Goal: Task Accomplishment & Management: Use online tool/utility

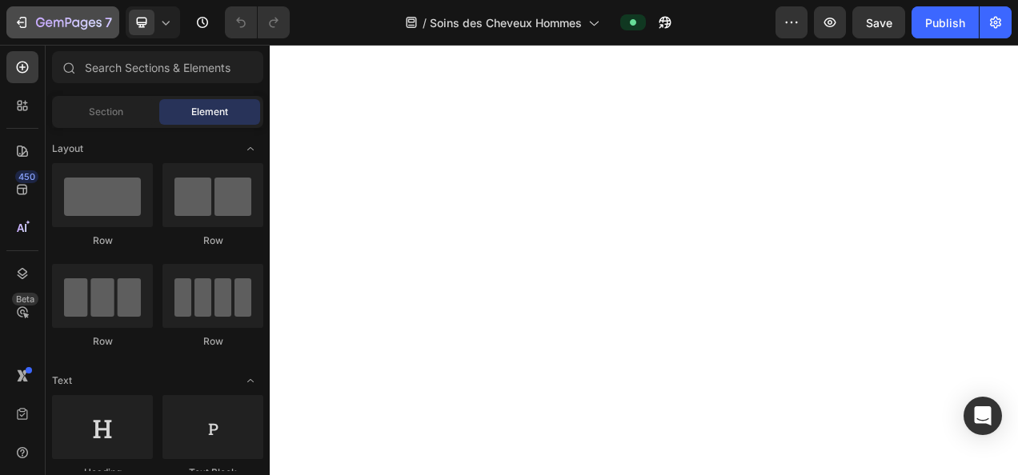
click at [71, 24] on icon "button" at bounding box center [69, 24] width 66 height 14
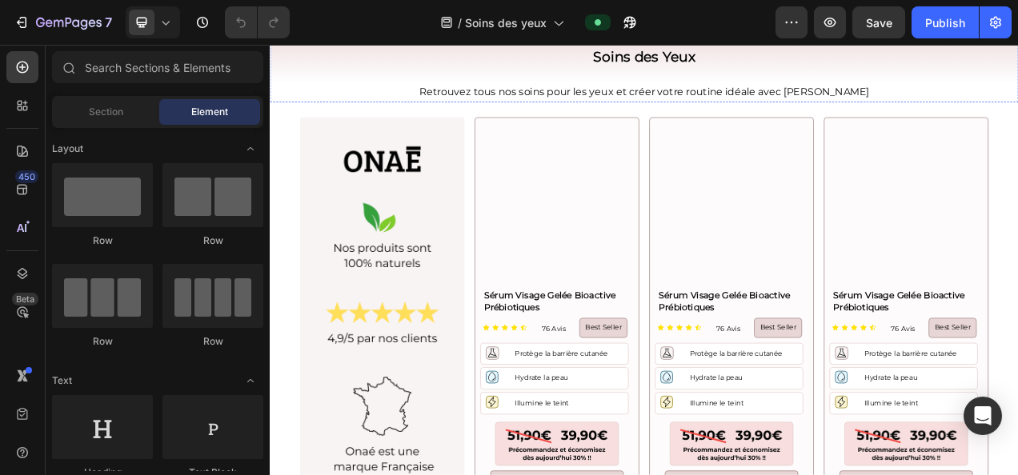
scroll to position [253, 0]
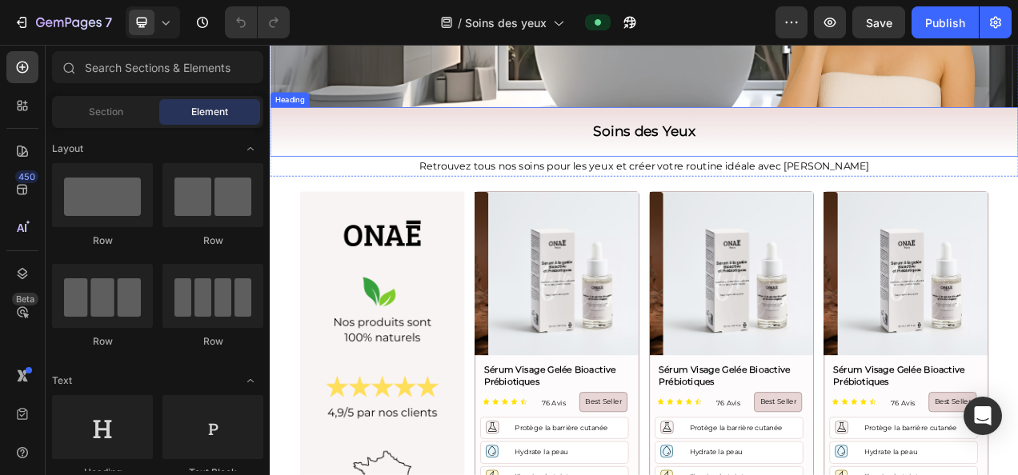
click at [600, 194] on p "Retrouvez tous nos soins pour les yeux et créer votre routine idéale avec Onaé" at bounding box center [749, 201] width 957 height 23
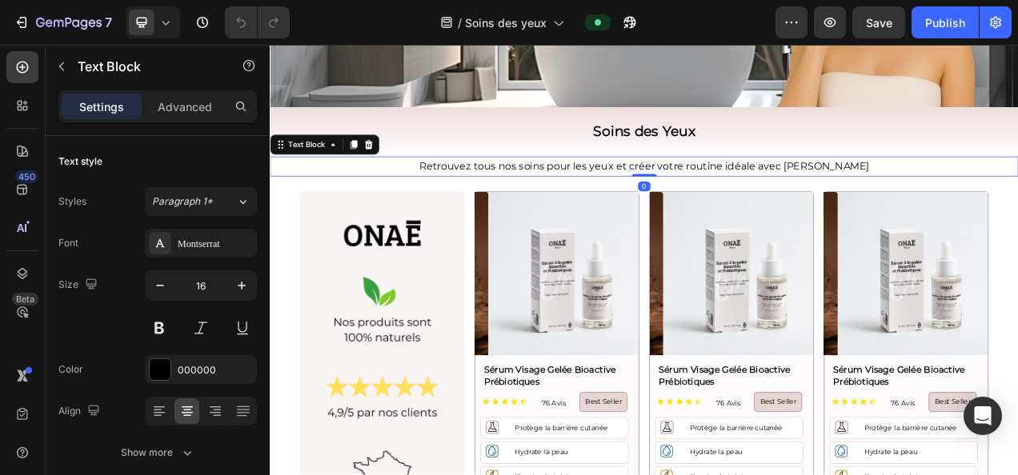
click at [569, 192] on p "Retrouvez tous nos soins pour les yeux et créer votre routine idéale avec Onaé" at bounding box center [749, 201] width 957 height 23
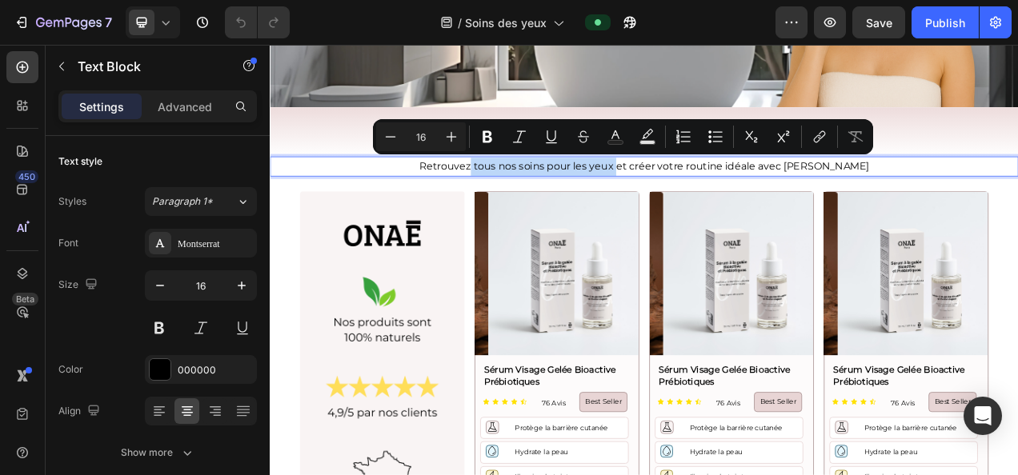
drag, startPoint x: 561, startPoint y: 198, endPoint x: 746, endPoint y: 209, distance: 185.2
click at [746, 209] on div "Retrouvez tous nos soins pour les yeux et créer votre routine idéale avec [PERS…" at bounding box center [750, 201] width 960 height 26
drag, startPoint x: 487, startPoint y: 134, endPoint x: 864, endPoint y: 109, distance: 378.6
click at [487, 134] on icon "Editor contextual toolbar" at bounding box center [487, 137] width 16 height 16
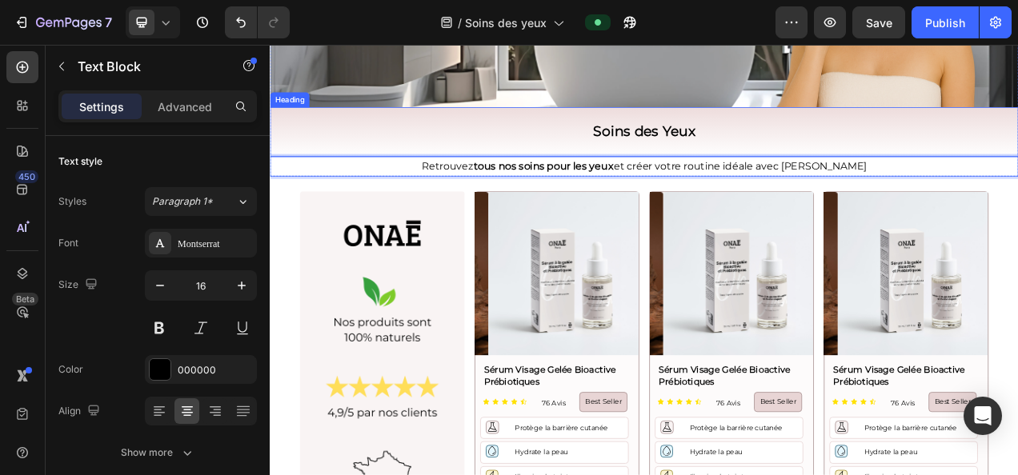
click at [1017, 134] on h2 "Soins des Yeux" at bounding box center [750, 156] width 960 height 63
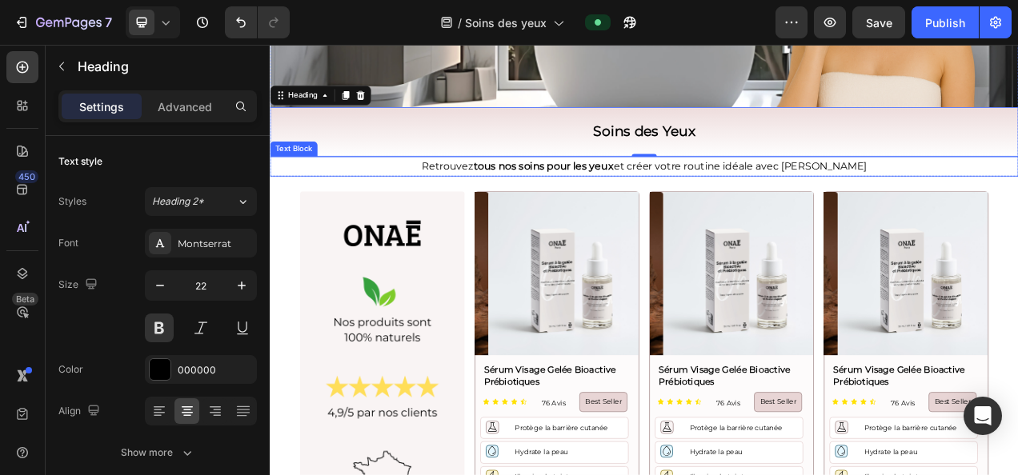
click at [875, 203] on p "Retrouvez tous nos soins pour les yeux et créer votre routine idéale avec Onaé" at bounding box center [749, 201] width 957 height 23
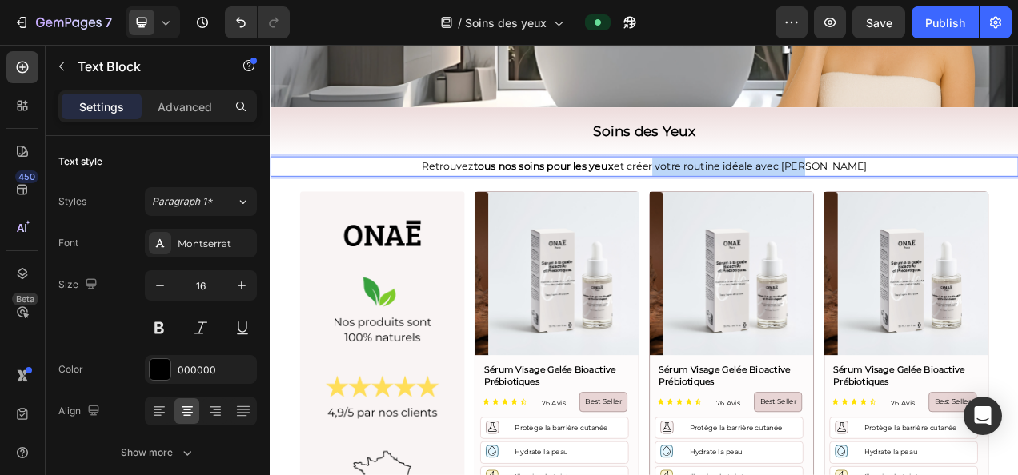
drag, startPoint x: 795, startPoint y: 197, endPoint x: 1009, endPoint y: 209, distance: 214.8
click at [1009, 209] on div "Retrouvez tous nos soins pour les yeux et créer votre routine idéale avec Onaé" at bounding box center [750, 201] width 960 height 26
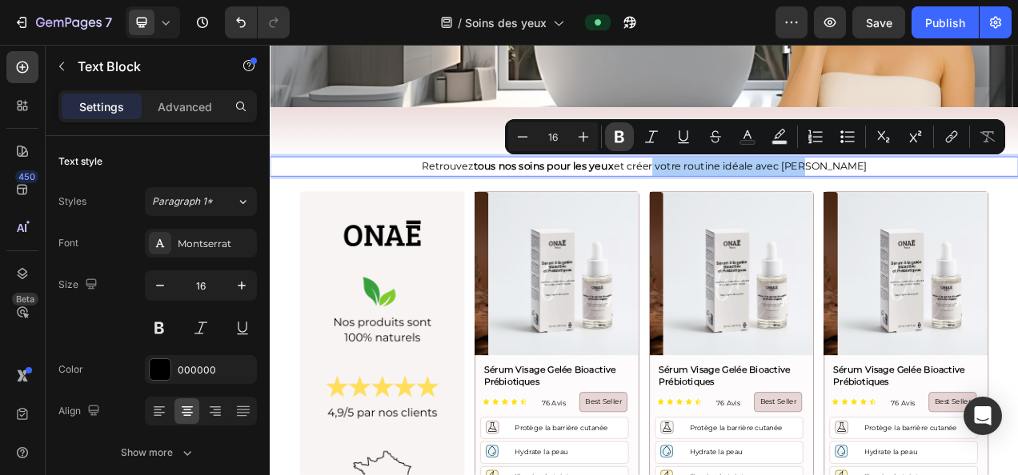
drag, startPoint x: 617, startPoint y: 140, endPoint x: 291, endPoint y: 79, distance: 331.3
click at [617, 140] on icon "Editor contextual toolbar" at bounding box center [620, 137] width 10 height 12
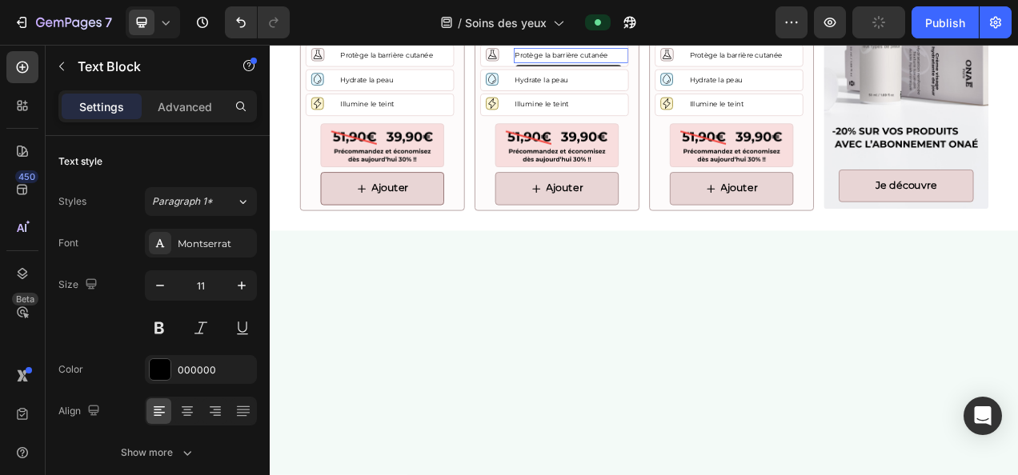
scroll to position [952, 0]
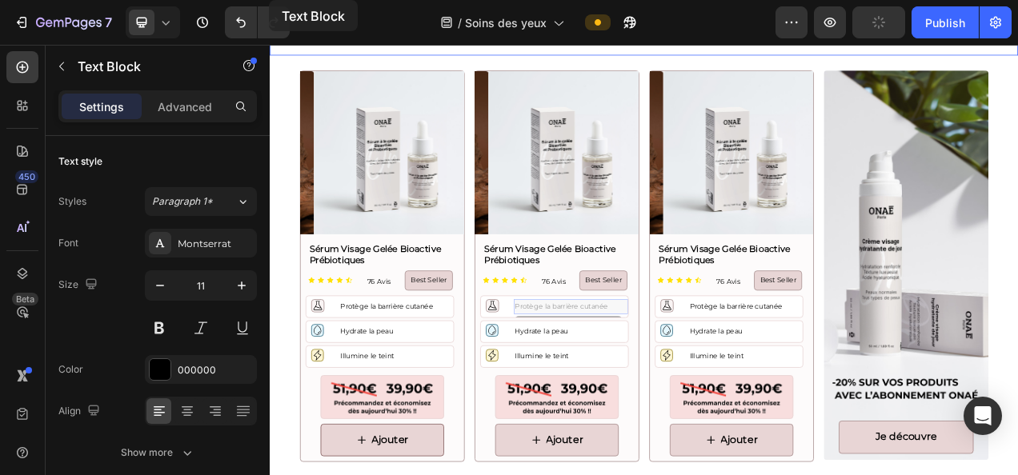
drag, startPoint x: 694, startPoint y: 376, endPoint x: 200, endPoint y: -86, distance: 676.0
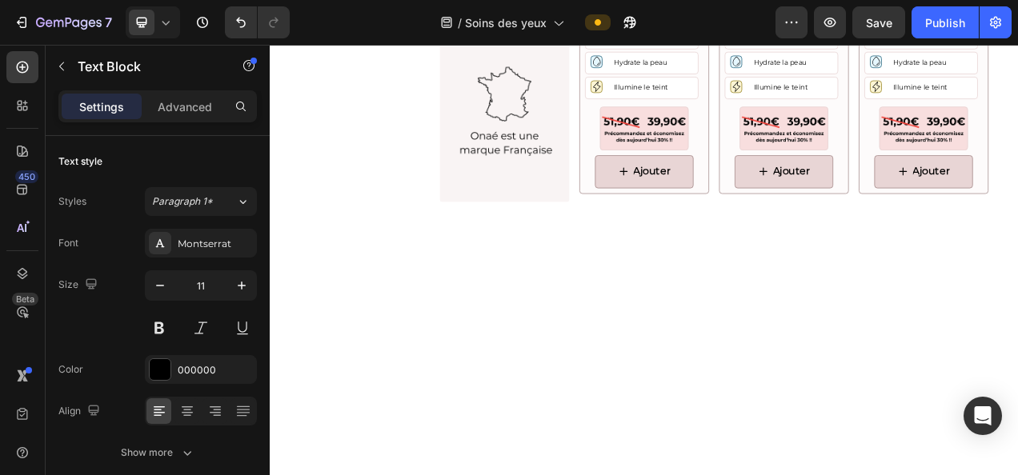
scroll to position [174, 0]
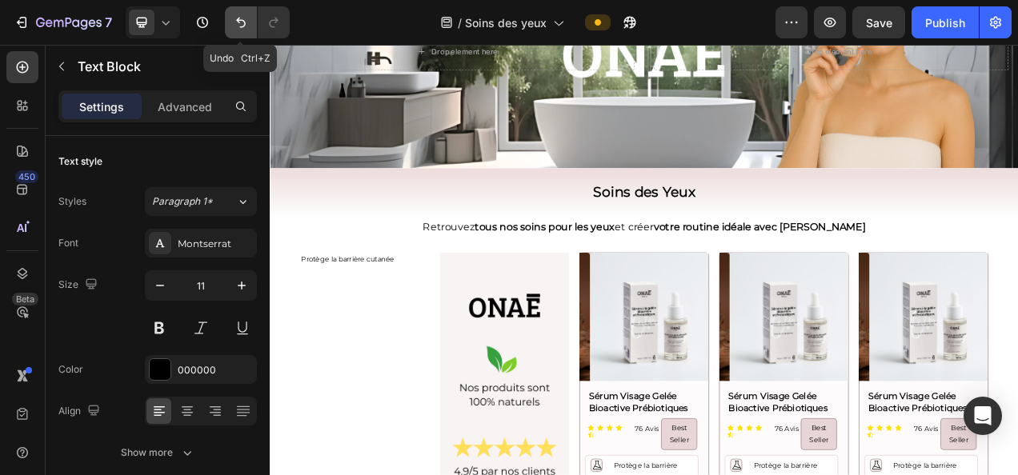
click at [238, 26] on icon "Undo/Redo" at bounding box center [241, 22] width 16 height 16
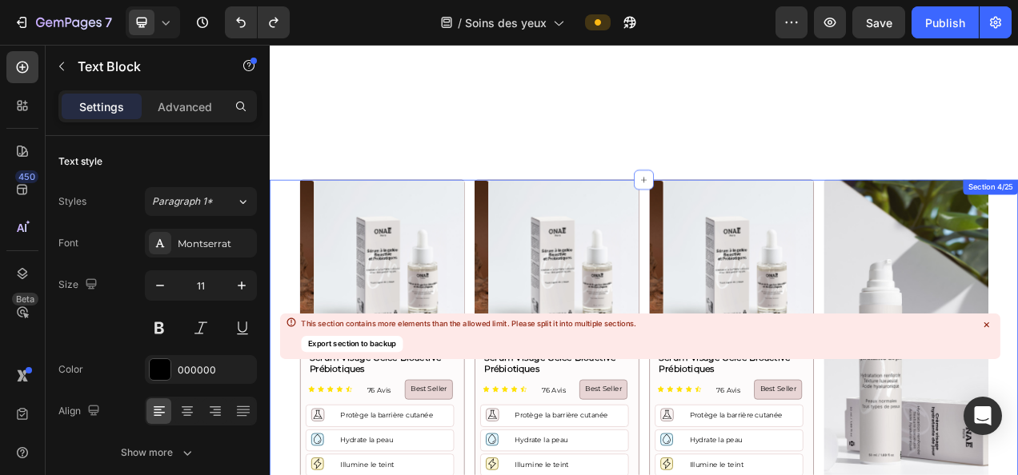
scroll to position [1196, 0]
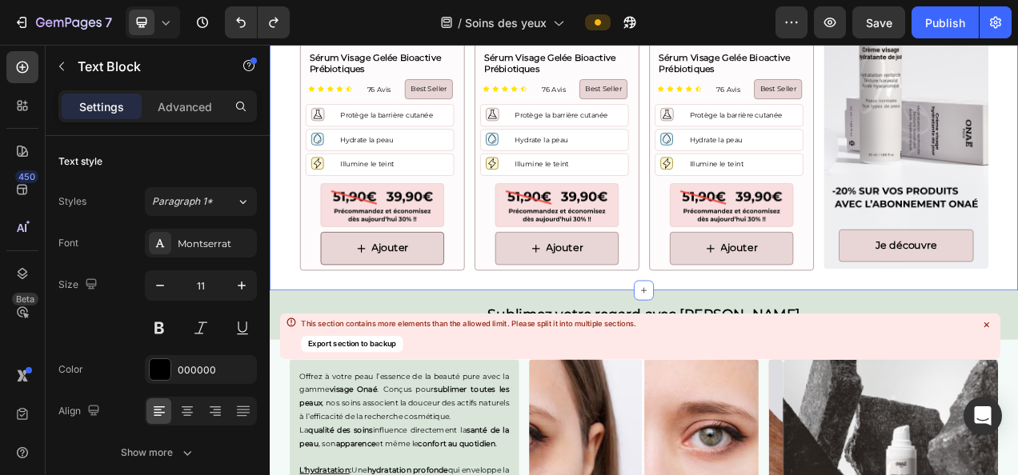
click at [519, 331] on div "Product Images Sérum Visage Gelée Bioactive Prébiotiques Product Title Icon Ico…" at bounding box center [750, 96] width 960 height 528
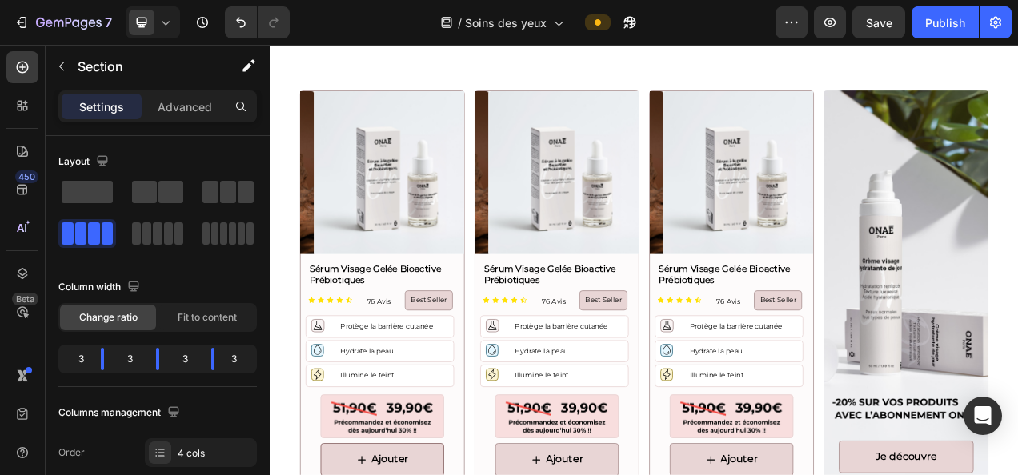
scroll to position [1168, 0]
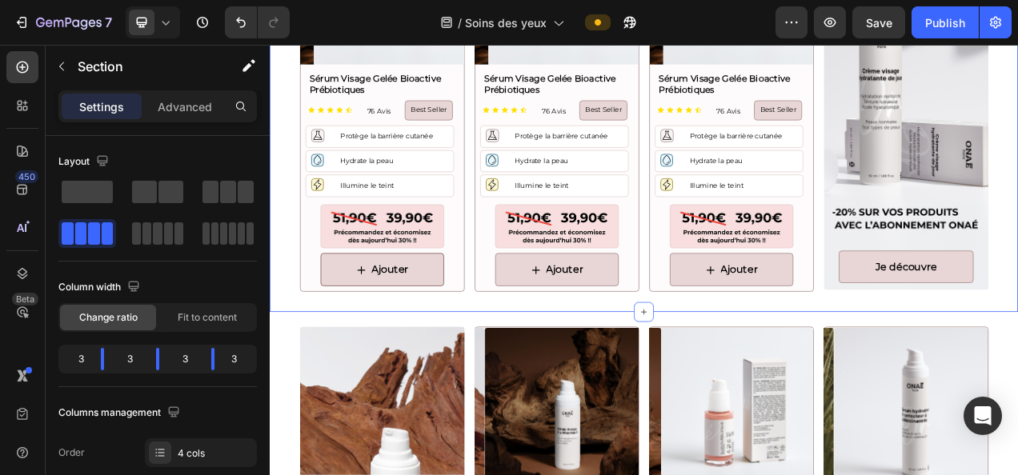
click at [759, 359] on div "Product Images Sérum Visage Gelée Bioactive Prébiotiques Product Title Icon Ico…" at bounding box center [750, 123] width 960 height 528
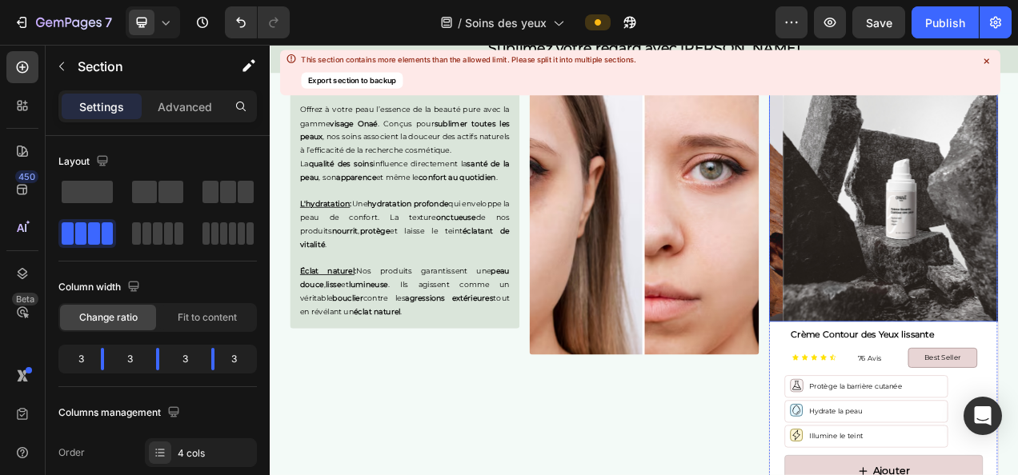
scroll to position [2241, 0]
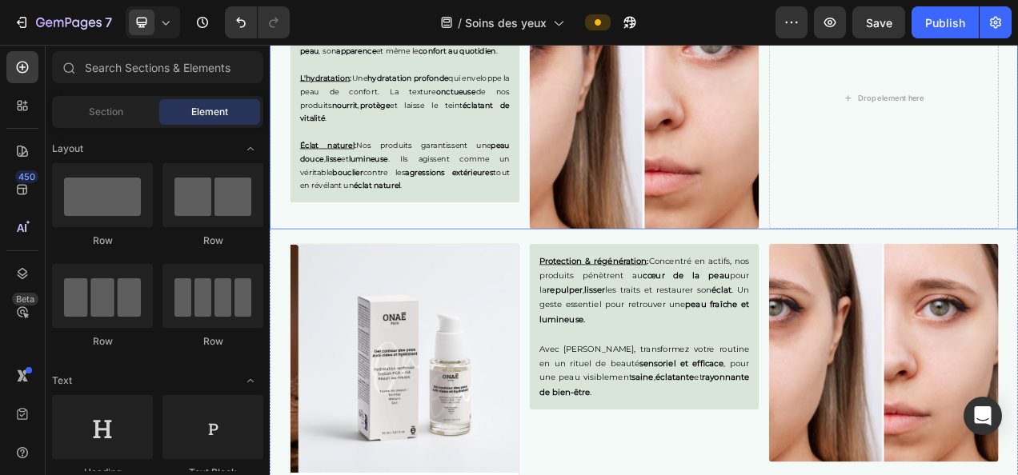
click at [900, 250] on div "Offrez à votre peau l’essence de la beauté pure avec la gamme visage Onaé . Con…" at bounding box center [750, 113] width 960 height 336
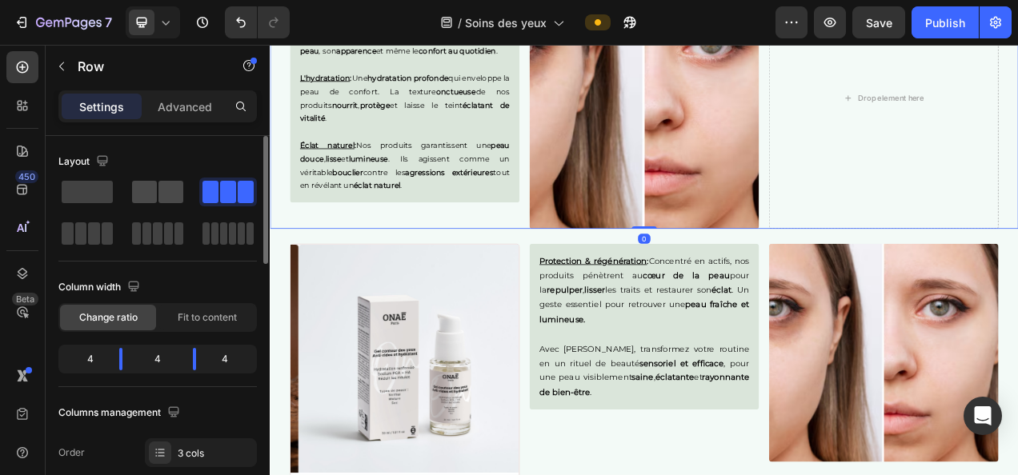
click at [141, 195] on span at bounding box center [144, 192] width 25 height 22
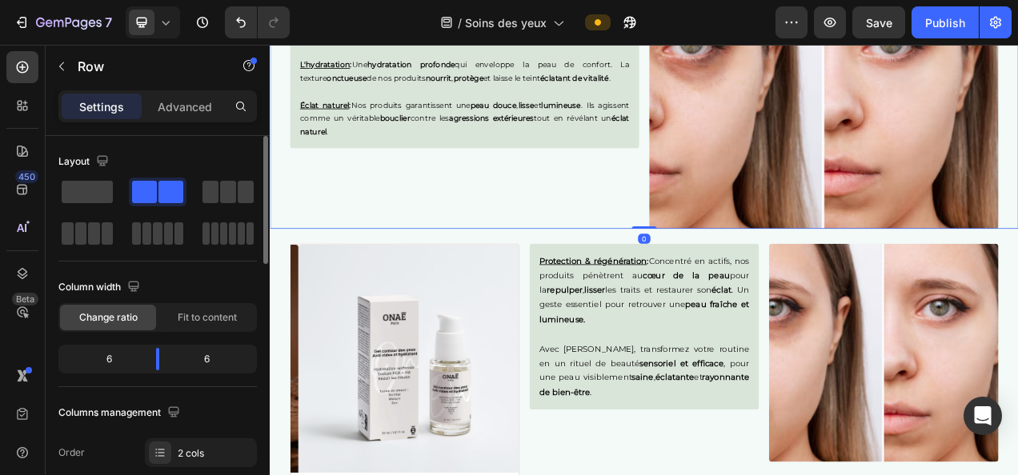
scroll to position [2223, 0]
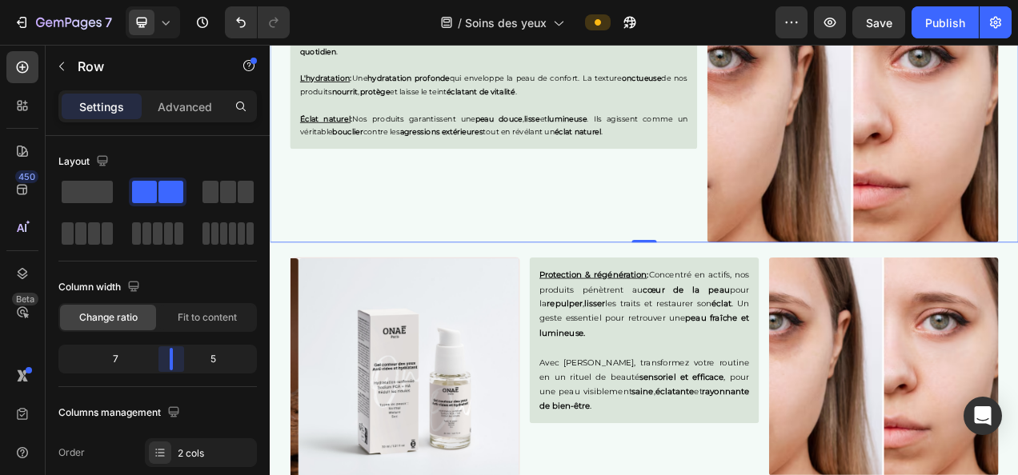
drag, startPoint x: 155, startPoint y: 352, endPoint x: 315, endPoint y: 226, distance: 204.0
click at [170, 0] on body "7 Version history / Soins des yeux Preview Save Publish 450 Beta Sections(18) E…" at bounding box center [509, 0] width 1018 height 0
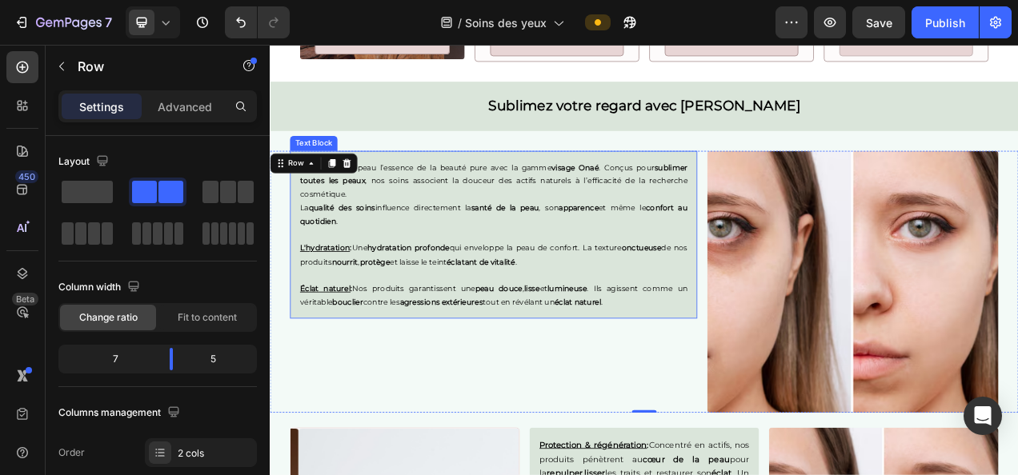
click at [627, 291] on p at bounding box center [556, 289] width 497 height 18
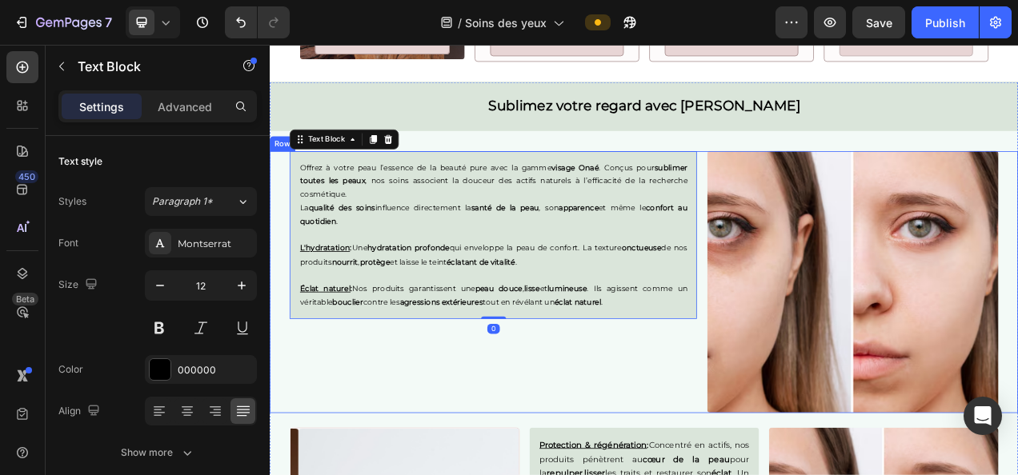
click at [428, 454] on div "Offrez à votre peau l’essence de la beauté pure avec la gamme visage Onaé . Con…" at bounding box center [556, 349] width 523 height 336
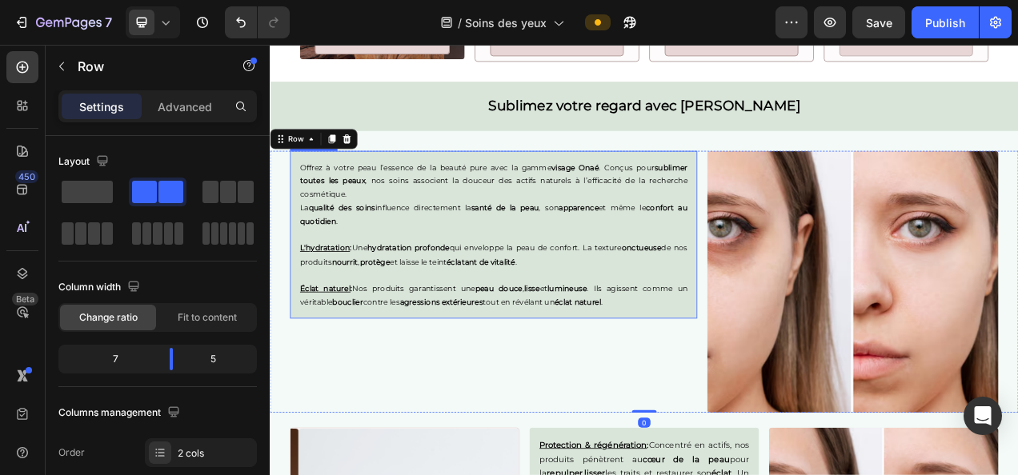
click at [590, 336] on p at bounding box center [556, 340] width 497 height 18
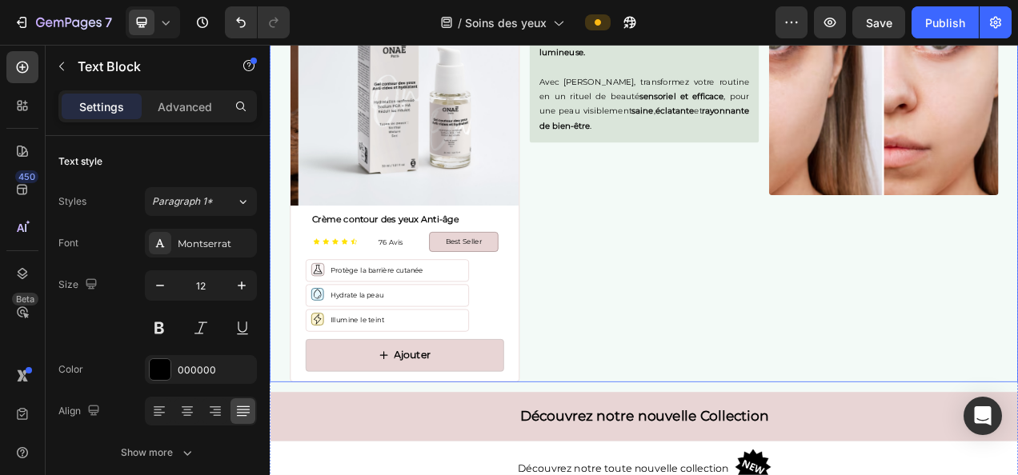
scroll to position [2596, 0]
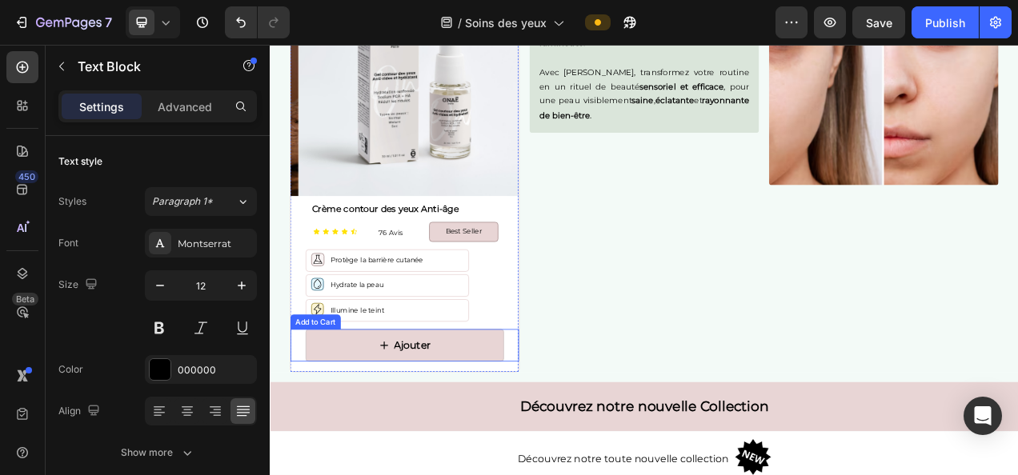
click at [576, 442] on div "Ajouter Add to Cart" at bounding box center [442, 431] width 293 height 42
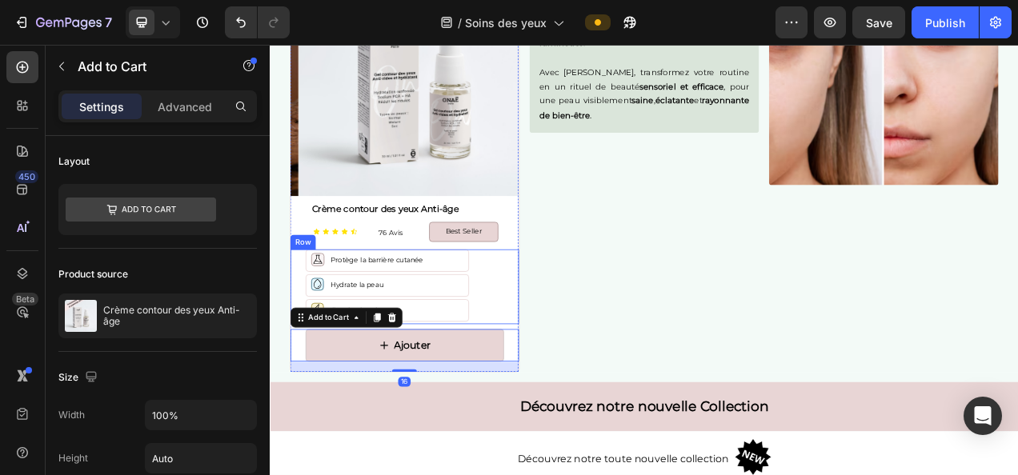
click at [578, 327] on div "Icon Protège la barrière cutanée Text Block Row Icon Hydrate la peau Text Block…" at bounding box center [442, 354] width 293 height 95
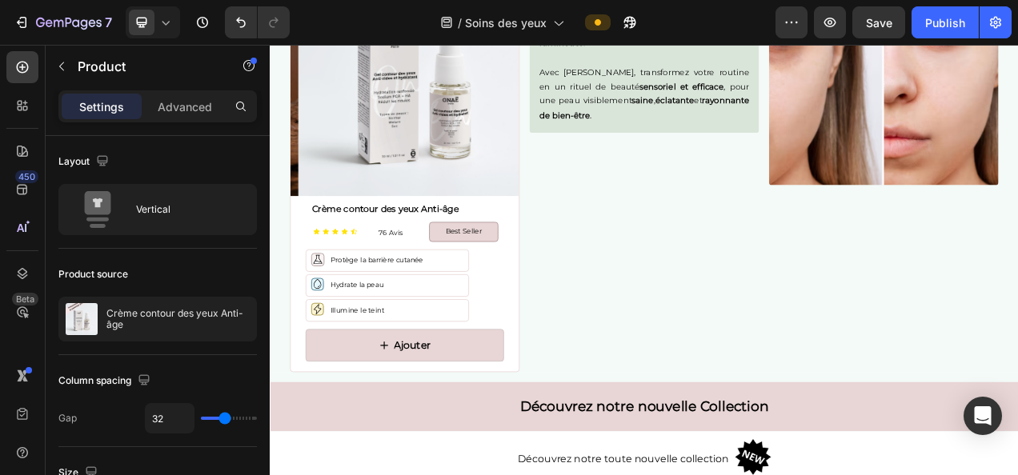
click at [578, 455] on div "Ajouter Add to Cart" at bounding box center [442, 437] width 293 height 55
click at [547, 314] on div "Icon Protège la barrière cutanée Text Block Row Icon Hydrate la peau Text Block…" at bounding box center [442, 354] width 293 height 95
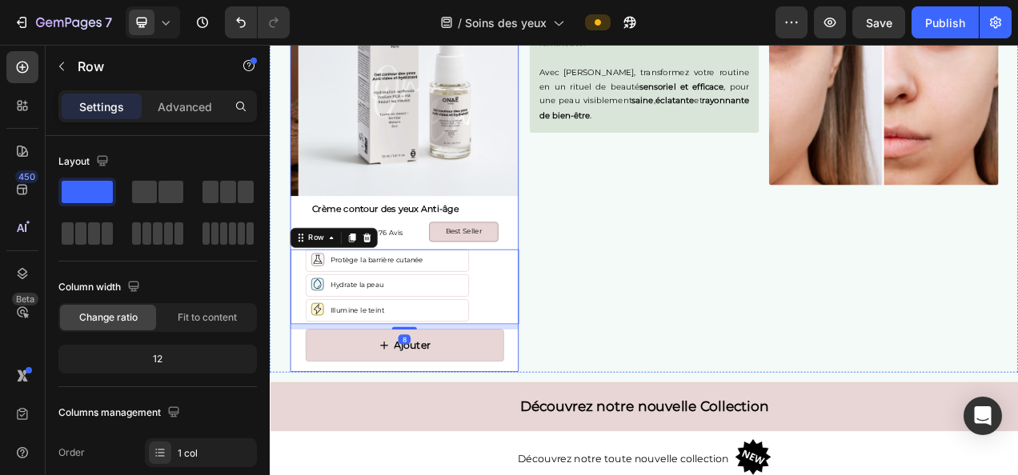
click at [571, 455] on div "Ajouter Add to Cart" at bounding box center [442, 437] width 293 height 55
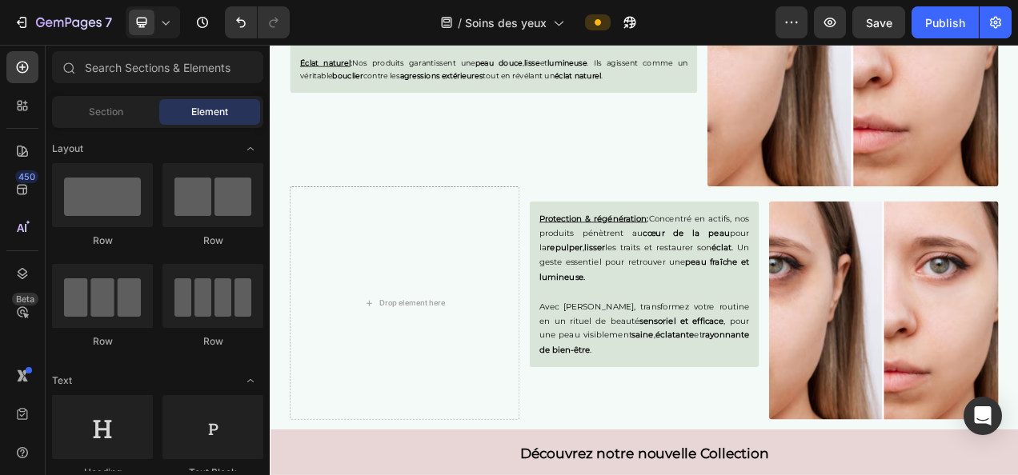
scroll to position [2294, 0]
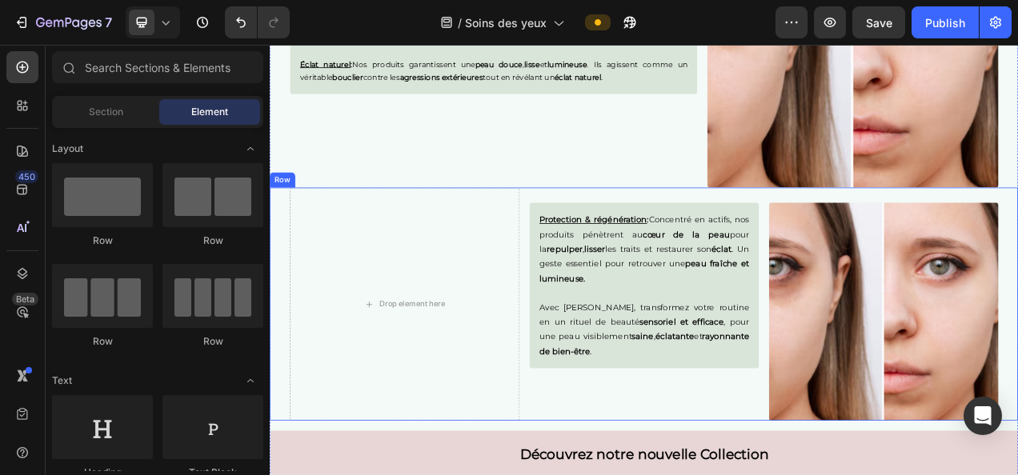
click at [618, 475] on div "Protection & régénération : Concentré en actifs, nos produits pénètrent au cœur…" at bounding box center [750, 377] width 294 height 299
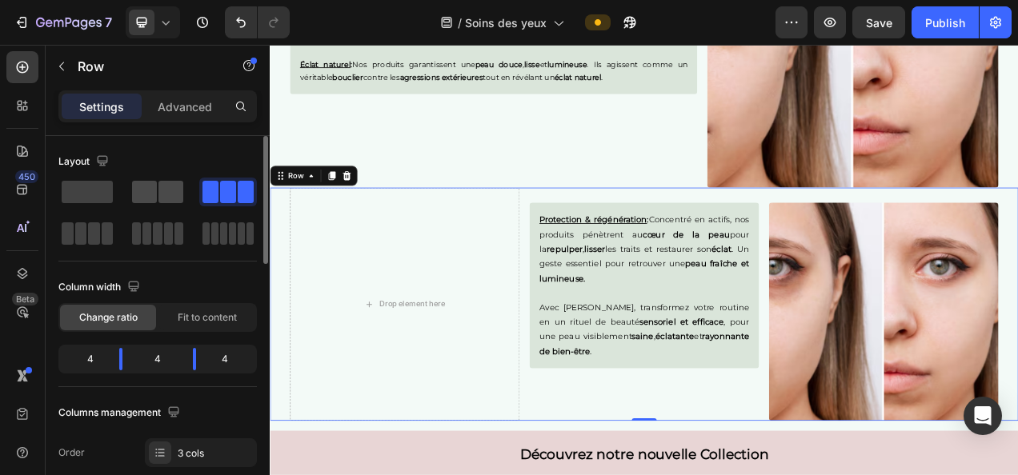
click at [161, 198] on span at bounding box center [170, 192] width 25 height 22
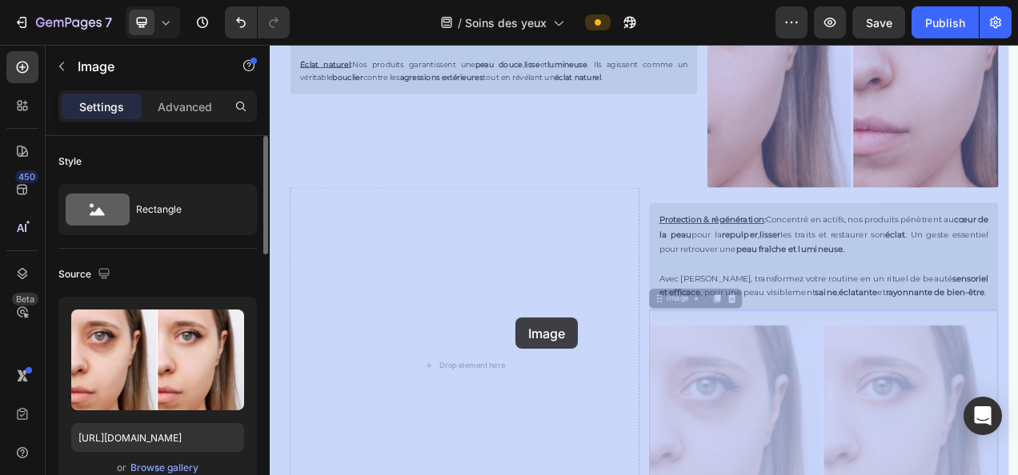
drag, startPoint x: 869, startPoint y: 471, endPoint x: 916, endPoint y: 543, distance: 85.5
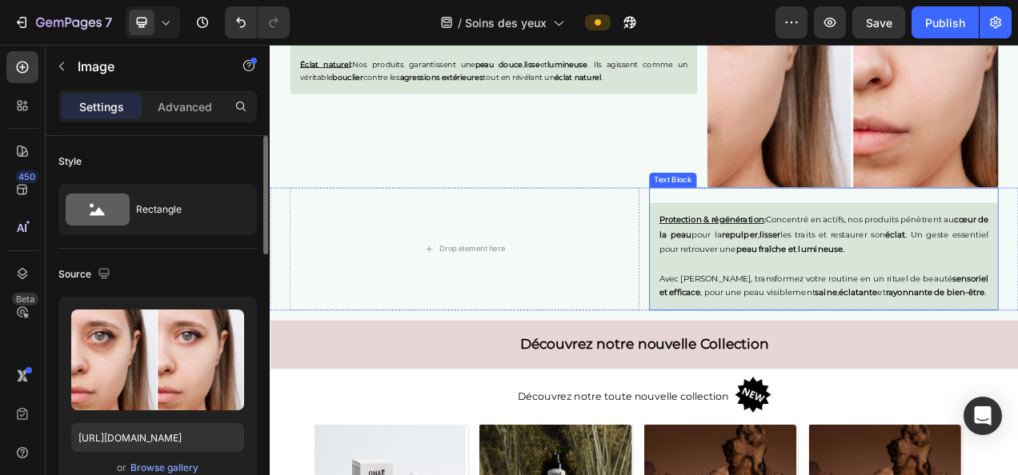
scroll to position [2331, 0]
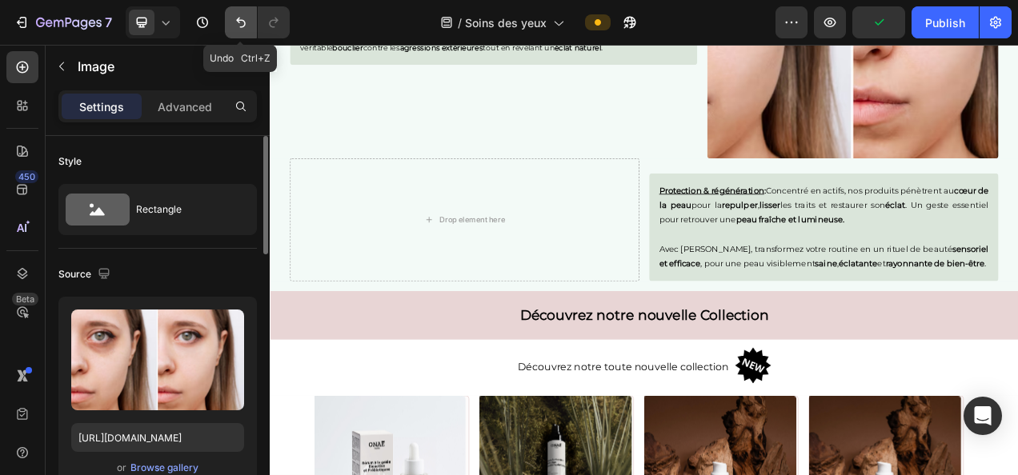
drag, startPoint x: 235, startPoint y: 23, endPoint x: 769, endPoint y: 123, distance: 543.1
click at [235, 23] on icon "Undo/Redo" at bounding box center [241, 22] width 16 height 16
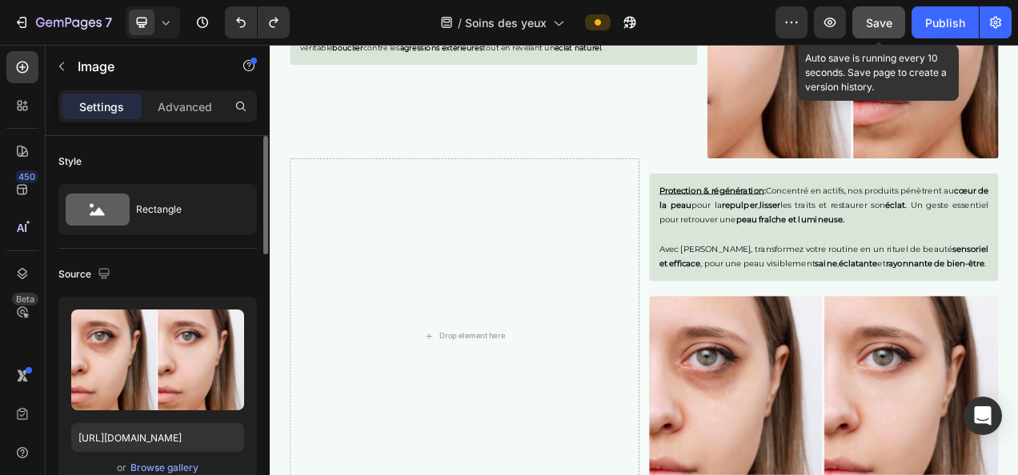
click at [875, 22] on span "Save" at bounding box center [879, 23] width 26 height 14
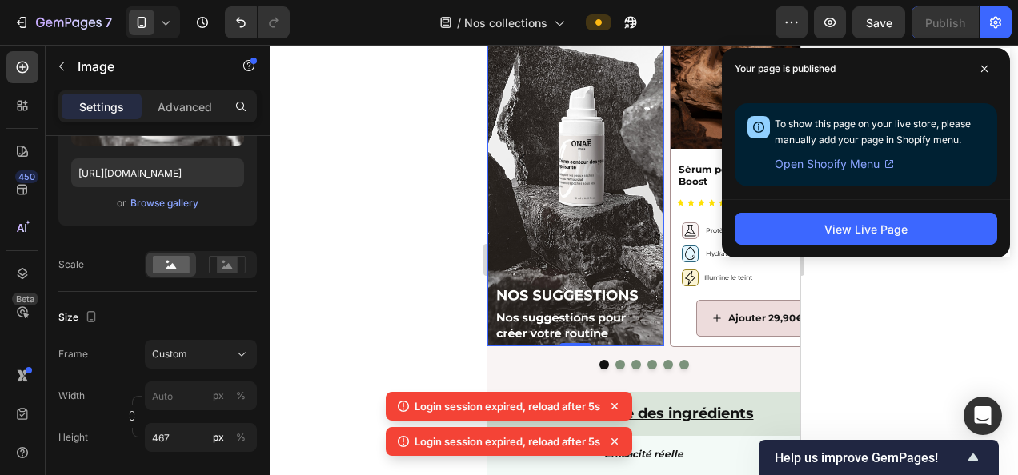
scroll to position [1365, 0]
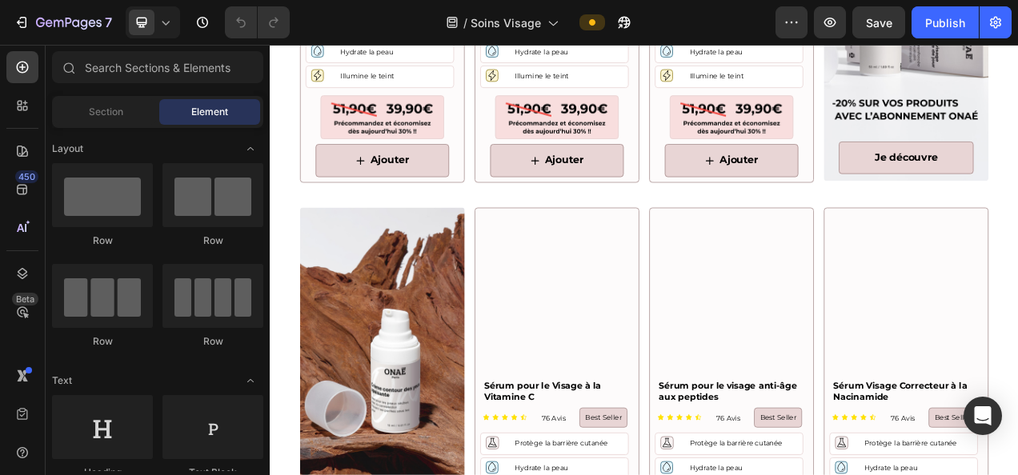
scroll to position [1384, 0]
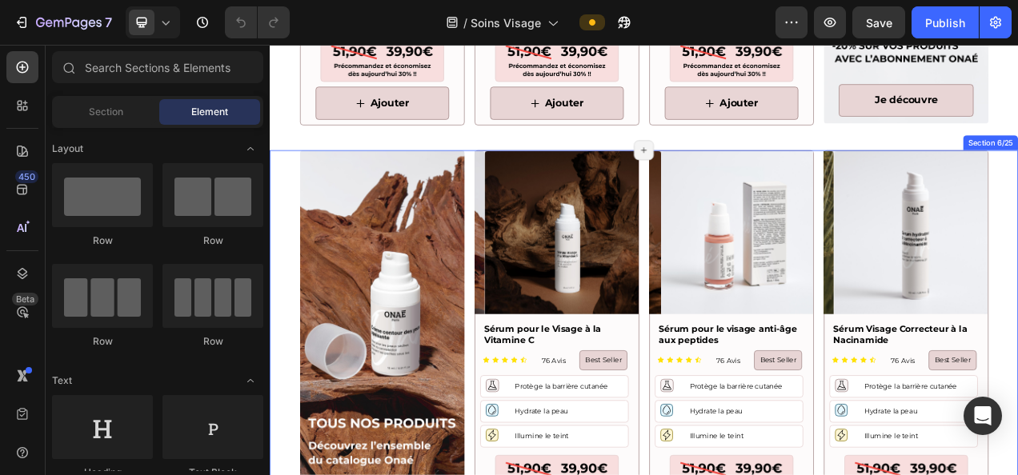
click at [519, 290] on div "Image Je découvre Button Product Images Sérum pour le Visage à la Vitamine C Pr…" at bounding box center [750, 444] width 960 height 528
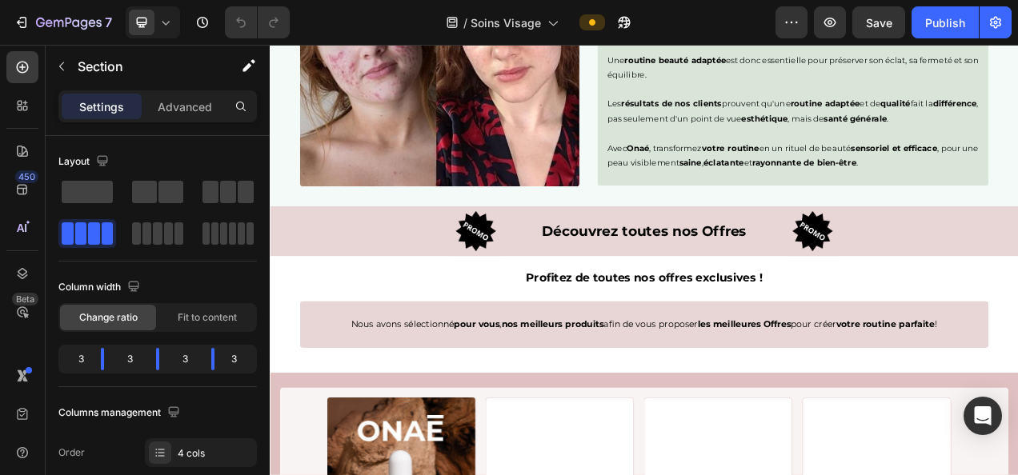
scroll to position [2718, 0]
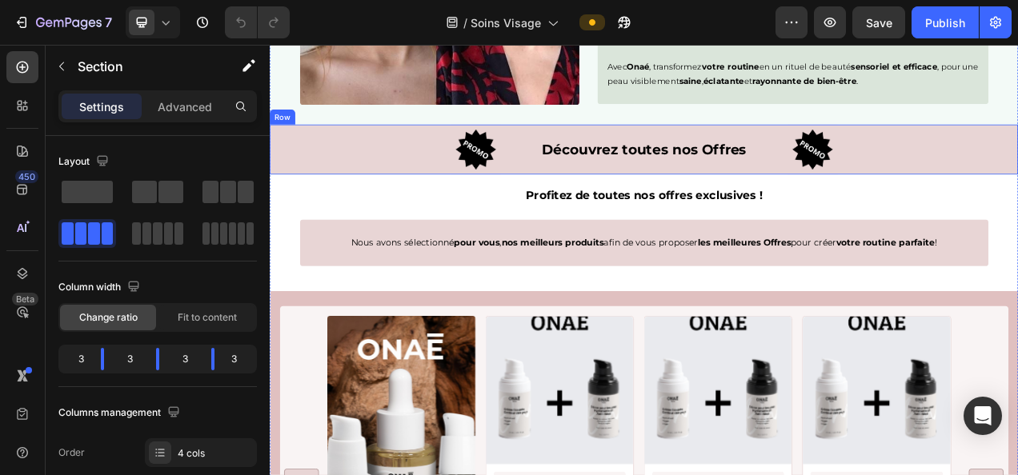
click at [631, 201] on div "Découvrez toutes nos Offres Text Block" at bounding box center [750, 179] width 320 height 64
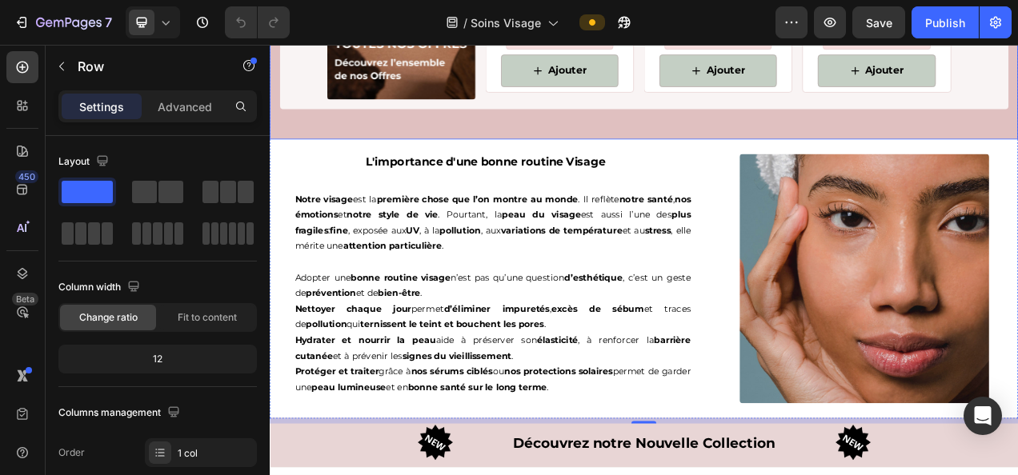
scroll to position [3752, 0]
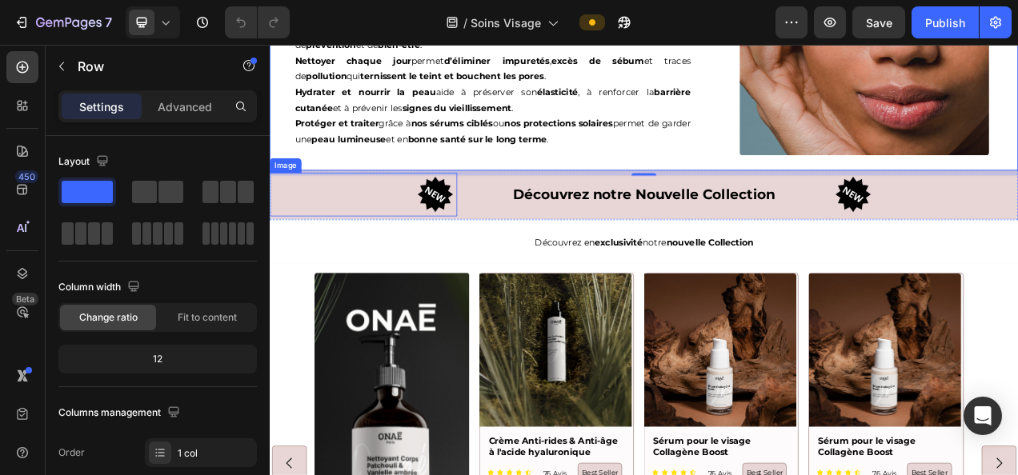
click at [414, 256] on div "Image" at bounding box center [390, 237] width 240 height 56
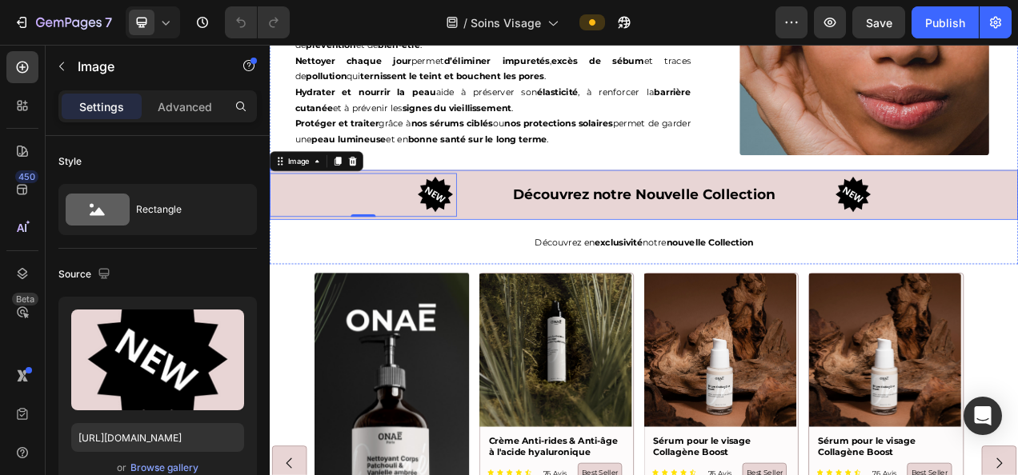
click at [590, 254] on div "Découvrez notre Nouvelle Collection Text Block" at bounding box center [750, 237] width 480 height 56
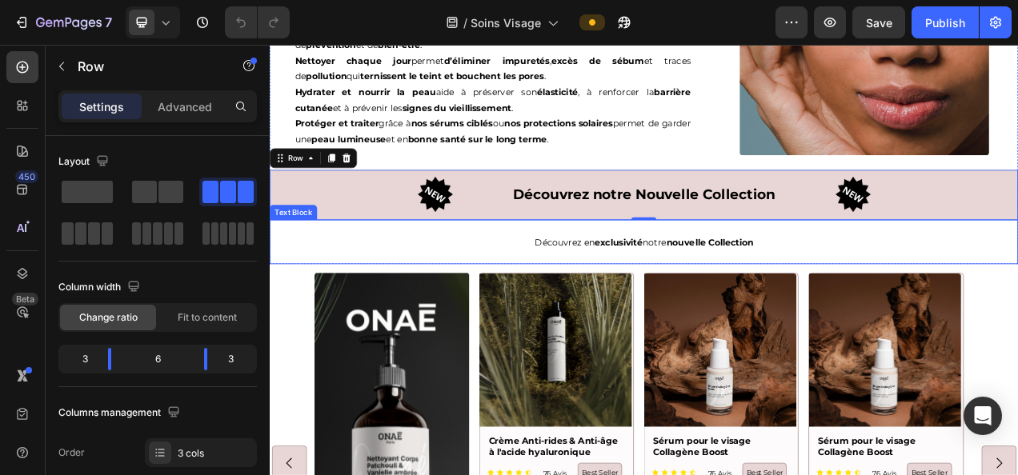
click at [365, 277] on div "Découvrez en exclusivité notre nouvelle Collection" at bounding box center [750, 297] width 960 height 56
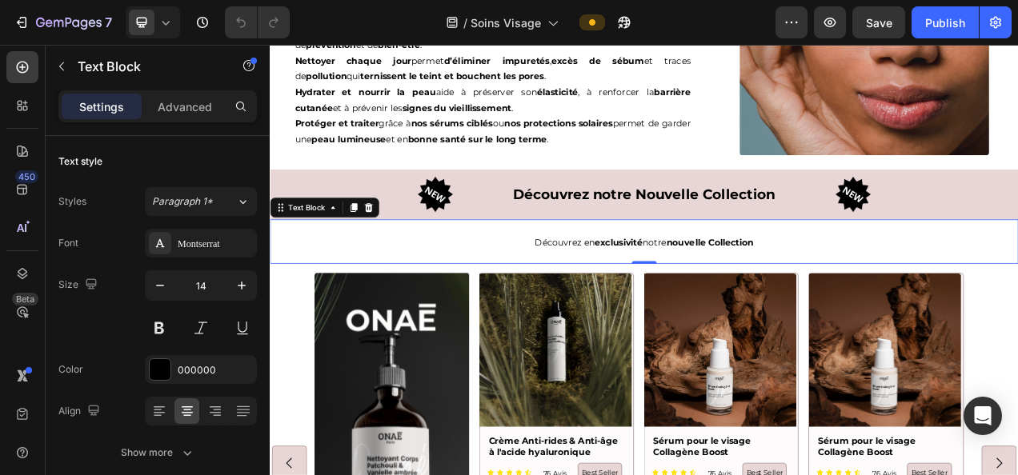
scroll to position [3953, 0]
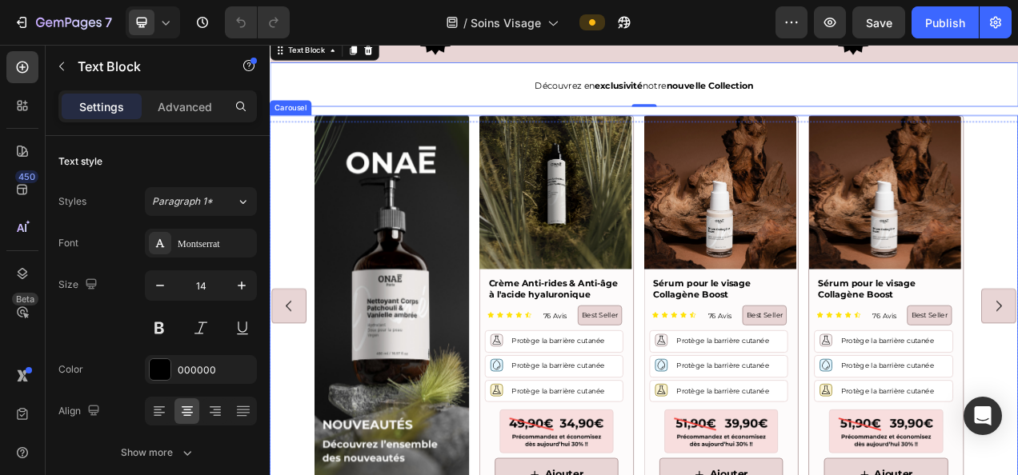
click at [531, 150] on div "Image Product Images Crème Anti-rides & Anti-âge à l'acide hyaluronique Product…" at bounding box center [749, 380] width 845 height 491
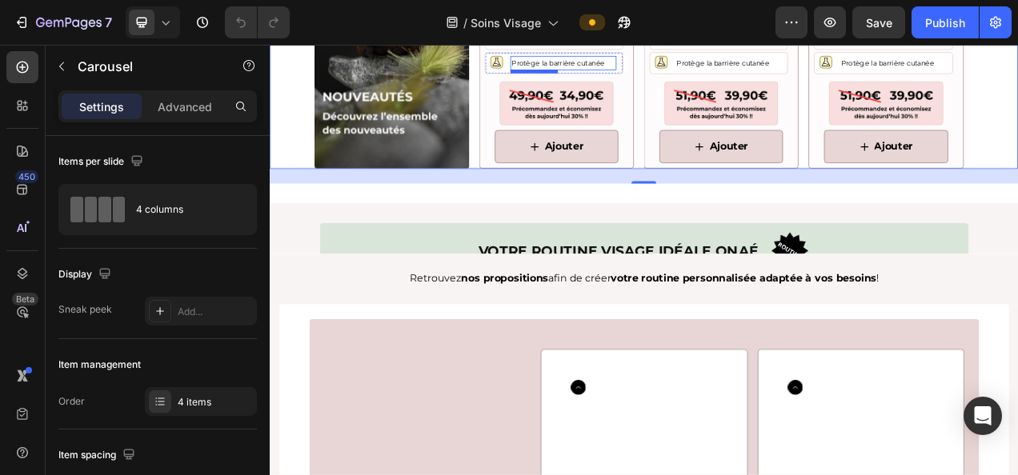
scroll to position [4469, 0]
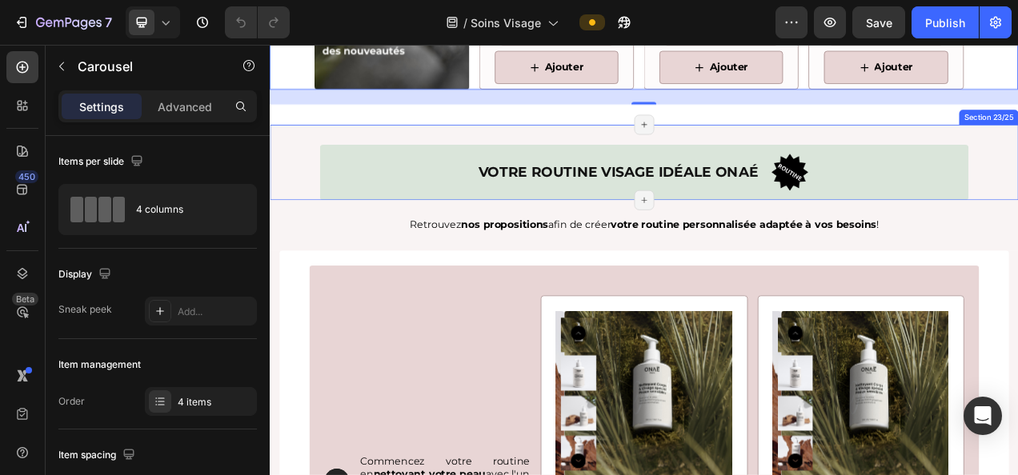
click at [303, 204] on div "Votre routine visage idéale Onaé Heading Image Row Row Section 23/25 Page has r…" at bounding box center [750, 195] width 960 height 97
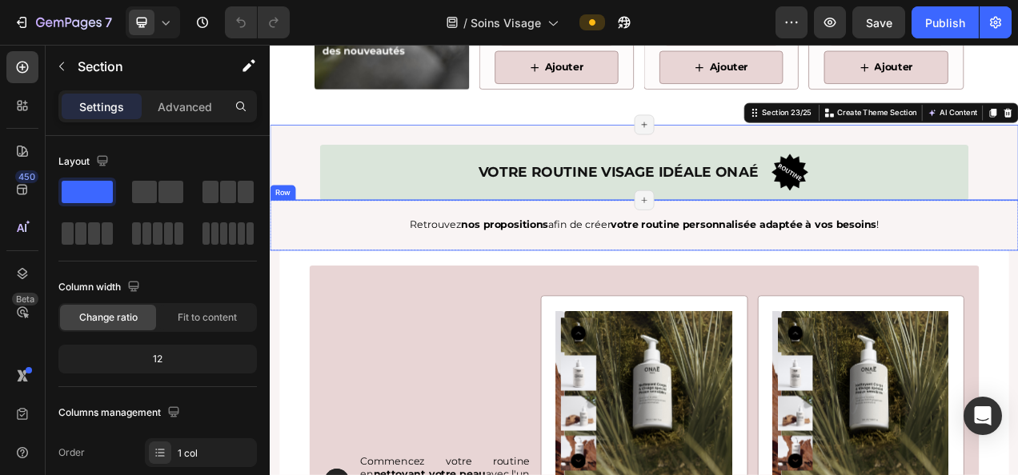
click at [365, 293] on div "Retrouvez nos propositions afin de créer votre routine personnalisée adaptée à …" at bounding box center [750, 281] width 960 height 36
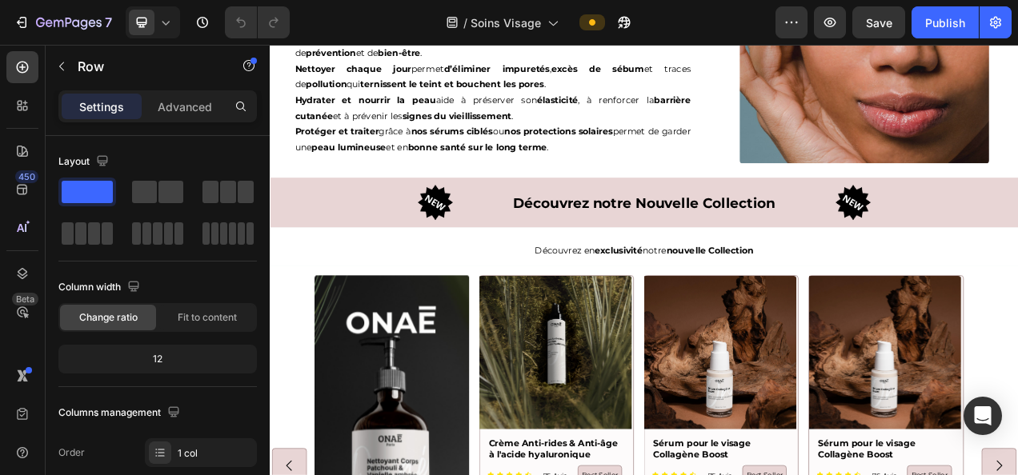
scroll to position [3620, 0]
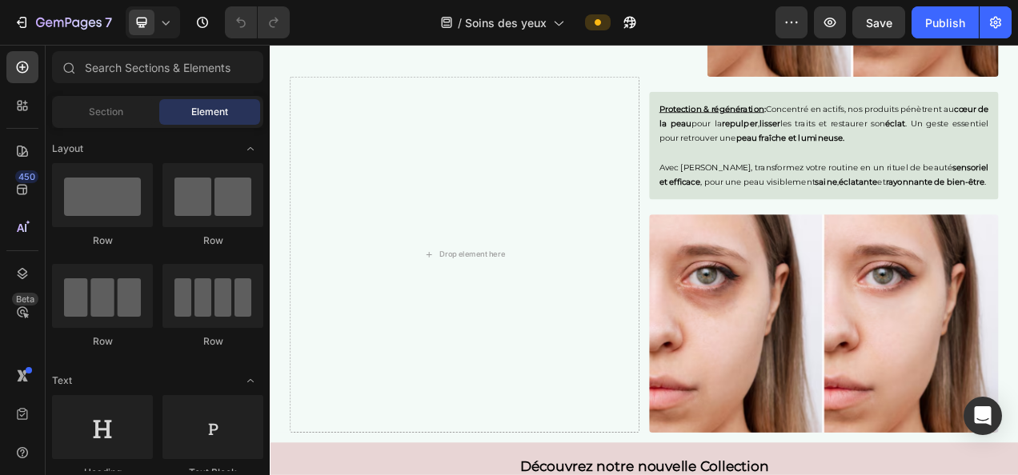
scroll to position [2437, 0]
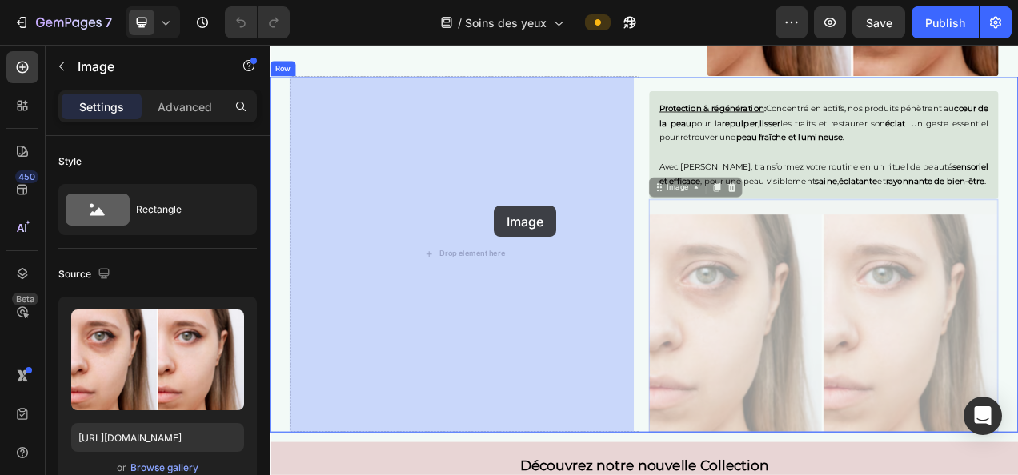
drag, startPoint x: 876, startPoint y: 420, endPoint x: 562, endPoint y: 254, distance: 355.5
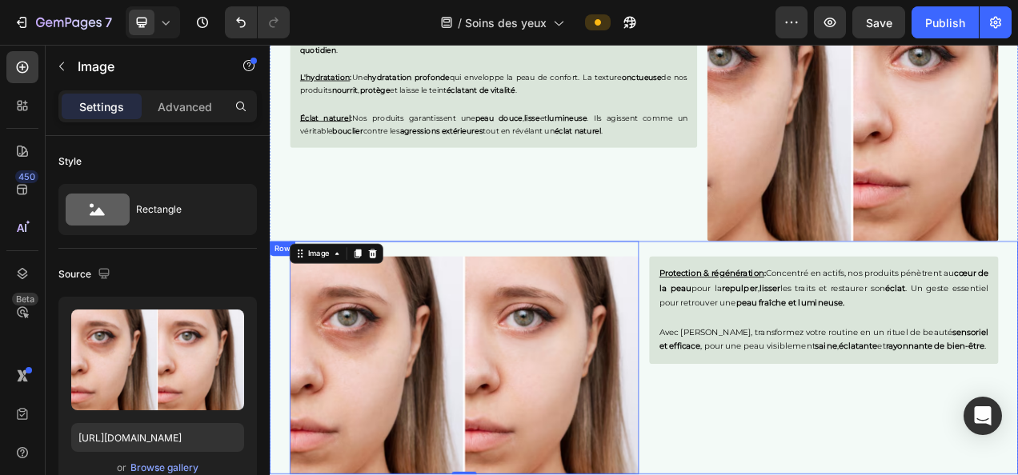
scroll to position [2248, 0]
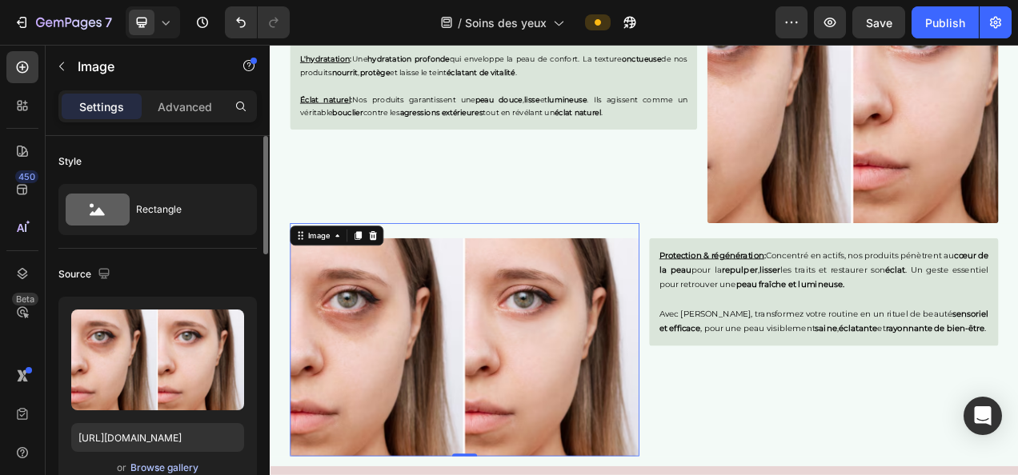
click at [182, 465] on div "Browse gallery" at bounding box center [164, 468] width 68 height 14
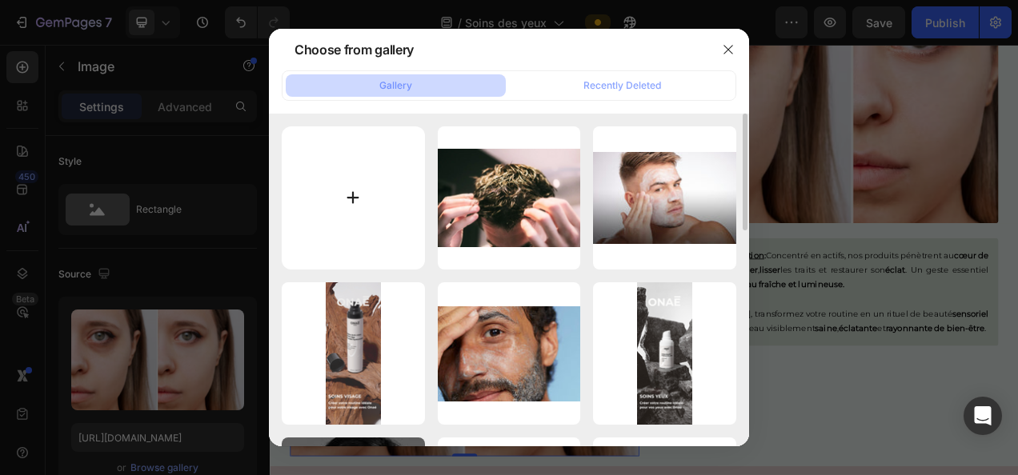
click at [359, 198] on input "file" at bounding box center [353, 197] width 143 height 143
type input "C:\fakepath\Capture d'écran 2025-08-20 103107.png"
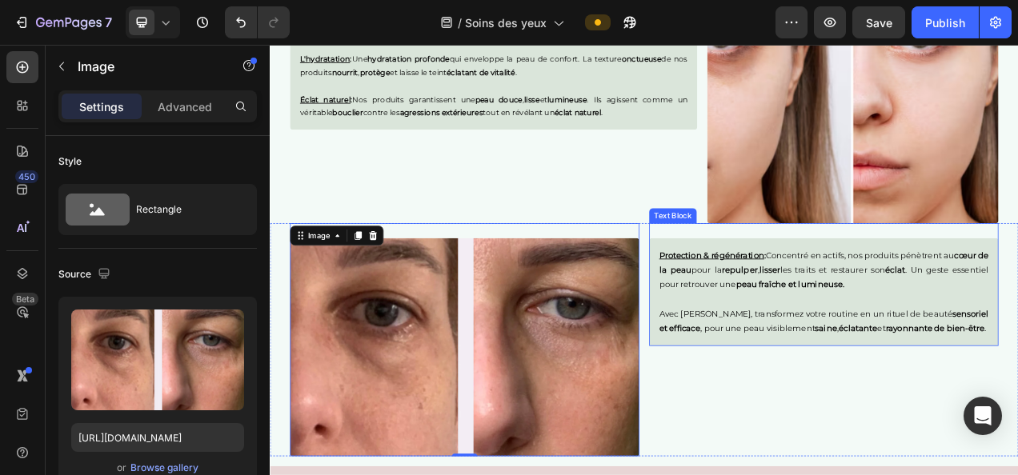
type input "[URL][DOMAIN_NAME]"
click at [815, 475] on div "Protection & régénération : Concentré en actifs, nos produits pénètrent au cœur…" at bounding box center [980, 423] width 448 height 299
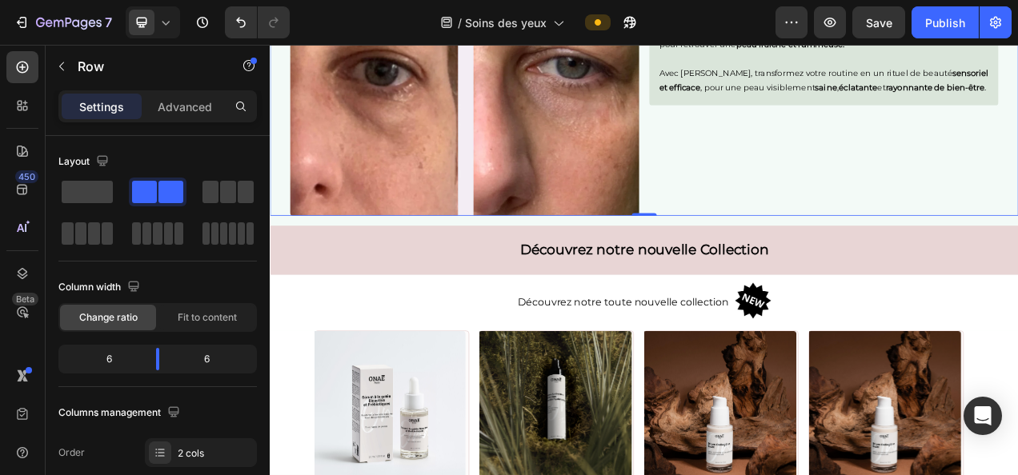
scroll to position [2625, 0]
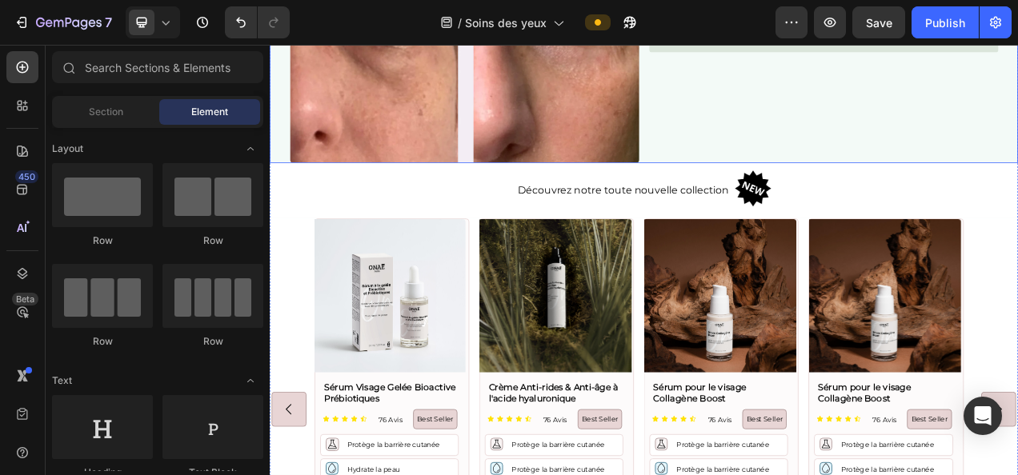
click at [849, 183] on div "Protection & régénération : Concentré en actifs, nos produits pénètrent au cœur…" at bounding box center [980, 46] width 448 height 299
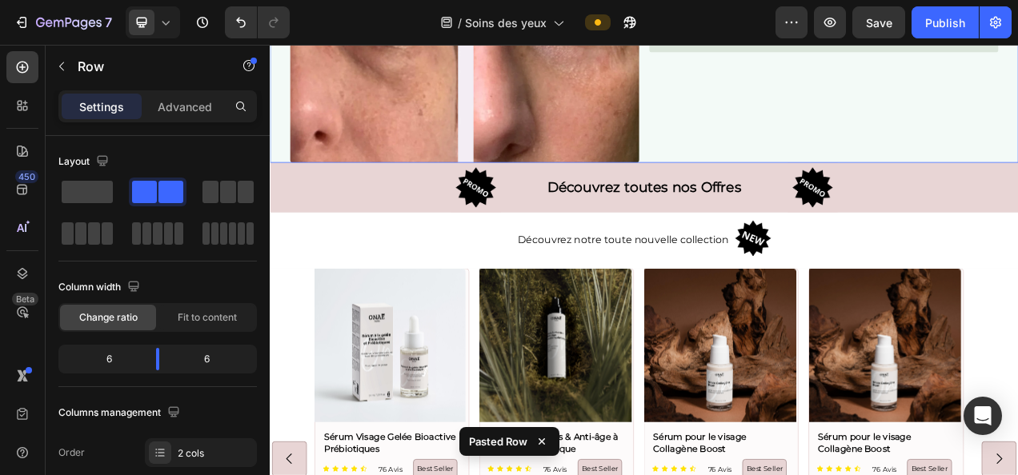
click at [813, 174] on div "Protection & régénération : Concentré en actifs, nos produits pénètrent au cœur…" at bounding box center [980, 46] width 448 height 299
click at [187, 112] on p "Advanced" at bounding box center [185, 106] width 54 height 17
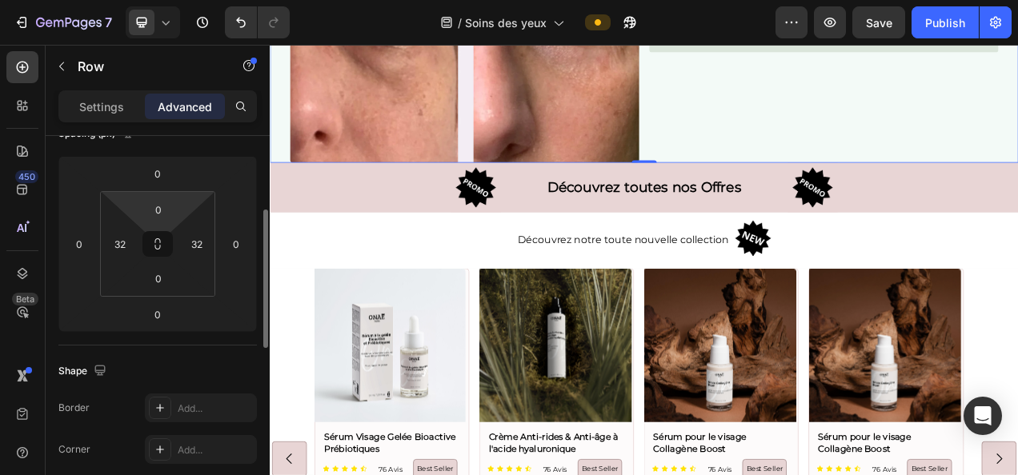
scroll to position [202, 0]
click at [163, 274] on input "0" at bounding box center [158, 278] width 32 height 24
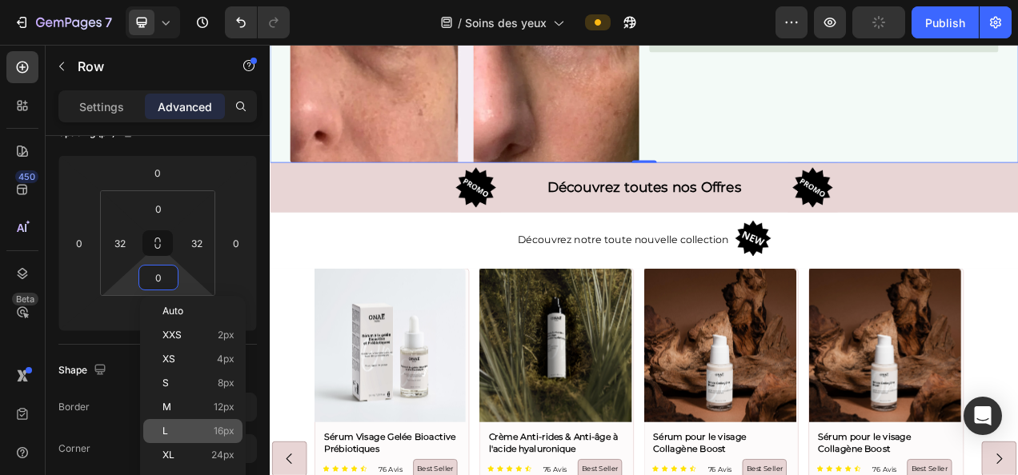
click at [213, 437] on div "L 16px" at bounding box center [192, 431] width 99 height 24
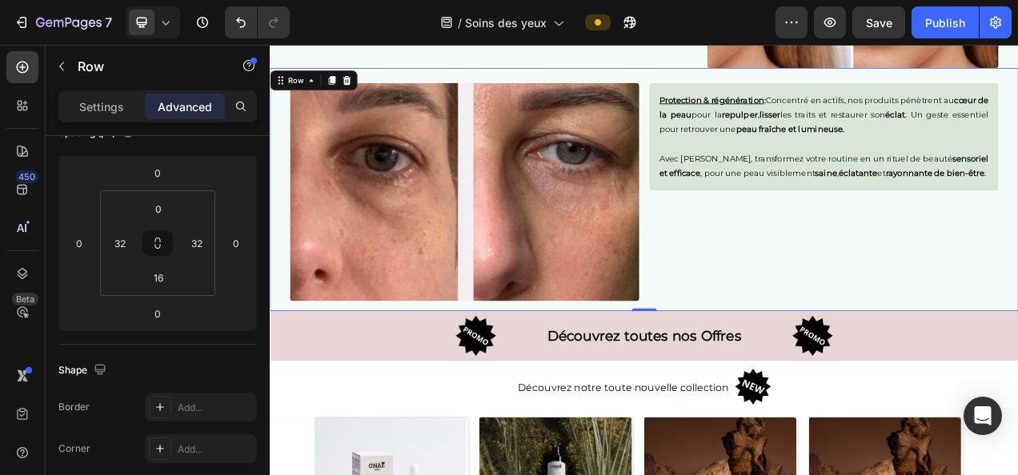
scroll to position [2449, 0]
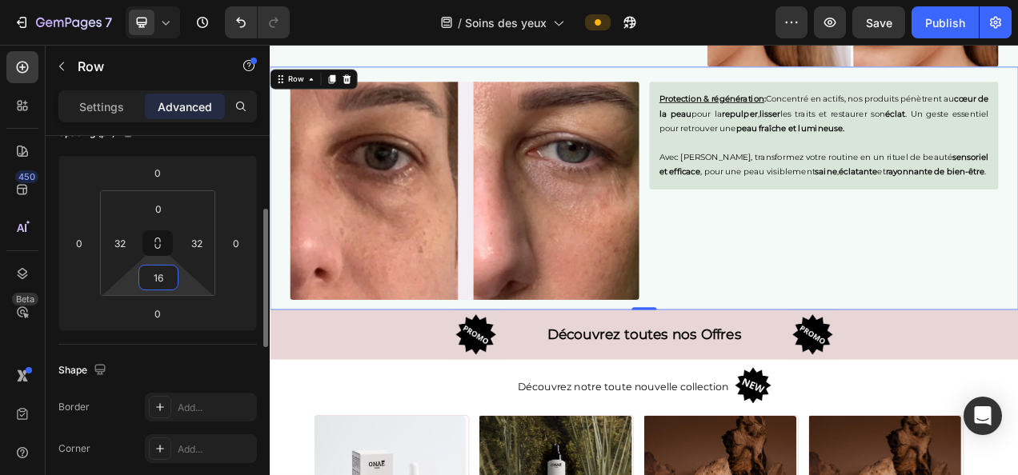
click at [160, 271] on input "16" at bounding box center [158, 278] width 32 height 24
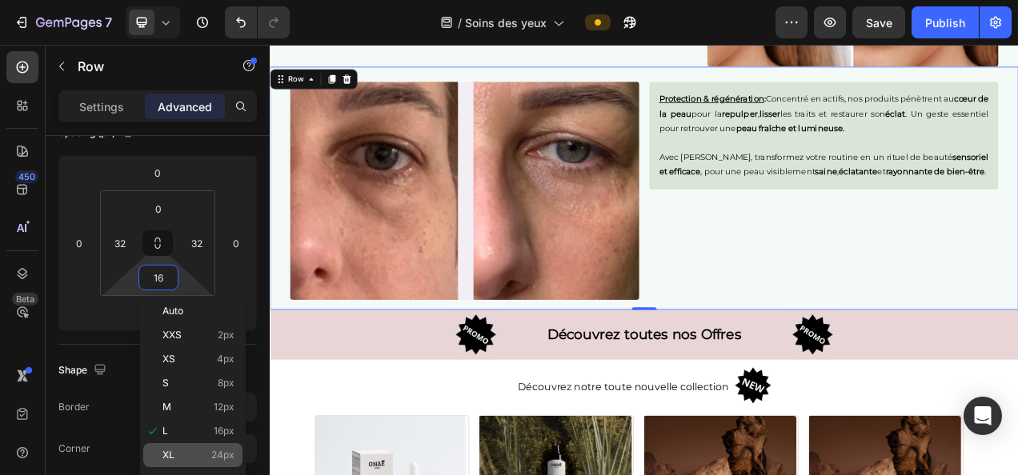
click at [190, 456] on p "XL 24px" at bounding box center [198, 455] width 72 height 11
type input "24"
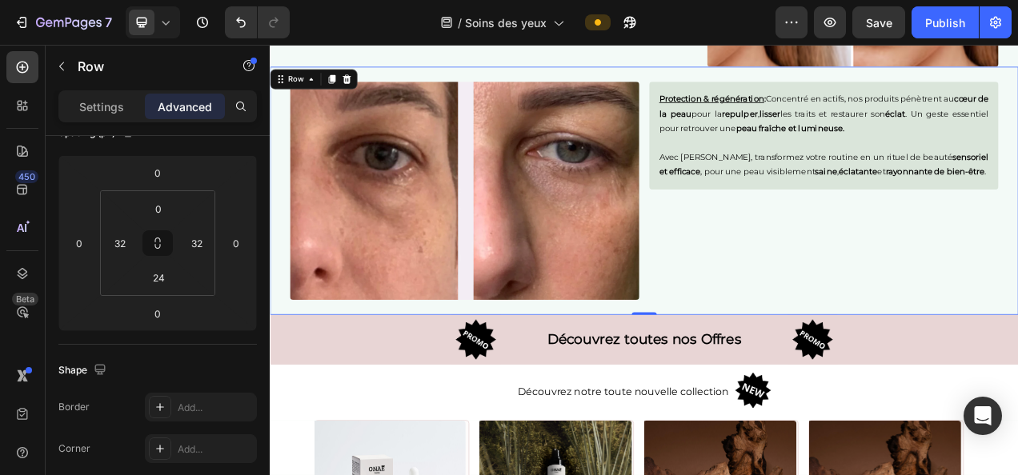
click at [869, 273] on div "Protection & régénération : Concentré en actifs, nos produits pénètrent au cœur…" at bounding box center [980, 222] width 448 height 299
click at [619, 318] on img at bounding box center [519, 232] width 448 height 280
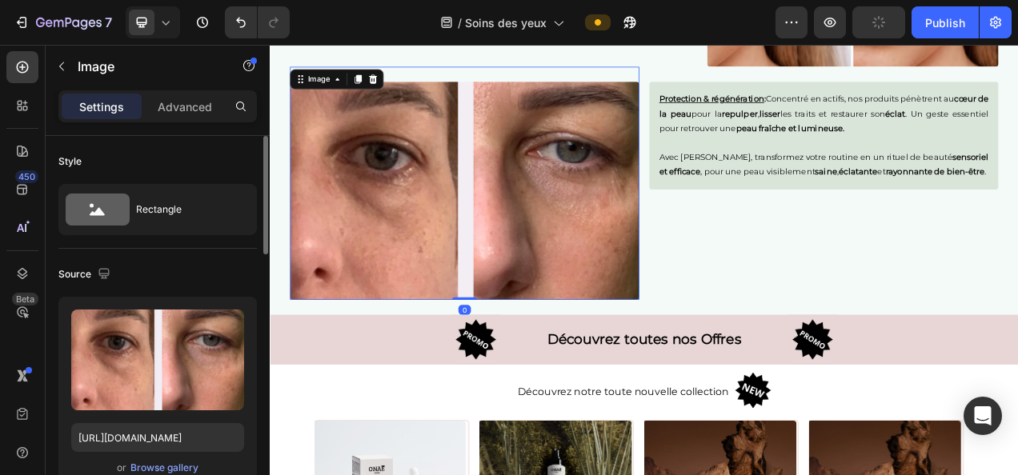
scroll to position [2672, 0]
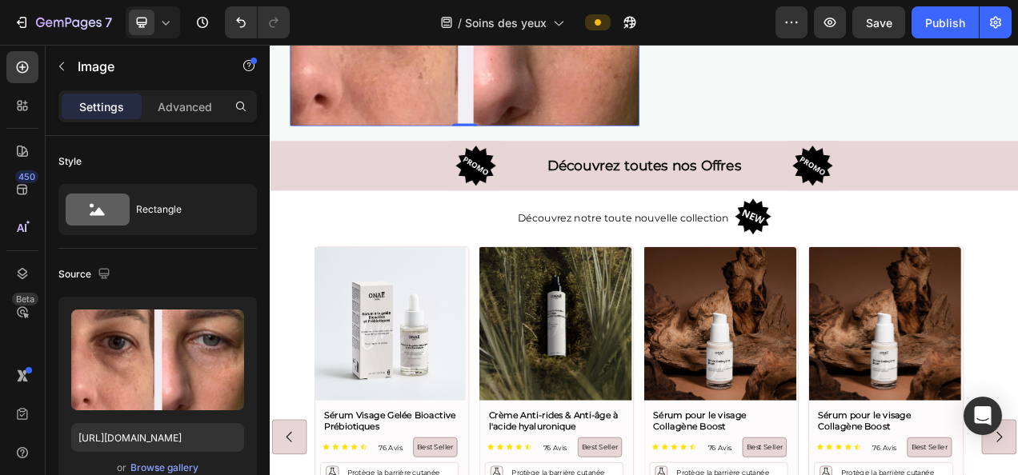
click at [341, 246] on div "Découvrez notre toute nouvelle collection Text Block Image Row" at bounding box center [750, 267] width 960 height 71
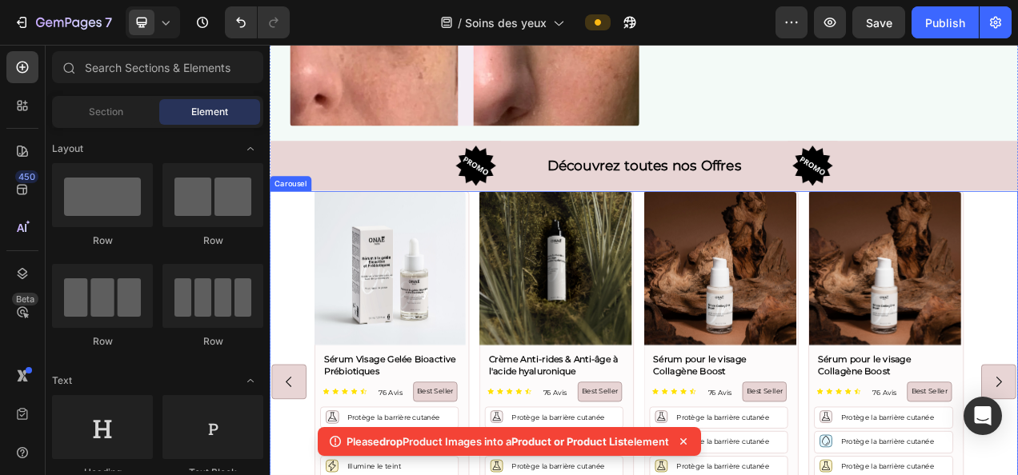
click at [531, 240] on div "Product Images Sérum Visage Gelée Bioactive Prébiotiques Product Title Icon Ico…" at bounding box center [749, 477] width 845 height 491
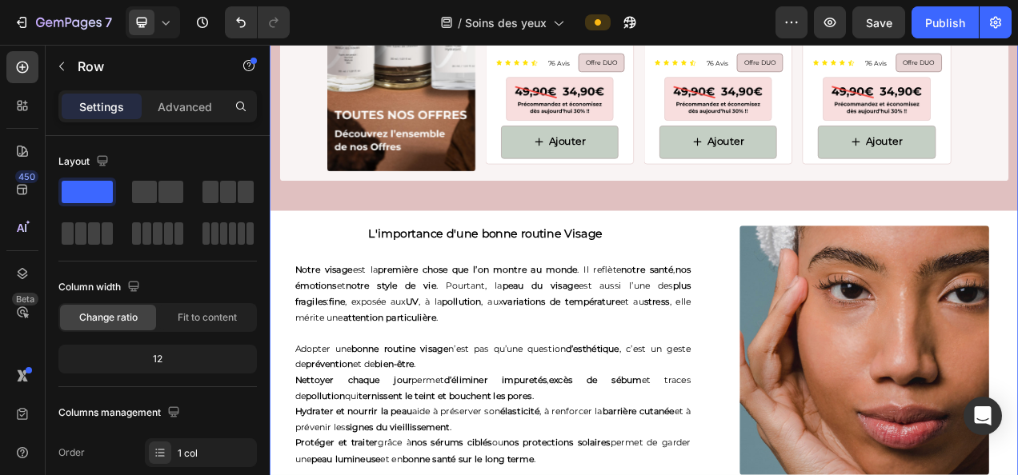
scroll to position [3375, 0]
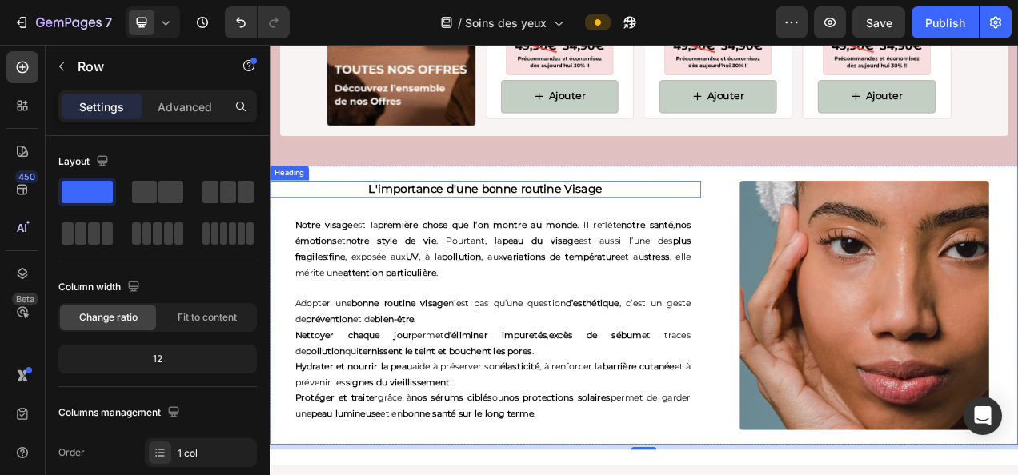
click at [600, 229] on h2 "L'importance d'une bonne routine Visage" at bounding box center [546, 230] width 553 height 22
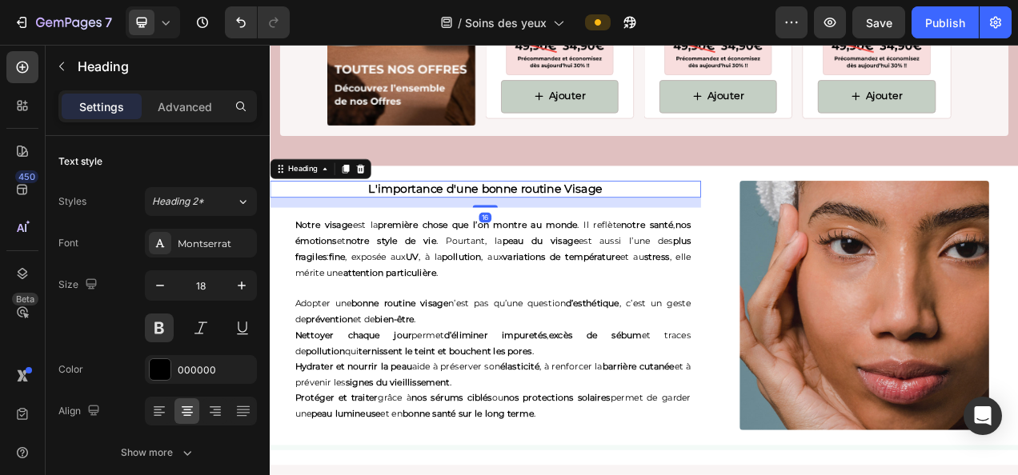
click at [688, 223] on h2 "L'importance d'une bonne routine Visage" at bounding box center [546, 230] width 553 height 22
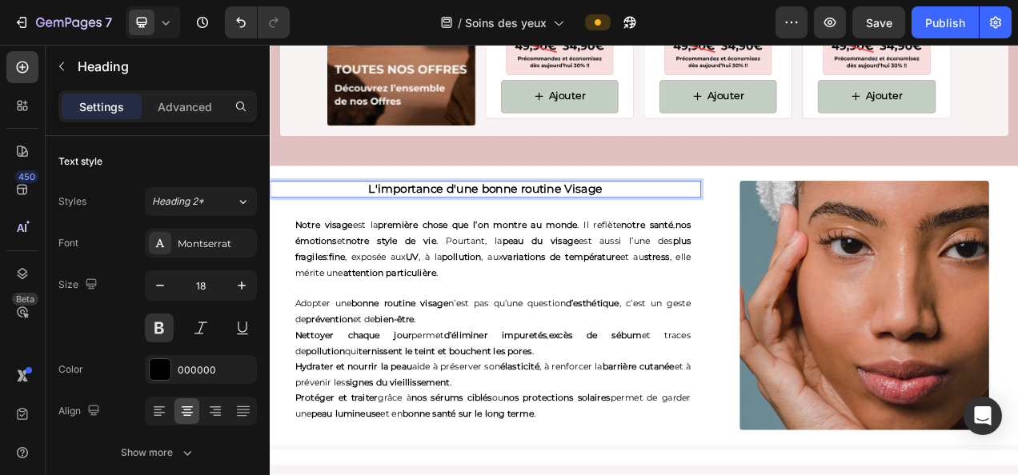
click at [688, 223] on p "L'importance d'une bonne routine Visage" at bounding box center [546, 230] width 550 height 18
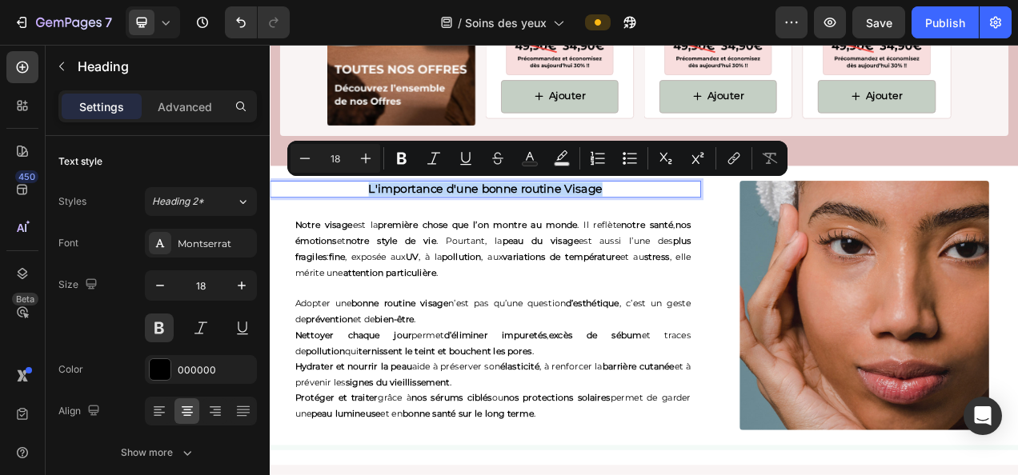
click at [707, 228] on p "L'importance d'une bonne routine Visage" at bounding box center [546, 230] width 550 height 18
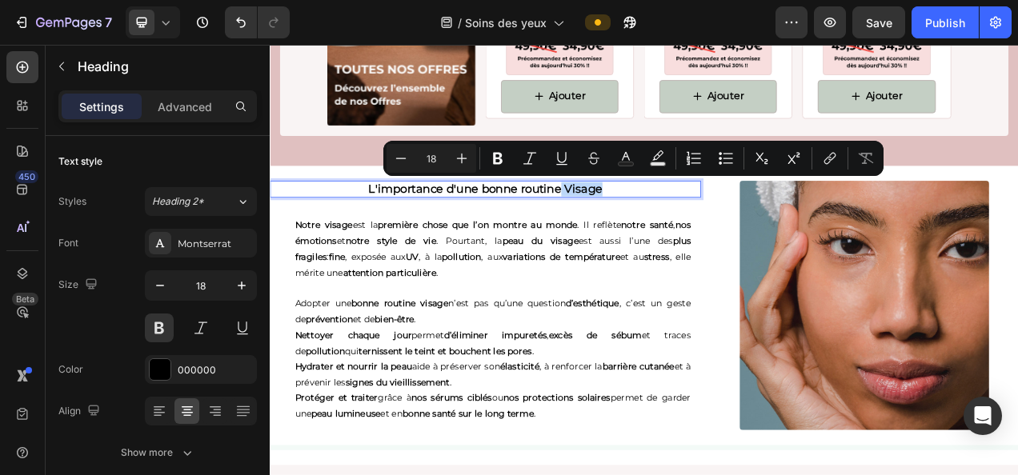
drag, startPoint x: 693, startPoint y: 226, endPoint x: 640, endPoint y: 225, distance: 52.8
click at [640, 225] on p "L'importance d'une bonne routine Visage" at bounding box center [546, 230] width 550 height 18
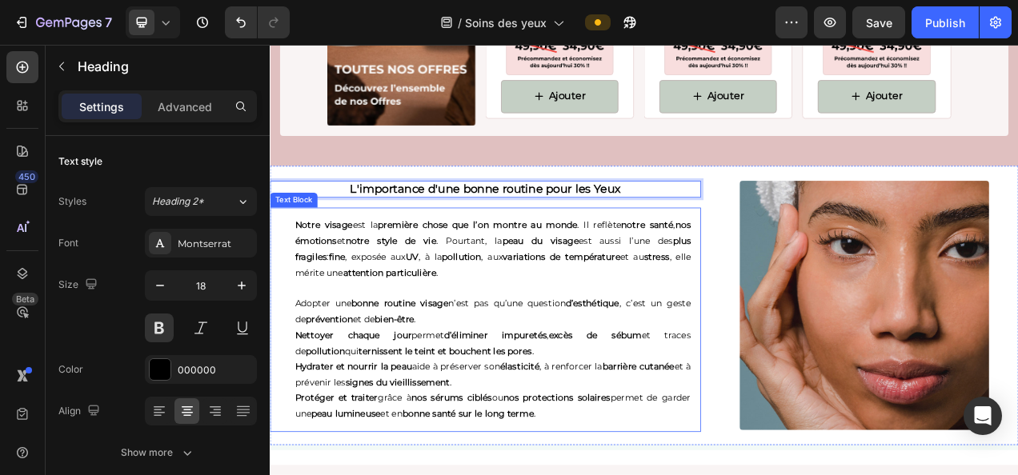
click at [627, 408] on p "Nettoyer chaque jour permet d’éliminer impuretés , excès de sébum et traces de …" at bounding box center [556, 428] width 508 height 40
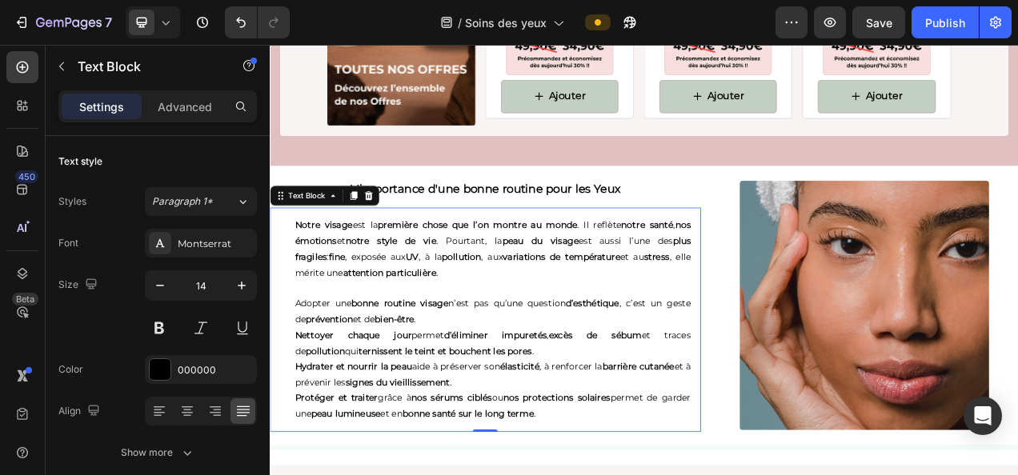
scroll to position [3793, 0]
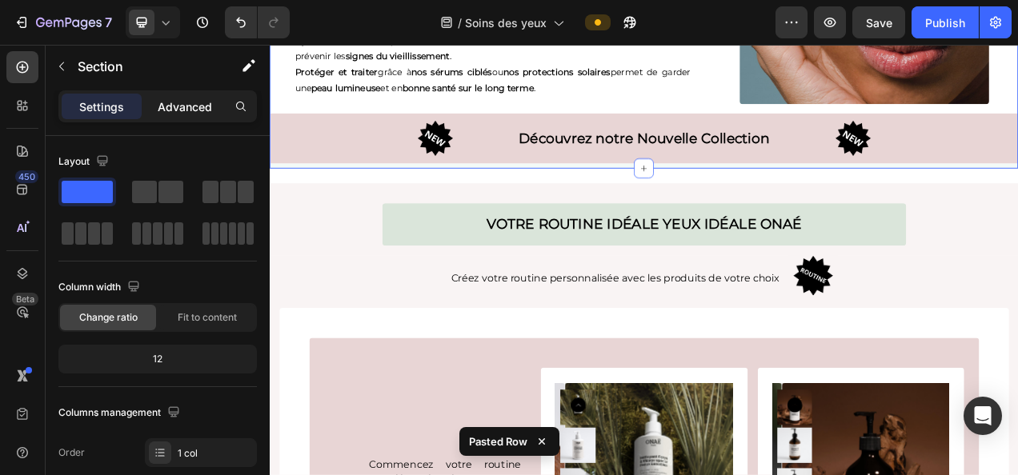
click at [189, 106] on p "Advanced" at bounding box center [185, 106] width 54 height 17
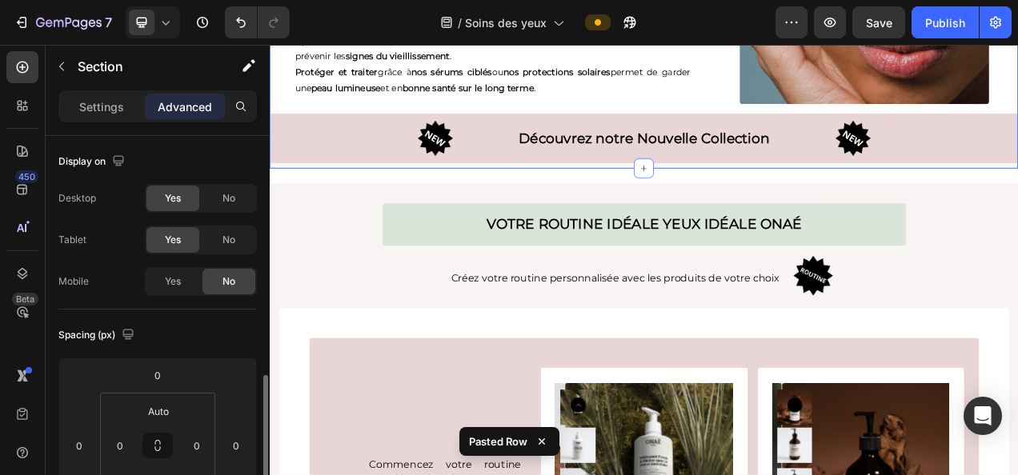
scroll to position [180, 0]
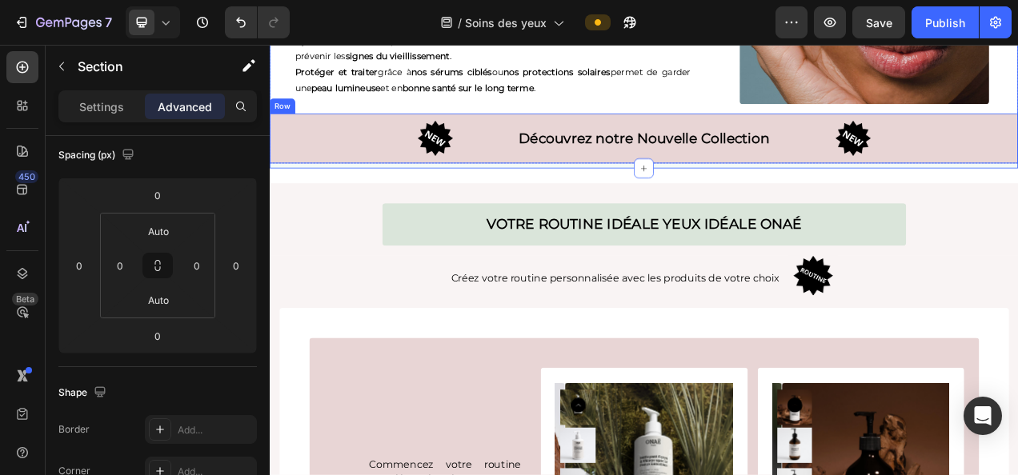
click at [593, 181] on div "Découvrez notre Nouvelle Collection Text Block" at bounding box center [750, 165] width 480 height 56
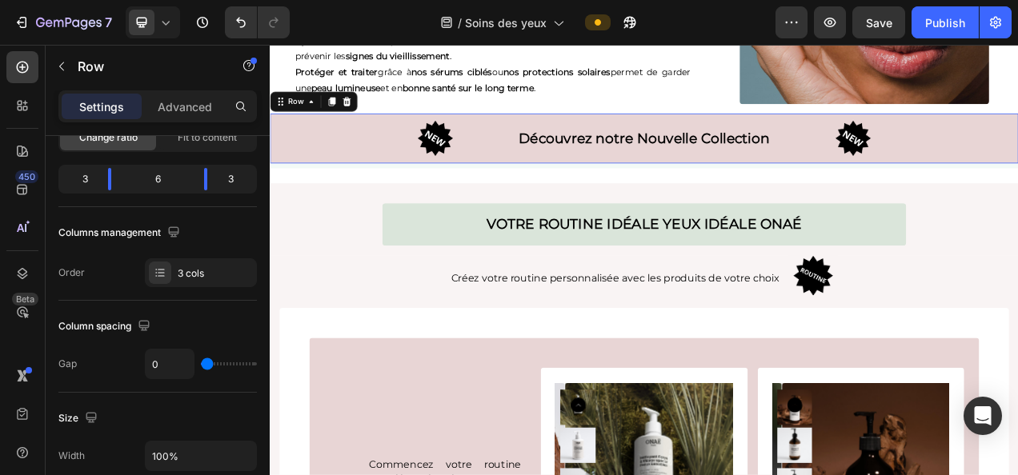
scroll to position [0, 0]
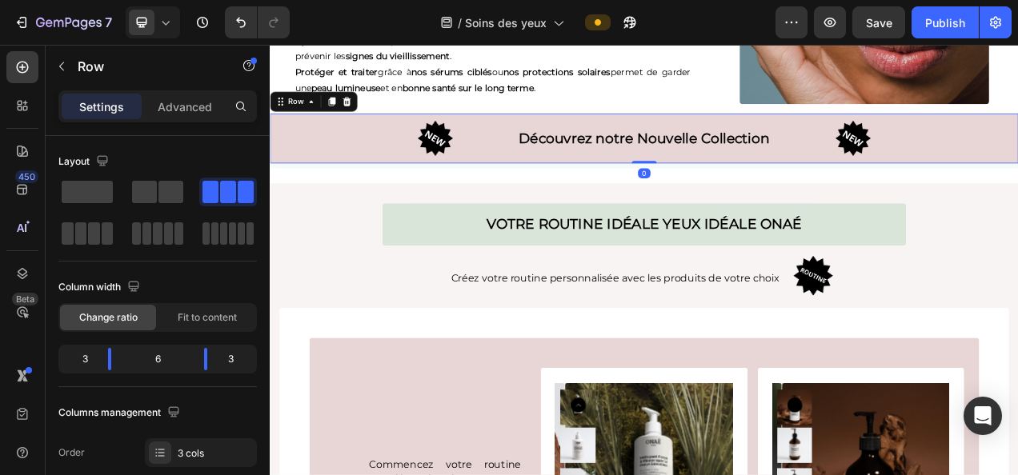
drag, startPoint x: 747, startPoint y: 187, endPoint x: 694, endPoint y: 200, distance: 55.1
click at [753, 167] on div "Image Découvrez notre Nouvelle Collection Text Block Image Row 0" at bounding box center [750, 165] width 960 height 64
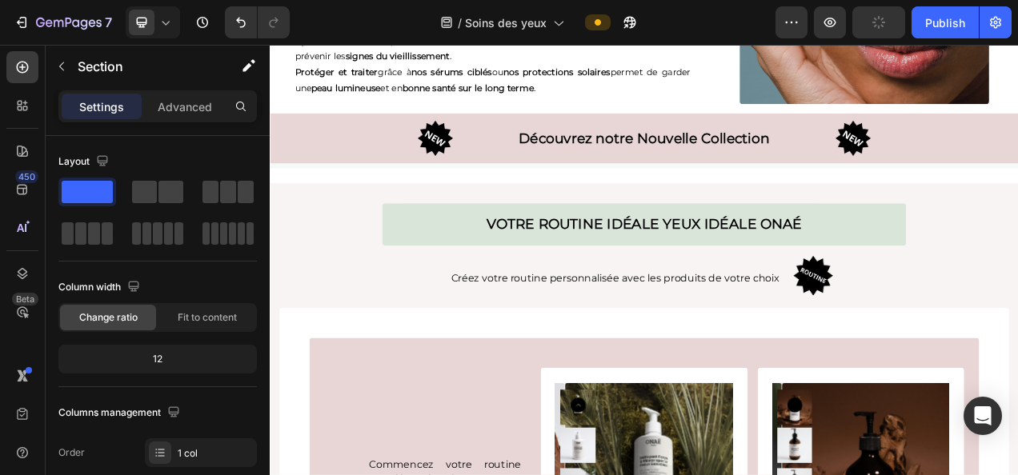
click at [425, 222] on div "Votre routine idéale YEUX idéale Onaé Heading Row Créez votre routine personnal…" at bounding box center [750, 302] width 960 height 160
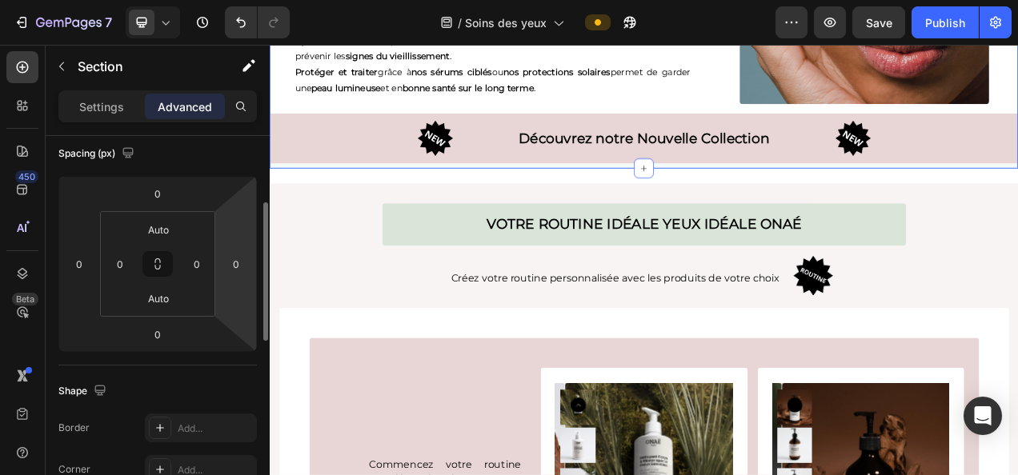
scroll to position [182, 0]
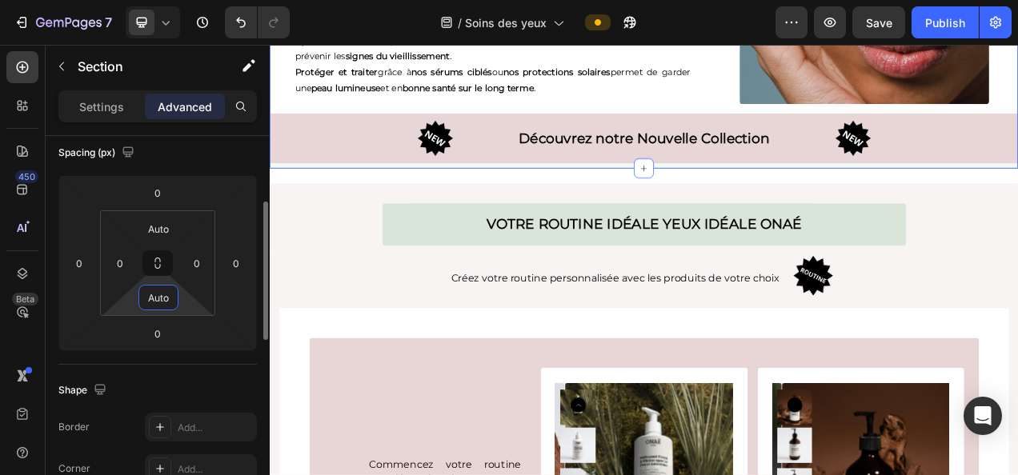
click at [151, 292] on input "Auto" at bounding box center [158, 298] width 32 height 24
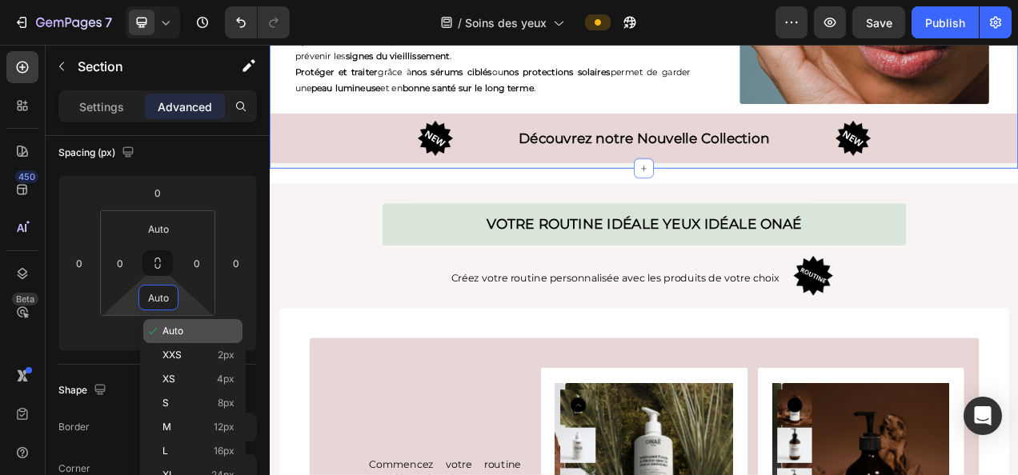
click at [200, 331] on p "Auto" at bounding box center [198, 331] width 72 height 11
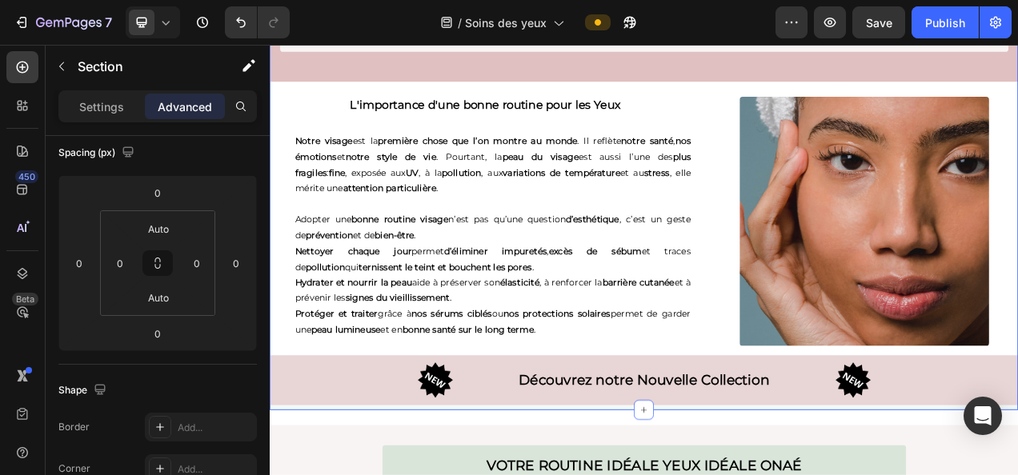
scroll to position [3579, 0]
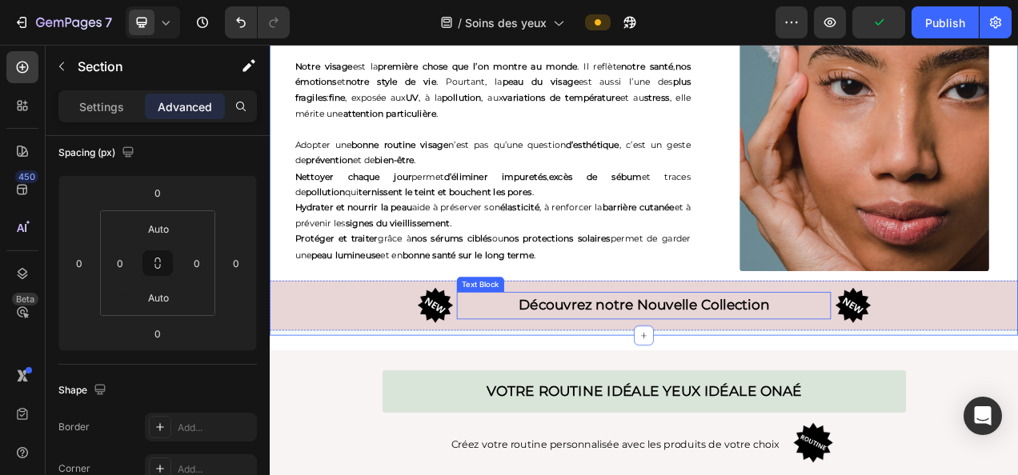
click at [577, 386] on p "Découvrez notre Nouvelle Collection" at bounding box center [749, 379] width 477 height 32
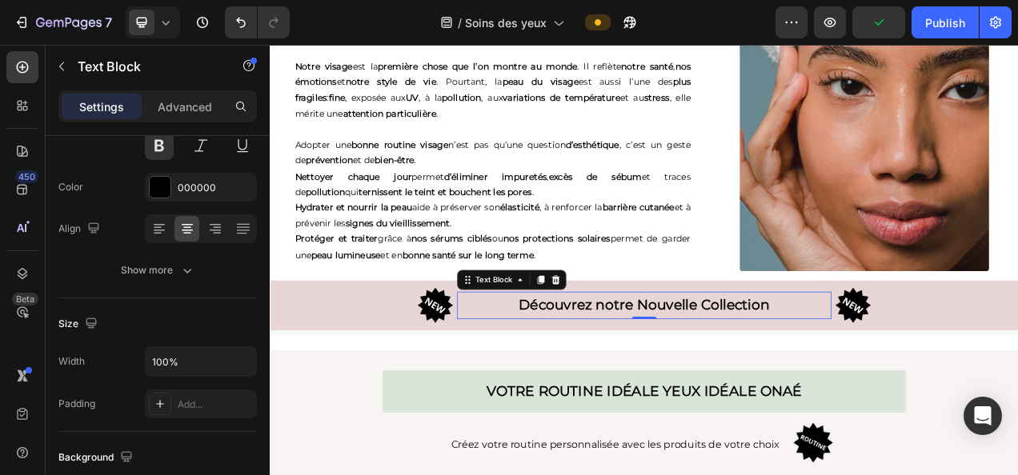
scroll to position [0, 0]
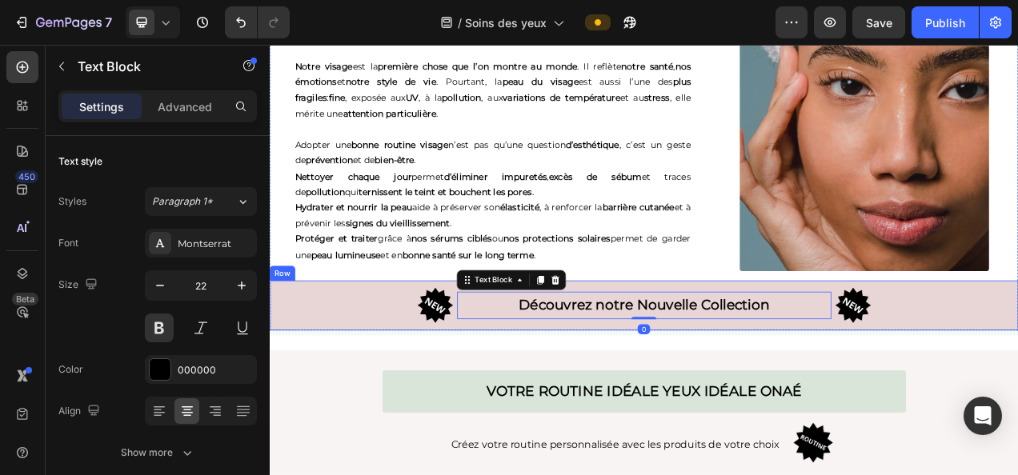
click at [535, 400] on div "Image Découvrez notre Nouvelle Collection Text Block 0 Image Row" at bounding box center [750, 379] width 960 height 64
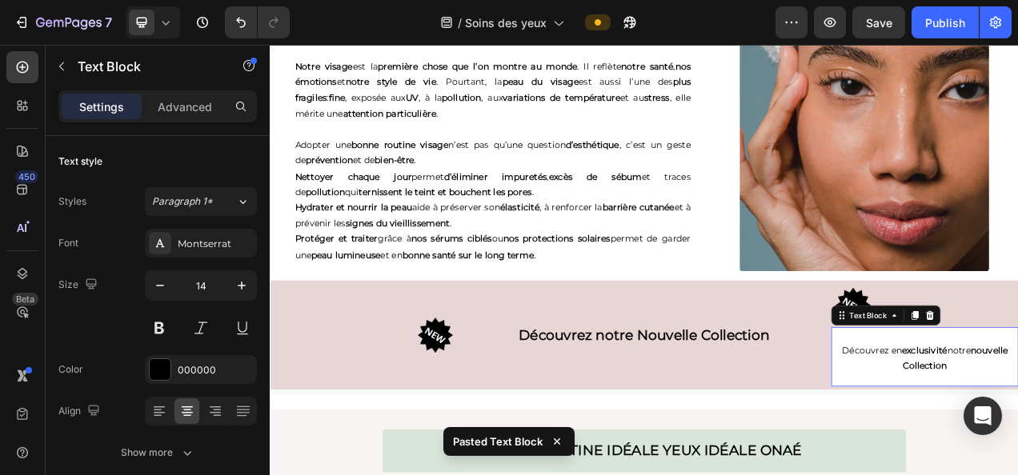
scroll to position [3630, 0]
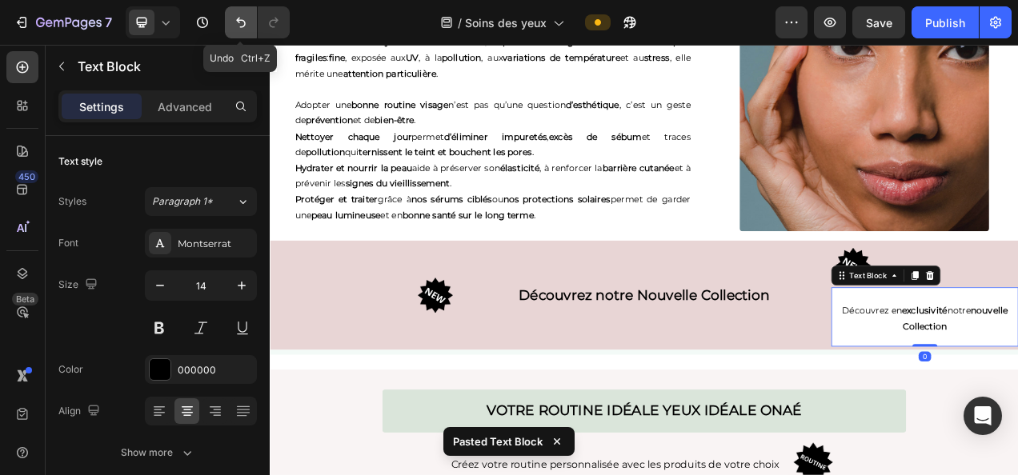
click at [229, 18] on button "Undo/Redo" at bounding box center [241, 22] width 32 height 32
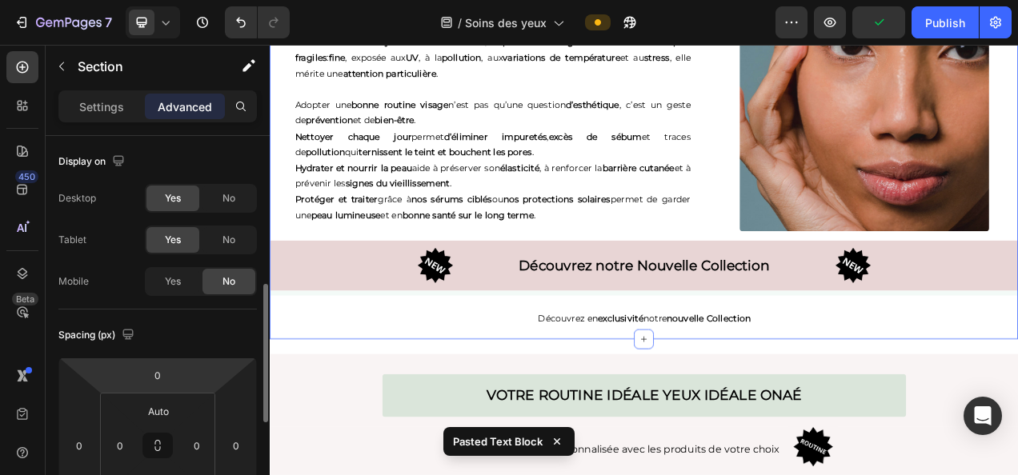
scroll to position [109, 0]
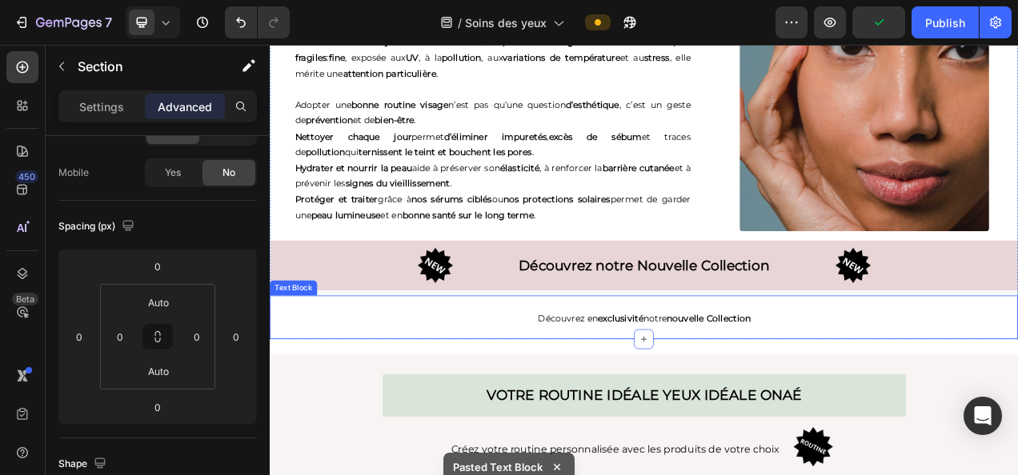
click at [511, 376] on div "Découvrez en exclusivité notre nouvelle Collection" at bounding box center [750, 395] width 960 height 56
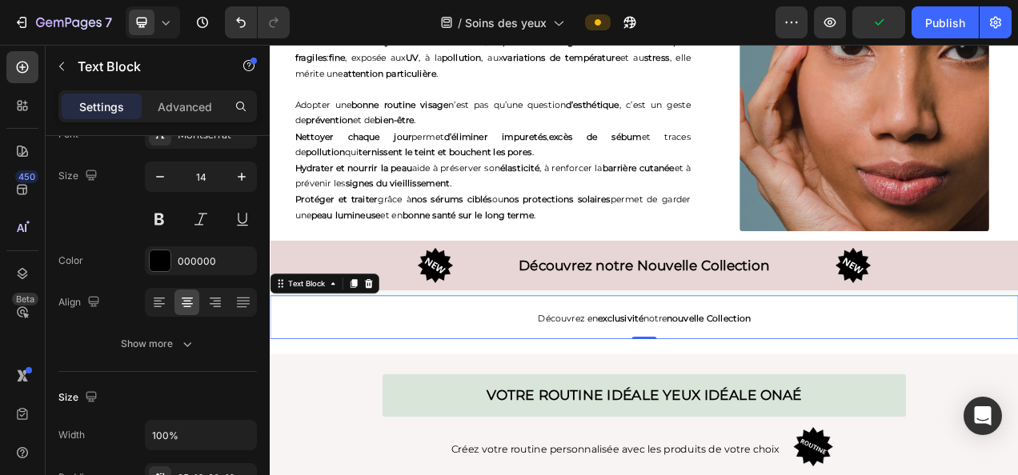
scroll to position [0, 0]
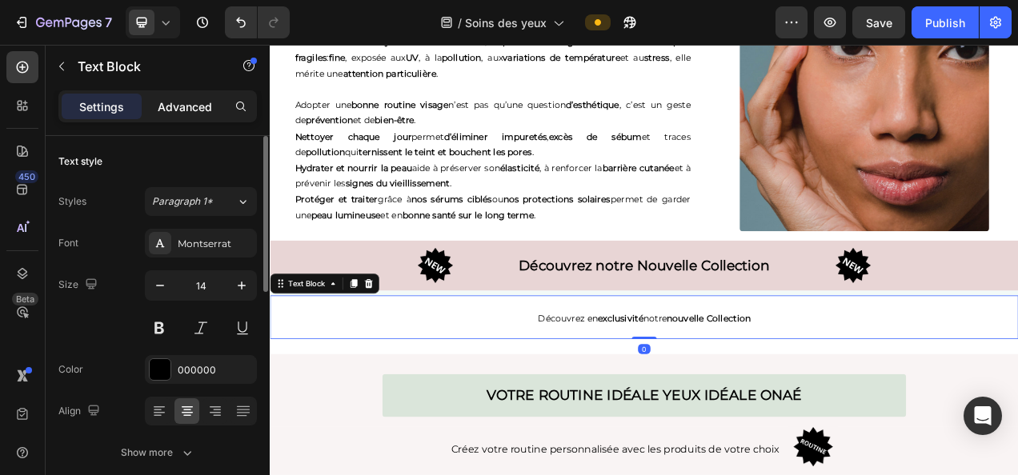
click at [184, 95] on div "Advanced" at bounding box center [185, 107] width 80 height 26
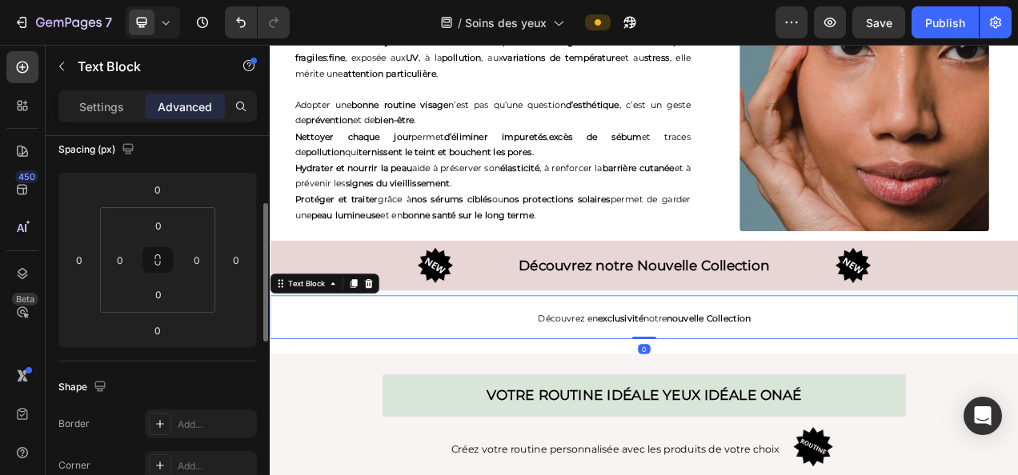
scroll to position [185, 0]
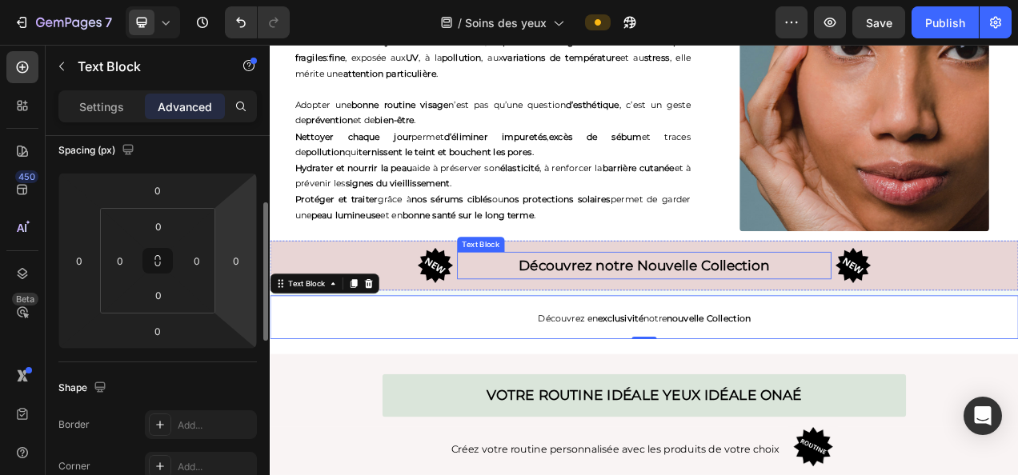
click at [541, 336] on p "Découvrez notre Nouvelle Collection" at bounding box center [749, 328] width 477 height 32
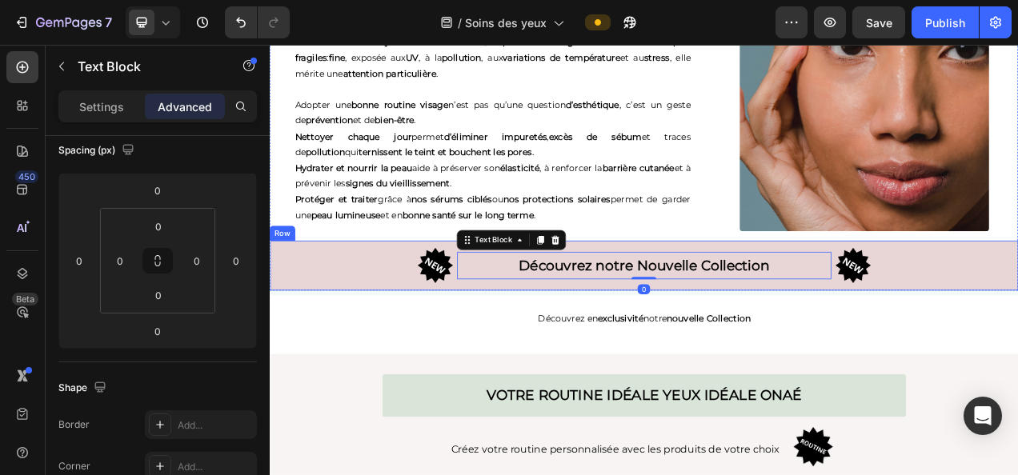
click at [523, 343] on div "Découvrez notre Nouvelle Collection Text Block 0" at bounding box center [750, 328] width 480 height 56
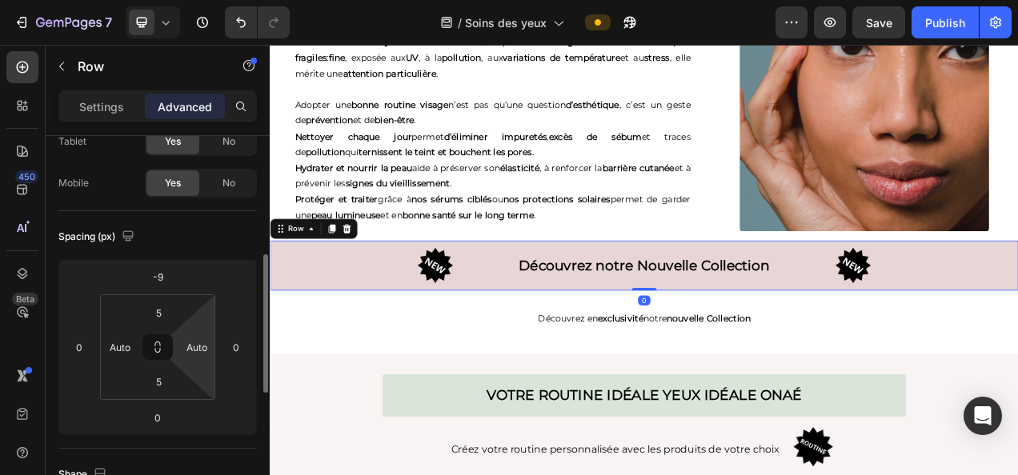
scroll to position [159, 0]
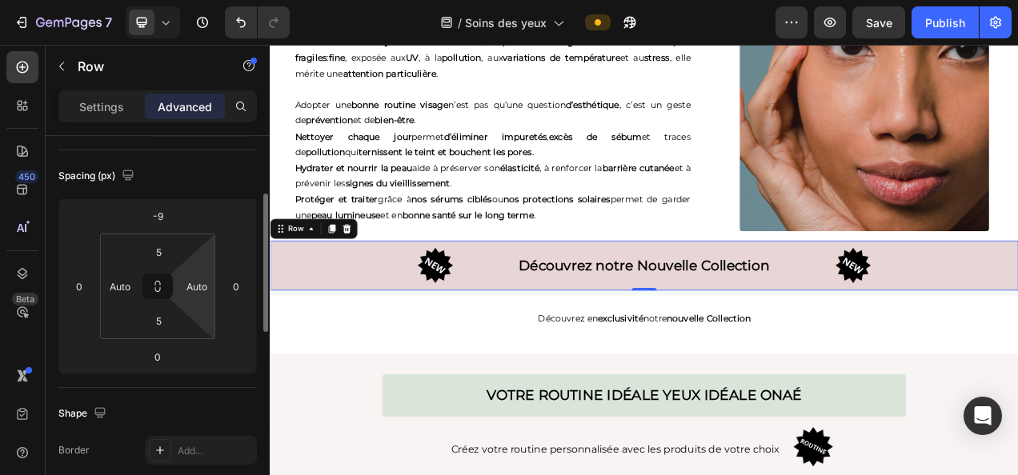
click at [208, 0] on html "7 Version history / Soins des yeux Preview Save Publish 450 Beta Sections(18) E…" at bounding box center [509, 0] width 1018 height 0
click at [600, 173] on p "Nettoyer chaque jour permet d’éliminer impuretés , excès de sébum et traces de …" at bounding box center [556, 173] width 508 height 40
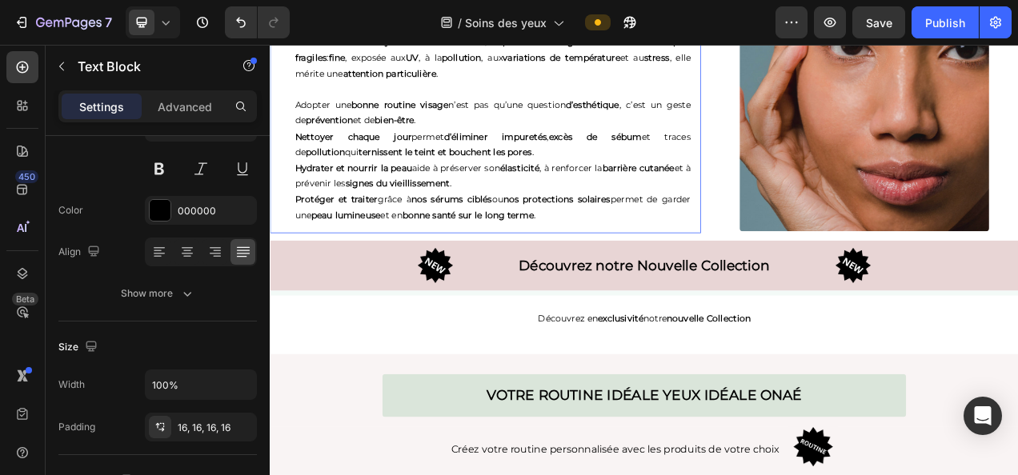
scroll to position [0, 0]
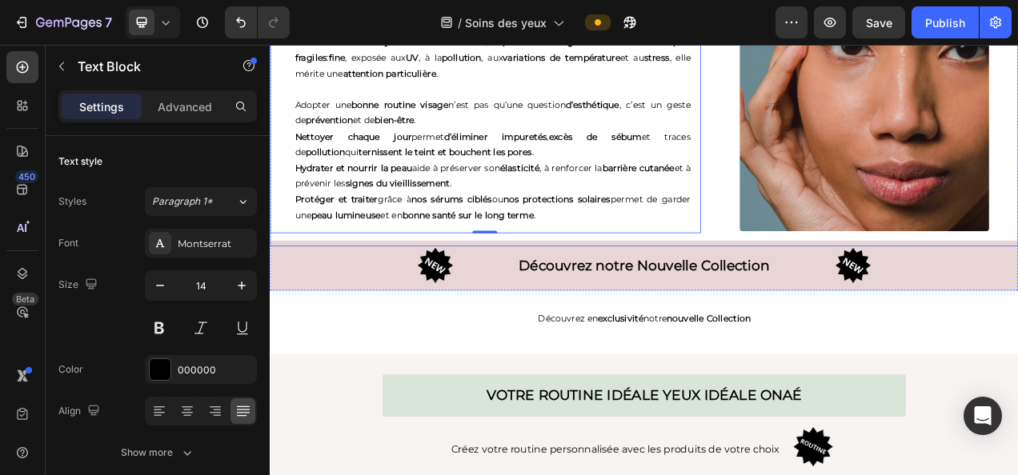
click at [817, 286] on div "L'importance d'une bonne routine pour les Yeux Heading Notre visage est la prem…" at bounding box center [750, 124] width 960 height 359
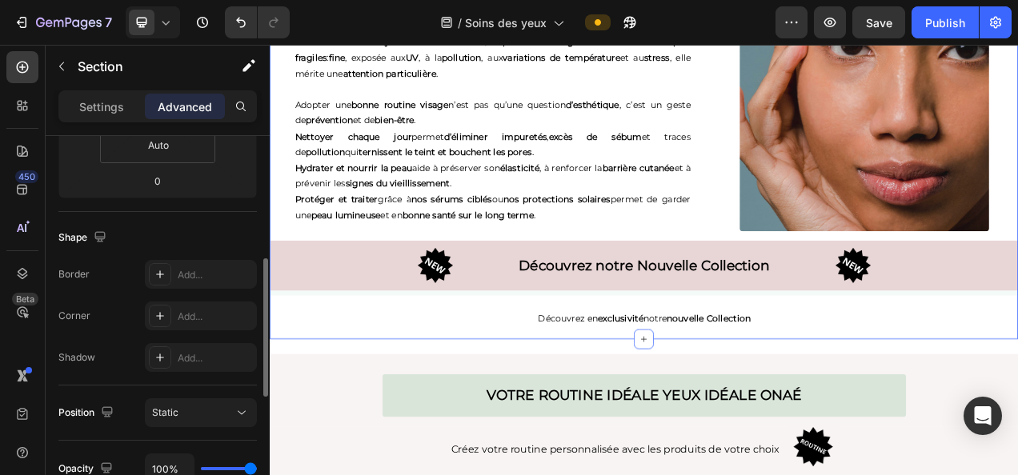
scroll to position [336, 0]
click at [115, 110] on p "Settings" at bounding box center [101, 106] width 45 height 17
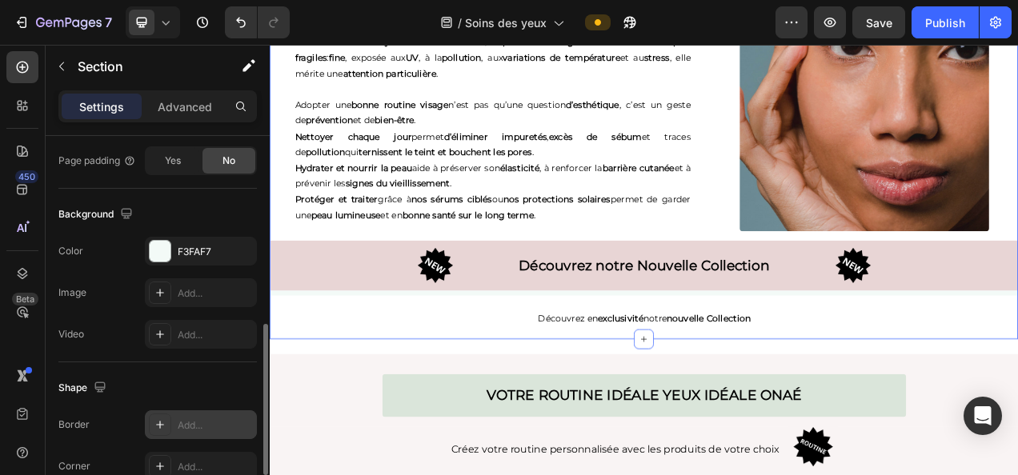
scroll to position [467, 0]
click at [199, 251] on div "F3FAF7" at bounding box center [201, 253] width 46 height 14
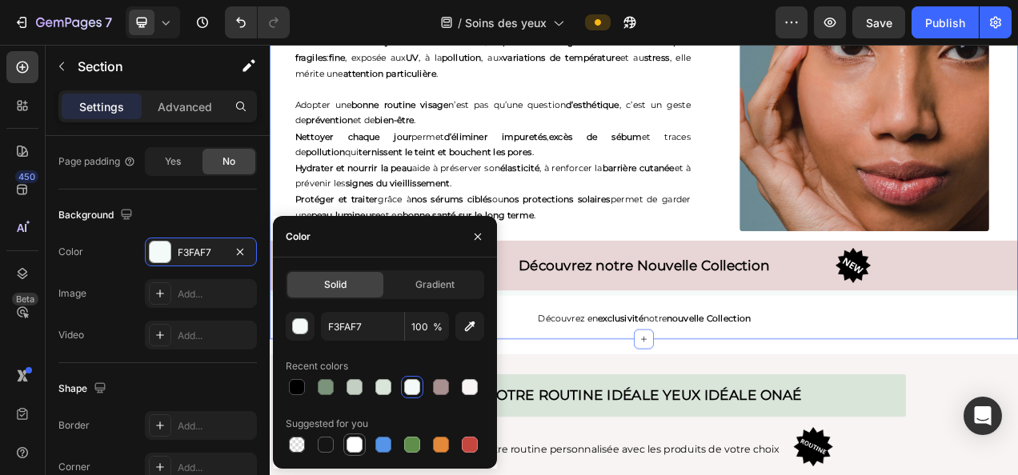
click at [359, 443] on div at bounding box center [355, 445] width 16 height 16
type input "FFFFFF"
click at [655, 198] on p "Hydrater et nourrir la peau aide à préserver son élasticité , à renforcer la ba…" at bounding box center [556, 213] width 508 height 40
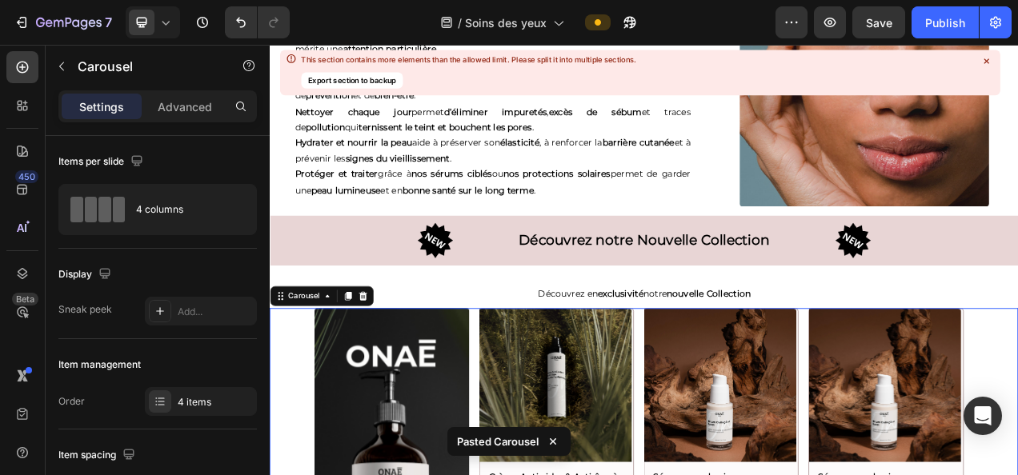
scroll to position [3574, 0]
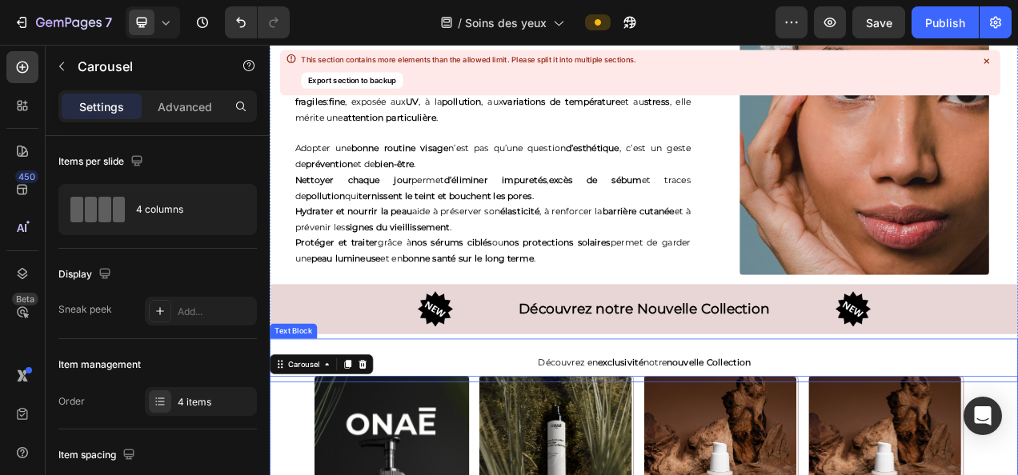
click at [560, 445] on p "Découvrez en exclusivité notre nouvelle Collection" at bounding box center [749, 453] width 935 height 20
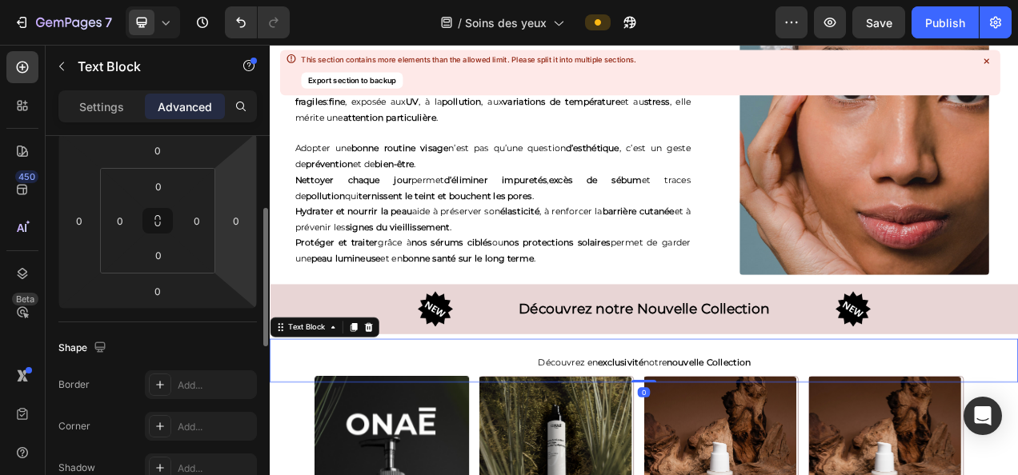
scroll to position [238, 0]
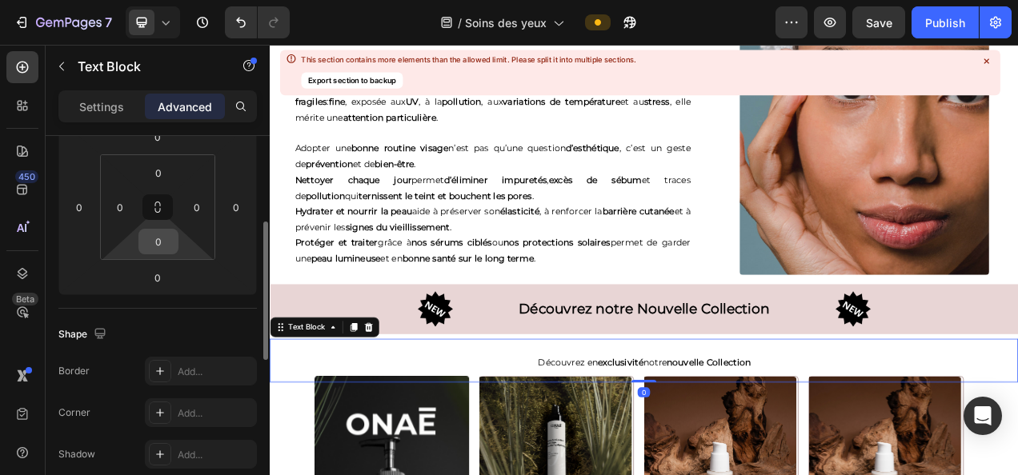
click at [164, 242] on input "0" at bounding box center [158, 242] width 32 height 24
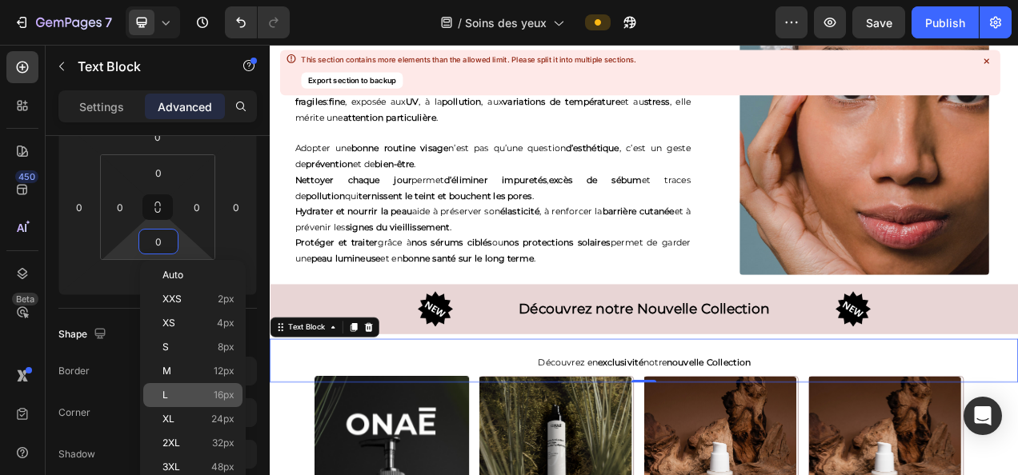
click at [229, 395] on span "16px" at bounding box center [224, 395] width 21 height 11
type input "16"
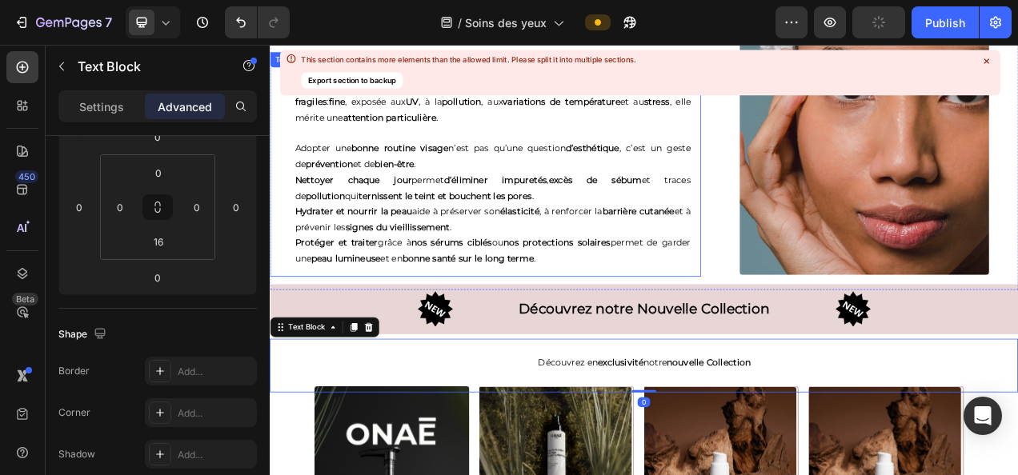
click at [599, 268] on p "Hydrater et nourrir la peau aide à préserver son élasticité , à renforcer la ba…" at bounding box center [556, 269] width 508 height 40
click at [487, 443] on p "Découvrez en exclusivité notre nouvelle Collection" at bounding box center [749, 453] width 935 height 20
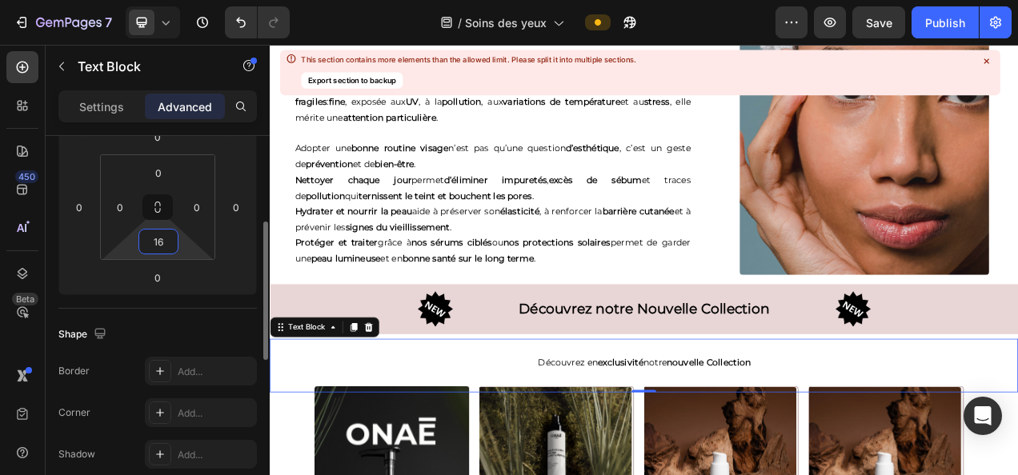
click at [165, 247] on input "16" at bounding box center [158, 242] width 32 height 24
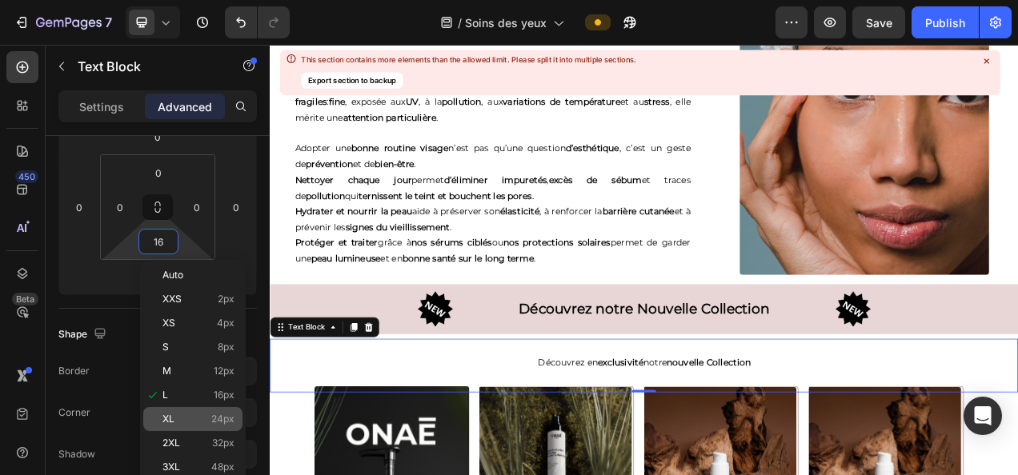
click at [211, 429] on div "XL 24px" at bounding box center [192, 419] width 99 height 24
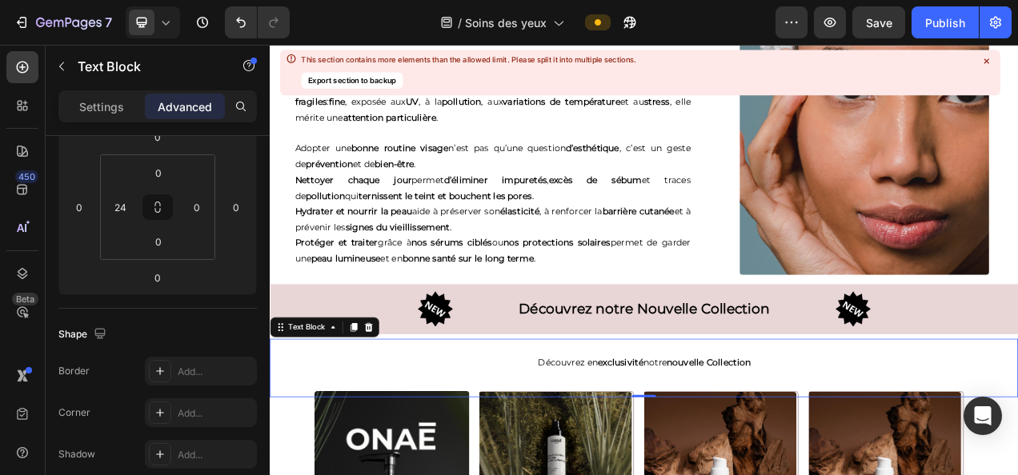
click at [693, 199] on p "Adopter une bonne routine visage n’est pas qu’une question d’esthétique , c’est…" at bounding box center [556, 188] width 508 height 40
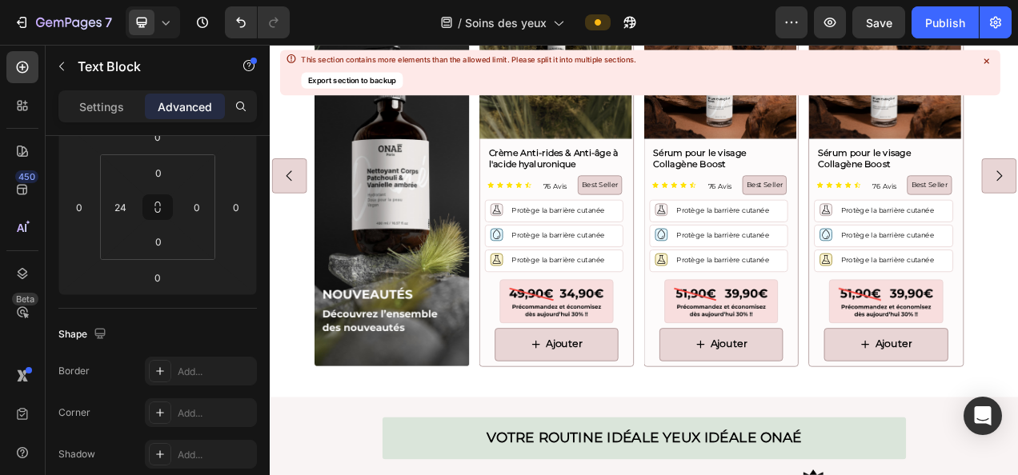
scroll to position [4225, 0]
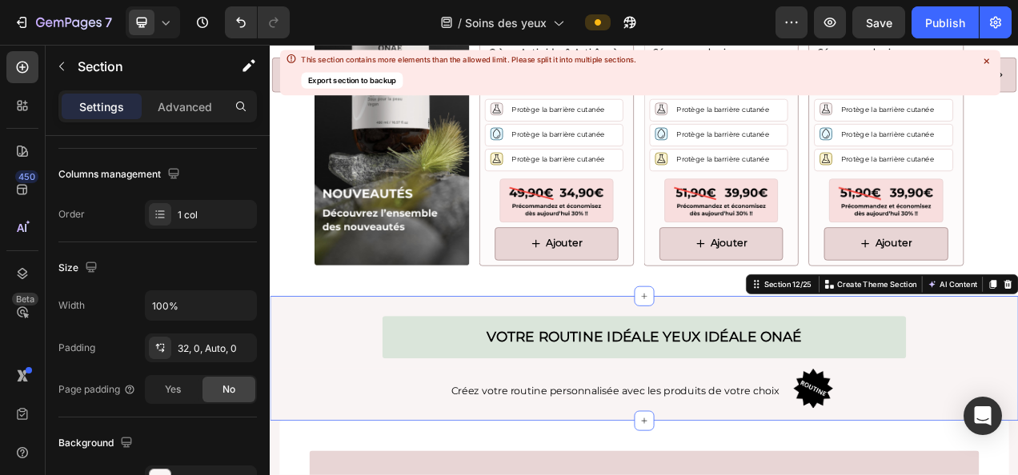
click at [411, 367] on div "Votre routine idéale YEUX idéale Onaé Heading Row Créez votre routine personnal…" at bounding box center [750, 447] width 960 height 160
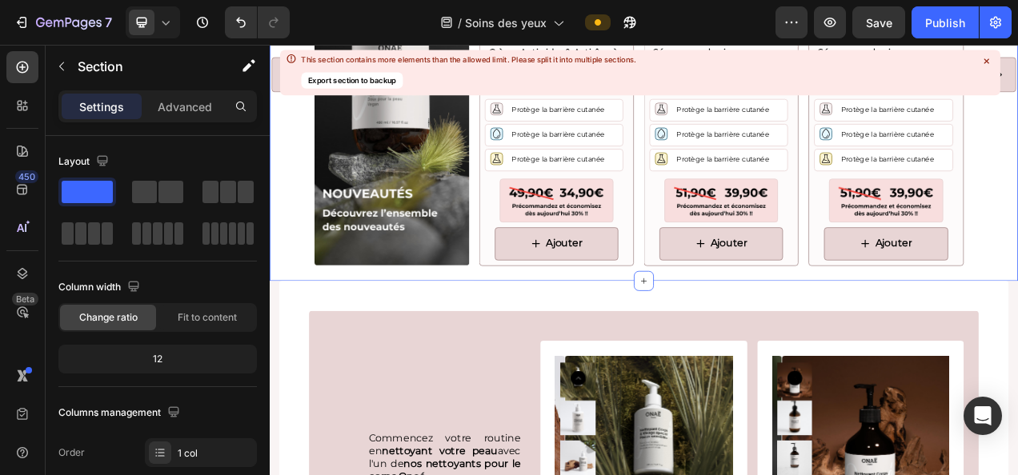
click at [504, 332] on div "Image Product Images Crème Anti-rides & Anti-âge à l'acide hyaluronique Product…" at bounding box center [750, 97] width 960 height 502
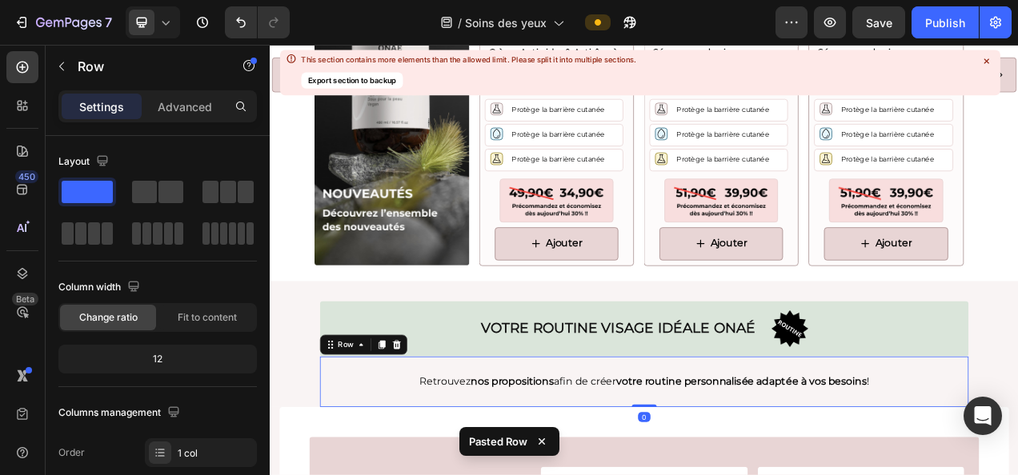
scroll to position [4310, 0]
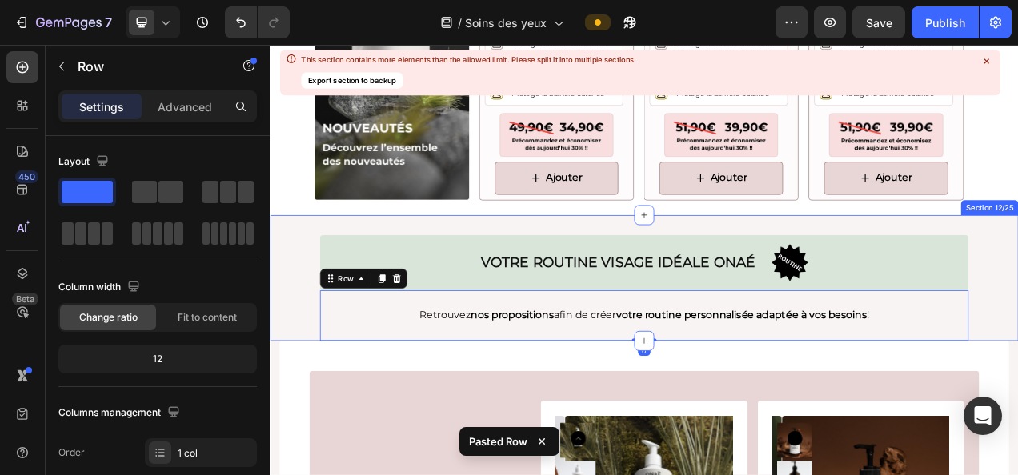
click at [316, 378] on div "Votre routine visage idéale Onaé Heading Image Row Row Retrouvez nos propositio…" at bounding box center [750, 344] width 960 height 162
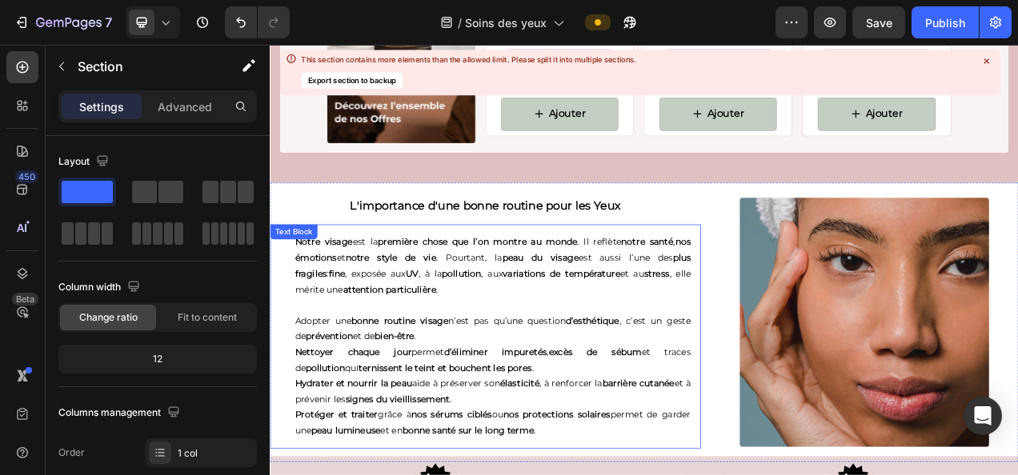
scroll to position [3351, 0]
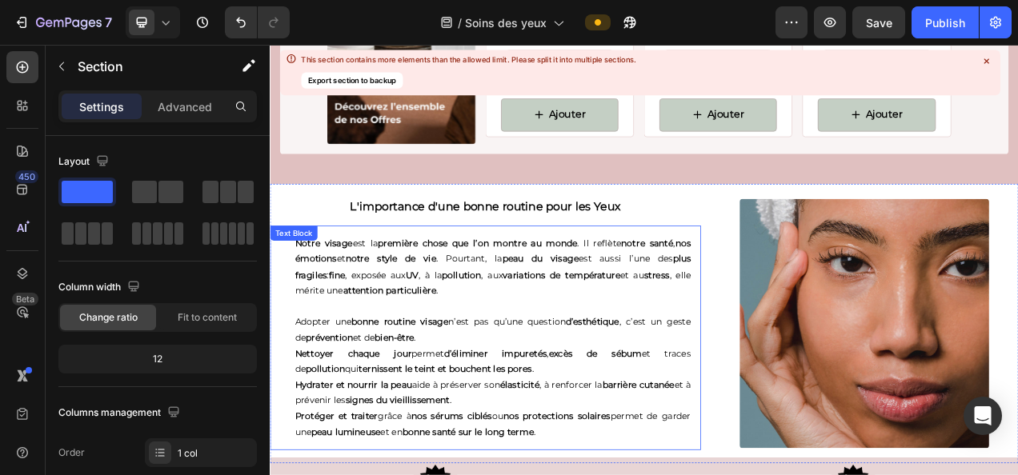
click at [594, 403] on p "Adopter une bonne routine visage n’est pas qu’une question d’esthétique , c’est…" at bounding box center [556, 411] width 508 height 40
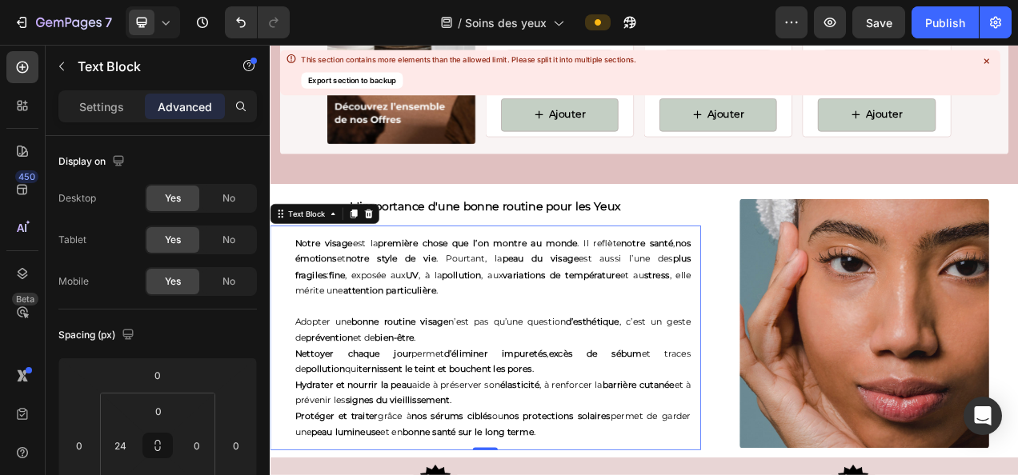
scroll to position [3401, 0]
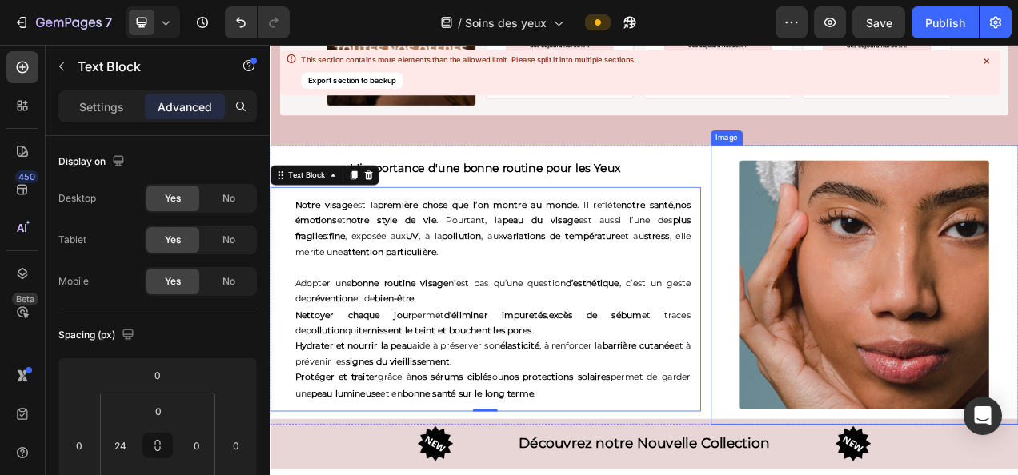
click at [951, 415] on img at bounding box center [1032, 353] width 320 height 320
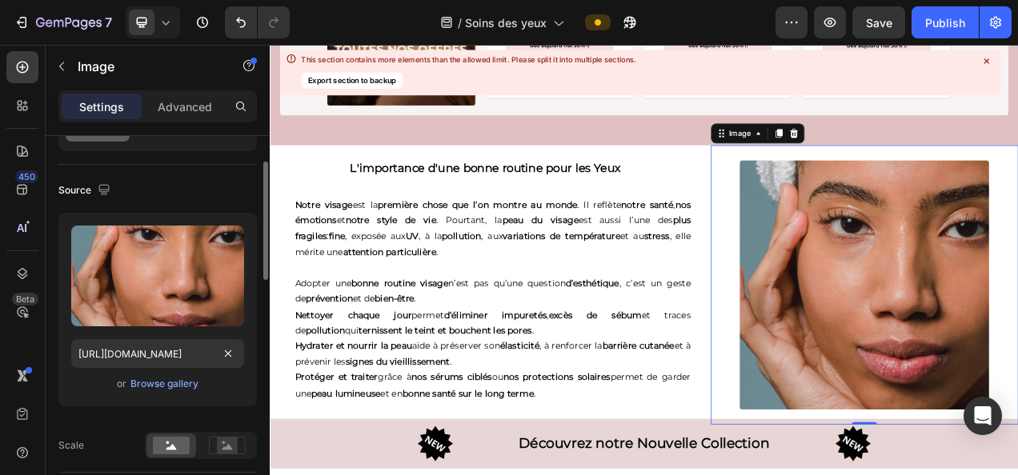
scroll to position [85, 0]
click at [166, 381] on div "Browse gallery" at bounding box center [164, 383] width 68 height 14
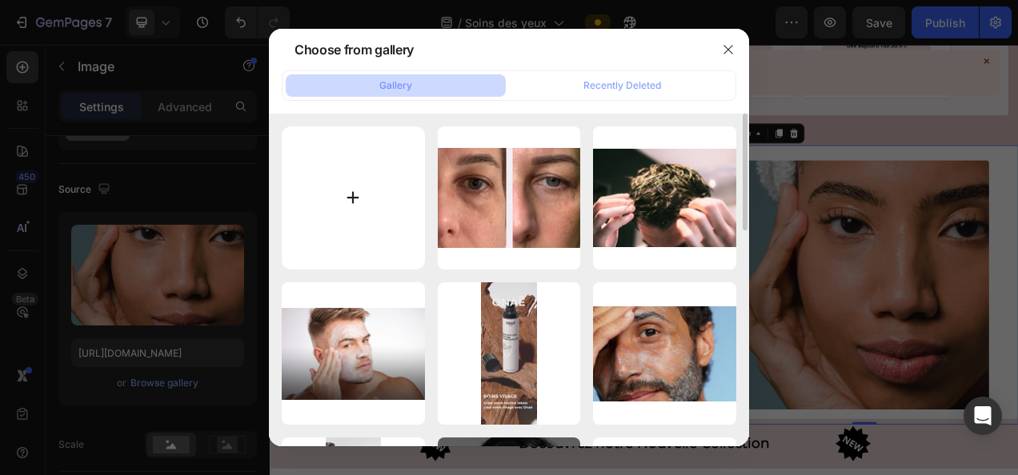
click at [344, 215] on input "file" at bounding box center [353, 197] width 143 height 143
type input "C:\fakepath\Capture d'écran 2025-09-19 141357.png"
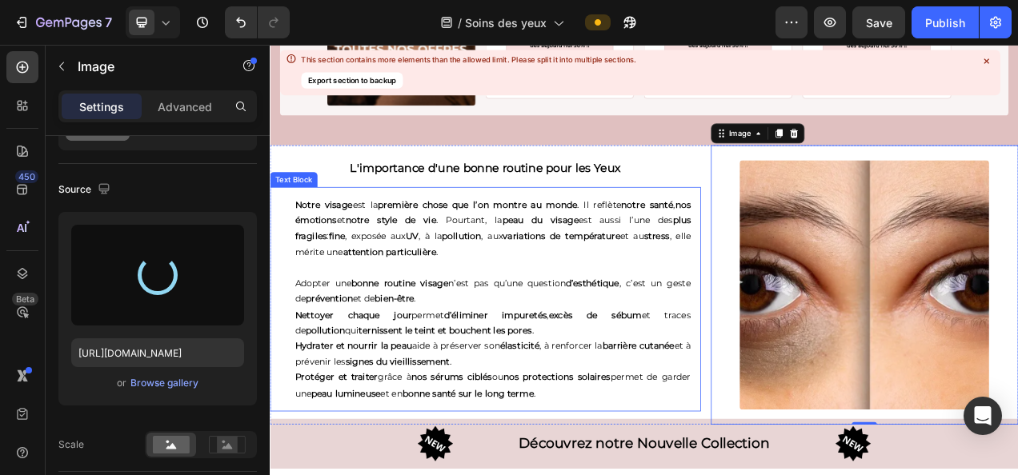
type input "https://cdn.shopify.com/s/files/1/0905/0859/1489/files/gempages_559583098073777…"
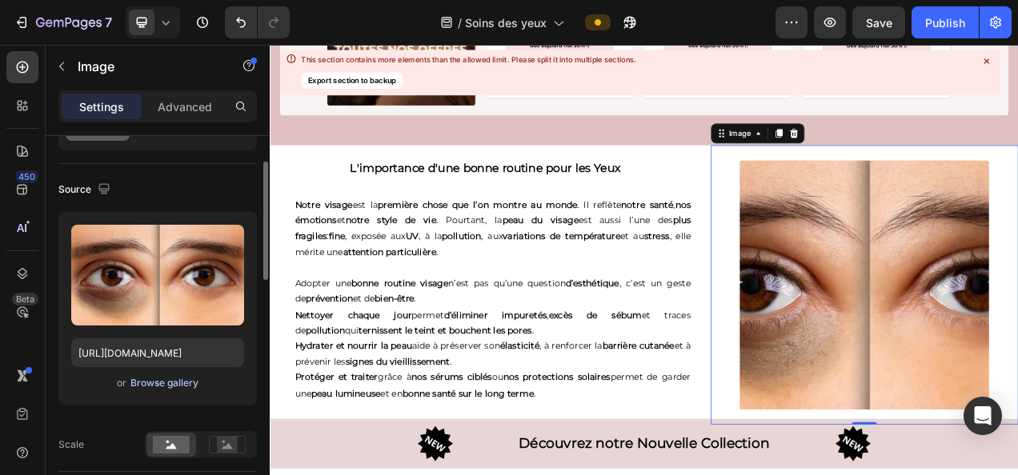
click at [170, 384] on div "Browse gallery" at bounding box center [164, 383] width 68 height 14
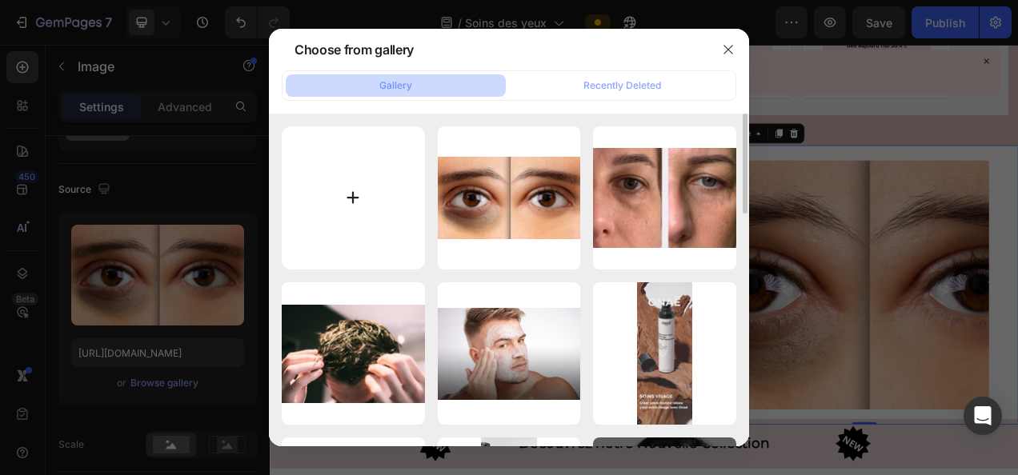
click at [346, 194] on input "file" at bounding box center [353, 197] width 143 height 143
type input "C:\fakepath\Capture d'écran 2025-08-23 145108.png"
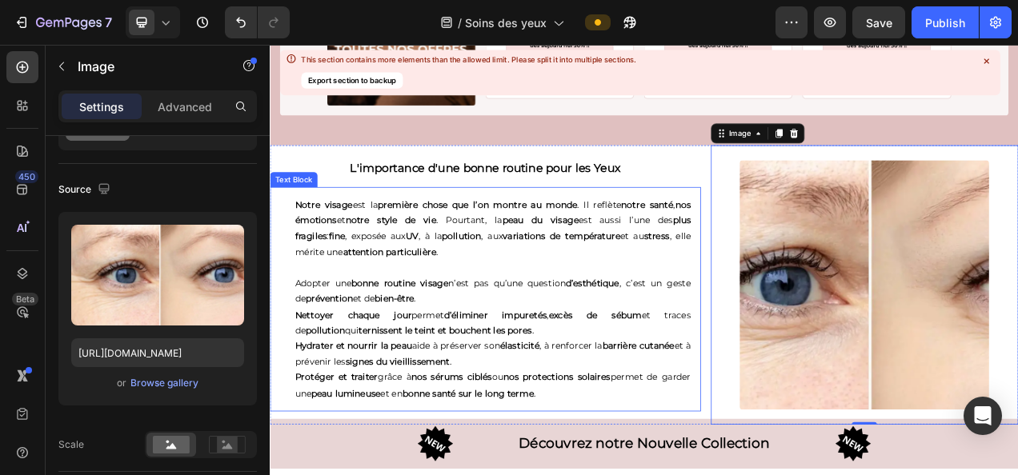
type input "https://cdn.shopify.com/s/files/1/0905/0859/1489/files/gempages_559583098073777…"
click at [165, 382] on div "Browse gallery" at bounding box center [164, 383] width 68 height 14
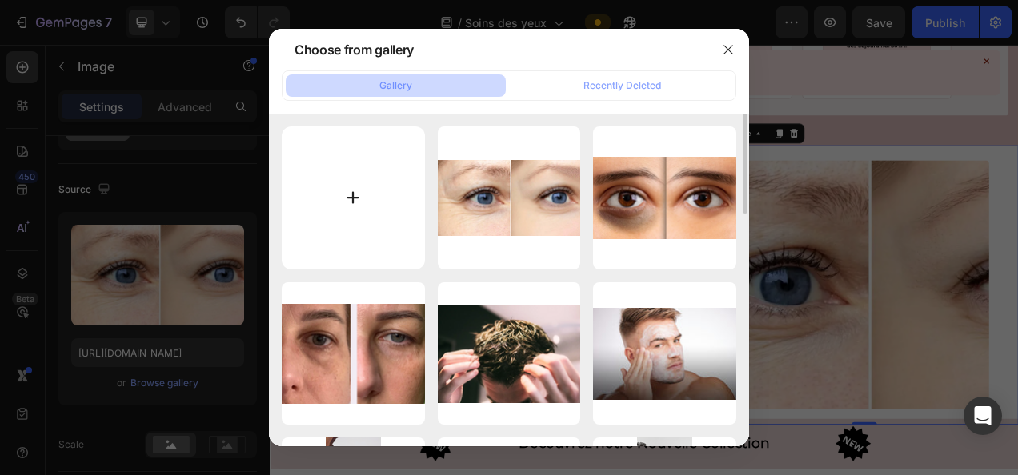
click at [359, 232] on input "file" at bounding box center [353, 197] width 143 height 143
type input "C:\fakepath\Capture d'écran 2025-09-19 101023.png"
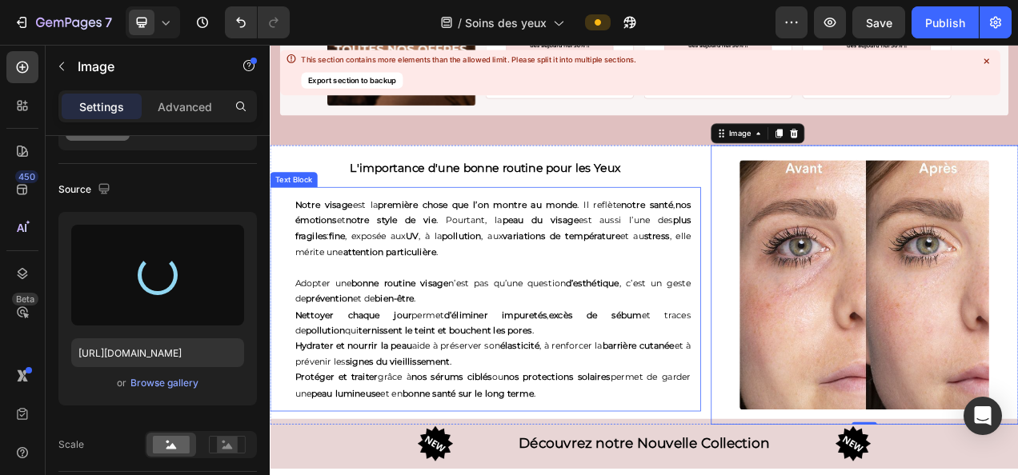
type input "https://cdn.shopify.com/s/files/1/0905/0859/1489/files/gempages_559583098073777…"
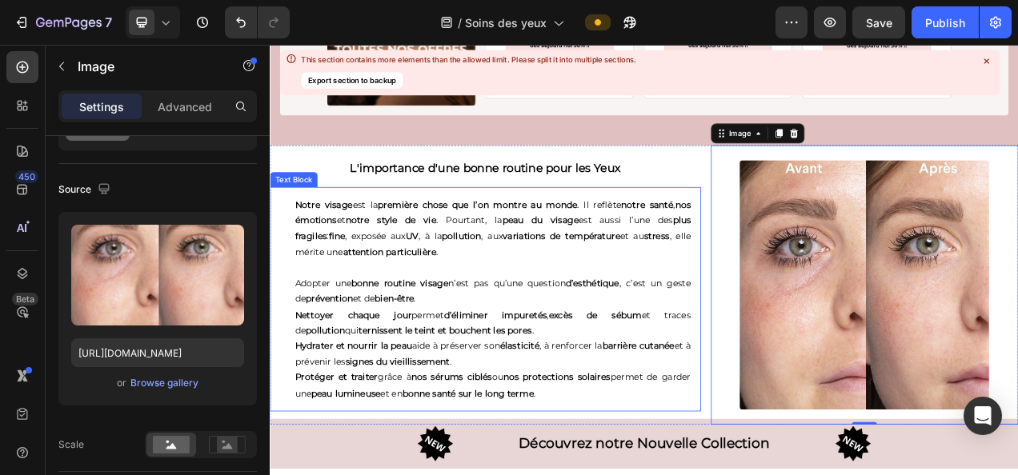
click at [487, 321] on p at bounding box center [556, 331] width 508 height 20
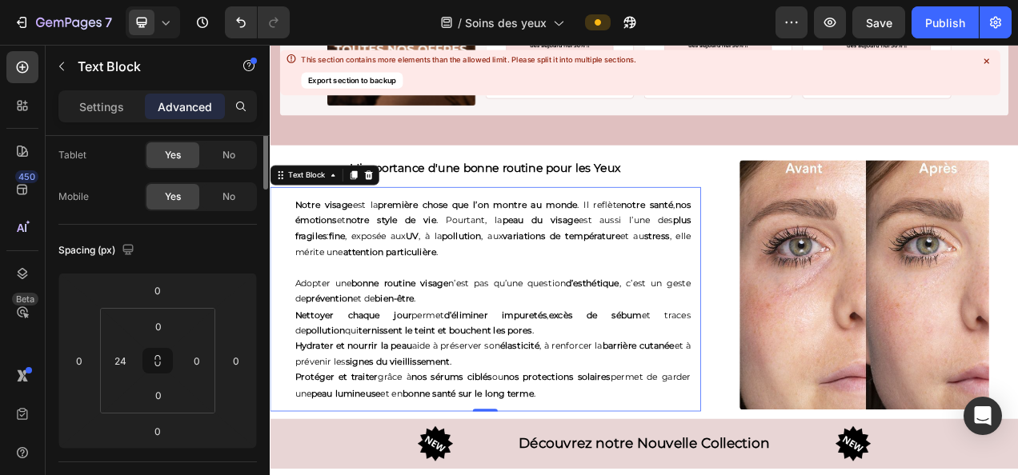
scroll to position [0, 0]
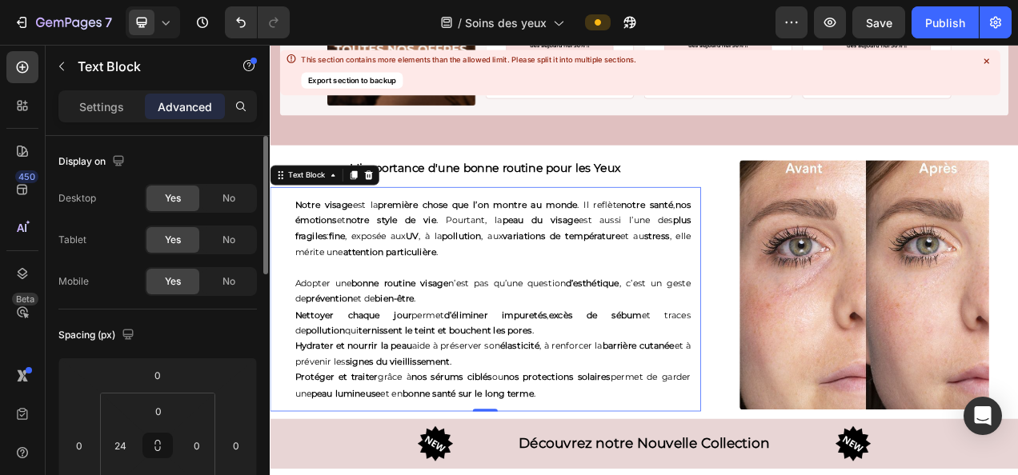
click at [499, 309] on p "Notre visage est la première chose que l’on montre au monde . Il reflète notre …" at bounding box center [556, 280] width 508 height 81
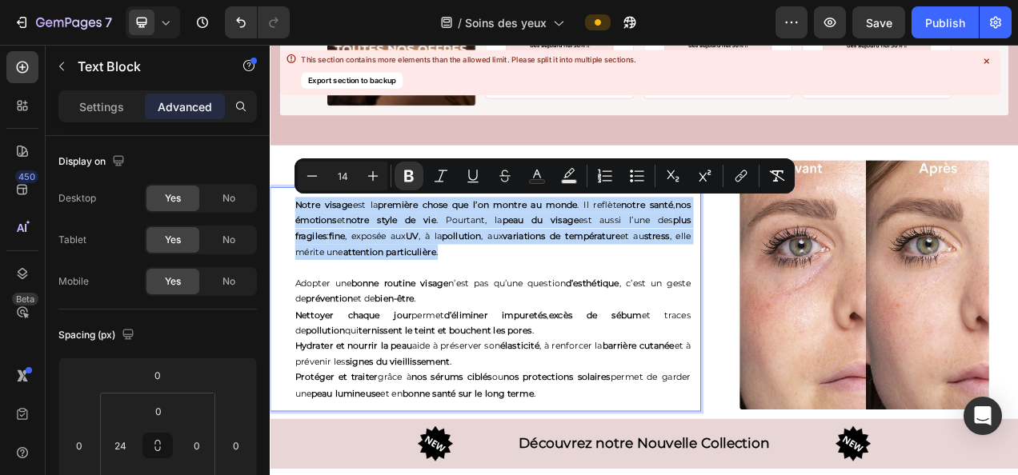
drag, startPoint x: 509, startPoint y: 305, endPoint x: 284, endPoint y: 243, distance: 233.2
click at [284, 243] on div "Notre visage est la première chose que l’on montre au monde . Il reflète notre …" at bounding box center [546, 371] width 553 height 288
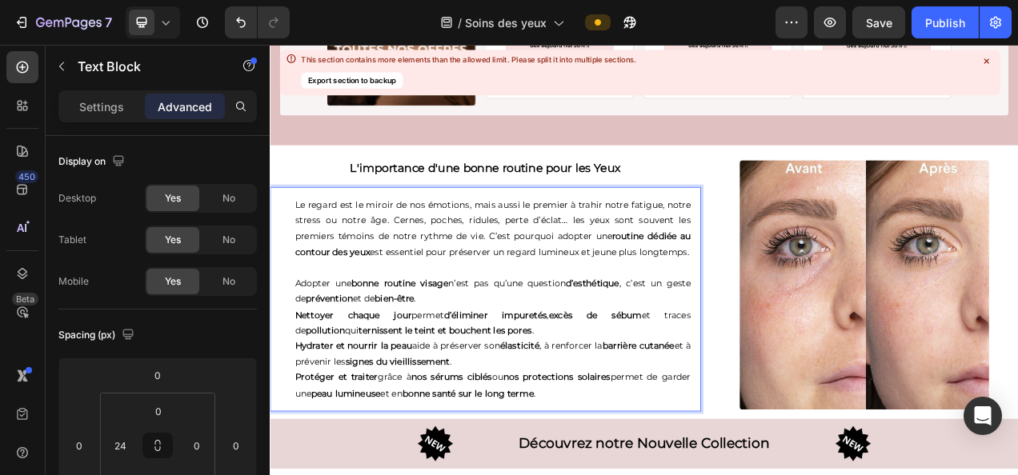
click at [447, 258] on p "Le regard est le miroir de nos émotions, mais aussi le premier à trahir notre f…" at bounding box center [556, 280] width 508 height 81
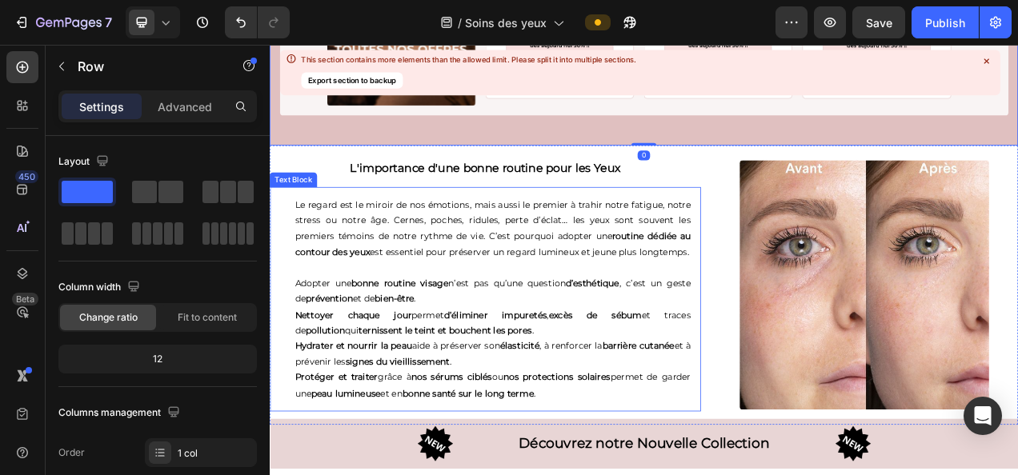
click at [450, 271] on p "Le regard est le miroir de nos émotions, mais aussi le premier à trahir notre f…" at bounding box center [556, 280] width 508 height 81
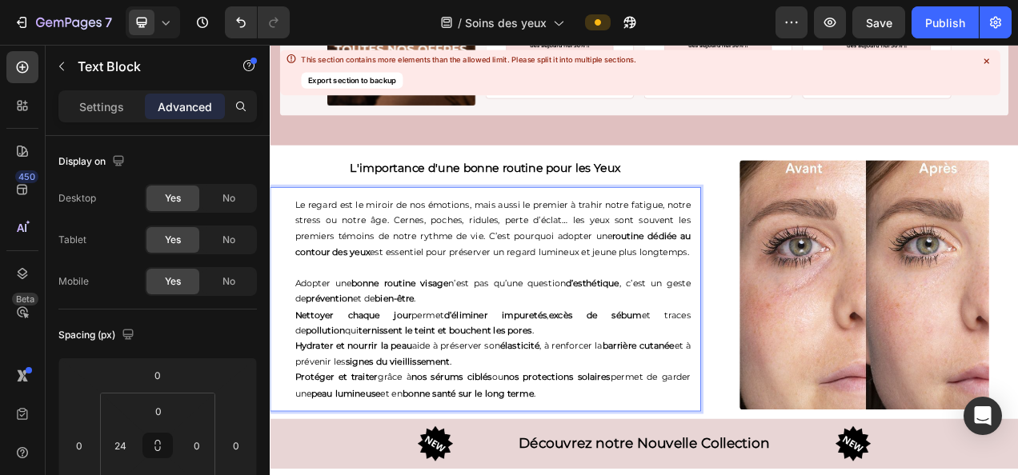
click at [337, 245] on p "Le regard est le miroir de nos émotions, mais aussi le premier à trahir notre f…" at bounding box center [556, 280] width 508 height 81
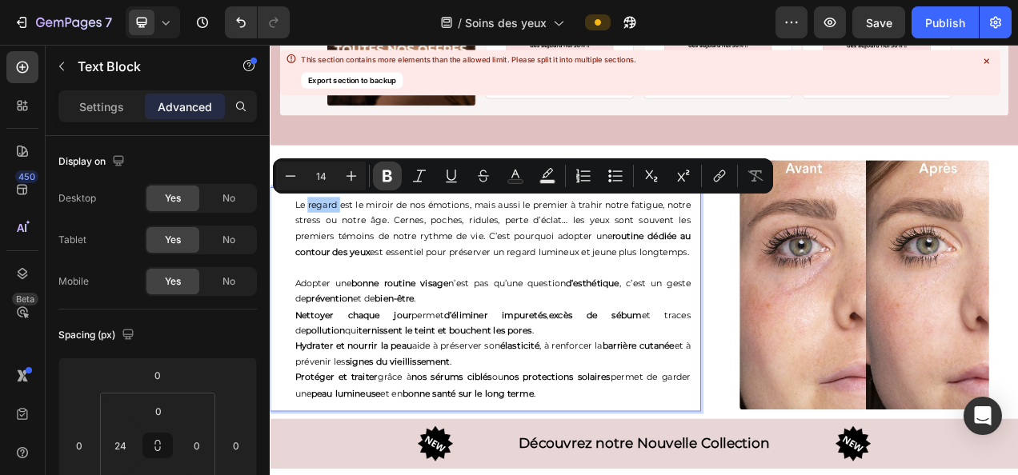
click at [380, 180] on icon "Editor contextual toolbar" at bounding box center [387, 176] width 16 height 16
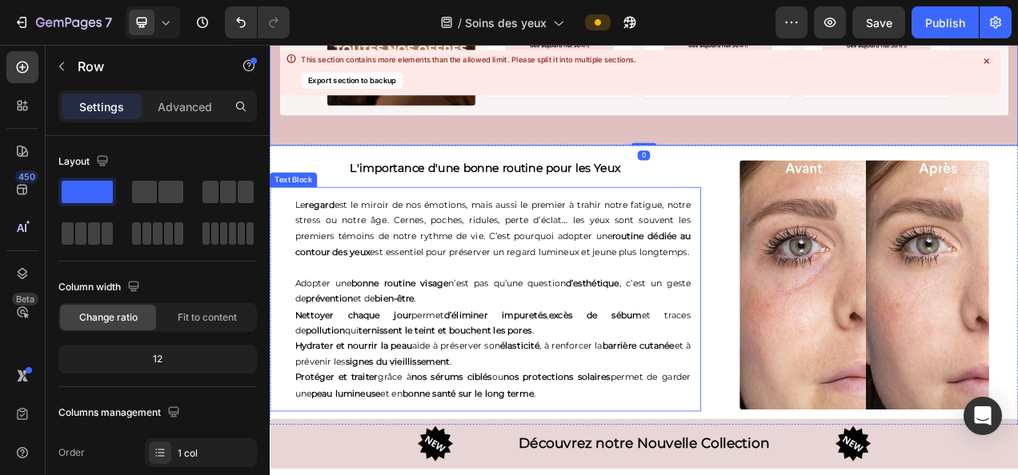
click at [432, 249] on p "Le regard est le miroir de nos émotions, mais aussi le premier à trahir notre f…" at bounding box center [556, 280] width 508 height 81
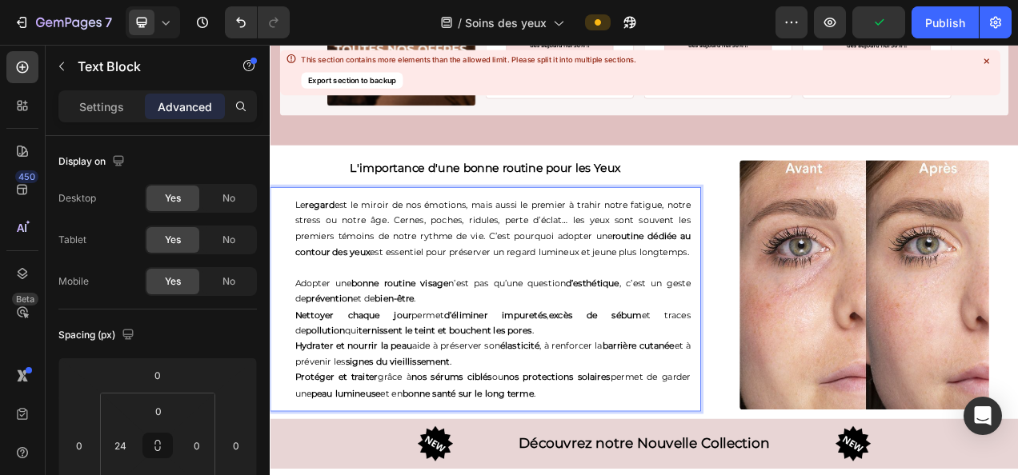
click at [443, 246] on p "Le regard est le miroir de nos émotions, mais aussi le premier à trahir notre f…" at bounding box center [556, 280] width 508 height 81
drag, startPoint x: 447, startPoint y: 238, endPoint x: 520, endPoint y: 248, distance: 74.2
click at [520, 248] on p "Le regard est le miroir de nos émotions, mais aussi le premier à trahir notre f…" at bounding box center [556, 280] width 508 height 81
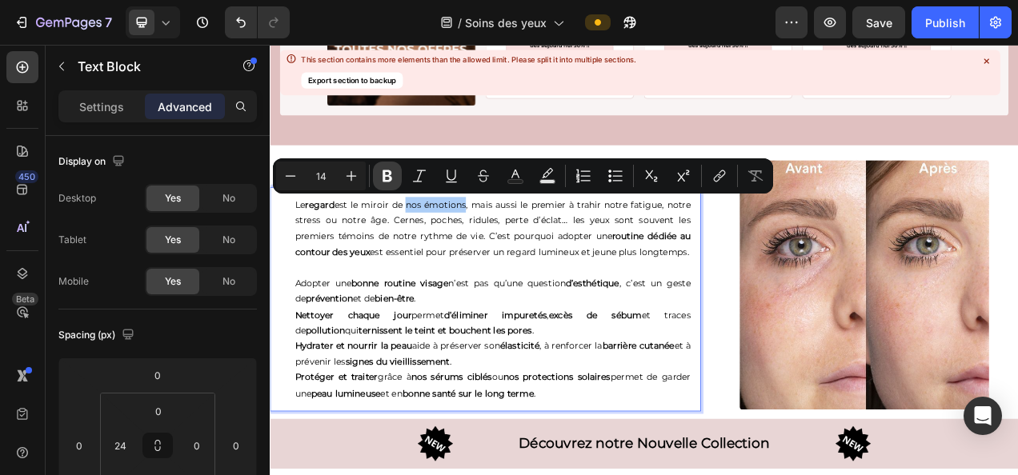
click at [387, 174] on icon "Editor contextual toolbar" at bounding box center [387, 176] width 16 height 16
click at [596, 339] on p "Rich Text Editor. Editing area: main" at bounding box center [556, 331] width 508 height 20
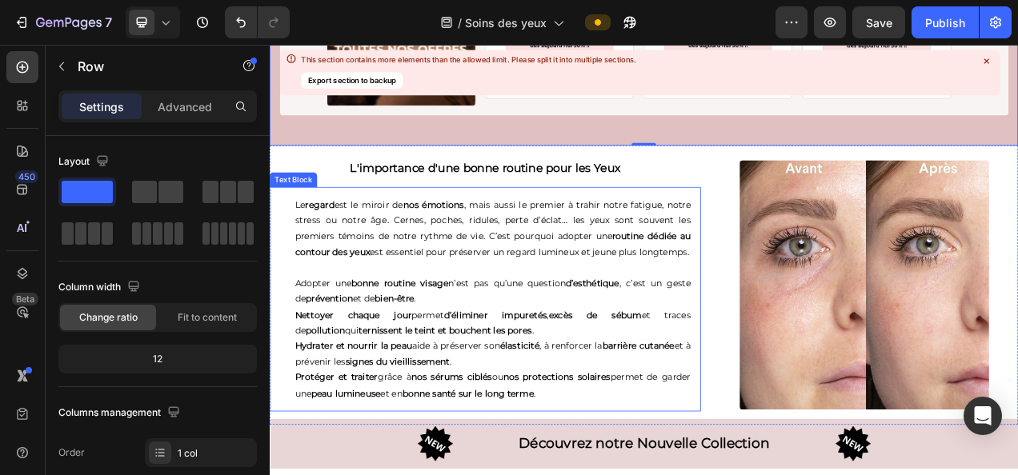
click at [464, 446] on p "Hydrater et nourrir la peau aide à préserver son élasticité , à renforcer la ba…" at bounding box center [556, 442] width 508 height 40
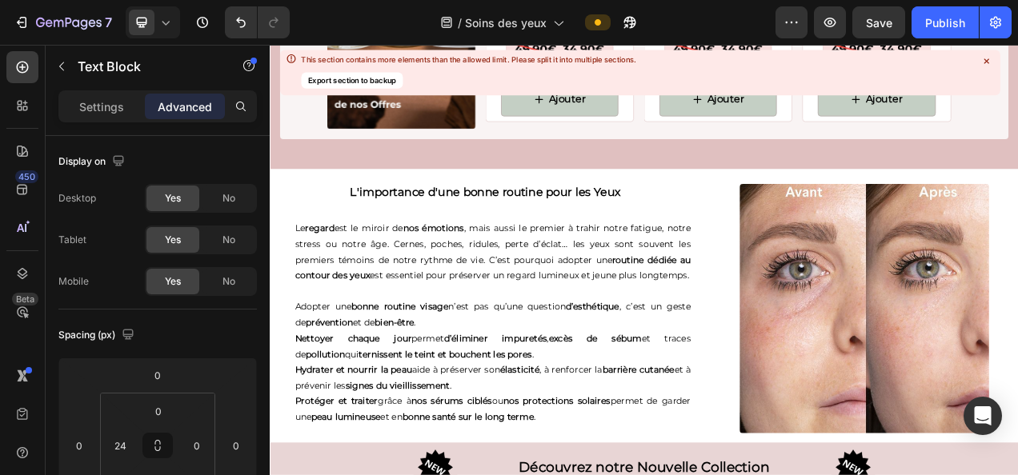
scroll to position [3371, 0]
click at [550, 310] on p "Le regard est le miroir de nos émotions , mais aussi le premier à trahir notre …" at bounding box center [556, 310] width 508 height 81
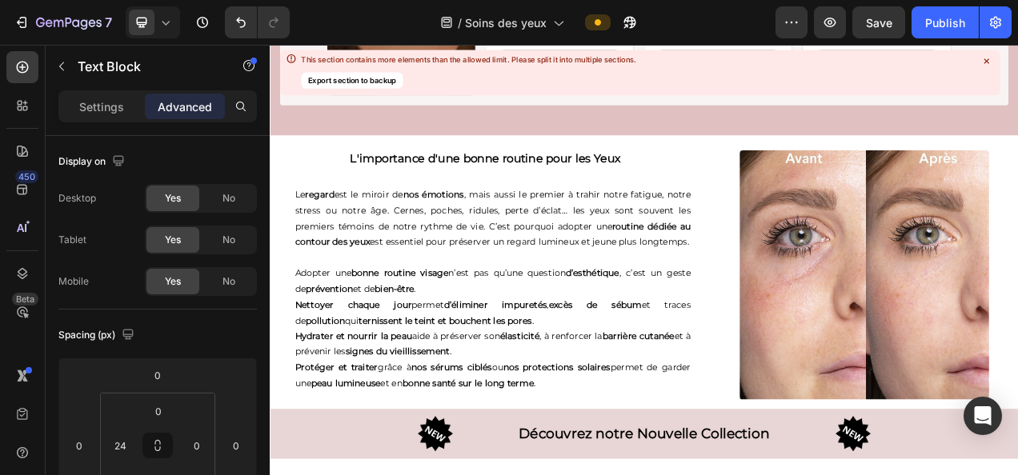
scroll to position [3415, 0]
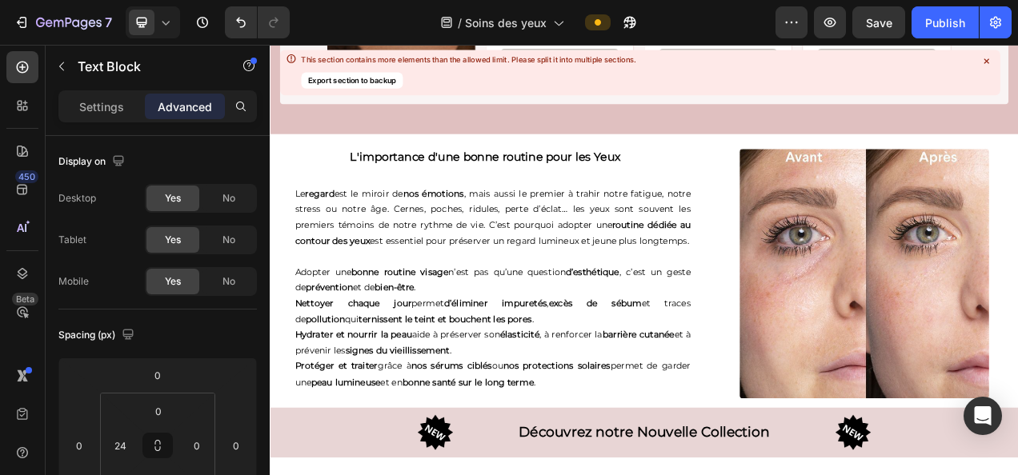
click at [668, 475] on p "Protéger et traiter grâce à nos sérums ciblés ou nos protections solaires perme…" at bounding box center [556, 467] width 508 height 40
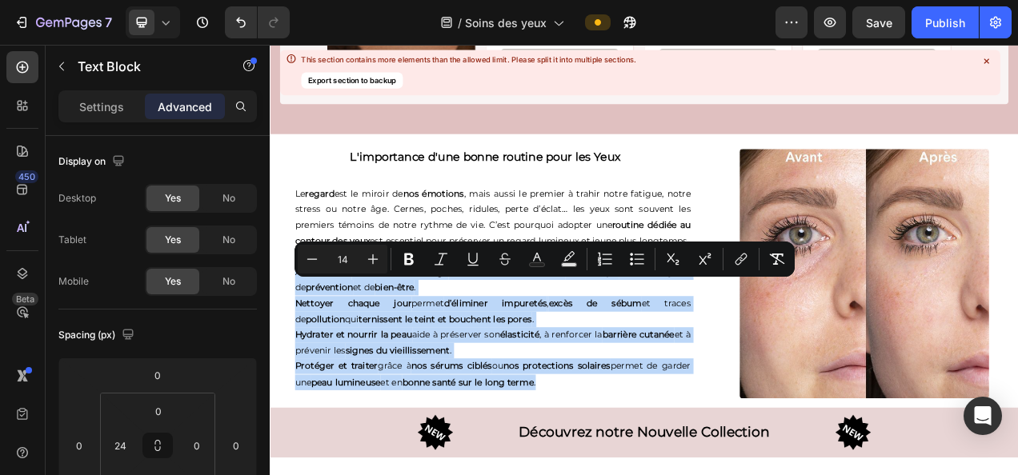
drag, startPoint x: 669, startPoint y: 487, endPoint x: 289, endPoint y: 351, distance: 403.7
click at [289, 351] on div "Le regard est le miroir de nos émotions , mais aussi le premier à trahir notre …" at bounding box center [556, 357] width 534 height 288
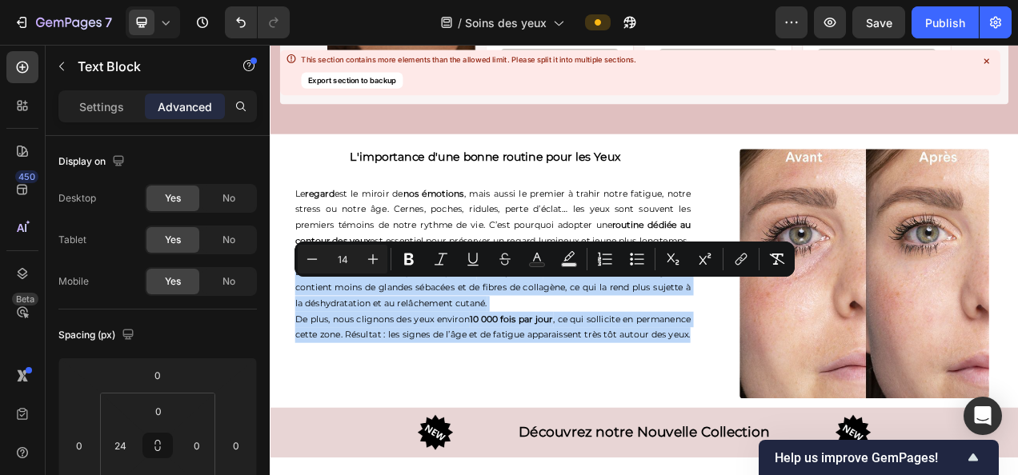
drag, startPoint x: 415, startPoint y: 456, endPoint x: 279, endPoint y: 346, distance: 175.2
click at [279, 346] on div "Le regard est le miroir de nos émotions , mais aussi le premier à trahir notre …" at bounding box center [546, 326] width 553 height 227
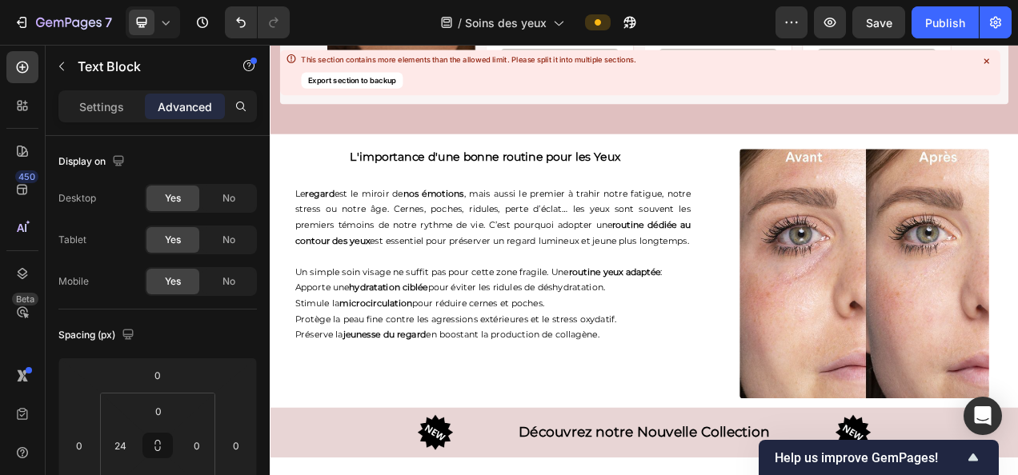
click at [797, 347] on p "Un simple soin visage ne suffit pas pour cette zone fragile. Une routine yeux a…" at bounding box center [556, 337] width 508 height 20
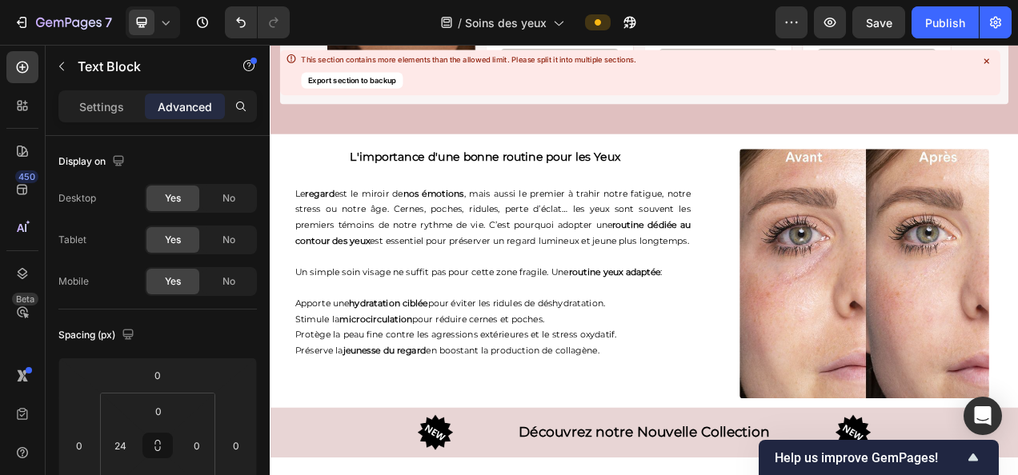
click at [302, 387] on p "Apporte une hydratation ciblée pour éviter les ridules de déshydratation." at bounding box center [556, 377] width 508 height 20
drag, startPoint x: 302, startPoint y: 390, endPoint x: 409, endPoint y: 467, distance: 131.7
click at [409, 460] on div "Le regard est le miroir de nos émotions , mais aussi le premier à trahir notre …" at bounding box center [556, 336] width 534 height 247
click at [302, 387] on p "Apporte une hydratation ciblée pour éviter les ridules de déshydratation." at bounding box center [556, 377] width 508 height 20
click at [299, 410] on div "Le regard est le miroir de nos émotions , mais aussi le premier à trahir notre …" at bounding box center [556, 336] width 534 height 247
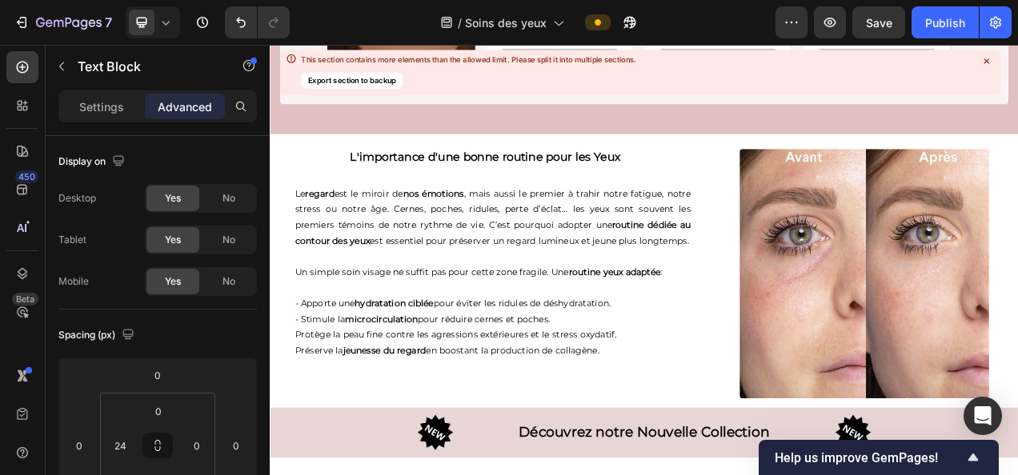
click at [302, 427] on p "Protège la peau fine contre les agressions extérieures et le stress oxydatif." at bounding box center [556, 417] width 508 height 20
click at [298, 452] on div "Le regard est le miroir de nos émotions , mais aussi le premier à trahir notre …" at bounding box center [556, 336] width 534 height 247
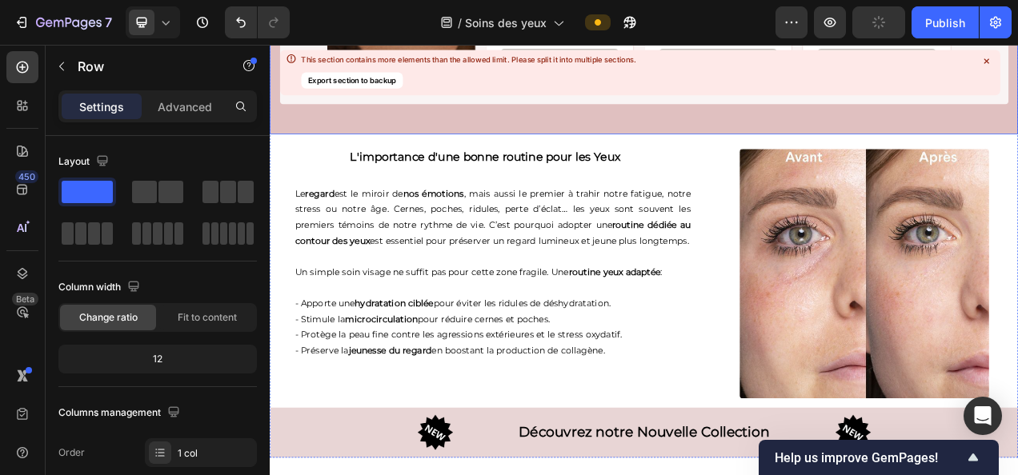
click at [625, 387] on p "- Apporte une hydratation ciblée pour éviter les ridules de déshydratation." at bounding box center [556, 377] width 508 height 20
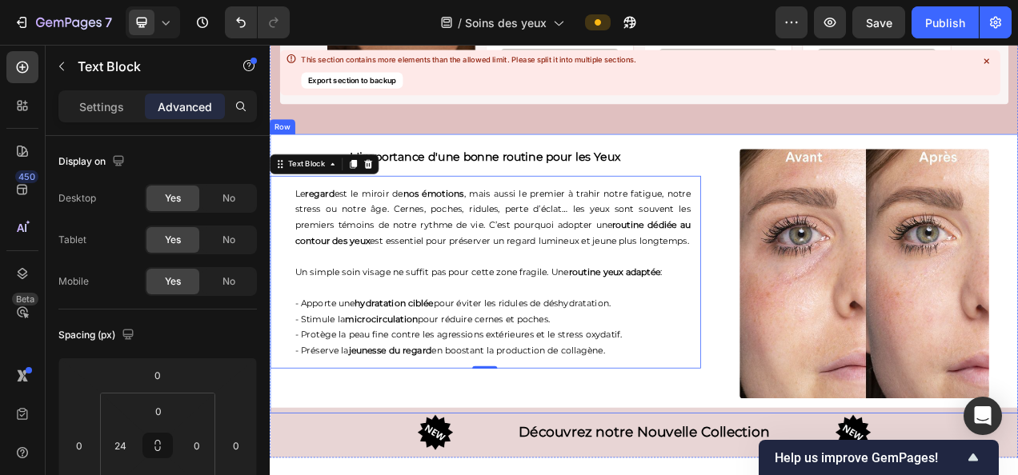
click at [818, 159] on div "L'importance d'une bonne routine pour les Yeux Heading Le regard est le miroir …" at bounding box center [750, 338] width 960 height 359
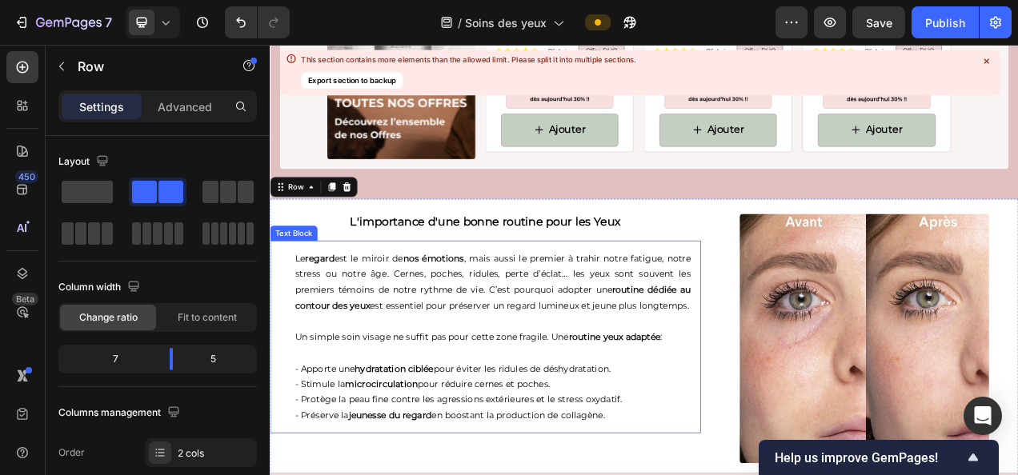
scroll to position [3419, 0]
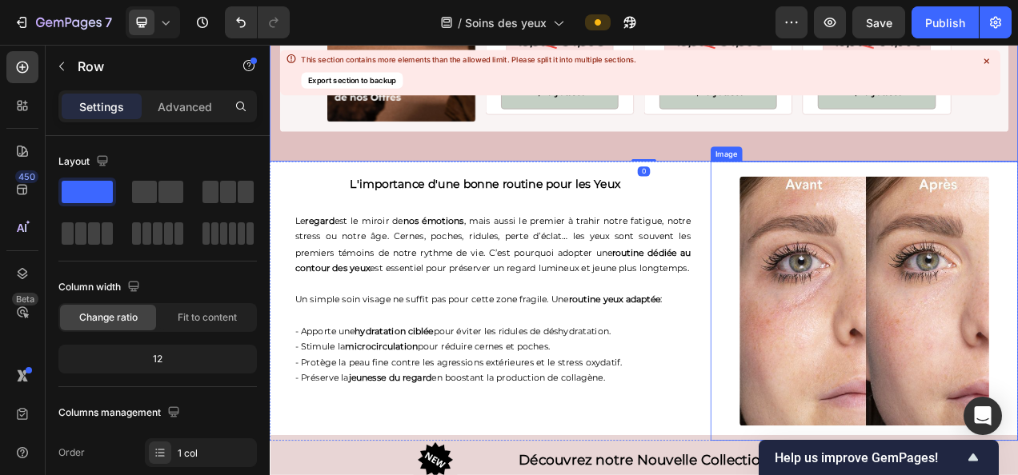
scroll to position [3335, 0]
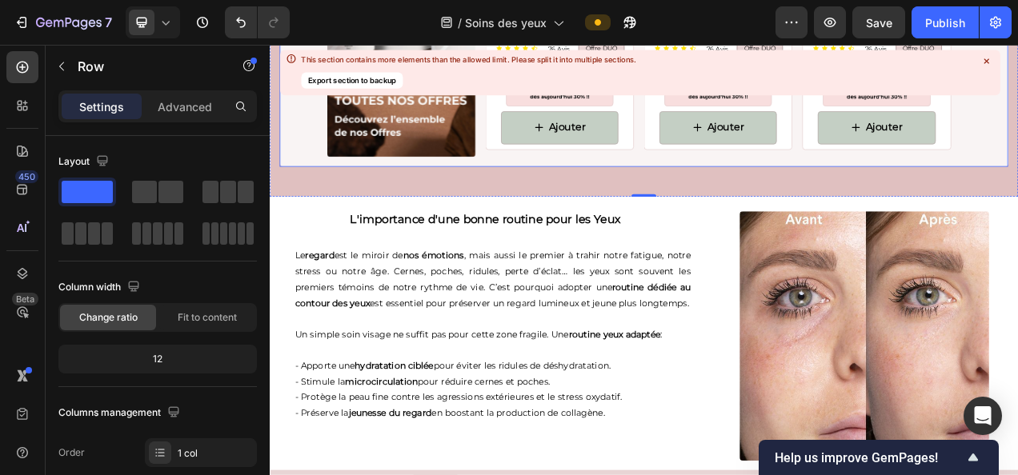
click at [988, 56] on icon at bounding box center [986, 60] width 13 height 13
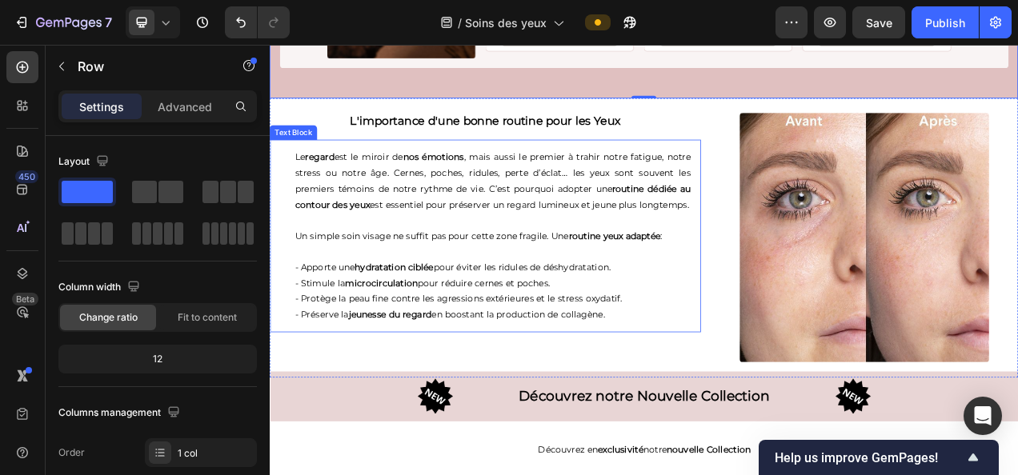
scroll to position [3463, 0]
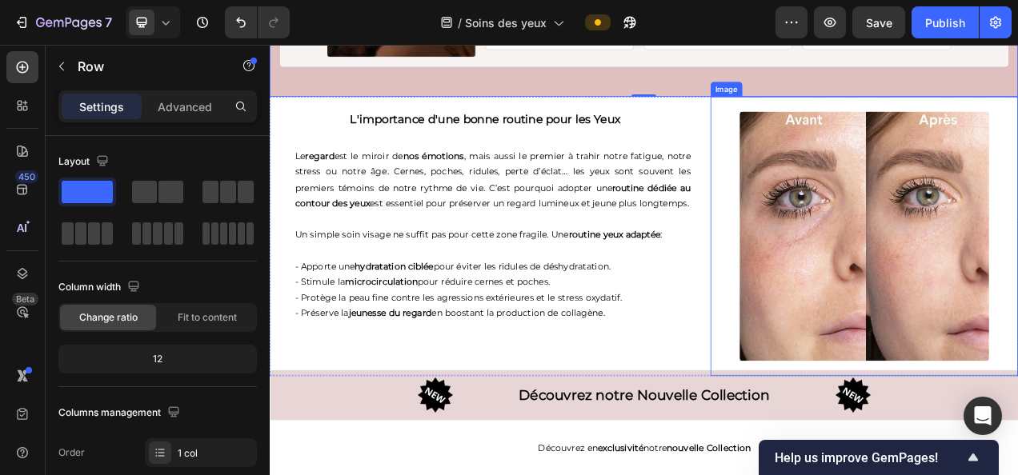
click at [835, 341] on div at bounding box center [1032, 290] width 395 height 320
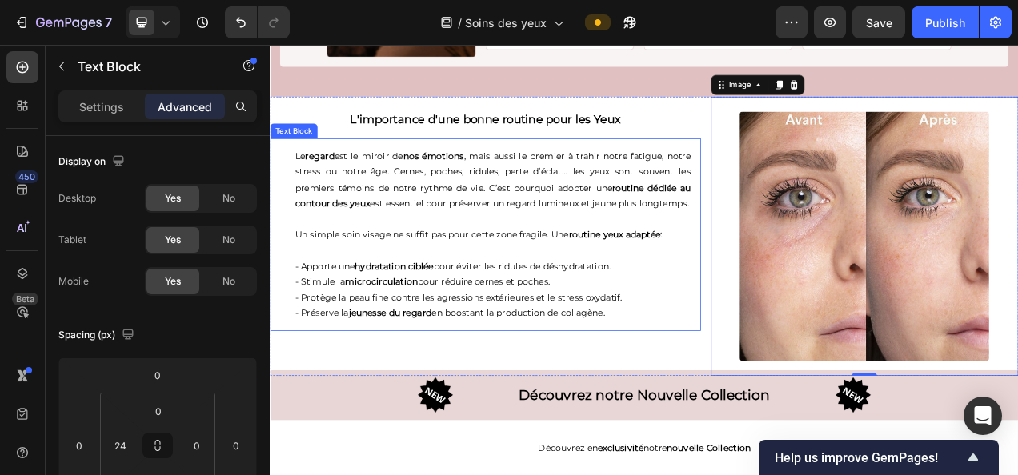
click at [703, 318] on p "Rich Text Editor. Editing area: main" at bounding box center [556, 308] width 508 height 20
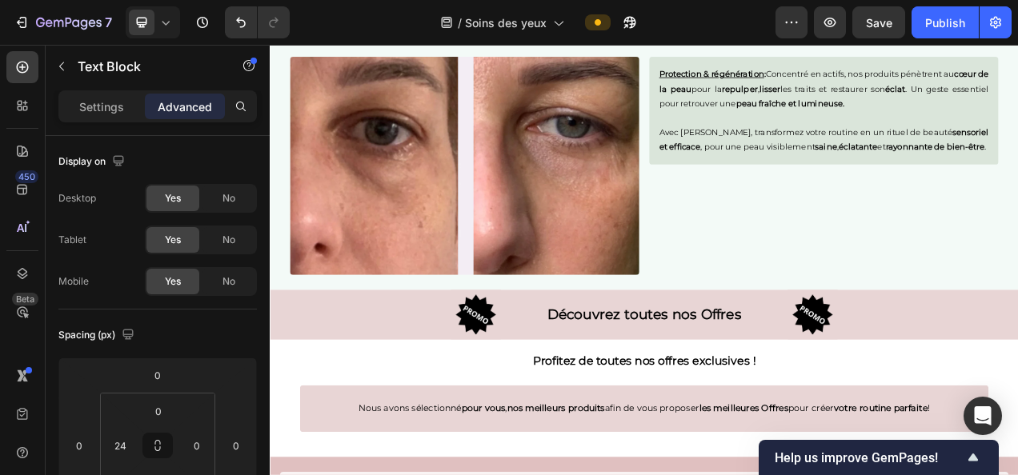
scroll to position [2305, 0]
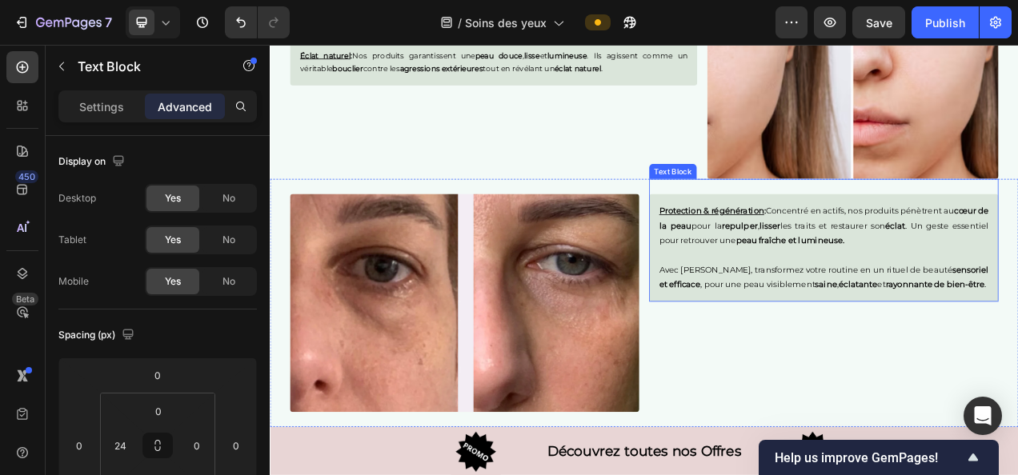
click at [907, 337] on p "Avec Onaé, transformez votre routine en un rituel de beauté sensoriel et effica…" at bounding box center [980, 343] width 423 height 38
click at [811, 455] on div "Protection & régénération : Concentré en actifs, nos produits pénètrent au cœur…" at bounding box center [980, 366] width 448 height 299
click at [839, 360] on p "Avec Onaé, transformez votre routine en un rituel de beauté sensoriel et effica…" at bounding box center [980, 343] width 423 height 38
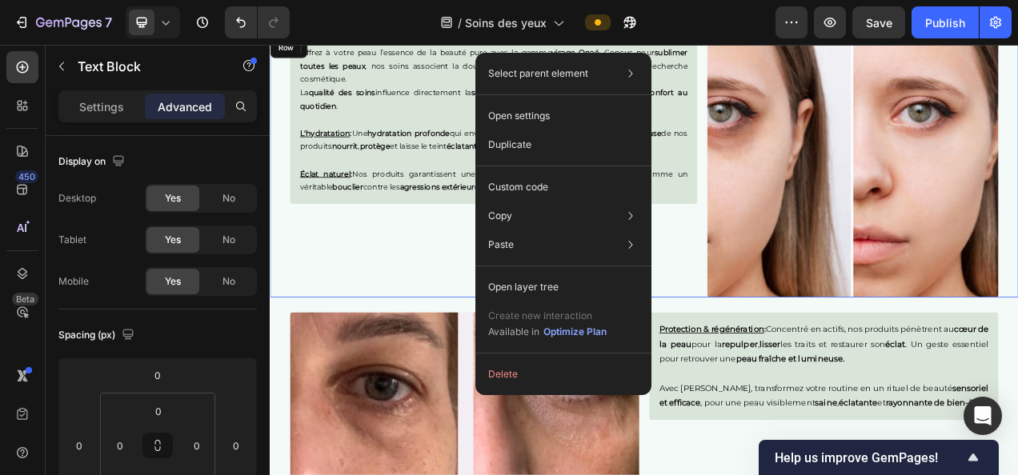
click at [423, 339] on div "Offrez à votre peau l’essence de la beauté pure avec la gamme visage Onaé . Con…" at bounding box center [556, 201] width 523 height 336
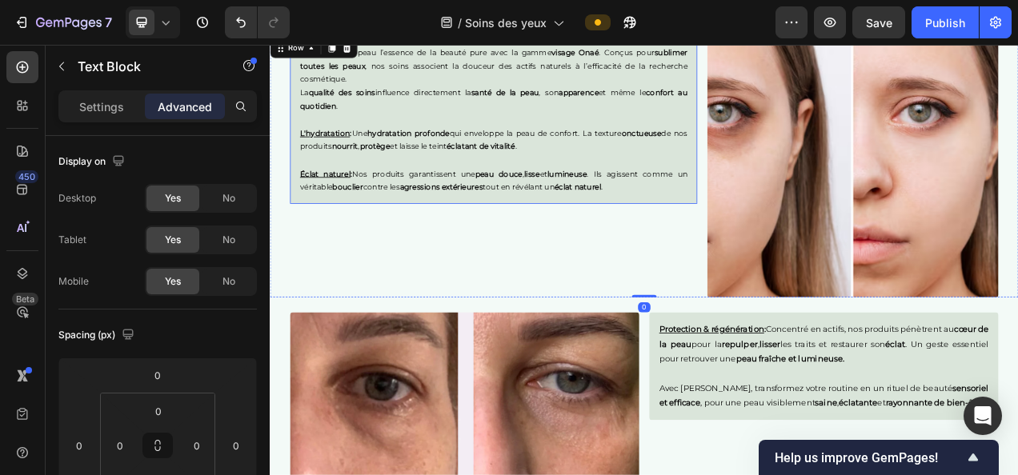
click at [579, 238] on div "Offrez à votre peau l’essence de la beauté pure avec la gamme visage Onaé . Con…" at bounding box center [556, 141] width 523 height 216
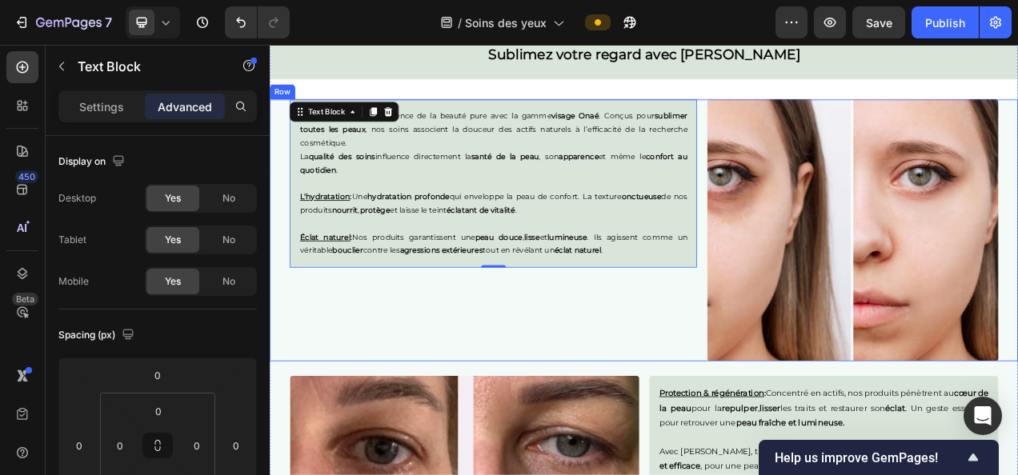
click at [637, 366] on div "Offrez à votre peau l’essence de la beauté pure avec la gamme visage Onaé . Con…" at bounding box center [556, 282] width 523 height 336
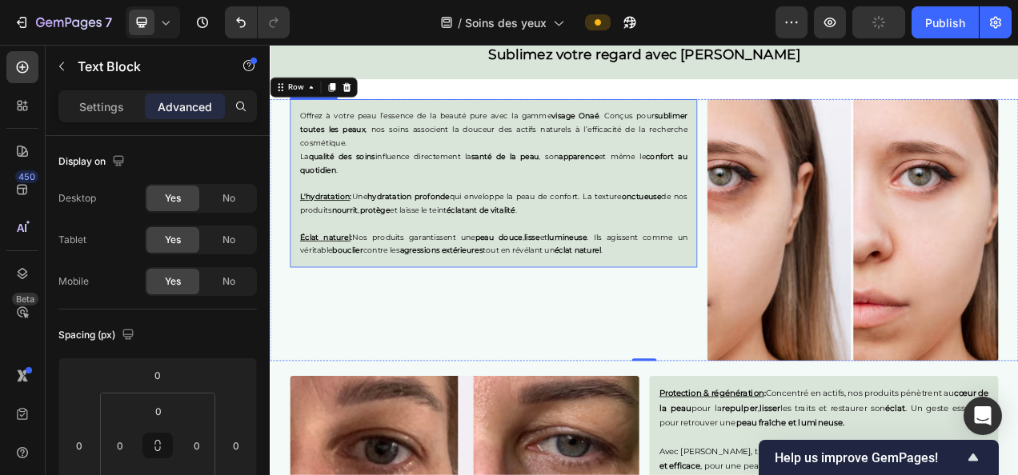
click at [711, 296] on p "Éclat naturel : Nos produits garantissent une peau douce , lisse et lumineuse .…" at bounding box center [556, 300] width 497 height 34
click at [500, 399] on div "Offrez à votre peau l’essence de la beauté pure avec la gamme visage Onaé . Con…" at bounding box center [556, 282] width 523 height 336
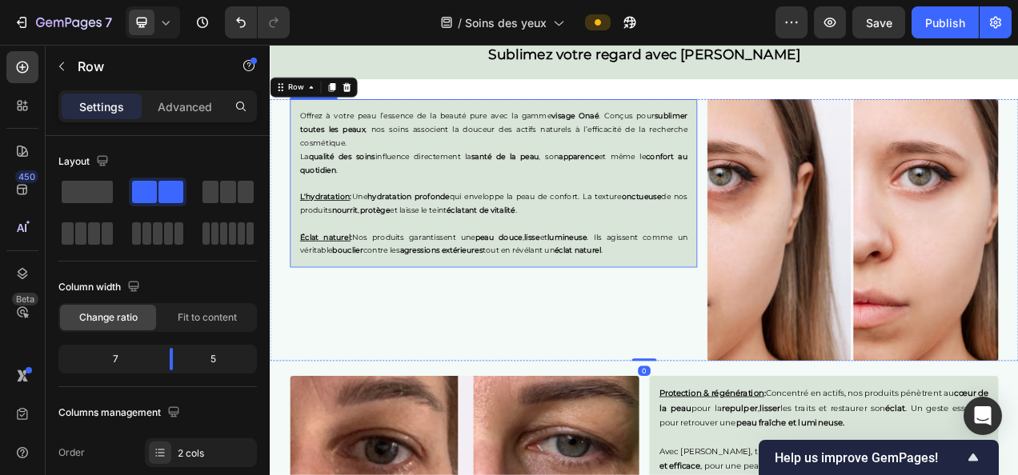
click at [507, 246] on p "L'hydratation : Une hydratation profonde qui enveloppe la peau de confort. La t…" at bounding box center [556, 248] width 497 height 34
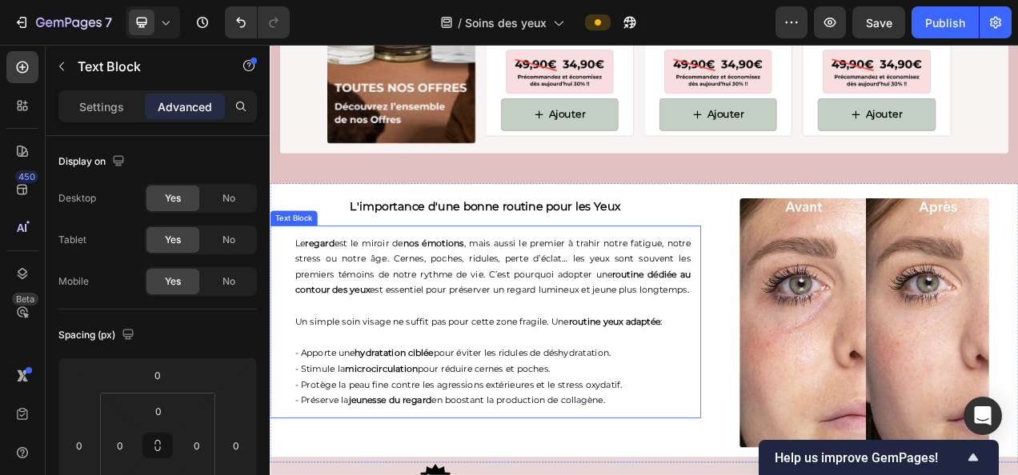
scroll to position [3401, 0]
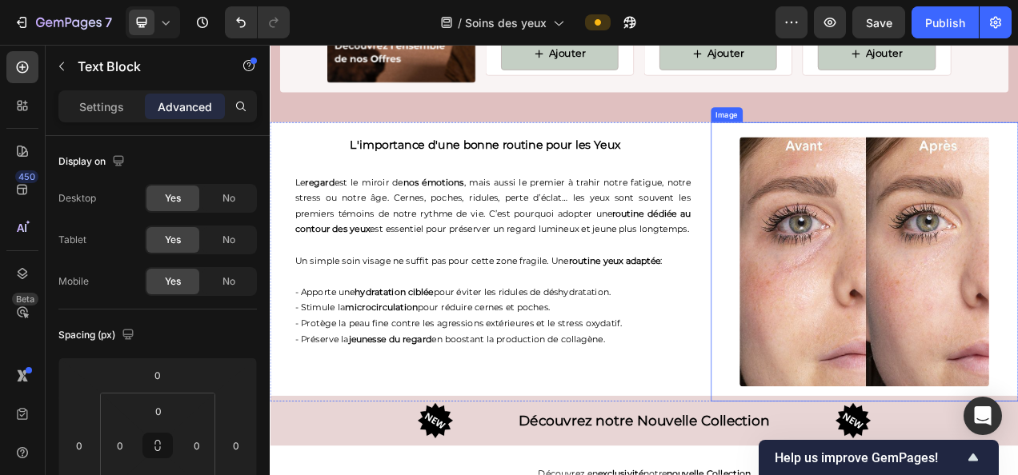
click at [849, 296] on div at bounding box center [1032, 323] width 395 height 320
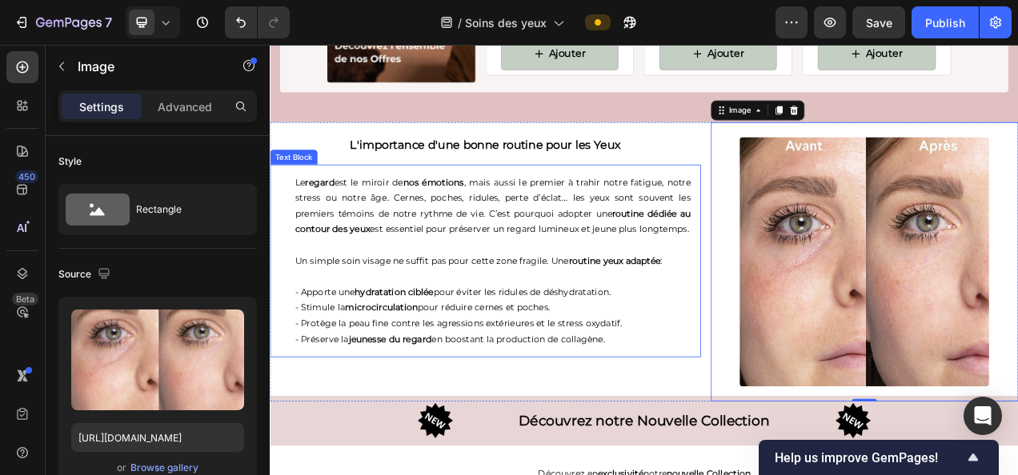
click at [660, 292] on p "Le regard est le miroir de nos émotions , mais aussi le premier à trahir notre …" at bounding box center [556, 251] width 508 height 81
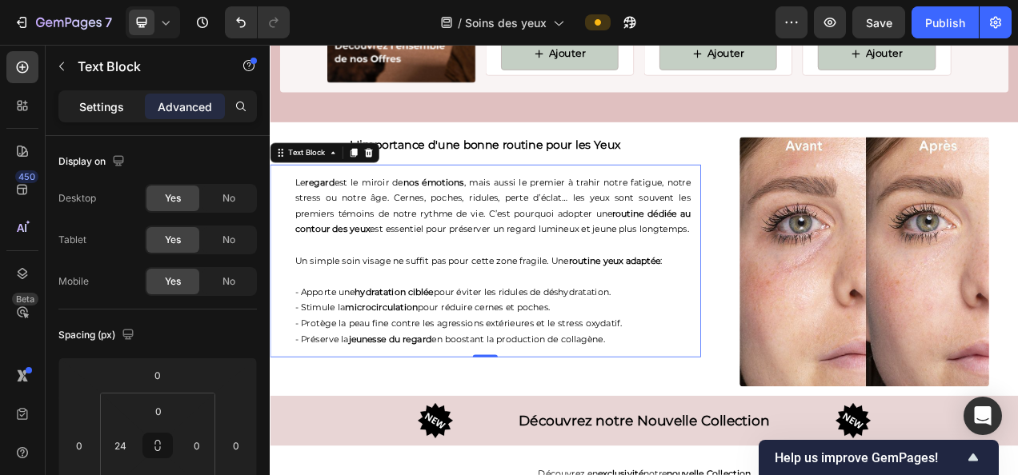
click at [112, 106] on p "Settings" at bounding box center [101, 106] width 45 height 17
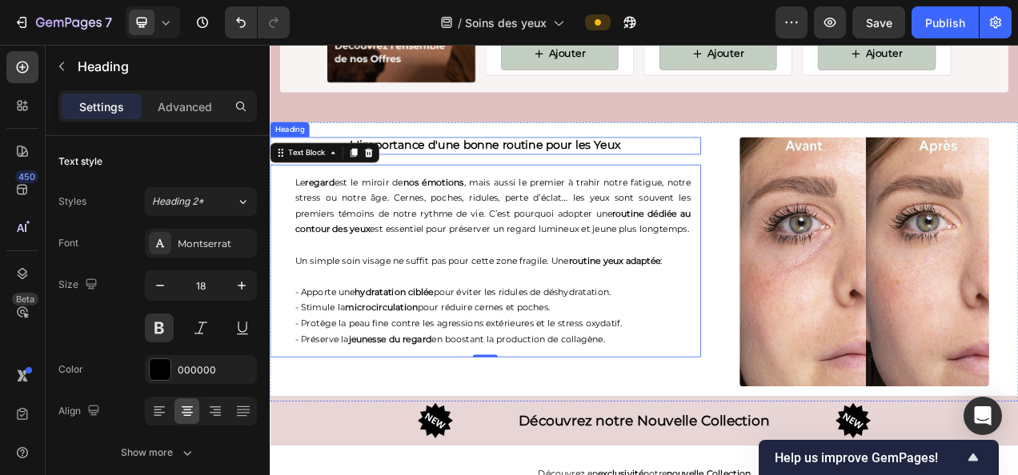
click at [786, 185] on h2 "L'importance d'une bonne routine pour les Yeux" at bounding box center [546, 174] width 553 height 22
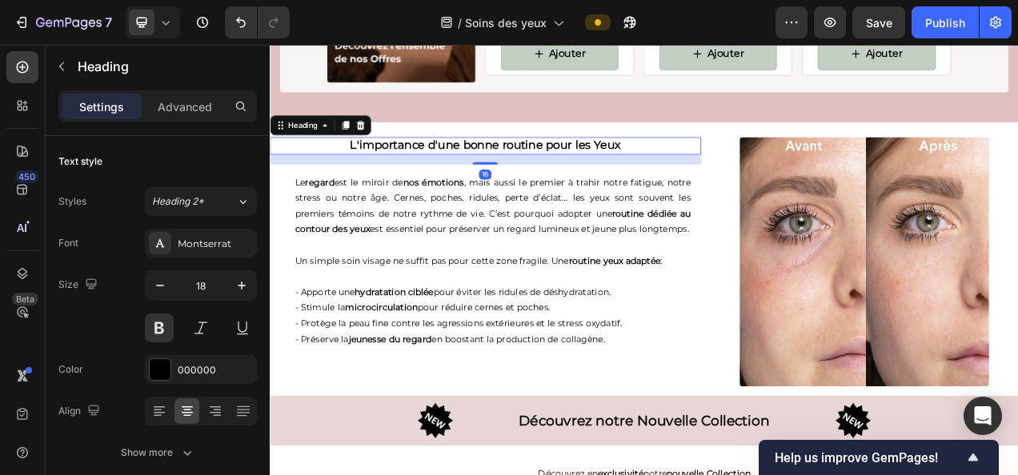
scroll to position [3497, 0]
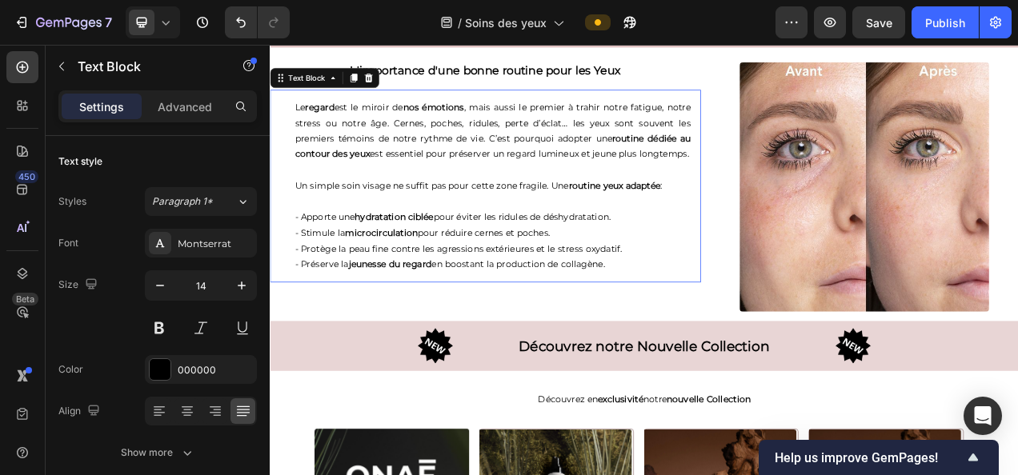
click at [670, 337] on p "- Préserve la jeunesse du regard en boostant la production de collagène." at bounding box center [556, 327] width 508 height 20
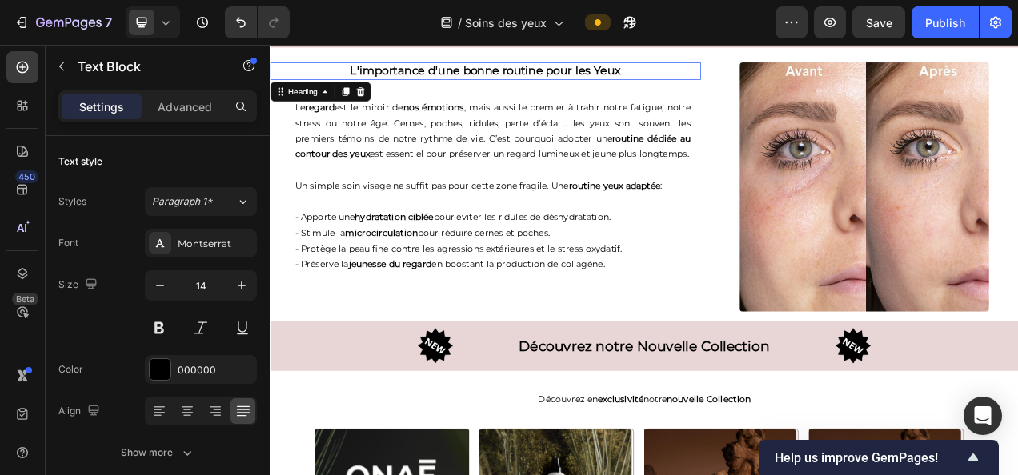
click at [655, 89] on h2 "L'importance d'une bonne routine pour les Yeux" at bounding box center [546, 78] width 553 height 22
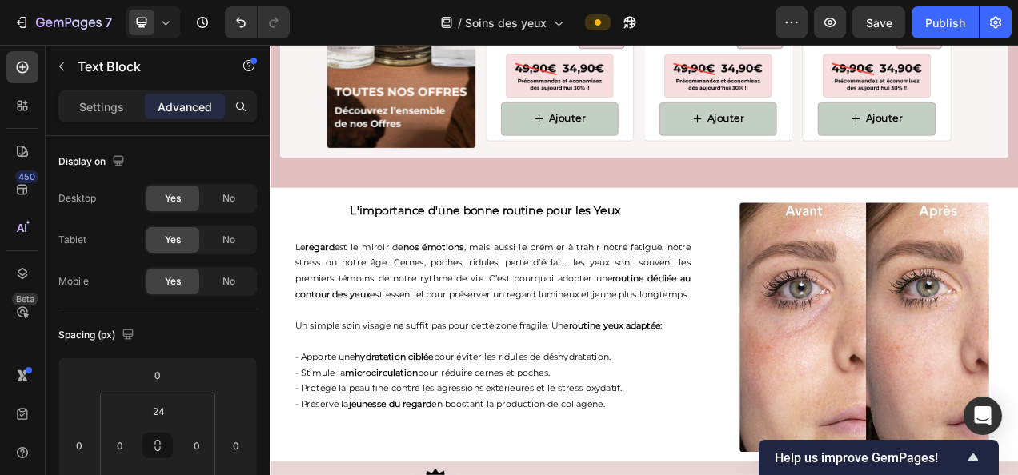
scroll to position [3351, 0]
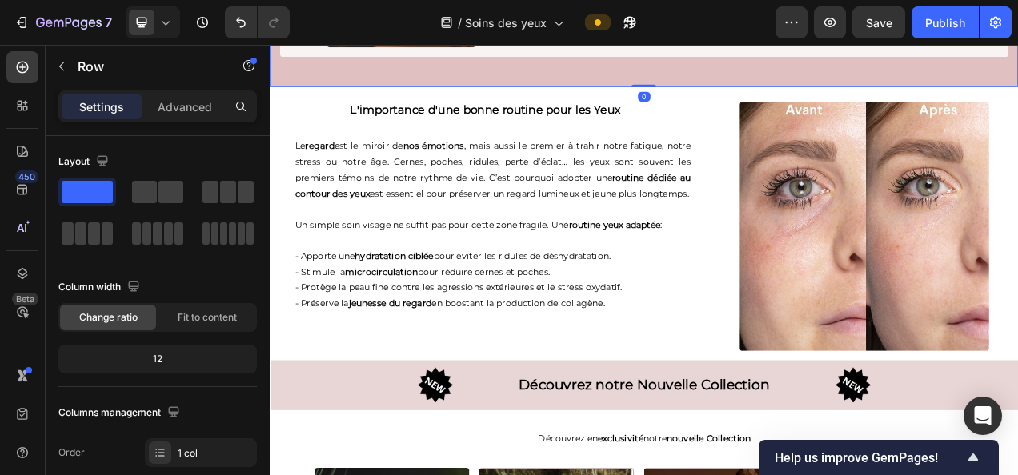
scroll to position [3479, 0]
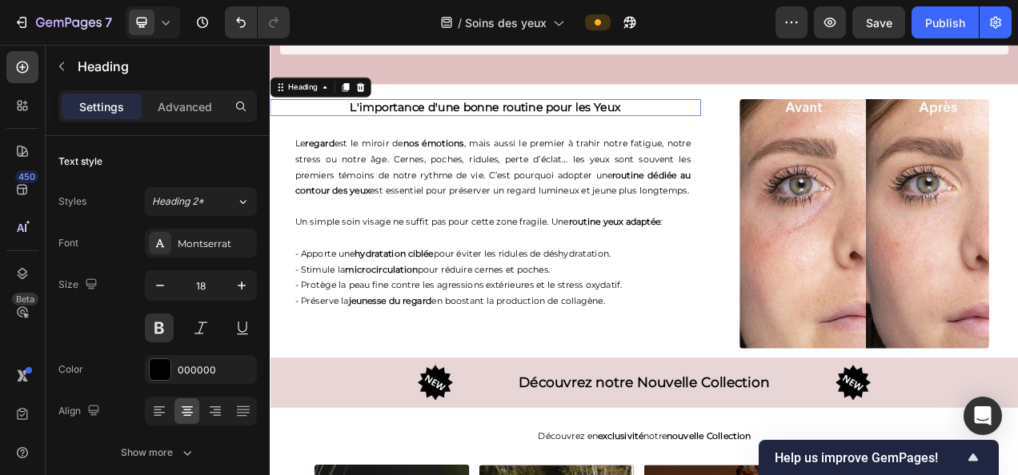
click at [609, 125] on h2 "L'importance d'une bonne routine pour les Yeux" at bounding box center [546, 125] width 553 height 22
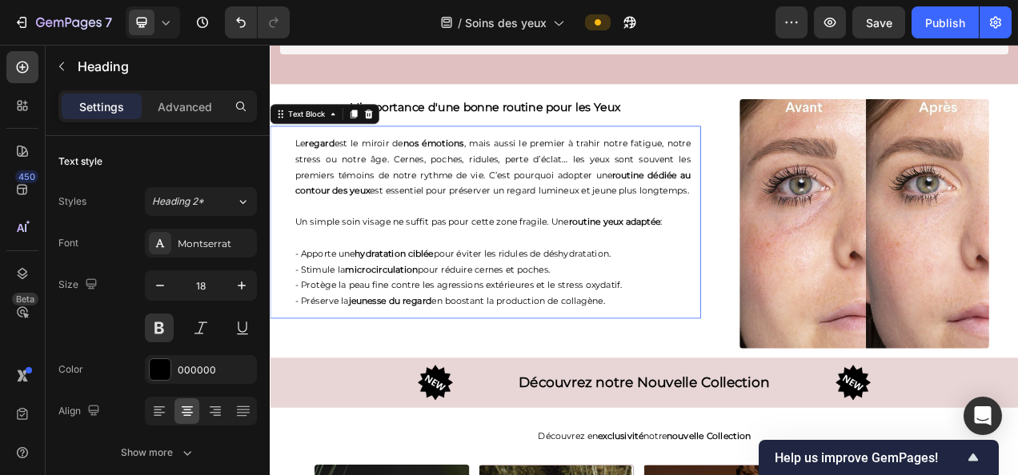
click at [716, 323] on p "- Apporte une hydratation ciblée pour éviter les ridules de déshydratation." at bounding box center [556, 313] width 508 height 20
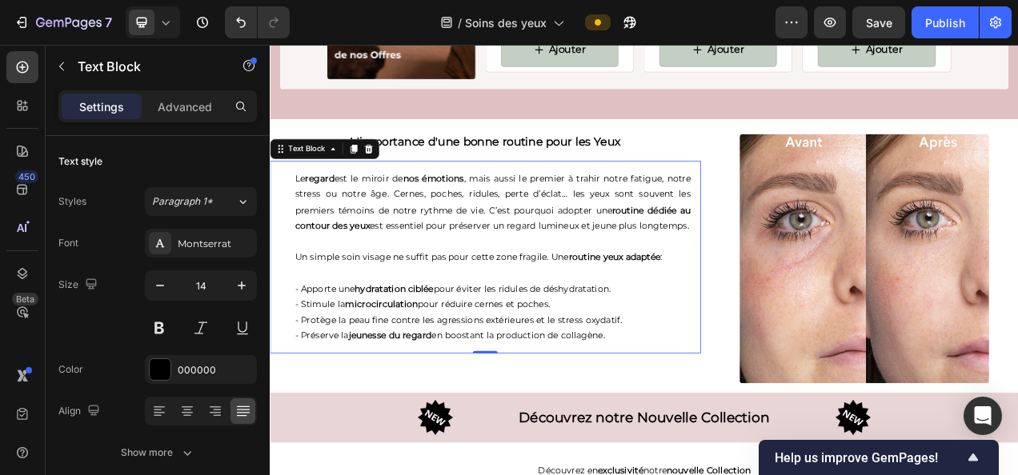
scroll to position [3447, 0]
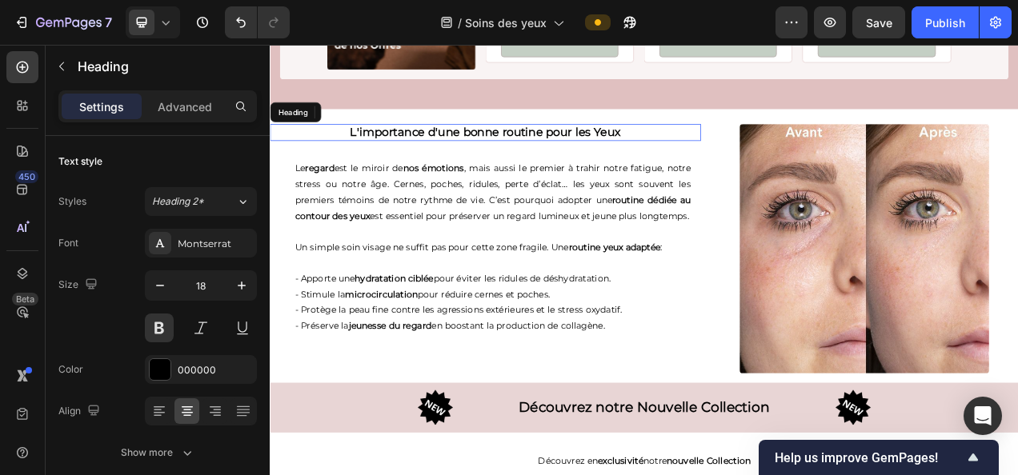
click at [663, 147] on h2 "L'importance d'une bonne routine pour les Yeux" at bounding box center [546, 157] width 553 height 22
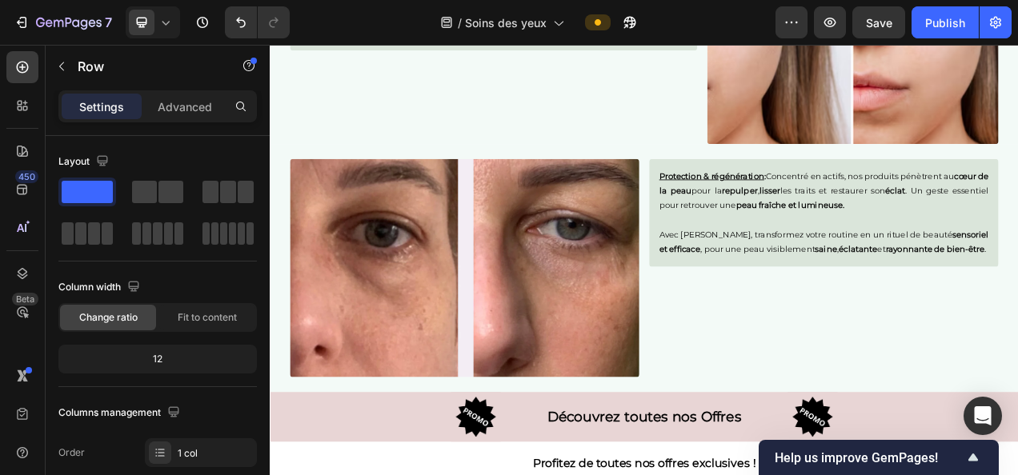
scroll to position [2252, 0]
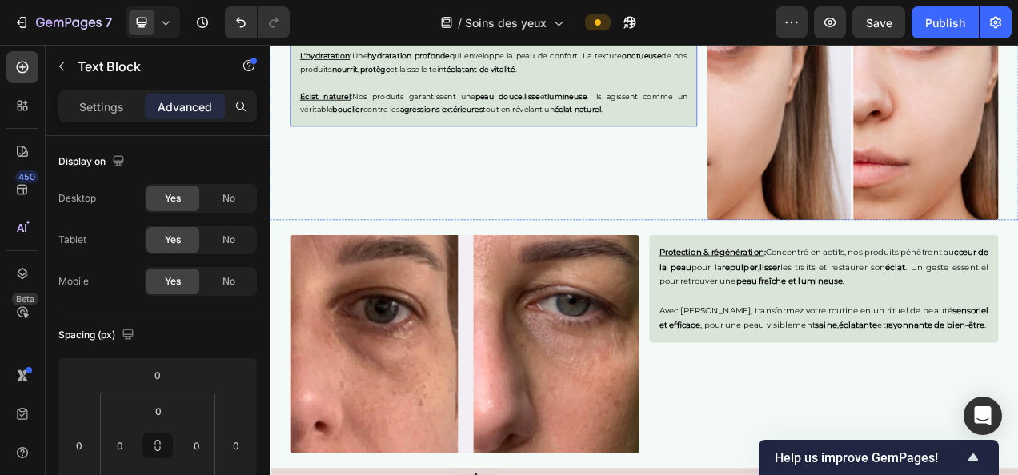
click at [508, 123] on strong "agressions extérieures" at bounding box center [489, 128] width 106 height 12
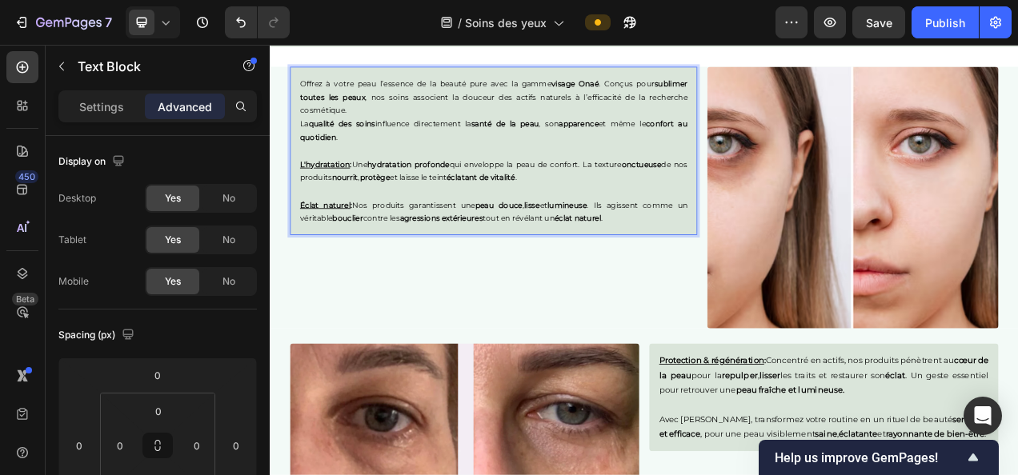
scroll to position [1988, 0]
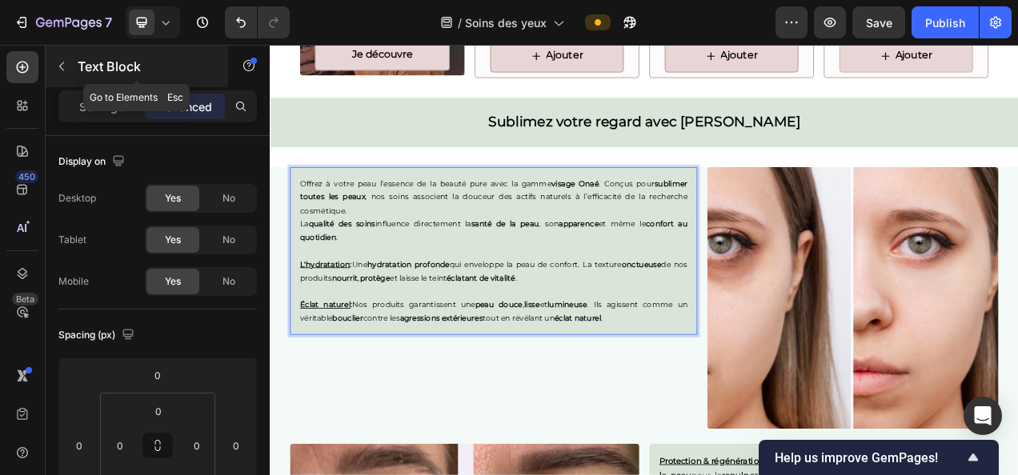
click at [66, 67] on icon "button" at bounding box center [61, 66] width 13 height 13
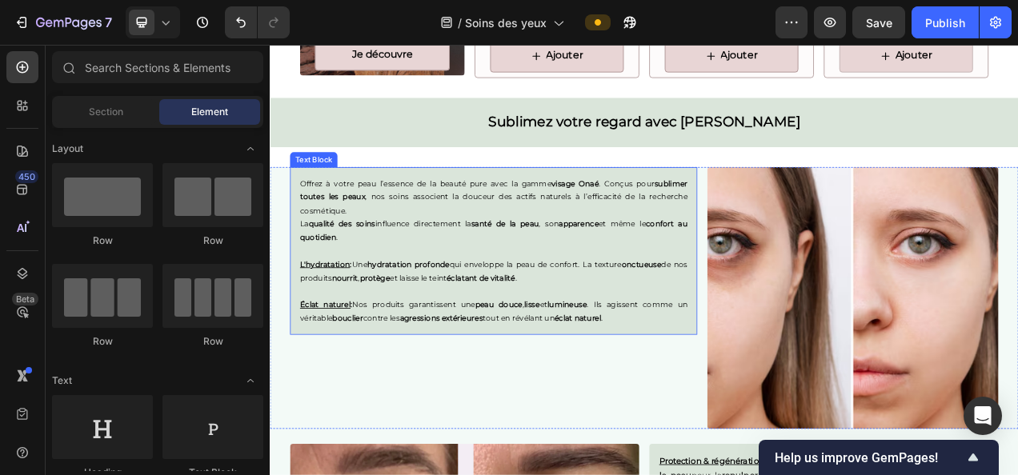
click at [450, 352] on p "Rich Text Editor. Editing area: main" at bounding box center [556, 361] width 497 height 18
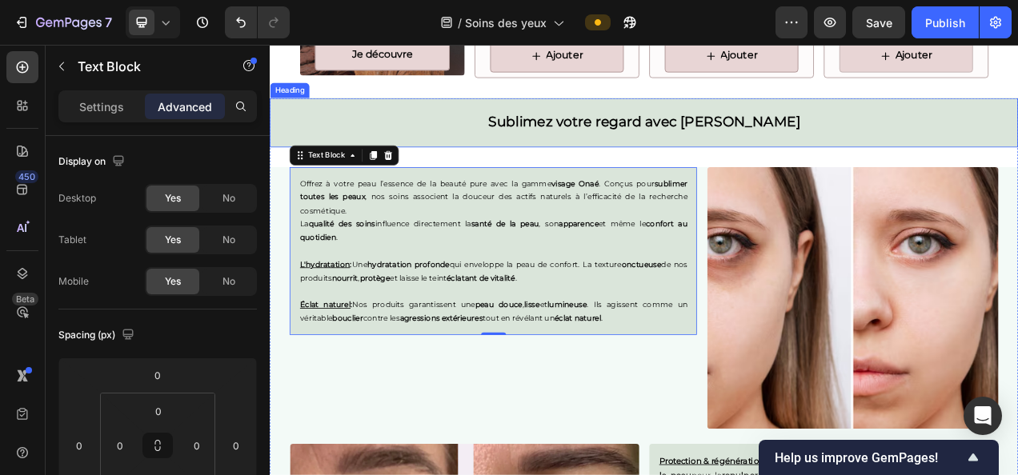
click at [634, 154] on h2 "Sublimez votre regard avec [PERSON_NAME]" at bounding box center [750, 144] width 960 height 63
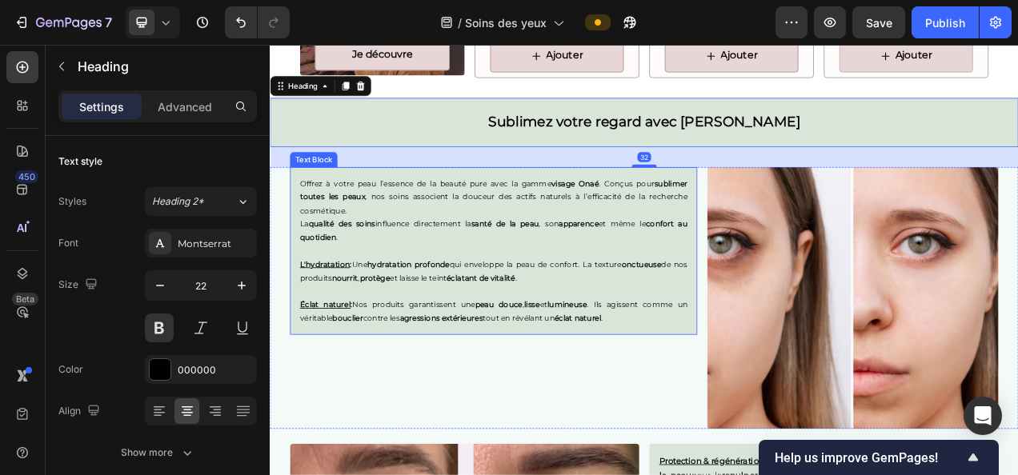
click at [507, 283] on p "La qualité des soins influence directement la santé de la peau , son apparence …" at bounding box center [556, 283] width 497 height 34
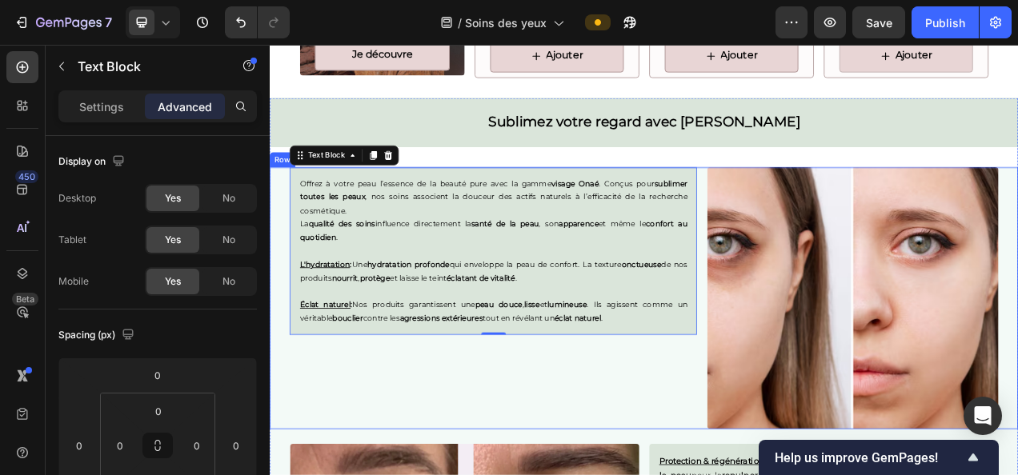
click at [531, 446] on div "Offrez à votre peau l’essence de la beauté pure avec la gamme visage Onaé . Con…" at bounding box center [556, 370] width 523 height 336
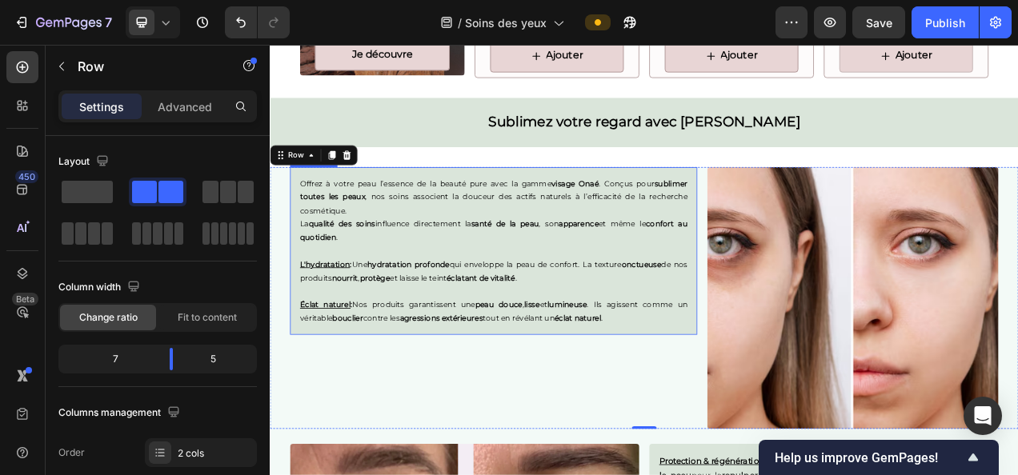
click at [670, 354] on p "Rich Text Editor. Editing area: main" at bounding box center [556, 361] width 497 height 18
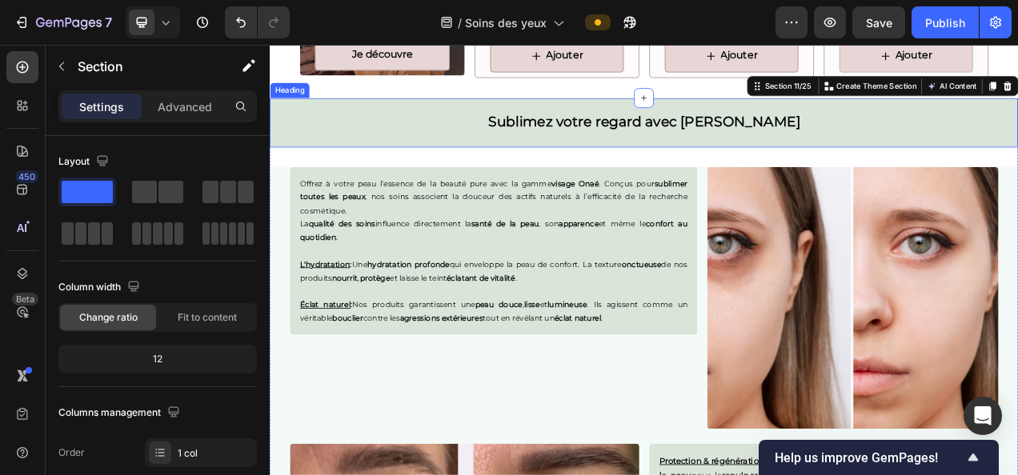
click at [523, 168] on h2 "Sublimez votre regard avec Onaé" at bounding box center [750, 144] width 960 height 63
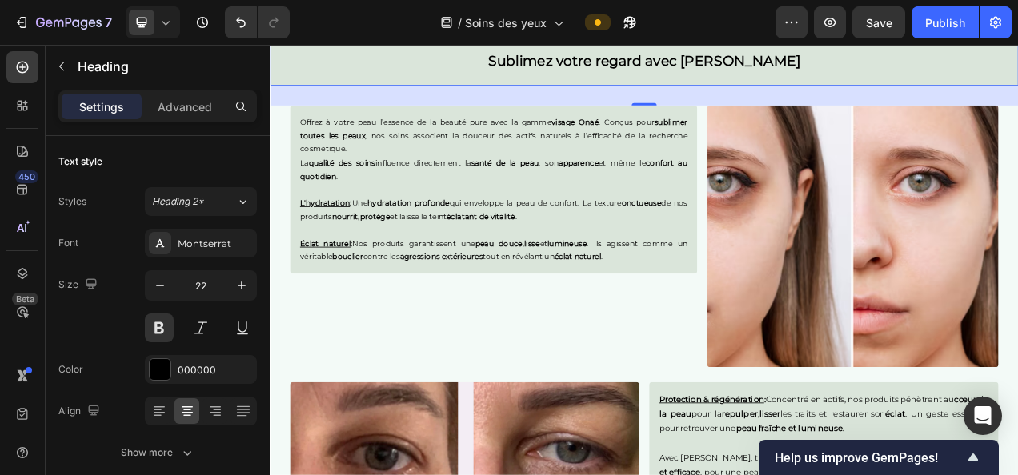
scroll to position [2066, 0]
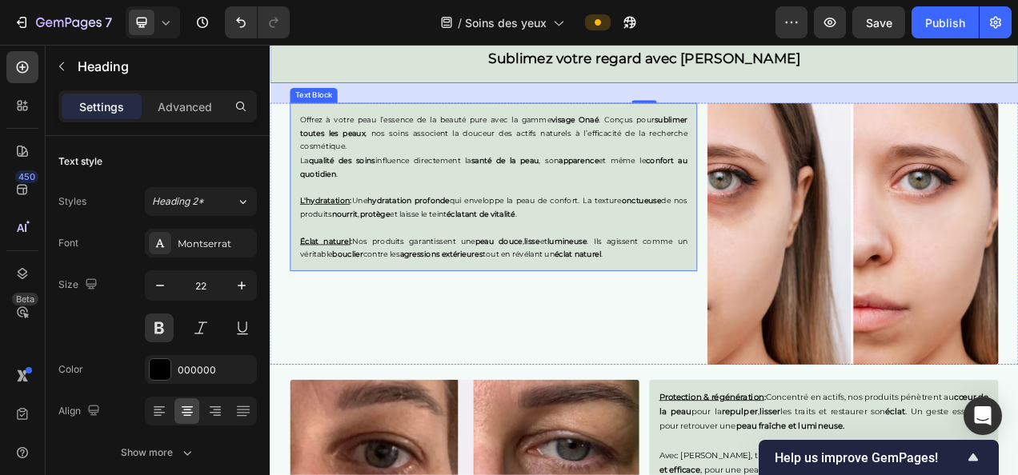
click at [499, 314] on strong "agressions extérieures" at bounding box center [489, 313] width 106 height 12
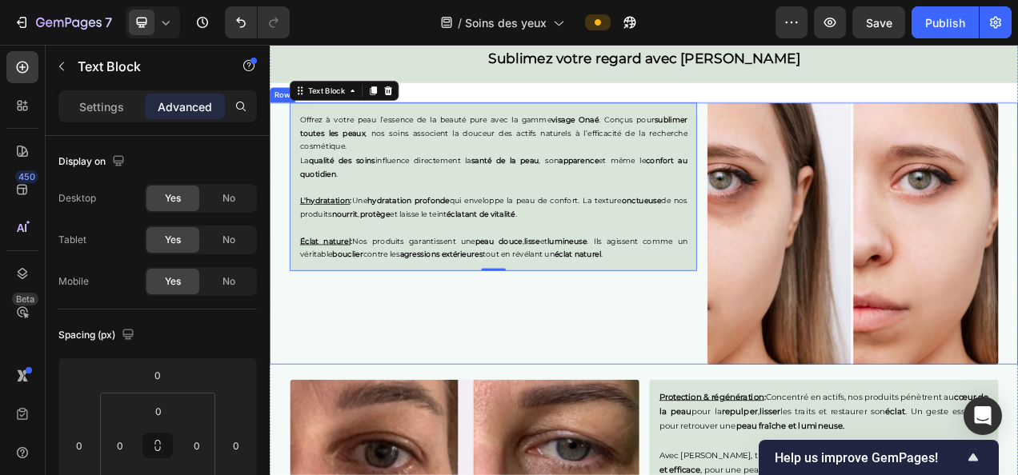
click at [532, 415] on div "Offrez à votre peau l’essence de la beauté pure avec la gamme visage Onaé . Con…" at bounding box center [556, 287] width 523 height 336
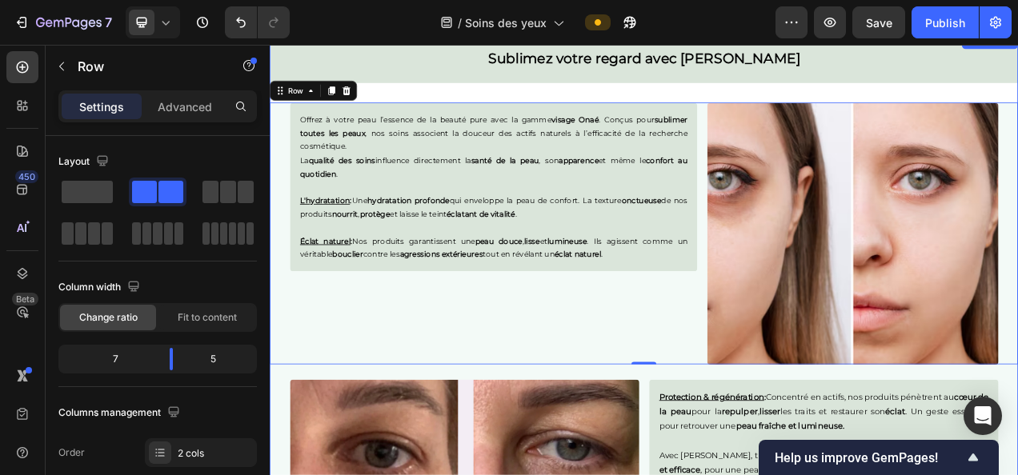
scroll to position [1933, 0]
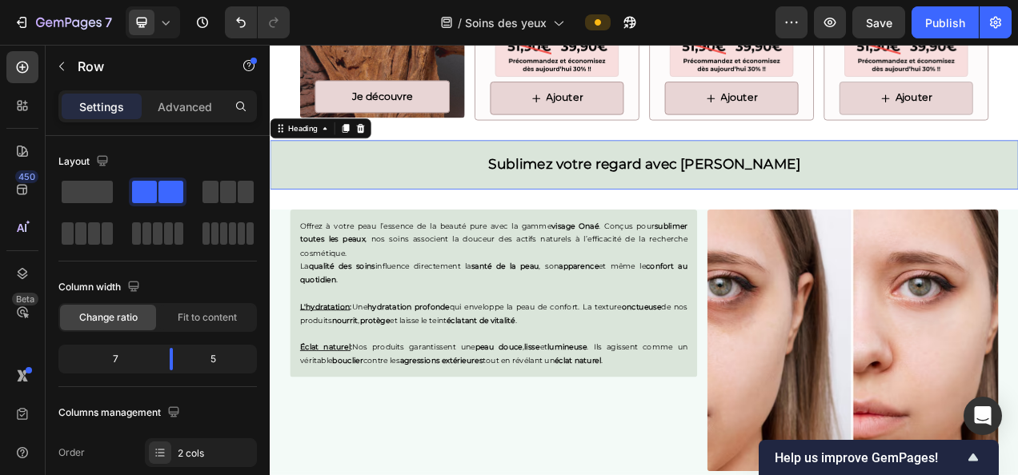
click at [850, 201] on h2 "Sublimez votre regard avec Onaé" at bounding box center [750, 198] width 960 height 63
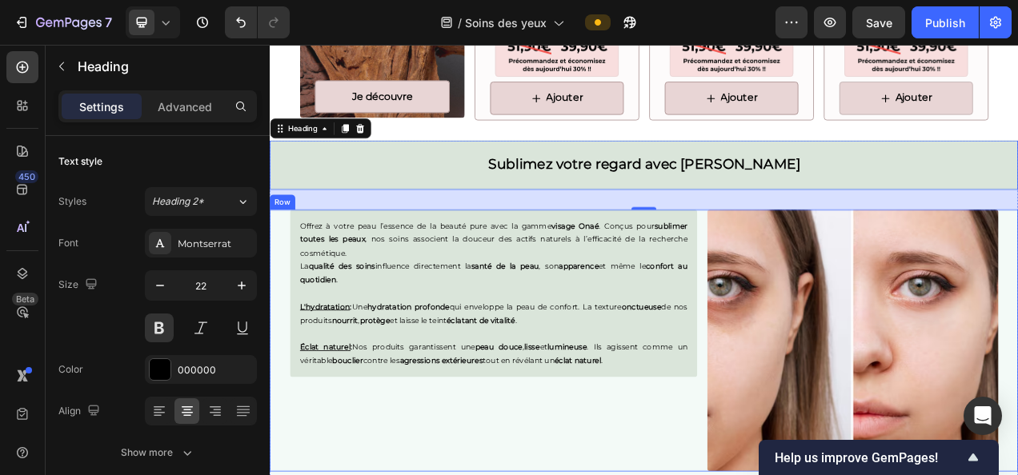
click at [575, 475] on div "Offrez à votre peau l’essence de la beauté pure avec la gamme visage Onaé . Con…" at bounding box center [556, 424] width 523 height 336
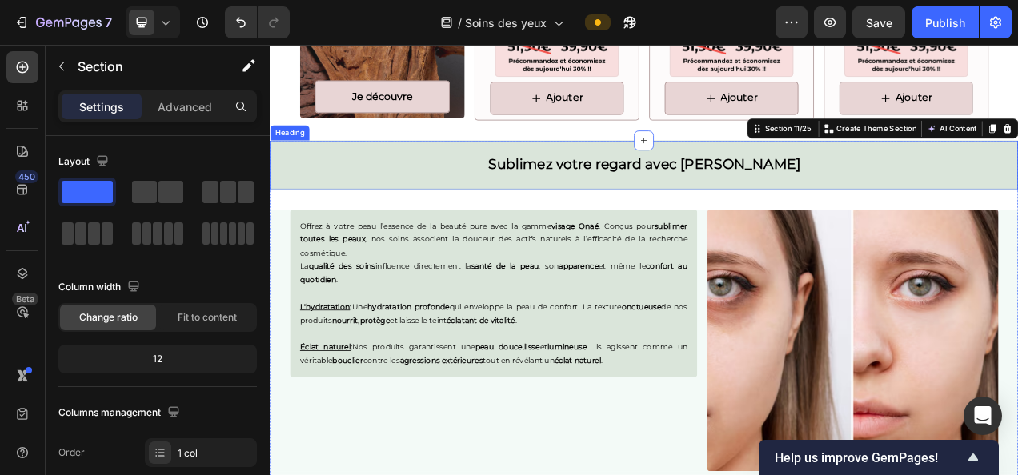
click at [798, 208] on h2 "Sublimez votre regard avec Onaé" at bounding box center [750, 198] width 960 height 63
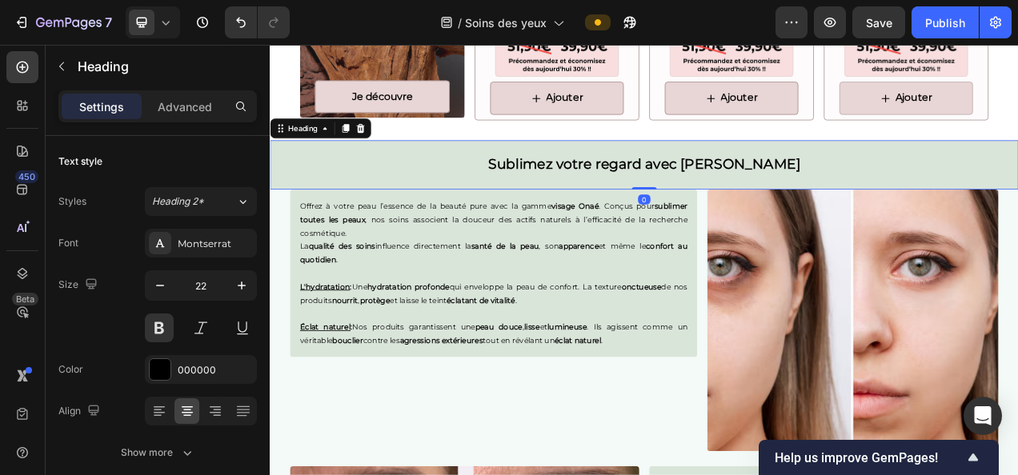
drag, startPoint x: 751, startPoint y: 246, endPoint x: 739, endPoint y: 186, distance: 61.1
click at [739, 186] on div "Sublimez votre regard avec Onaé Heading 0" at bounding box center [750, 198] width 960 height 63
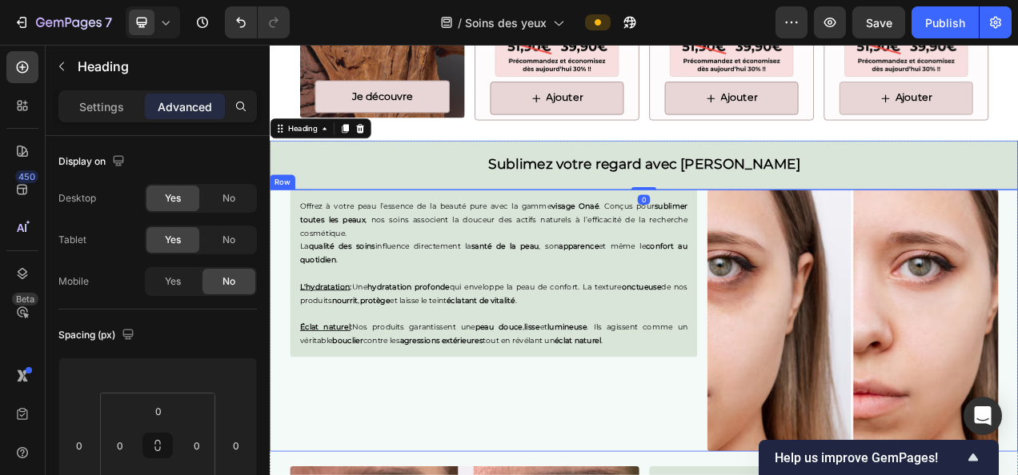
click at [276, 258] on div "Offrez à votre peau l’essence de la beauté pure avec la gamme visage Onaé . Con…" at bounding box center [750, 398] width 960 height 336
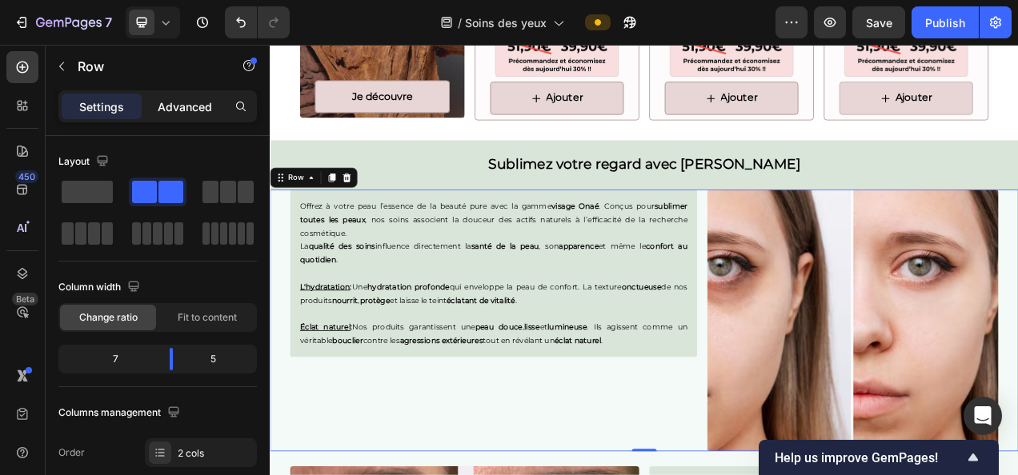
click at [189, 103] on p "Advanced" at bounding box center [185, 106] width 54 height 17
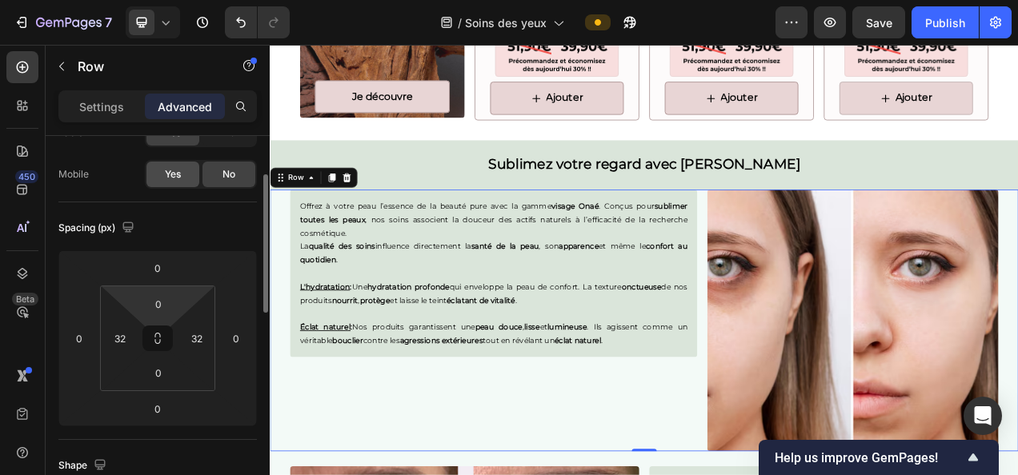
scroll to position [111, 0]
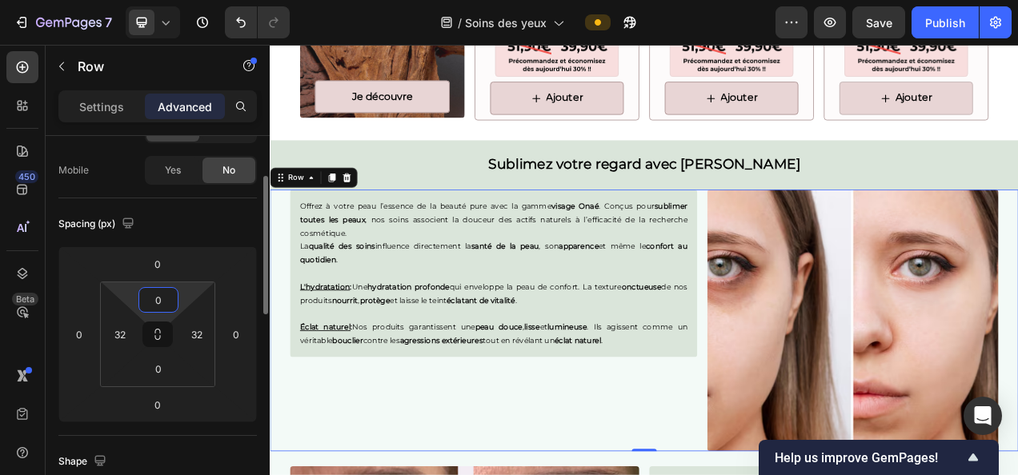
click at [157, 297] on input "0" at bounding box center [158, 300] width 32 height 24
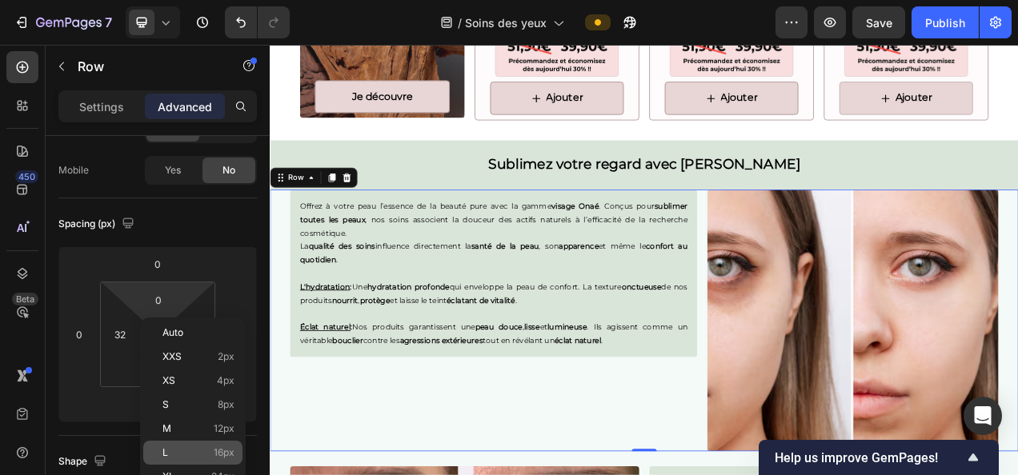
click at [223, 453] on span "16px" at bounding box center [224, 452] width 21 height 11
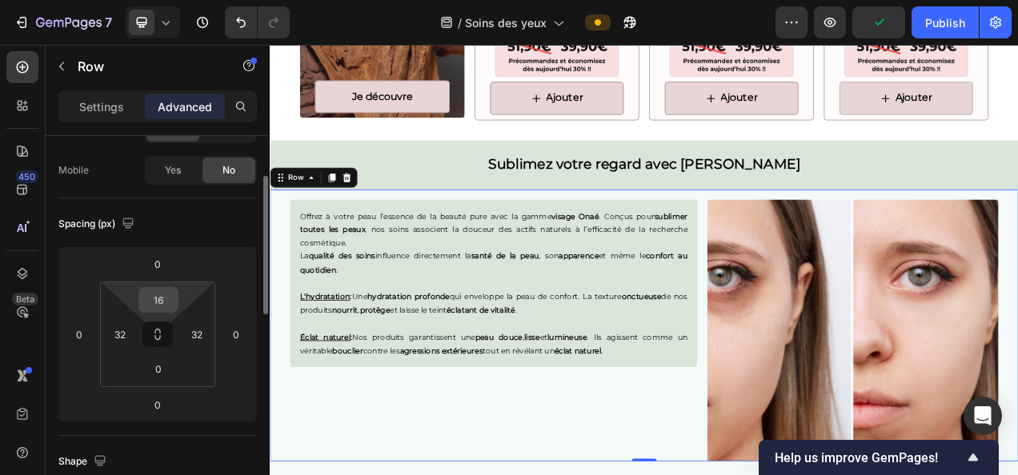
click at [162, 302] on input "16" at bounding box center [158, 300] width 32 height 24
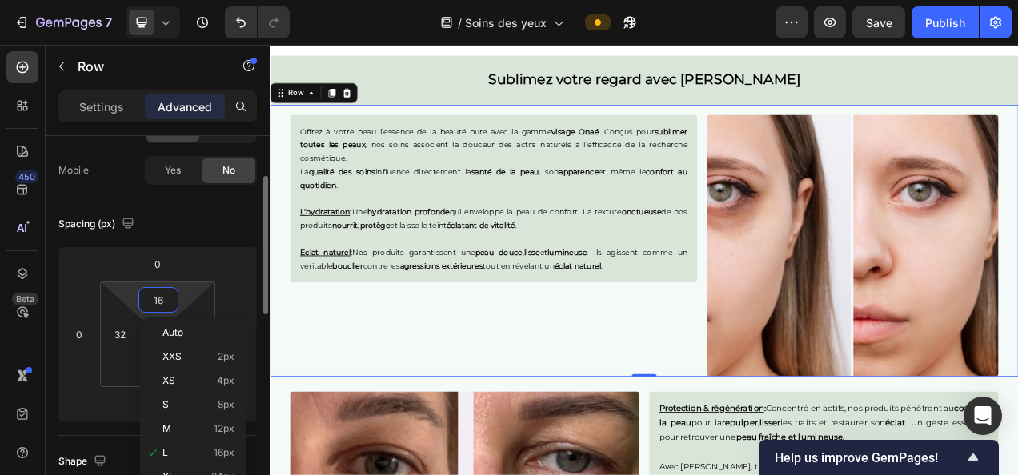
scroll to position [227, 0]
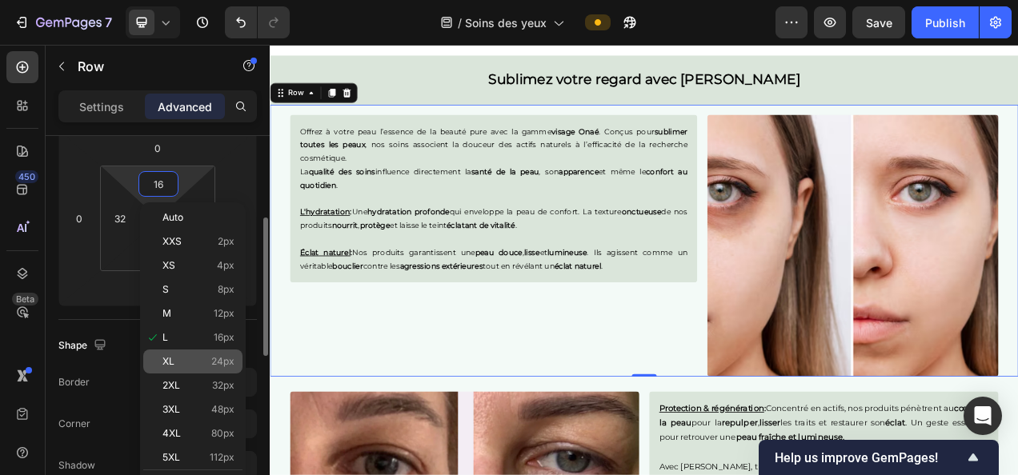
click at [214, 350] on div "XL 24px" at bounding box center [192, 362] width 99 height 24
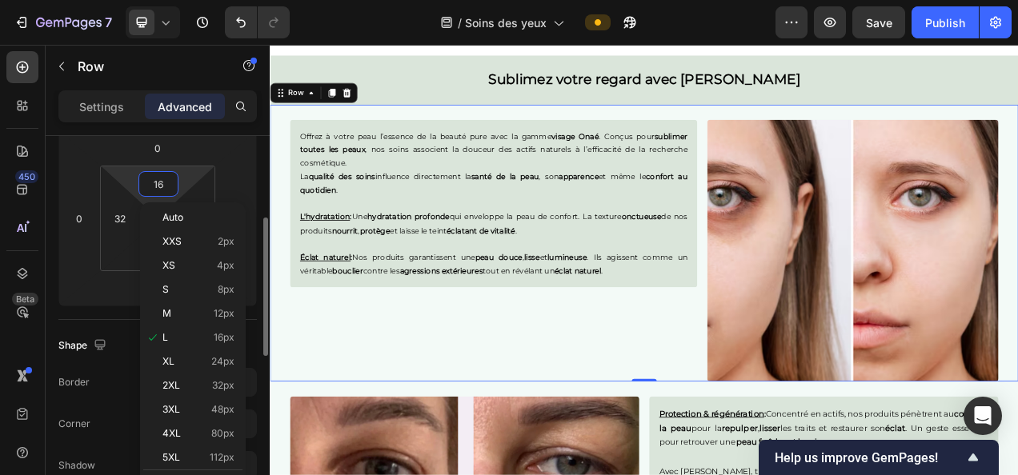
type input "24"
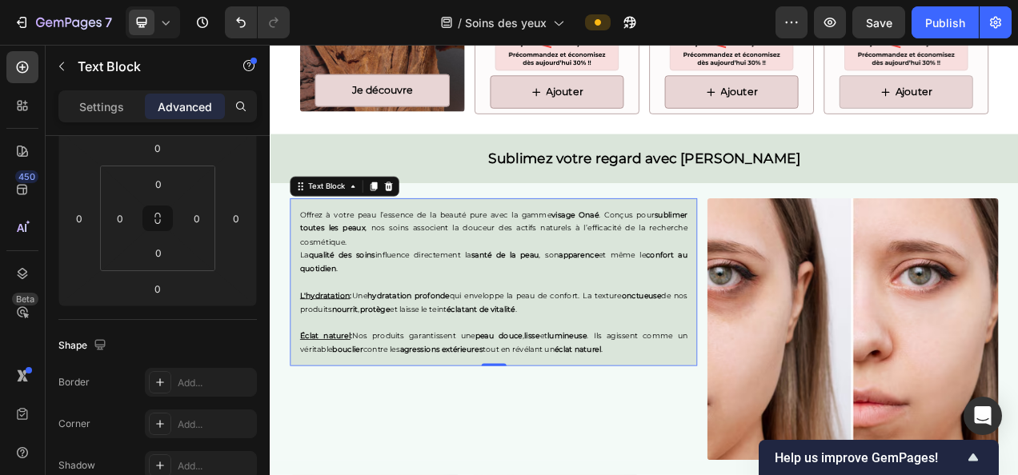
scroll to position [0, 0]
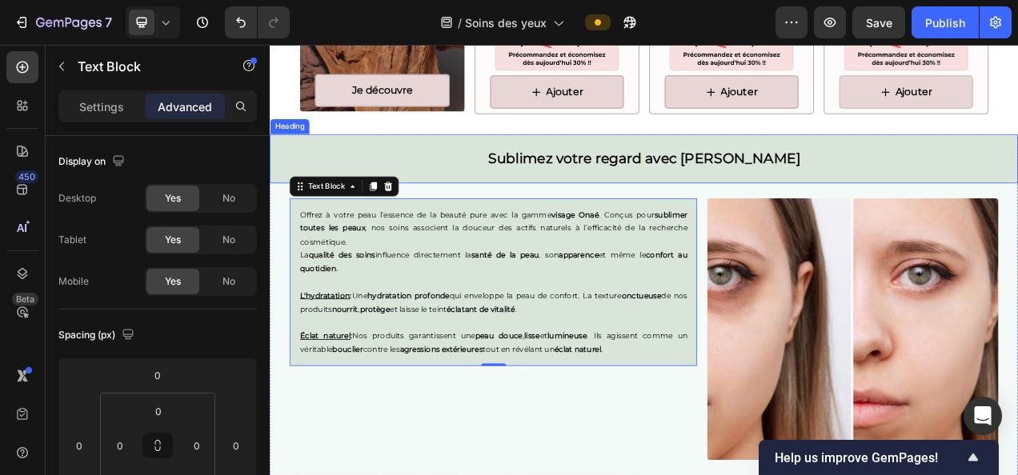
click at [849, 198] on h2 "Sublimez votre regard avec Onaé" at bounding box center [750, 190] width 960 height 63
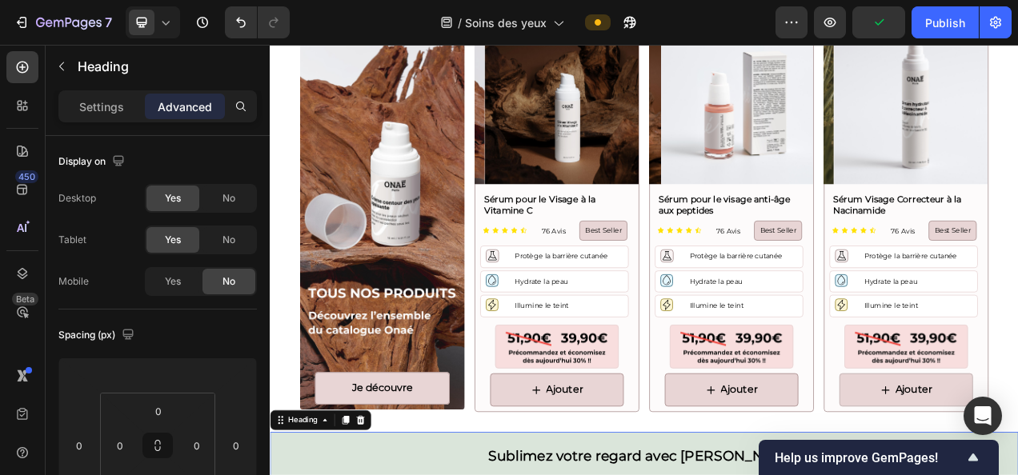
scroll to position [1908, 0]
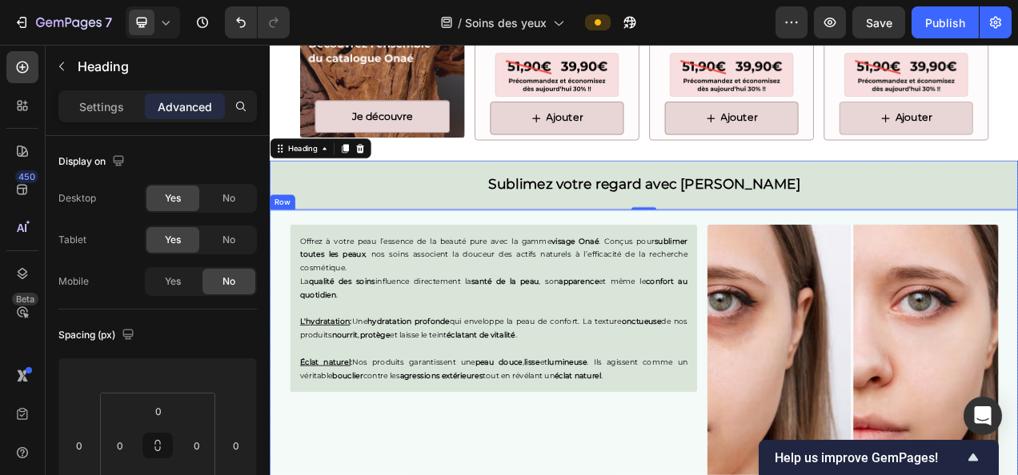
click at [511, 264] on div "Offrez à votre peau l’essence de la beauté pure avec la gamme visage Onaé . Con…" at bounding box center [750, 433] width 960 height 355
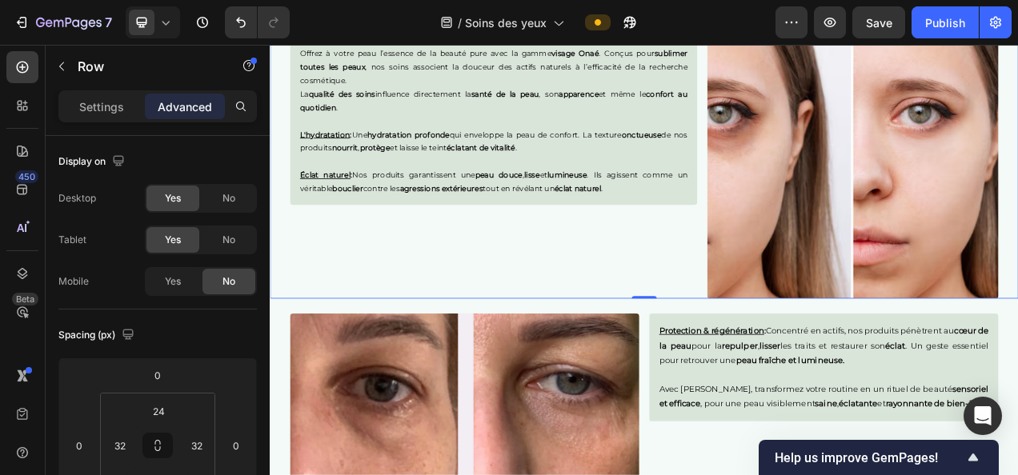
scroll to position [2149, 0]
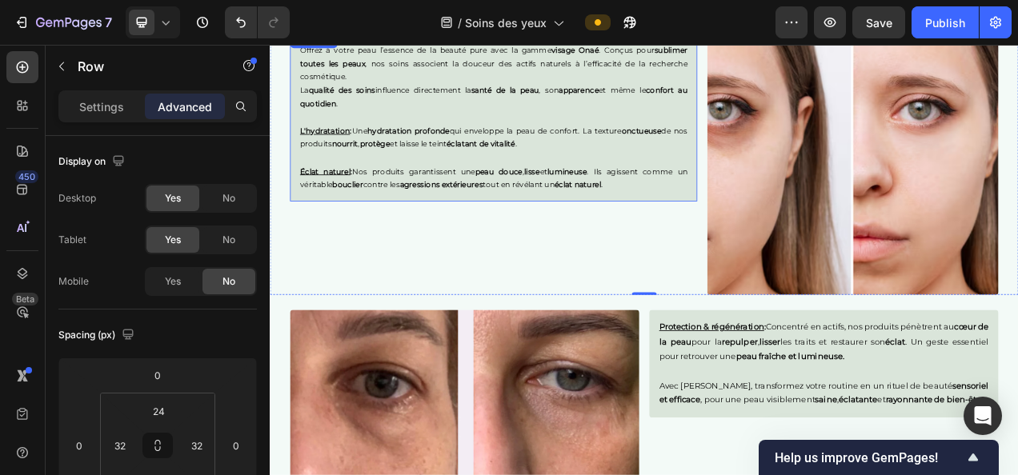
click at [517, 186] on p "Rich Text Editor. Editing area: main" at bounding box center [556, 190] width 497 height 18
click at [632, 318] on div "Offrez à votre peau l’essence de la beauté pure avec la gamme visage Onaé . Con…" at bounding box center [556, 198] width 523 height 336
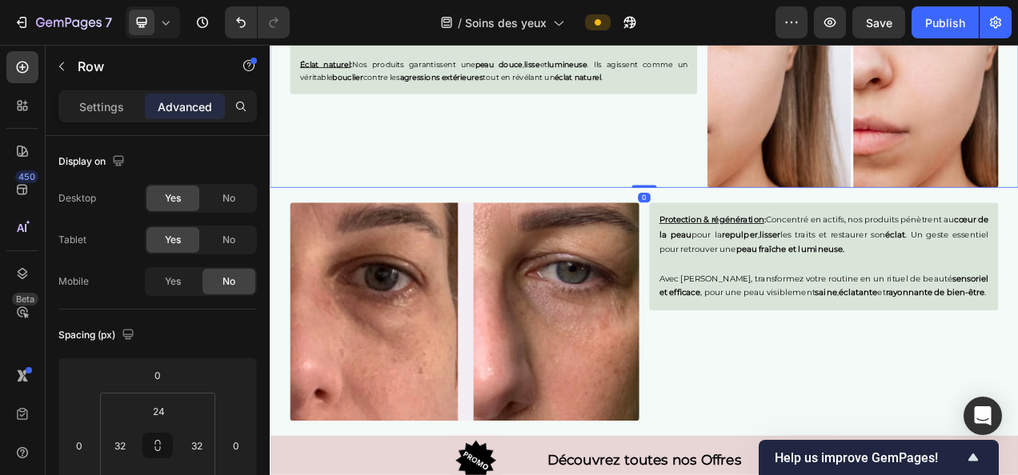
scroll to position [2374, 0]
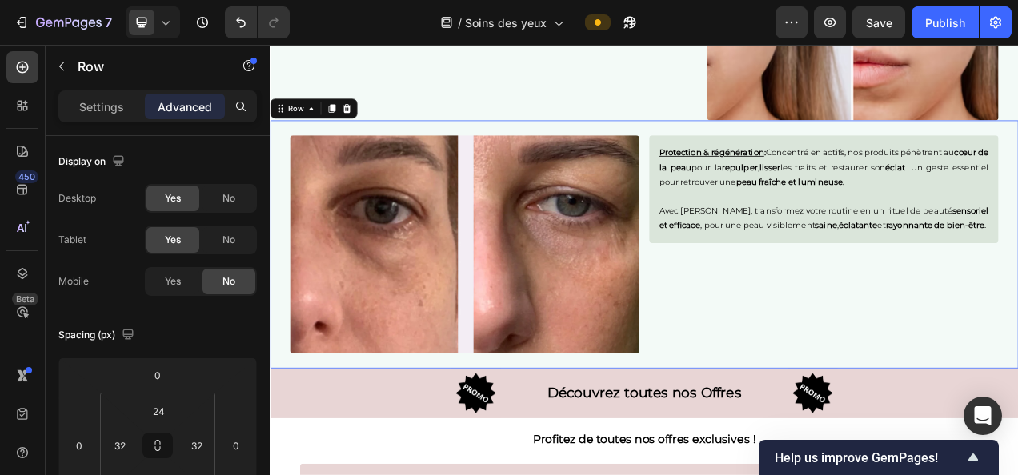
click at [959, 372] on div "Protection & régénération : Concentré en actifs, nos produits pénètrent au cœur…" at bounding box center [980, 291] width 448 height 299
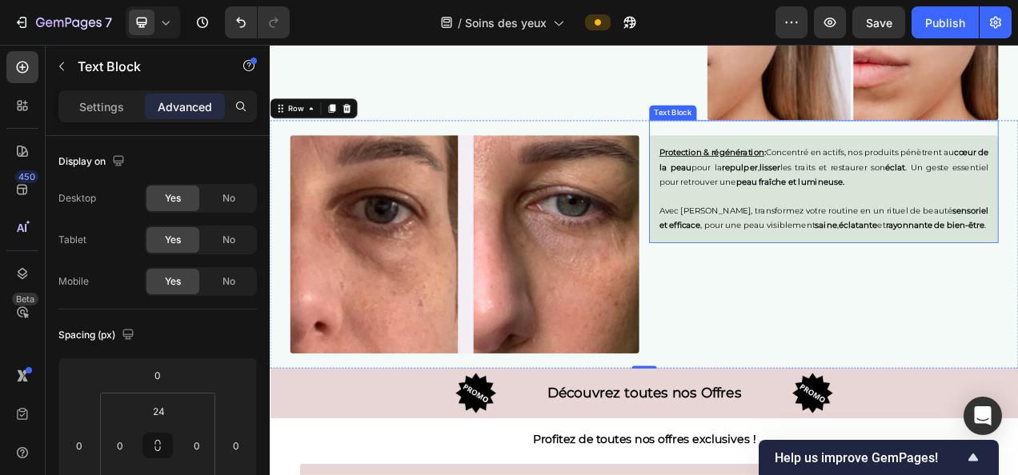
click at [864, 259] on p "Avec Onaé, transformez votre routine en un rituel de beauté sensoriel et effica…" at bounding box center [980, 268] width 423 height 38
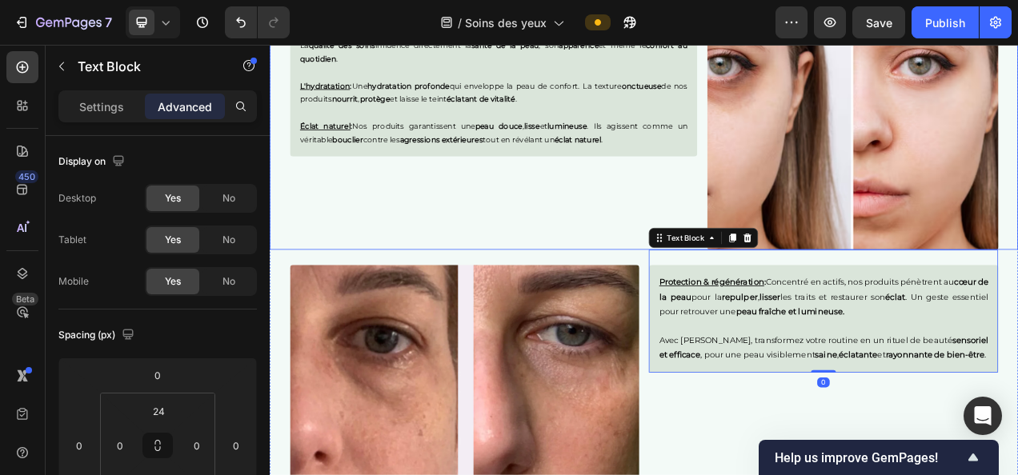
scroll to position [2073, 0]
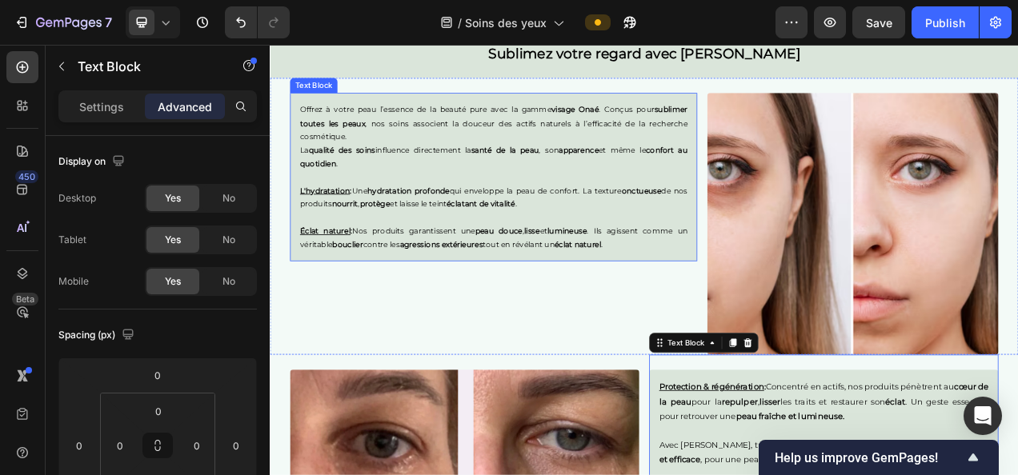
click at [518, 251] on p "L'hydratation : Une hydratation profonde qui enveloppe la peau de confort. La t…" at bounding box center [556, 240] width 497 height 34
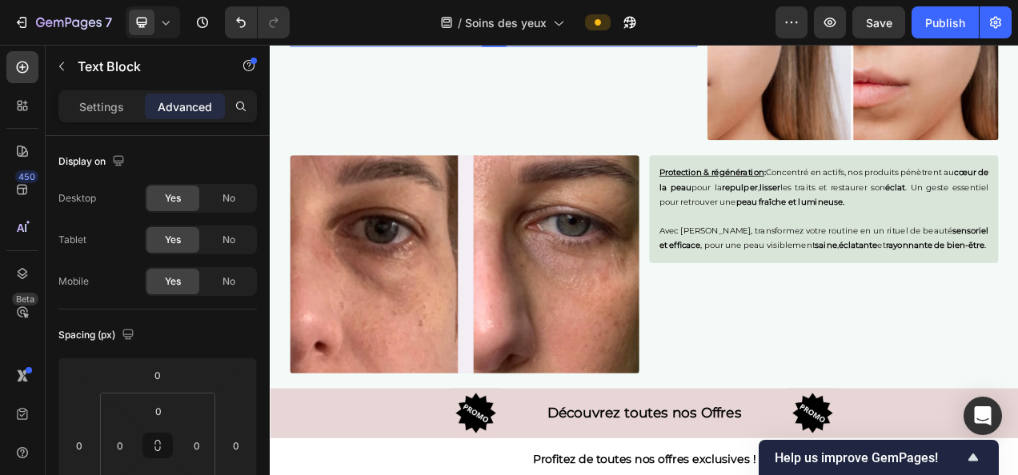
scroll to position [2351, 0]
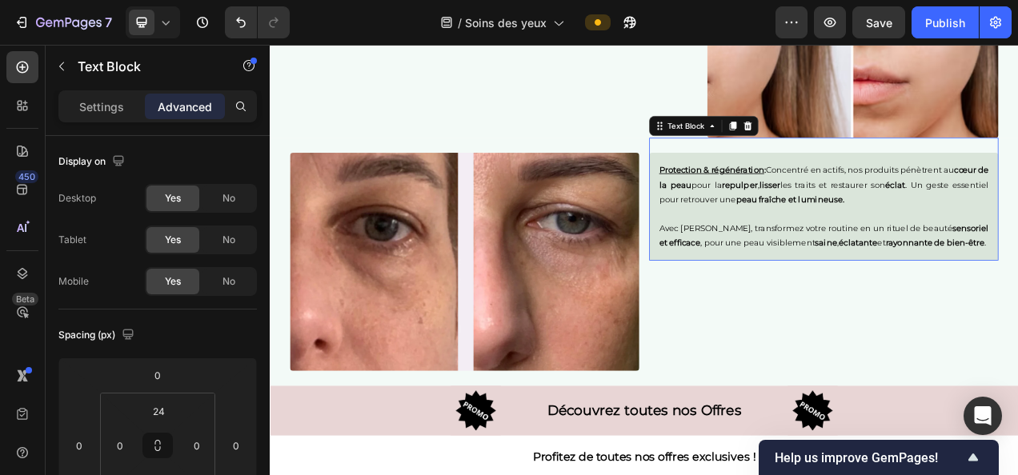
click at [861, 296] on p "Avec Onaé, transformez votre routine en un rituel de beauté sensoriel et effica…" at bounding box center [980, 290] width 423 height 38
click at [98, 107] on p "Settings" at bounding box center [101, 106] width 45 height 17
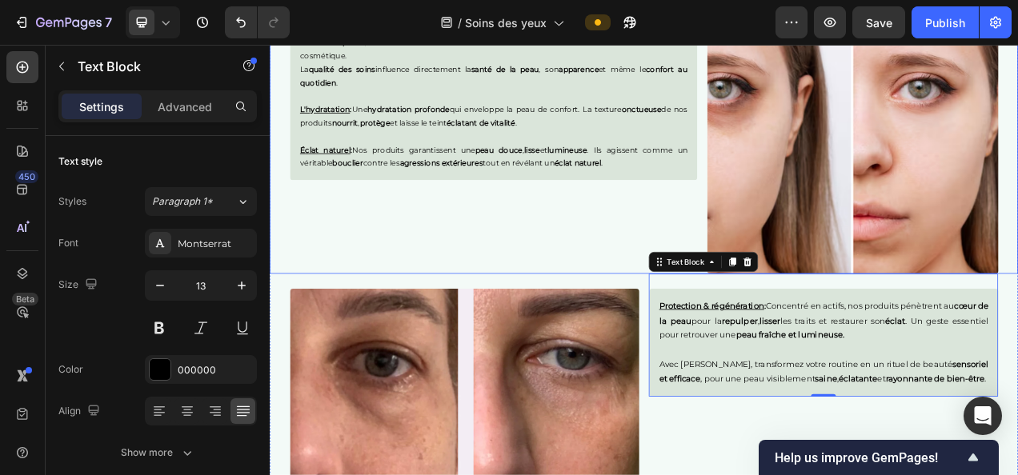
scroll to position [2170, 0]
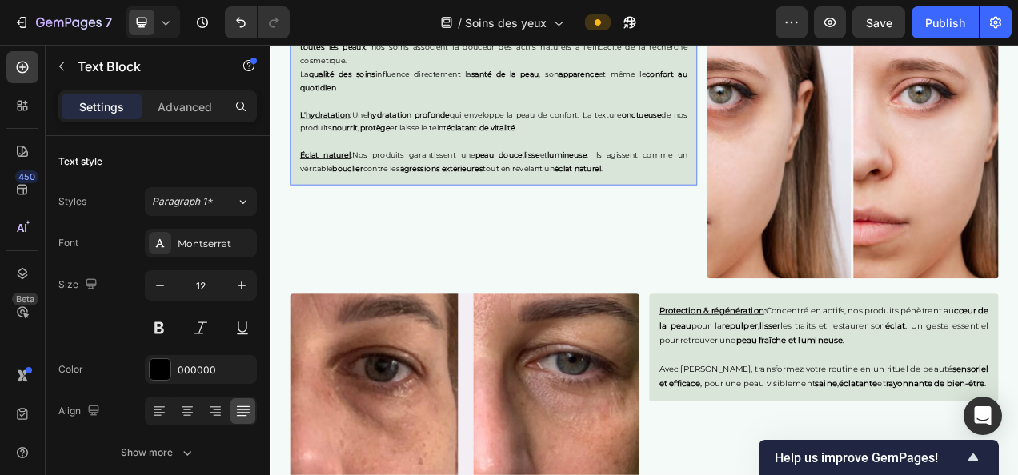
click at [679, 172] on p "Rich Text Editor. Editing area: main" at bounding box center [556, 169] width 497 height 18
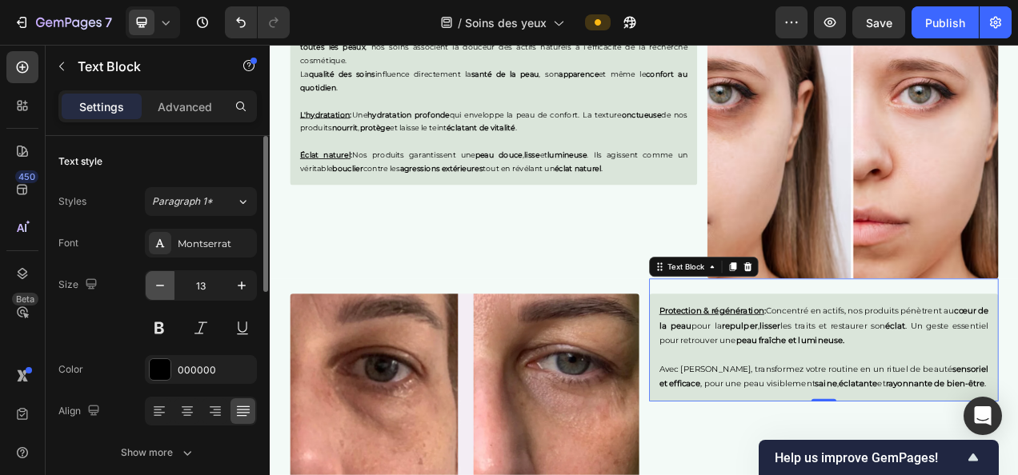
click at [158, 286] on icon "button" at bounding box center [160, 286] width 16 height 16
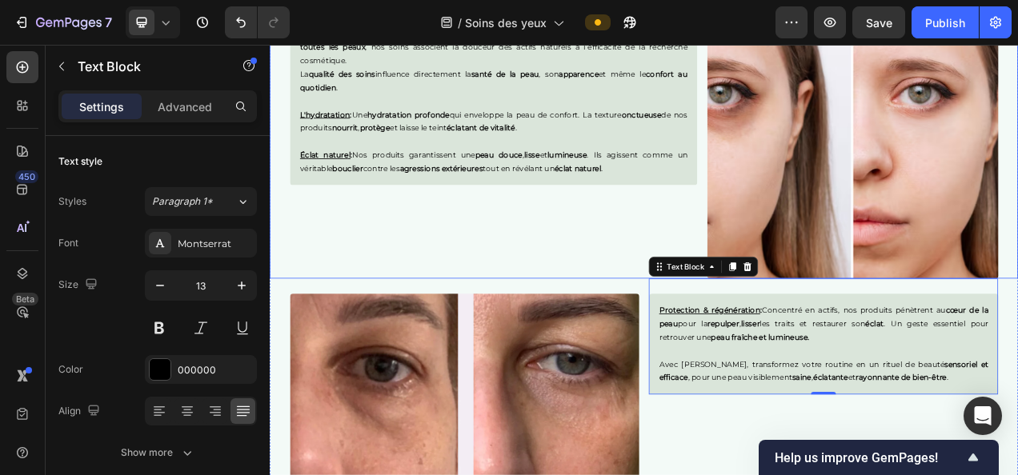
type input "12"
click at [407, 284] on div "Offrez à votre peau l’essence de la beauté pure avec la gamme visage Onaé . Con…" at bounding box center [556, 177] width 523 height 336
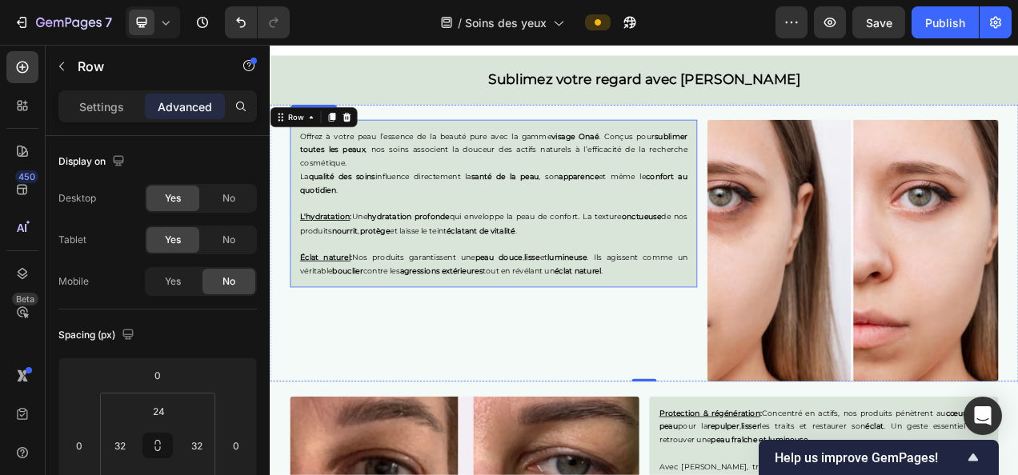
scroll to position [2049, 0]
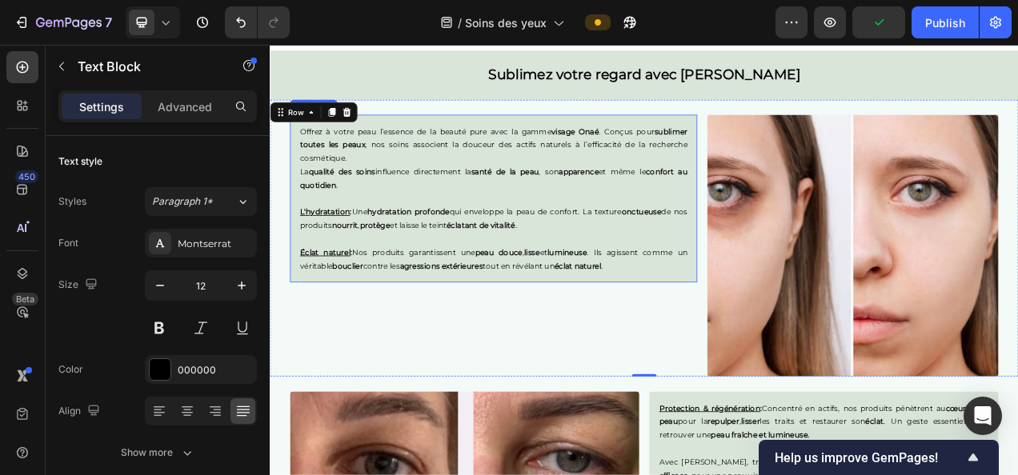
click at [606, 320] on p "Éclat naturel : Nos produits garantissent une peau douce , lisse et lumineuse .…" at bounding box center [556, 319] width 497 height 34
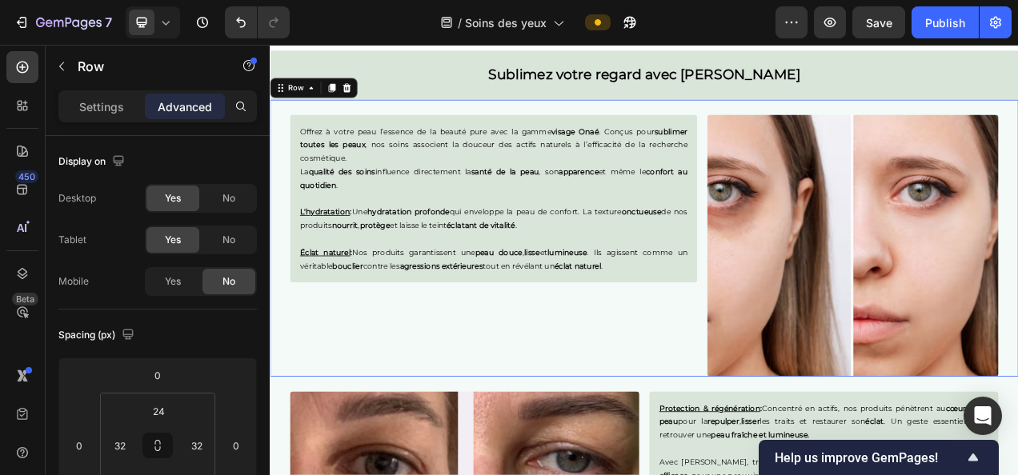
click at [651, 397] on div "Offrez à votre peau l’essence de la beauté pure avec la gamme visage Onaé . Con…" at bounding box center [556, 302] width 523 height 336
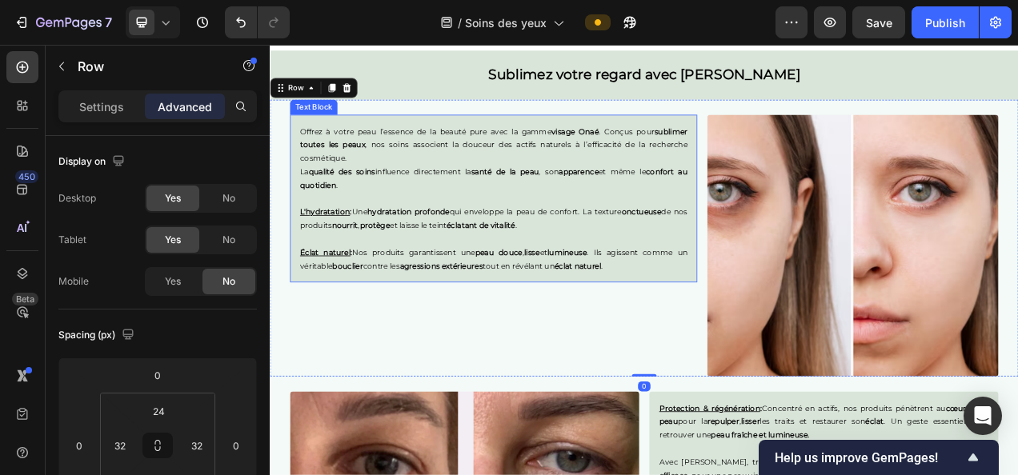
click at [693, 302] on p "Éclat naturel : Nos produits garantissent une peau douce , lisse et lumineuse .…" at bounding box center [556, 319] width 497 height 34
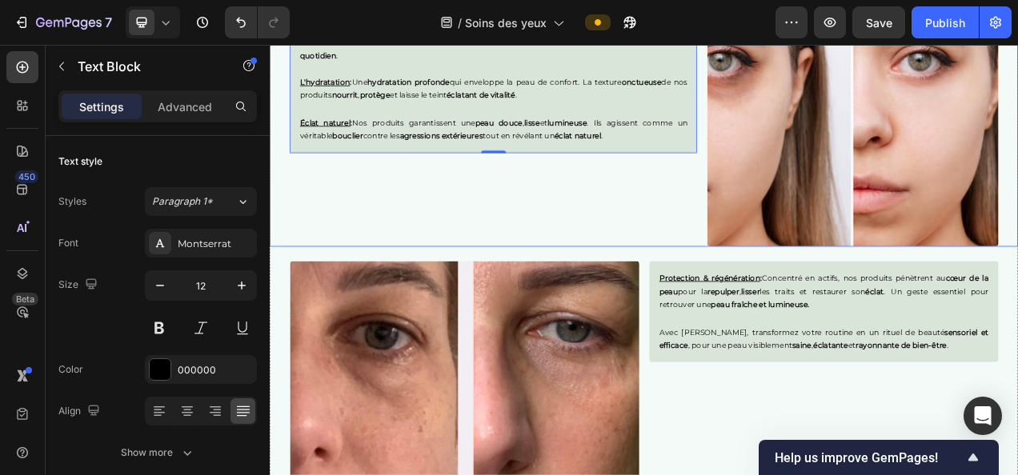
scroll to position [2047, 0]
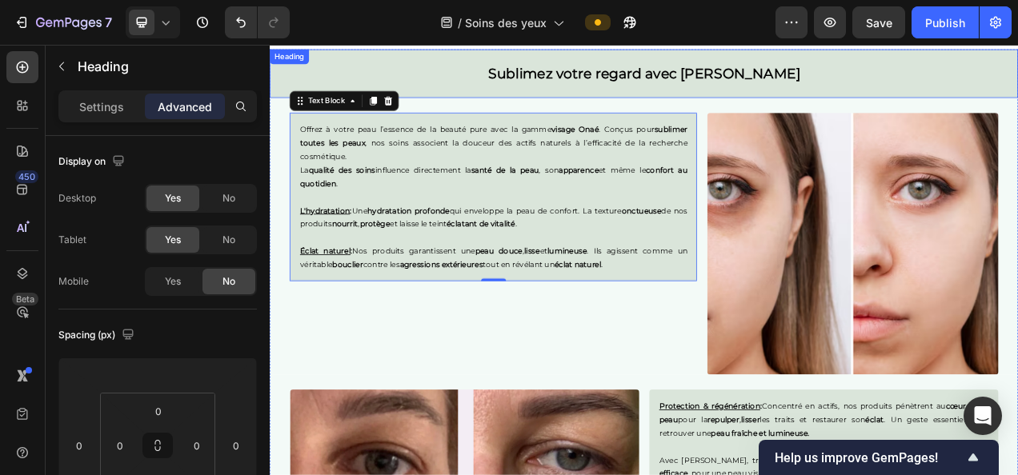
click at [584, 91] on h2 "Sublimez votre regard avec [PERSON_NAME]" at bounding box center [750, 81] width 960 height 63
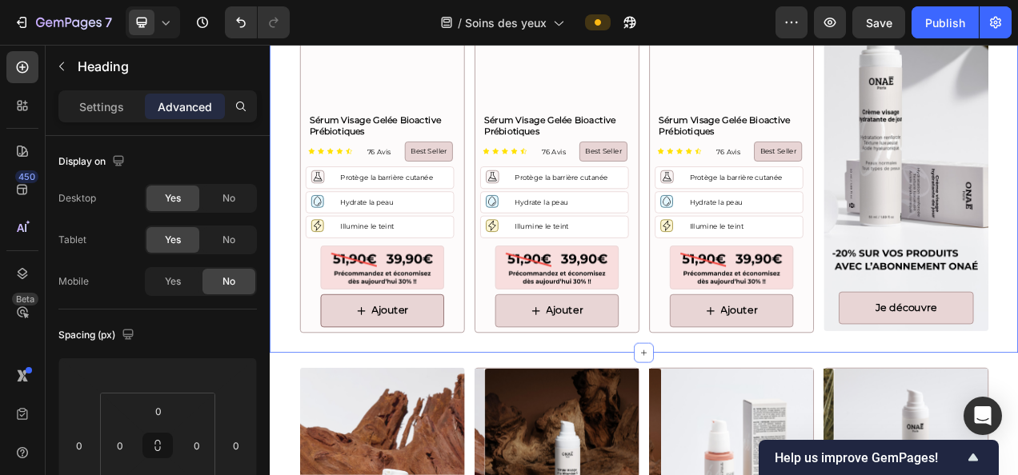
scroll to position [1111, 0]
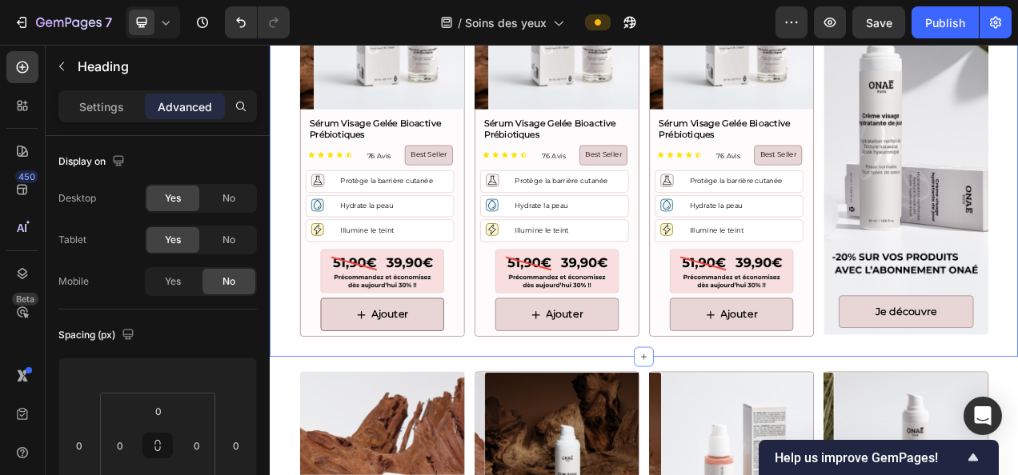
click at [526, 186] on div "Product Images Sérum Visage Gelée Bioactive Prébiotiques Product Title Icon Ico…" at bounding box center [750, 181] width 960 height 528
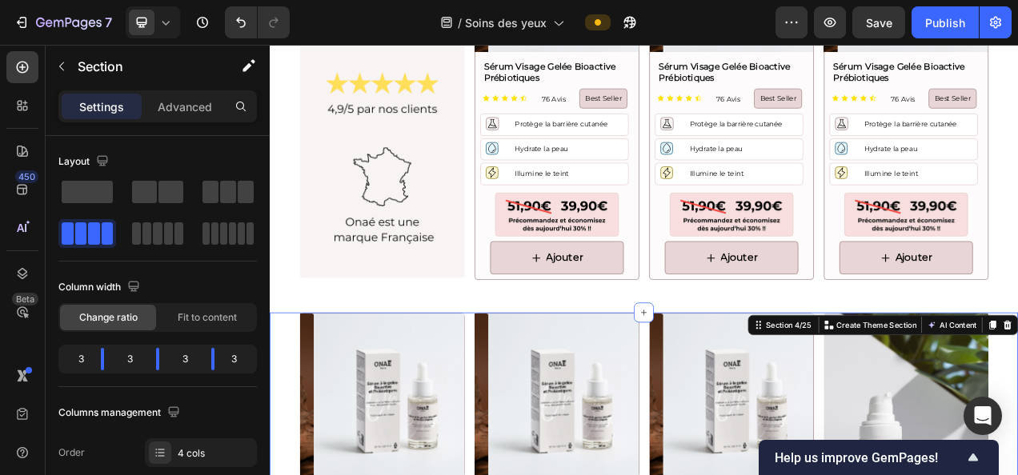
scroll to position [635, 0]
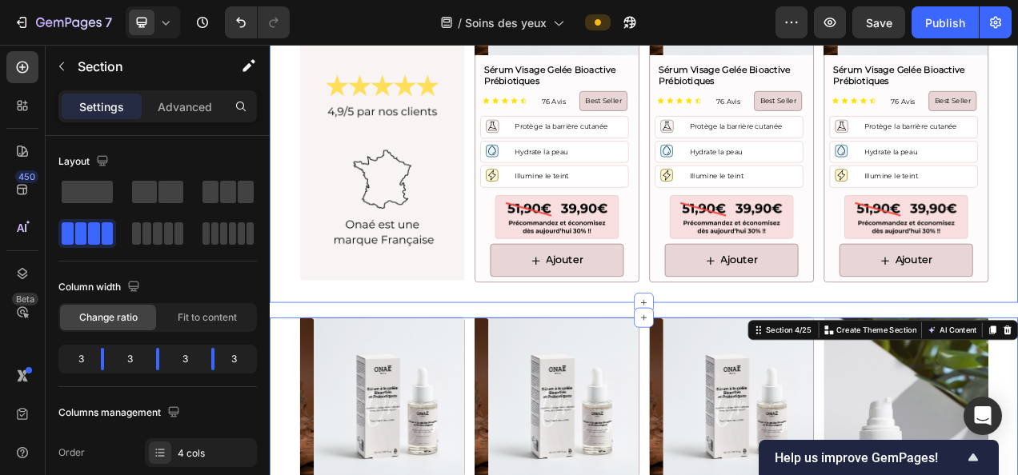
click at [523, 169] on div "Image Product Images Sérum Visage Gelée Bioactive Prébiotiques Product Title Ic…" at bounding box center [750, 111] width 960 height 528
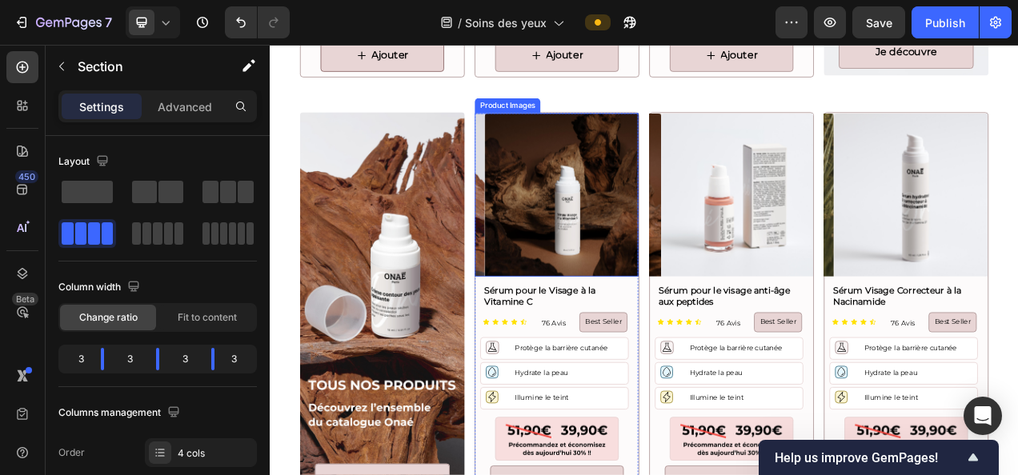
scroll to position [1207, 0]
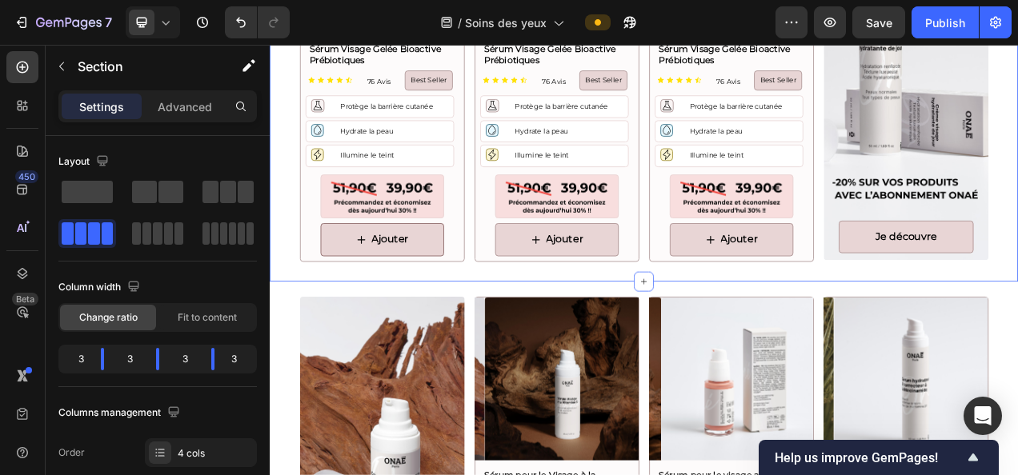
click at [521, 244] on div "Product Images Sérum Visage Gelée Bioactive Prébiotiques Product Title Icon Ico…" at bounding box center [750, 85] width 960 height 528
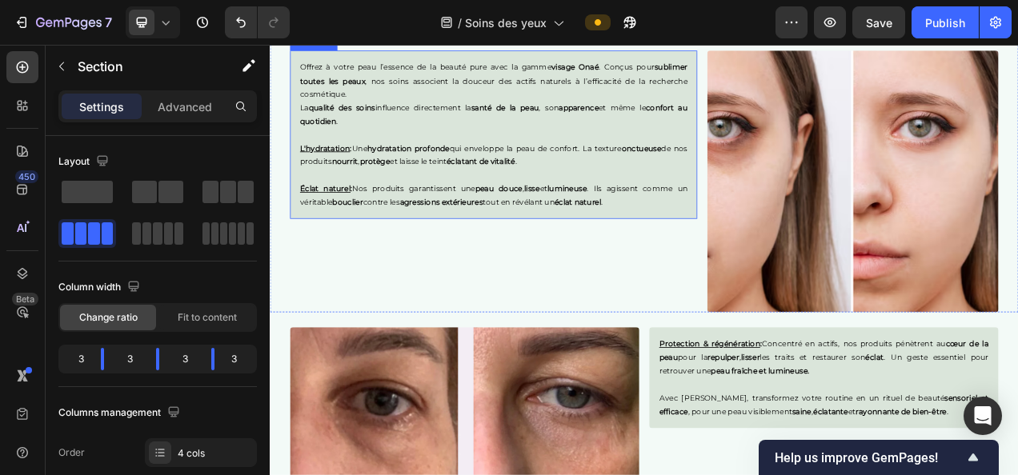
scroll to position [2189, 0]
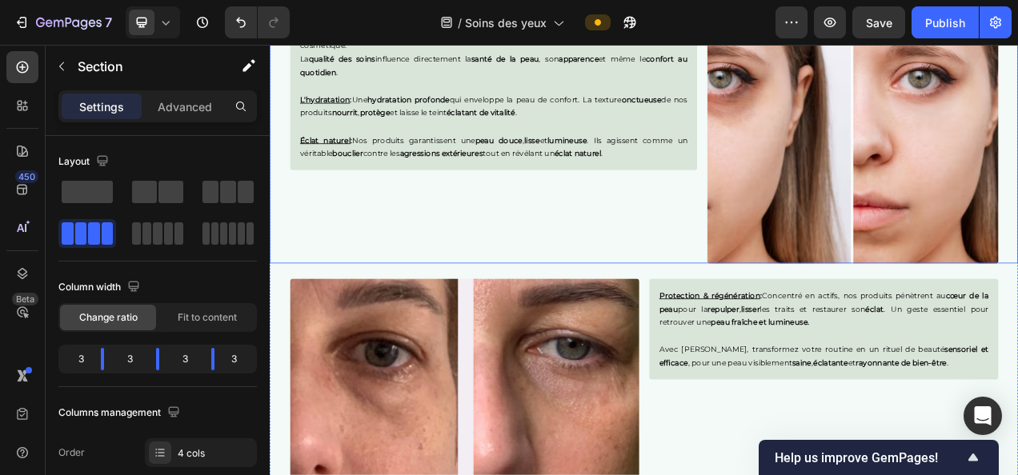
click at [707, 262] on div "Offrez à votre peau l’essence de la beauté pure avec la gamme visage Onaé . Con…" at bounding box center [556, 158] width 523 height 336
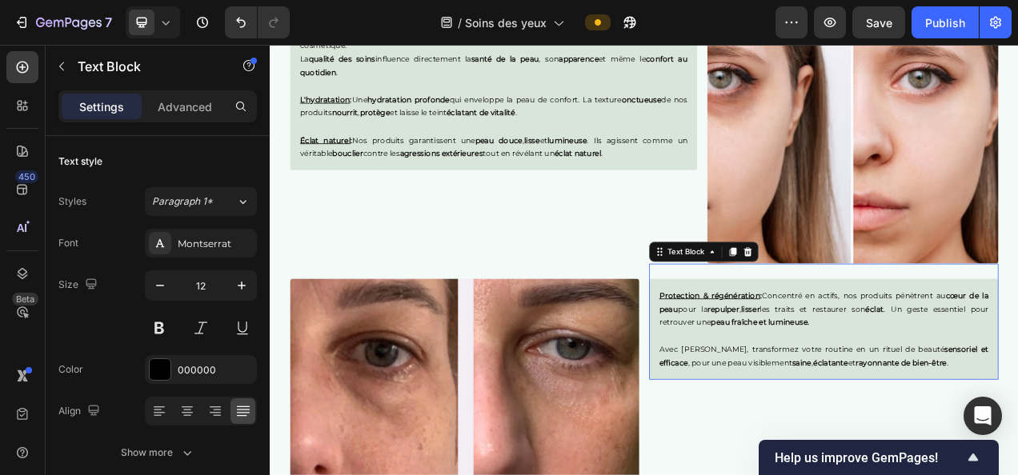
click at [881, 429] on p "Avec Onaé, transformez votre routine en un rituel de beauté sensoriel et effica…" at bounding box center [980, 444] width 423 height 34
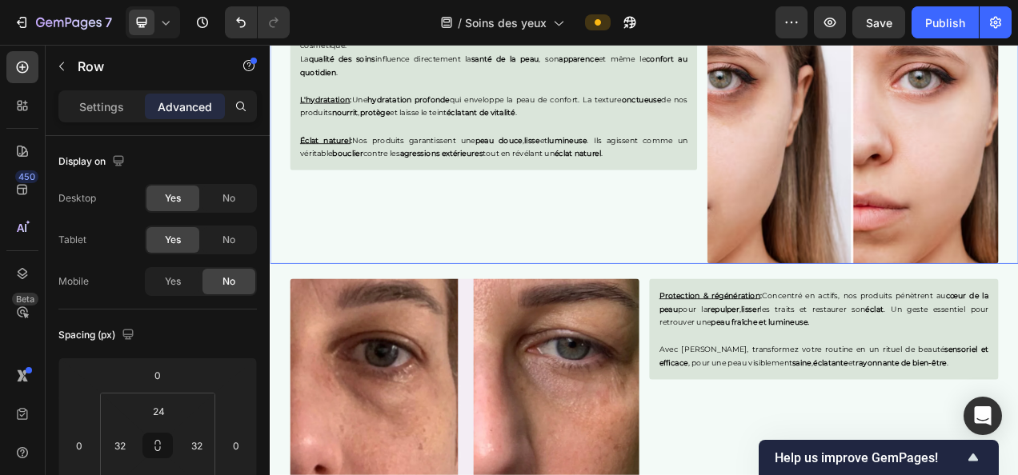
click at [621, 242] on div "Offrez à votre peau l’essence de la beauté pure avec la gamme visage Onaé . Con…" at bounding box center [556, 158] width 523 height 336
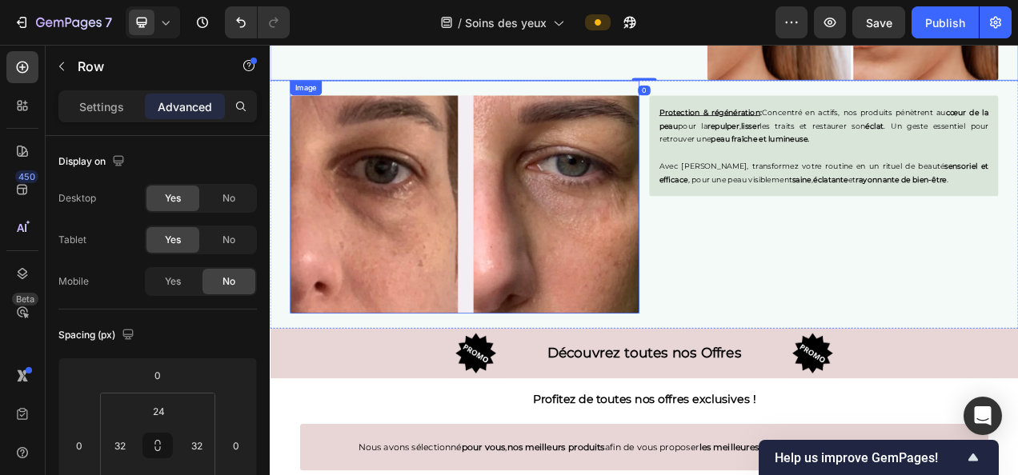
scroll to position [2460, 0]
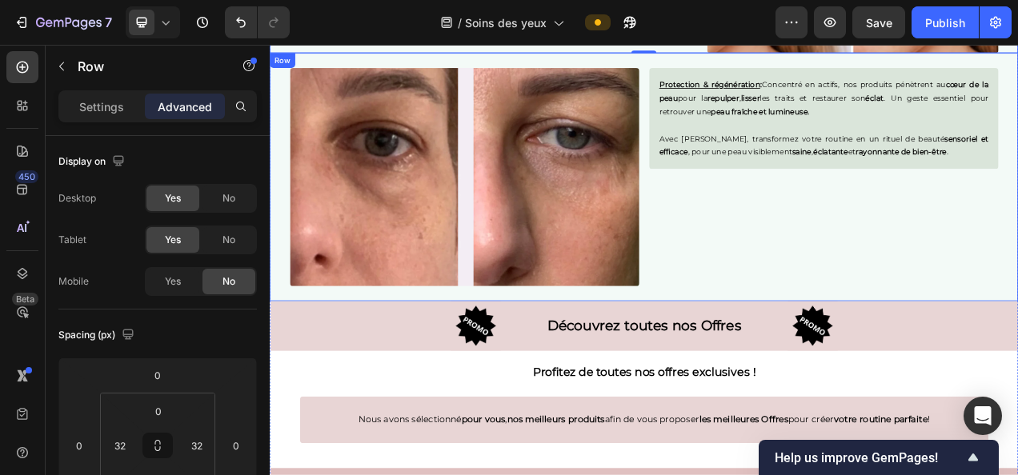
click at [775, 297] on div "Protection & régénération : Concentré en actifs, nos produits pénètrent au cœur…" at bounding box center [980, 204] width 448 height 299
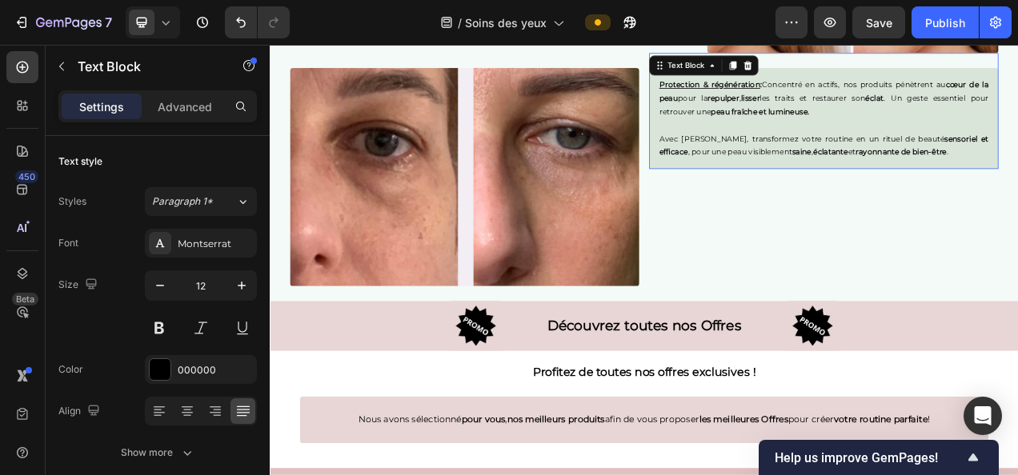
click at [871, 158] on p "Avec Onaé, transformez votre routine en un rituel de beauté sensoriel et effica…" at bounding box center [980, 174] width 423 height 34
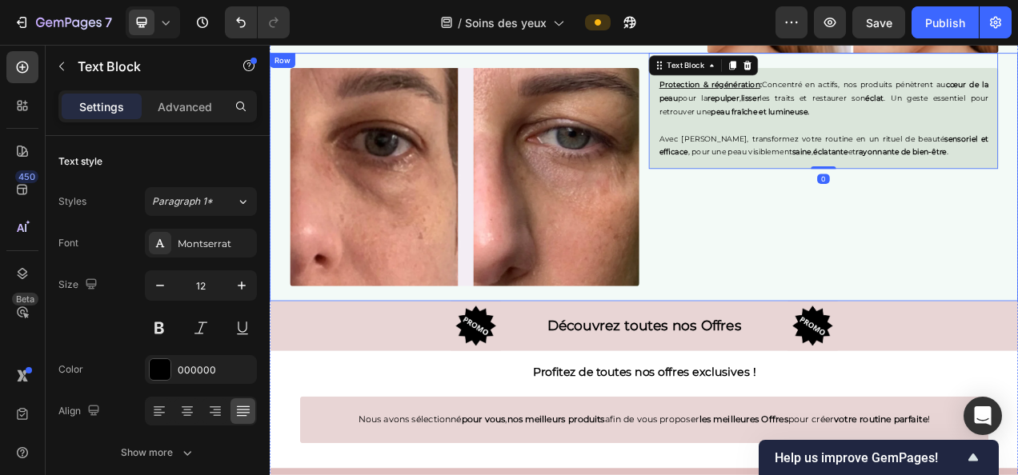
click at [860, 267] on div "Protection & régénération : Concentré en actifs, nos produits pénètrent au cœur…" at bounding box center [980, 204] width 448 height 299
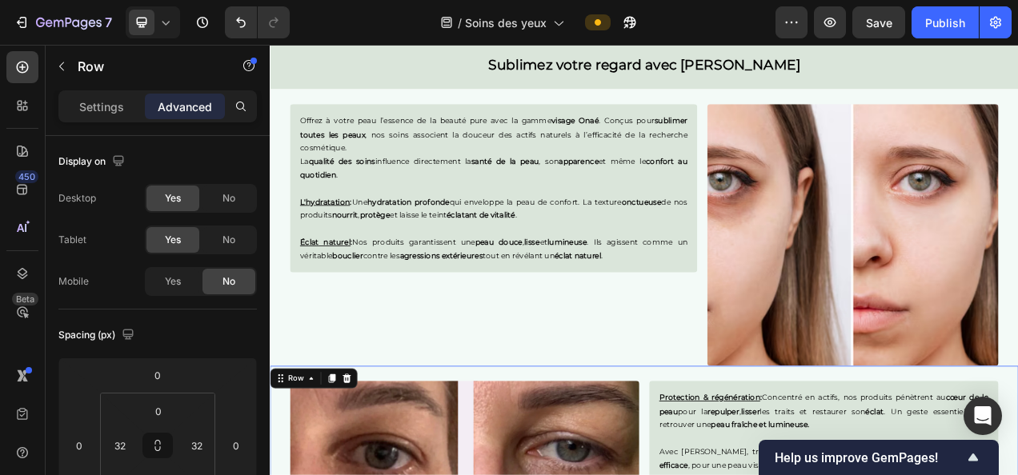
scroll to position [2057, 0]
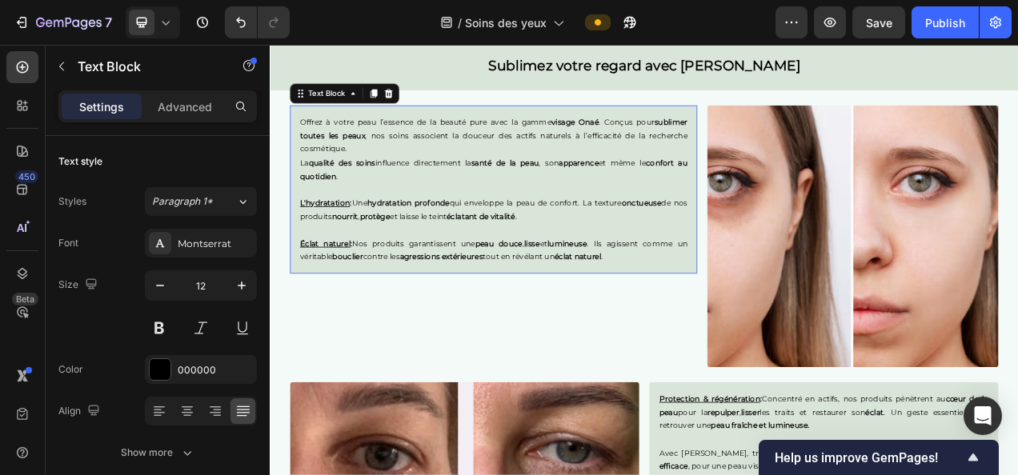
click at [700, 271] on p "L'hydratation : Une hydratation profonde qui enveloppe la peau de confort. La t…" at bounding box center [556, 256] width 497 height 34
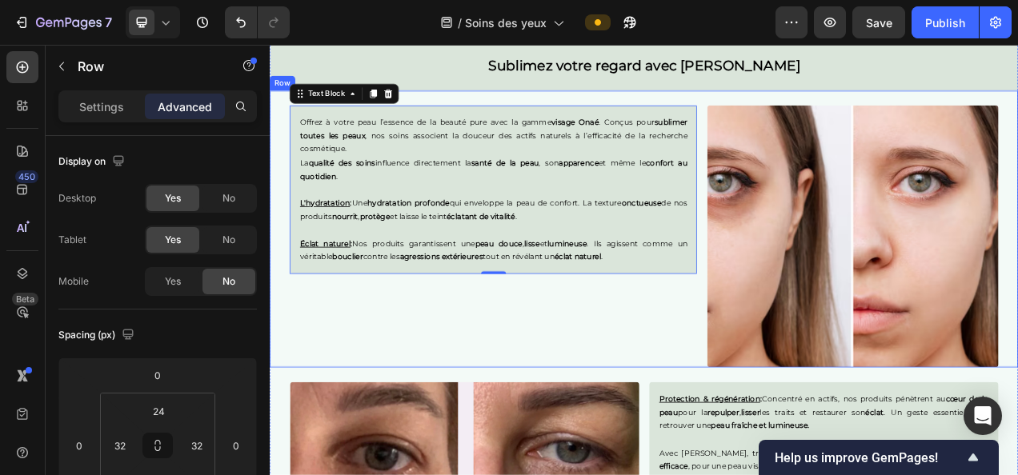
click at [675, 364] on div "Offrez à votre peau l’essence de la beauté pure avec la gamme visage Onaé . Con…" at bounding box center [556, 290] width 523 height 336
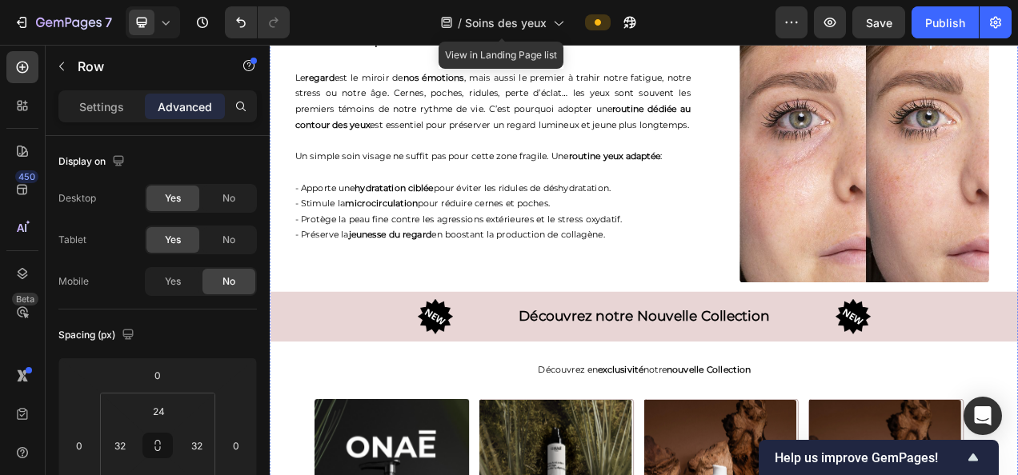
scroll to position [3476, 0]
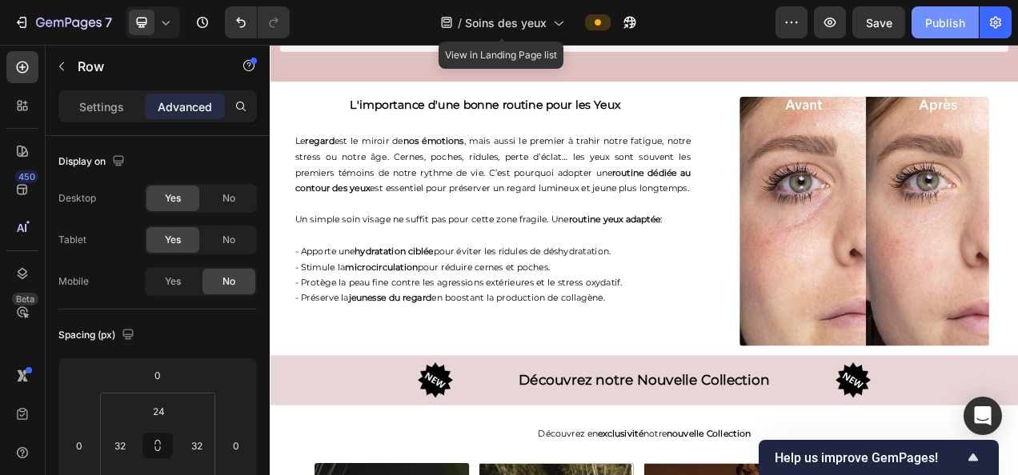
click at [938, 22] on div "Publish" at bounding box center [945, 22] width 40 height 17
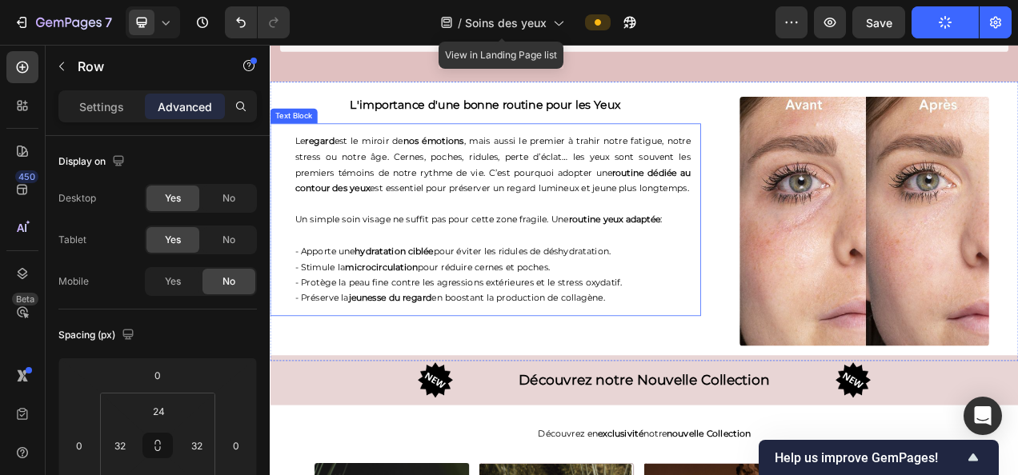
click at [751, 380] on p "- Préserve la jeunesse du regard en boostant la production de collagène." at bounding box center [556, 370] width 508 height 20
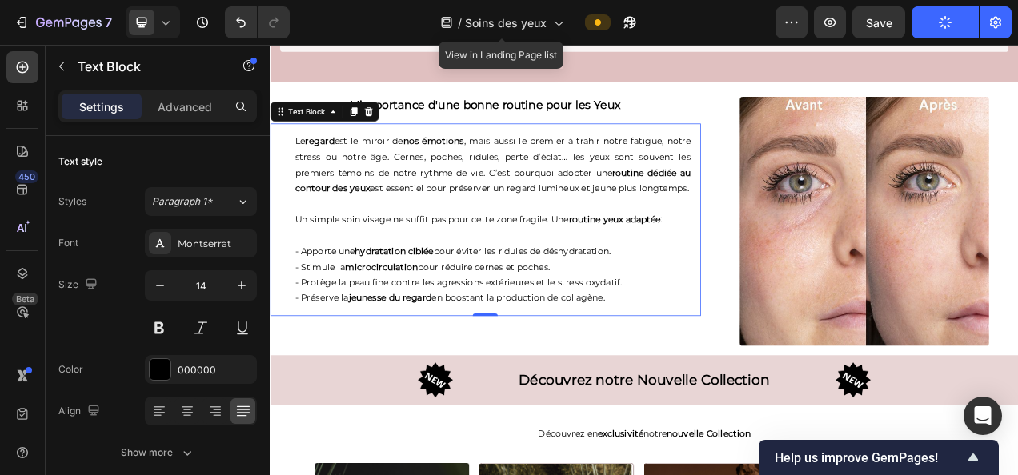
click at [751, 380] on p "- Préserve la jeunesse du regard en boostant la production de collagène." at bounding box center [556, 370] width 508 height 20
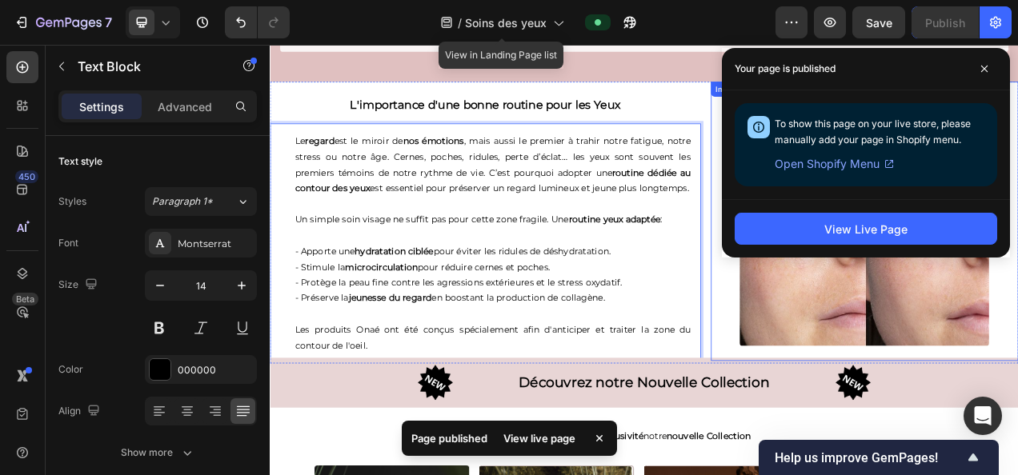
click at [848, 371] on div at bounding box center [1032, 271] width 395 height 320
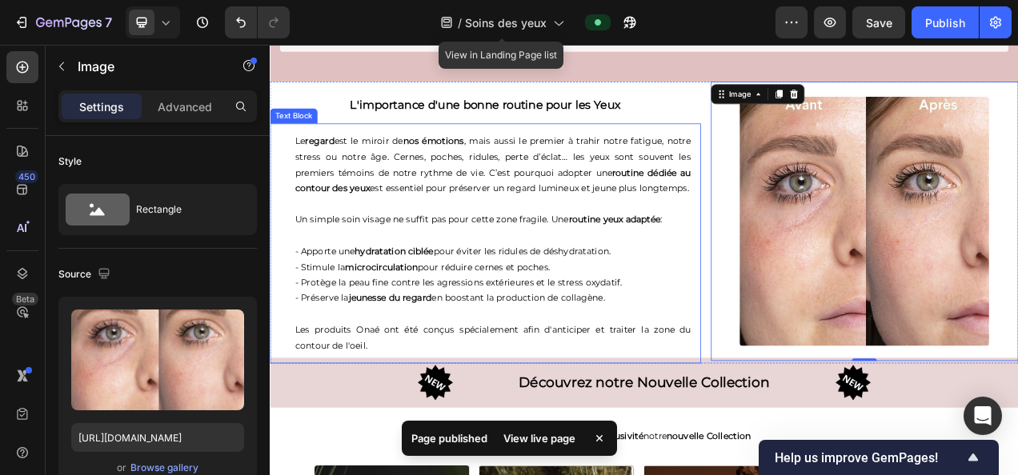
click at [589, 259] on p "Rich Text Editor. Editing area: main" at bounding box center [556, 249] width 508 height 20
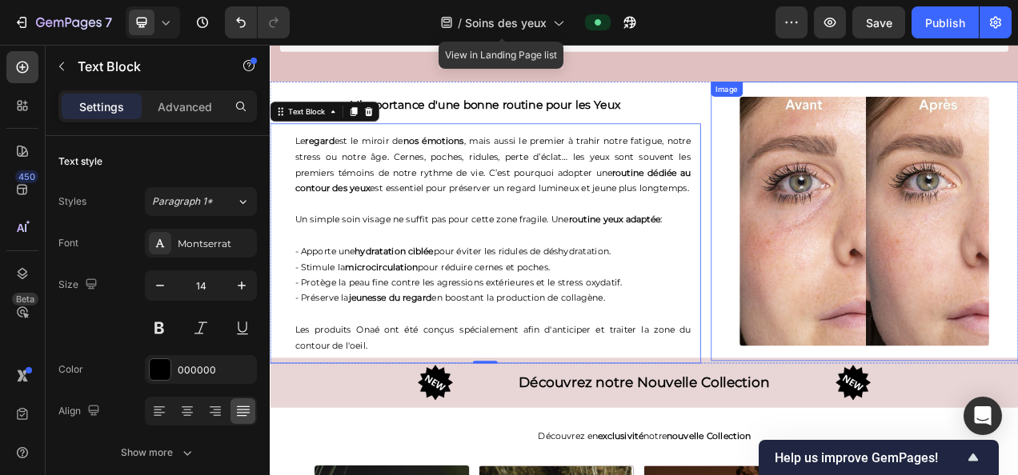
click at [920, 288] on img at bounding box center [1032, 271] width 320 height 320
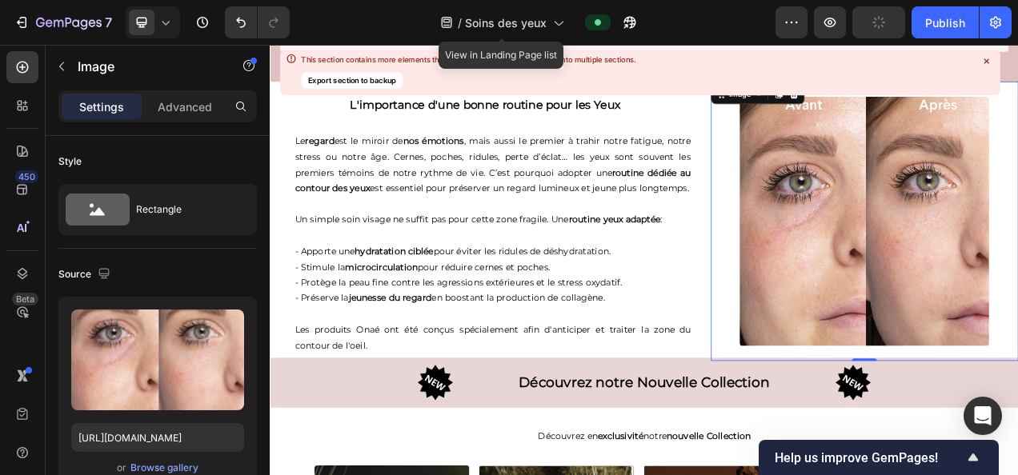
scroll to position [370, 0]
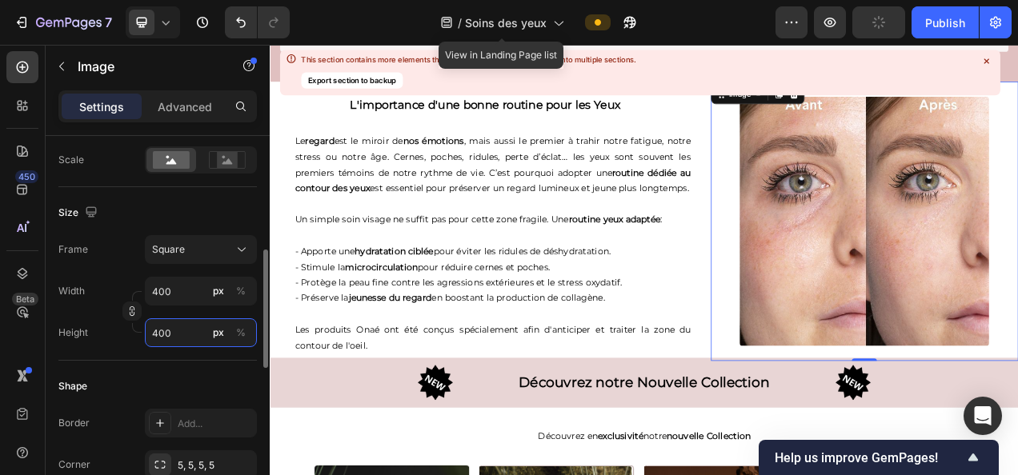
click at [166, 331] on input "400" at bounding box center [201, 332] width 112 height 29
type input "4"
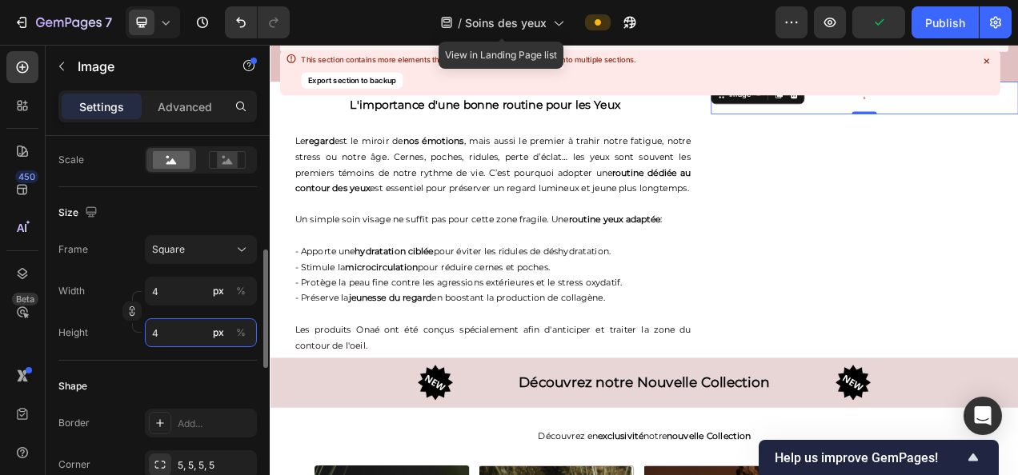
type input "41"
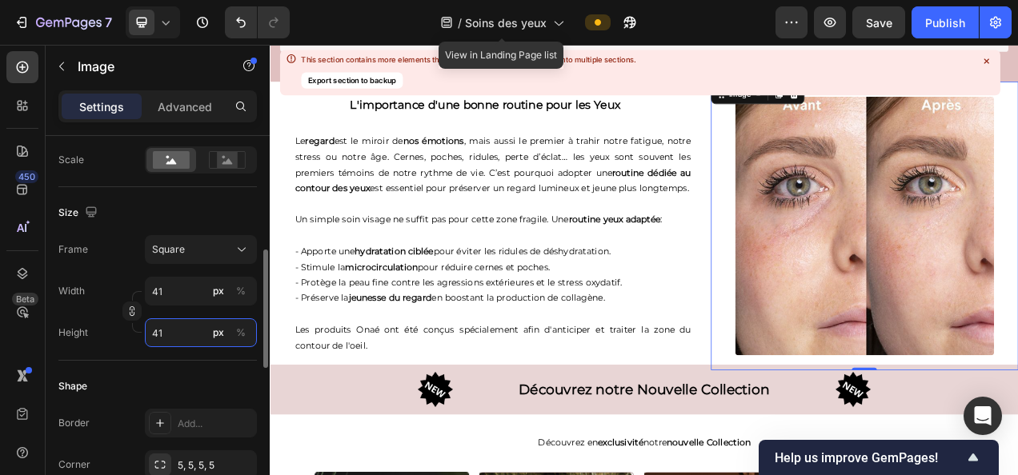
type input "415"
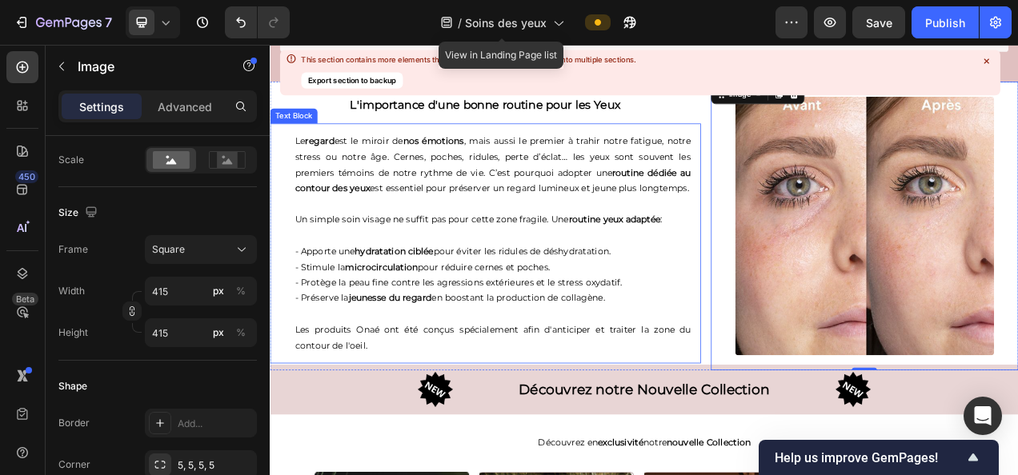
click at [490, 441] on p "Les produits Onaé ont été conçus spécialement afin d'anticiper et traiter la zo…" at bounding box center [556, 421] width 508 height 40
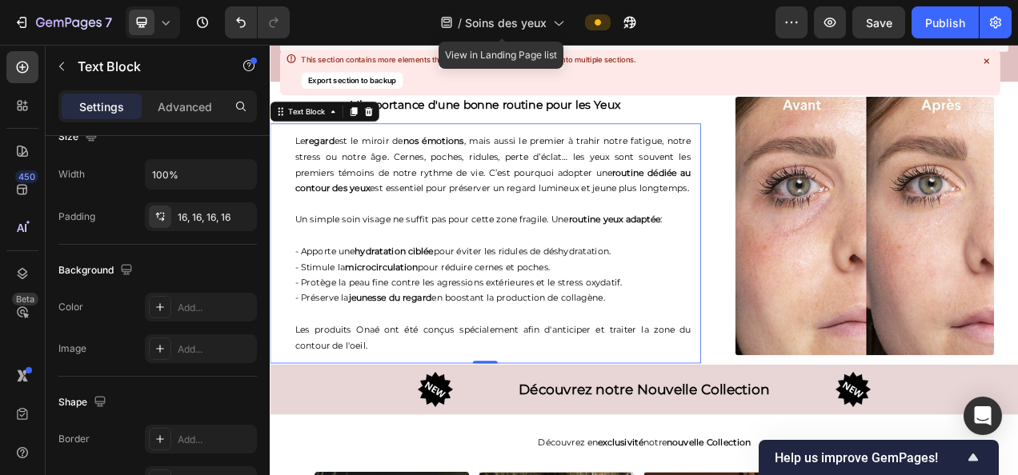
scroll to position [0, 0]
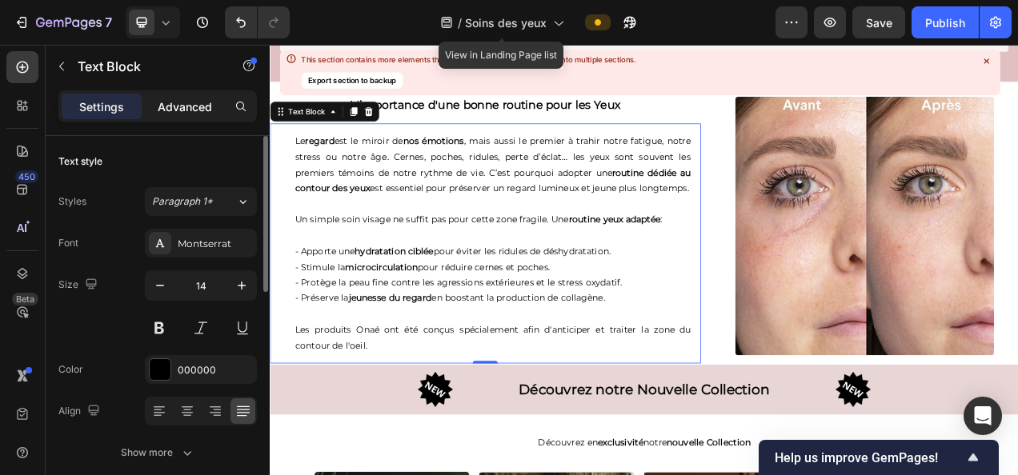
click at [188, 100] on p "Advanced" at bounding box center [185, 106] width 54 height 17
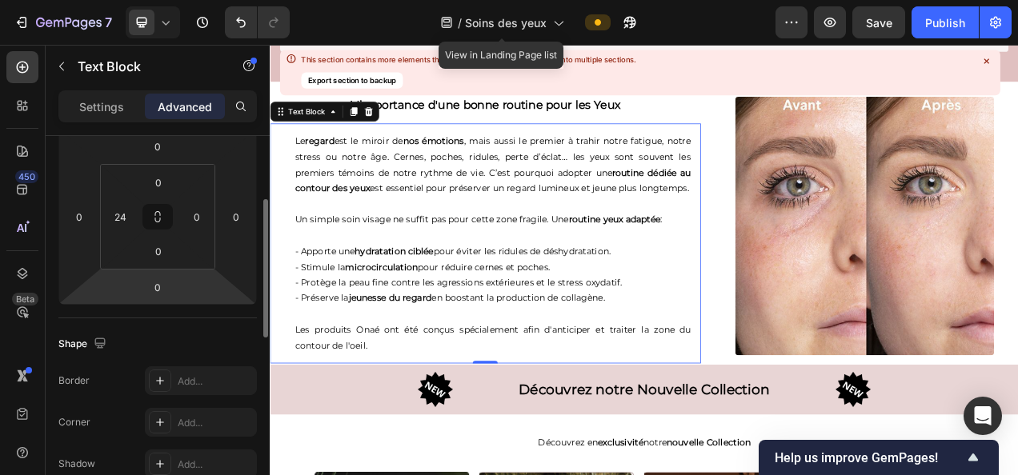
scroll to position [232, 0]
click at [162, 284] on input "0" at bounding box center [158, 284] width 32 height 24
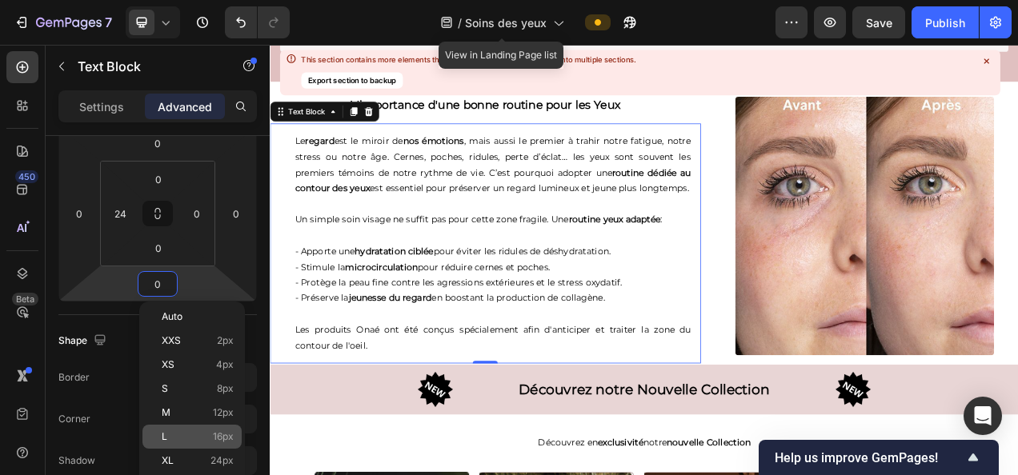
click at [223, 435] on span "16px" at bounding box center [223, 436] width 21 height 11
type input "16"
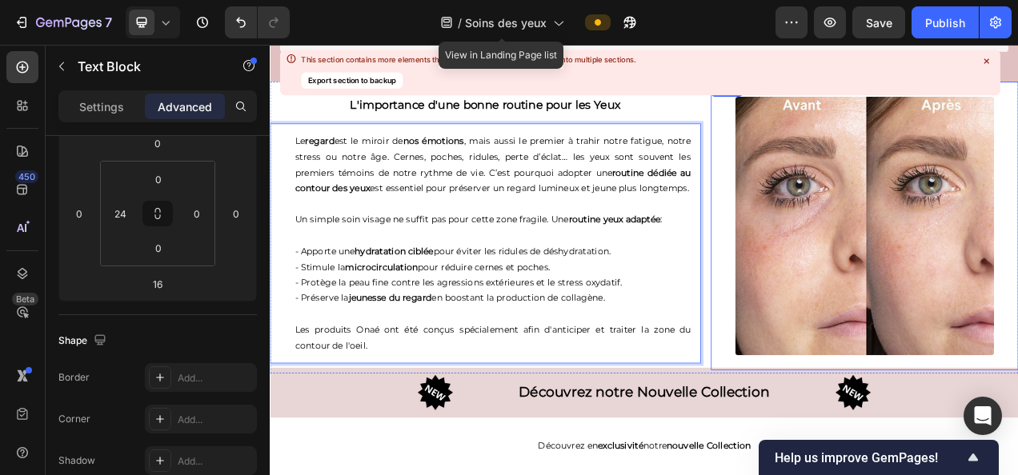
click at [842, 389] on div at bounding box center [1032, 277] width 395 height 332
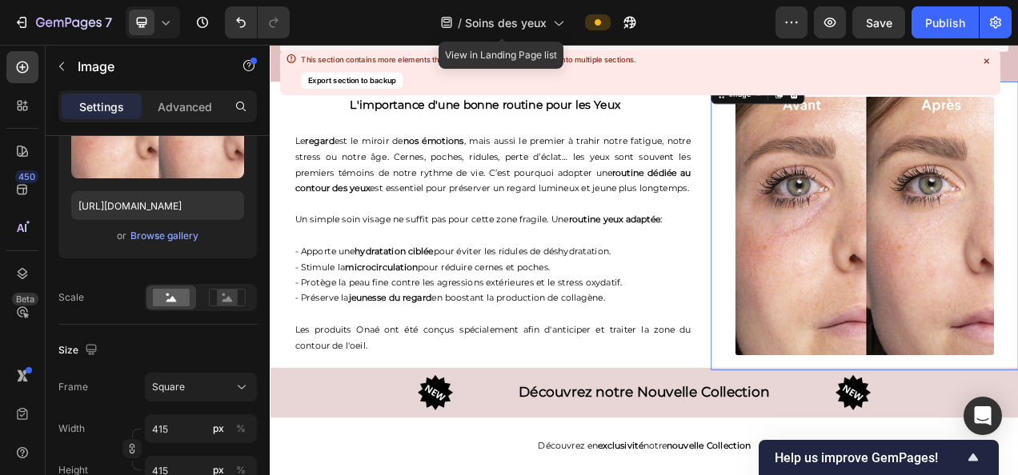
scroll to position [0, 0]
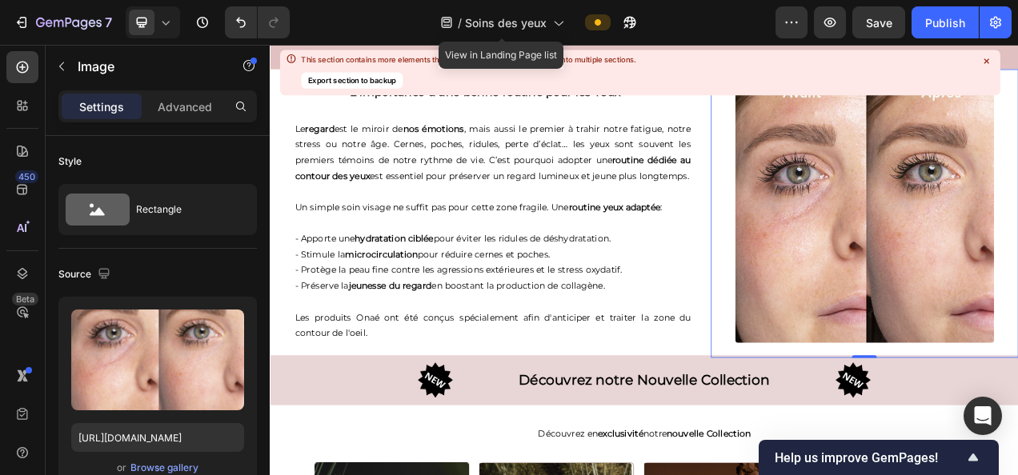
click at [959, 295] on img at bounding box center [1033, 261] width 332 height 332
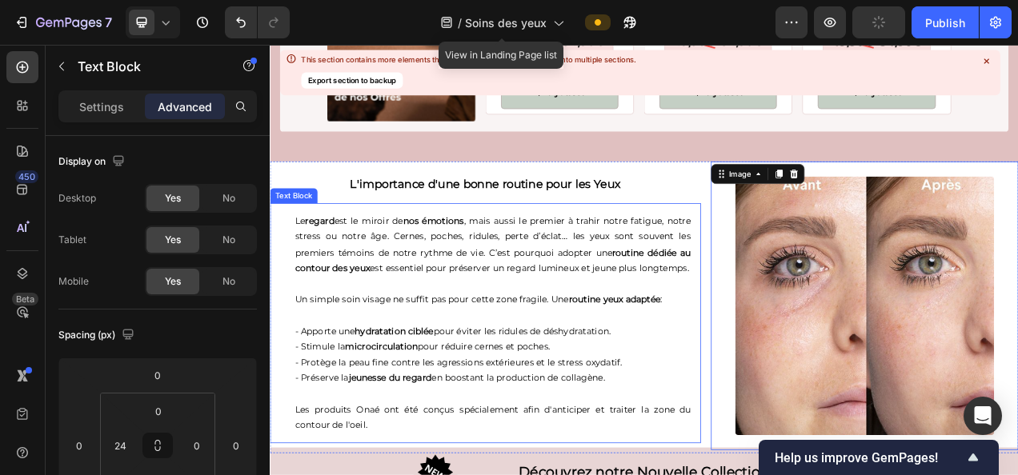
click at [727, 280] on p "Le regard est le miroir de nos émotions , mais aussi le premier à trahir notre …" at bounding box center [556, 301] width 508 height 81
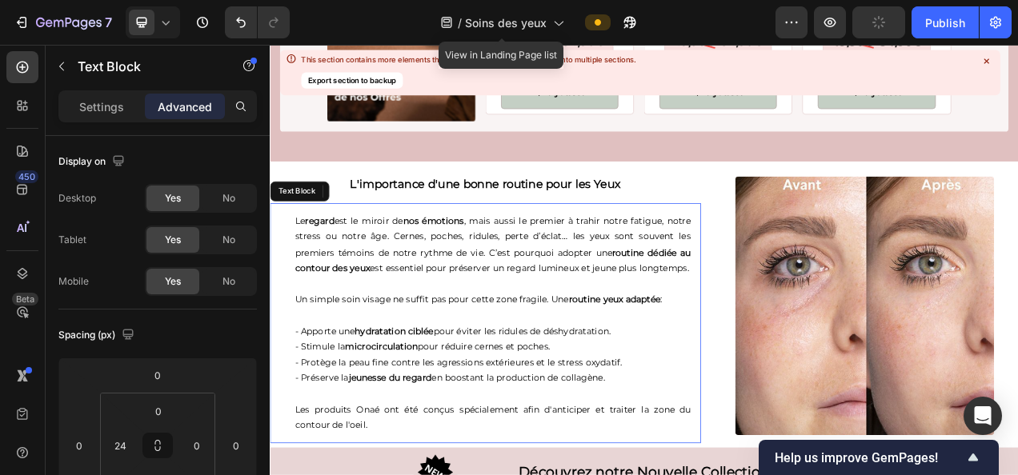
scroll to position [3377, 0]
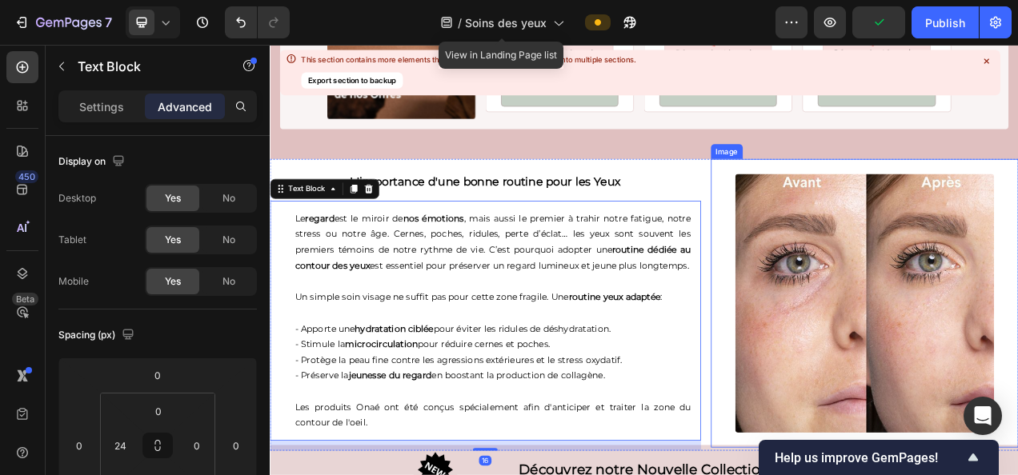
click at [949, 297] on img at bounding box center [1033, 376] width 332 height 332
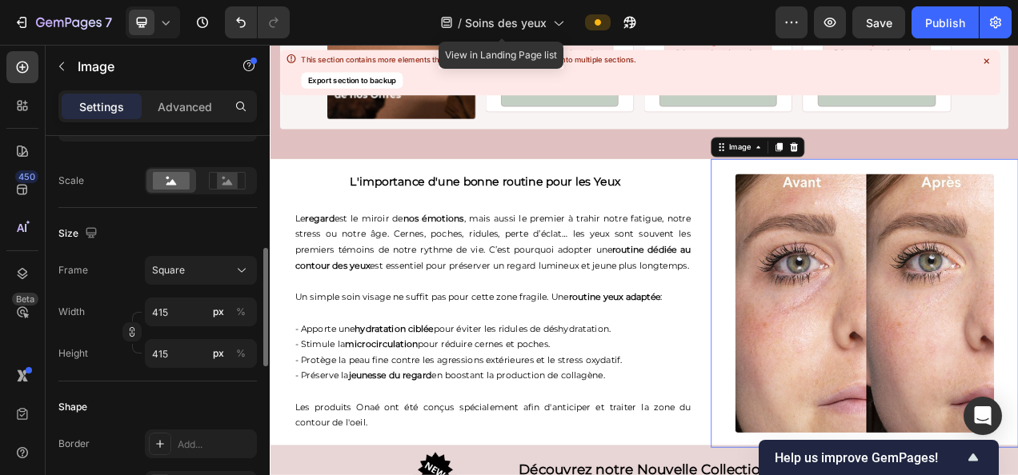
scroll to position [352, 0]
click at [175, 344] on input "415" at bounding box center [201, 350] width 112 height 29
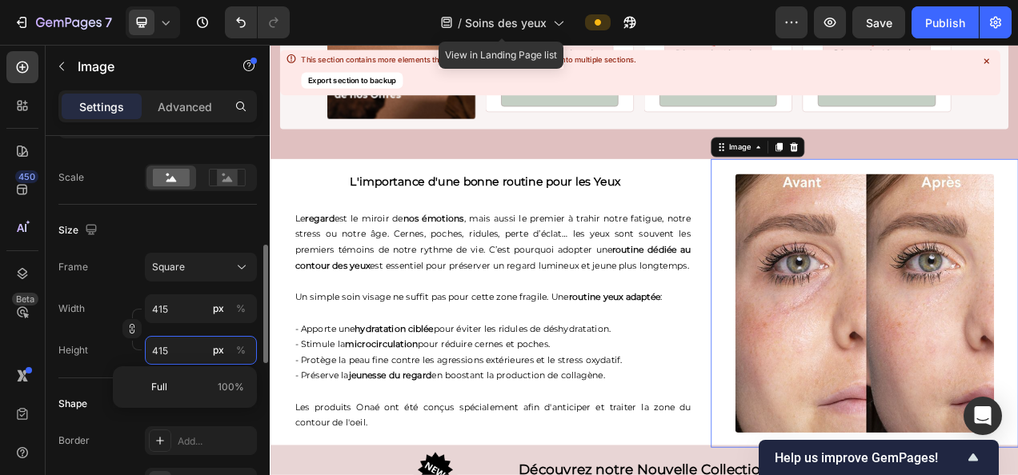
type input "4"
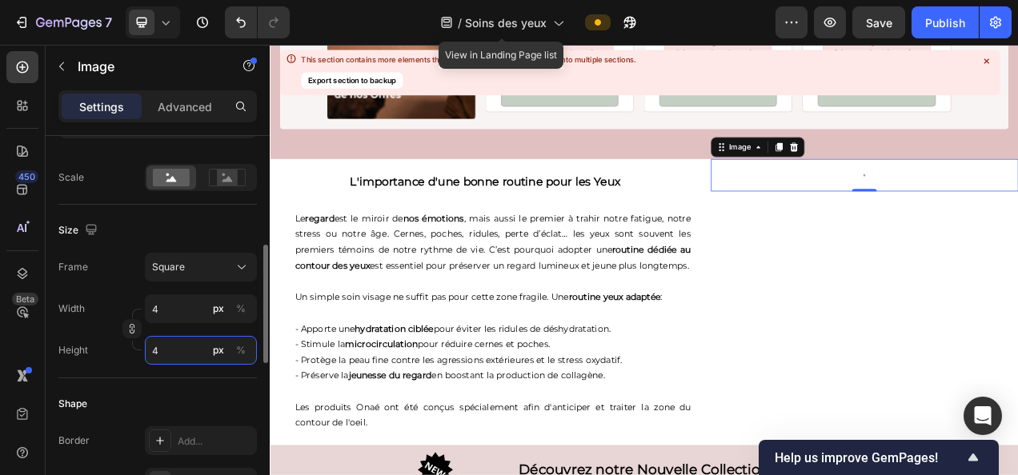
type input "42"
type input "425"
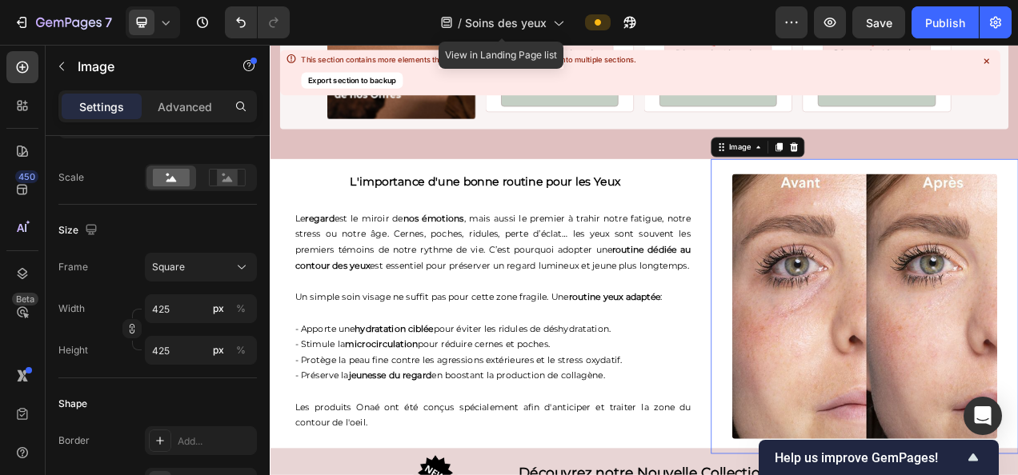
click at [466, 399] on p "Rich Text Editor. Editing area: main" at bounding box center [556, 389] width 508 height 20
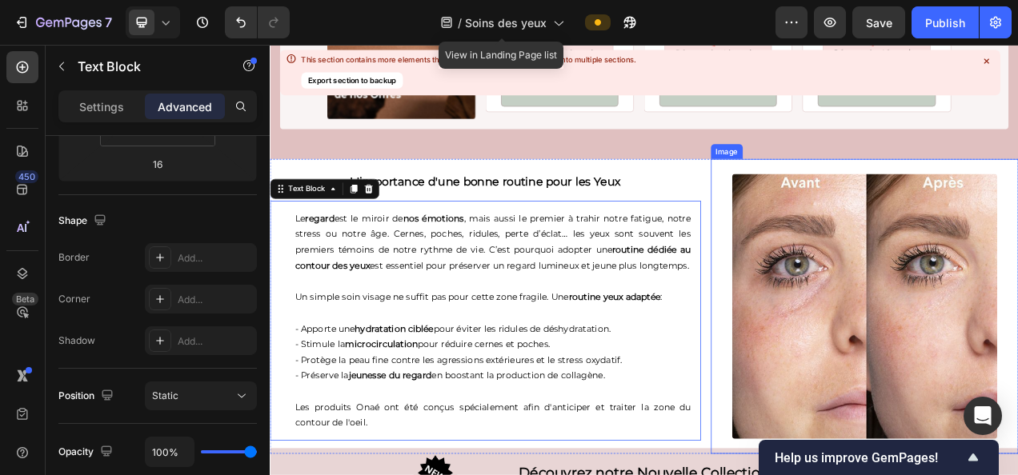
click at [941, 342] on img at bounding box center [1033, 380] width 340 height 340
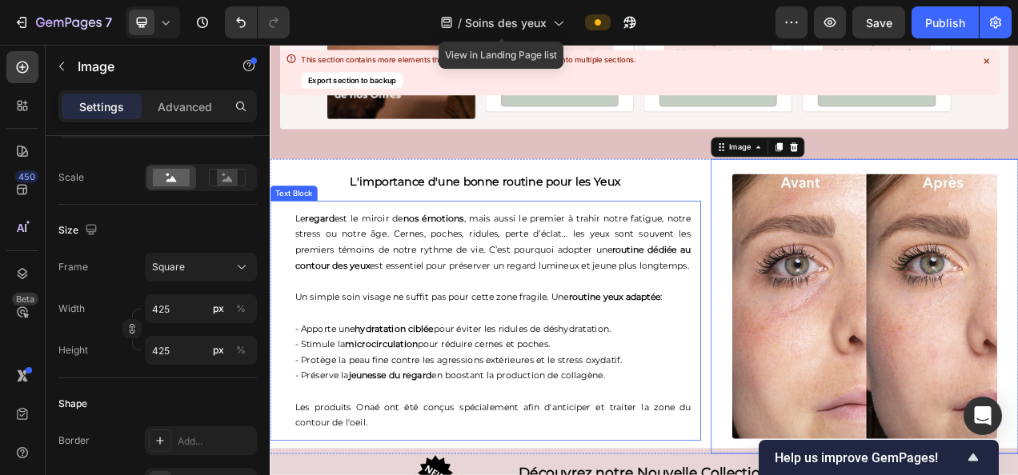
scroll to position [0, 0]
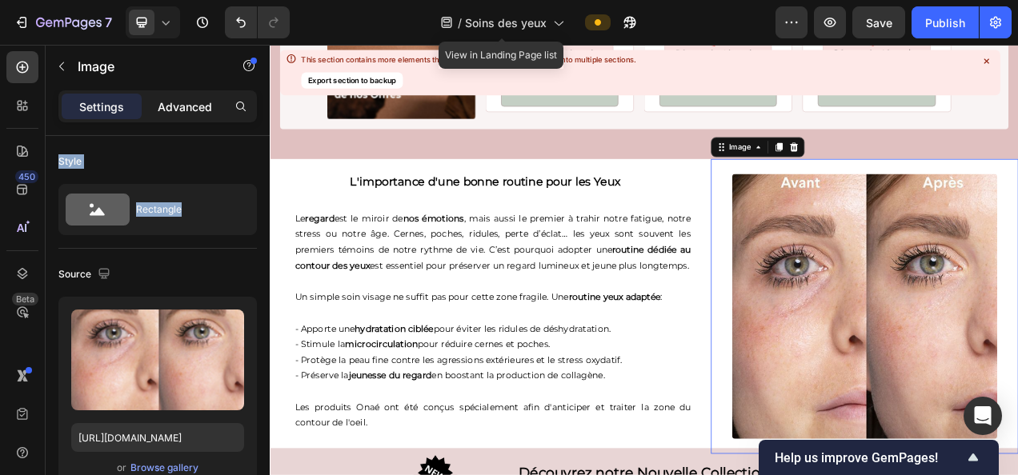
drag, startPoint x: 134, startPoint y: 241, endPoint x: 194, endPoint y: 98, distance: 155.3
click at [194, 98] on div "Settings Advanced Style Rectangle Source Upload Image https://cdn.shopify.com/s…" at bounding box center [158, 305] width 224 height 431
click at [215, 110] on div "Advanced" at bounding box center [185, 107] width 80 height 26
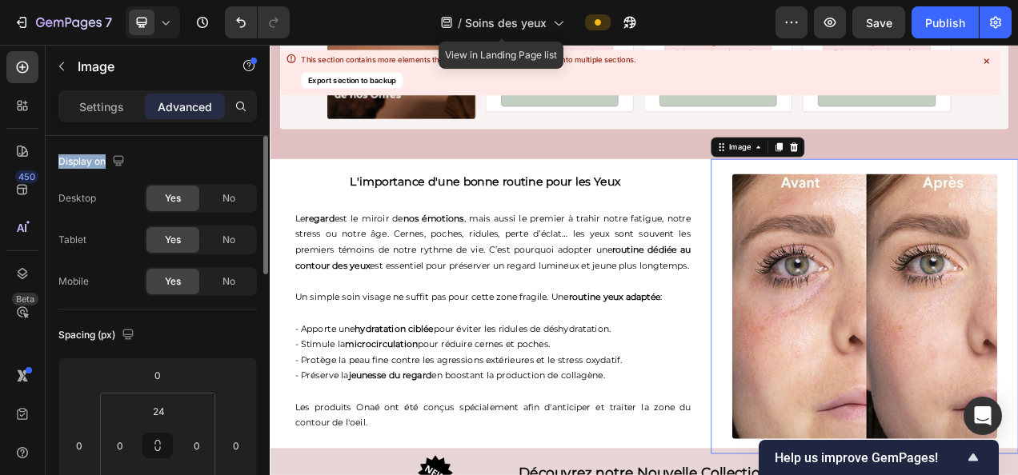
scroll to position [103, 0]
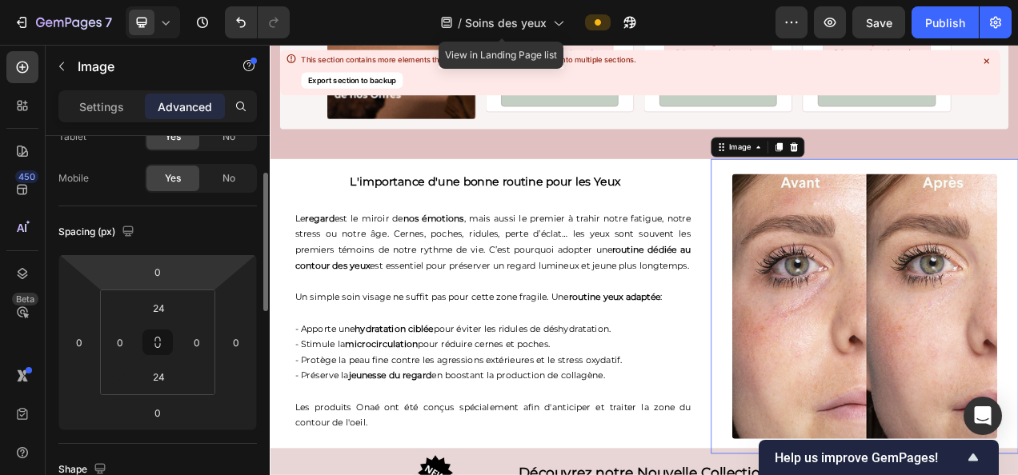
click at [146, 0] on html "7 Version history / Soins des yeux View in Landing Page list Preview Save Publi…" at bounding box center [509, 0] width 1018 height 0
click at [154, 274] on input "0" at bounding box center [158, 272] width 32 height 24
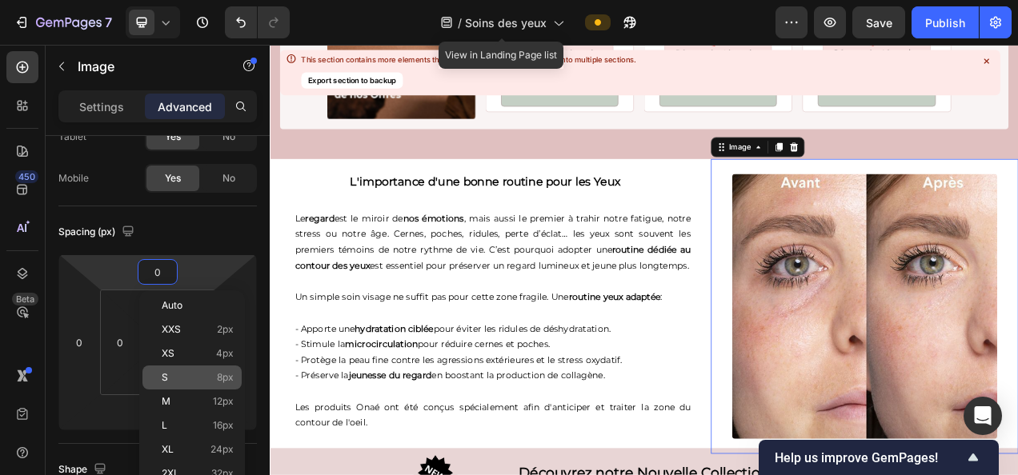
click at [229, 372] on span "8px" at bounding box center [225, 377] width 17 height 11
type input "8"
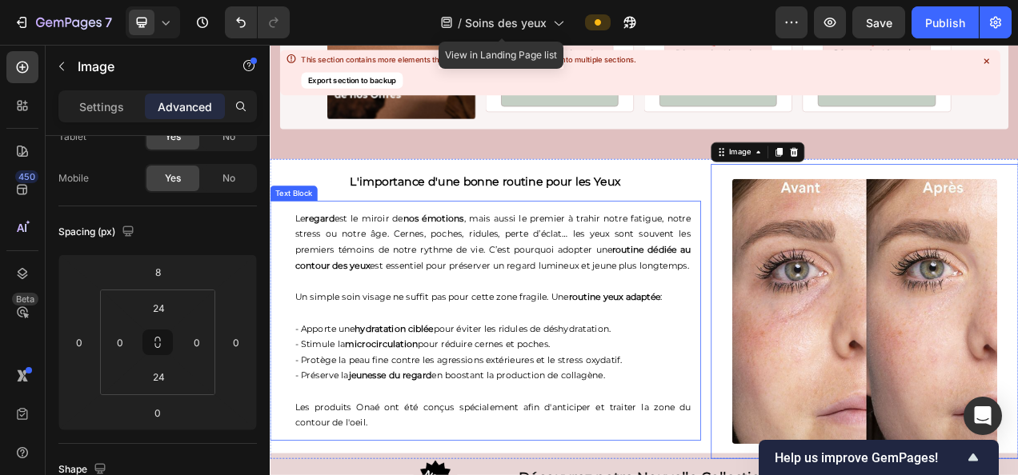
click at [648, 438] on p "- Stimule la microcirculation pour réduire cernes et poches." at bounding box center [556, 429] width 508 height 20
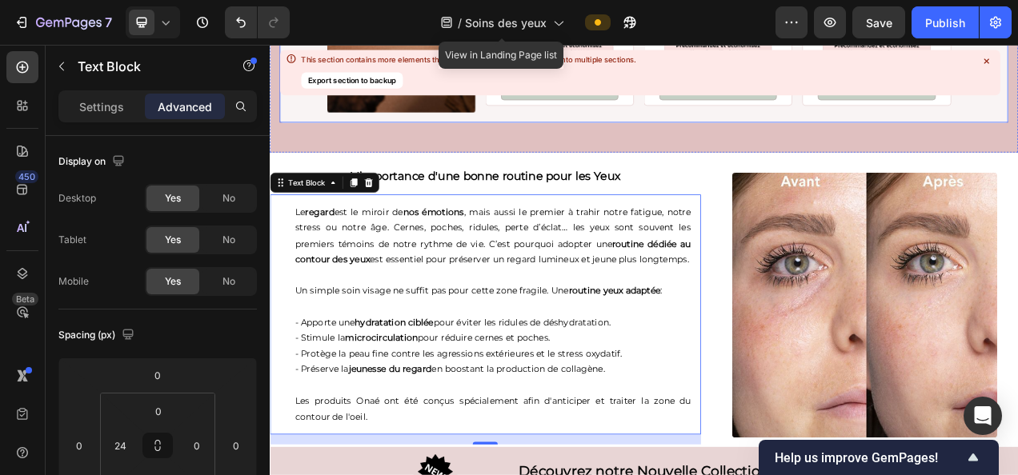
scroll to position [3511, 0]
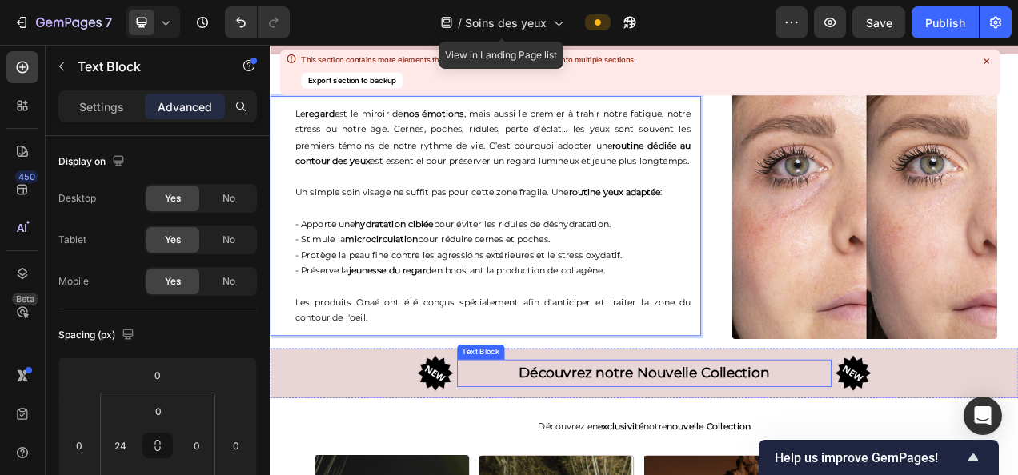
click at [800, 459] on p "Découvrez notre Nouvelle Collection" at bounding box center [749, 467] width 477 height 32
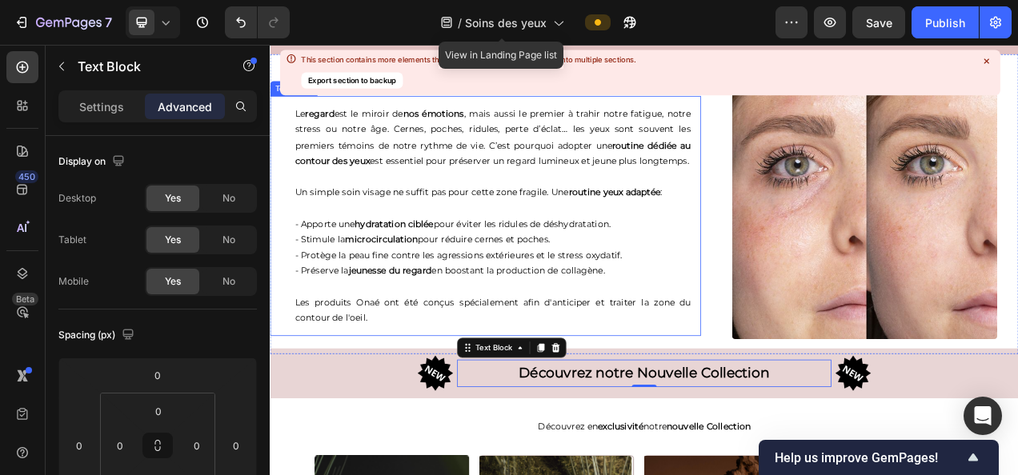
scroll to position [3463, 0]
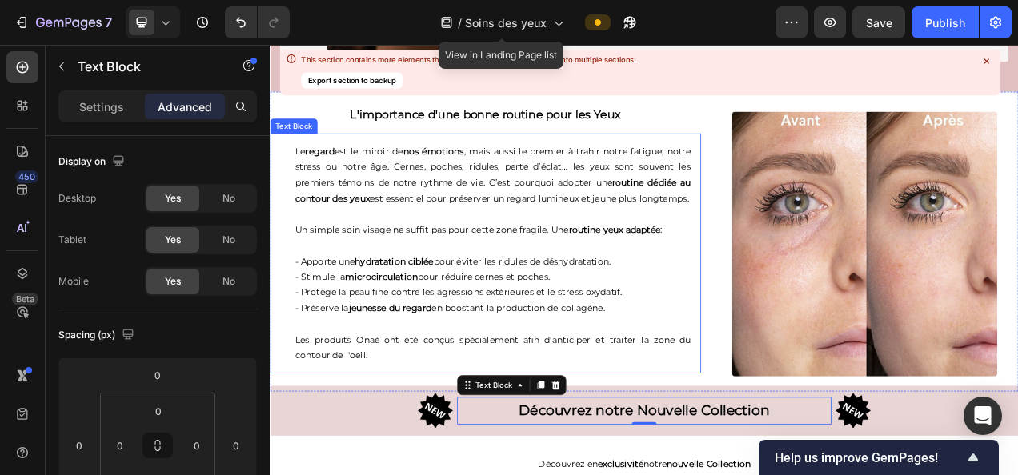
click at [665, 177] on p "Le regard est le miroir de nos émotions , mais aussi le premier à trahir notre …" at bounding box center [556, 211] width 508 height 81
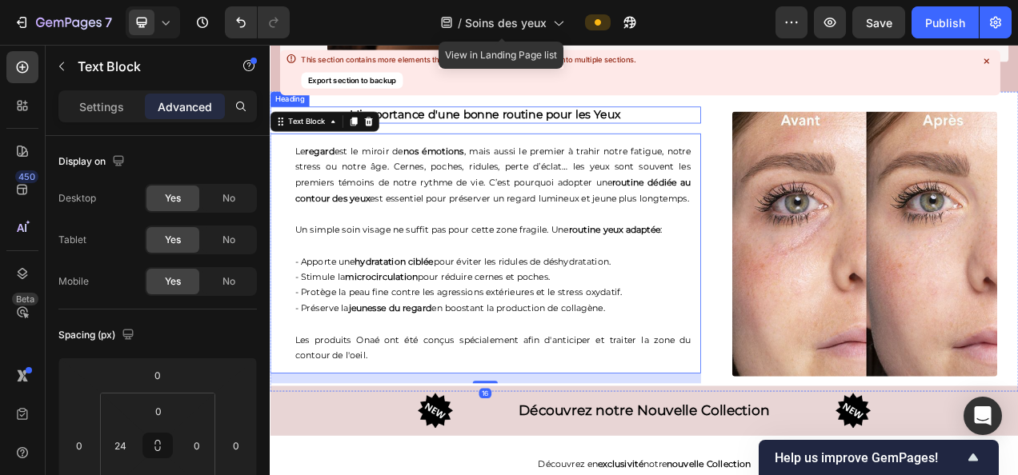
click at [745, 124] on h2 "L'importance d'une bonne routine pour les Yeux" at bounding box center [546, 135] width 553 height 22
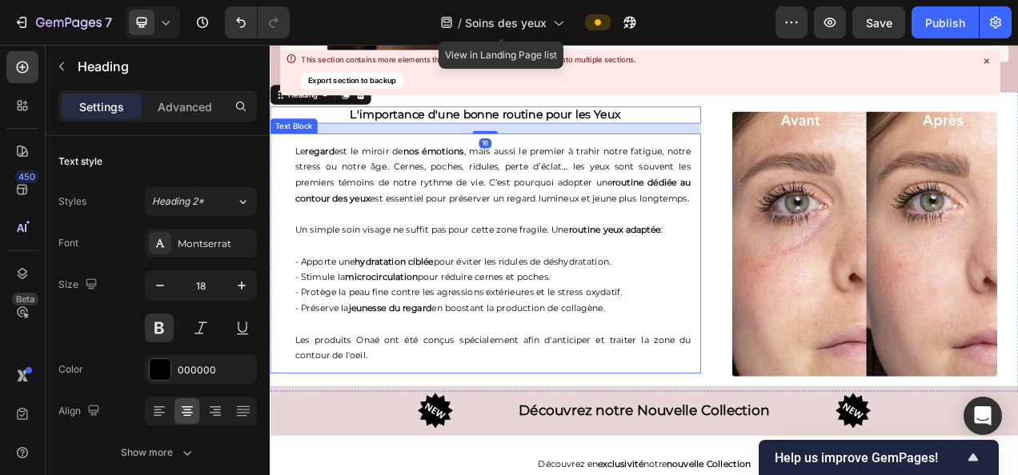
click at [670, 174] on p "Le regard est le miroir de nos émotions , mais aussi le premier à trahir notre …" at bounding box center [556, 211] width 508 height 81
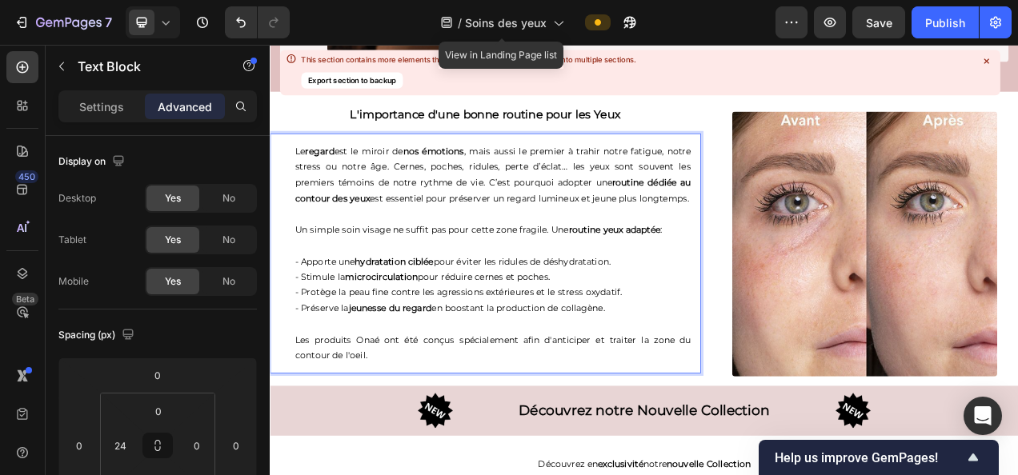
click at [691, 176] on p "Le regard est le miroir de nos émotions , mais aussi le premier à trahir notre …" at bounding box center [556, 211] width 508 height 81
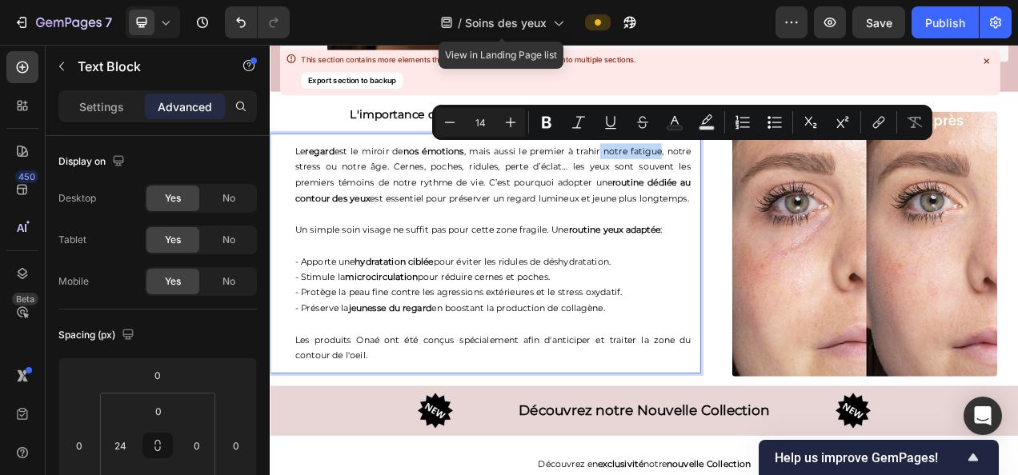
drag, startPoint x: 691, startPoint y: 175, endPoint x: 764, endPoint y: 179, distance: 72.9
click at [764, 179] on p "Le regard est le miroir de nos émotions , mais aussi le premier à trahir notre …" at bounding box center [556, 211] width 508 height 81
click at [541, 110] on button "Bold" at bounding box center [546, 122] width 29 height 29
click at [678, 83] on div "This section contains more elements than the allowed limit. Please split it int…" at bounding box center [639, 73] width 720 height 46
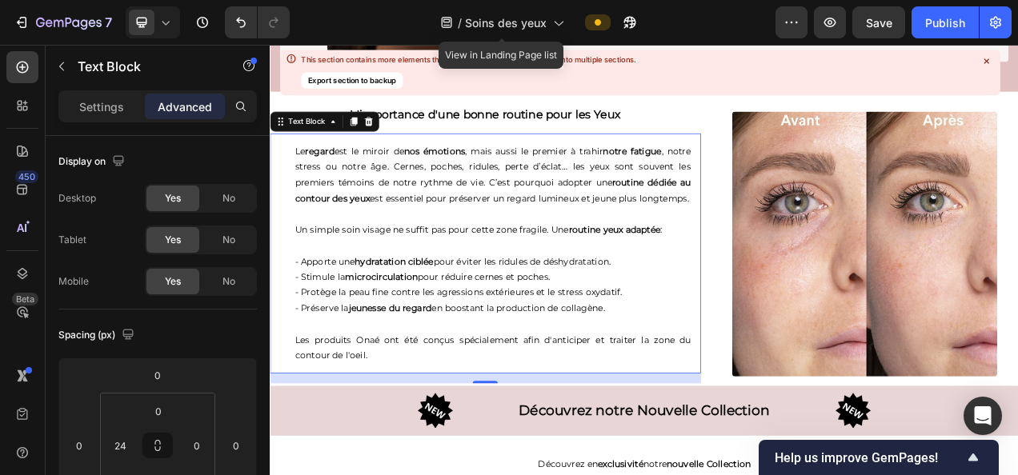
click at [618, 173] on p "Le regard est le miroir de nos émotions , mais aussi le premier à trahir notre …" at bounding box center [556, 211] width 508 height 81
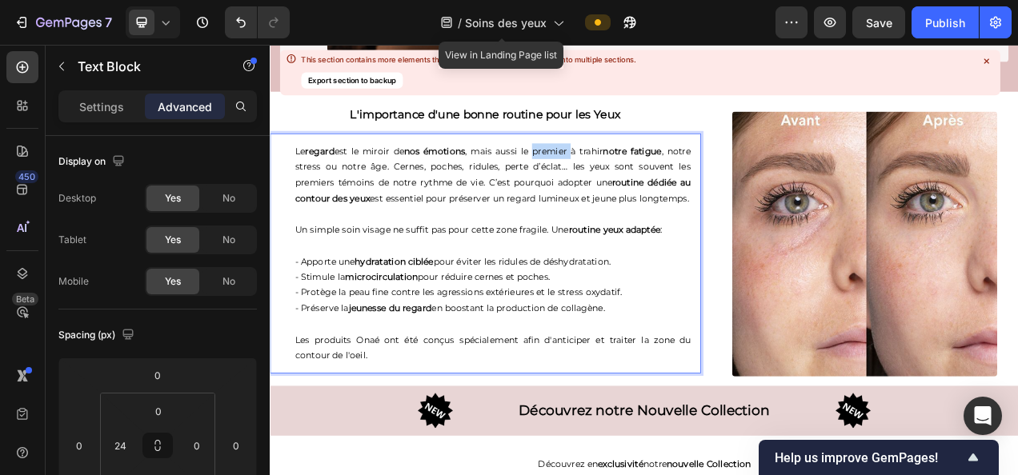
click at [618, 173] on p "Le regard est le miroir de nos émotions , mais aussi le premier à trahir notre …" at bounding box center [556, 211] width 508 height 81
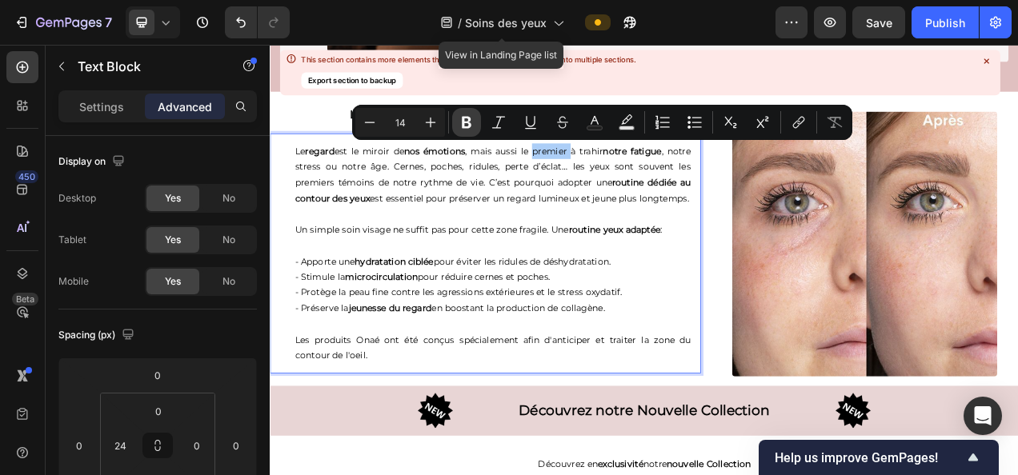
click at [470, 126] on icon "Editor contextual toolbar" at bounding box center [467, 123] width 10 height 12
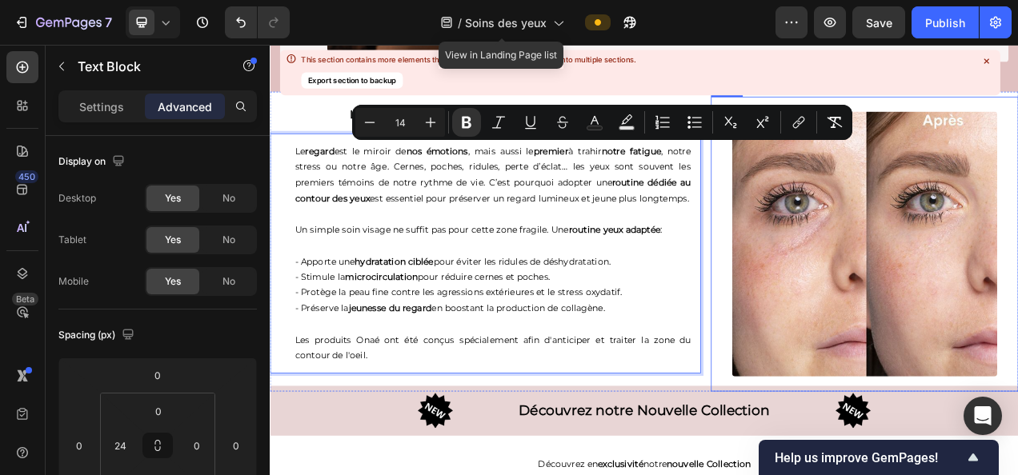
click at [842, 286] on div at bounding box center [1032, 300] width 395 height 340
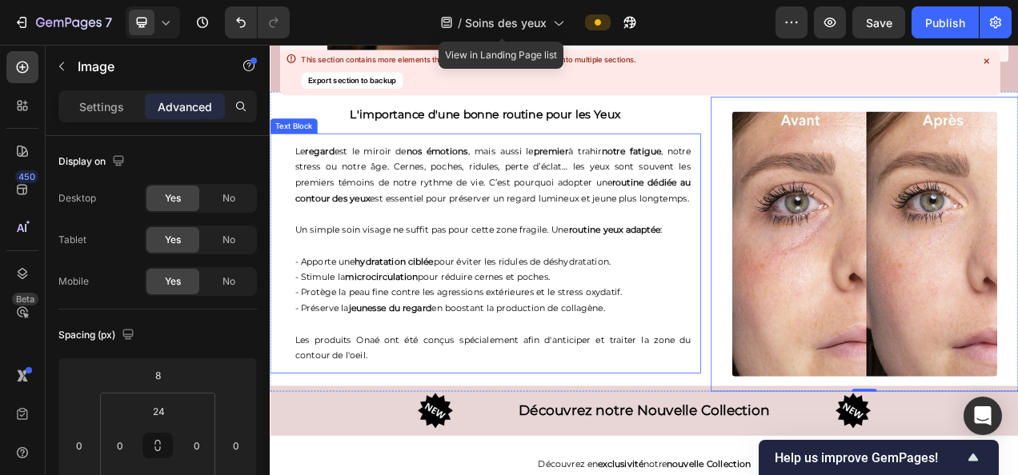
click at [314, 195] on p "Le regard est le miroir de nos émotions , mais aussi le premier à trahir notre …" at bounding box center [556, 211] width 508 height 81
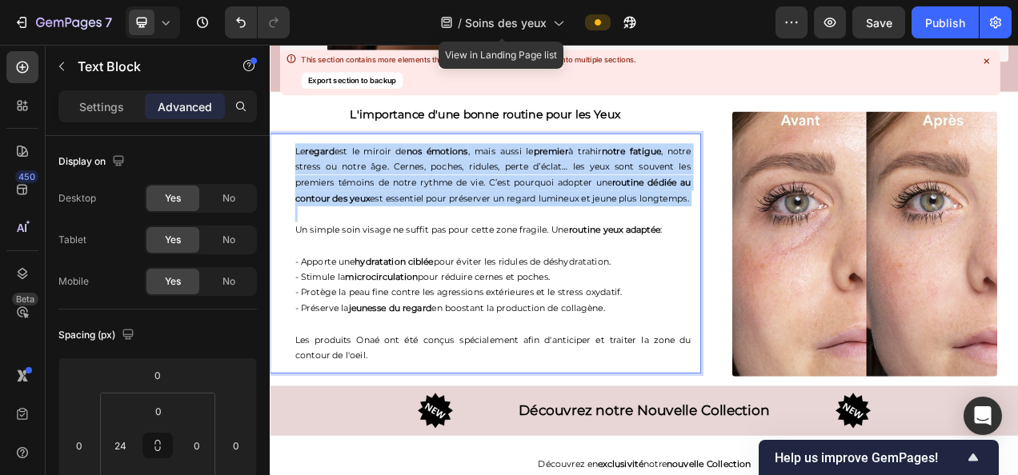
click at [314, 195] on p "Le regard est le miroir de nos émotions , mais aussi le premier à trahir notre …" at bounding box center [556, 211] width 508 height 81
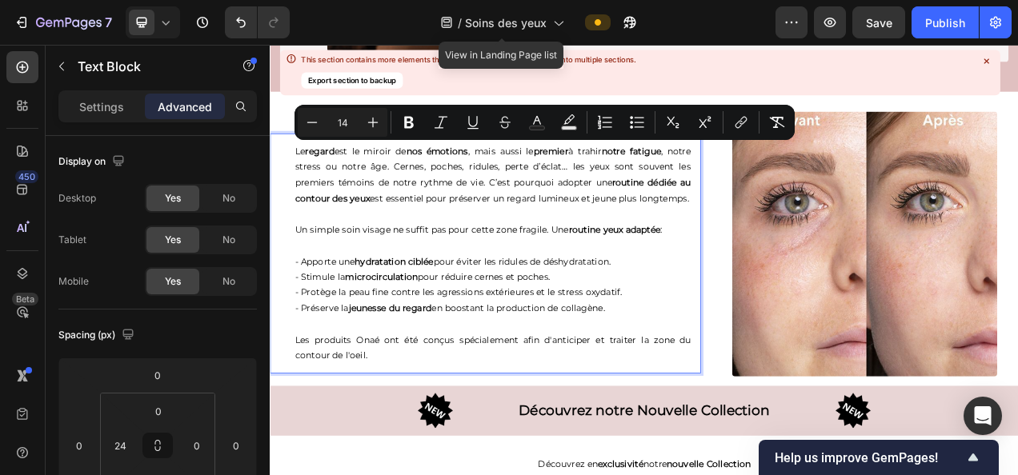
click at [393, 292] on p "Un simple soin visage ne suffit pas pour cette zone fragile. Une routine yeux a…" at bounding box center [556, 282] width 508 height 20
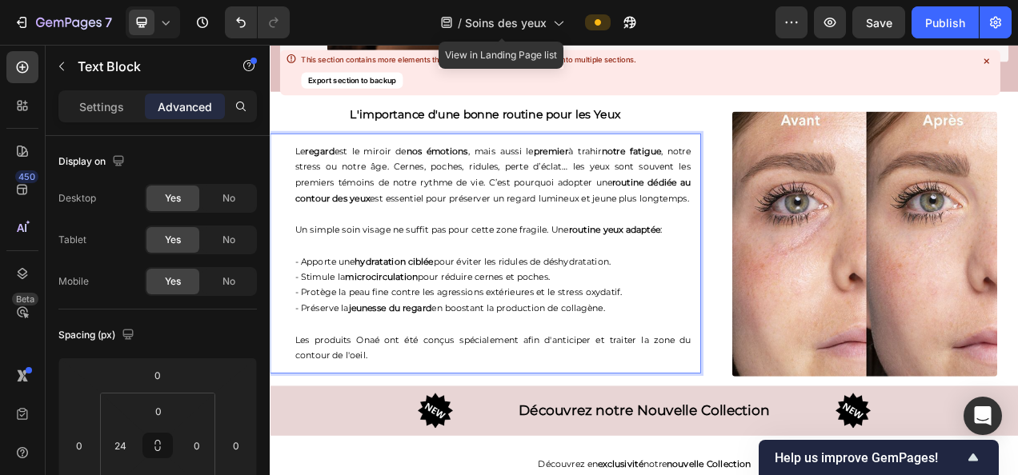
click at [318, 196] on p "Le regard est le miroir de nos émotions , mais aussi le premier à trahir notre …" at bounding box center [556, 211] width 508 height 81
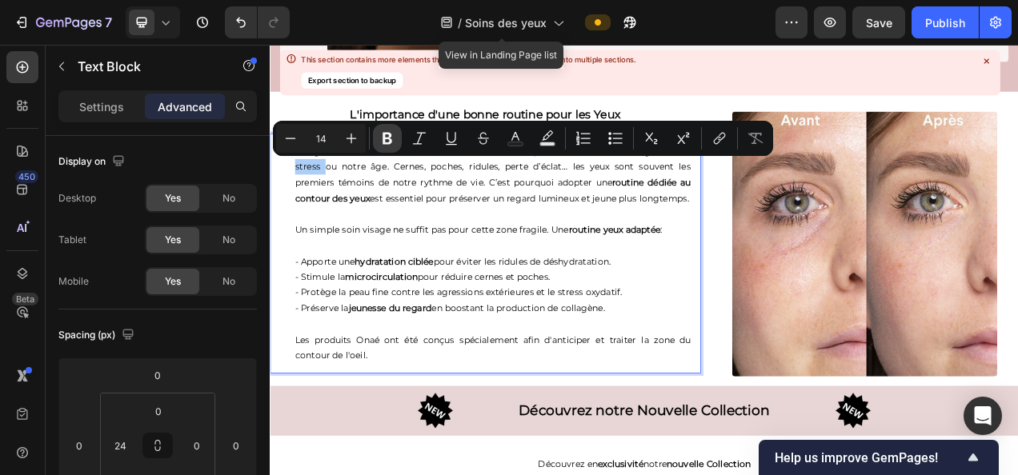
click at [378, 134] on button "Bold" at bounding box center [387, 138] width 29 height 29
click at [394, 194] on p "Le regard est le miroir de nos émotions , mais aussi le premier à trahir notre …" at bounding box center [556, 211] width 508 height 81
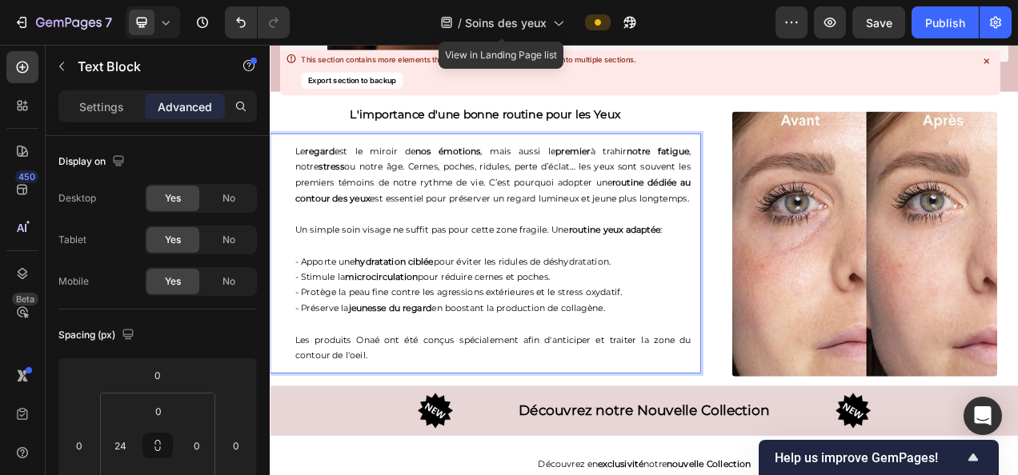
click at [402, 194] on p "Le regard est le miroir de nos émotions , mais aussi le premier à trahir notre …" at bounding box center [556, 211] width 508 height 81
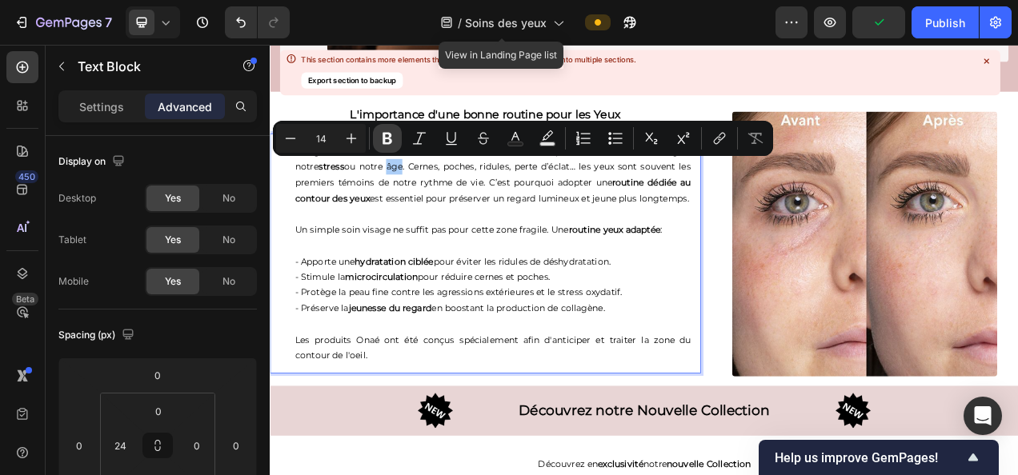
click at [384, 138] on icon "Editor contextual toolbar" at bounding box center [388, 139] width 10 height 12
click at [617, 349] on p "- Stimule la microcirculation pour réduire cernes et poches." at bounding box center [556, 343] width 508 height 20
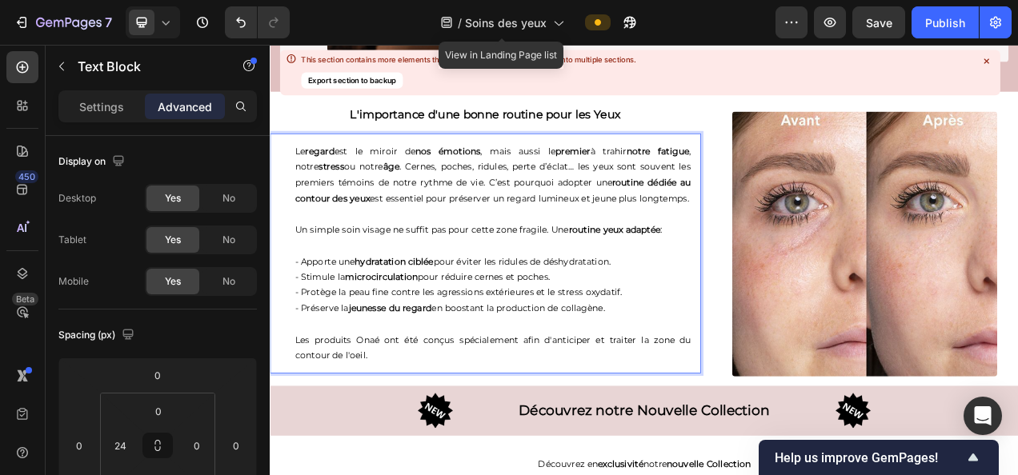
click at [438, 194] on p "Le regard est le miroir de nos émotions , mais aussi le premier à trahir notre …" at bounding box center [556, 211] width 508 height 81
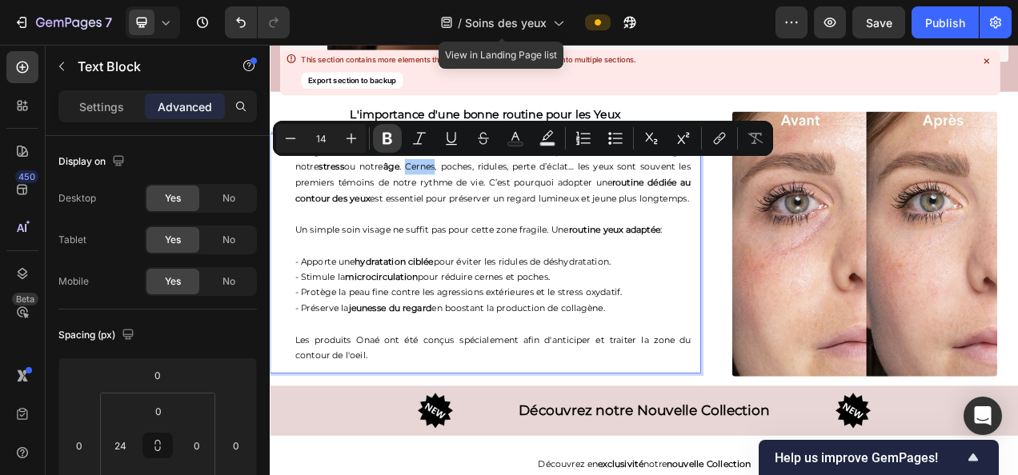
click at [394, 140] on icon "Editor contextual toolbar" at bounding box center [387, 138] width 16 height 16
click at [490, 191] on p "Le regard est le miroir de nos émotions , mais aussi le premier à trahir notre …" at bounding box center [556, 211] width 508 height 81
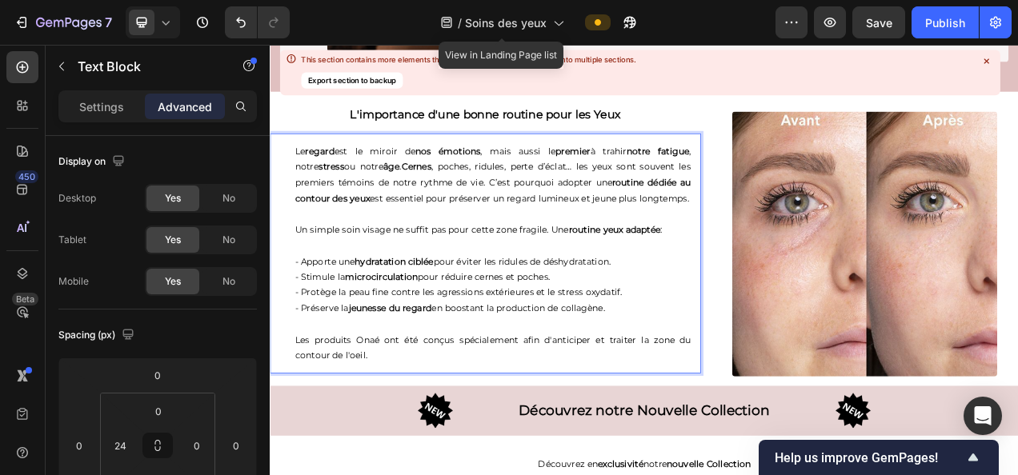
click at [490, 191] on p "Le regard est le miroir de nos émotions , mais aussi le premier à trahir notre …" at bounding box center [556, 211] width 508 height 81
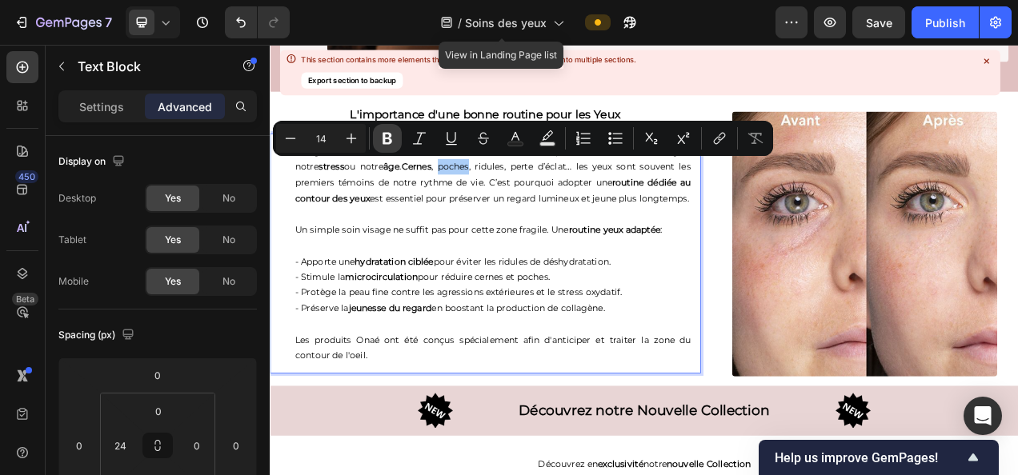
click at [386, 138] on icon "Editor contextual toolbar" at bounding box center [388, 139] width 10 height 12
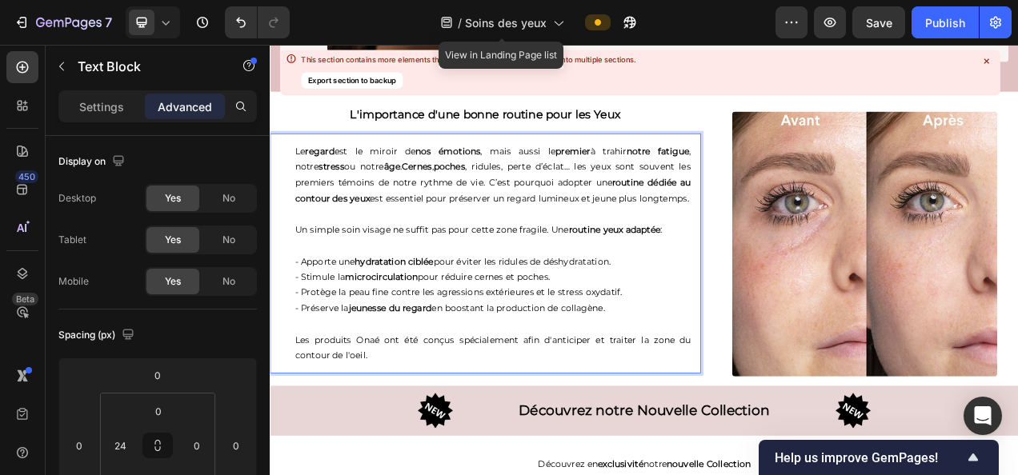
click at [537, 196] on p "Le regard est le miroir de nos émotions , mais aussi le premier à trahir notre …" at bounding box center [556, 211] width 508 height 81
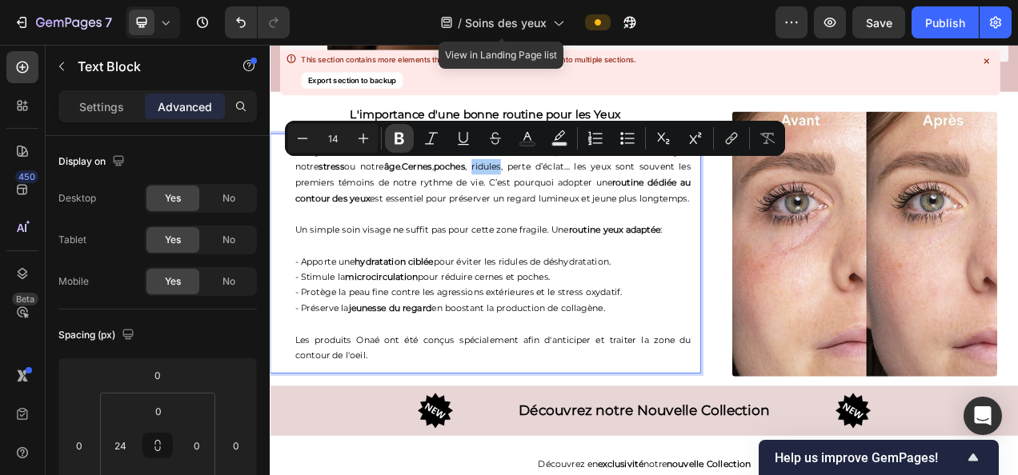
click at [394, 136] on icon "Editor contextual toolbar" at bounding box center [399, 138] width 16 height 16
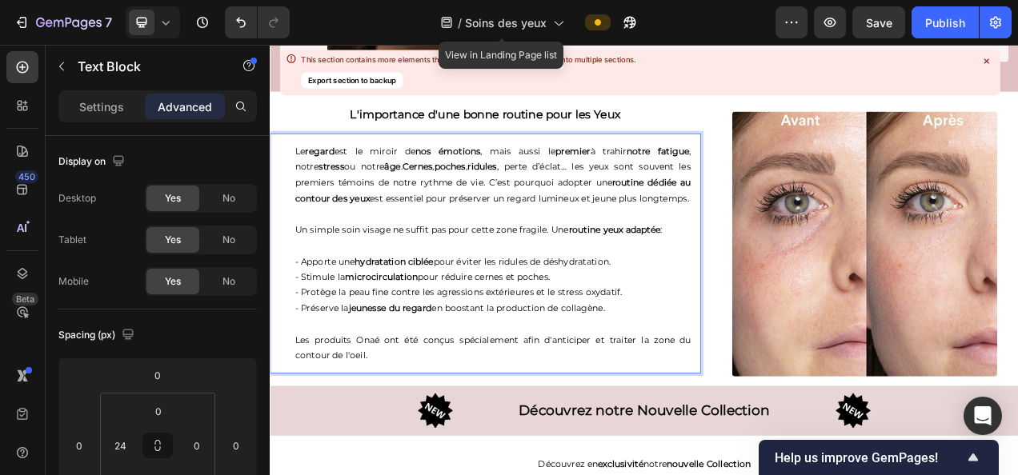
click at [604, 202] on p "Le regard est le miroir de nos émotions , mais aussi le premier à trahir notre …" at bounding box center [556, 211] width 508 height 81
click at [567, 198] on p "Le regard est le miroir de nos émotions , mais aussi le premier à trahir notre …" at bounding box center [556, 211] width 508 height 81
drag, startPoint x: 568, startPoint y: 196, endPoint x: 639, endPoint y: 206, distance: 71.9
click at [639, 206] on p "Le regard est le miroir de nos émotions , mais aussi le premier à trahir notre …" at bounding box center [556, 211] width 508 height 81
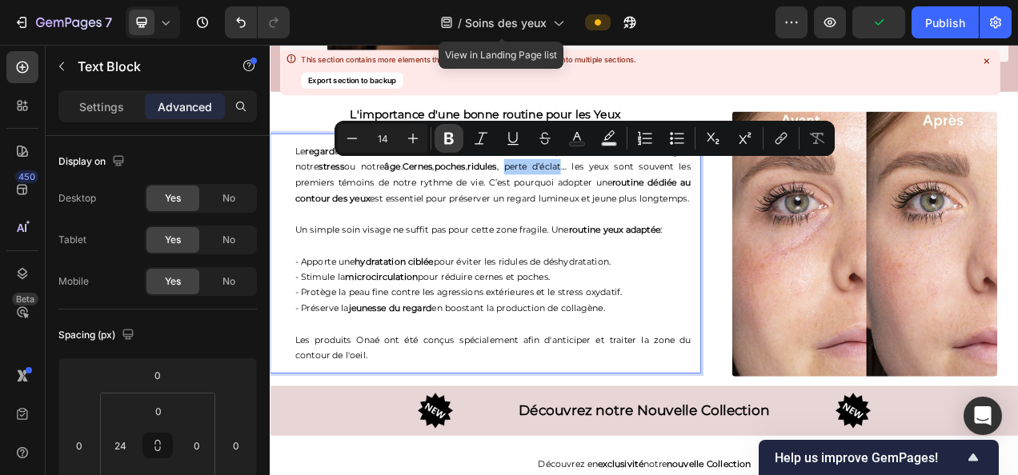
click at [448, 138] on icon "Editor contextual toolbar" at bounding box center [449, 139] width 10 height 12
click at [908, 337] on img at bounding box center [1033, 300] width 340 height 340
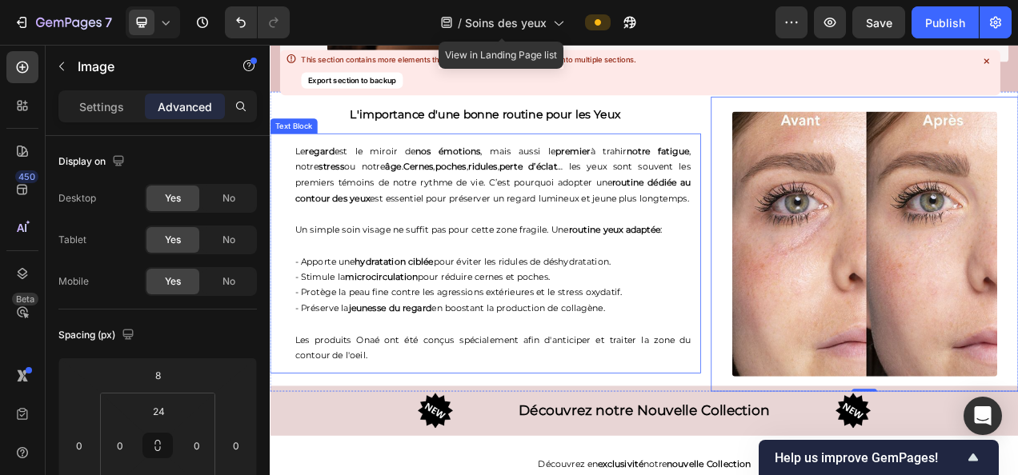
click at [683, 195] on p "Le regard est le miroir de nos émotions , mais aussi le premier à trahir notre …" at bounding box center [556, 211] width 508 height 81
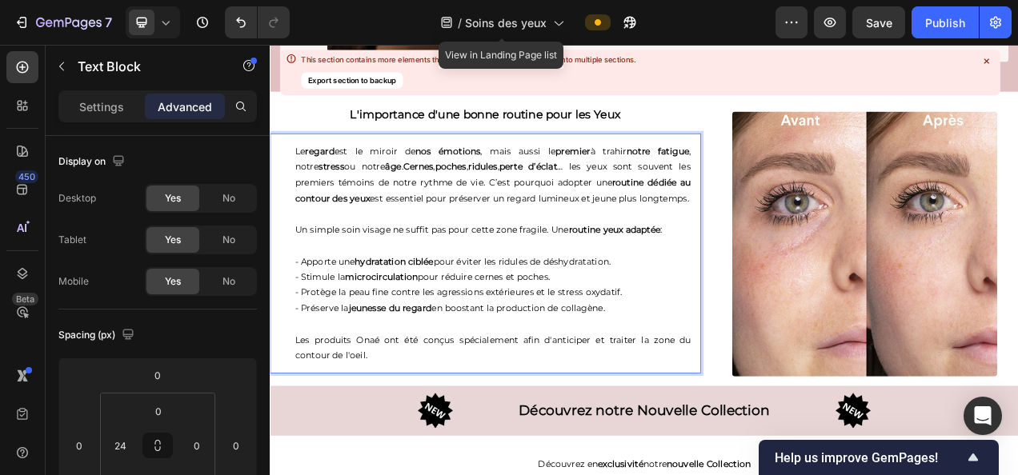
click at [683, 195] on p "Le regard est le miroir de nos émotions , mais aussi le premier à trahir notre …" at bounding box center [556, 211] width 508 height 81
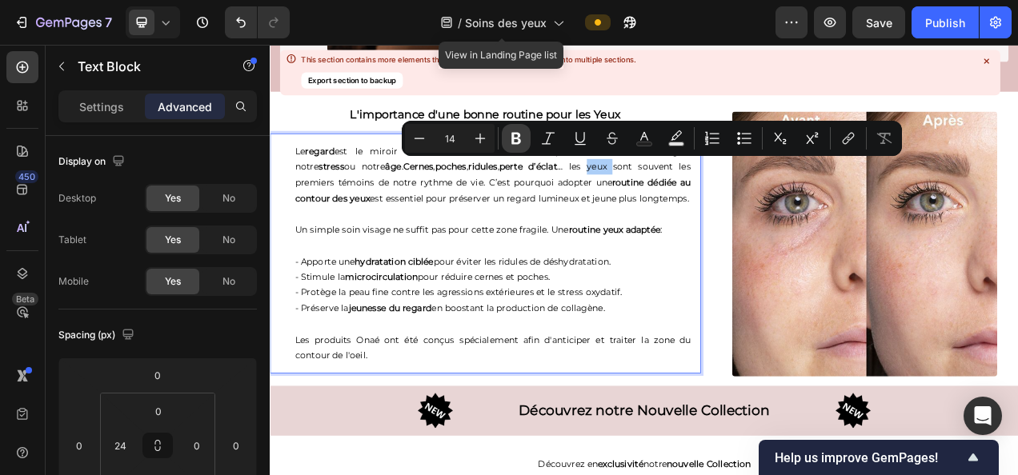
click at [505, 134] on button "Bold" at bounding box center [516, 138] width 29 height 29
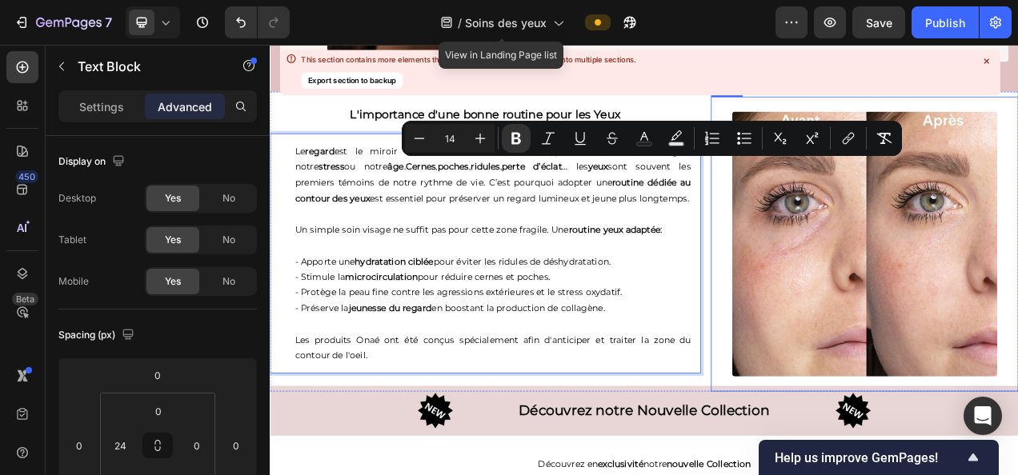
click at [1006, 383] on img at bounding box center [1033, 300] width 340 height 340
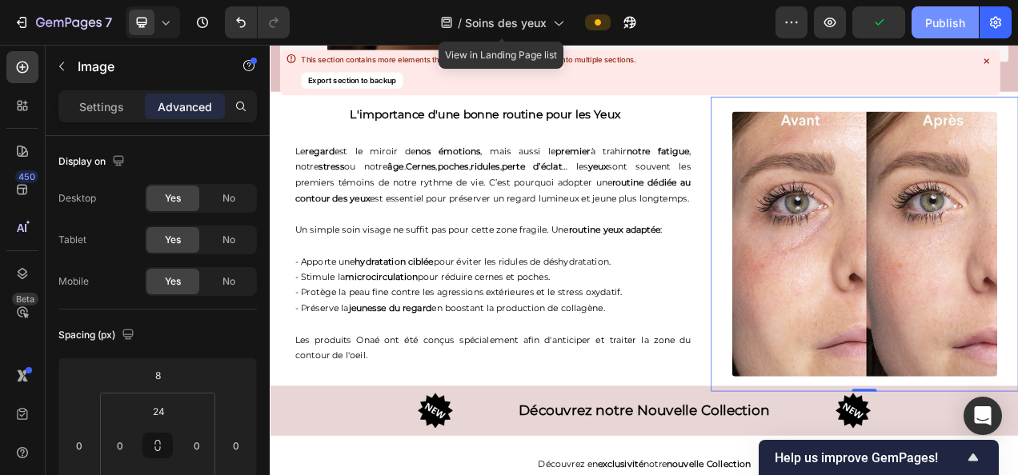
click at [945, 18] on div "Publish" at bounding box center [945, 22] width 40 height 17
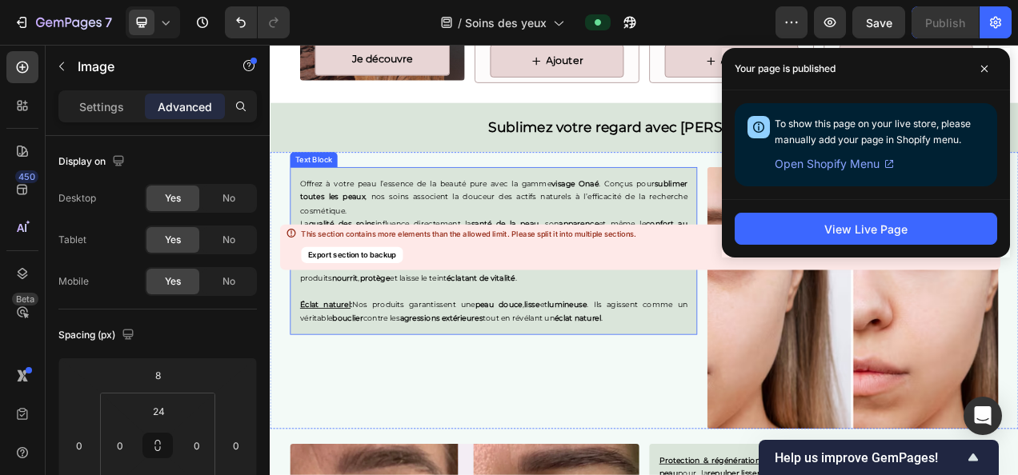
scroll to position [1986, 0]
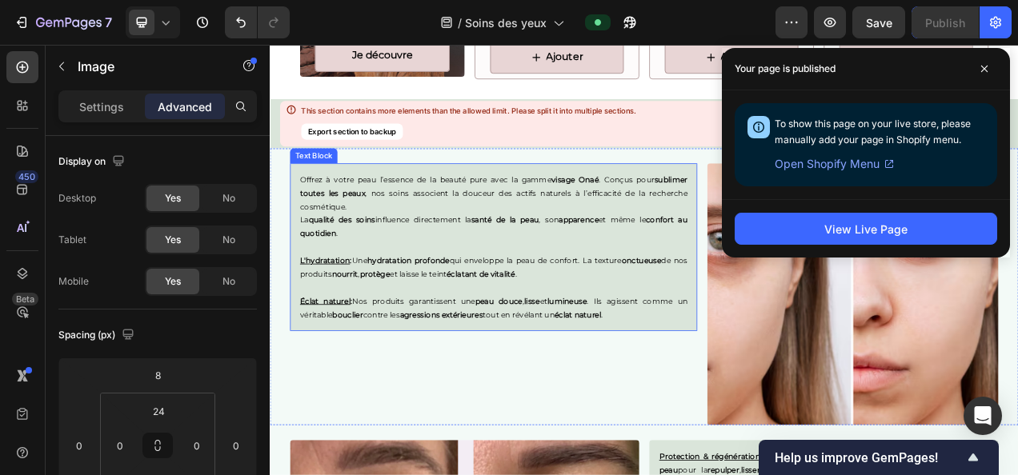
click at [721, 386] on p "Éclat naturel : Nos produits garantissent une peau douce , lisse et lumineuse .…" at bounding box center [556, 382] width 497 height 34
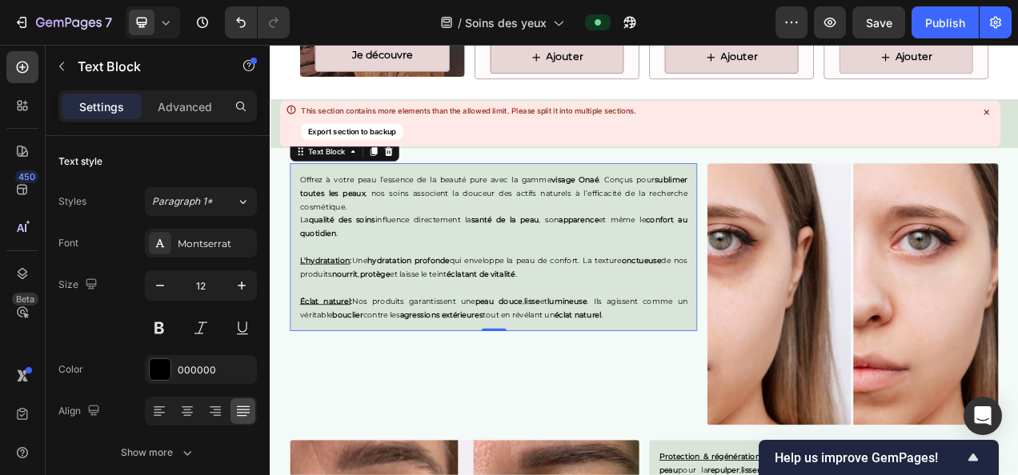
click at [374, 252] on p "Offrez à votre peau l’essence de la beauté pure avec la gamme visage Onaé . Con…" at bounding box center [556, 236] width 497 height 52
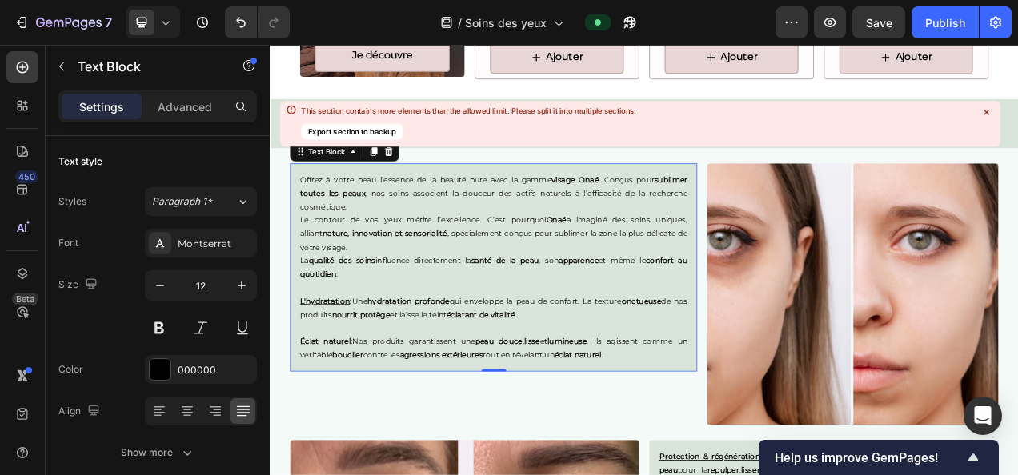
click at [382, 242] on p "Offrez à votre peau l’essence de la beauté pure avec la gamme visage Onaé . Con…" at bounding box center [556, 236] width 497 height 52
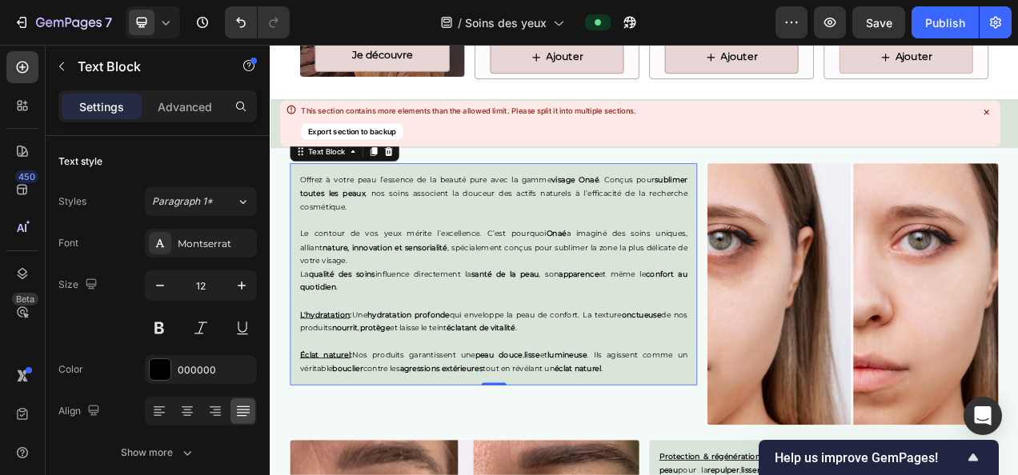
click at [353, 319] on p "Le contour de vos yeux mérite l’excellence. C’est pourquoi Onaé a imaginé des s…" at bounding box center [556, 304] width 497 height 52
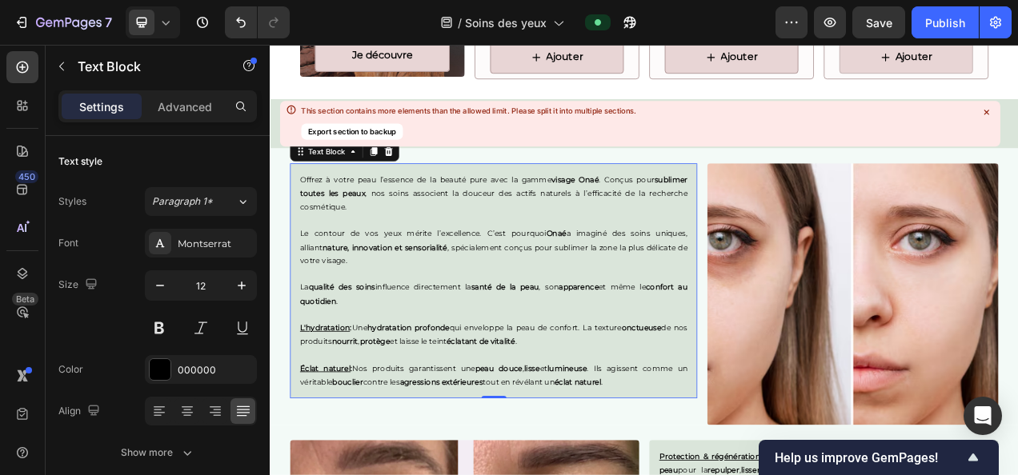
click at [732, 470] on p "Éclat naturel : Nos produits garantissent une peau douce , lisse et lumineuse .…" at bounding box center [556, 468] width 497 height 34
click at [305, 281] on div "Offrez à votre peau l’essence de la beauté pure avec la gamme visage Onaé . Con…" at bounding box center [556, 348] width 523 height 302
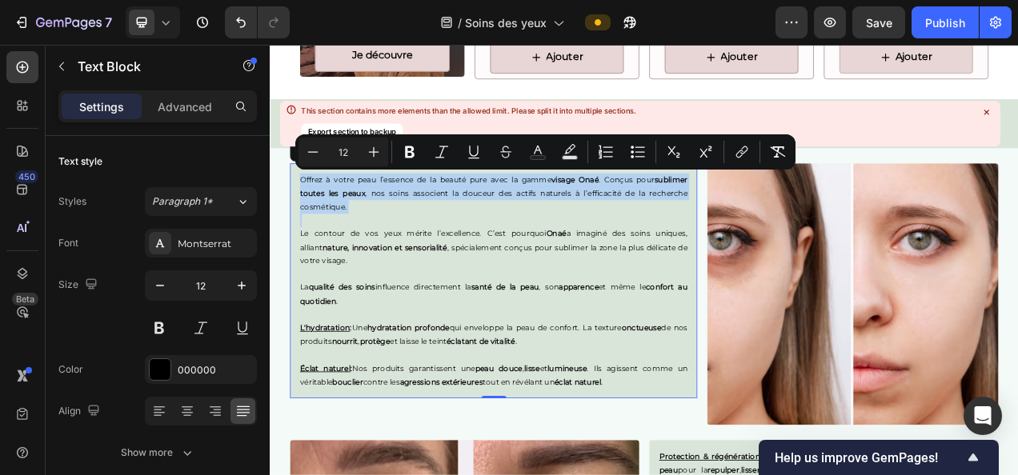
drag, startPoint x: 305, startPoint y: 282, endPoint x: 296, endPoint y: 206, distance: 75.7
click at [296, 206] on div "Offrez à votre peau l’essence de la beauté pure avec la gamme visage Onaé . Con…" at bounding box center [556, 348] width 523 height 302
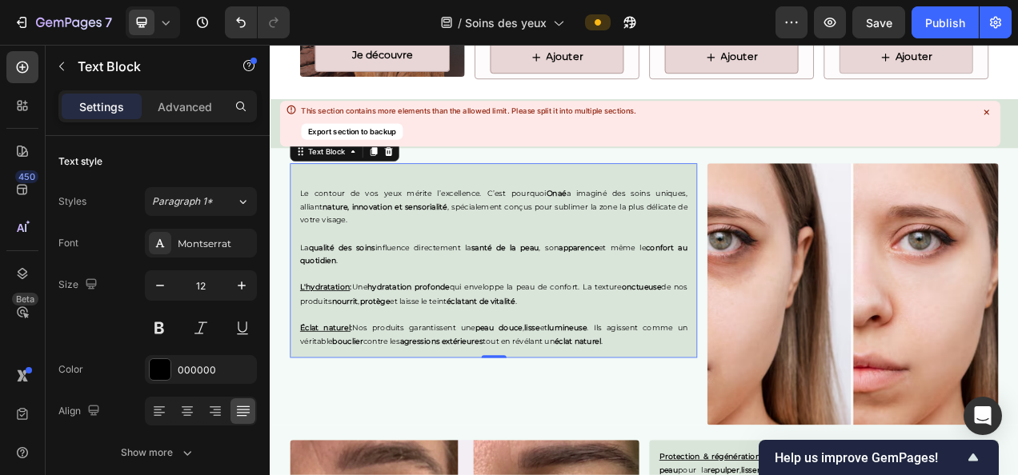
click at [304, 230] on div "Le contour de vos yeux mérite l’excellence. C’est pourquoi Onaé a imaginé des s…" at bounding box center [556, 322] width 523 height 250
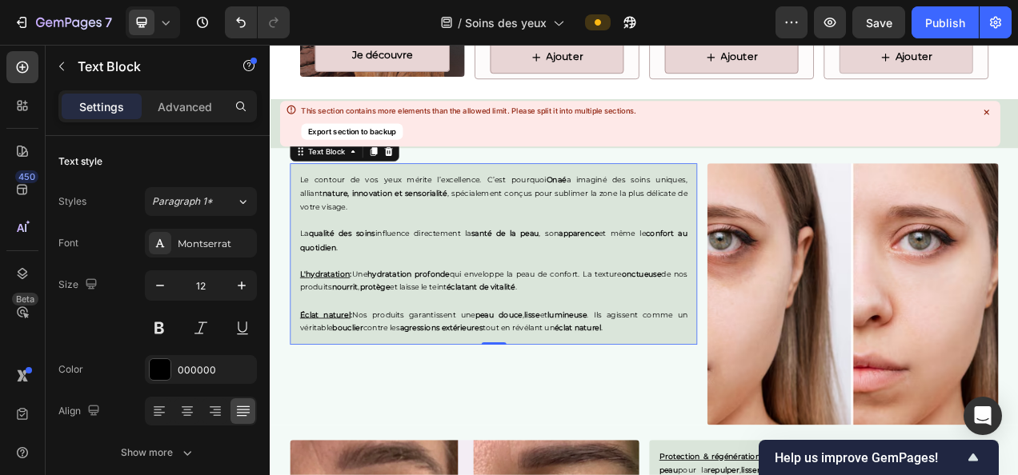
click at [443, 286] on p "La qualité des soins influence directement la santé de la peau , son apparence …" at bounding box center [556, 295] width 497 height 34
click at [718, 401] on p "Éclat naturel : Nos produits garantissent une peau douce , lisse et lumineuse .…" at bounding box center [556, 400] width 497 height 34
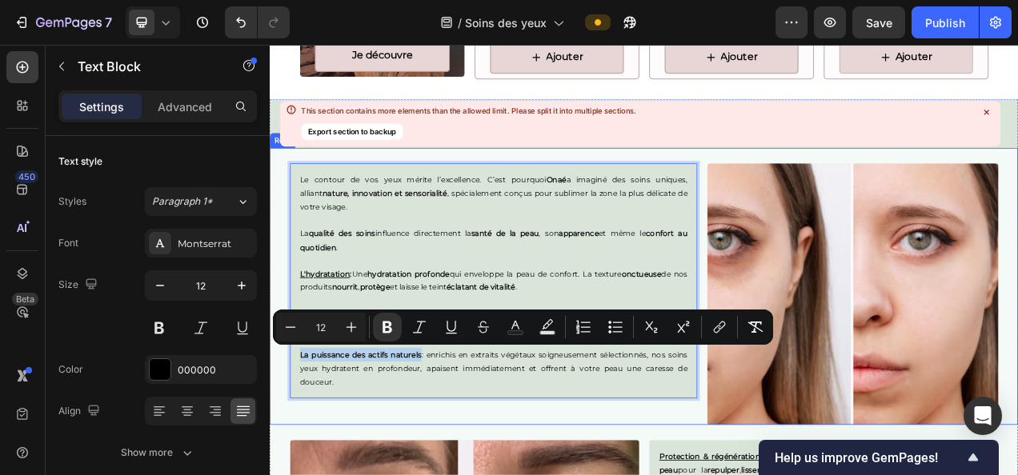
drag, startPoint x: 461, startPoint y: 439, endPoint x: 293, endPoint y: 436, distance: 168.1
click at [293, 436] on div "Le contour de vos yeux mérite l’excellence. C’est pourquoi Onaé a imaginé des s…" at bounding box center [750, 355] width 960 height 355
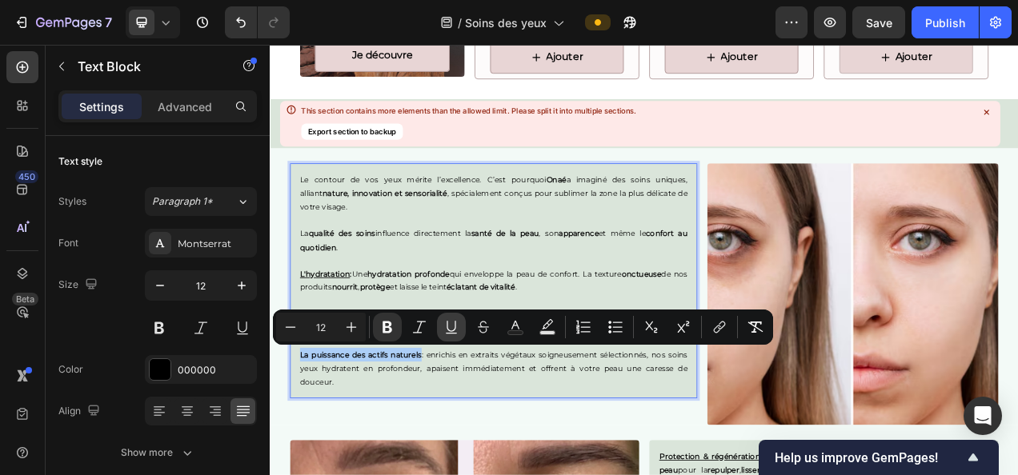
click at [450, 318] on button "Underline" at bounding box center [451, 327] width 29 height 29
click at [586, 302] on p "La qualité des soins influence directement la santé de la peau , son apparence …" at bounding box center [556, 295] width 497 height 34
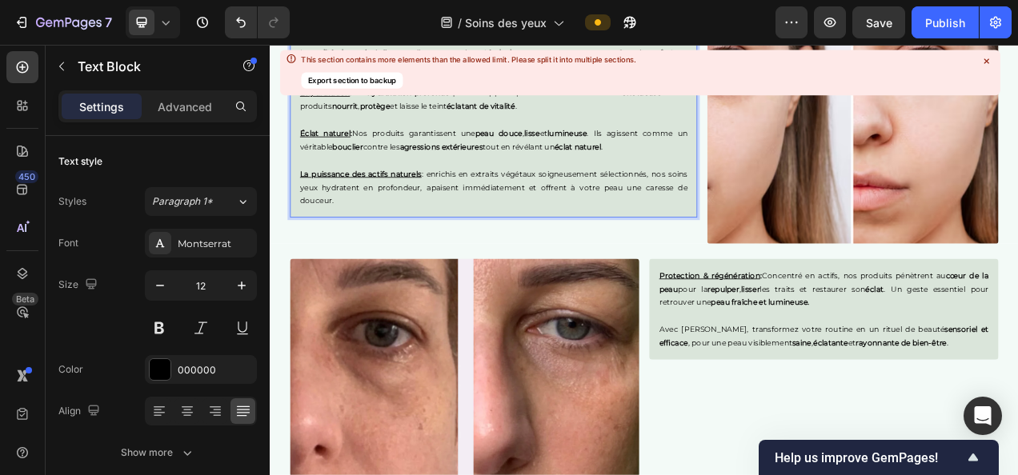
scroll to position [2254, 0]
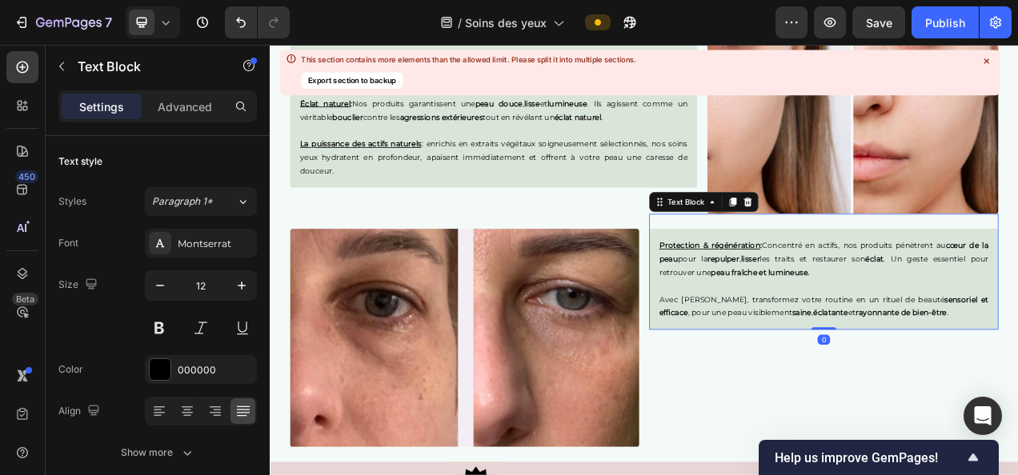
click at [757, 293] on div "Protection & régénération : Concentré en actifs, nos produits pénètrent au cœur…" at bounding box center [980, 346] width 448 height 130
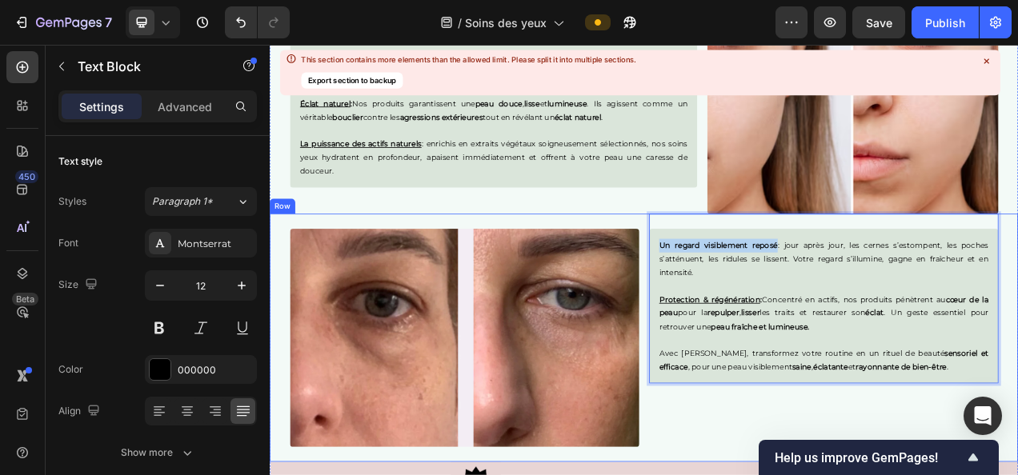
drag, startPoint x: 911, startPoint y: 304, endPoint x: 748, endPoint y: 293, distance: 163.6
click at [748, 293] on div "Image Un regard visiblement reposé : jour après jour, les cernes s’estompent, l…" at bounding box center [750, 421] width 960 height 318
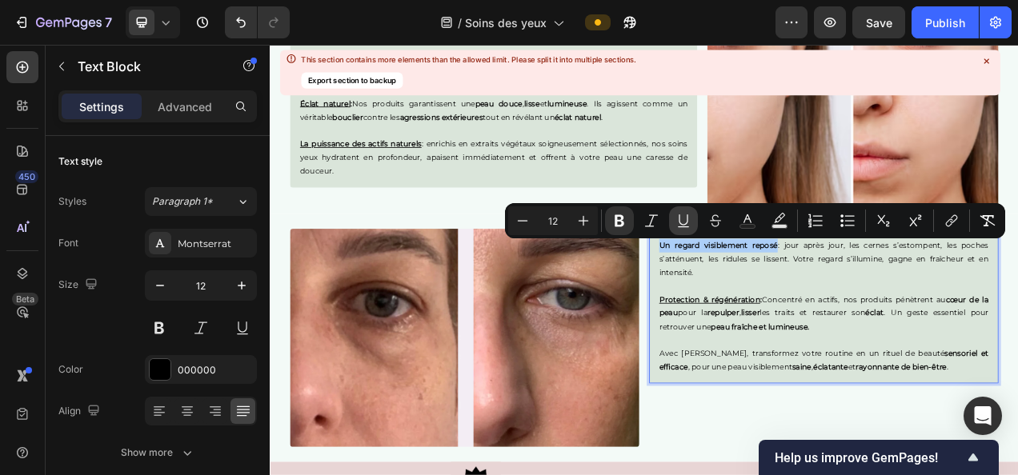
click at [678, 220] on icon "Editor contextual toolbar" at bounding box center [683, 221] width 16 height 16
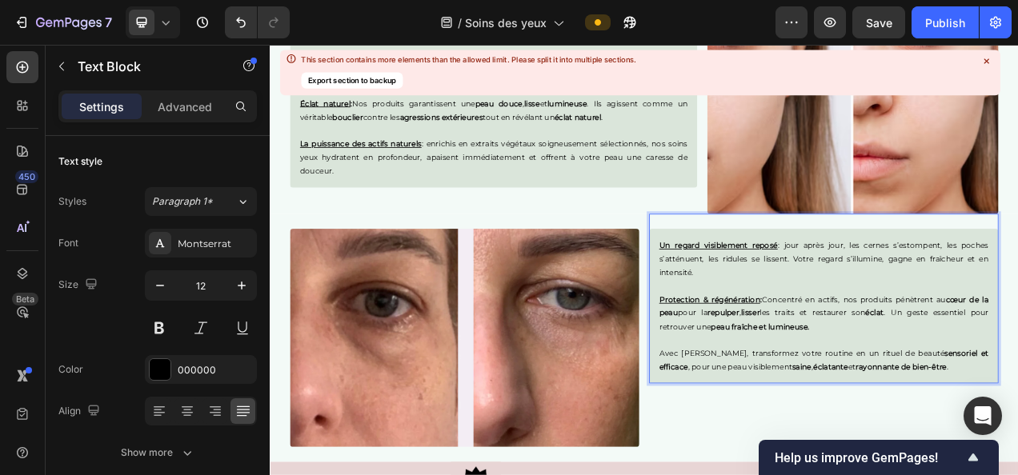
click at [829, 350] on p "Rich Text Editor. Editing area: main" at bounding box center [980, 355] width 423 height 18
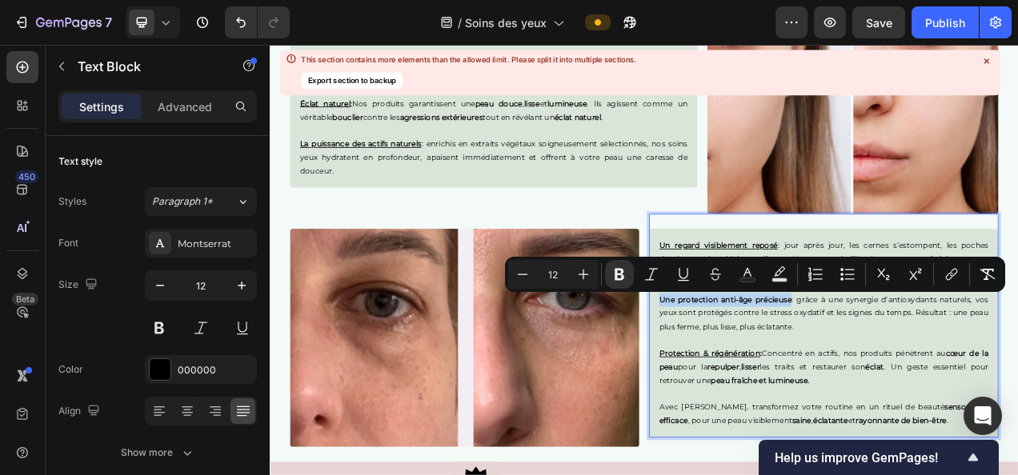
drag, startPoint x: 930, startPoint y: 371, endPoint x: 765, endPoint y: 371, distance: 164.9
click at [769, 371] on p "Une protection anti-âge précieuse : grâce à une synergie d’antioxydants naturel…" at bounding box center [980, 389] width 423 height 52
click at [679, 279] on icon "Editor contextual toolbar" at bounding box center [683, 274] width 16 height 16
click at [916, 412] on p "Une protection anti-âge précieuse : grâce à une synergie d’antioxydants naturel…" at bounding box center [980, 389] width 423 height 52
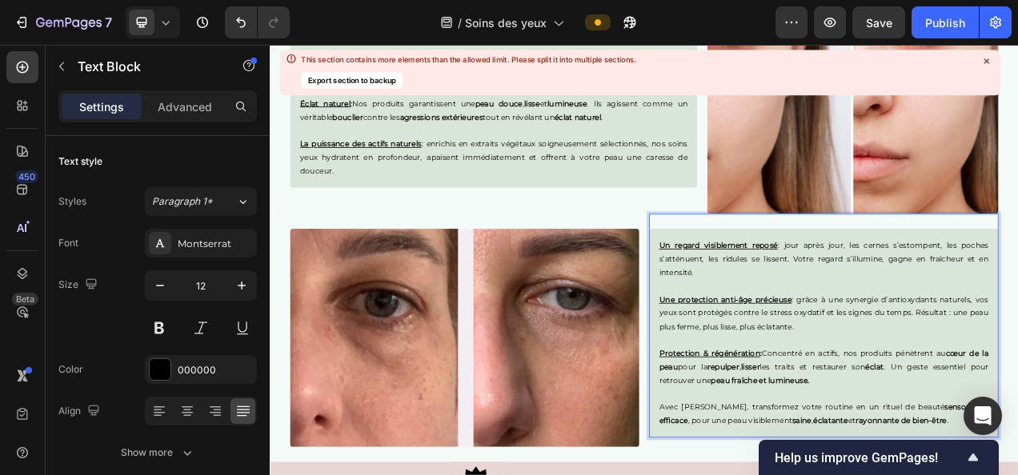
scroll to position [2326, 0]
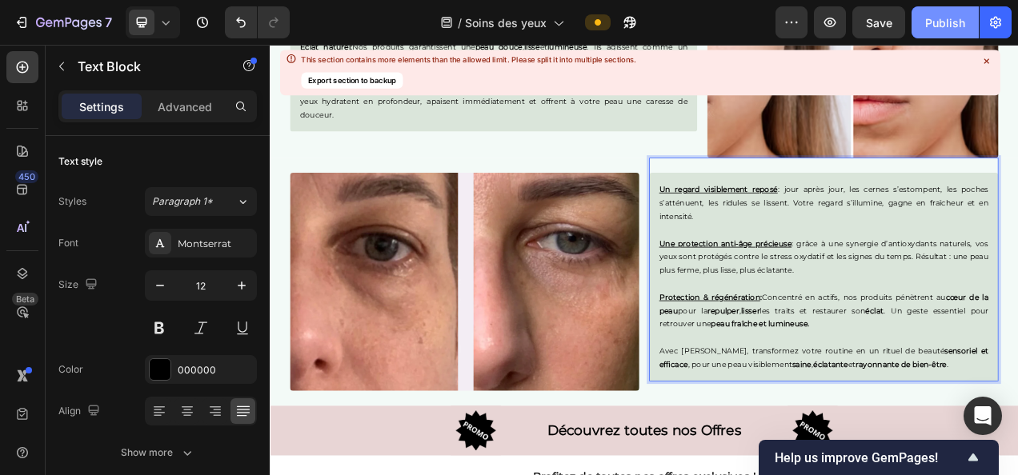
click at [939, 21] on div "Publish" at bounding box center [945, 22] width 40 height 17
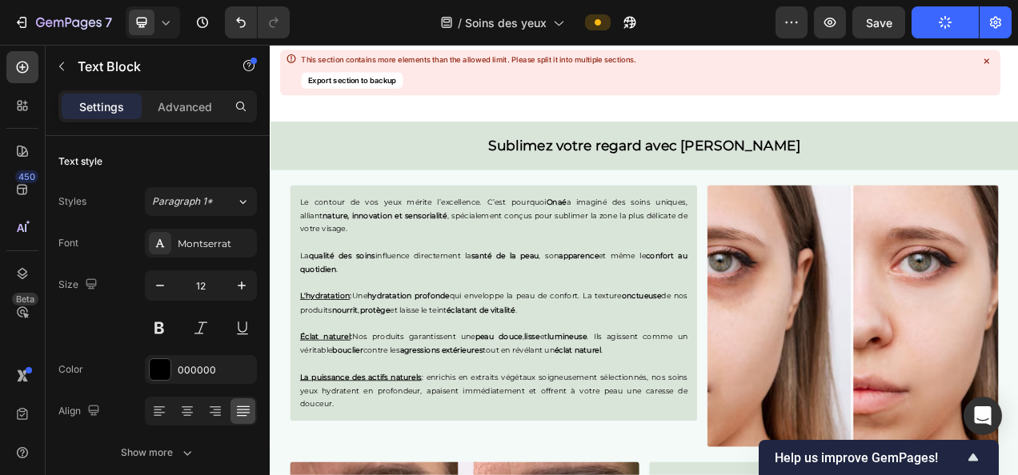
scroll to position [2082, 0]
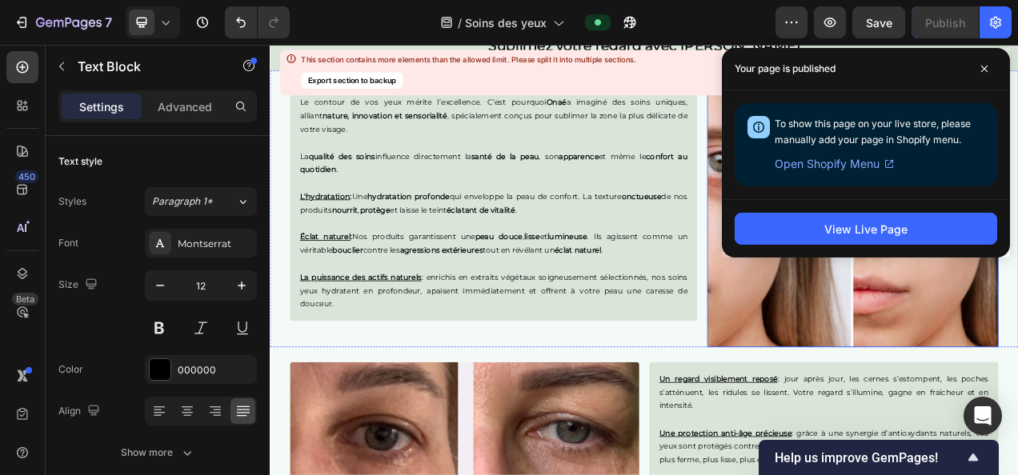
click at [842, 359] on img at bounding box center [1018, 265] width 374 height 336
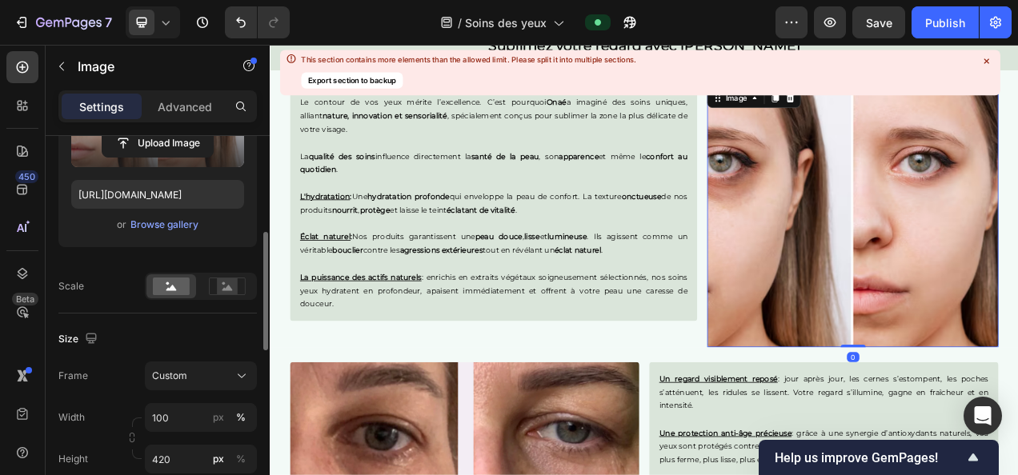
scroll to position [295, 0]
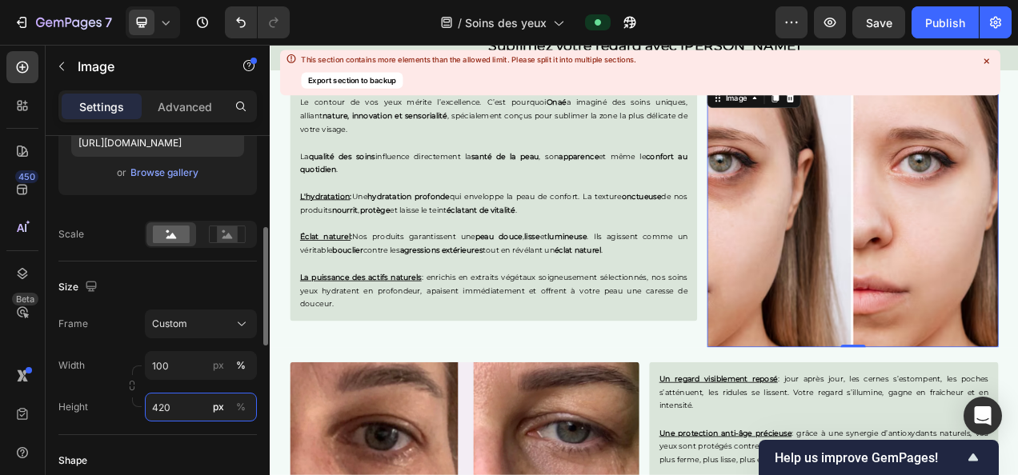
click at [165, 411] on input "420" at bounding box center [201, 407] width 112 height 29
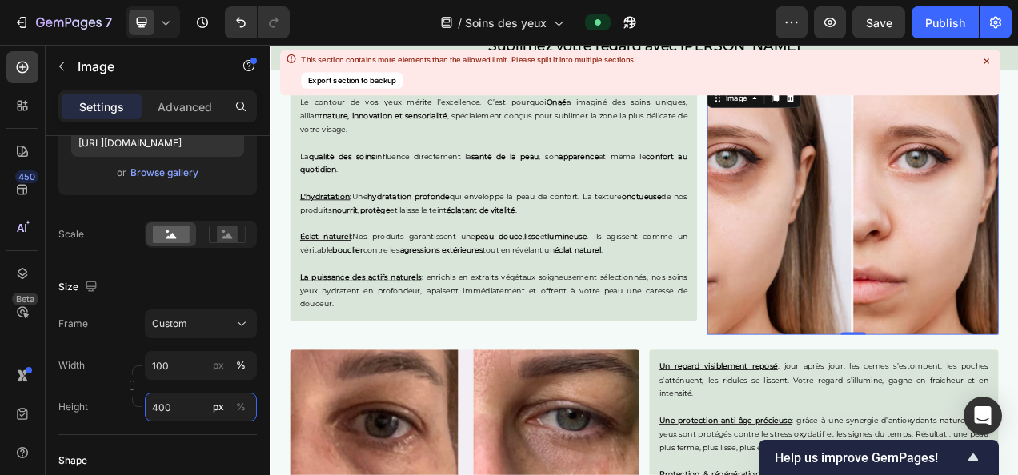
type input "400"
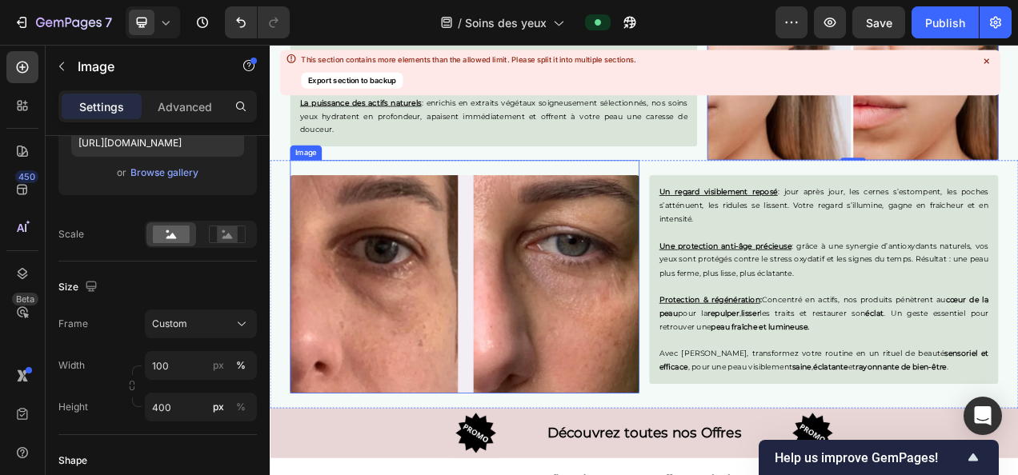
click at [436, 385] on img at bounding box center [519, 352] width 448 height 280
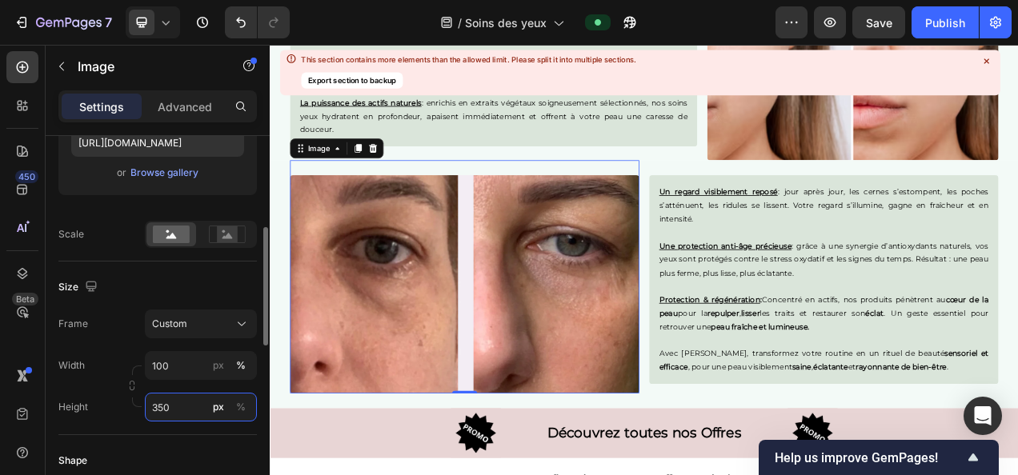
click at [173, 399] on input "350" at bounding box center [201, 407] width 112 height 29
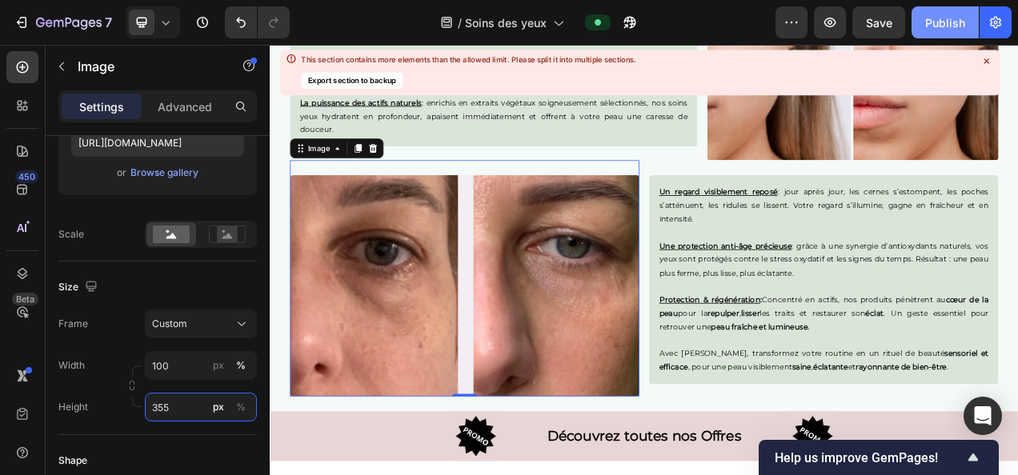
type input "355"
click at [952, 10] on button "Publish" at bounding box center [944, 22] width 67 height 32
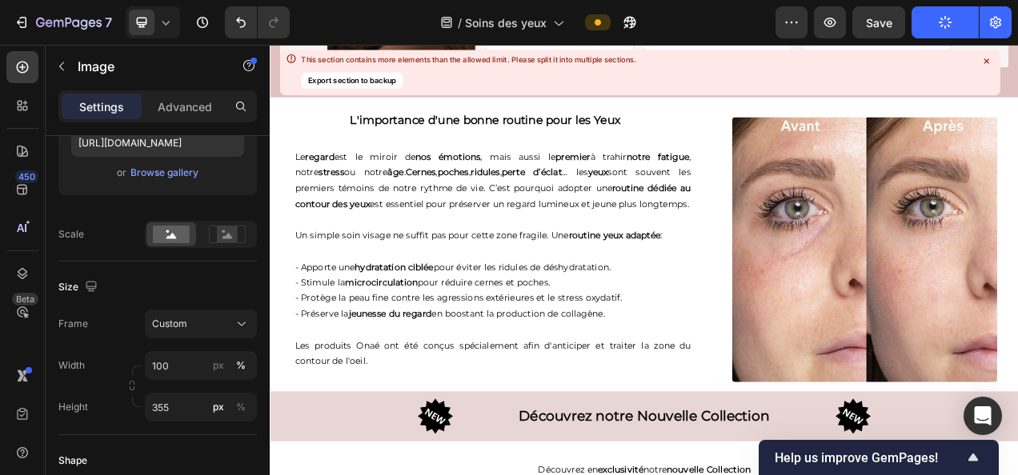
scroll to position [3447, 0]
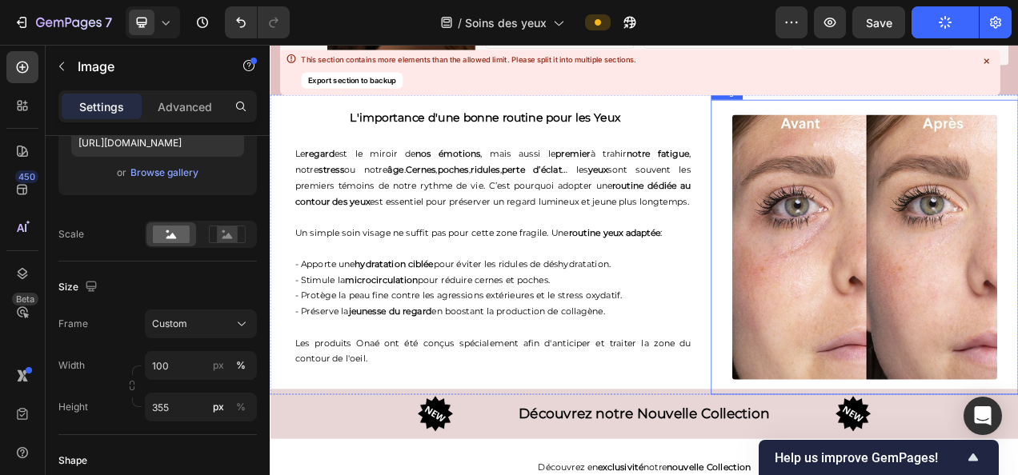
click at [969, 338] on img at bounding box center [1033, 304] width 340 height 340
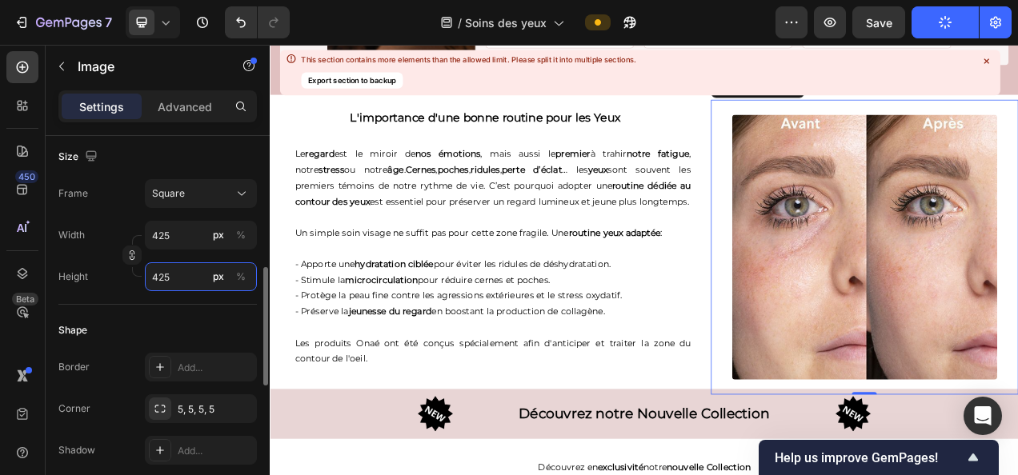
click at [170, 274] on input "425" at bounding box center [201, 276] width 112 height 29
type input "4"
type input "43"
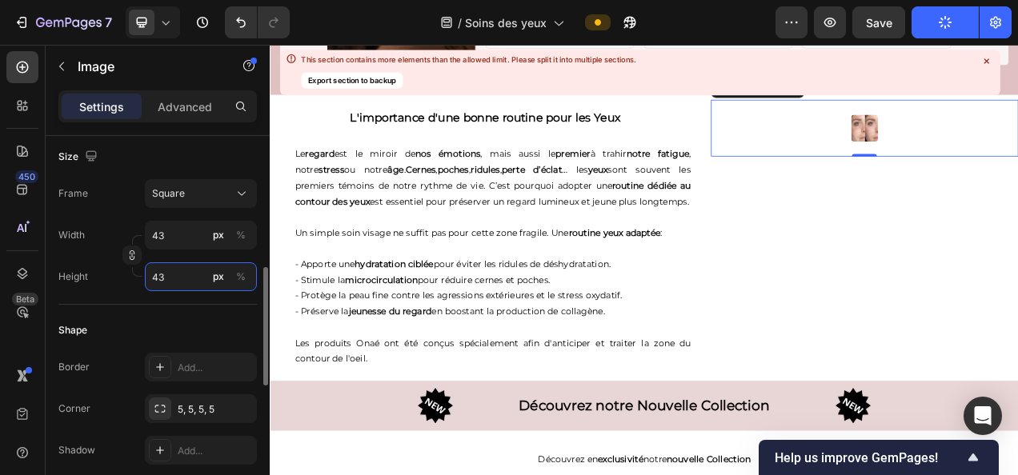
type input "430"
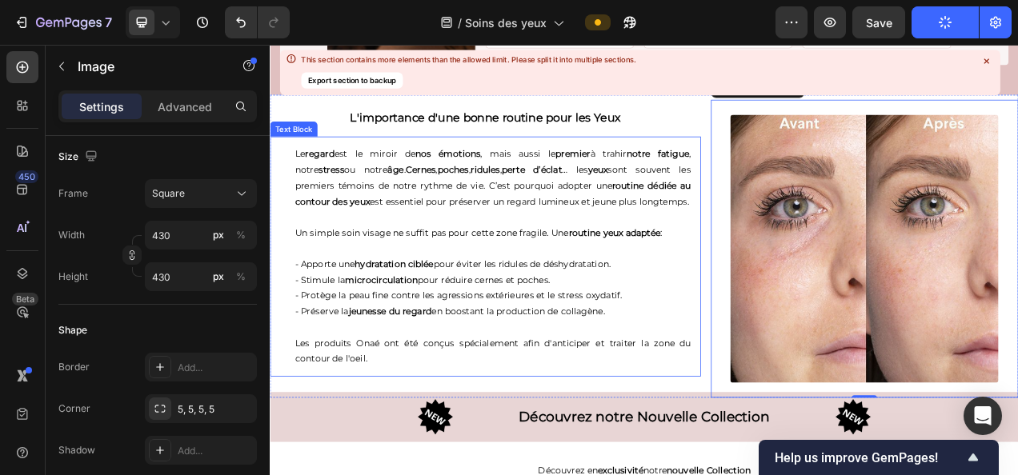
click at [551, 337] on p "- Apporte une hydratation ciblée pour éviter les ridules de déshydratation." at bounding box center [556, 327] width 508 height 20
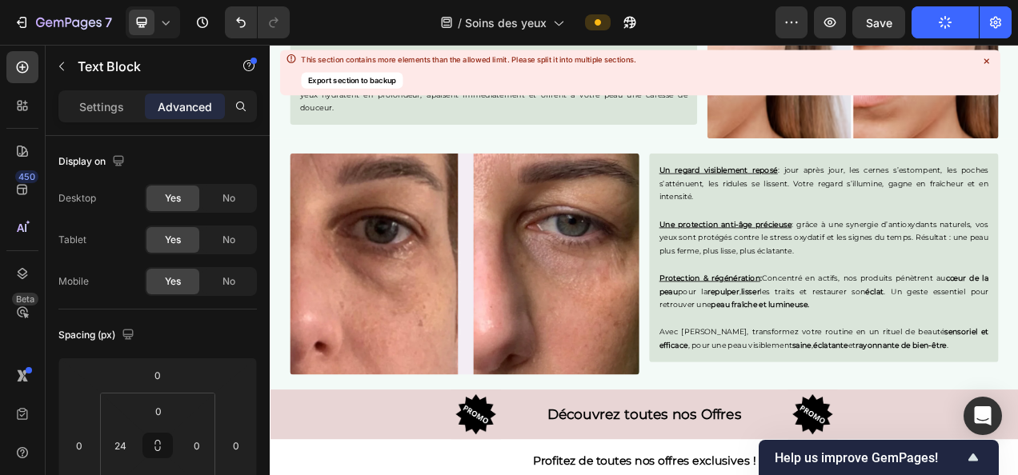
scroll to position [2334, 0]
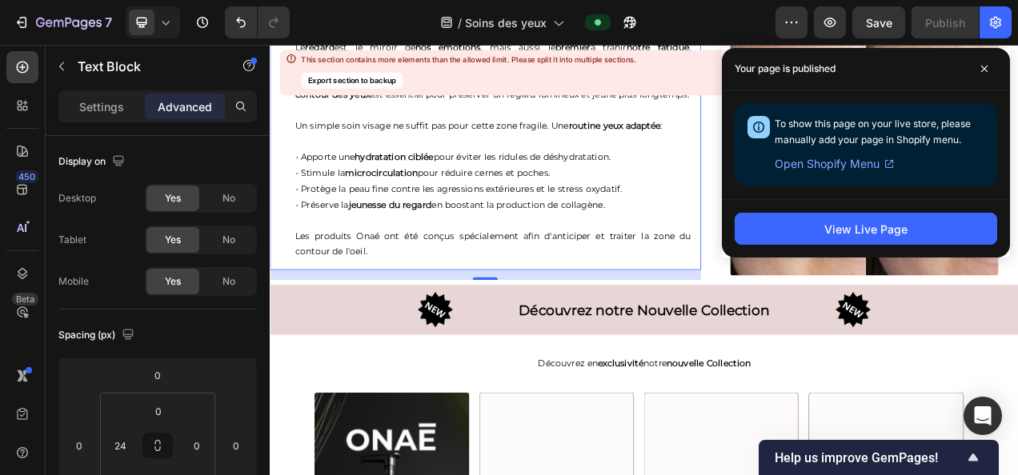
scroll to position [3565, 0]
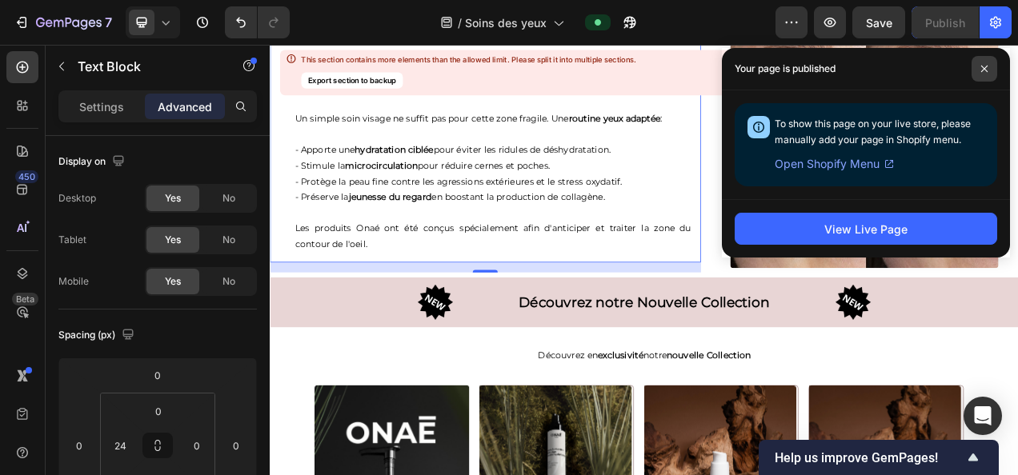
click at [984, 66] on icon at bounding box center [984, 69] width 8 height 8
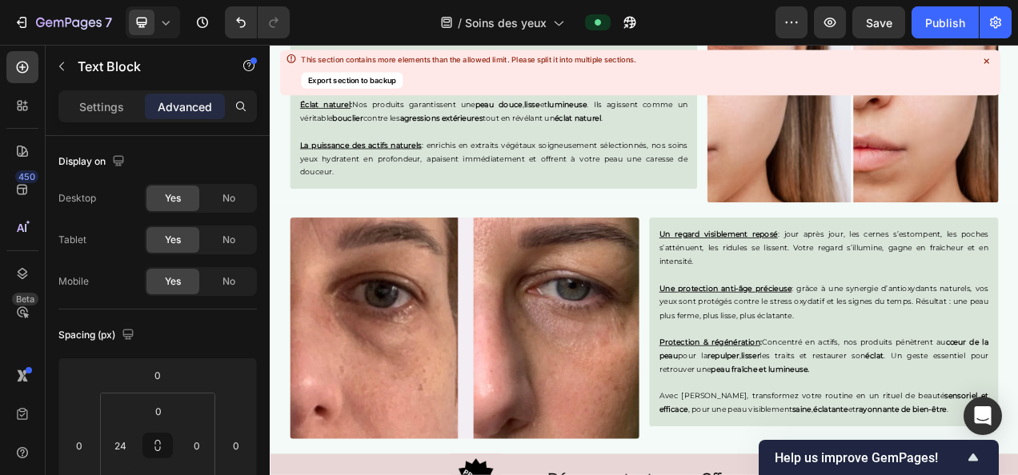
scroll to position [2070, 0]
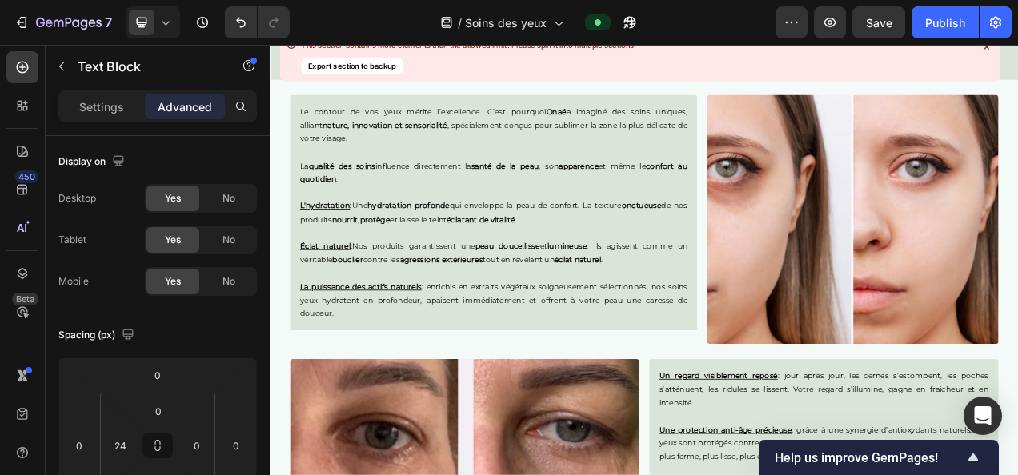
click at [885, 394] on img at bounding box center [1018, 269] width 374 height 320
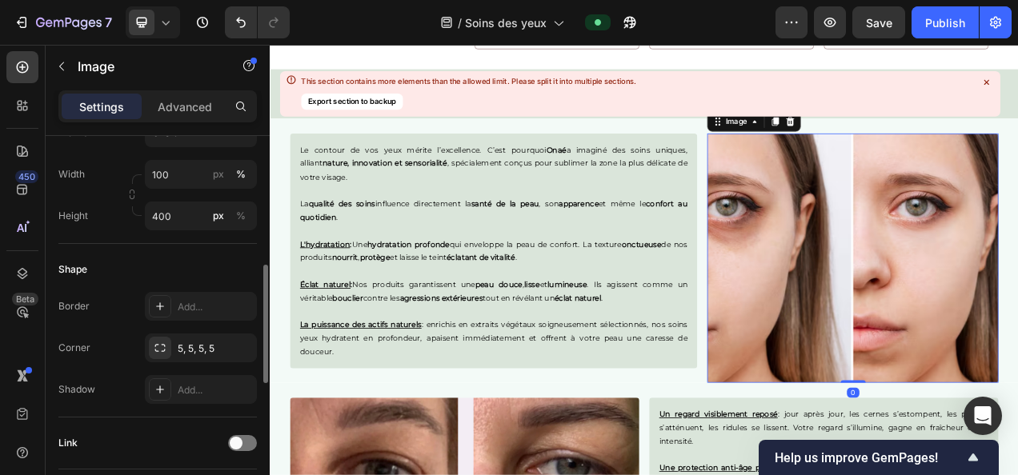
scroll to position [471, 0]
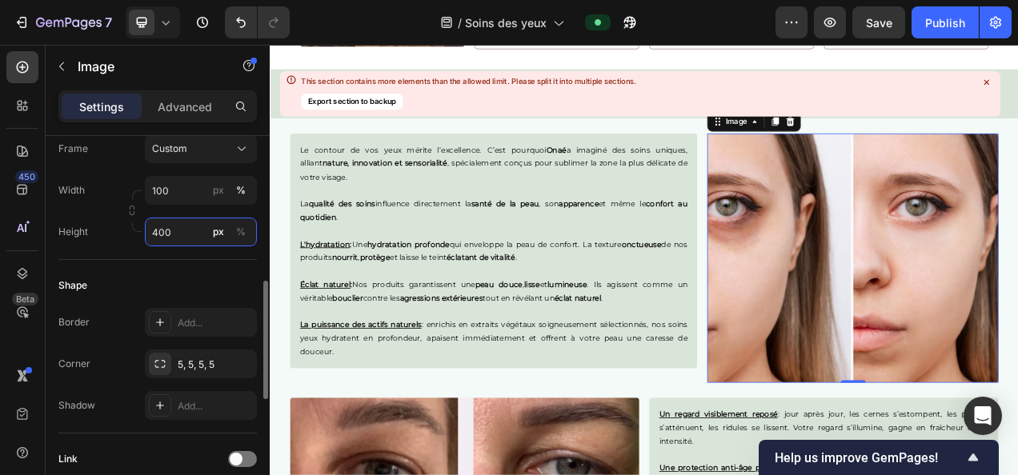
click at [178, 224] on input "400" at bounding box center [201, 232] width 112 height 29
type input "399"
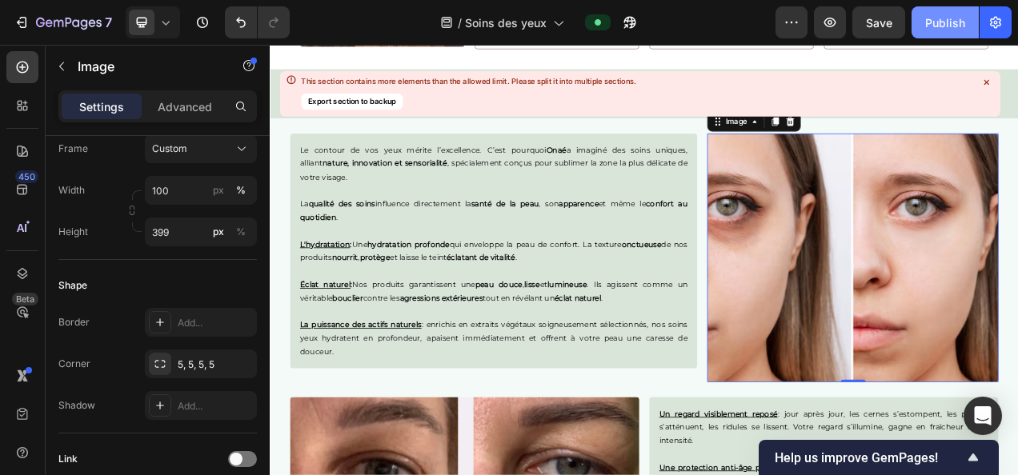
click at [956, 16] on div "Publish" at bounding box center [945, 22] width 40 height 17
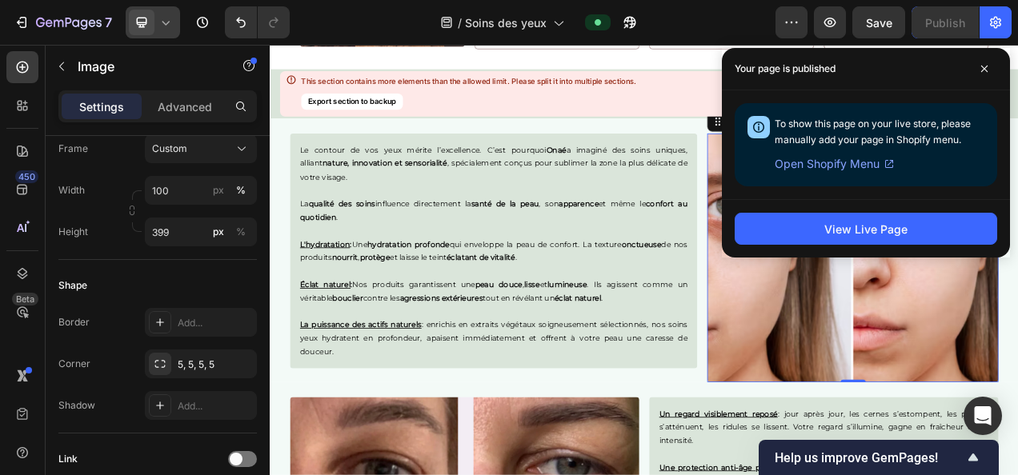
click at [171, 18] on icon at bounding box center [166, 22] width 16 height 16
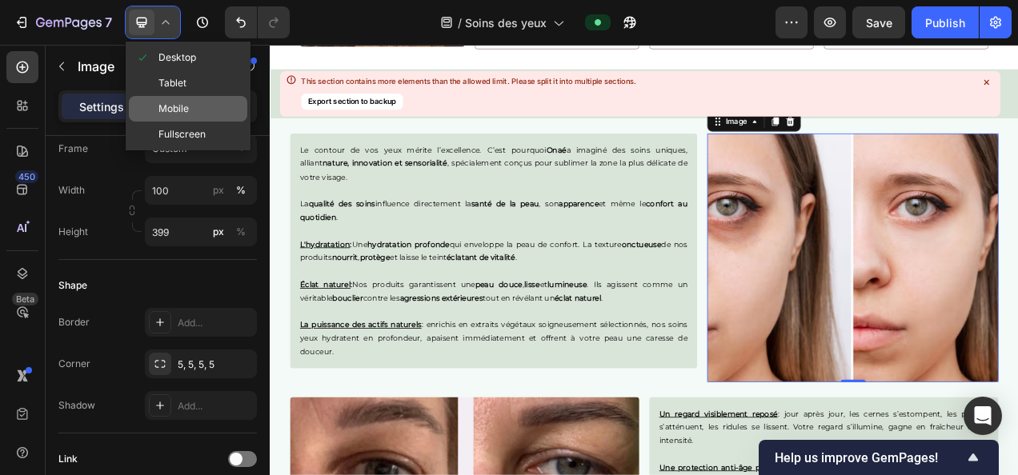
click at [194, 110] on div "Mobile" at bounding box center [188, 109] width 118 height 26
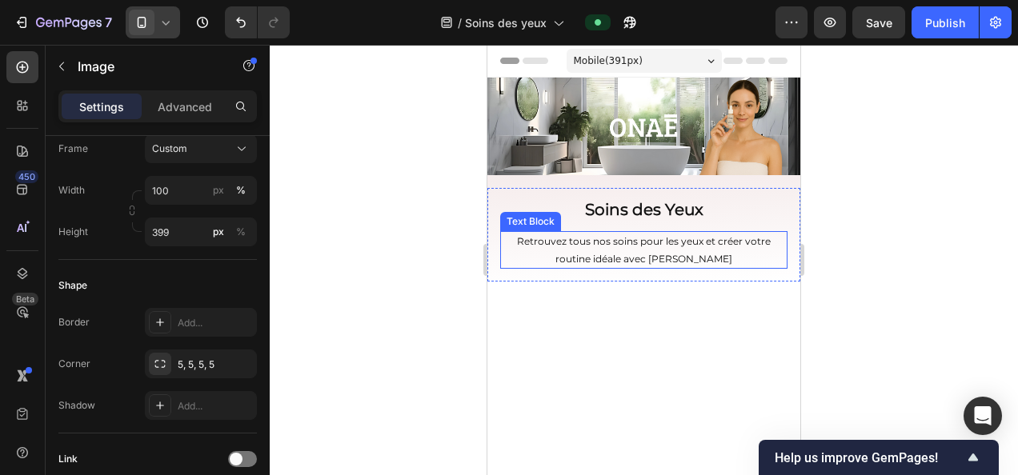
click at [588, 238] on p "Retrouvez tous nos soins pour les yeux et créer votre routine idéale avec [PERS…" at bounding box center [644, 250] width 284 height 34
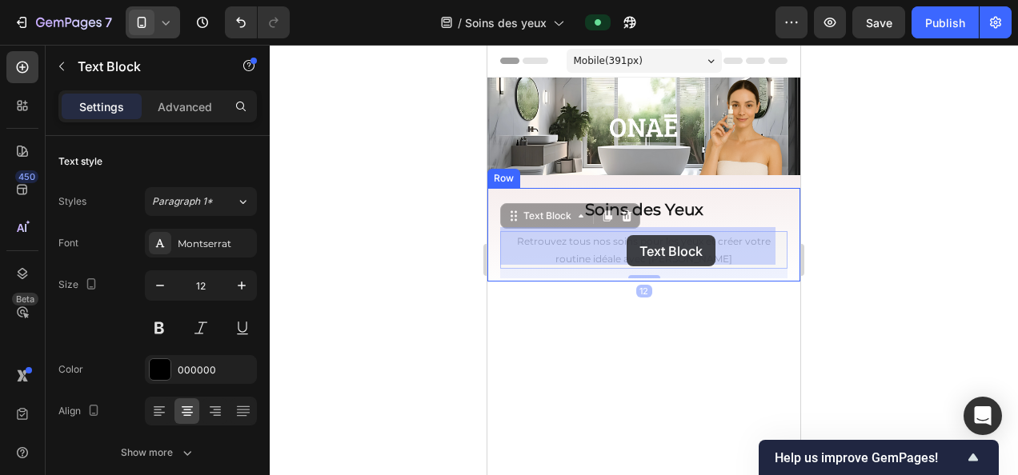
drag, startPoint x: 563, startPoint y: 239, endPoint x: 627, endPoint y: 235, distance: 63.3
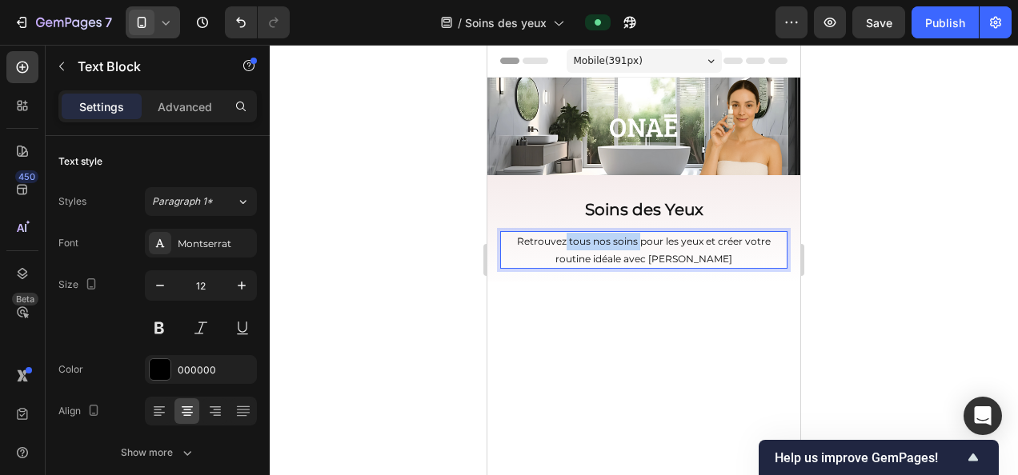
drag, startPoint x: 632, startPoint y: 237, endPoint x: 561, endPoint y: 243, distance: 71.5
click at [561, 243] on p "Retrouvez tous nos soins pour les yeux et créer votre routine idéale avec [PERS…" at bounding box center [644, 250] width 284 height 34
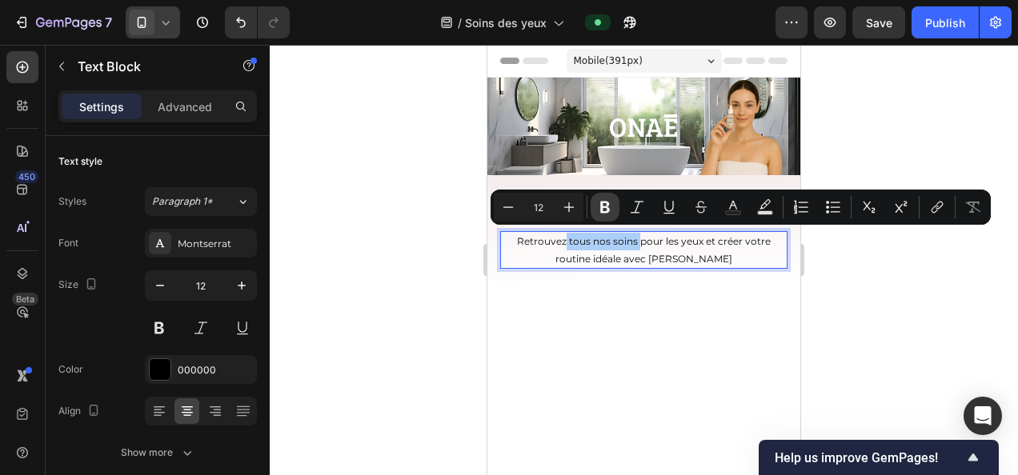
drag, startPoint x: 197, startPoint y: 205, endPoint x: 596, endPoint y: 214, distance: 399.4
click at [596, 214] on button "Bold" at bounding box center [605, 207] width 29 height 29
drag, startPoint x: 631, startPoint y: 237, endPoint x: 699, endPoint y: 244, distance: 67.6
click at [699, 244] on p "Retrouvez tous nos soins pour les yeux et créer votre routine idéale avec [PERS…" at bounding box center [644, 250] width 284 height 34
click at [603, 215] on button "Bold" at bounding box center [605, 207] width 29 height 29
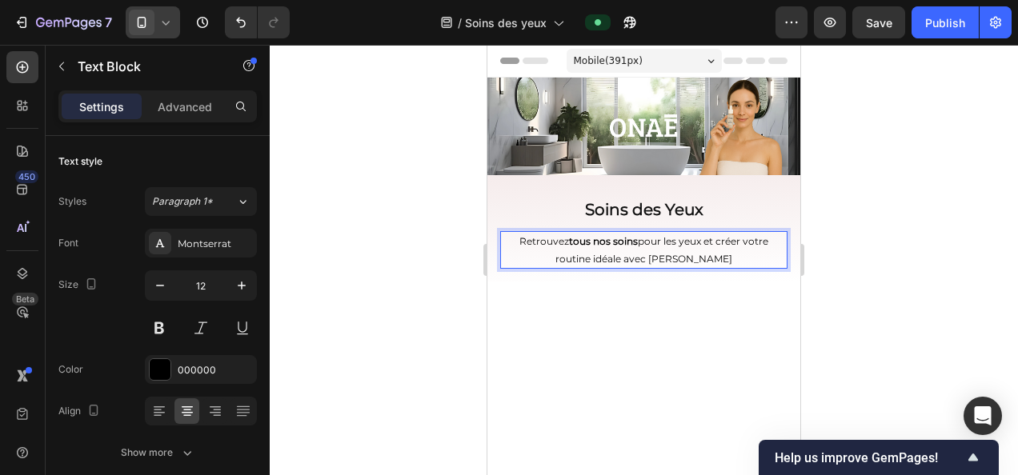
click at [977, 318] on div at bounding box center [644, 260] width 748 height 431
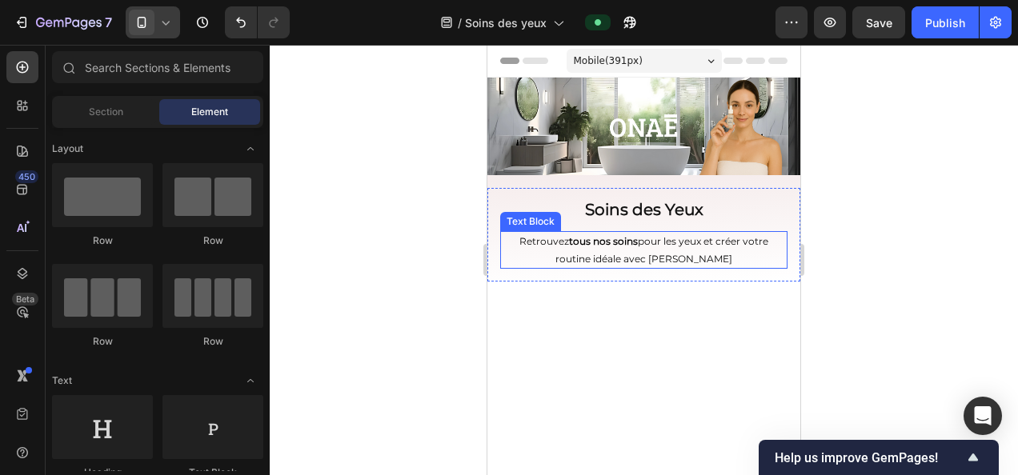
click at [753, 245] on p "Retrouvez tous nos soins pour les yeux et créer votre routine idéale avec [PERS…" at bounding box center [644, 250] width 284 height 34
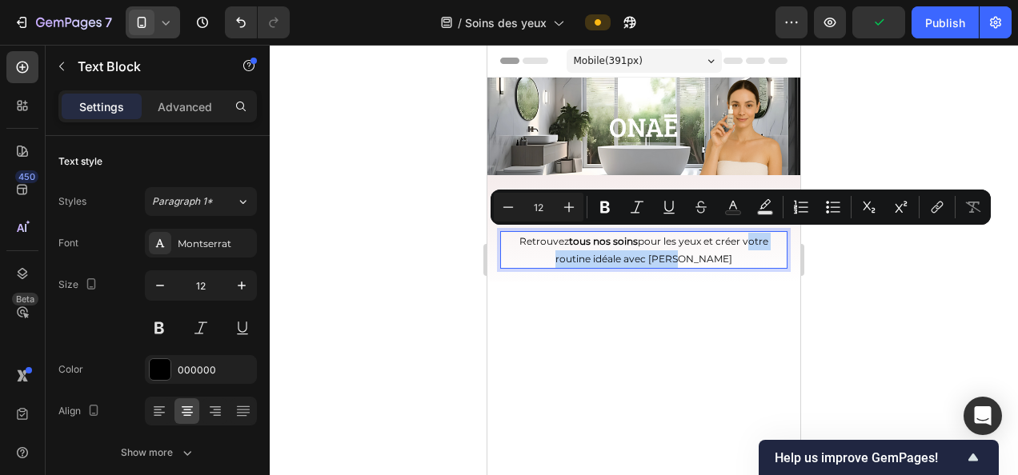
drag, startPoint x: 739, startPoint y: 239, endPoint x: 739, endPoint y: 258, distance: 18.4
click at [739, 258] on p "Retrouvez tous nos soins pour les yeux et créer votre routine idéale avec [PERS…" at bounding box center [644, 250] width 284 height 34
click at [598, 202] on icon "Editor contextual toolbar" at bounding box center [605, 207] width 16 height 16
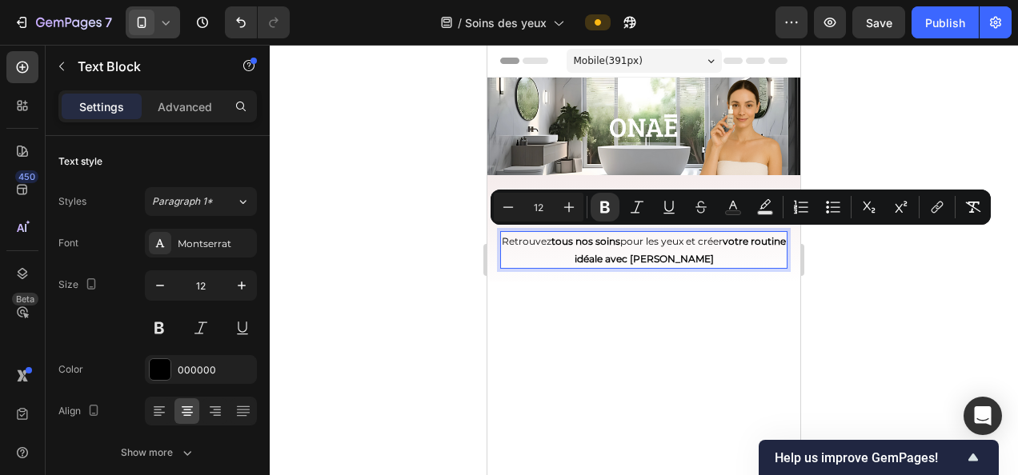
click at [841, 128] on div at bounding box center [644, 260] width 748 height 431
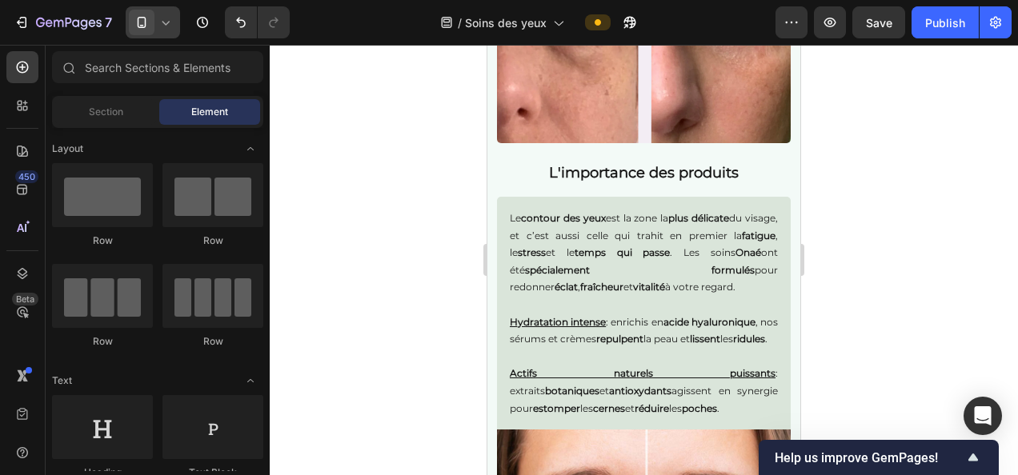
scroll to position [2431, 0]
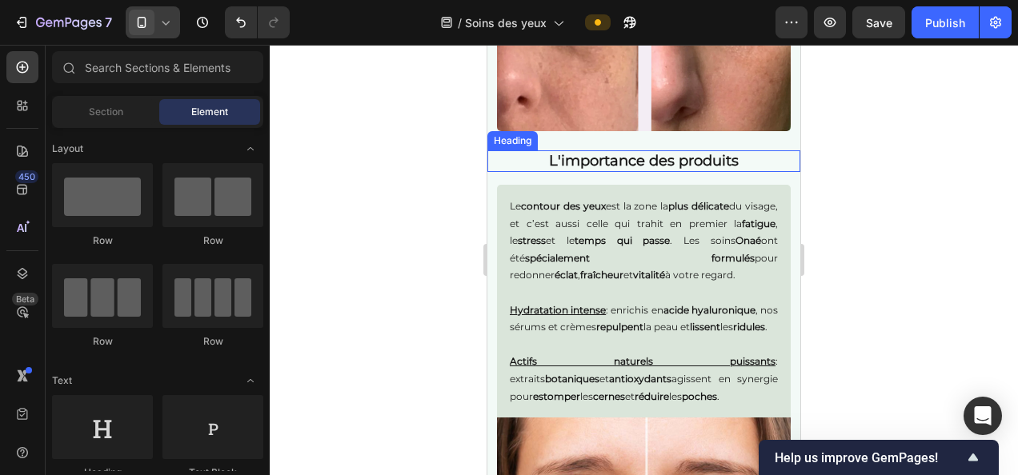
click at [559, 170] on h2 "L'importance des produits" at bounding box center [643, 161] width 313 height 22
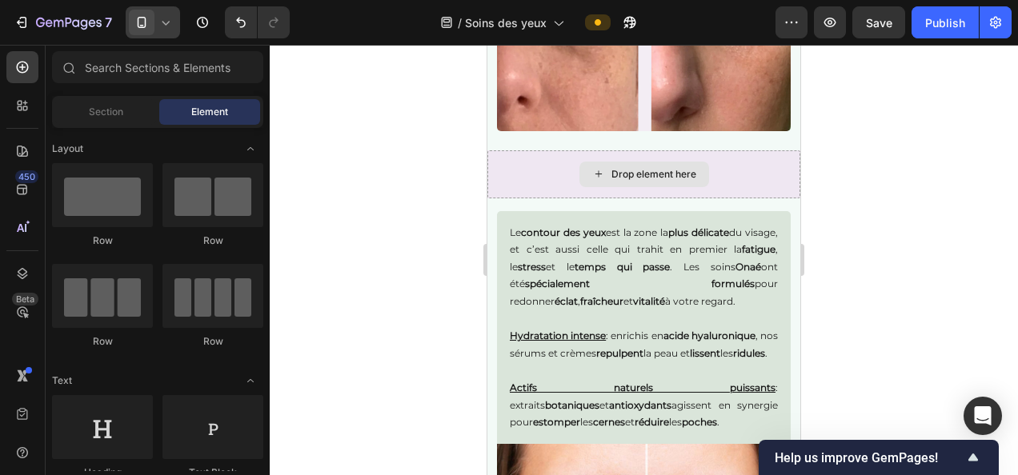
click at [624, 190] on div "Drop element here" at bounding box center [643, 174] width 313 height 48
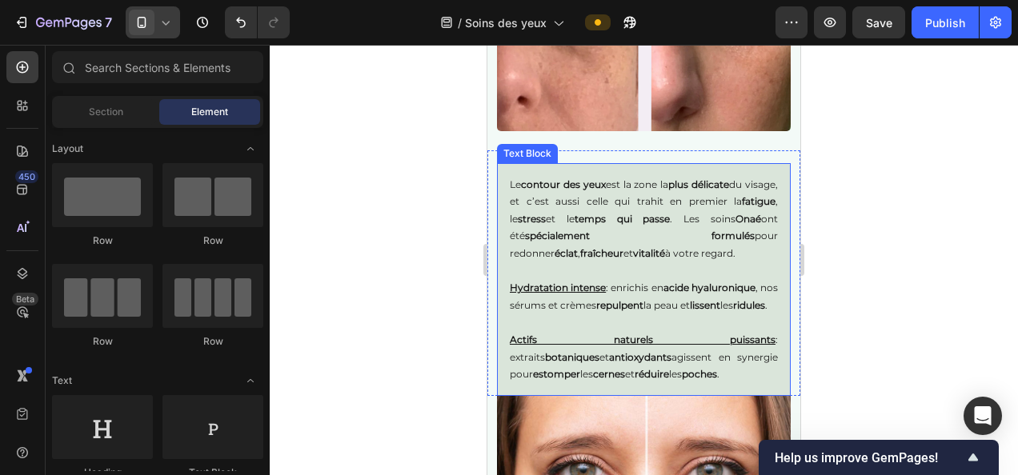
click at [546, 216] on strong "stress" at bounding box center [532, 219] width 28 height 12
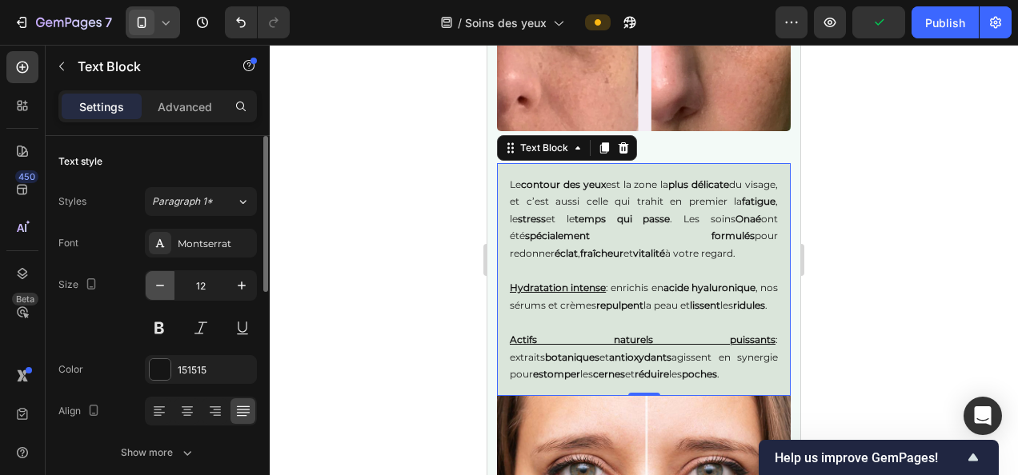
click at [158, 290] on icon "button" at bounding box center [160, 286] width 16 height 16
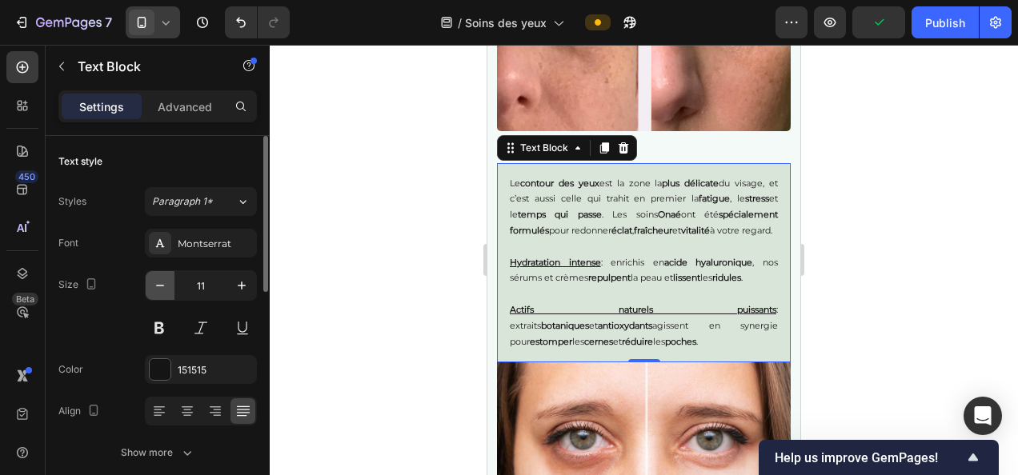
type input "10"
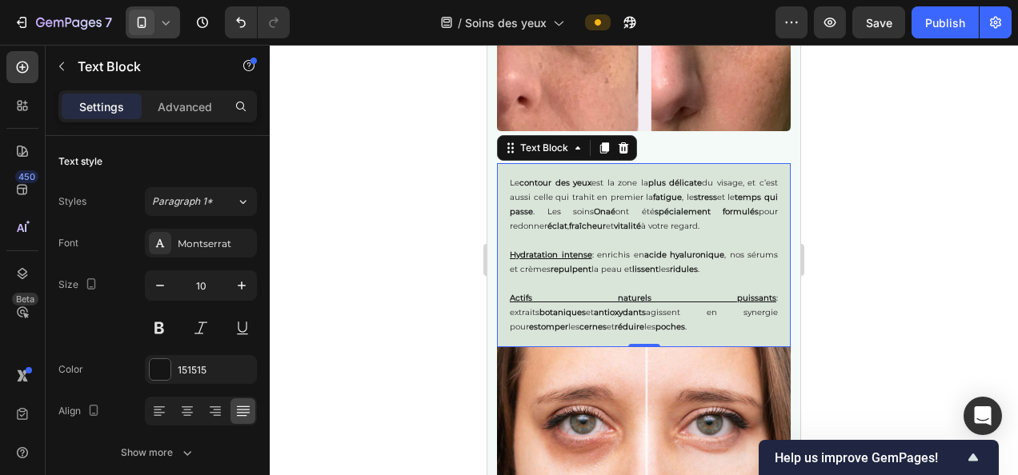
click at [926, 198] on div at bounding box center [644, 260] width 748 height 431
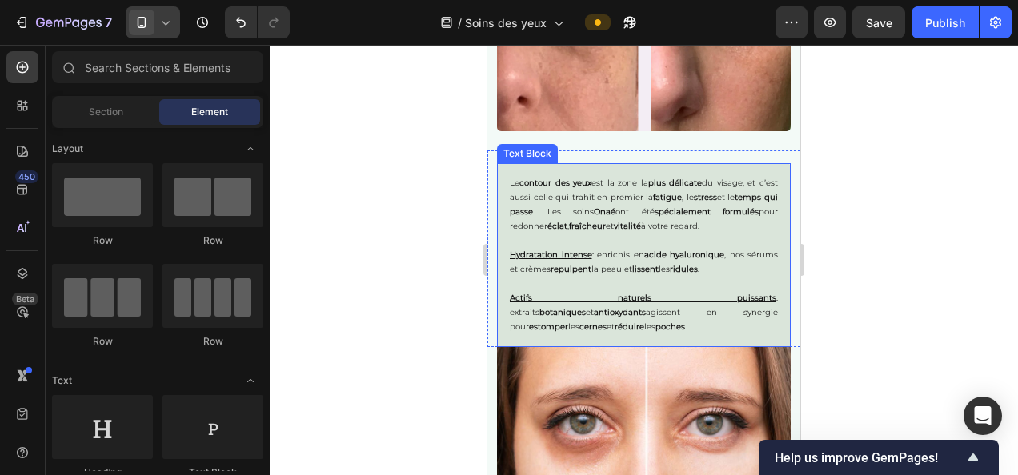
scroll to position [2264, 0]
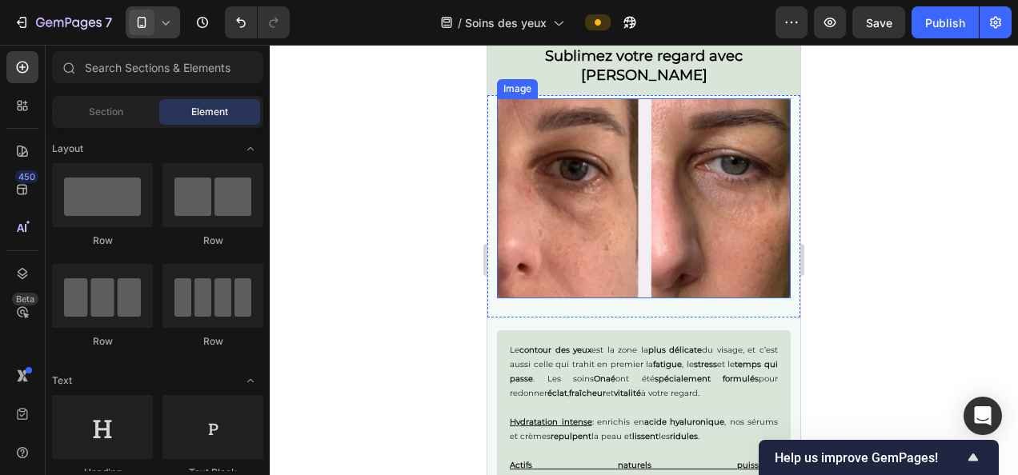
click at [634, 281] on img at bounding box center [644, 198] width 294 height 200
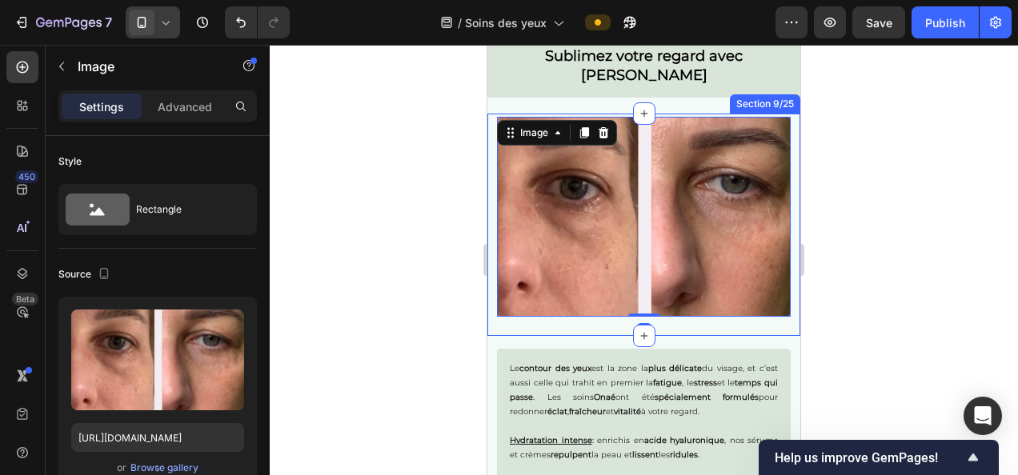
click at [595, 307] on div "Image 0 Section 9/25" at bounding box center [643, 225] width 313 height 222
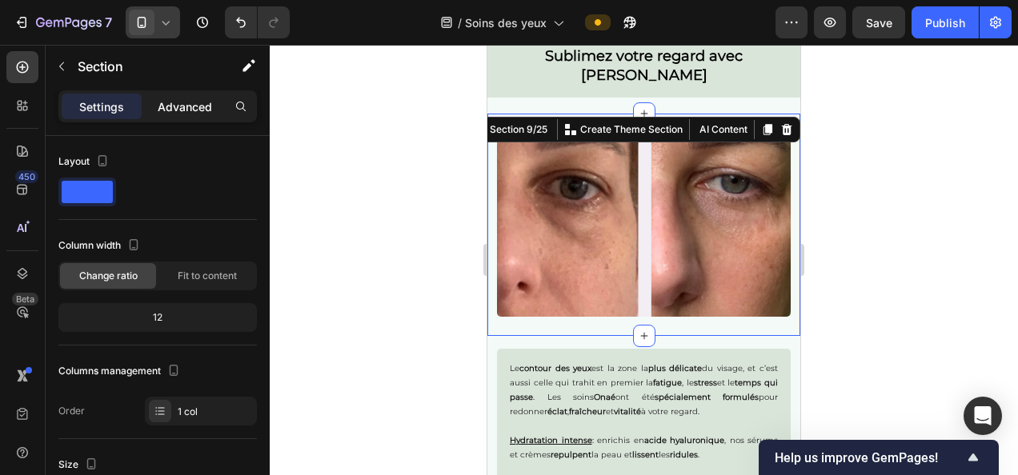
click at [194, 113] on p "Advanced" at bounding box center [185, 106] width 54 height 17
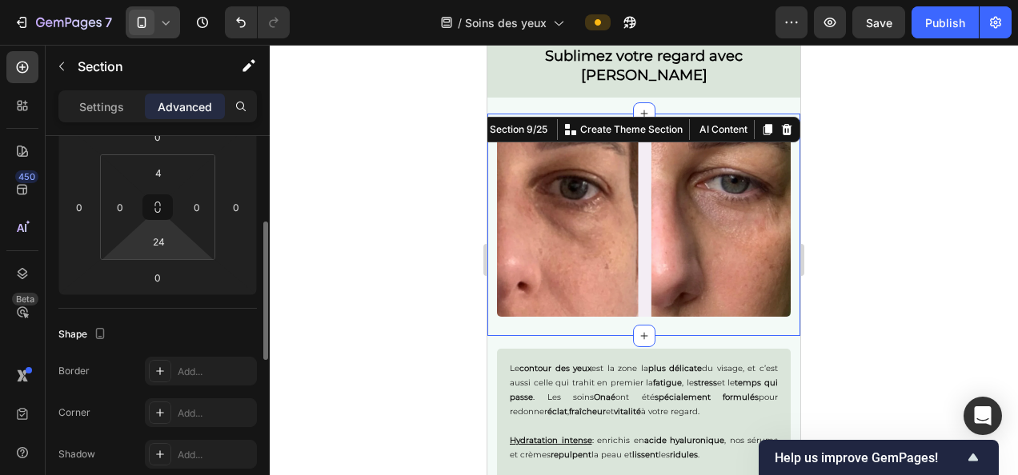
scroll to position [238, 0]
click at [154, 243] on input "24" at bounding box center [158, 242] width 32 height 24
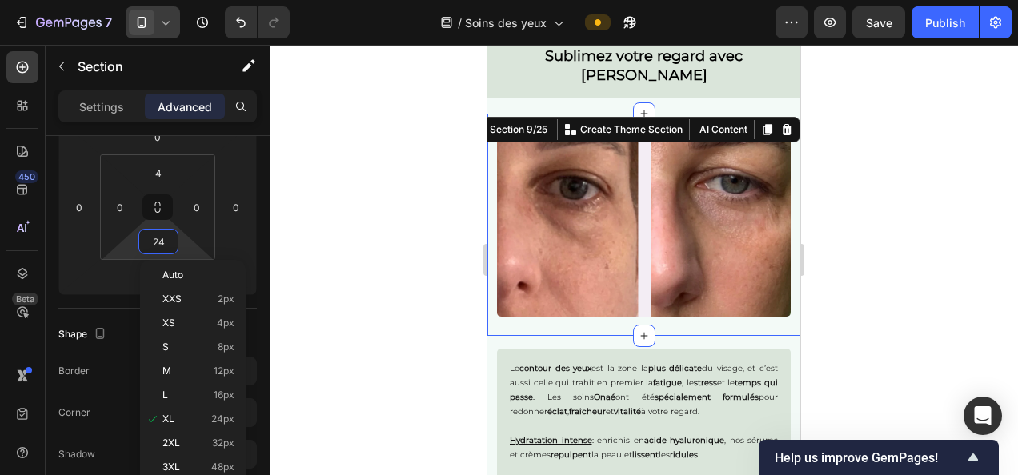
click at [181, 270] on span "Auto" at bounding box center [172, 275] width 21 height 11
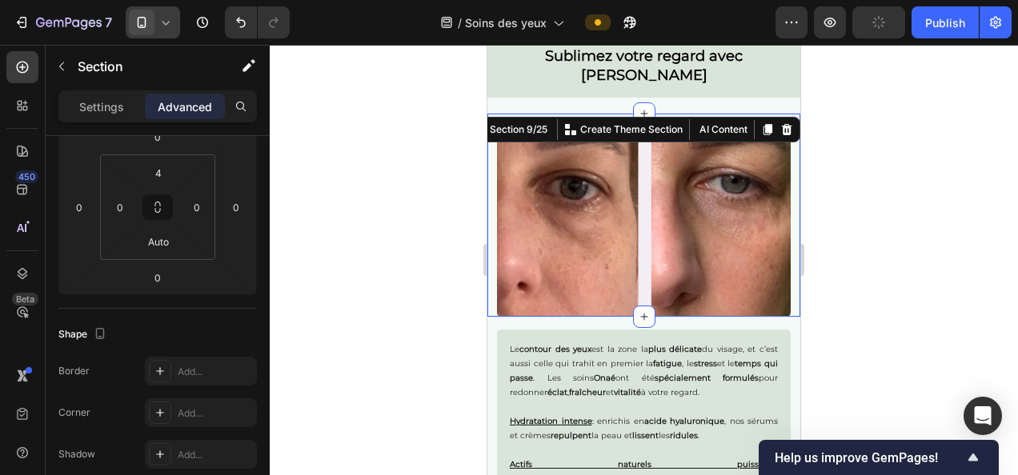
drag, startPoint x: 430, startPoint y: 296, endPoint x: 38, endPoint y: 224, distance: 398.7
click at [430, 296] on div at bounding box center [644, 260] width 748 height 431
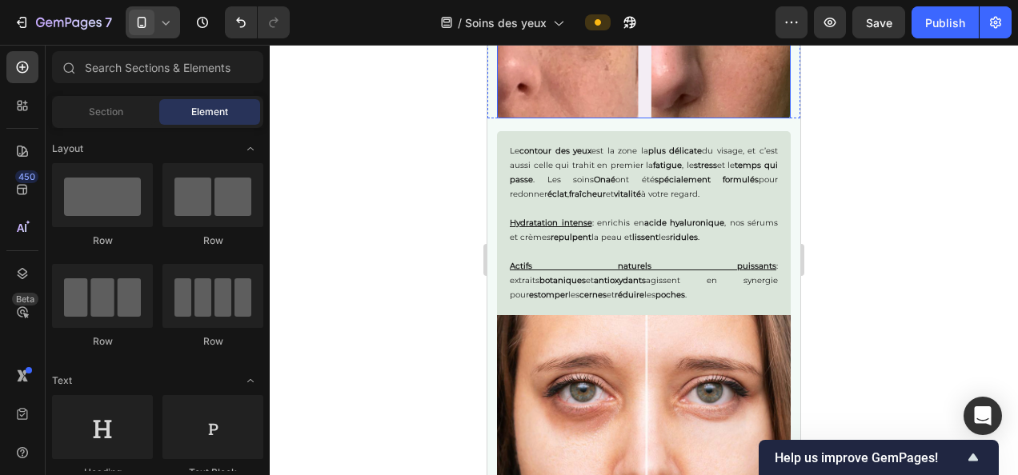
scroll to position [2490, 0]
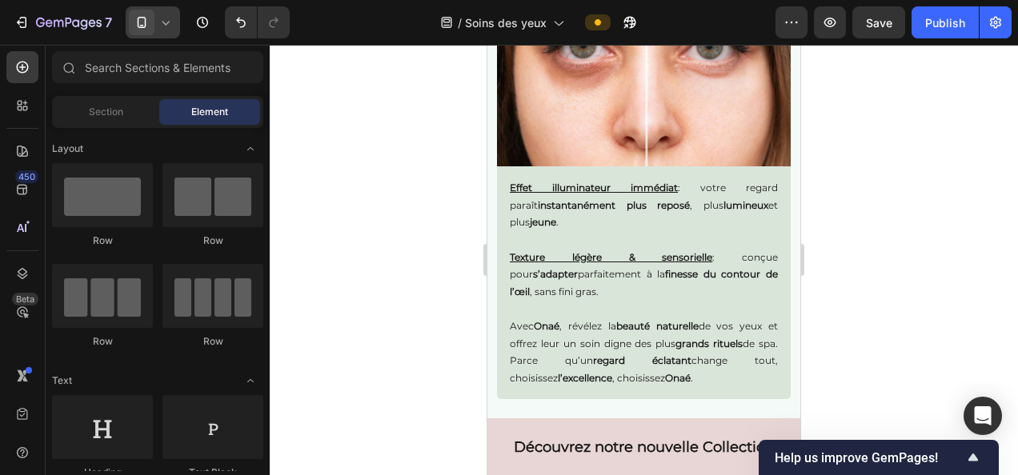
click at [631, 231] on p at bounding box center [644, 240] width 268 height 18
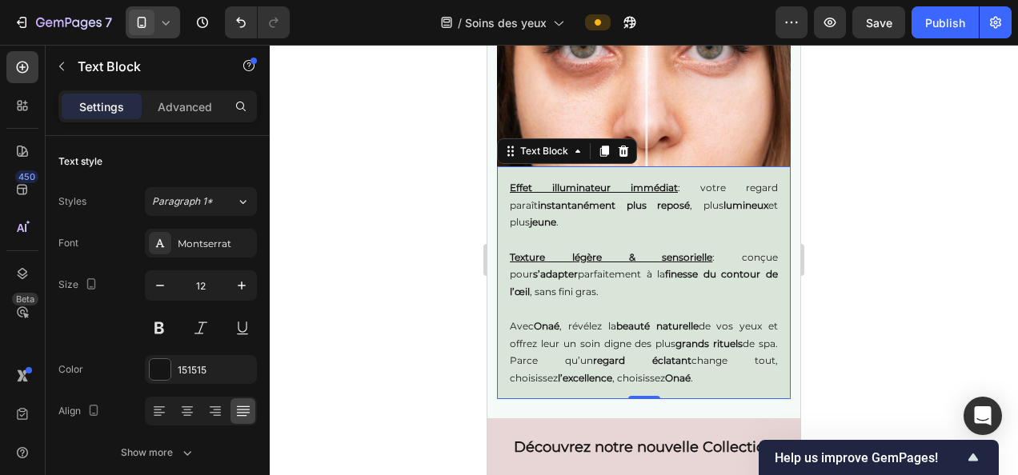
scroll to position [2789, 0]
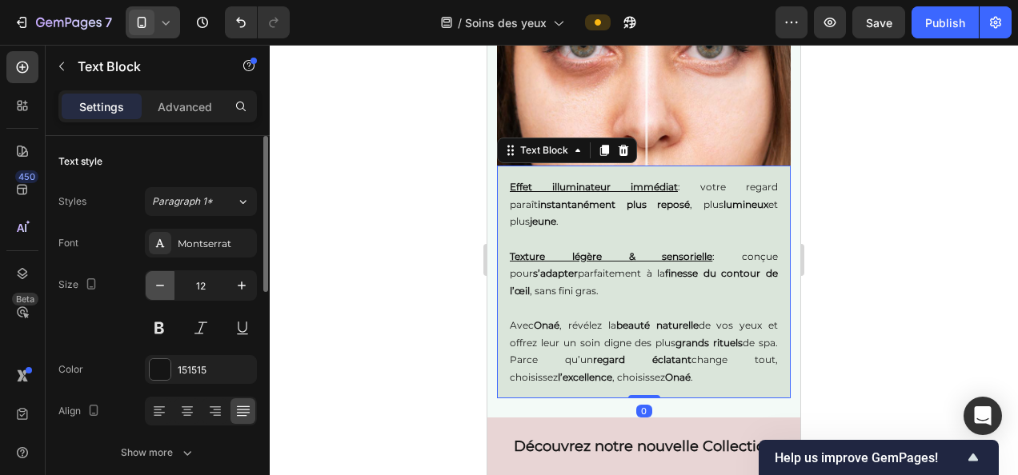
click at [161, 286] on icon "button" at bounding box center [160, 286] width 16 height 16
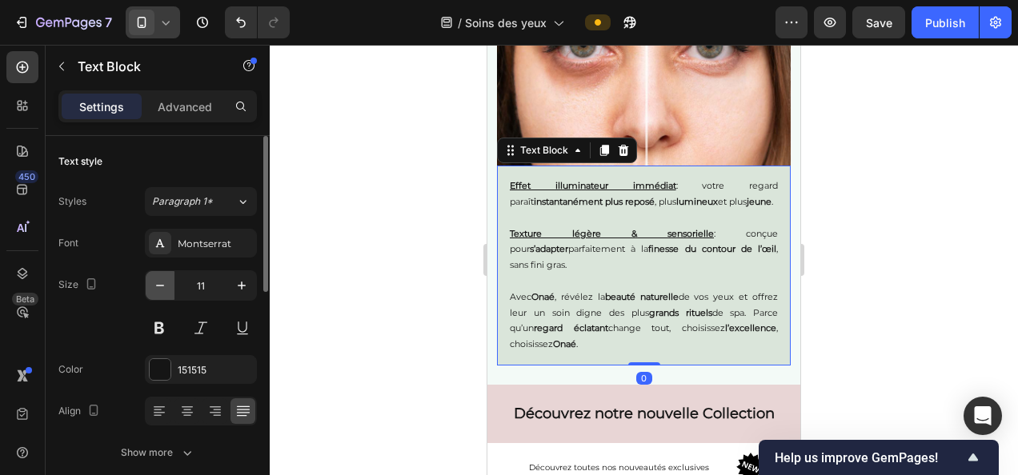
type input "10"
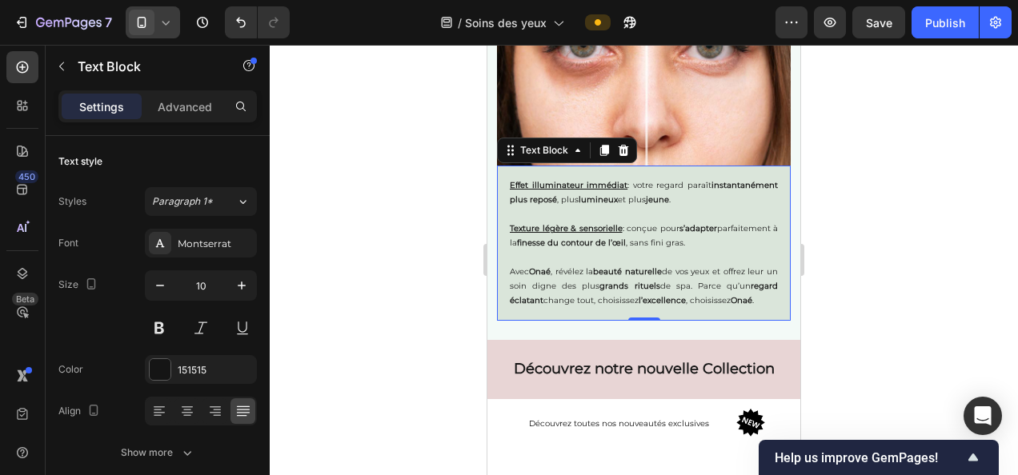
click at [879, 236] on div at bounding box center [644, 260] width 748 height 431
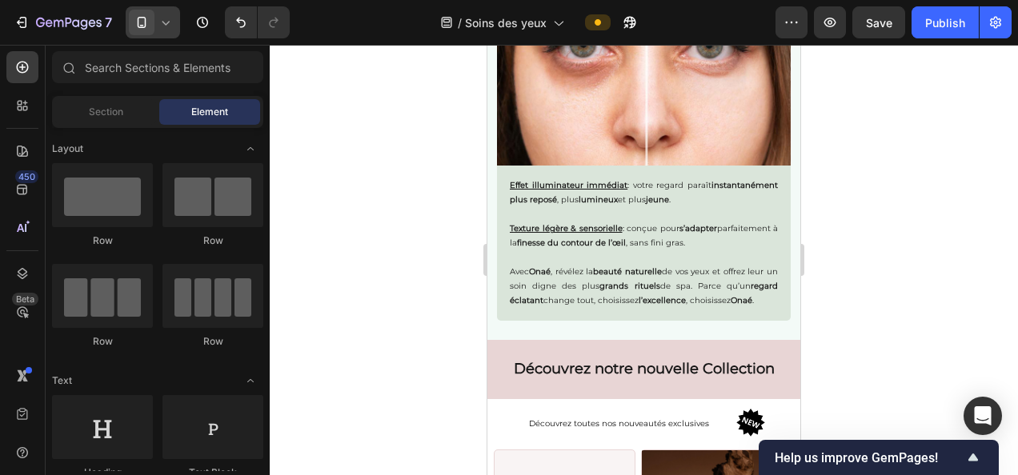
scroll to position [2895, 0]
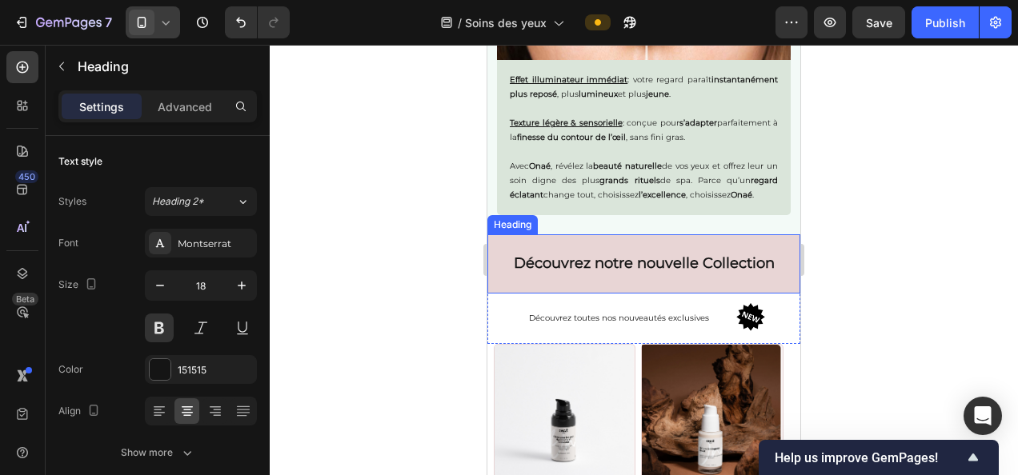
click at [508, 238] on h2 "Découvrez notre nouvelle Collection" at bounding box center [643, 263] width 313 height 58
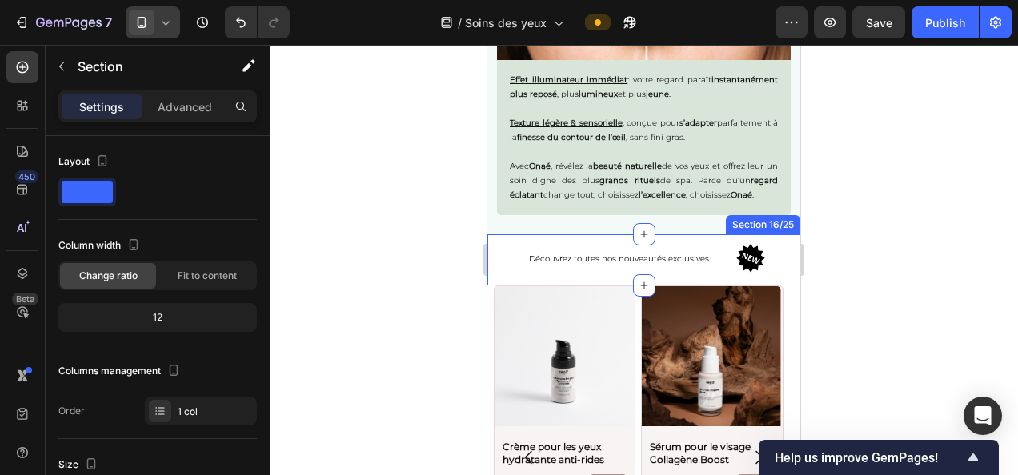
click at [496, 254] on div "Découvrez toutes nos nouveautés exclusives Text Block Image Row" at bounding box center [643, 259] width 313 height 51
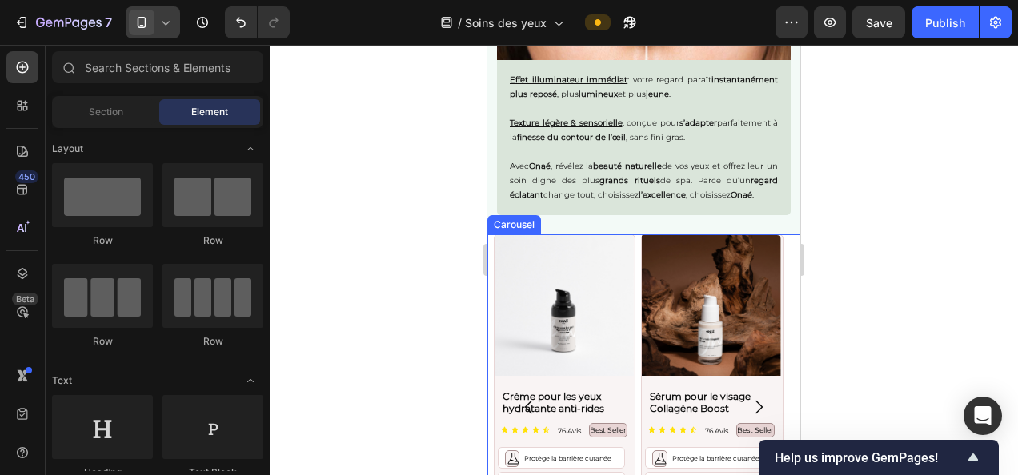
click at [639, 244] on div "Product Images Crème pour les yeux hydratante anti-rides Product Title Icon Ico…" at bounding box center [644, 406] width 300 height 345
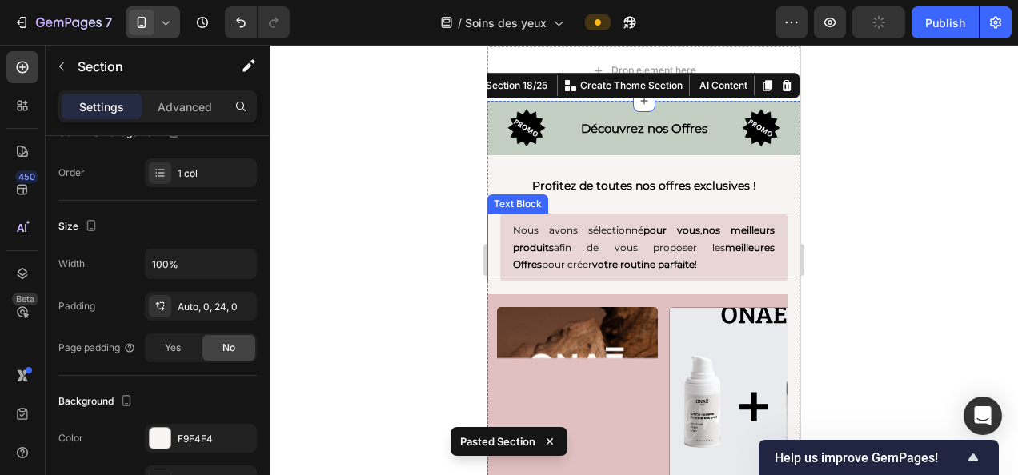
scroll to position [2769, 0]
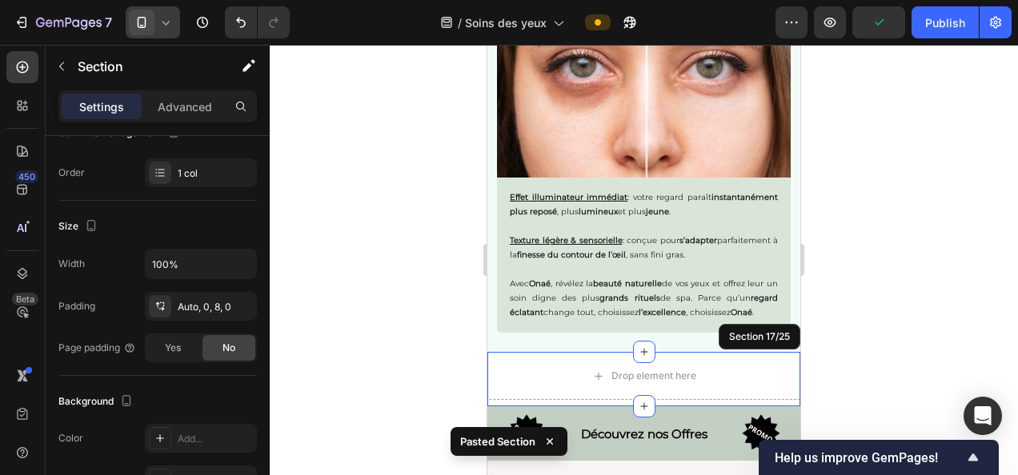
click at [680, 356] on div "Drop element here" at bounding box center [643, 376] width 313 height 48
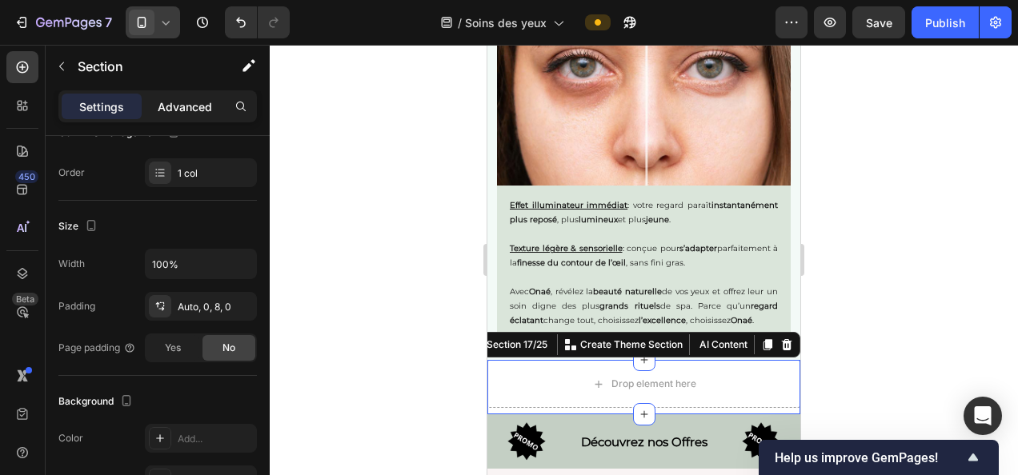
click at [197, 104] on p "Advanced" at bounding box center [185, 106] width 54 height 17
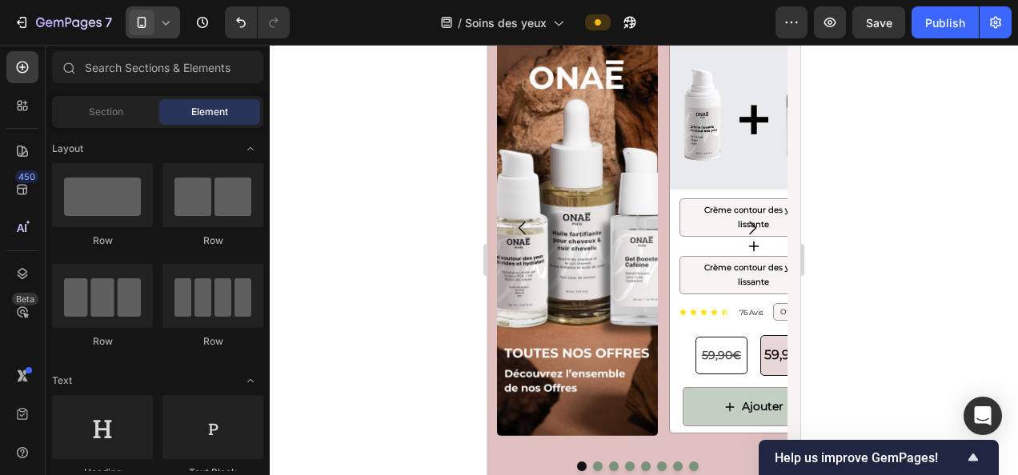
scroll to position [3642, 0]
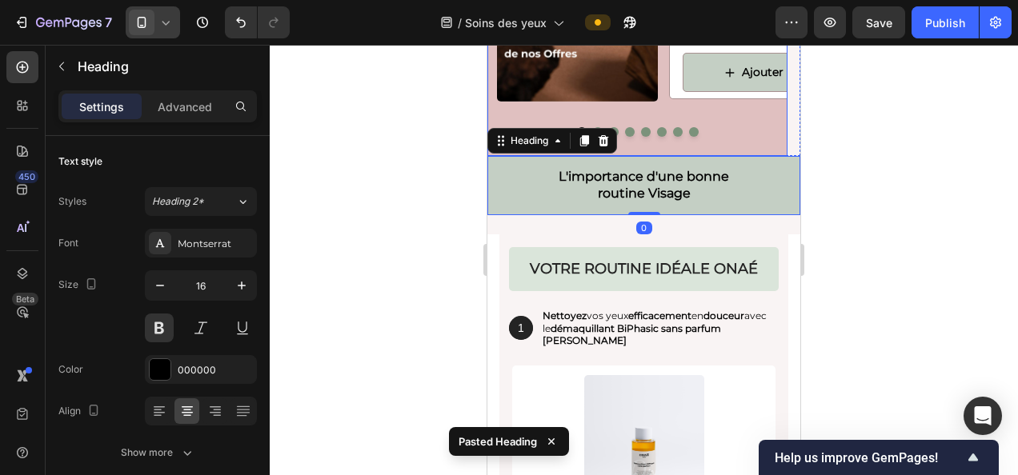
click at [736, 129] on div at bounding box center [637, 132] width 300 height 10
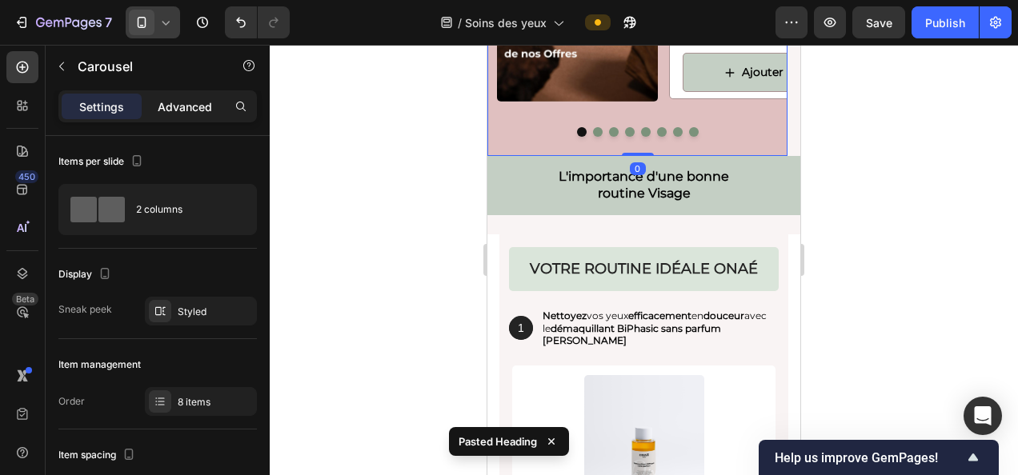
click at [181, 110] on p "Advanced" at bounding box center [185, 106] width 54 height 17
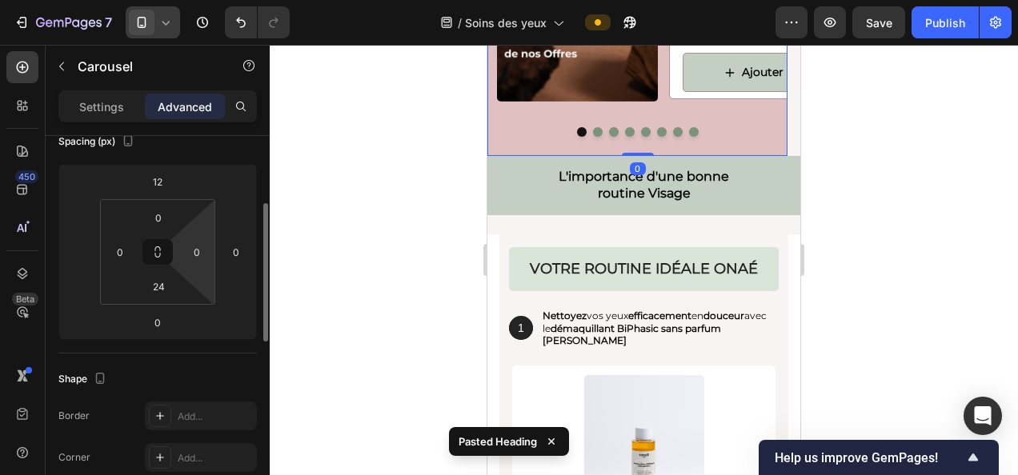
scroll to position [195, 0]
click at [154, 289] on input "24" at bounding box center [158, 285] width 32 height 24
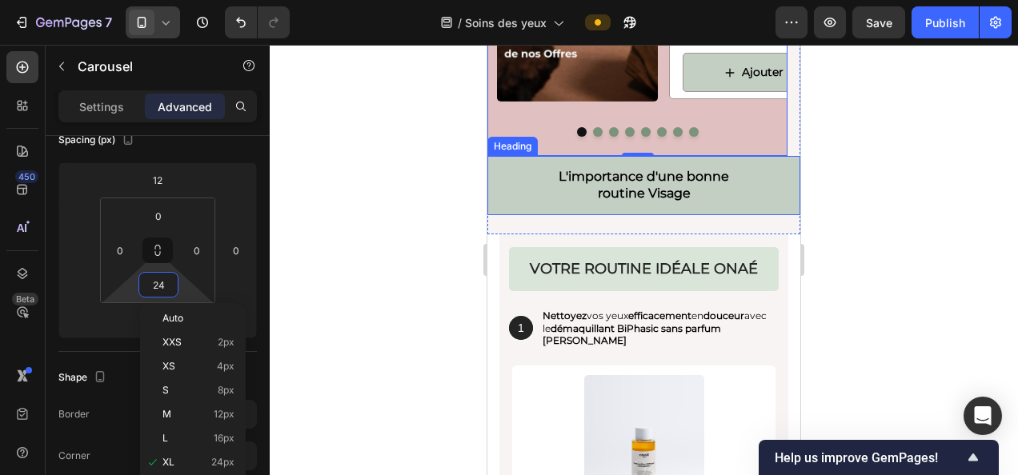
click at [523, 165] on h2 "L'importance d'une bonne routine Visage" at bounding box center [643, 185] width 313 height 59
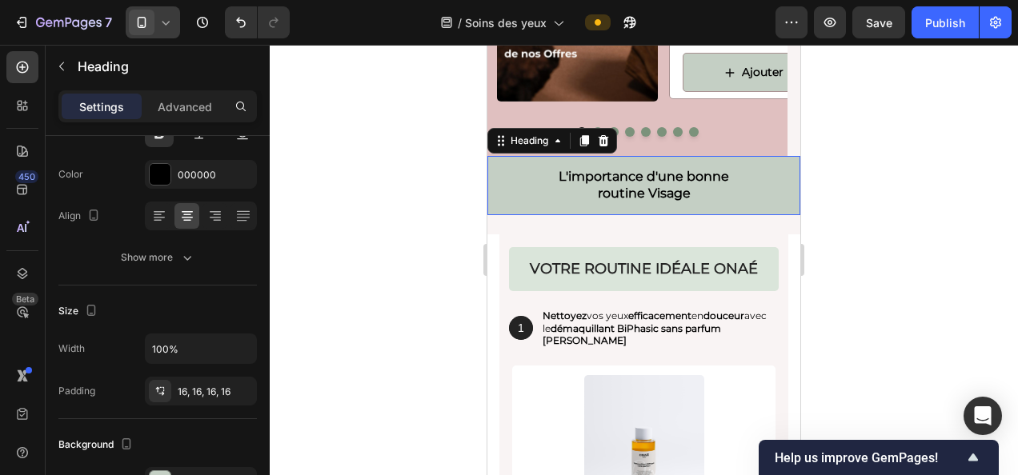
scroll to position [0, 0]
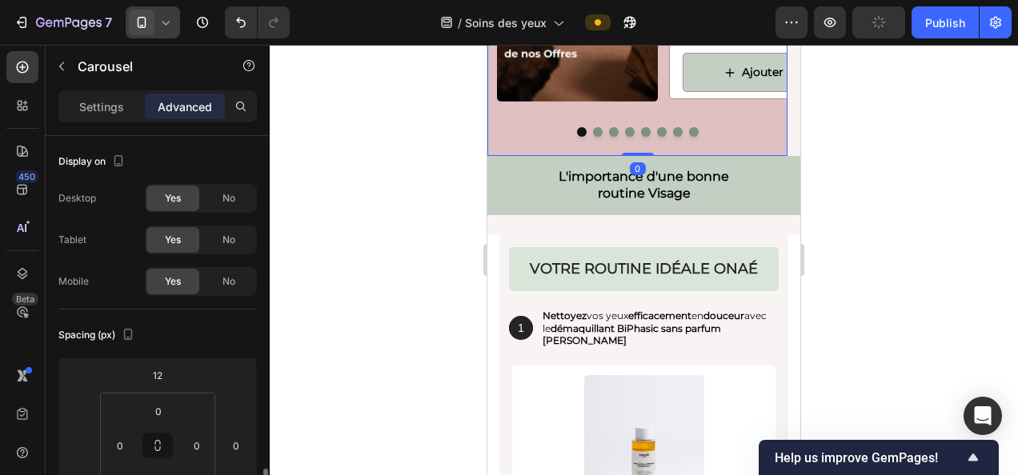
scroll to position [245, 0]
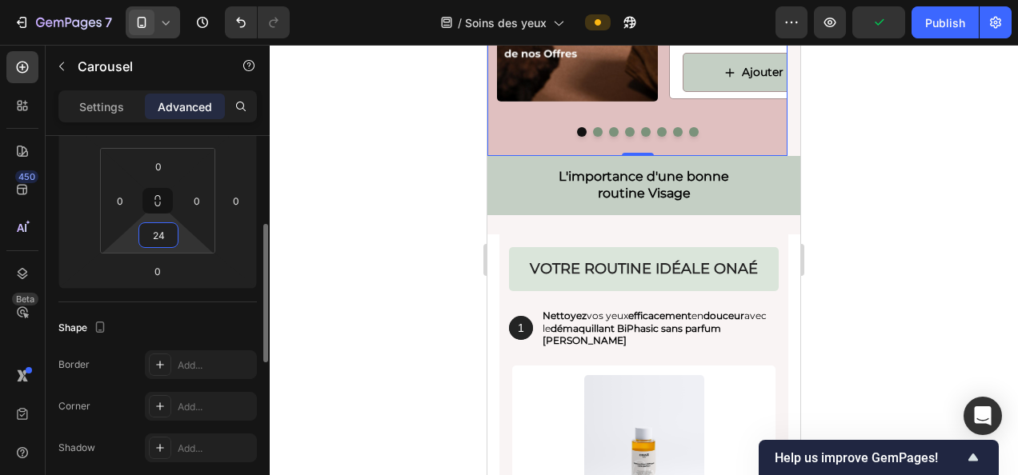
click at [162, 238] on input "24" at bounding box center [158, 235] width 32 height 24
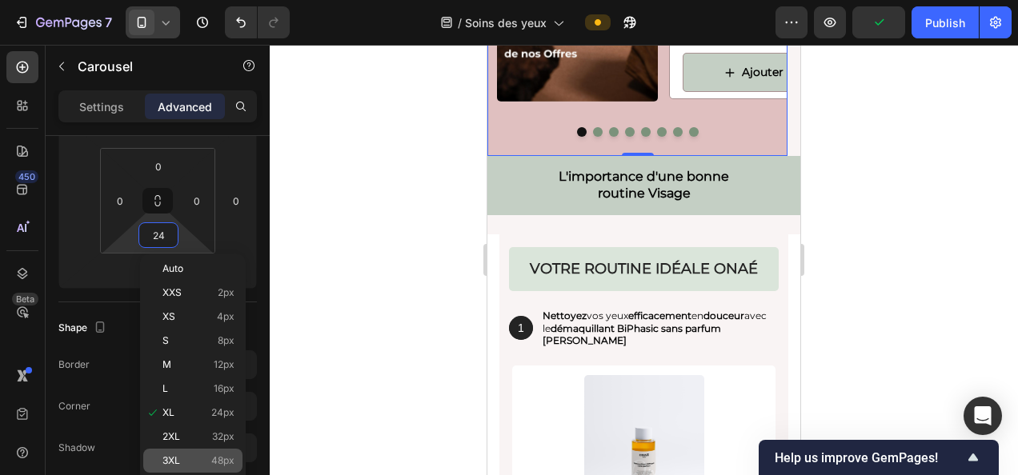
click at [213, 455] on span "48px" at bounding box center [222, 460] width 23 height 11
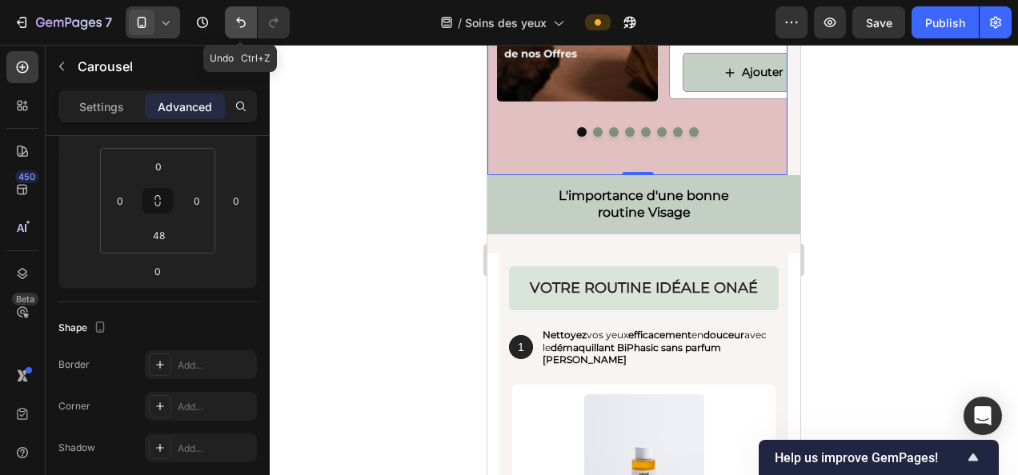
click at [234, 32] on button "Undo/Redo" at bounding box center [241, 22] width 32 height 32
type input "24"
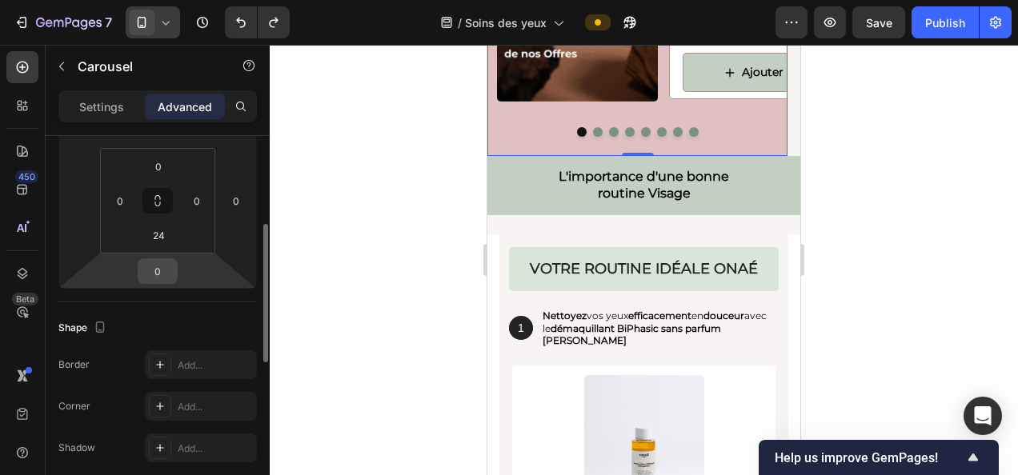
click at [147, 270] on input "0" at bounding box center [158, 271] width 32 height 24
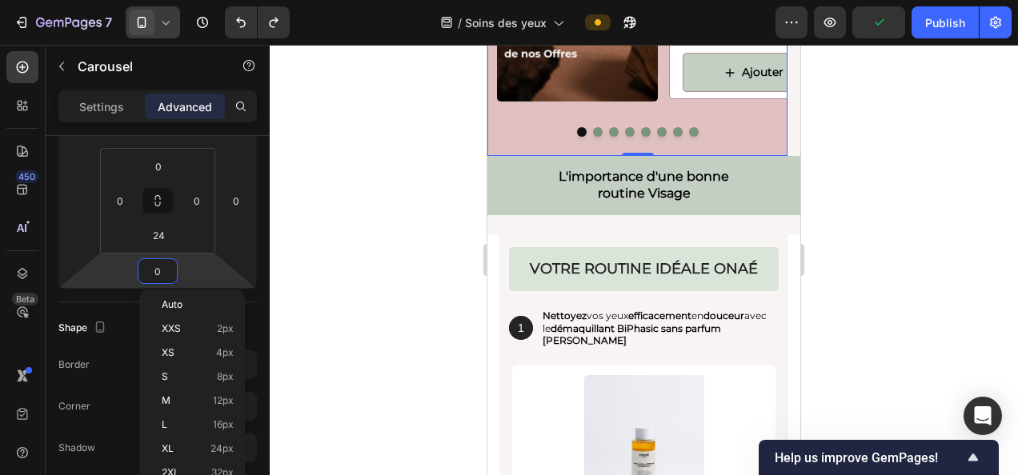
click at [229, 424] on span "16px" at bounding box center [223, 424] width 21 height 11
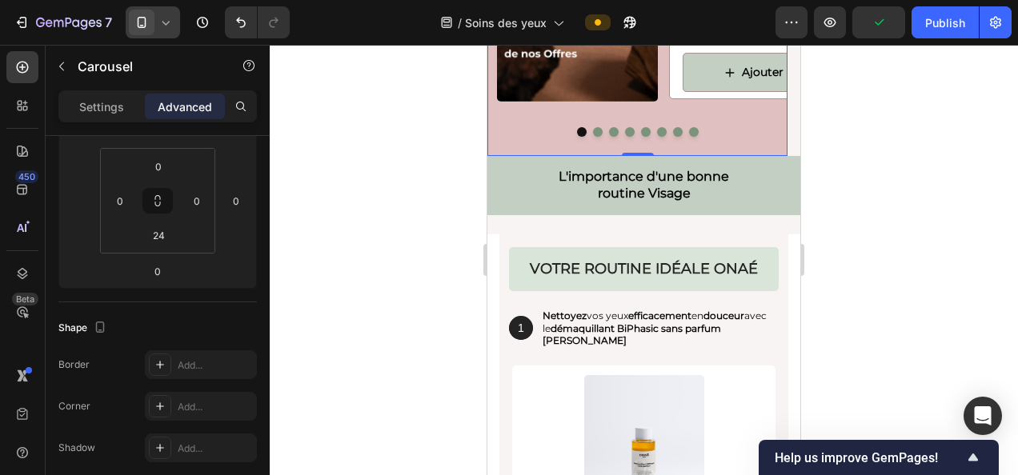
type input "16"
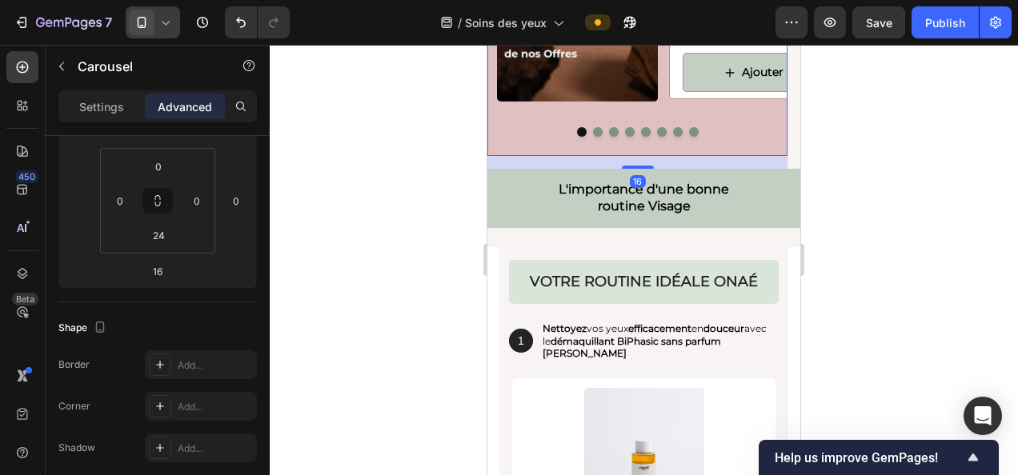
click at [379, 211] on div at bounding box center [644, 260] width 748 height 431
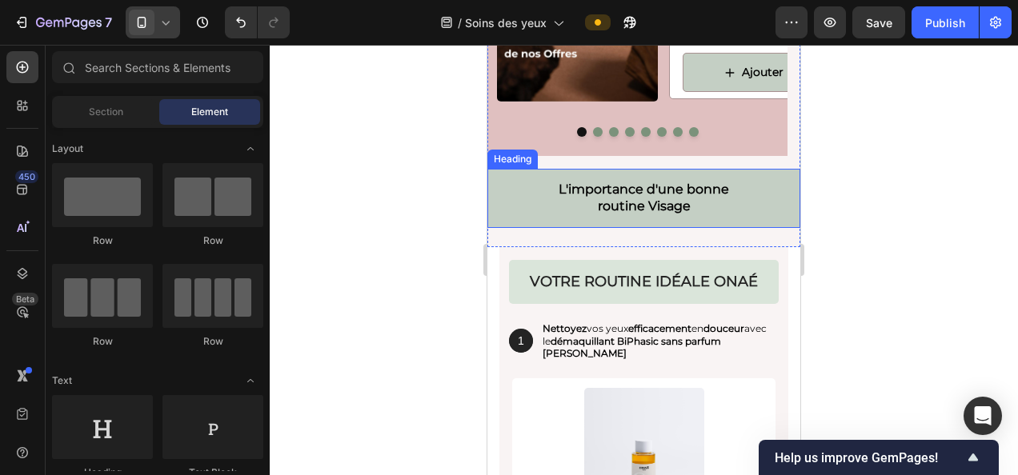
scroll to position [3553, 0]
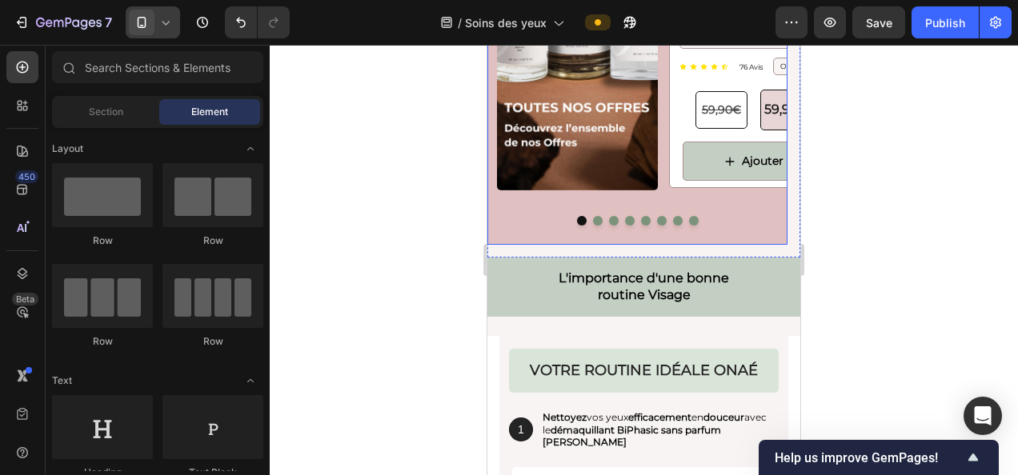
click at [539, 233] on div "Image Product Images Crème contour des yeux lissante Text Block Icon Crème cont…" at bounding box center [637, 3] width 300 height 483
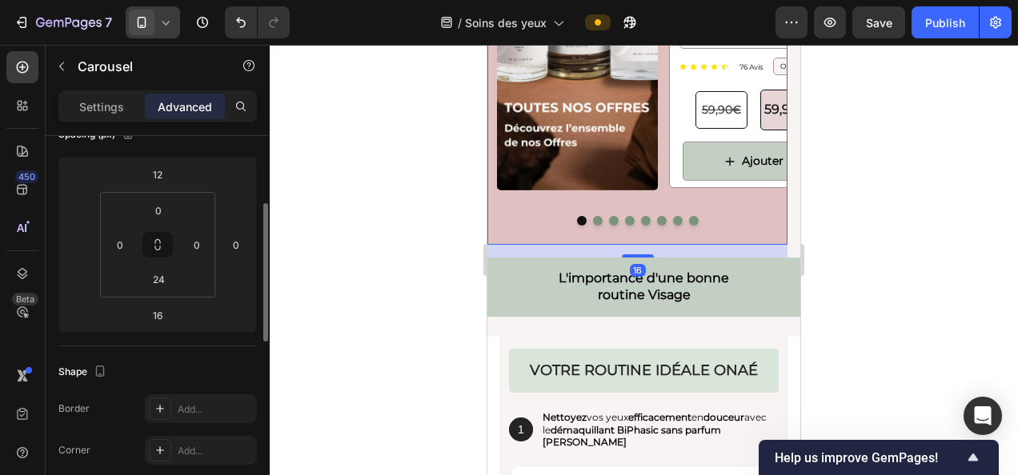
scroll to position [205, 0]
click at [162, 302] on input "16" at bounding box center [158, 311] width 32 height 24
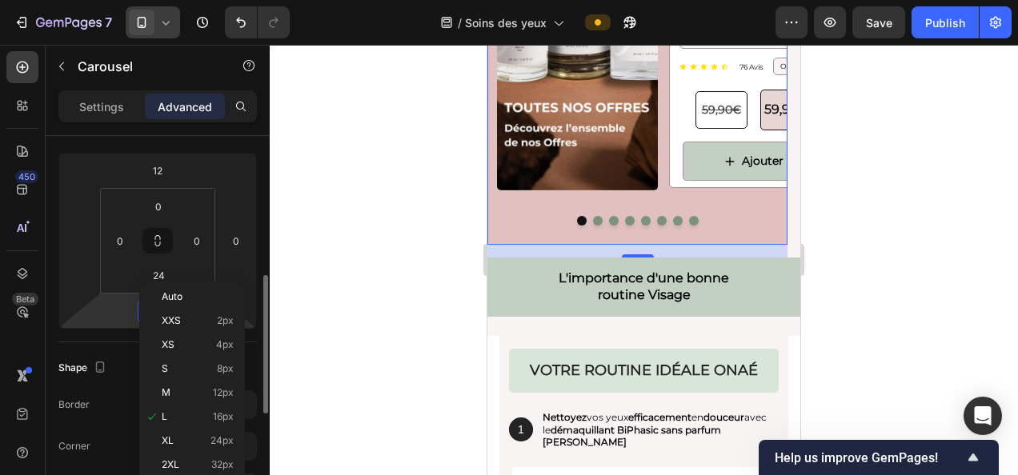
scroll to position [253, 0]
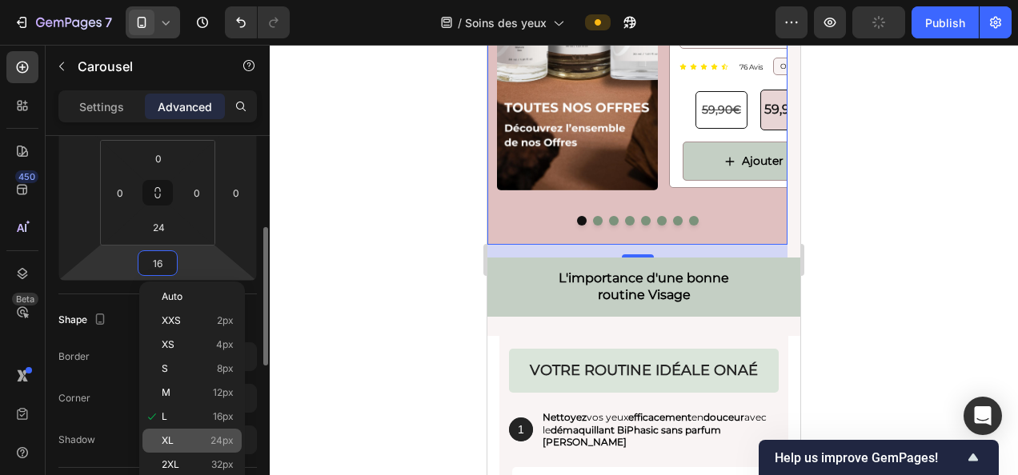
click at [210, 429] on div "XL 24px" at bounding box center [191, 441] width 99 height 24
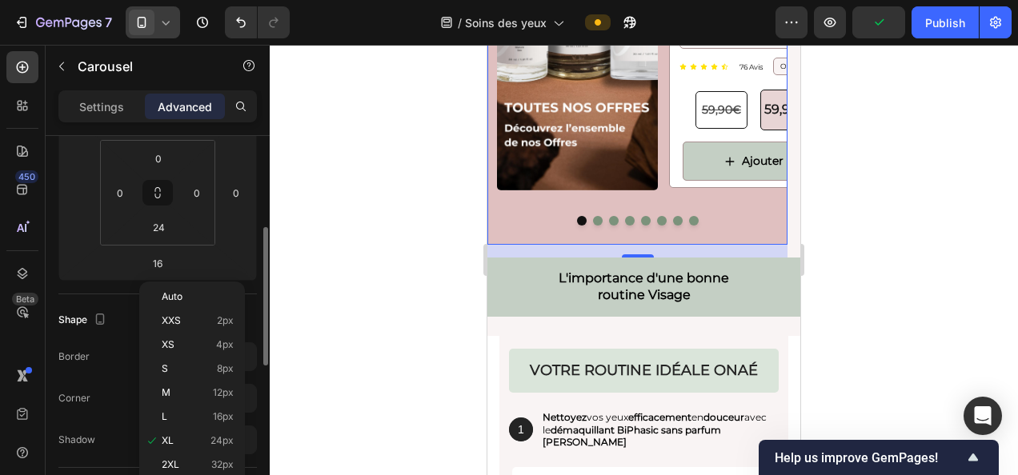
type input "24"
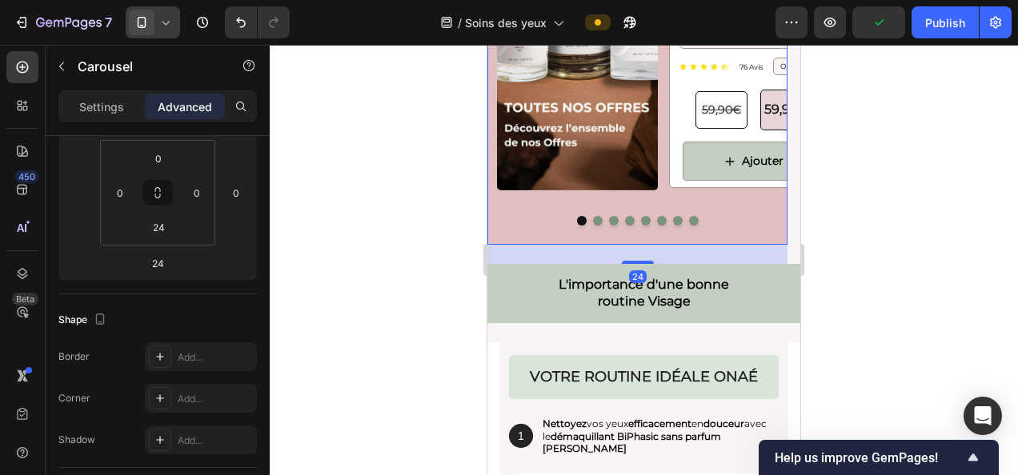
click at [408, 289] on div at bounding box center [644, 260] width 748 height 431
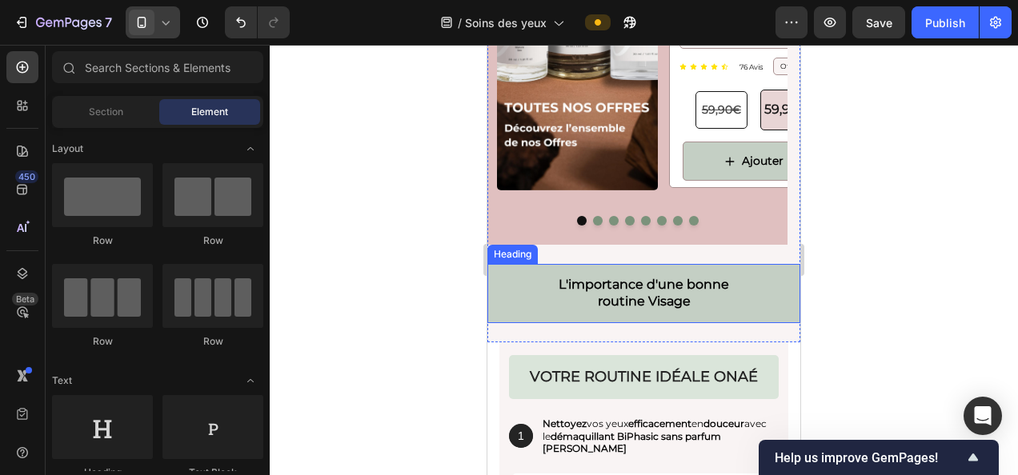
click at [661, 298] on h2 "L'importance d'une bonne routine Visage" at bounding box center [643, 293] width 313 height 59
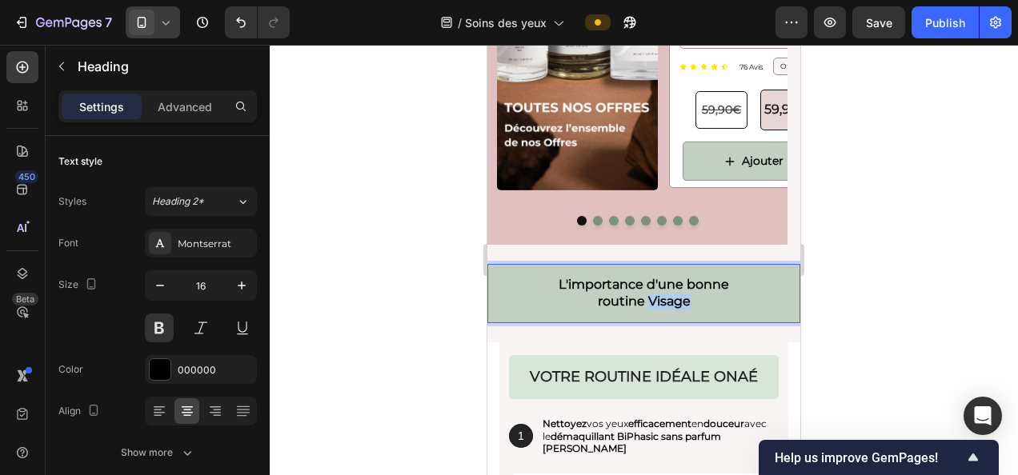
click at [661, 298] on h2 "L'importance d'une bonne routine Visage" at bounding box center [643, 293] width 313 height 59
click at [878, 274] on div at bounding box center [644, 260] width 748 height 431
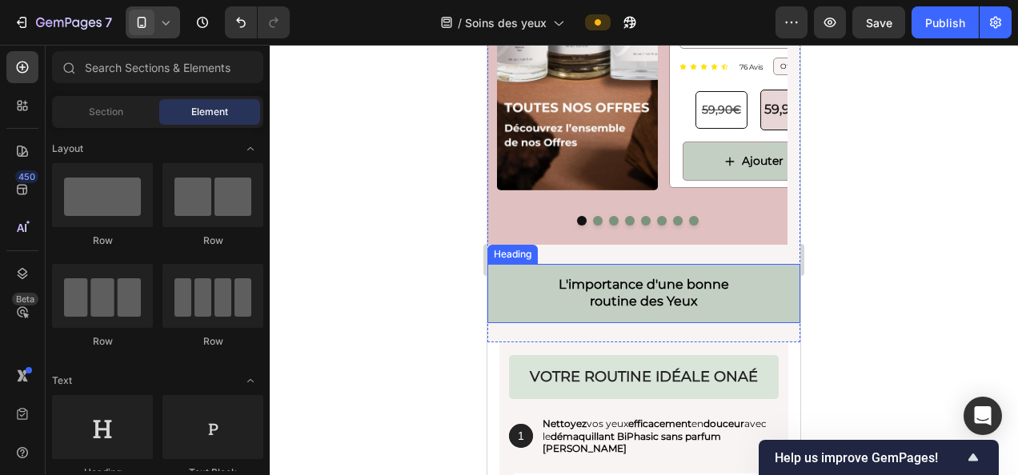
scroll to position [3675, 0]
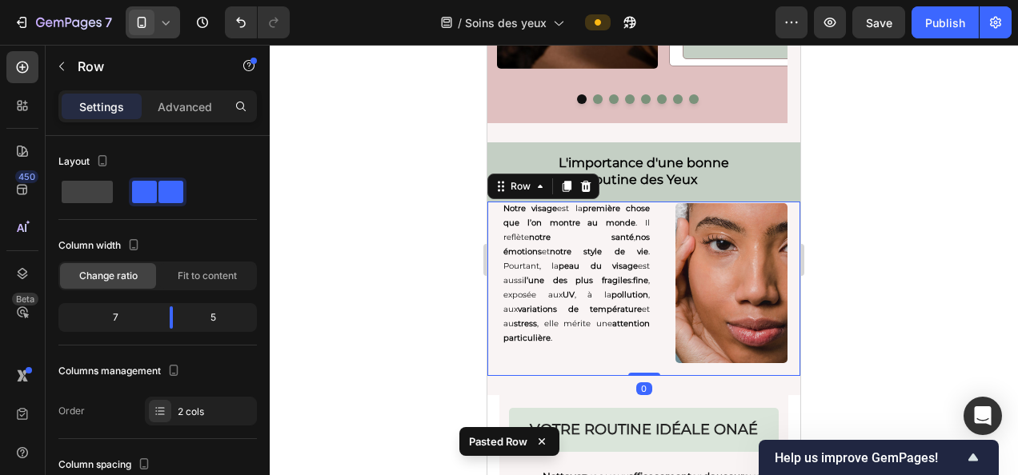
click at [925, 206] on div at bounding box center [644, 260] width 748 height 431
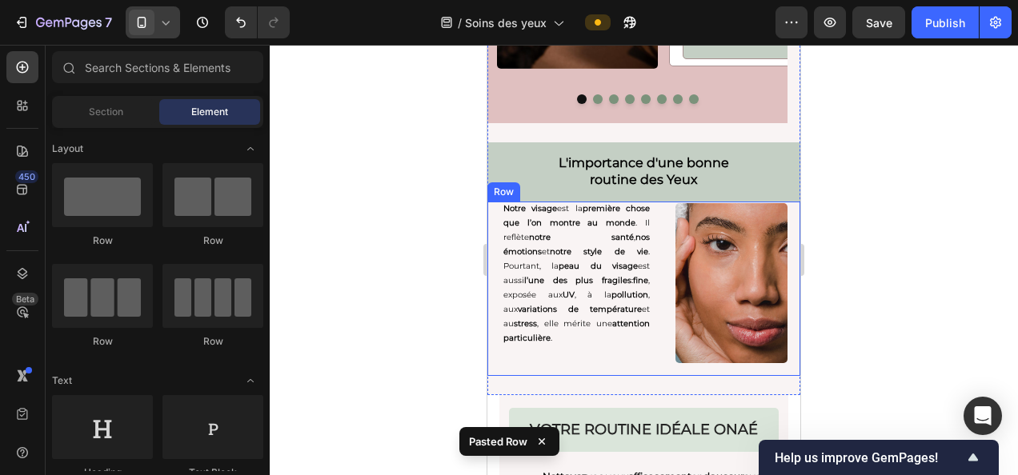
click at [618, 349] on div "Notre visage est la première chose que l’on montre au monde . Il reflète notre …" at bounding box center [574, 289] width 175 height 174
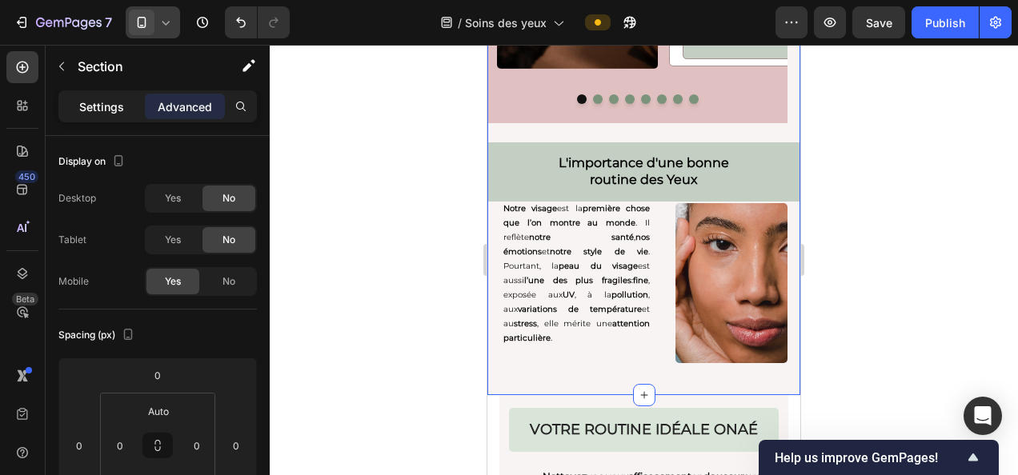
click at [111, 114] on p "Settings" at bounding box center [101, 106] width 45 height 17
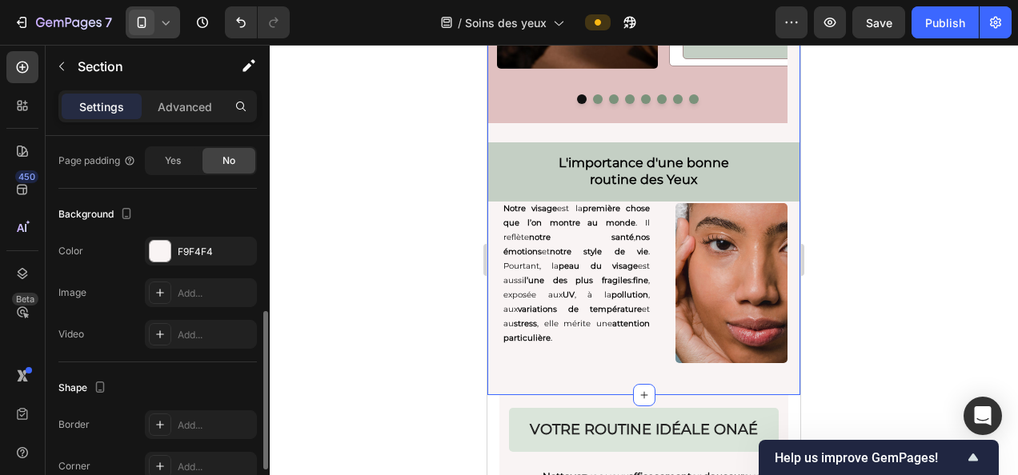
scroll to position [425, 0]
click at [192, 246] on div "F9F4F4" at bounding box center [201, 253] width 46 height 14
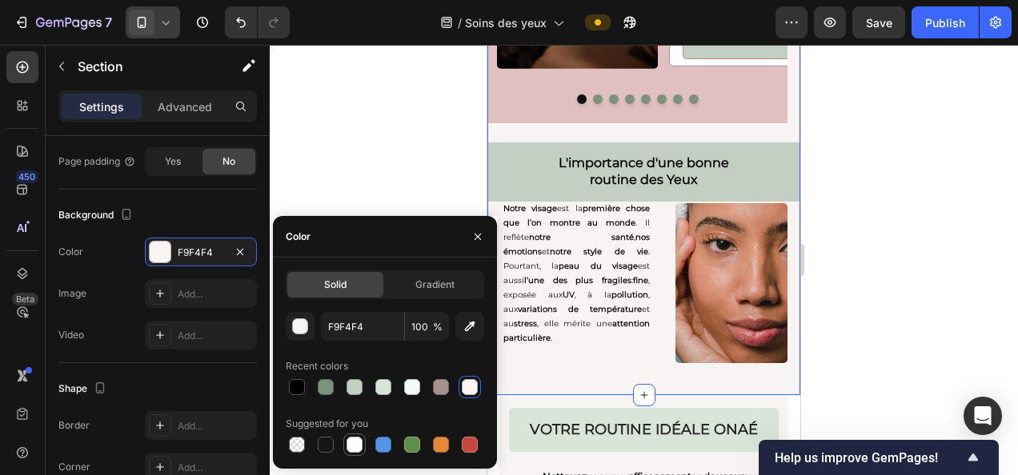
click at [352, 445] on div at bounding box center [355, 445] width 16 height 16
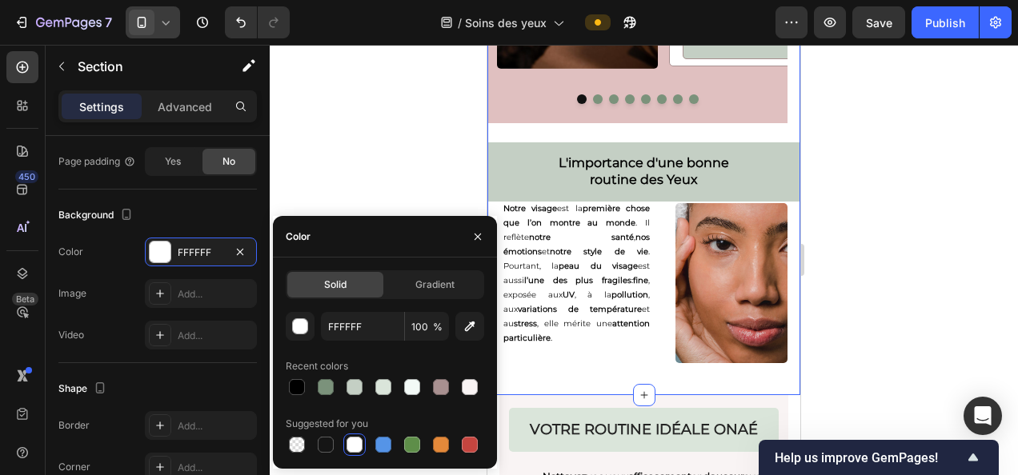
click at [381, 142] on div at bounding box center [644, 260] width 748 height 431
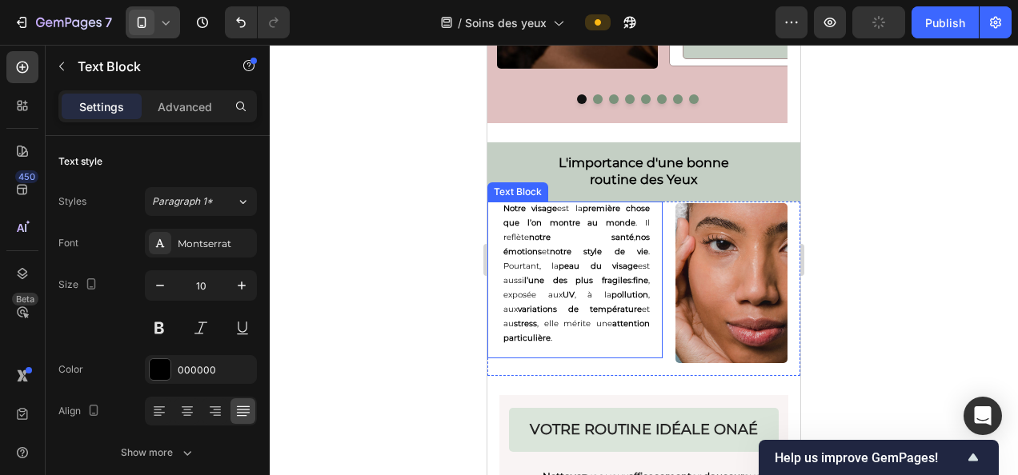
click at [561, 261] on strong "peau du visage" at bounding box center [598, 266] width 79 height 10
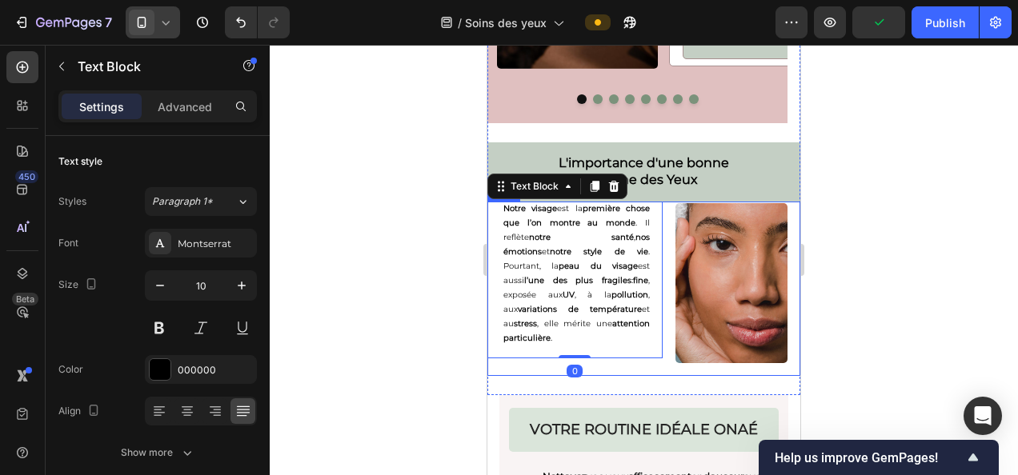
click at [663, 204] on div "Notre visage est la première chose que l’on montre au monde . Il reflète notre …" at bounding box center [643, 289] width 313 height 174
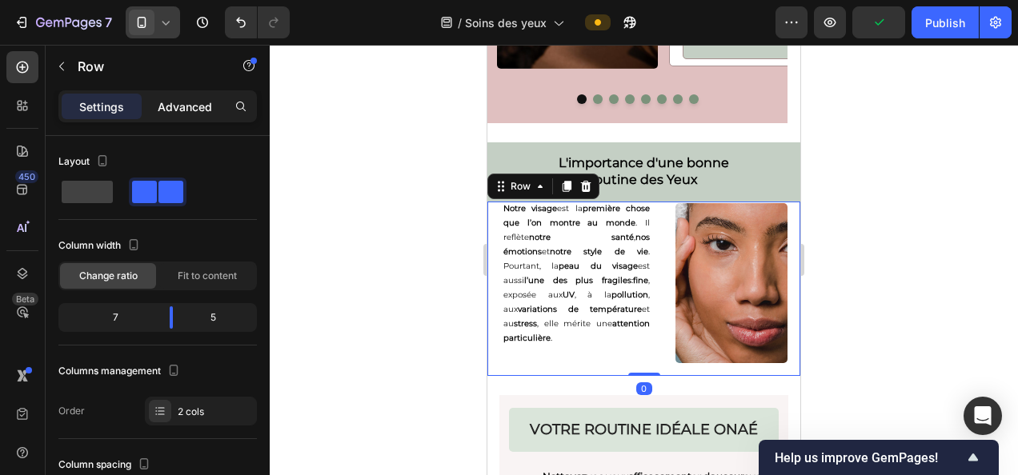
click at [190, 108] on p "Advanced" at bounding box center [185, 106] width 54 height 17
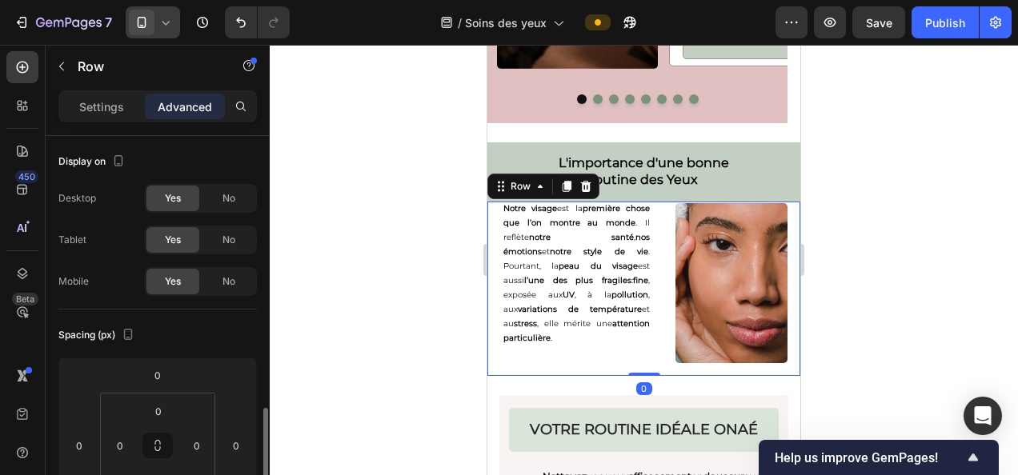
scroll to position [203, 0]
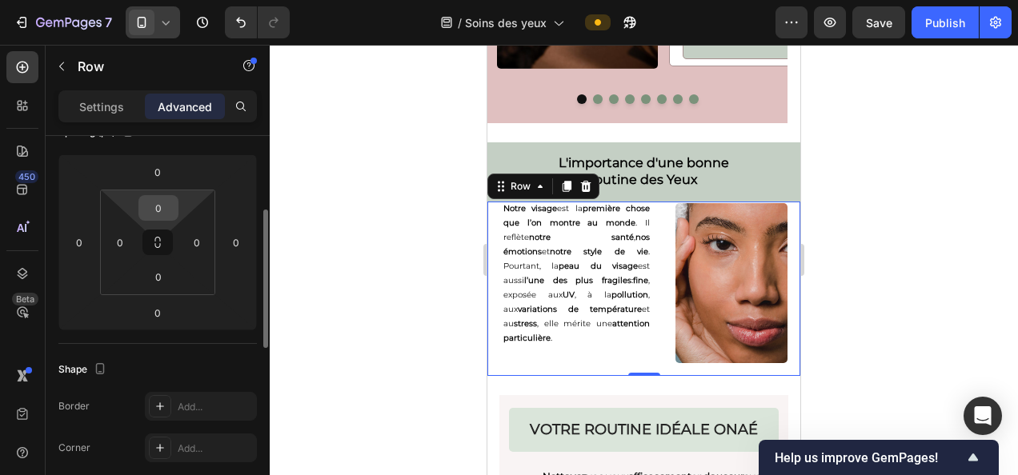
click at [157, 201] on input "0" at bounding box center [158, 208] width 32 height 24
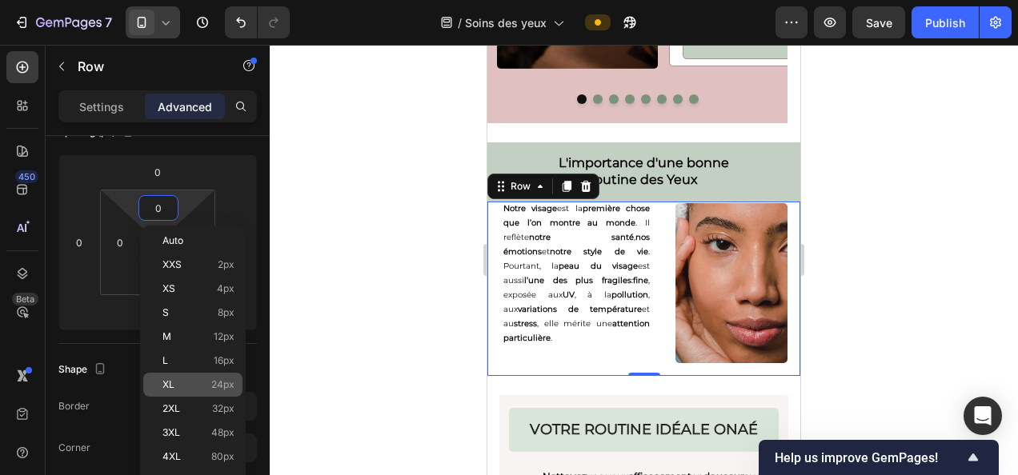
click at [219, 381] on span "24px" at bounding box center [222, 384] width 23 height 11
type input "24"
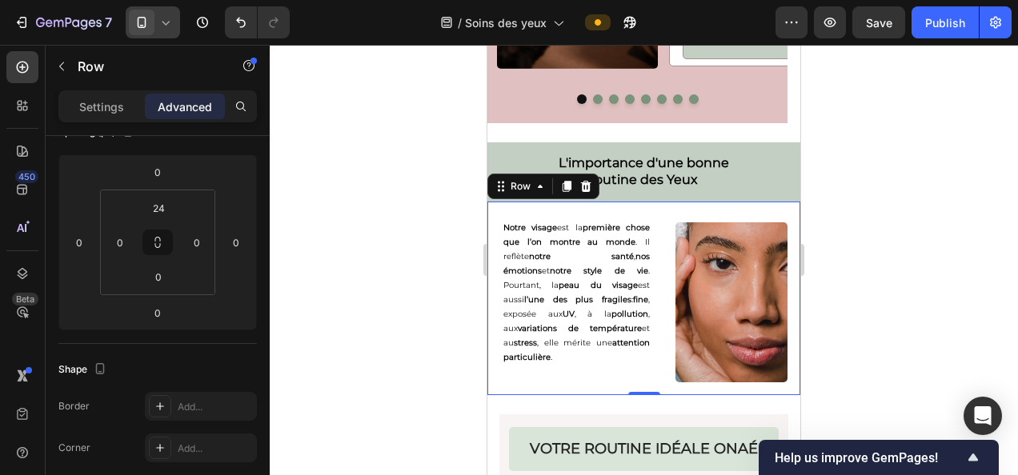
click at [411, 304] on div at bounding box center [644, 260] width 748 height 431
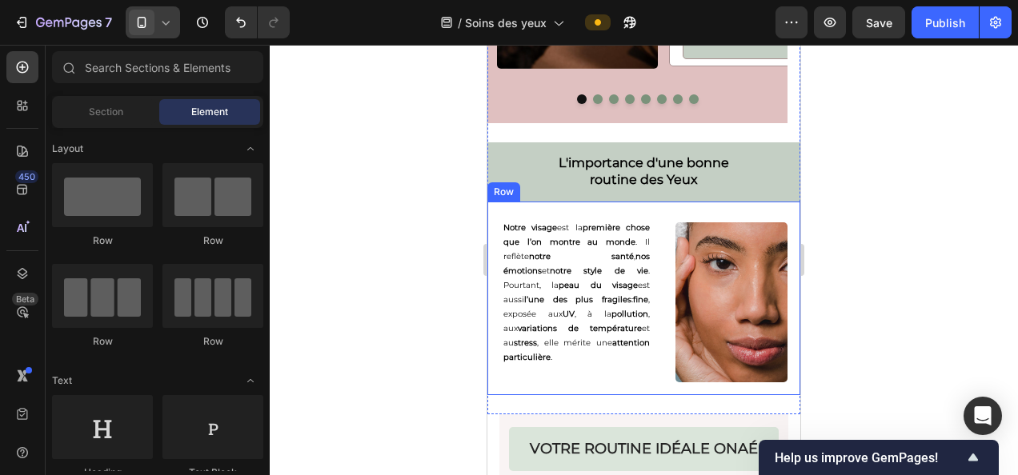
click at [655, 363] on div "Notre visage est la première chose que l’on montre au monde . Il reflète notre …" at bounding box center [574, 308] width 175 height 174
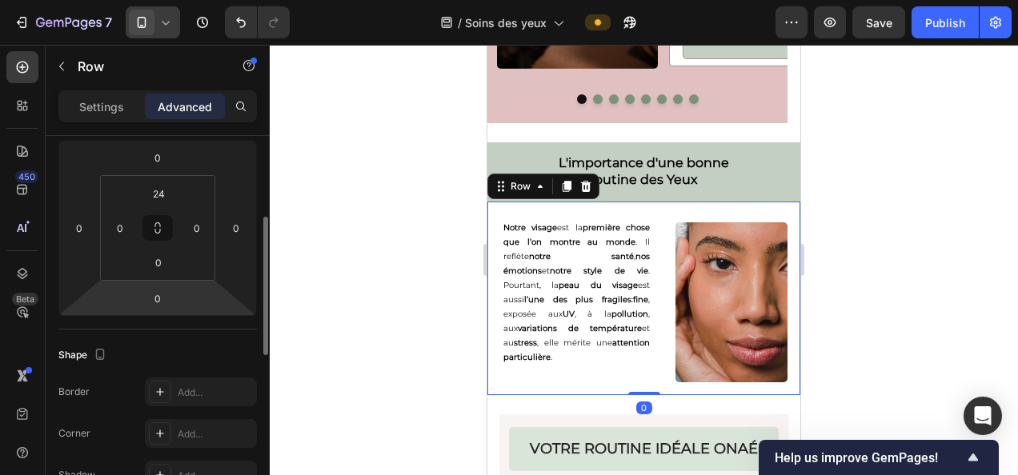
scroll to position [221, 0]
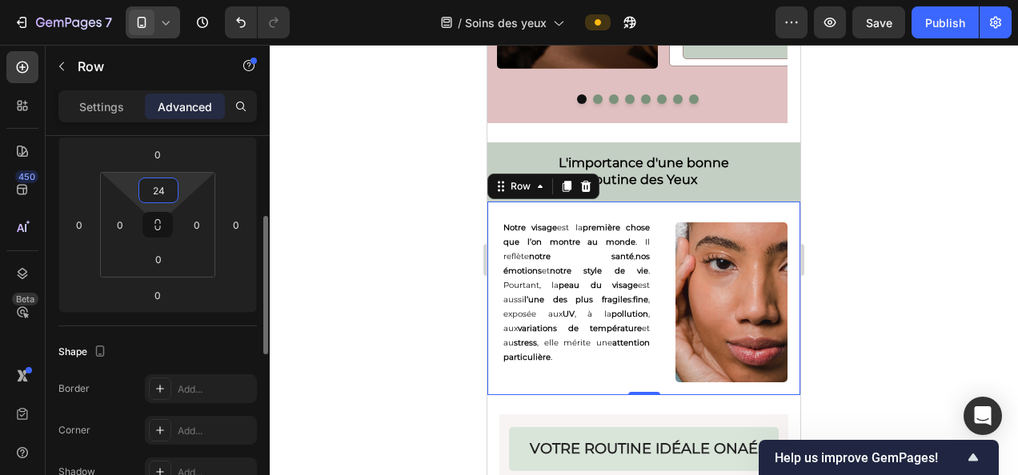
click at [163, 180] on input "24" at bounding box center [158, 190] width 32 height 24
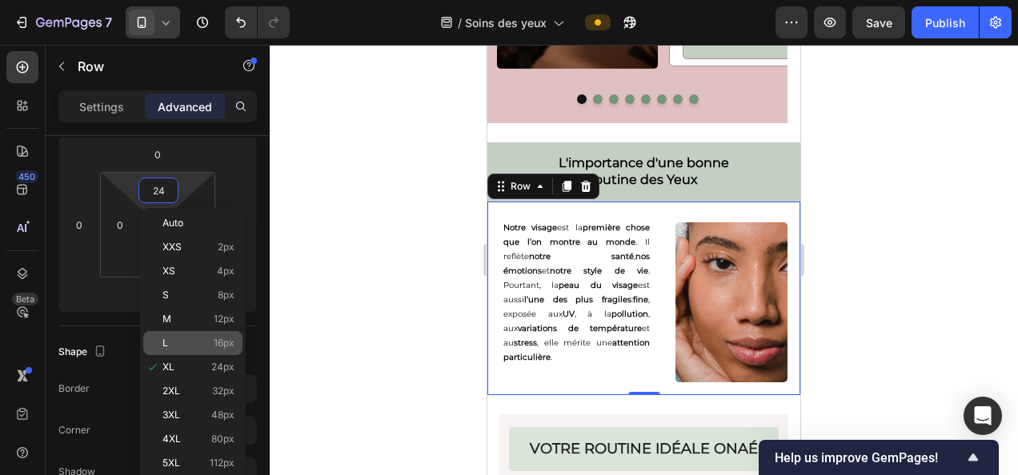
click at [229, 343] on span "16px" at bounding box center [224, 343] width 21 height 11
type input "16"
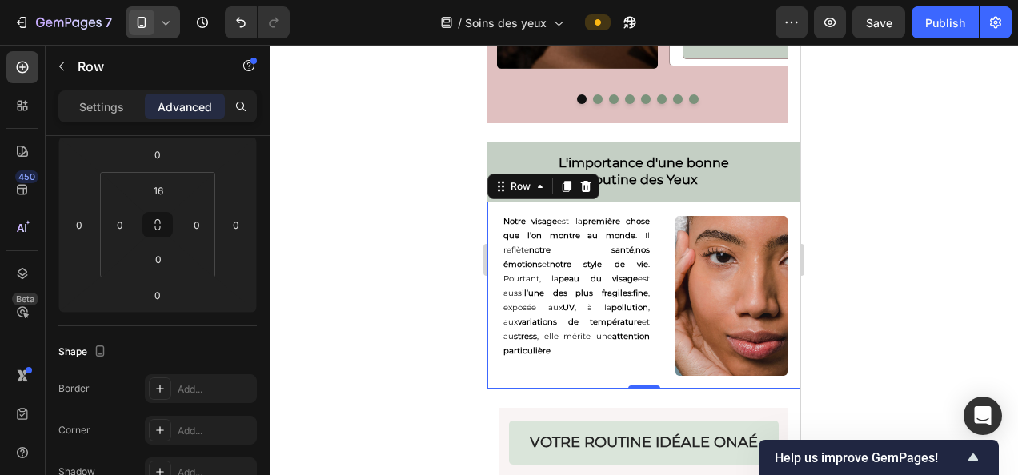
click at [427, 239] on div at bounding box center [644, 260] width 748 height 431
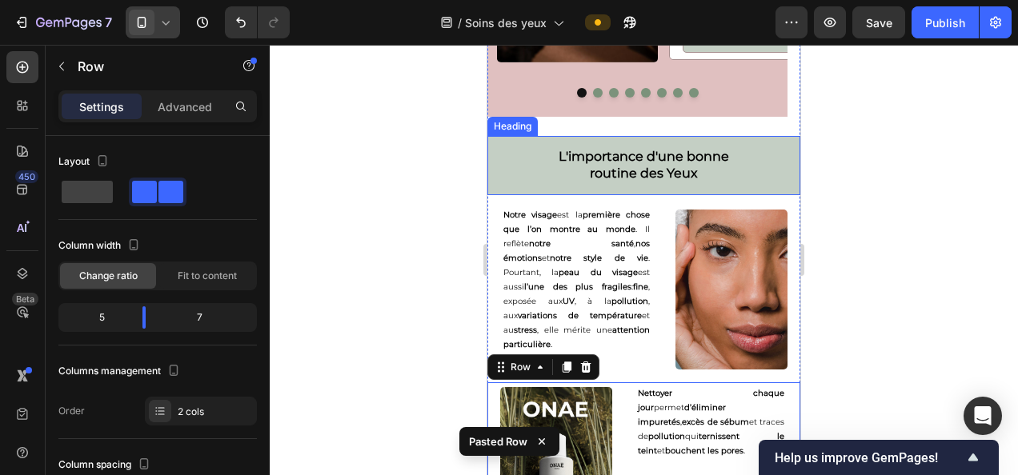
scroll to position [4138, 0]
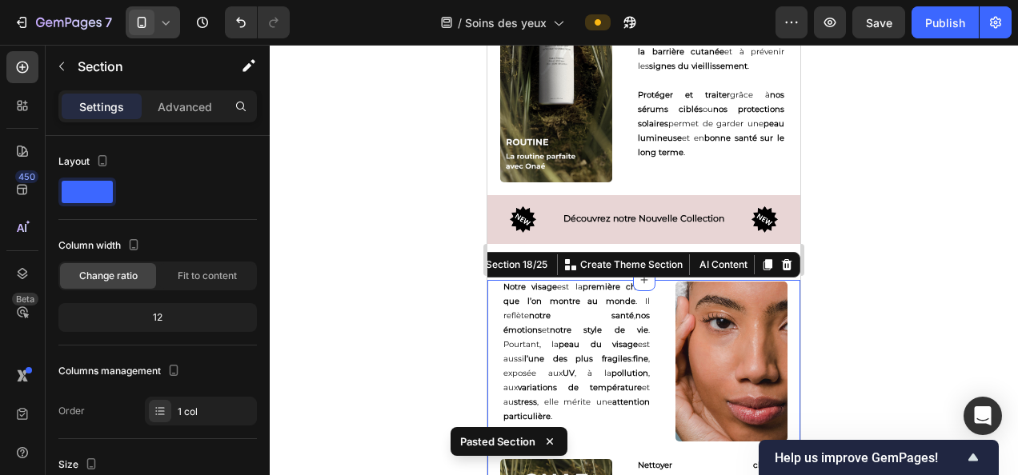
scroll to position [4312, 0]
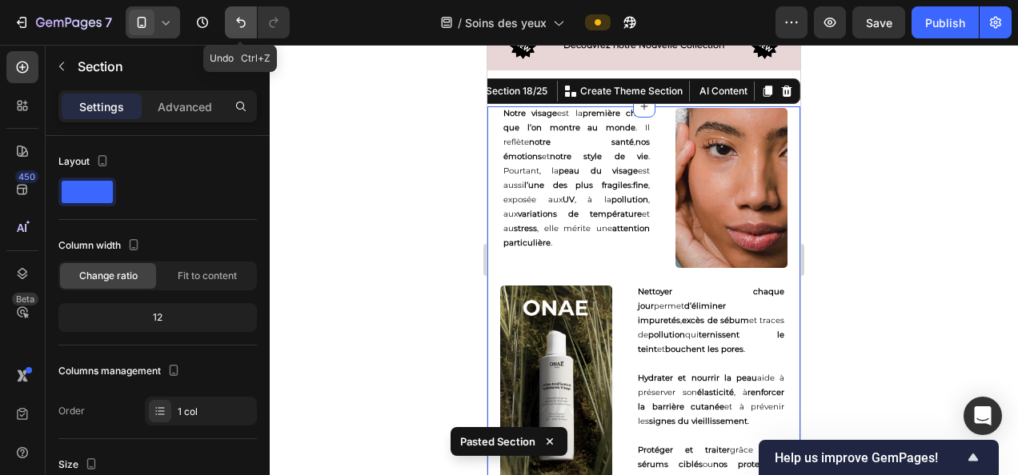
click at [248, 23] on icon "Undo/Redo" at bounding box center [241, 22] width 16 height 16
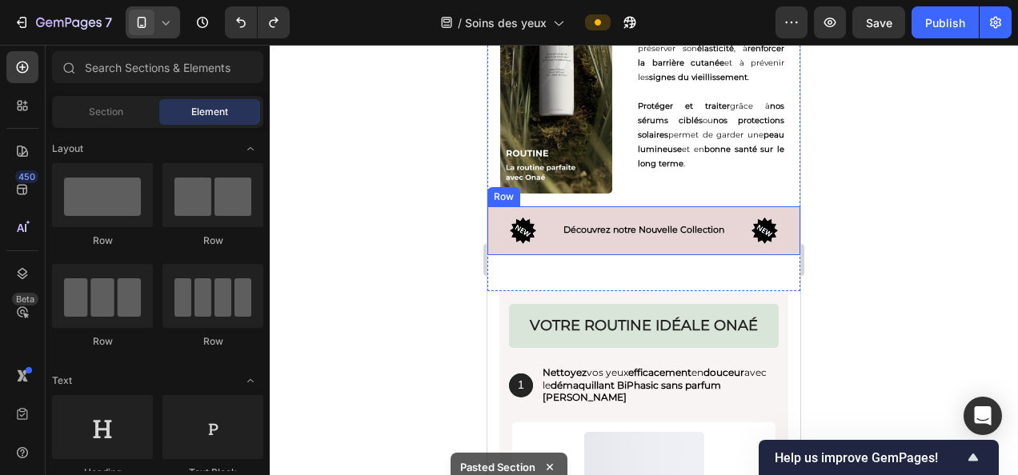
scroll to position [4128, 0]
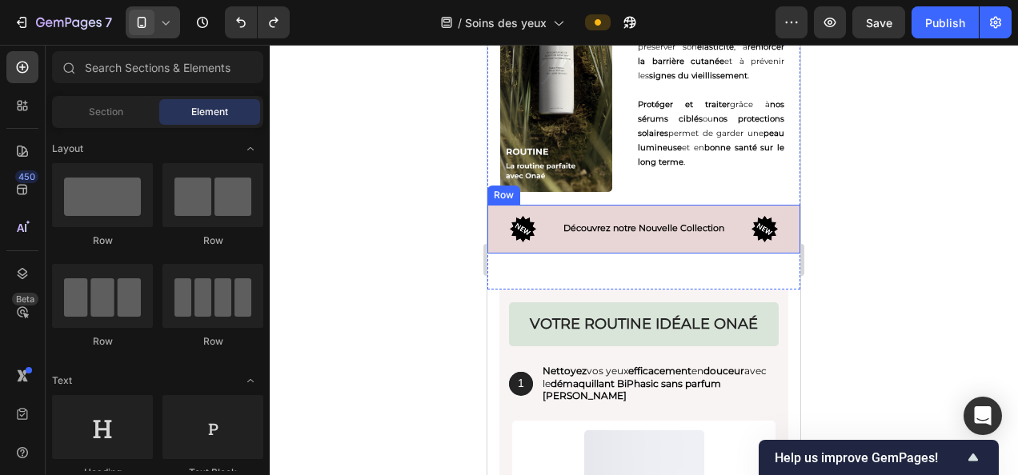
click at [659, 240] on div "Image Découvrez notre Nouvelle Collection Text Block Image Row" at bounding box center [643, 229] width 313 height 49
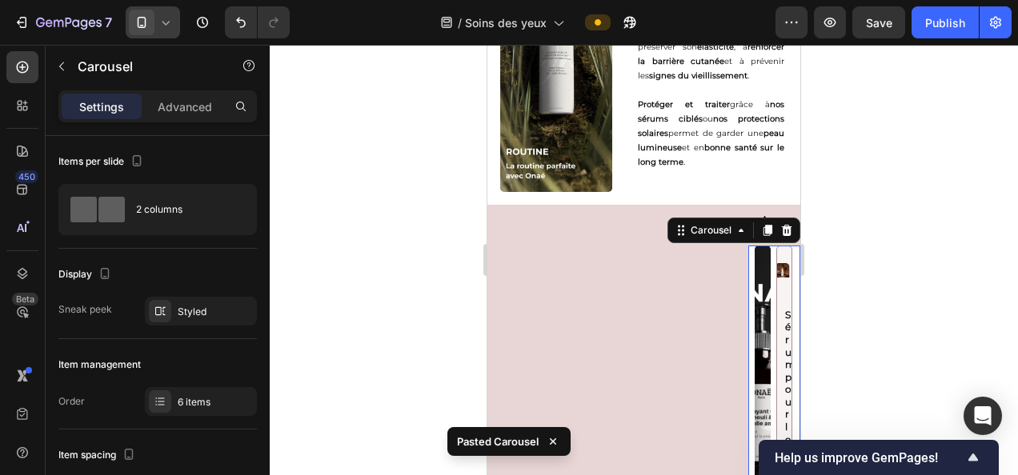
scroll to position [4268, 0]
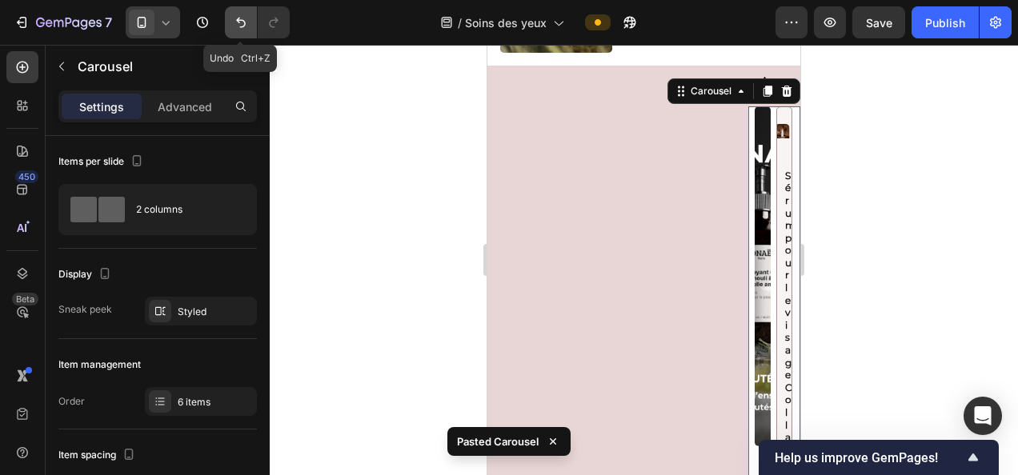
drag, startPoint x: 242, startPoint y: 24, endPoint x: 140, endPoint y: 50, distance: 105.8
click at [242, 24] on icon "Undo/Redo" at bounding box center [241, 22] width 16 height 16
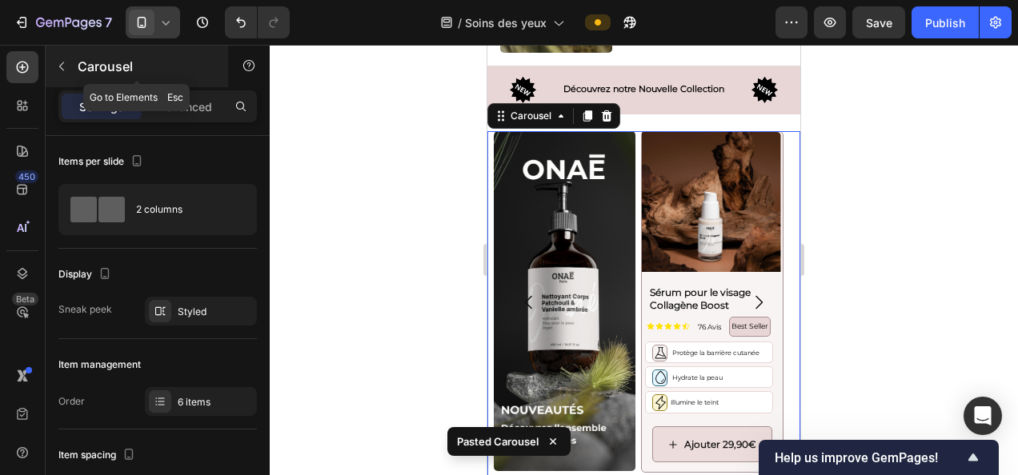
click at [64, 58] on button "button" at bounding box center [62, 67] width 26 height 26
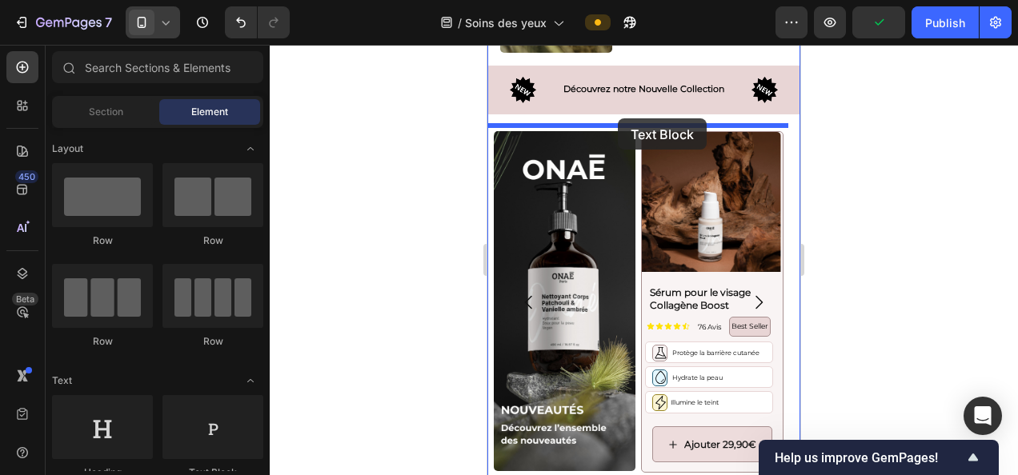
drag, startPoint x: 707, startPoint y: 471, endPoint x: 618, endPoint y: 118, distance: 363.3
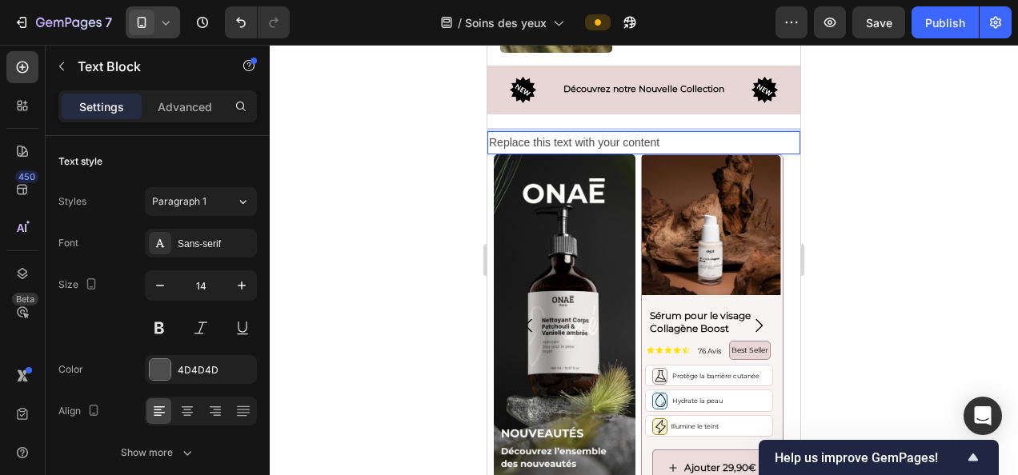
click at [652, 131] on div "Replace this text with your content" at bounding box center [643, 142] width 313 height 23
click at [652, 133] on p "Replace this text with your content" at bounding box center [644, 143] width 310 height 20
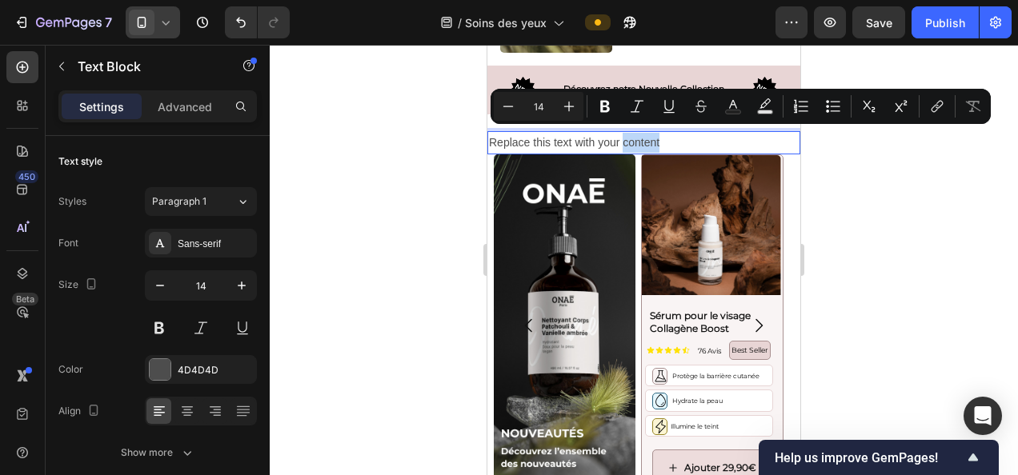
click at [652, 133] on p "Replace this text with your content" at bounding box center [644, 143] width 310 height 20
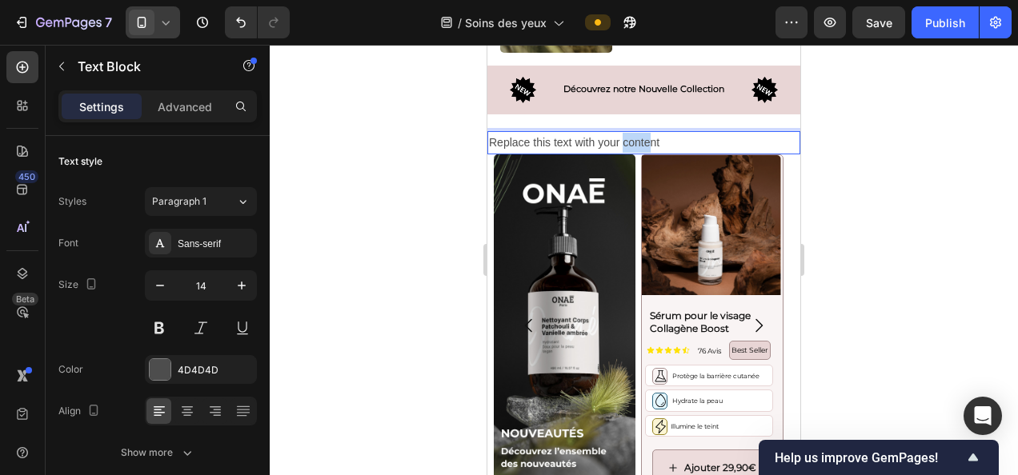
click at [652, 133] on p "Replace this text with your content" at bounding box center [644, 143] width 310 height 20
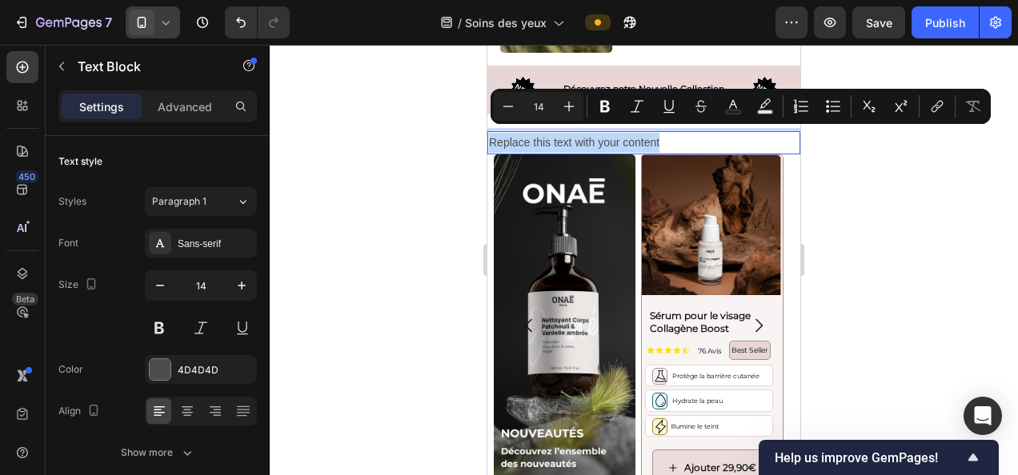
click at [652, 133] on p "Replace this text with your content" at bounding box center [644, 143] width 310 height 20
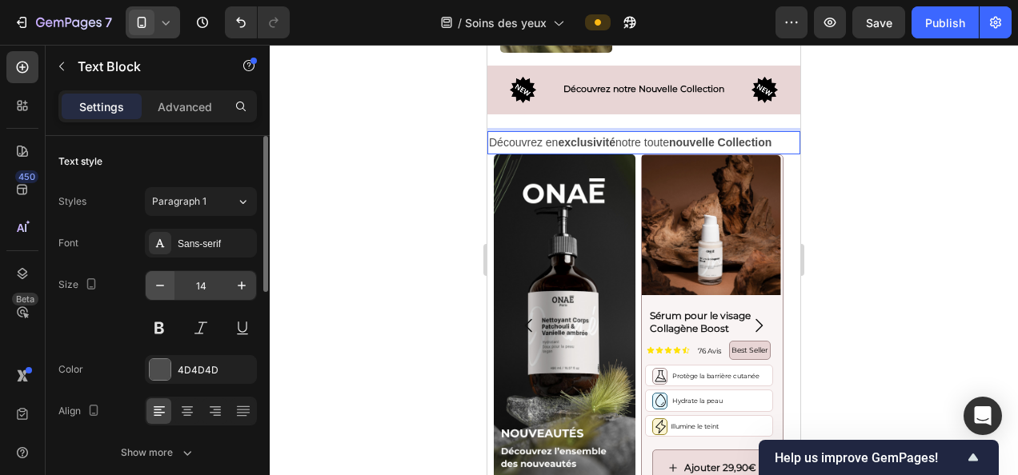
click at [163, 283] on icon "button" at bounding box center [160, 286] width 16 height 16
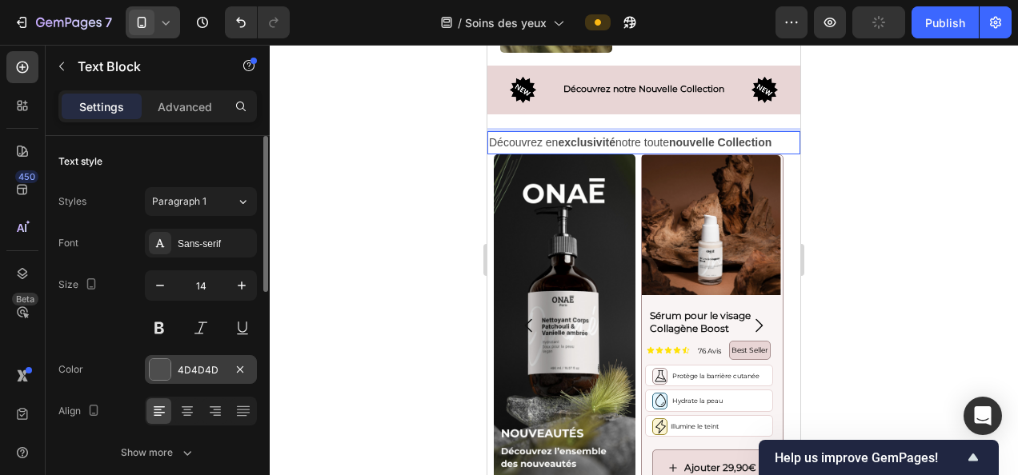
click at [210, 379] on div "4D4D4D" at bounding box center [201, 369] width 112 height 29
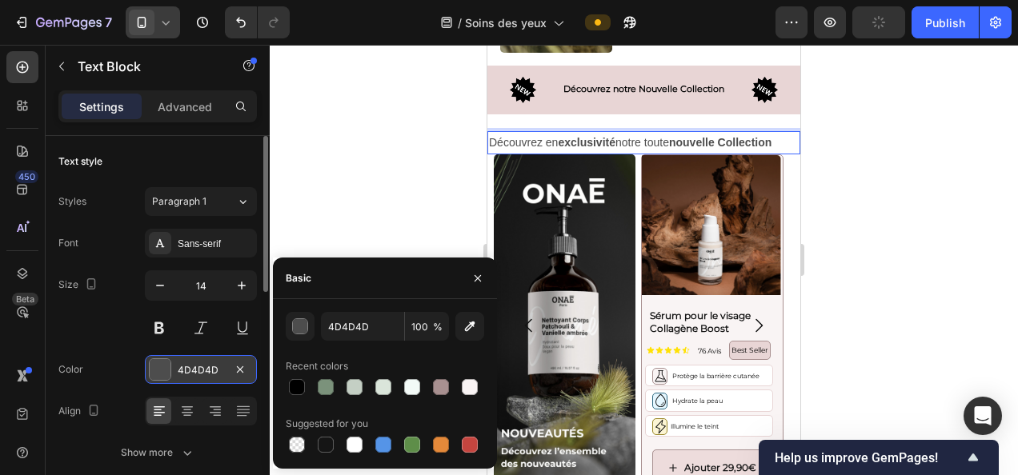
type input "13"
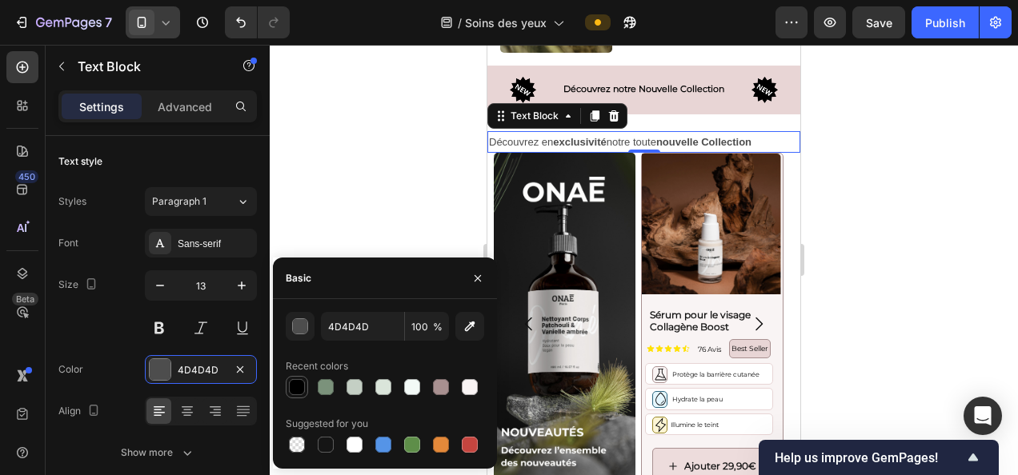
click at [304, 381] on div at bounding box center [297, 387] width 16 height 16
type input "000000"
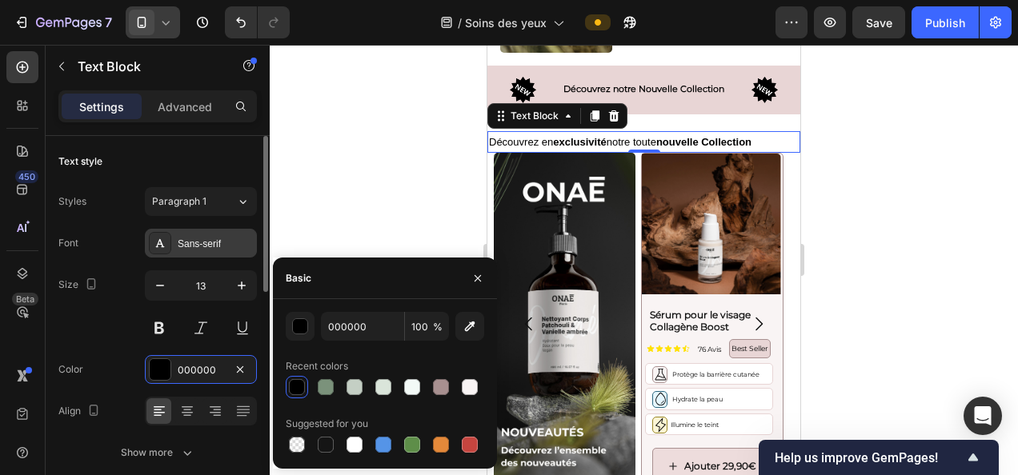
click at [184, 238] on div "Sans-serif" at bounding box center [215, 244] width 75 height 14
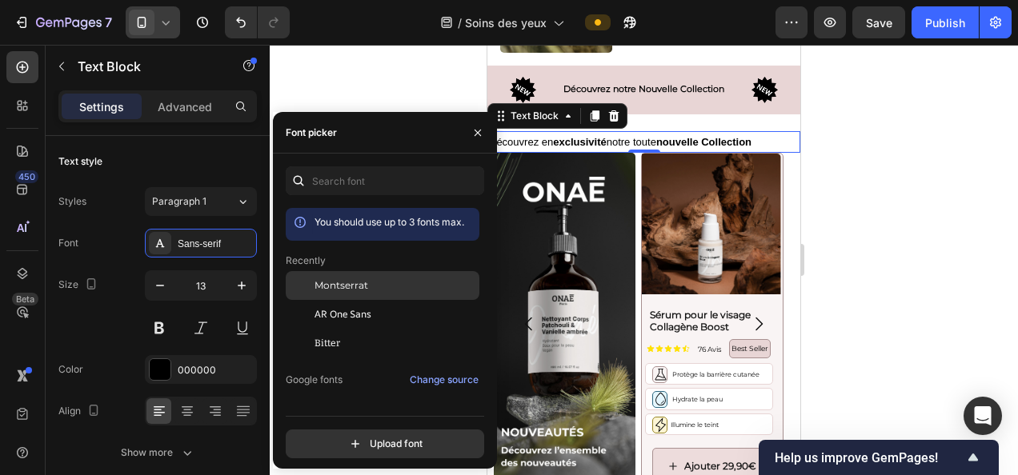
click at [320, 288] on span "Montserrat" at bounding box center [341, 285] width 54 height 14
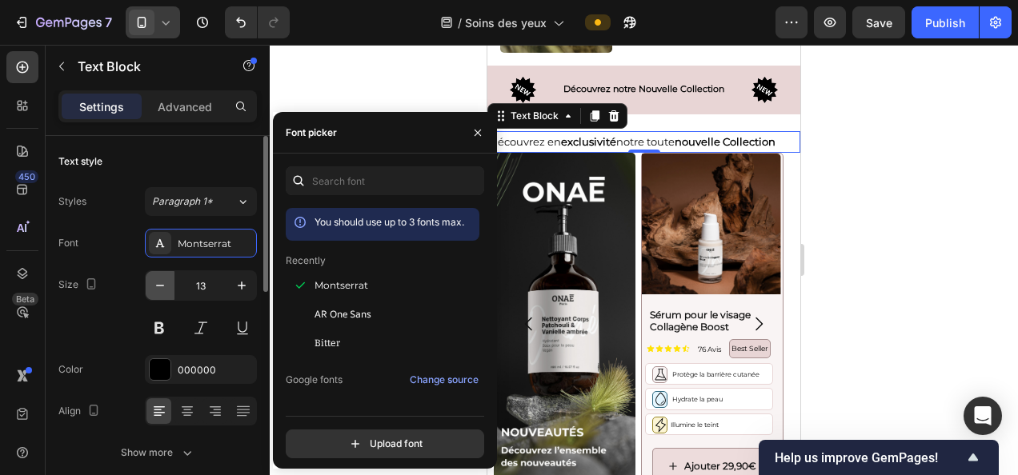
click at [157, 286] on icon "button" at bounding box center [160, 286] width 16 height 16
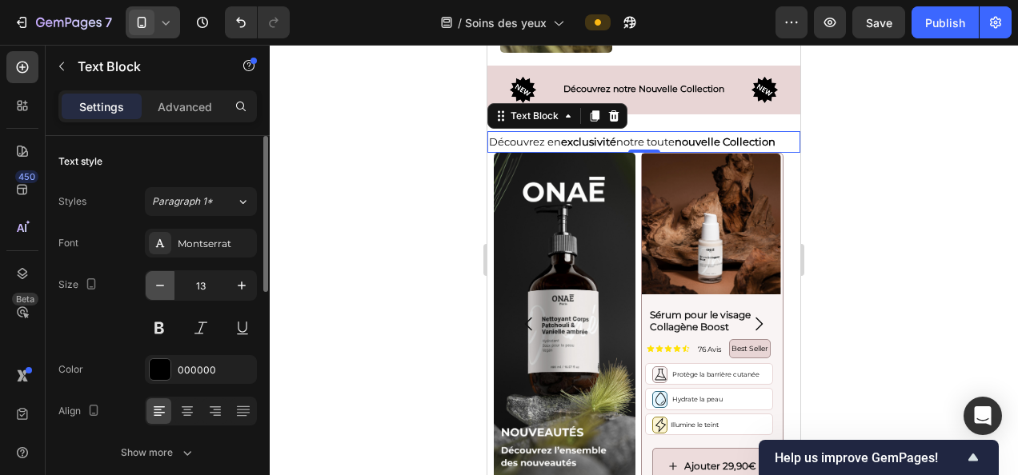
type input "12"
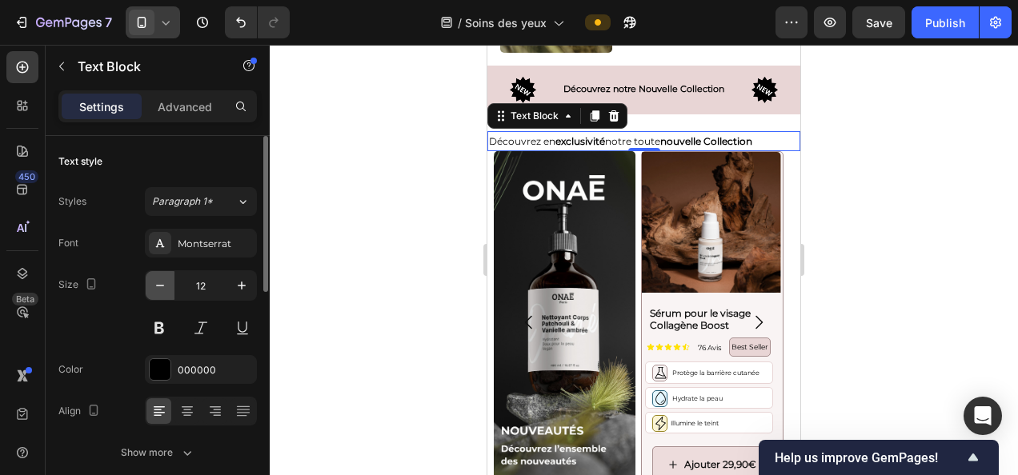
click at [162, 283] on icon "button" at bounding box center [160, 286] width 16 height 16
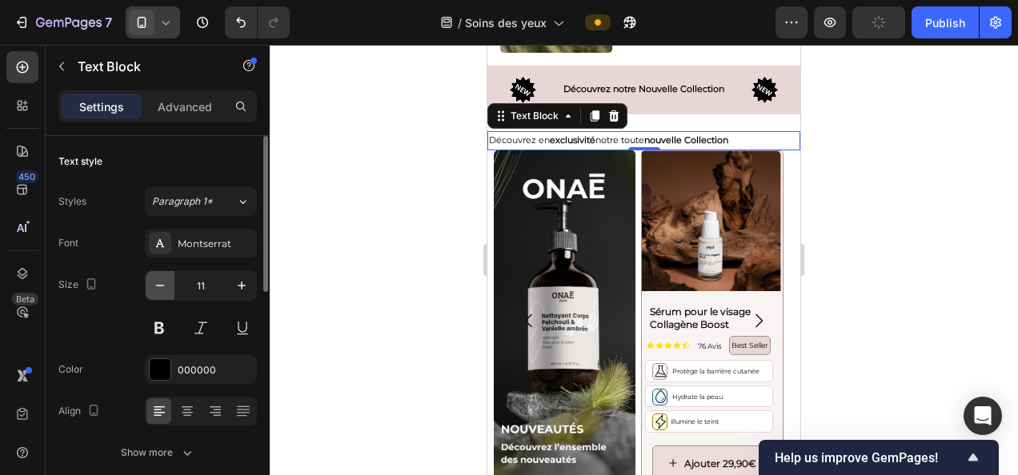
click at [162, 283] on icon "button" at bounding box center [160, 286] width 16 height 16
type input "10"
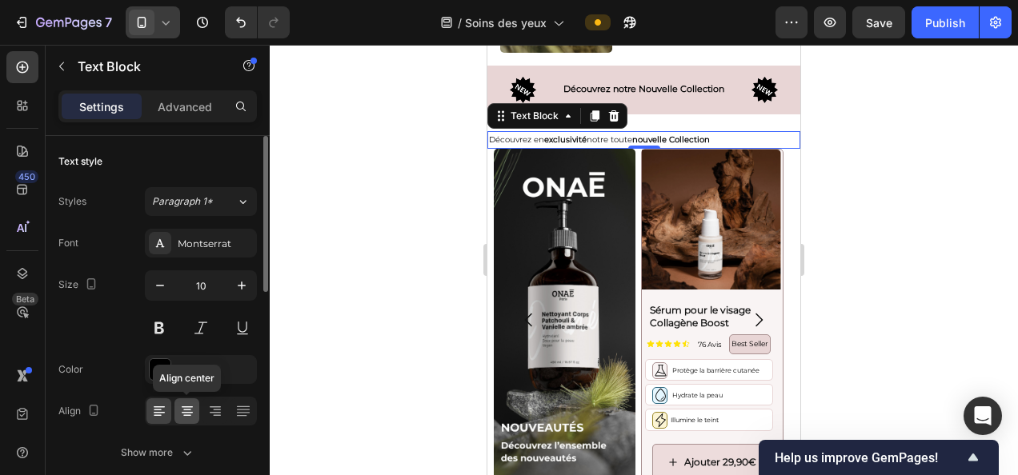
click at [188, 407] on icon at bounding box center [187, 408] width 11 height 2
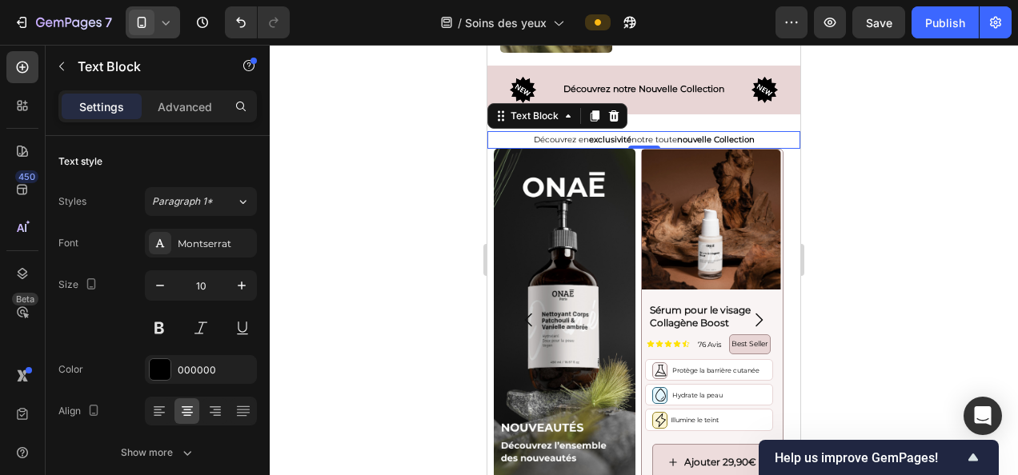
click at [942, 139] on div at bounding box center [644, 260] width 748 height 431
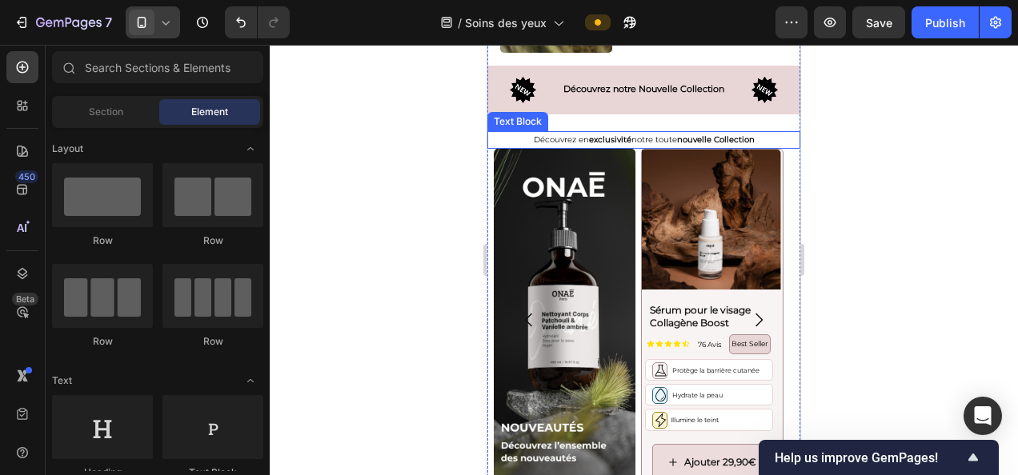
click at [672, 134] on p "Découvrez en exclusivité notre toute nouvelle Collection" at bounding box center [644, 140] width 310 height 14
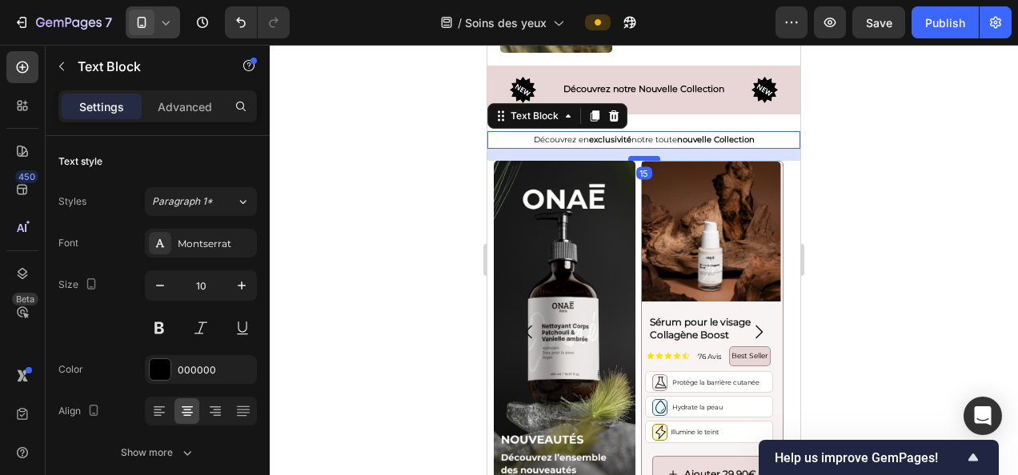
drag, startPoint x: 640, startPoint y: 141, endPoint x: 645, endPoint y: 153, distance: 12.9
click at [645, 156] on div at bounding box center [644, 158] width 32 height 5
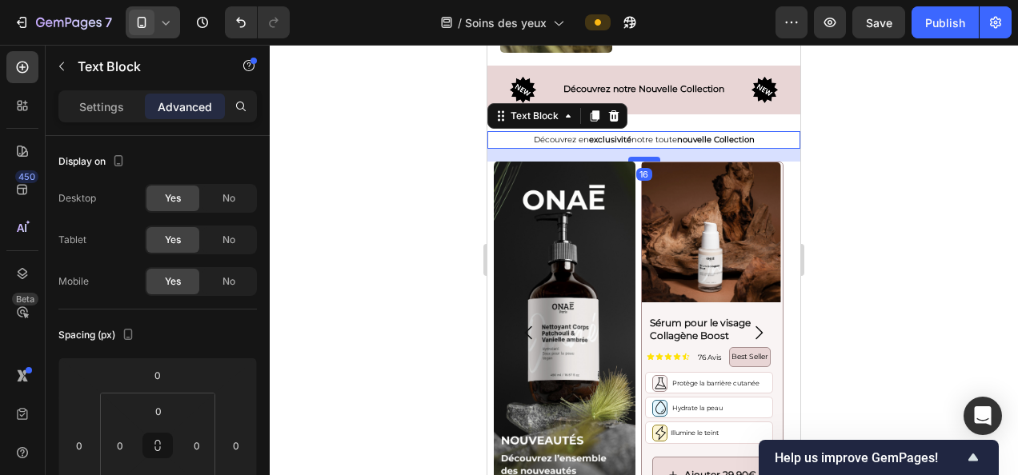
click at [645, 157] on div at bounding box center [644, 159] width 32 height 5
type input "16"
drag, startPoint x: 873, startPoint y: 206, endPoint x: 858, endPoint y: 178, distance: 32.6
click at [873, 206] on div at bounding box center [644, 260] width 748 height 431
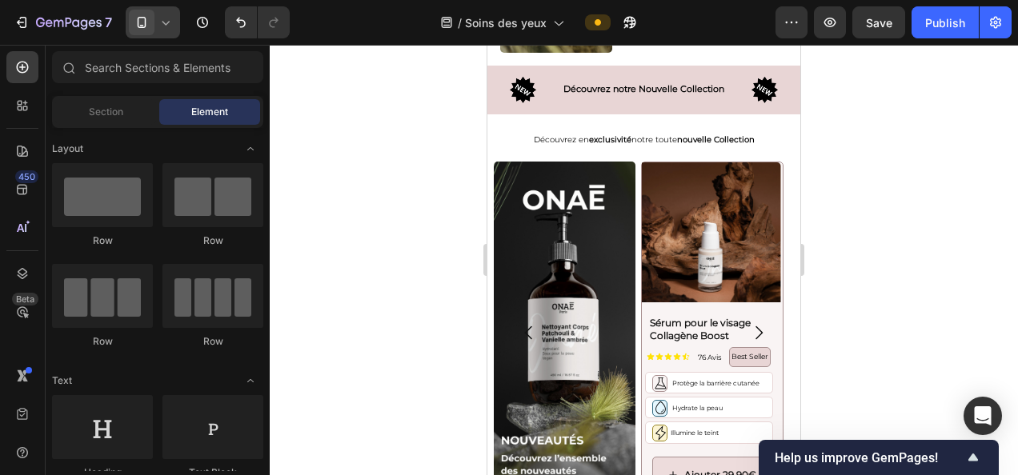
click at [869, 124] on div at bounding box center [644, 260] width 748 height 431
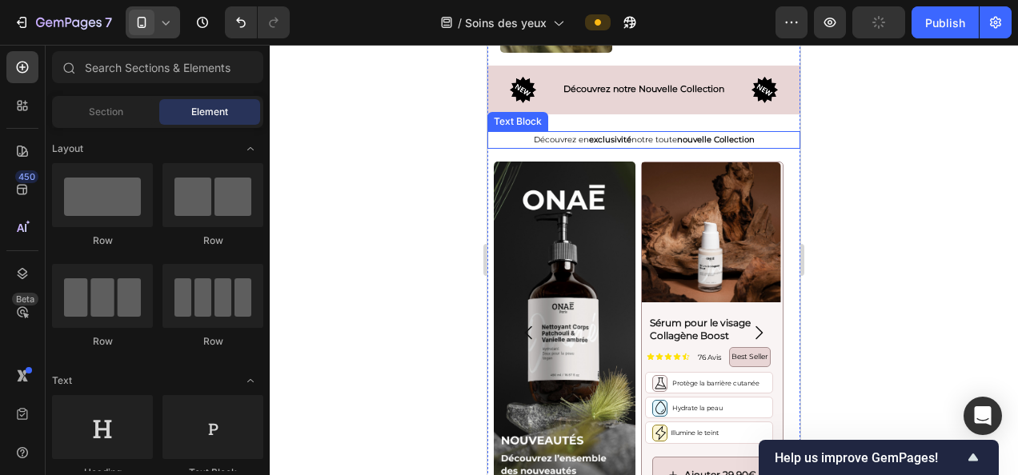
click at [678, 134] on strong "nouvelle Collection" at bounding box center [716, 139] width 78 height 10
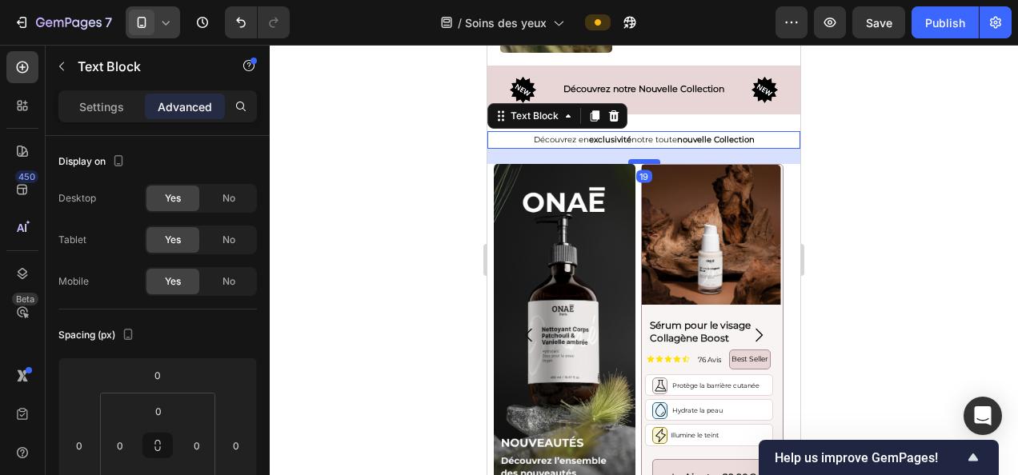
click at [643, 159] on div at bounding box center [644, 161] width 32 height 5
click at [893, 182] on div at bounding box center [644, 260] width 748 height 431
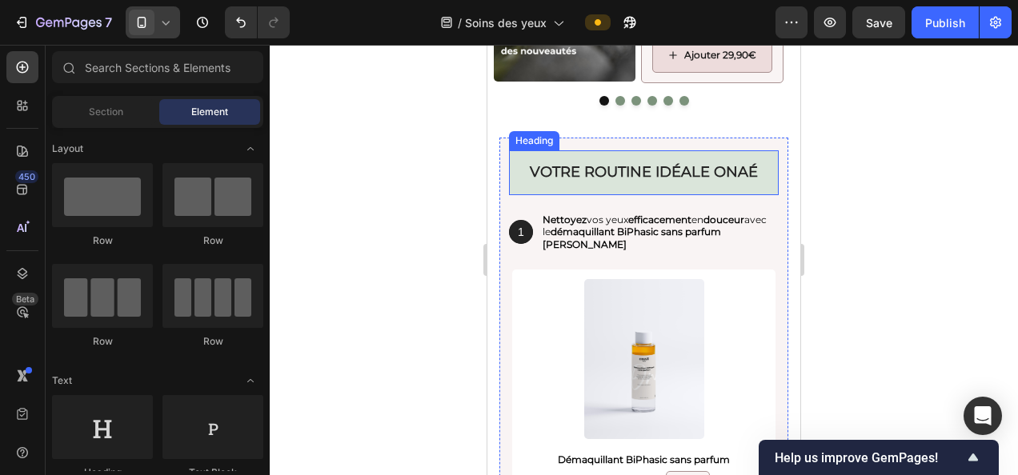
scroll to position [4691, 0]
click at [611, 168] on h2 "votre routine idéale onaé" at bounding box center [644, 172] width 270 height 44
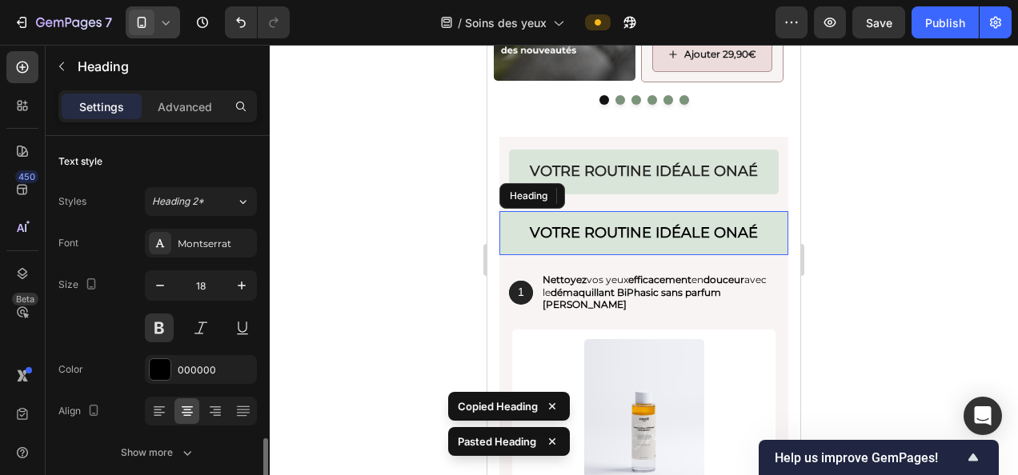
scroll to position [221, 0]
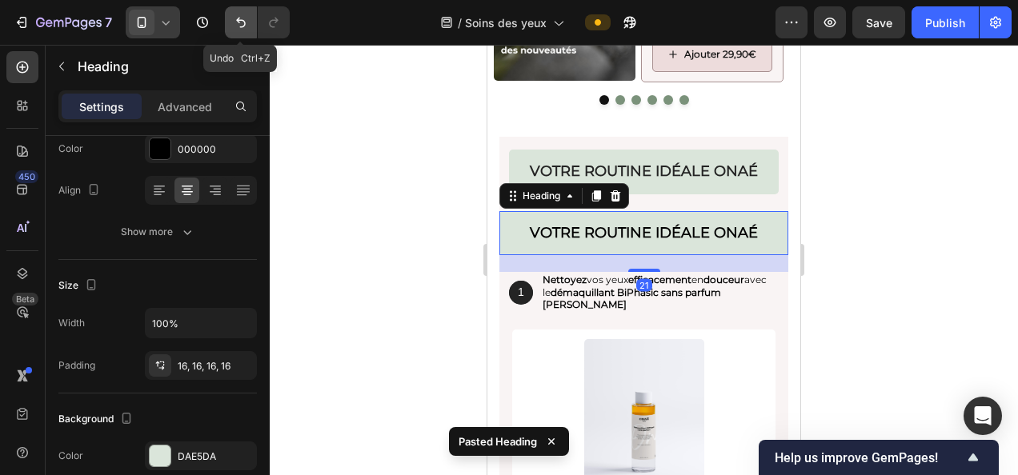
click at [241, 22] on icon "Undo/Redo" at bounding box center [241, 22] width 16 height 16
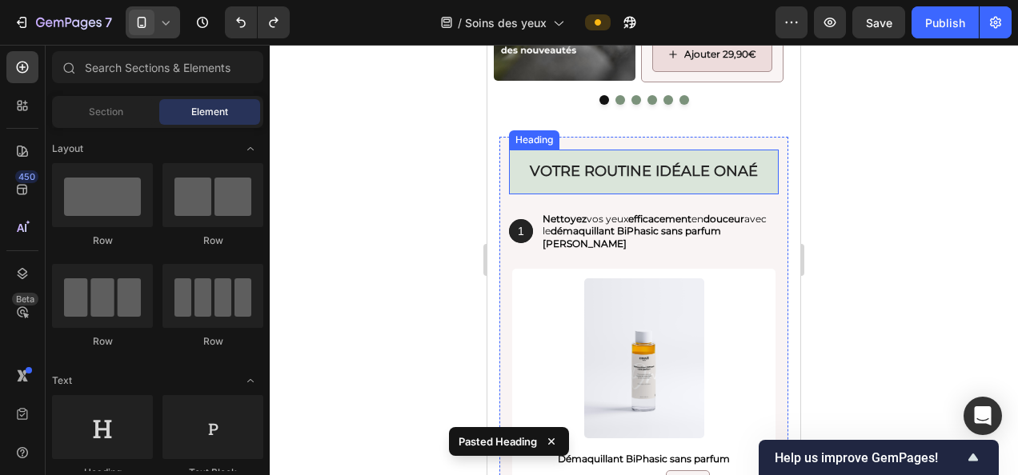
click at [645, 159] on h2 "votre routine idéale onaé" at bounding box center [644, 172] width 270 height 44
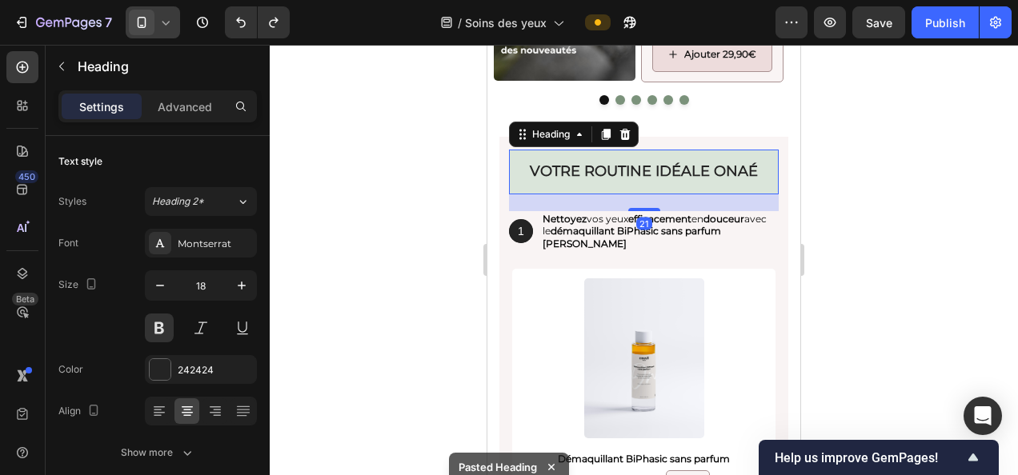
click at [647, 165] on h2 "votre routine idéale onaé" at bounding box center [644, 172] width 270 height 44
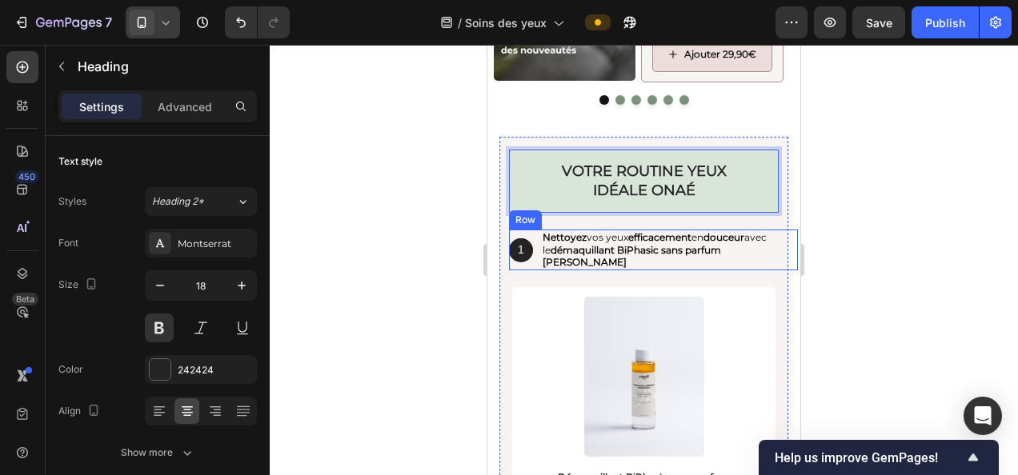
click at [890, 199] on div at bounding box center [644, 260] width 748 height 431
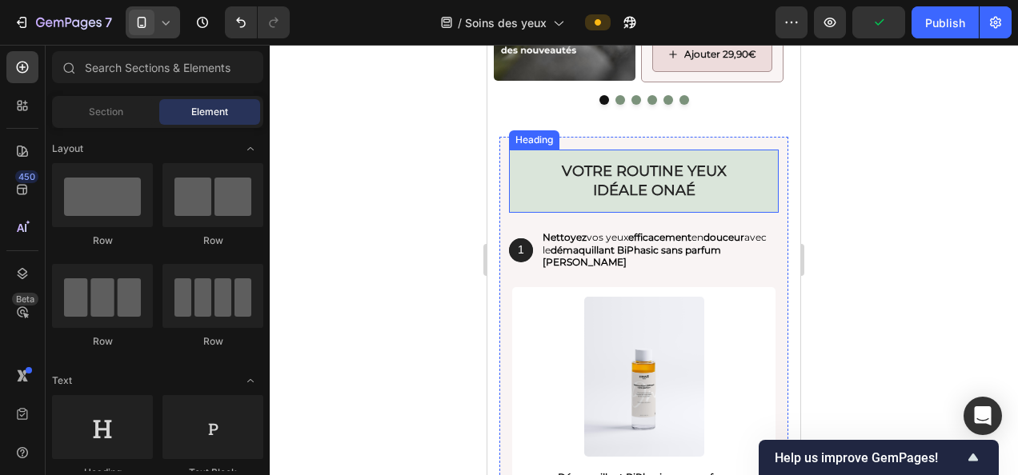
scroll to position [4724, 0]
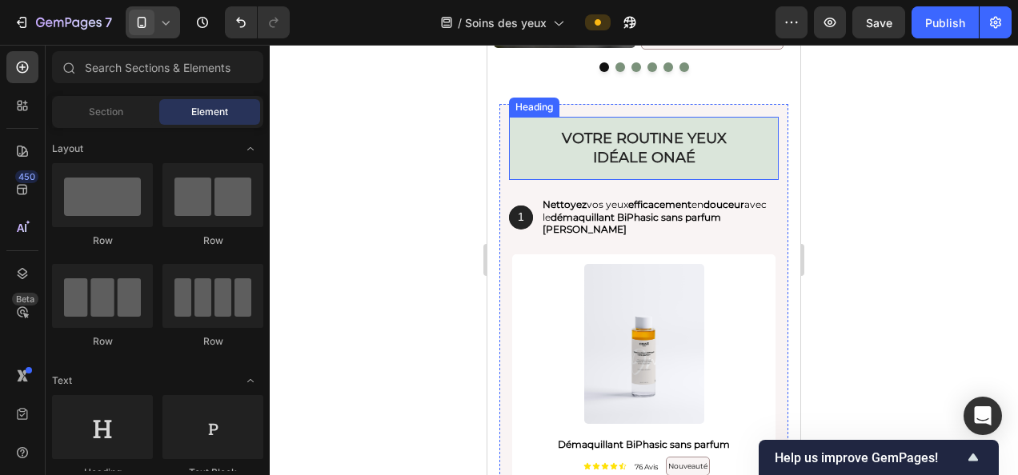
click at [669, 166] on h2 "votre routine YEUX idéale onaé" at bounding box center [644, 148] width 270 height 63
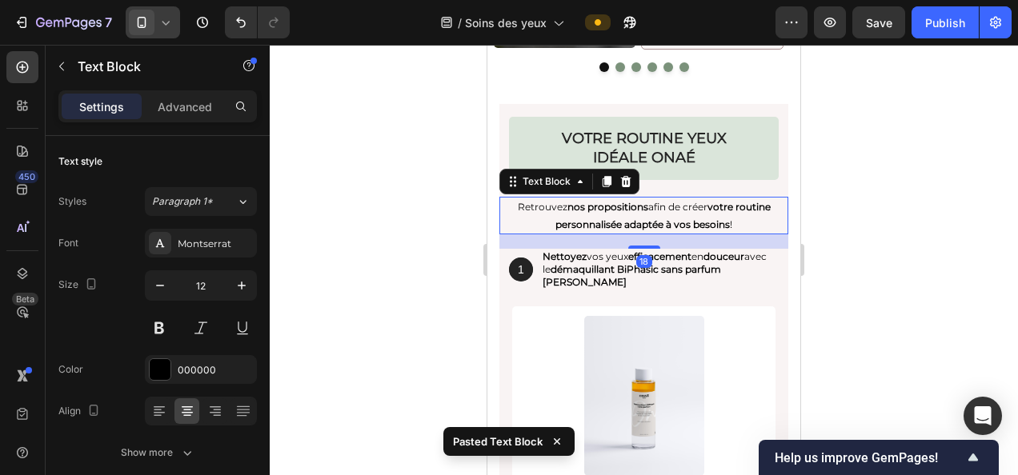
click at [928, 209] on div at bounding box center [644, 260] width 748 height 431
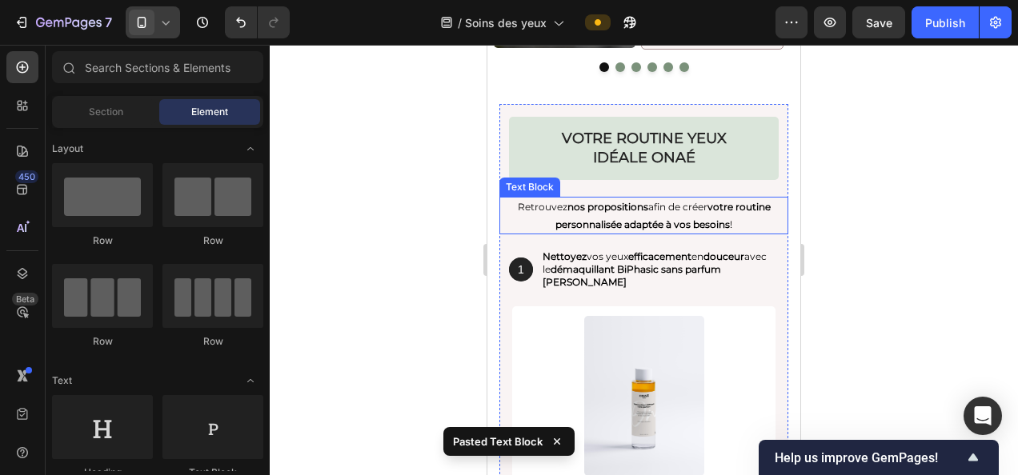
click at [661, 198] on p "Retrouvez nos propositions afin de créer votre routine personnalisée adaptée à …" at bounding box center [644, 215] width 286 height 34
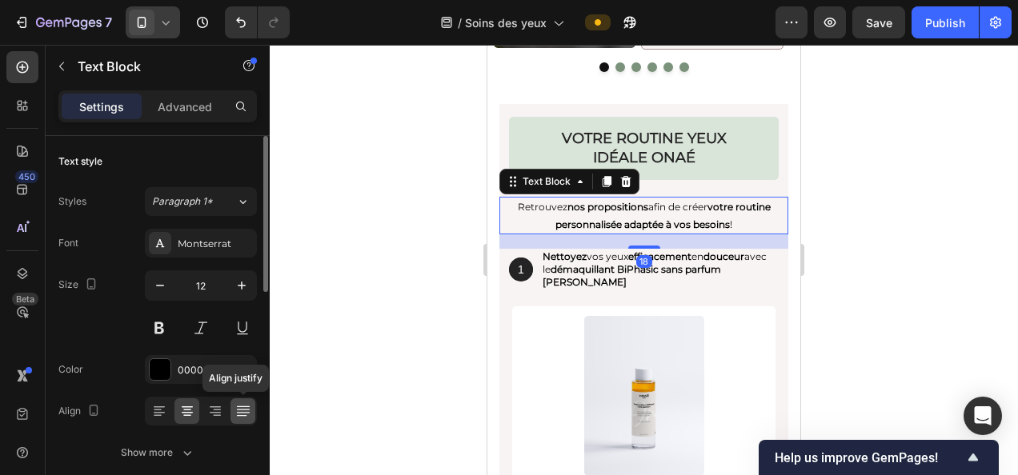
click at [238, 410] on icon at bounding box center [243, 411] width 16 height 16
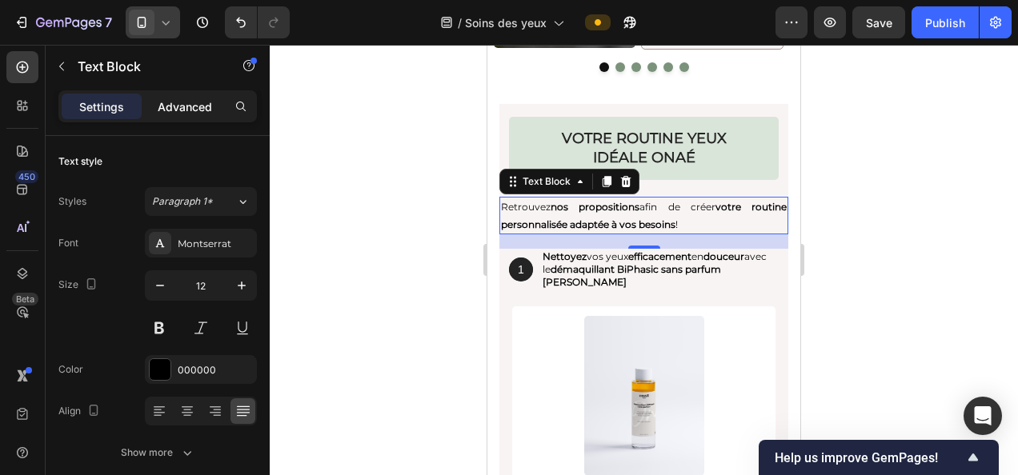
click at [194, 114] on p "Advanced" at bounding box center [185, 106] width 54 height 17
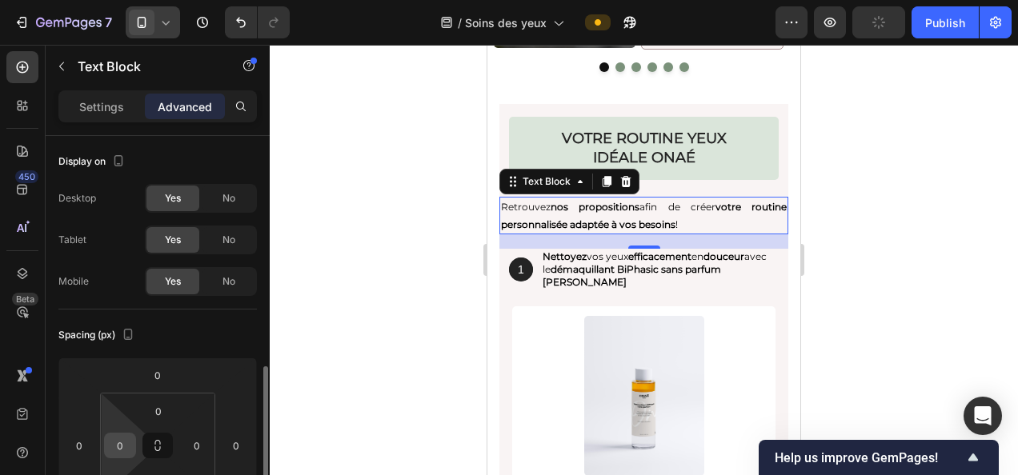
scroll to position [170, 0]
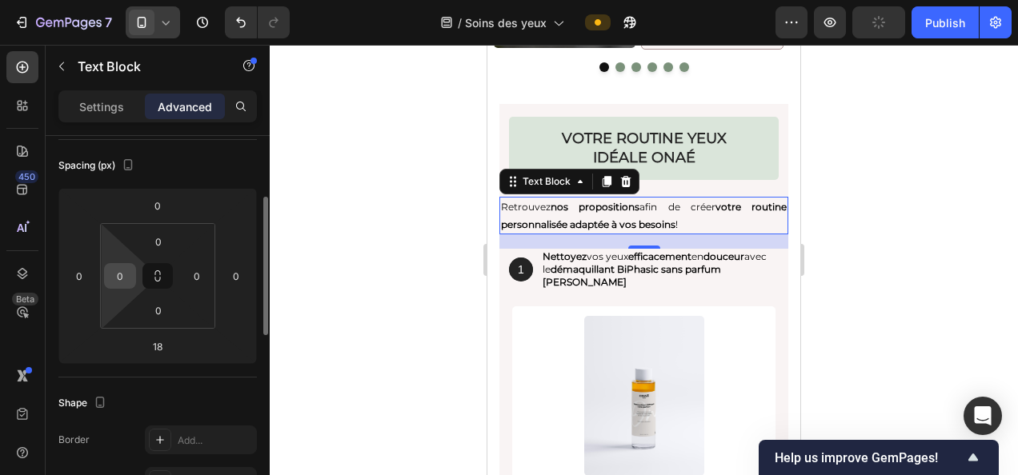
click at [119, 284] on input "0" at bounding box center [120, 276] width 24 height 24
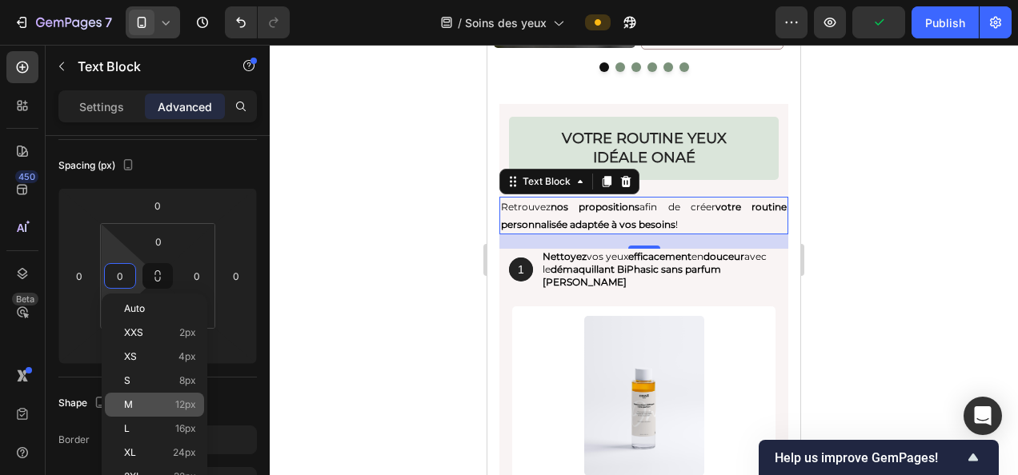
click at [189, 409] on span "12px" at bounding box center [185, 404] width 21 height 11
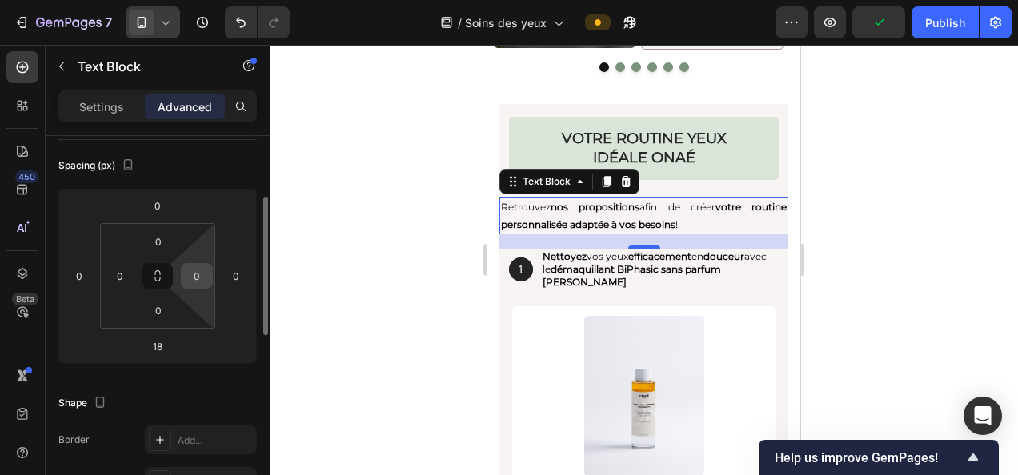
type input "12"
click at [198, 269] on input "0" at bounding box center [197, 276] width 24 height 24
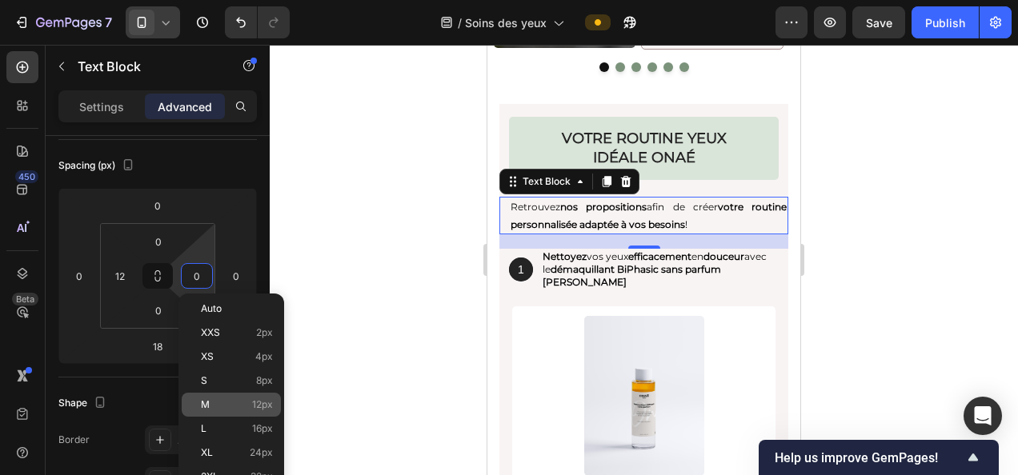
click at [231, 395] on div "M 12px" at bounding box center [231, 405] width 99 height 24
type input "12"
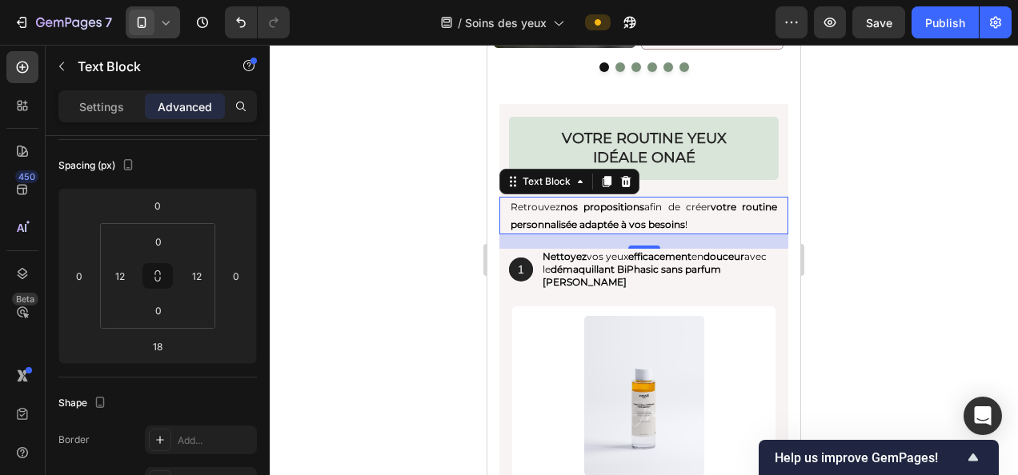
click at [429, 272] on div at bounding box center [644, 260] width 748 height 431
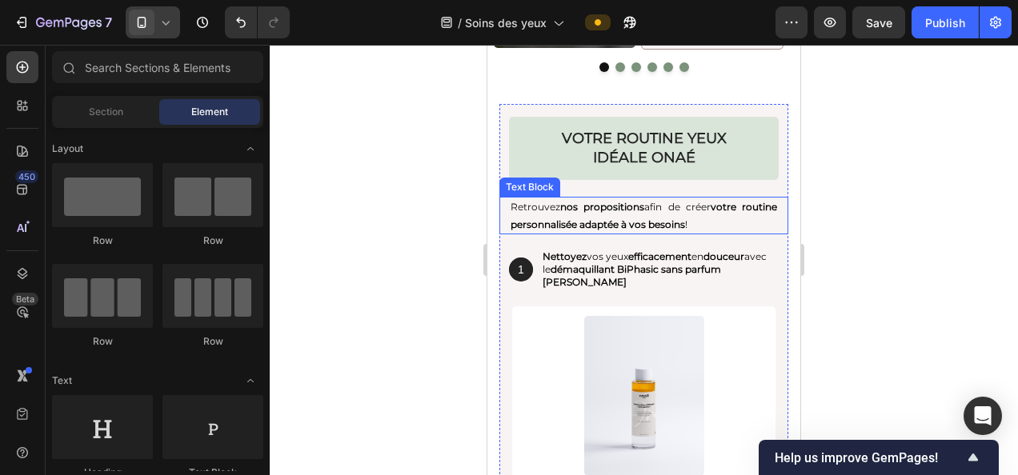
click at [592, 208] on p "Retrouvez nos propositions afin de créer votre routine personnalisée adaptée à …" at bounding box center [644, 215] width 266 height 34
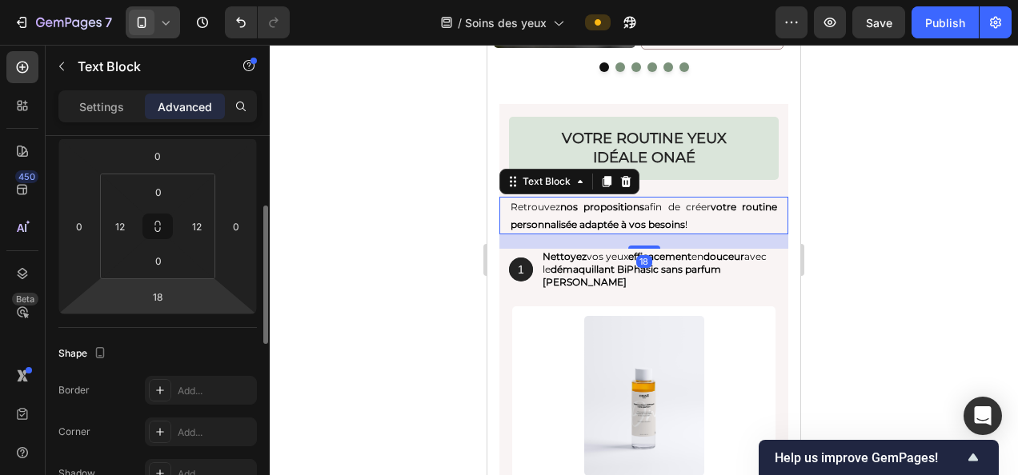
scroll to position [222, 0]
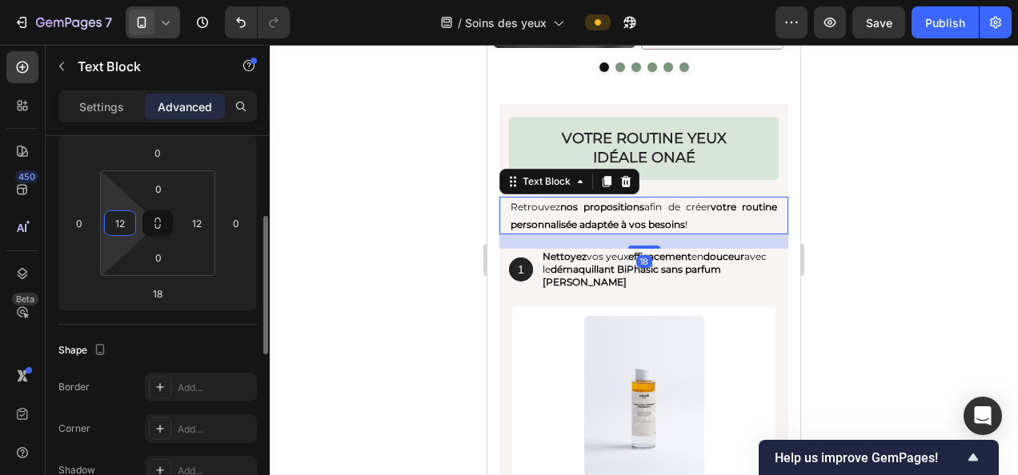
click at [126, 219] on input "12" at bounding box center [120, 223] width 24 height 24
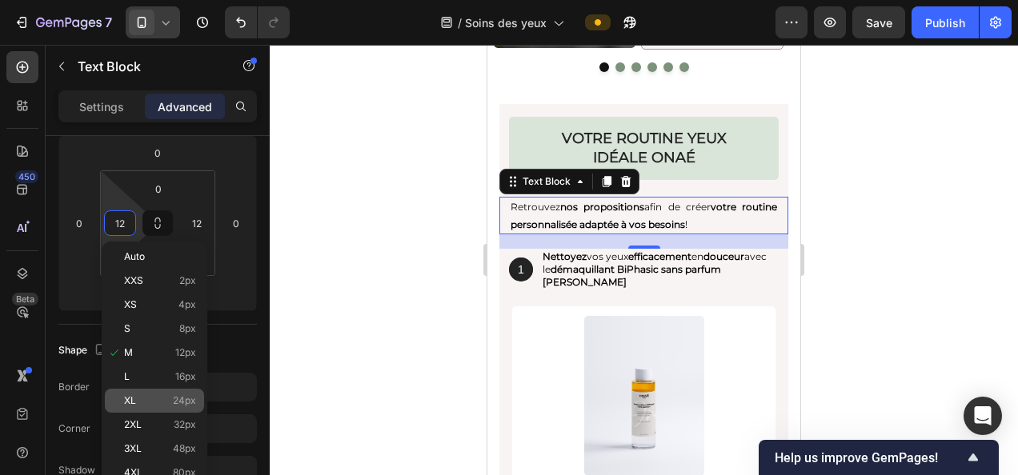
click at [163, 394] on div "XL 24px" at bounding box center [154, 401] width 99 height 24
type input "24"
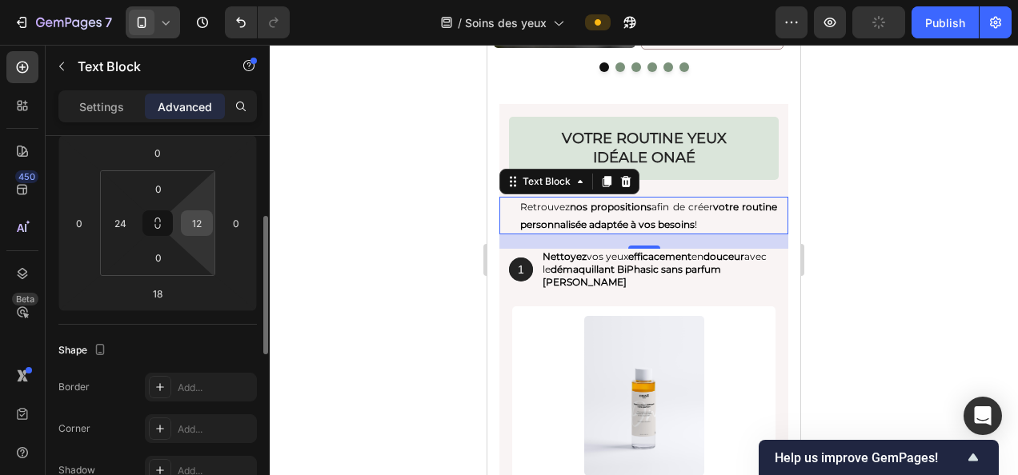
click at [199, 219] on input "12" at bounding box center [197, 223] width 24 height 24
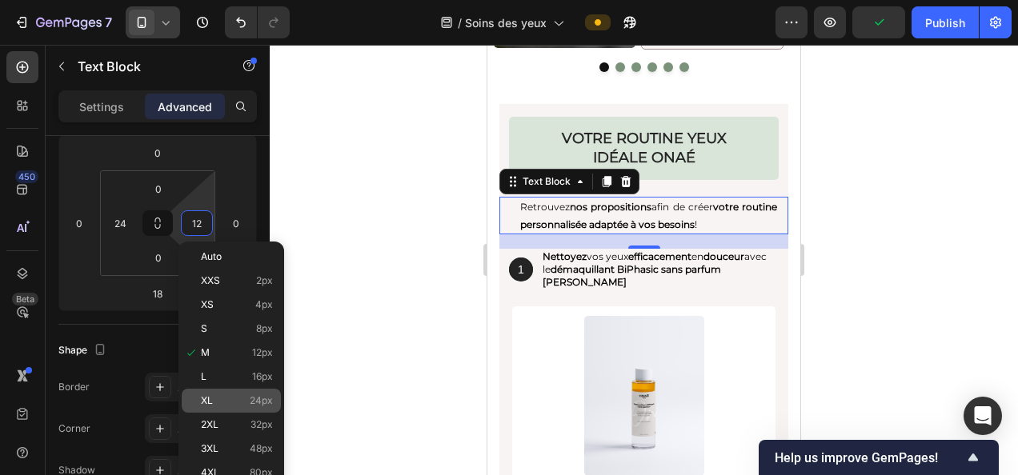
click at [242, 402] on p "XL 24px" at bounding box center [237, 400] width 72 height 11
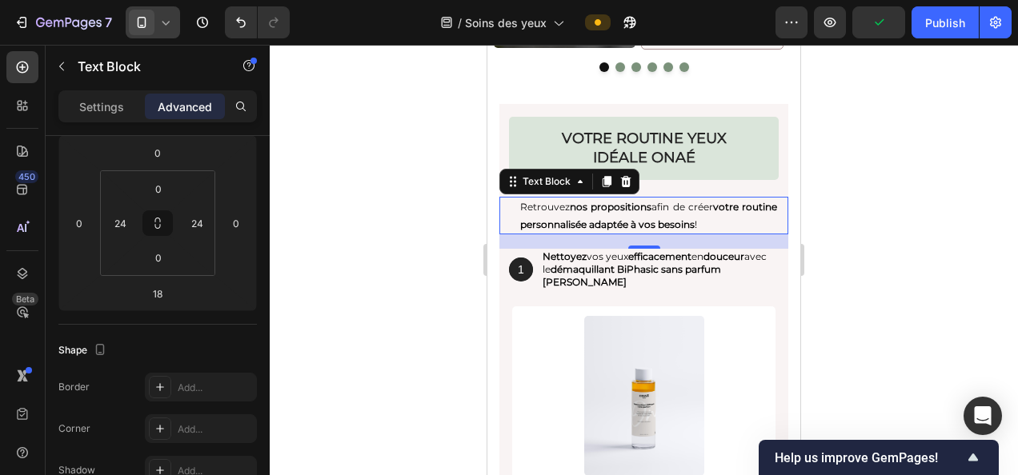
click at [402, 276] on div at bounding box center [644, 260] width 748 height 431
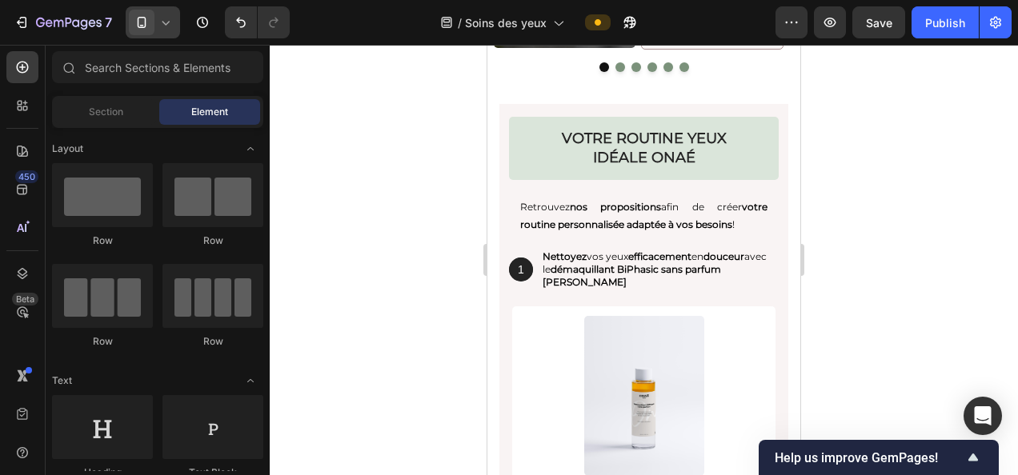
click at [1006, 214] on div at bounding box center [644, 260] width 748 height 431
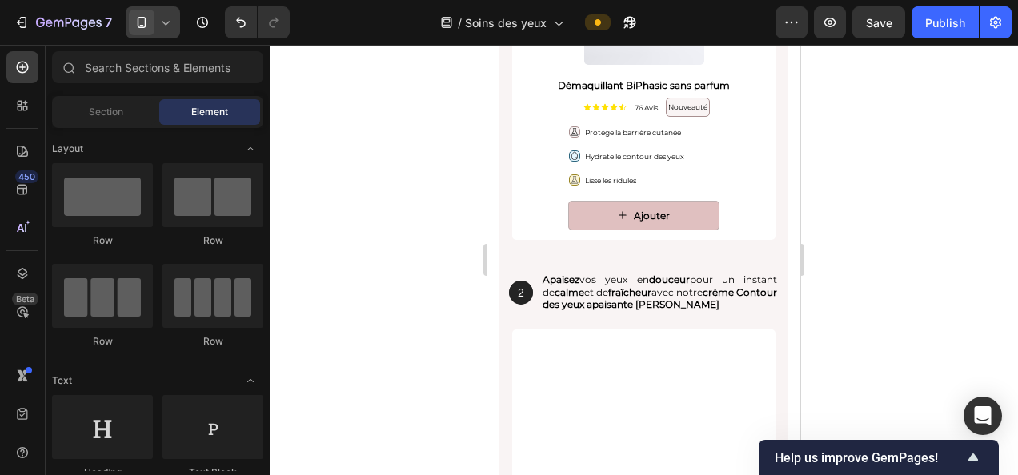
scroll to position [4980, 0]
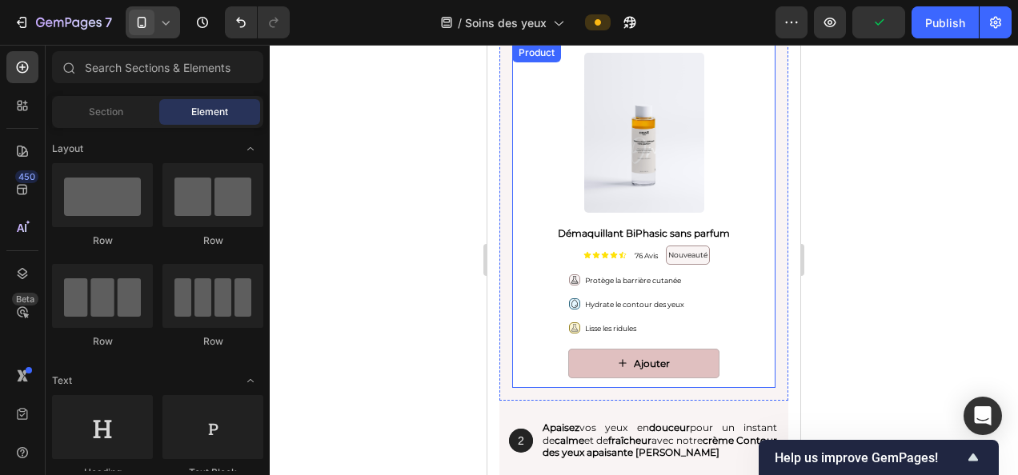
click at [519, 383] on div "Ajouter Add to Cart" at bounding box center [643, 369] width 263 height 40
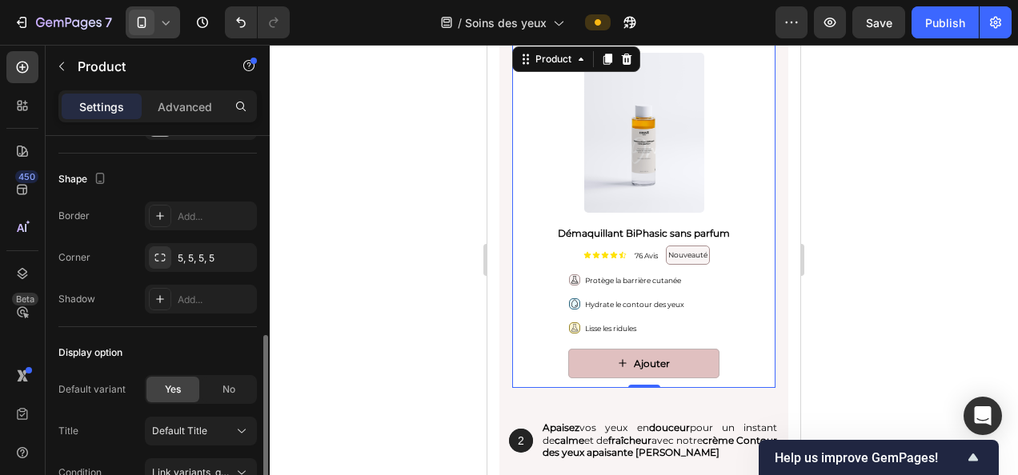
scroll to position [516, 0]
click at [202, 206] on div "Add..." at bounding box center [201, 217] width 112 height 29
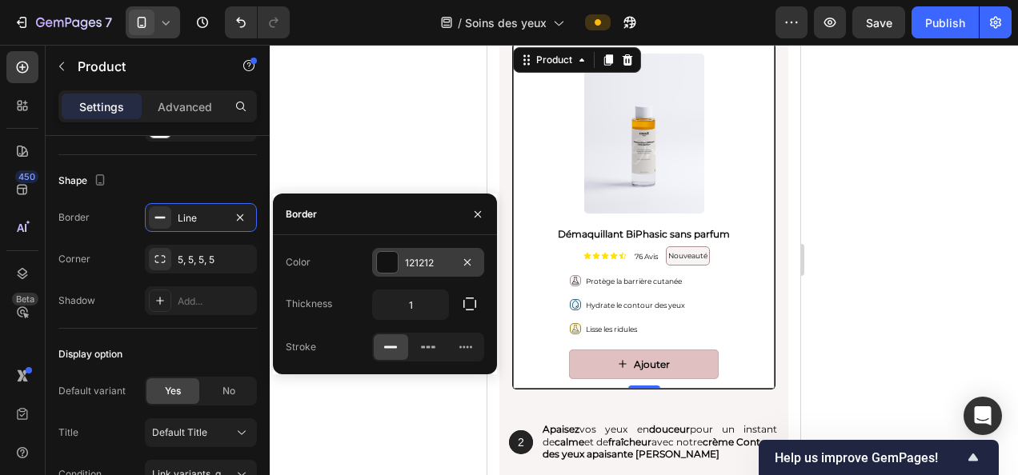
scroll to position [4981, 0]
click at [413, 258] on div "121212" at bounding box center [428, 263] width 46 height 14
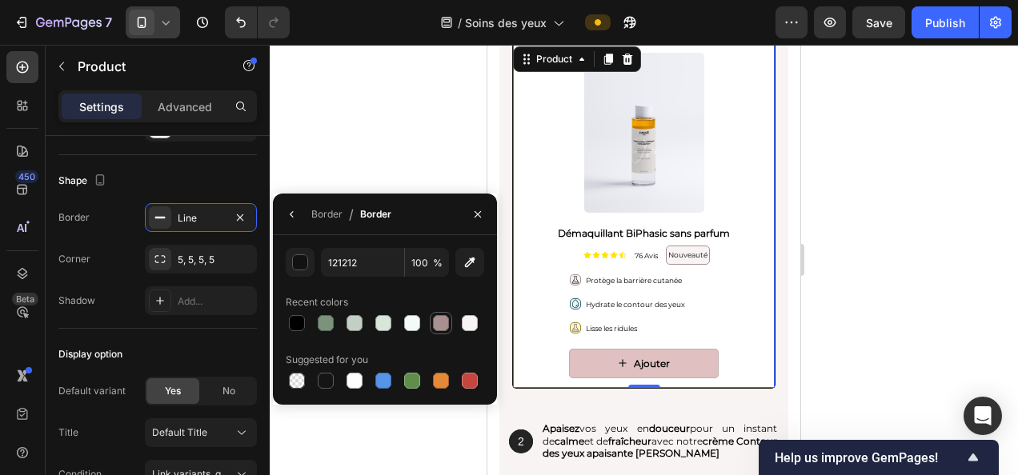
click at [438, 323] on div at bounding box center [441, 323] width 16 height 16
type input "A89090"
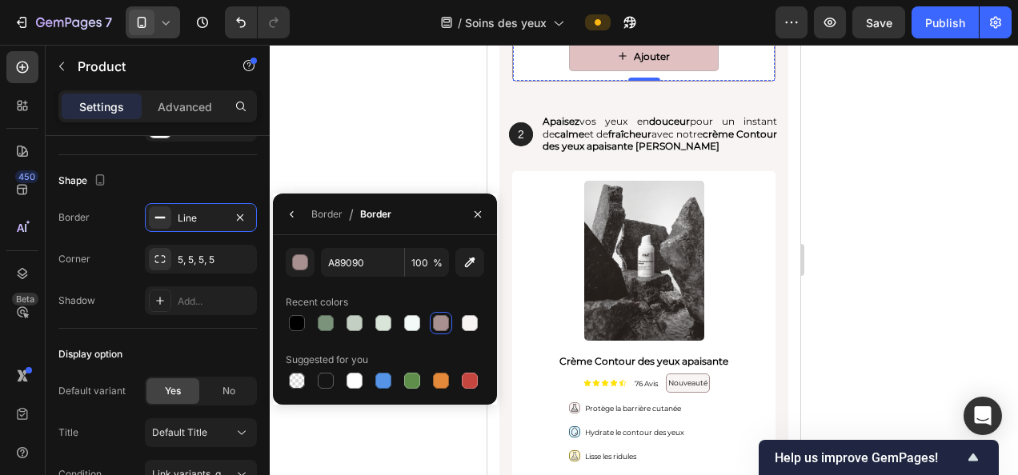
scroll to position [5138, 0]
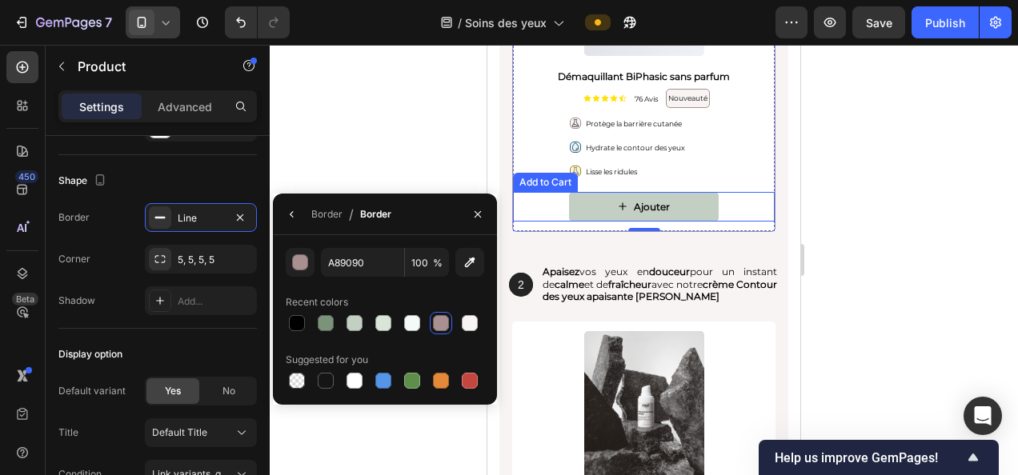
click at [658, 196] on button "Ajouter" at bounding box center [644, 207] width 150 height 30
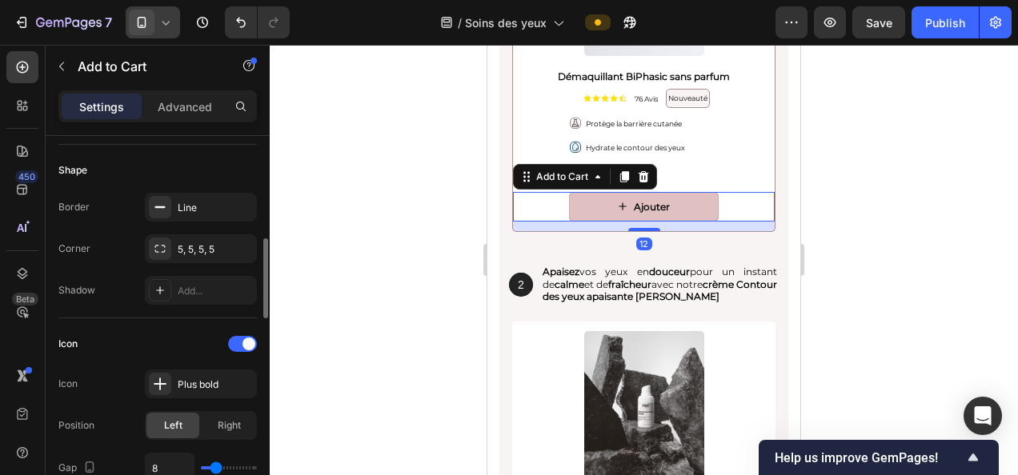
scroll to position [477, 0]
click at [213, 190] on div "Line" at bounding box center [201, 204] width 112 height 29
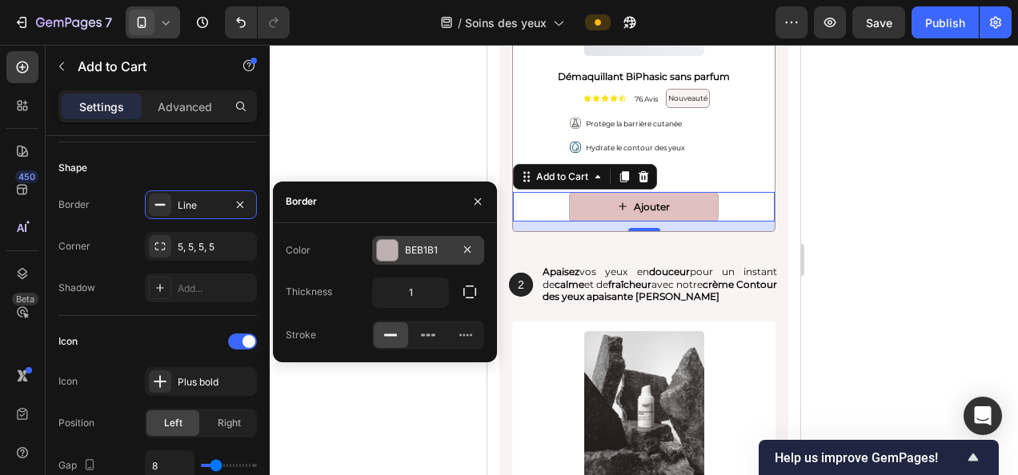
click at [439, 259] on div "BEB1B1" at bounding box center [428, 250] width 112 height 29
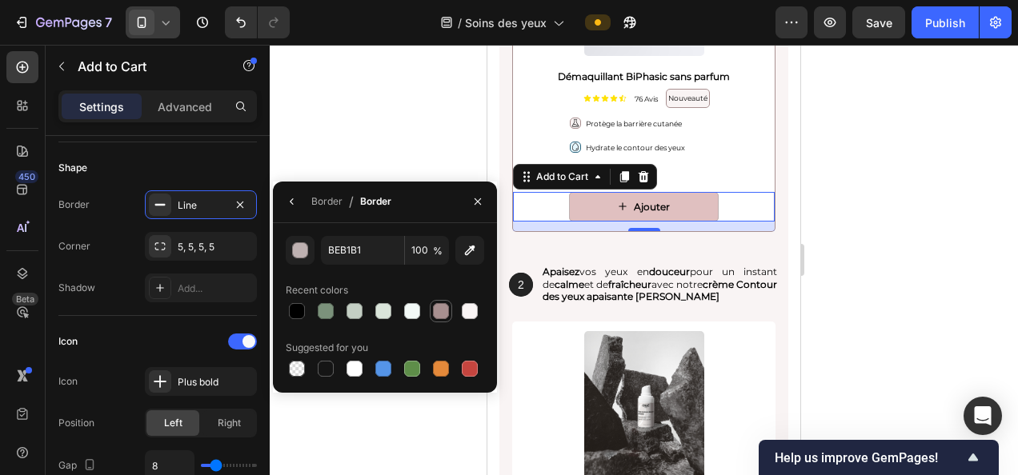
click at [442, 307] on div at bounding box center [441, 311] width 16 height 16
type input "A89090"
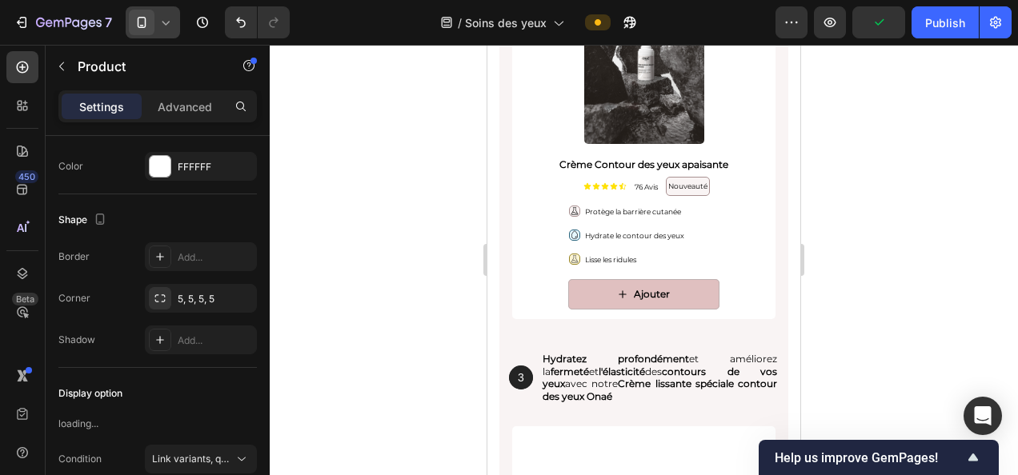
scroll to position [0, 0]
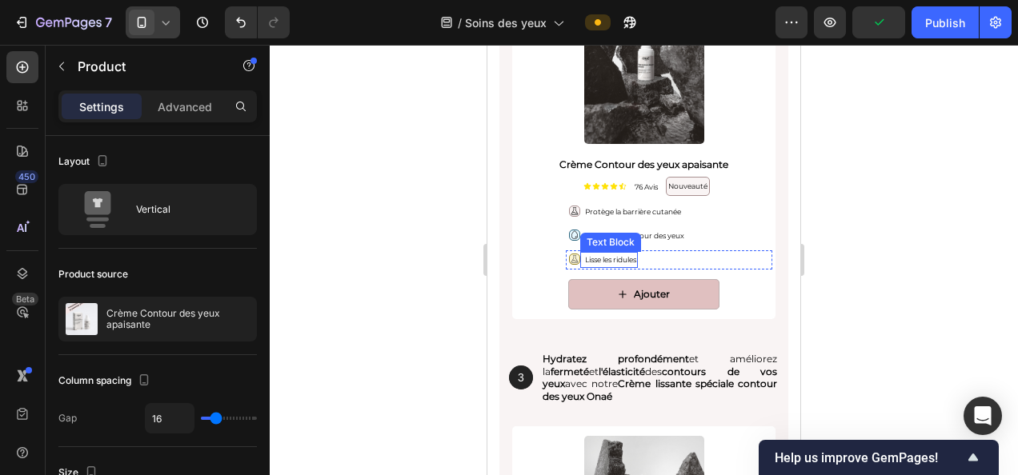
click at [651, 226] on div "Icon Hydrate le contour des yeux Text Block Row" at bounding box center [669, 235] width 206 height 19
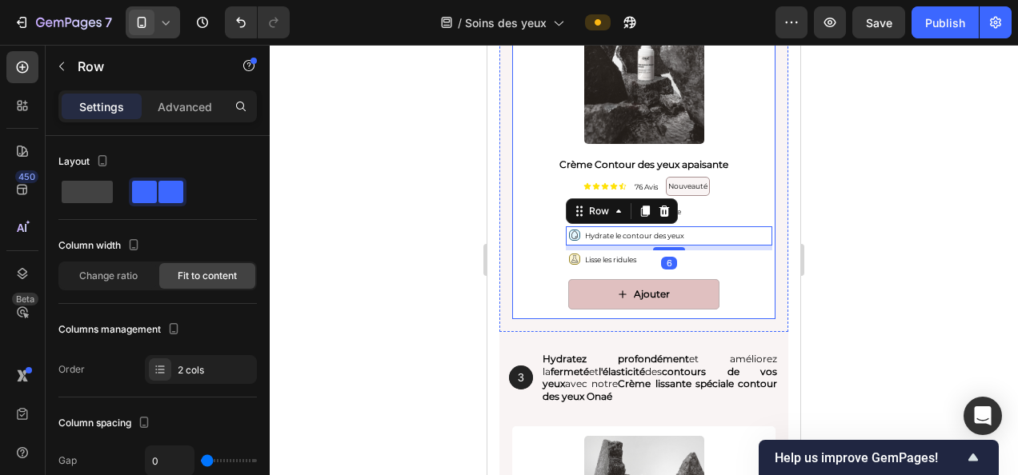
click at [743, 310] on div "Ajouter Add to Cart" at bounding box center [643, 299] width 263 height 40
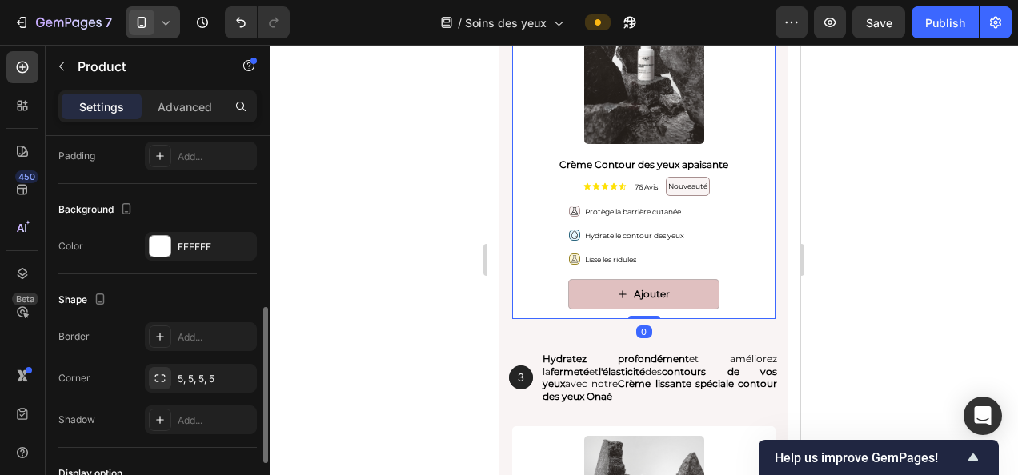
scroll to position [407, 0]
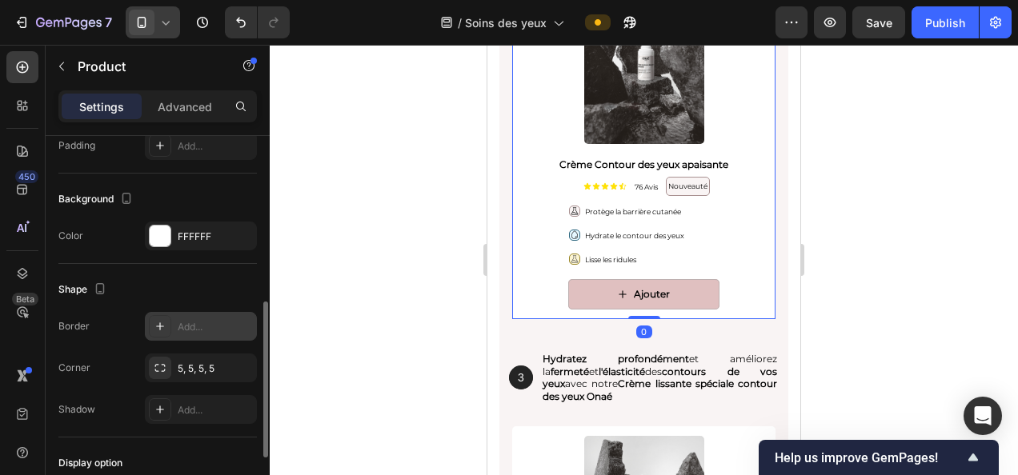
click at [184, 323] on div "Add..." at bounding box center [215, 327] width 75 height 14
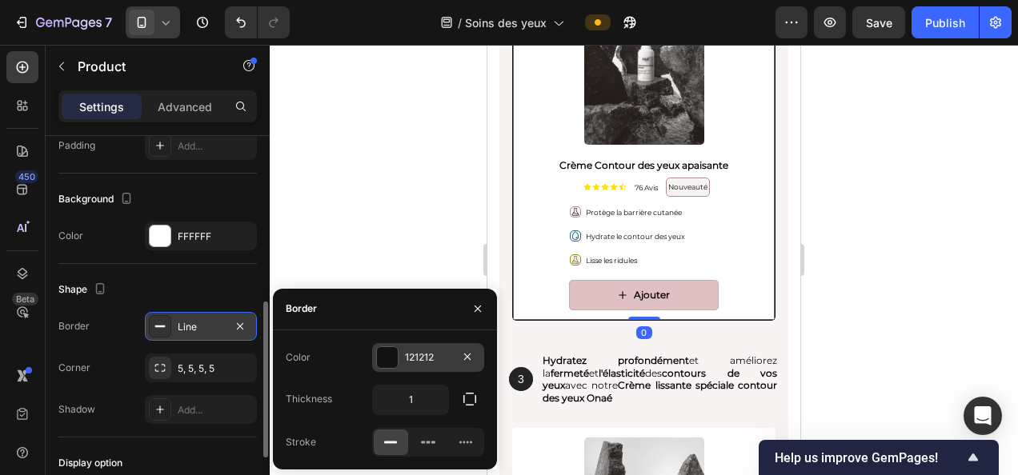
drag, startPoint x: 184, startPoint y: 323, endPoint x: 444, endPoint y: 355, distance: 262.0
click at [444, 355] on div "121212" at bounding box center [428, 358] width 46 height 14
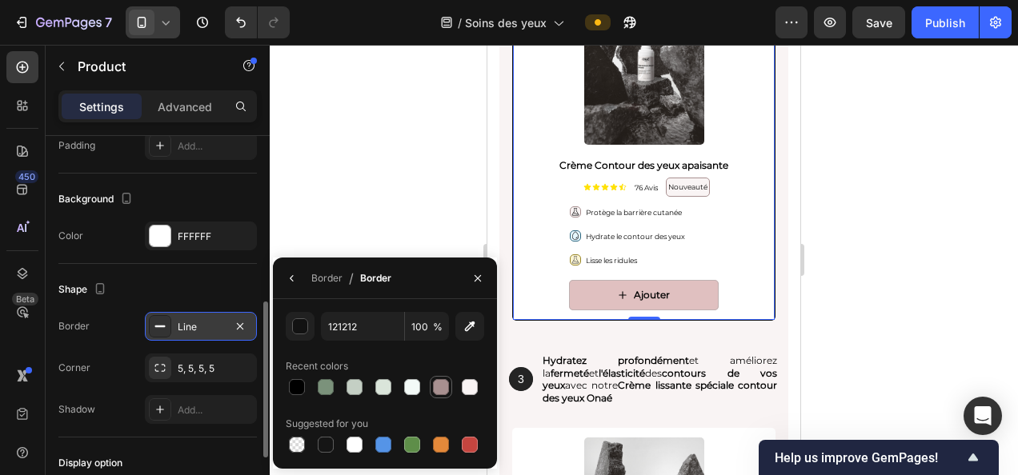
click at [446, 395] on div at bounding box center [440, 387] width 19 height 19
type input "A89090"
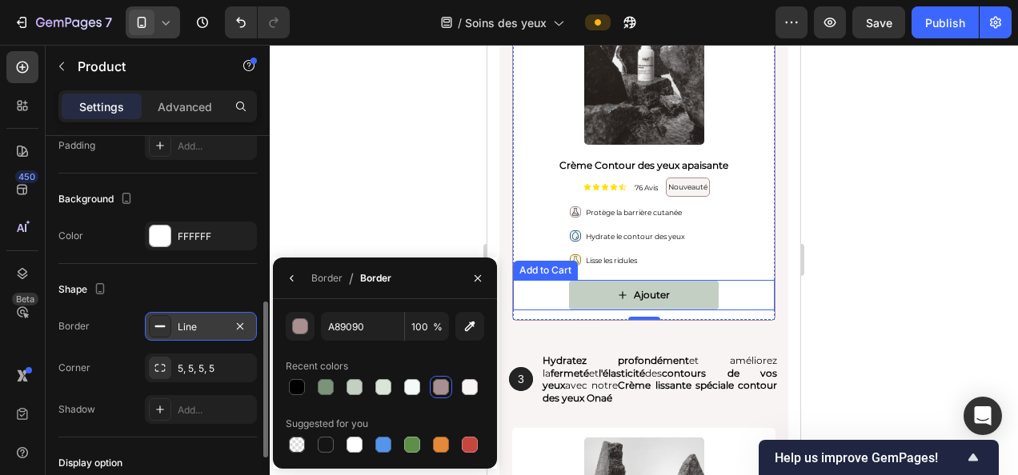
click at [691, 294] on button "Ajouter" at bounding box center [644, 295] width 150 height 30
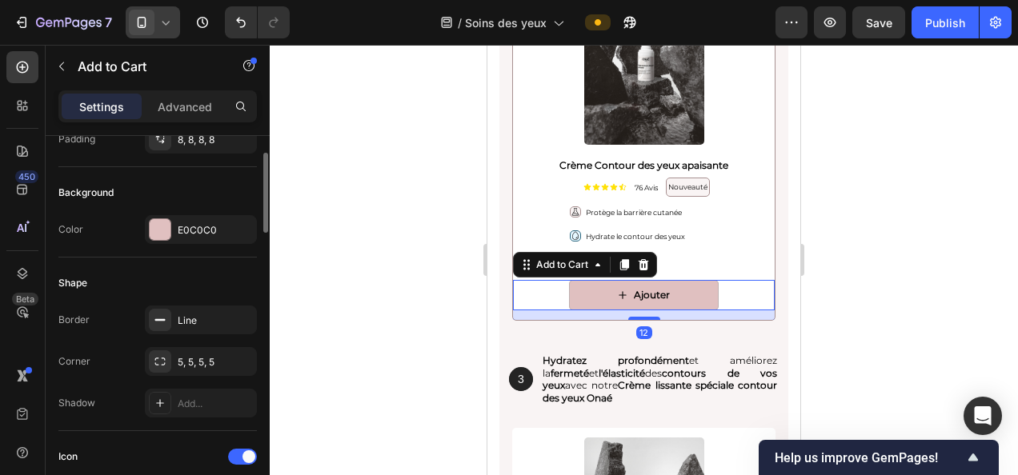
scroll to position [384, 0]
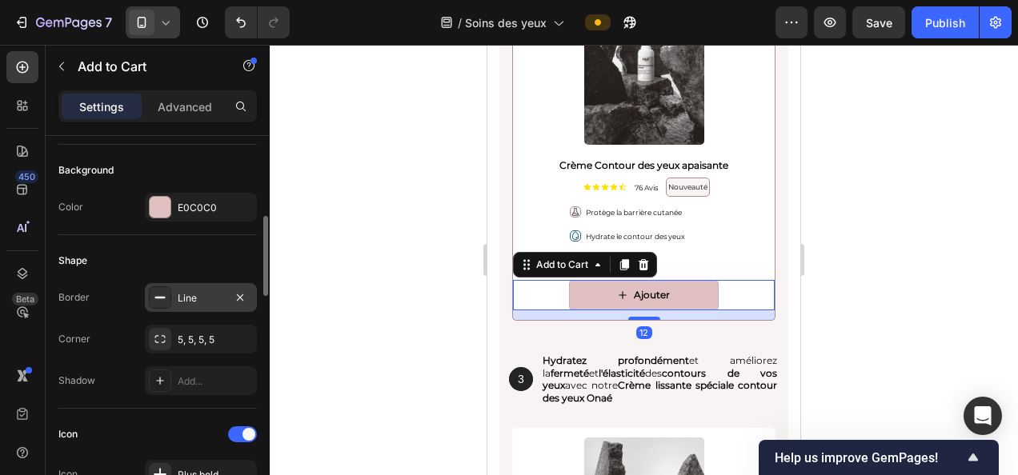
click at [212, 291] on div "Line" at bounding box center [201, 298] width 46 height 14
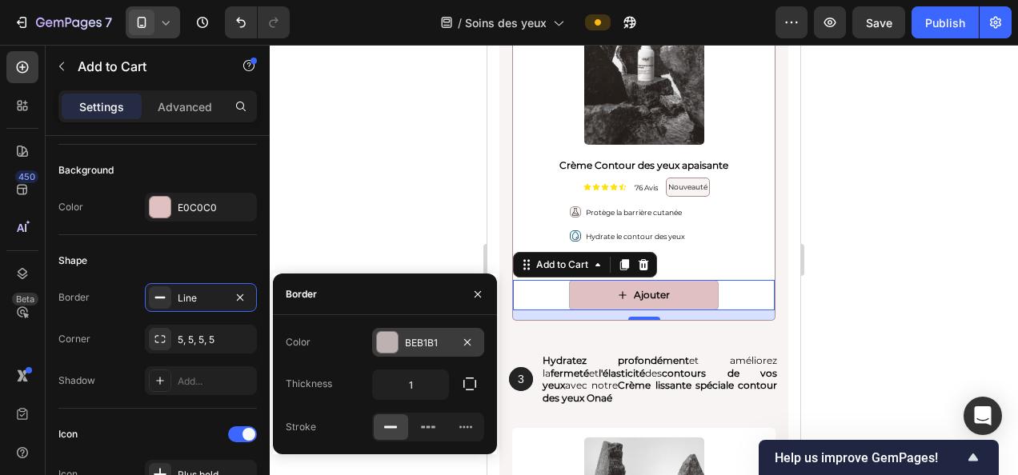
click at [433, 339] on div "BEB1B1" at bounding box center [428, 343] width 46 height 14
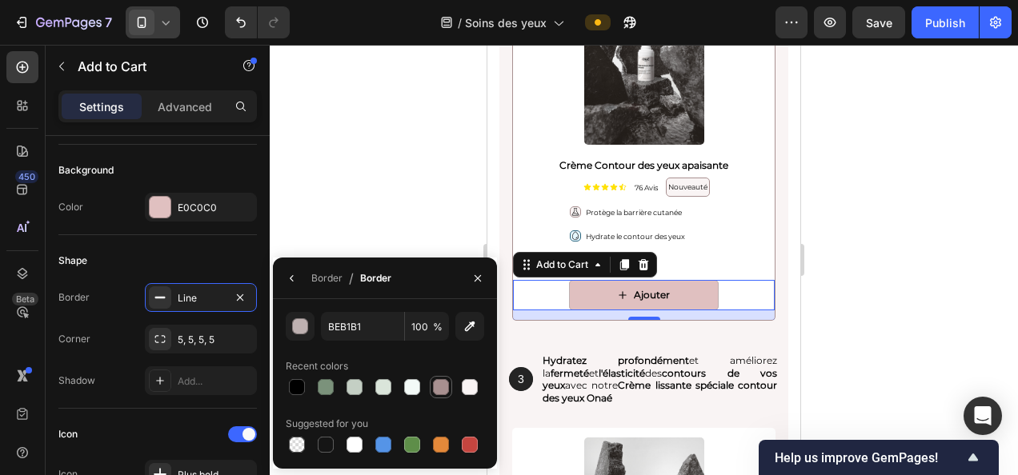
drag, startPoint x: 440, startPoint y: 383, endPoint x: 183, endPoint y: 278, distance: 277.4
click at [440, 383] on div at bounding box center [441, 387] width 16 height 16
type input "A89090"
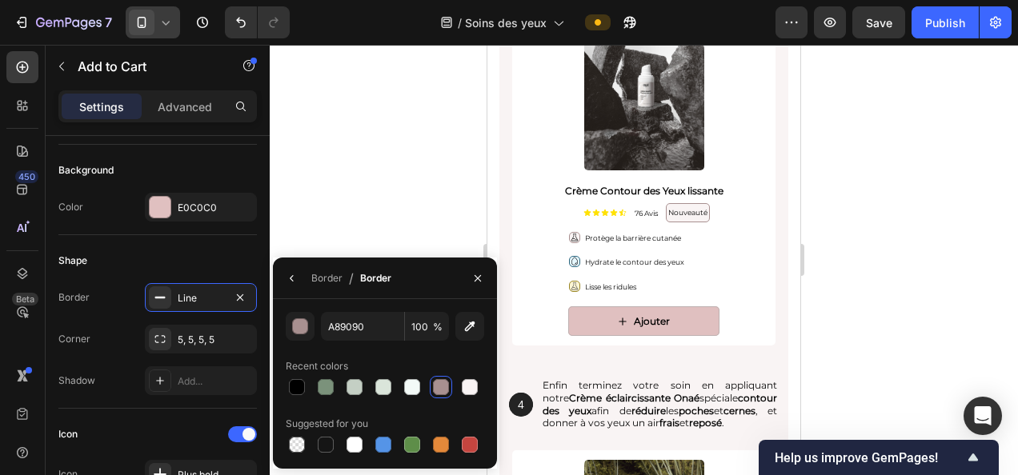
scroll to position [5921, 0]
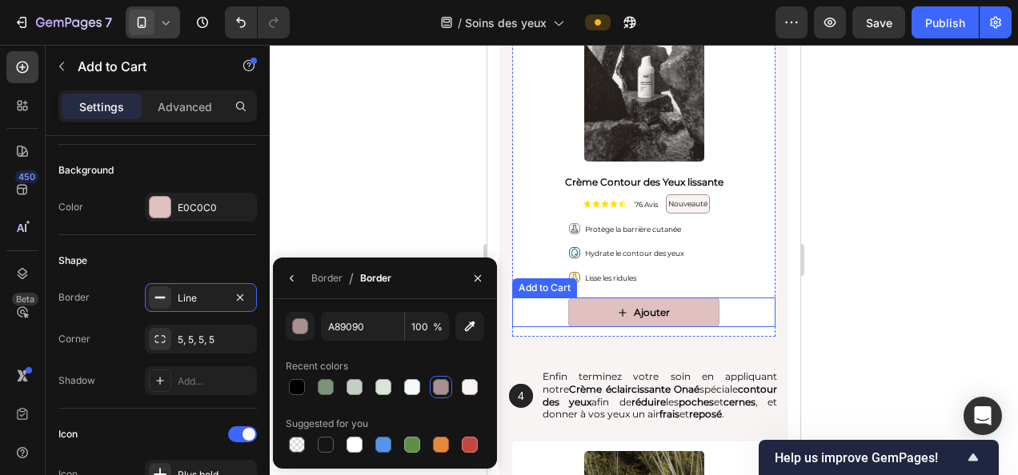
click at [753, 320] on div "Ajouter Add to Cart" at bounding box center [643, 313] width 263 height 30
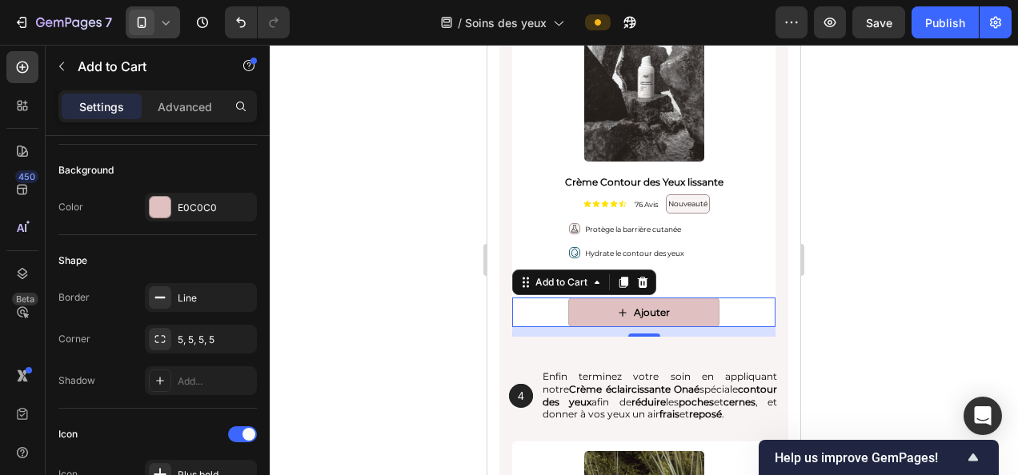
scroll to position [384, 0]
click at [737, 234] on div "Icon Protège la barrière cutanée Text Block Row" at bounding box center [669, 229] width 206 height 19
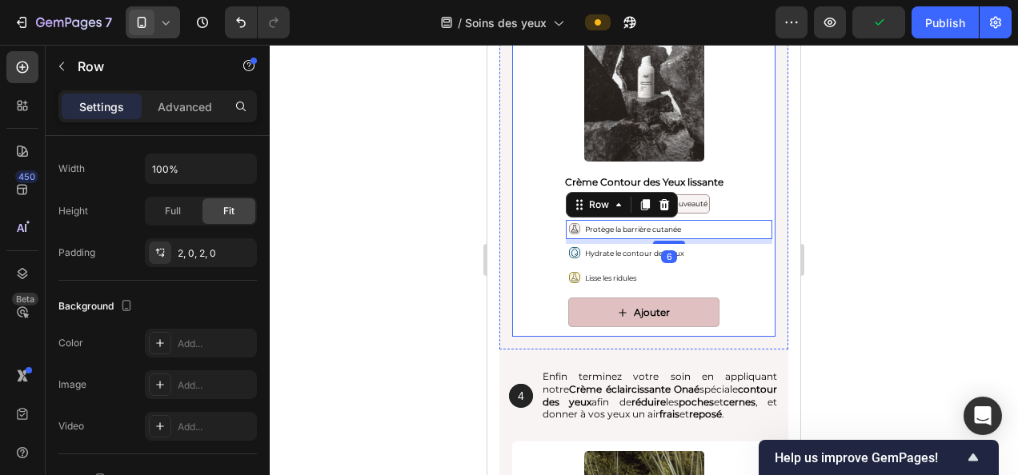
scroll to position [0, 0]
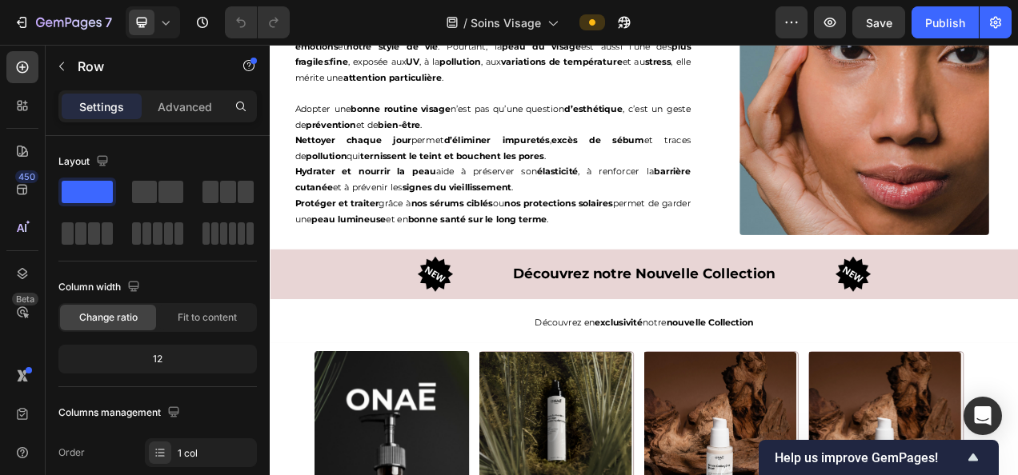
scroll to position [3620, 0]
click at [165, 21] on icon at bounding box center [166, 22] width 16 height 16
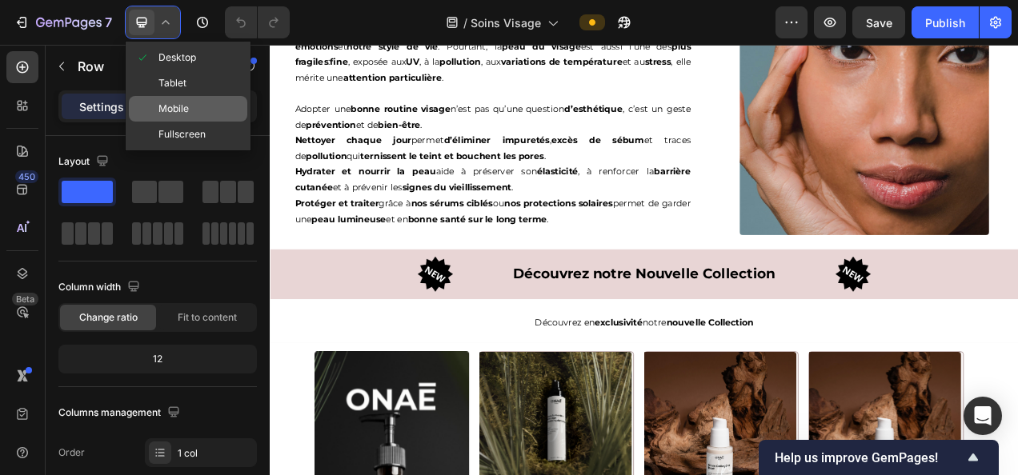
click at [189, 110] on div "Mobile" at bounding box center [188, 109] width 118 height 26
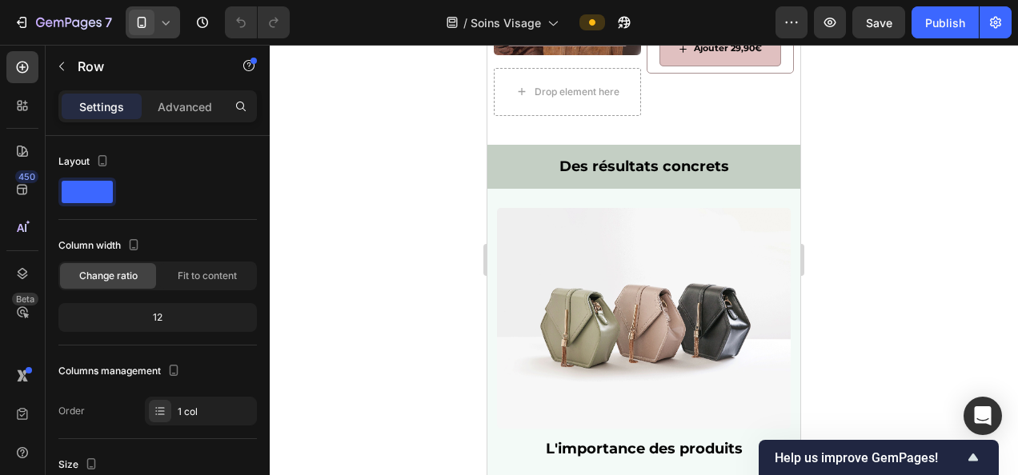
scroll to position [1442, 0]
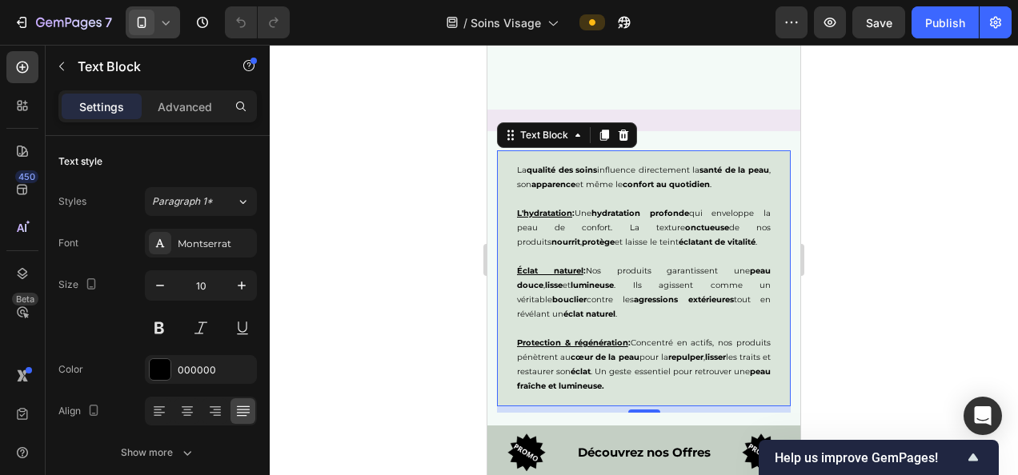
scroll to position [1912, 0]
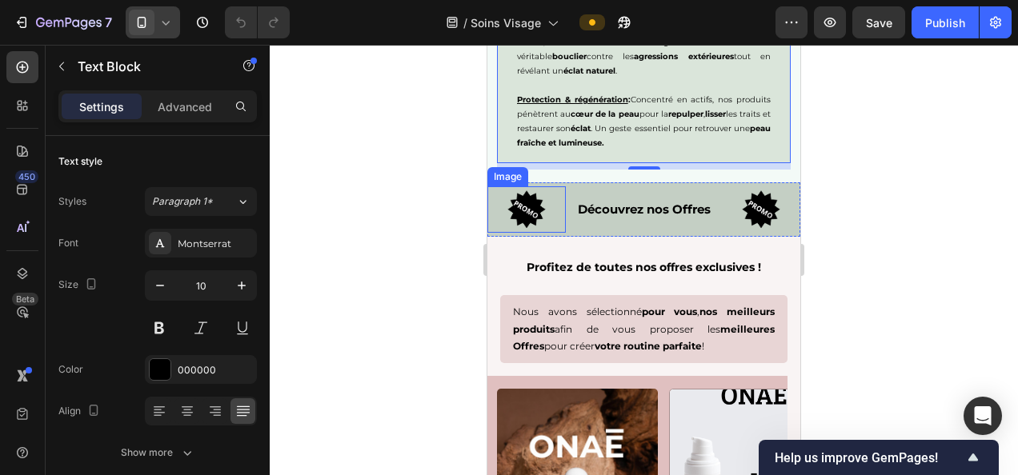
click at [560, 226] on div "Image" at bounding box center [526, 209] width 78 height 46
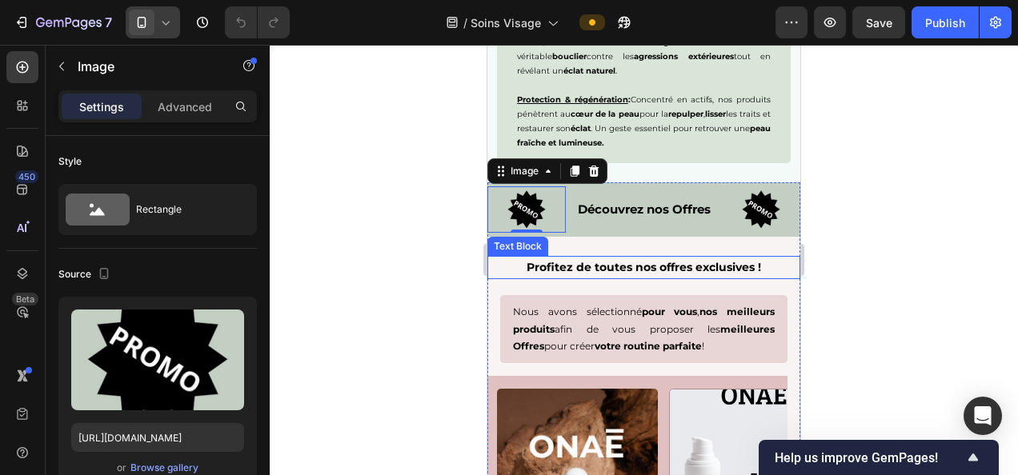
click at [627, 265] on strong "Profitez de toutes nos offres exclusives !" at bounding box center [644, 267] width 234 height 14
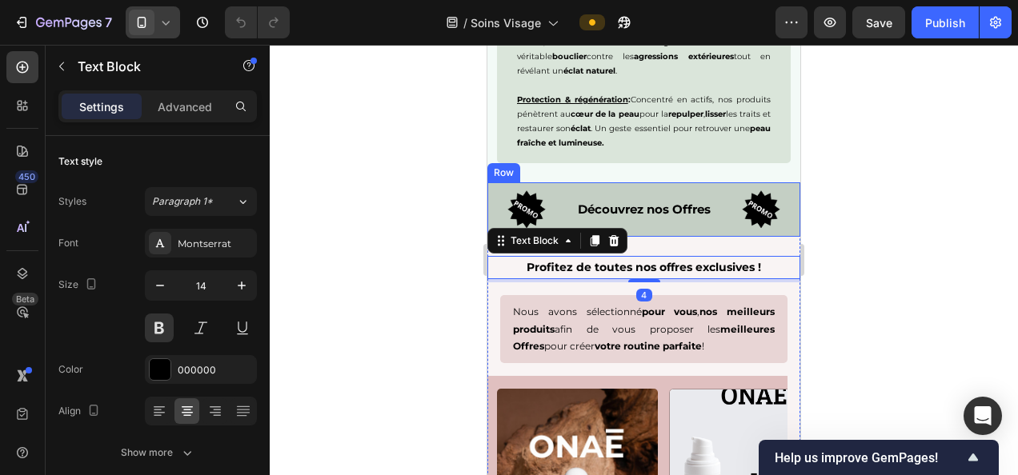
click at [723, 195] on div "Image" at bounding box center [761, 209] width 78 height 46
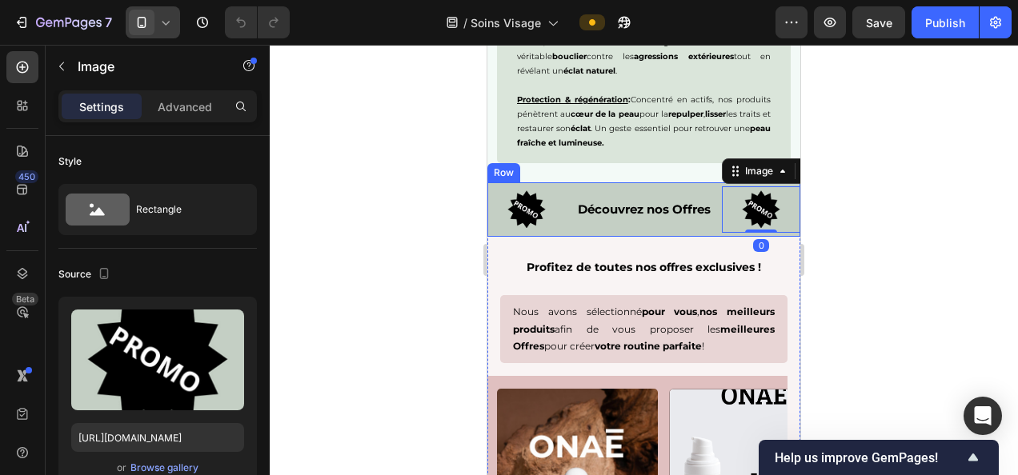
click at [672, 187] on div "Découvrez nos Offres Text Block" at bounding box center [644, 209] width 157 height 46
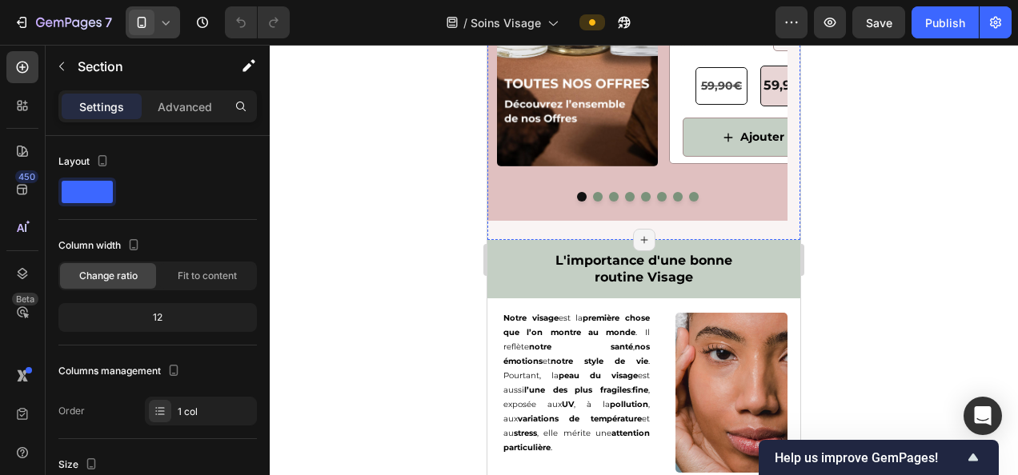
scroll to position [2604, 0]
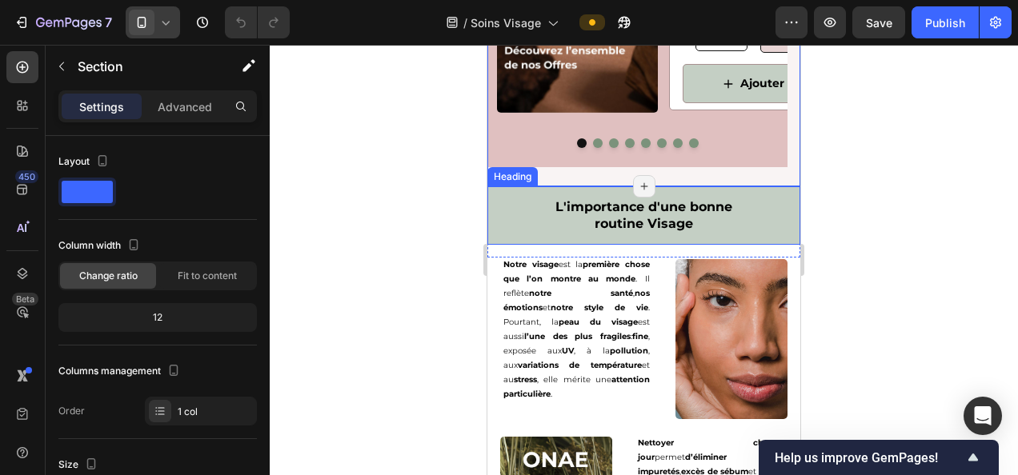
click at [565, 202] on h2 "L'importance d'une bonne routine Visage" at bounding box center [643, 215] width 313 height 59
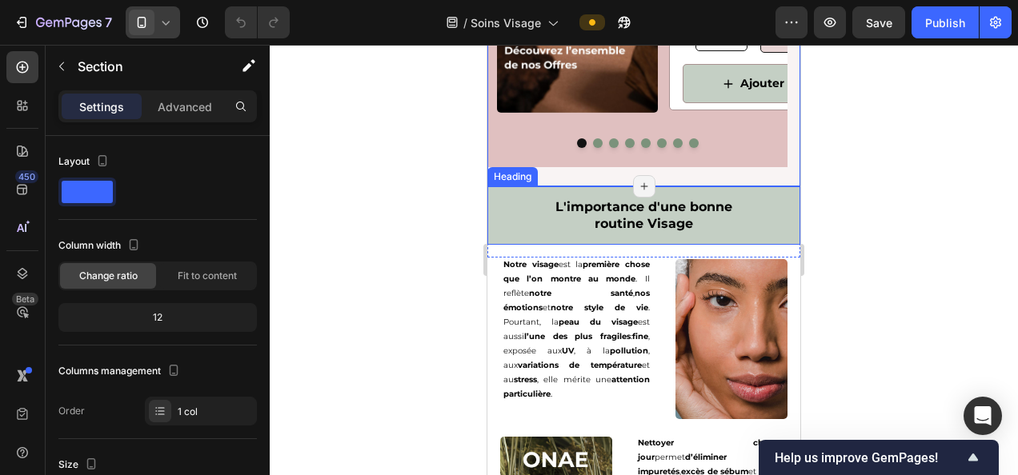
scroll to position [2718, 0]
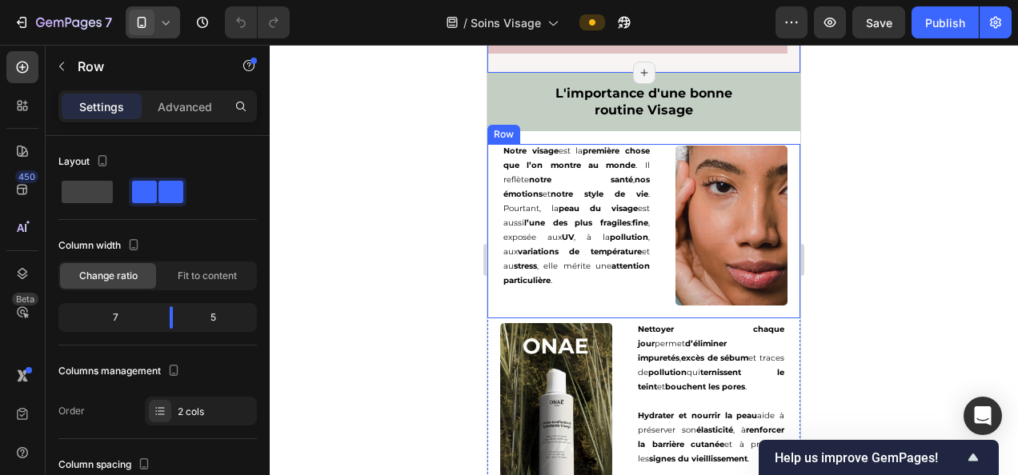
click at [592, 309] on div "Notre visage est la première chose que l’on montre au monde . Il reflète notre …" at bounding box center [574, 231] width 175 height 174
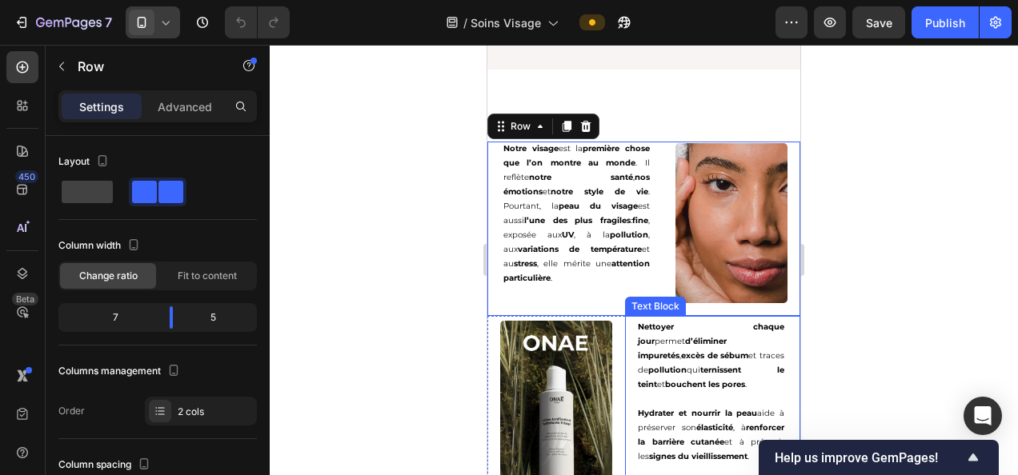
scroll to position [2830, 0]
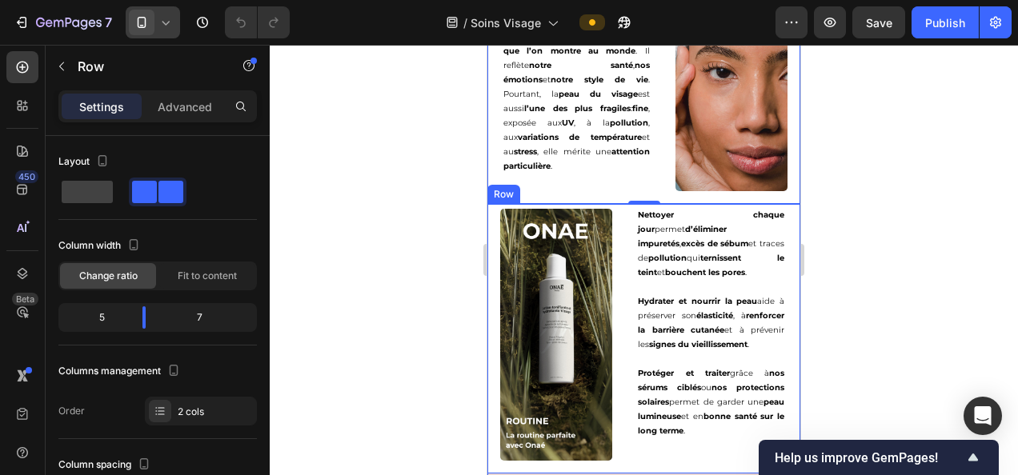
click at [618, 284] on div "Image Nettoyer chaque jour permet d’éliminer impuretés , excès de sébum et trac…" at bounding box center [643, 339] width 313 height 270
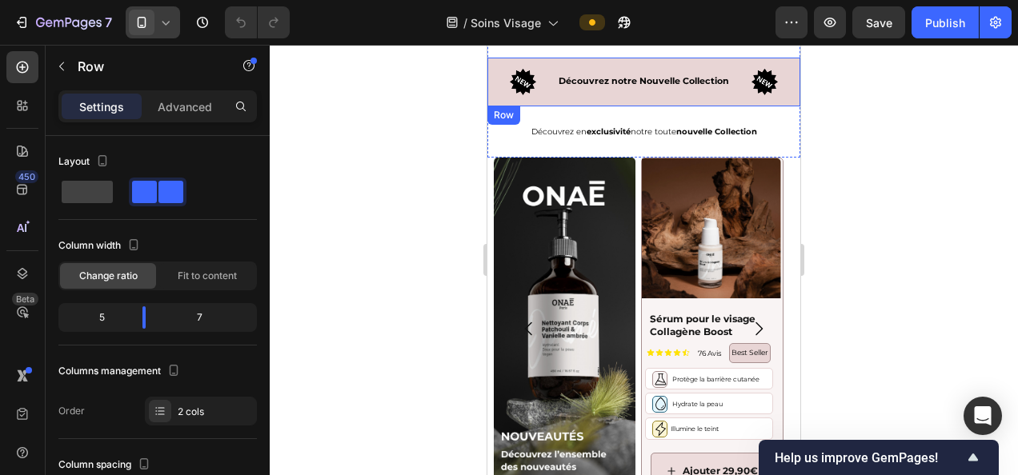
scroll to position [3199, 0]
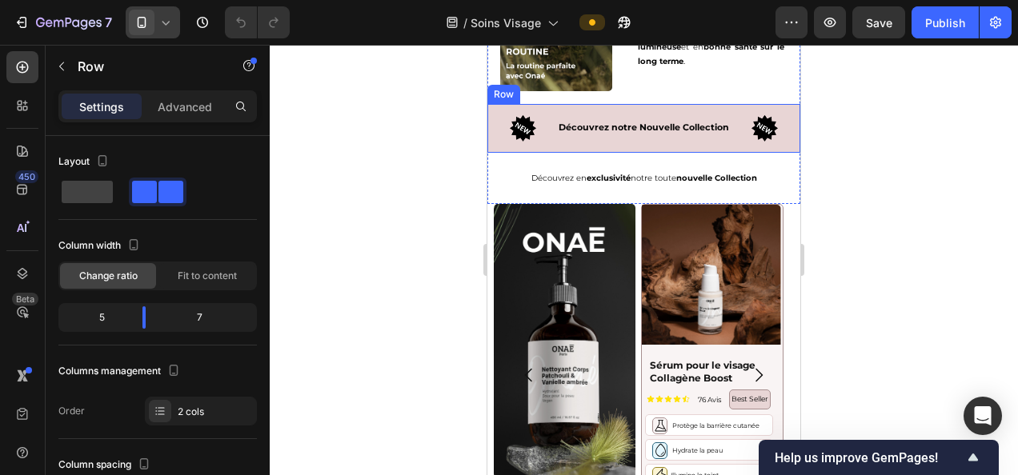
click at [539, 138] on div "Découvrez notre Nouvelle Collection Text Block" at bounding box center [643, 128] width 209 height 33
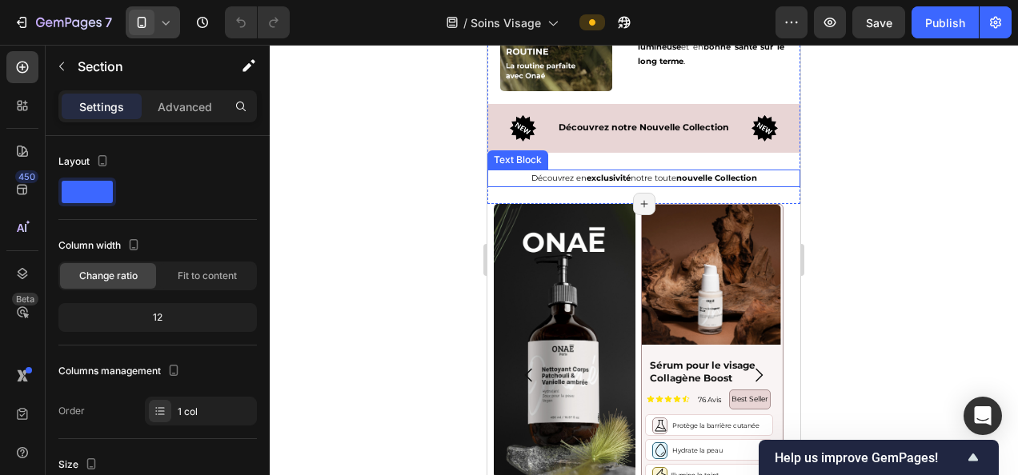
click at [497, 174] on p "Découvrez en exclusivité notre toute nouvelle Collection" at bounding box center [644, 178] width 310 height 14
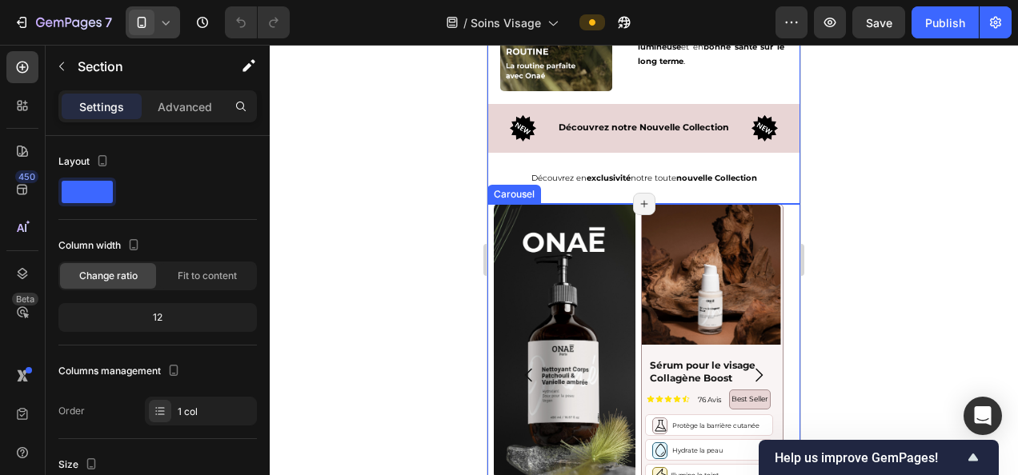
click at [637, 245] on div "Image Product Images Sérum pour le visage Collagène Boost Product Title Icon Ic…" at bounding box center [644, 375] width 300 height 343
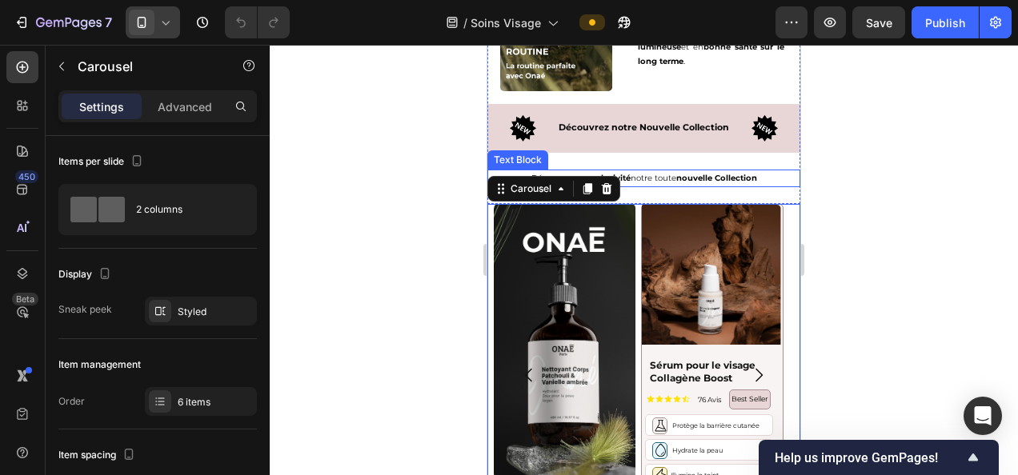
click at [650, 173] on p "Découvrez en exclusivité notre toute nouvelle Collection" at bounding box center [644, 178] width 310 height 14
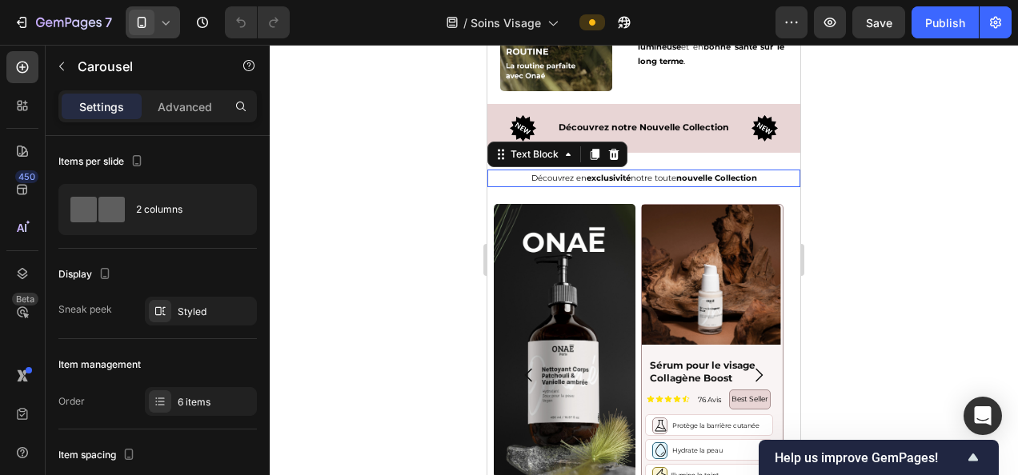
click at [650, 173] on p "Découvrez en exclusivité notre toute nouvelle Collection" at bounding box center [644, 178] width 310 height 14
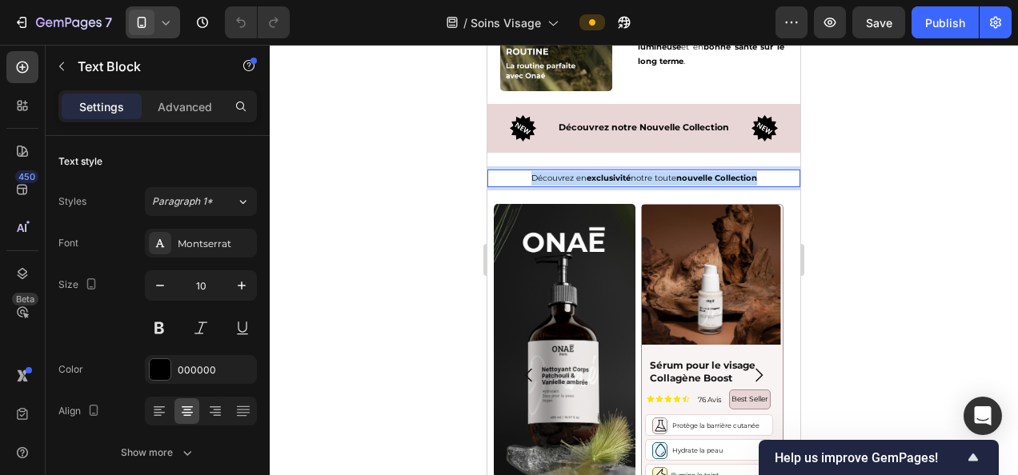
click at [650, 173] on p "Découvrez en exclusivité notre toute nouvelle Collection" at bounding box center [644, 178] width 310 height 14
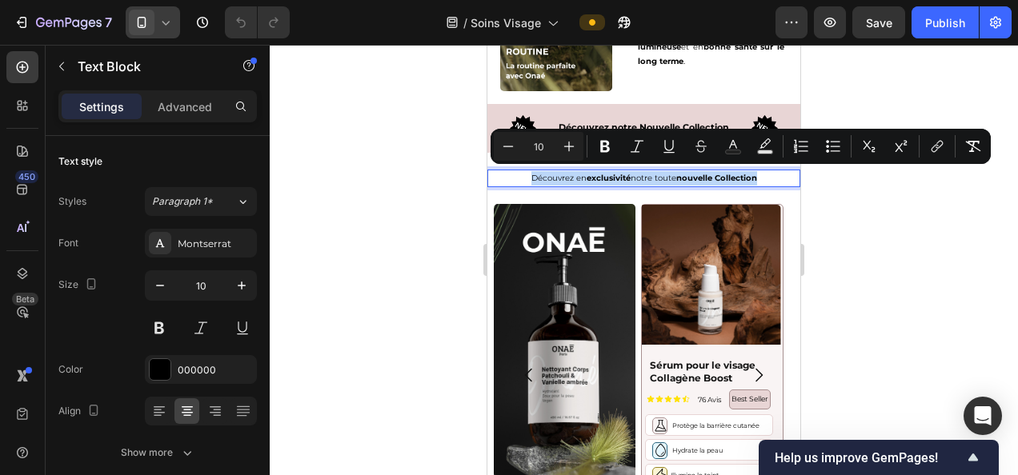
copy p "Découvrez en exclusivité notre toute nouvelle Collection"
click at [988, 317] on div at bounding box center [644, 260] width 748 height 431
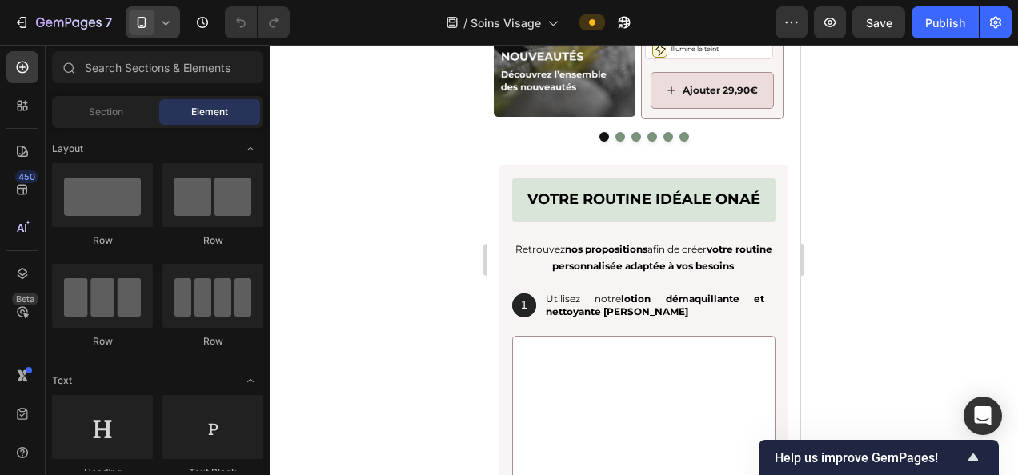
scroll to position [3624, 0]
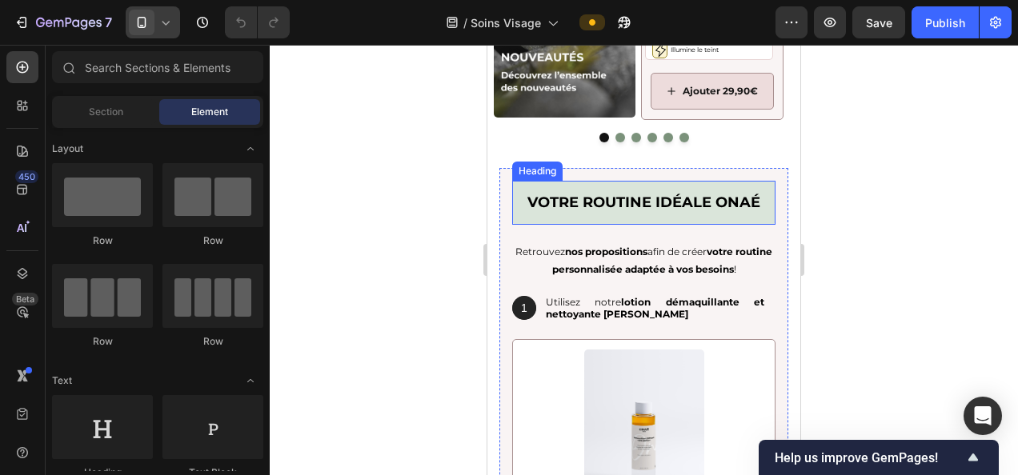
click at [563, 225] on h2 "votre routine idéale onaé" at bounding box center [643, 203] width 263 height 44
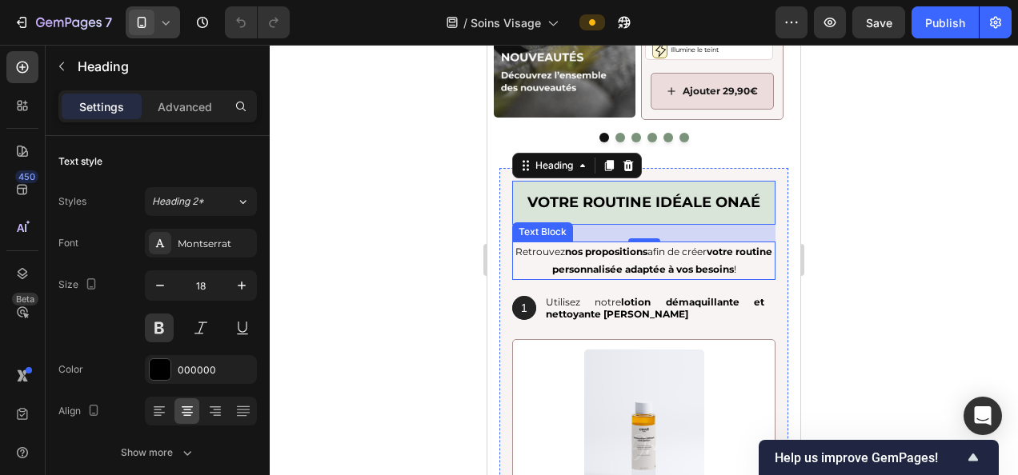
click at [629, 274] on p "Retrouvez nos propositions afin de créer votre routine personnalisée adaptée à …" at bounding box center [644, 260] width 260 height 34
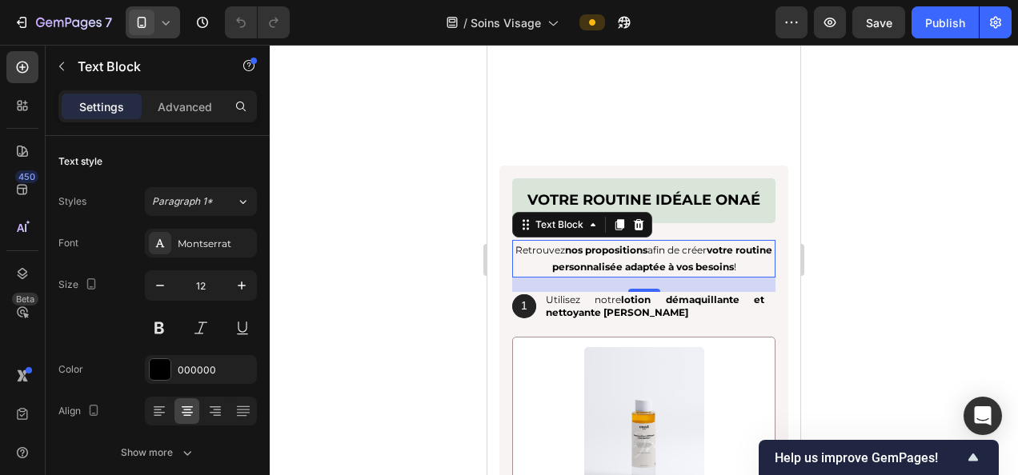
scroll to position [3892, 0]
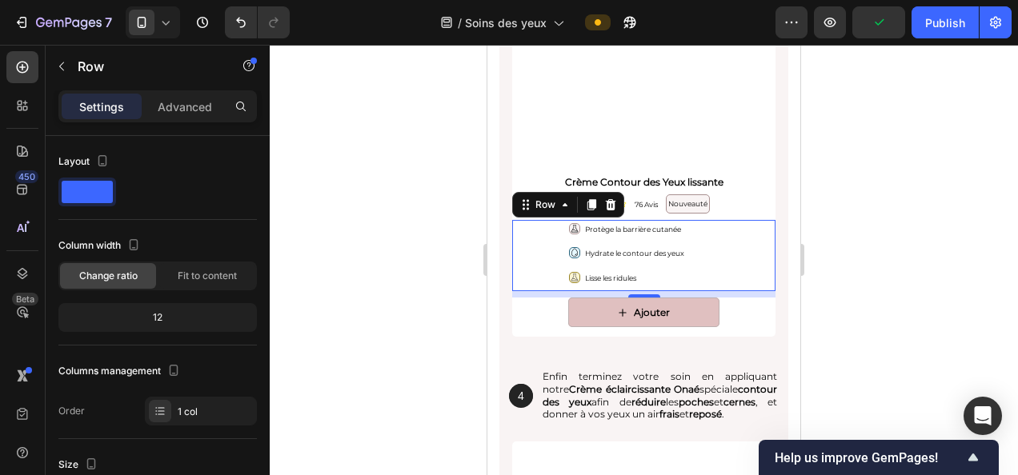
scroll to position [5921, 0]
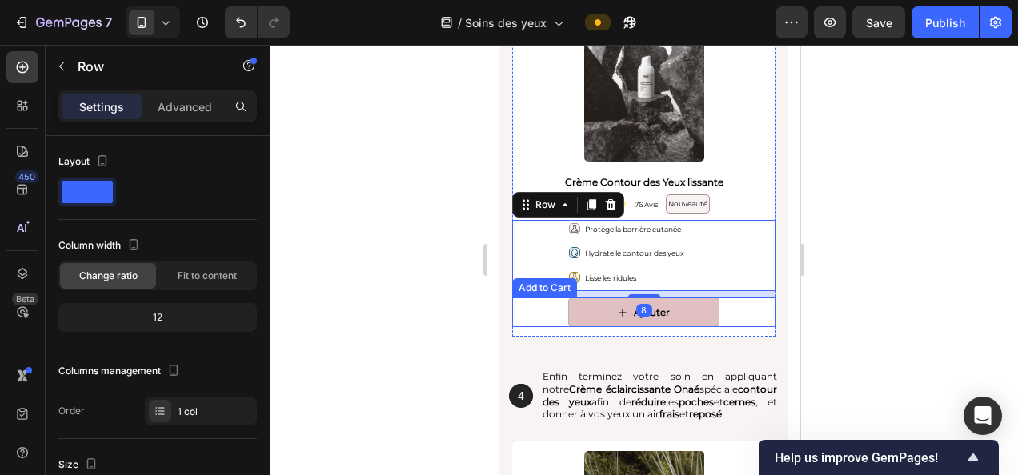
click at [754, 323] on div "Ajouter Add to Cart" at bounding box center [643, 313] width 263 height 30
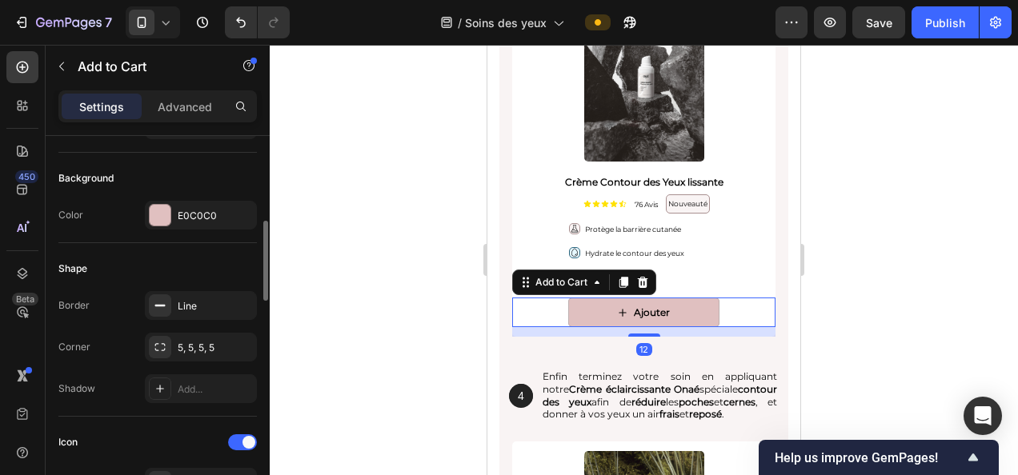
scroll to position [382, 0]
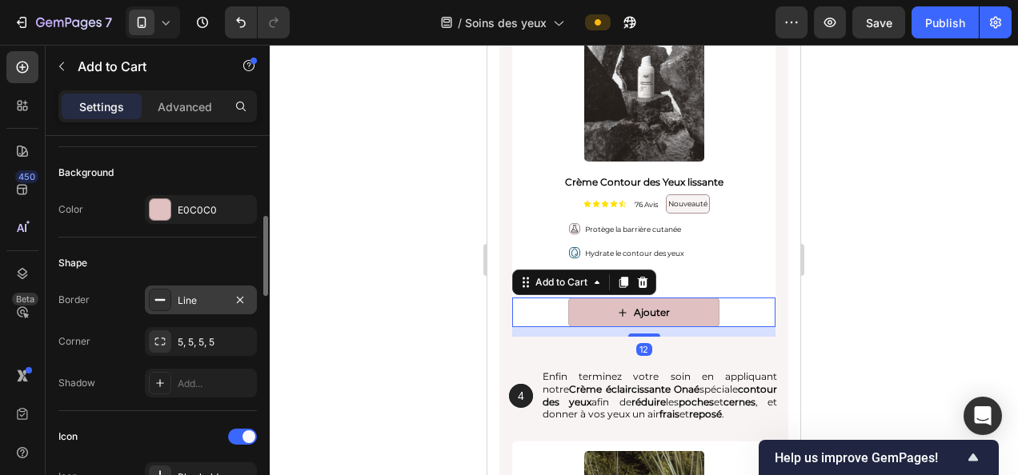
click at [184, 302] on div "Line" at bounding box center [201, 301] width 46 height 14
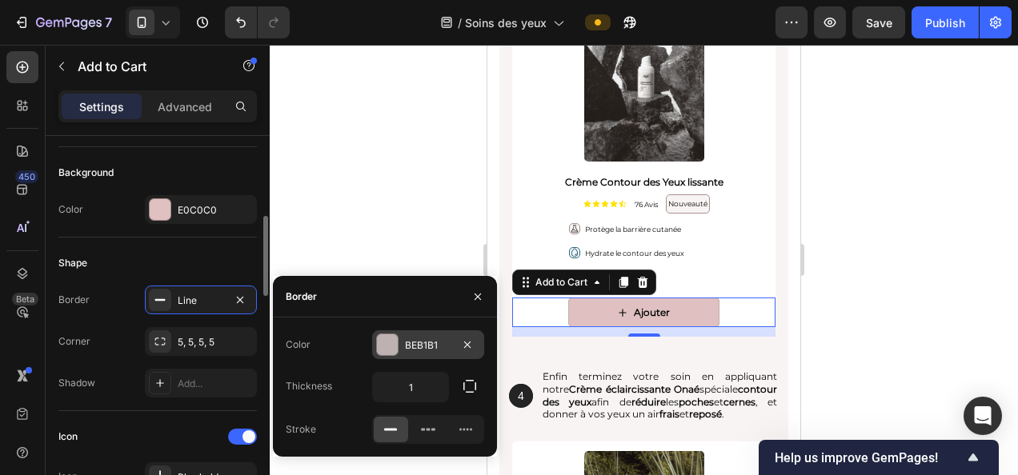
click at [437, 357] on div "BEB1B1" at bounding box center [428, 345] width 112 height 29
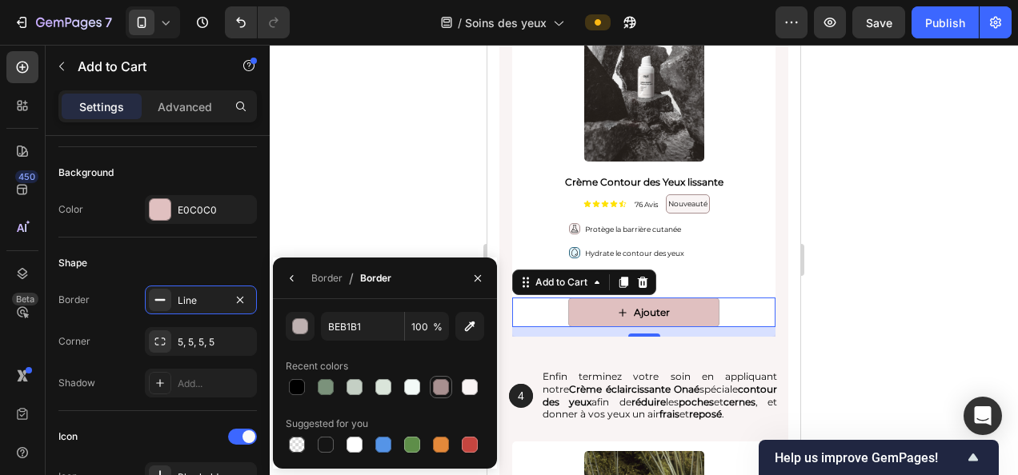
drag, startPoint x: 450, startPoint y: 385, endPoint x: 205, endPoint y: 182, distance: 317.7
click at [450, 385] on div at bounding box center [440, 387] width 19 height 19
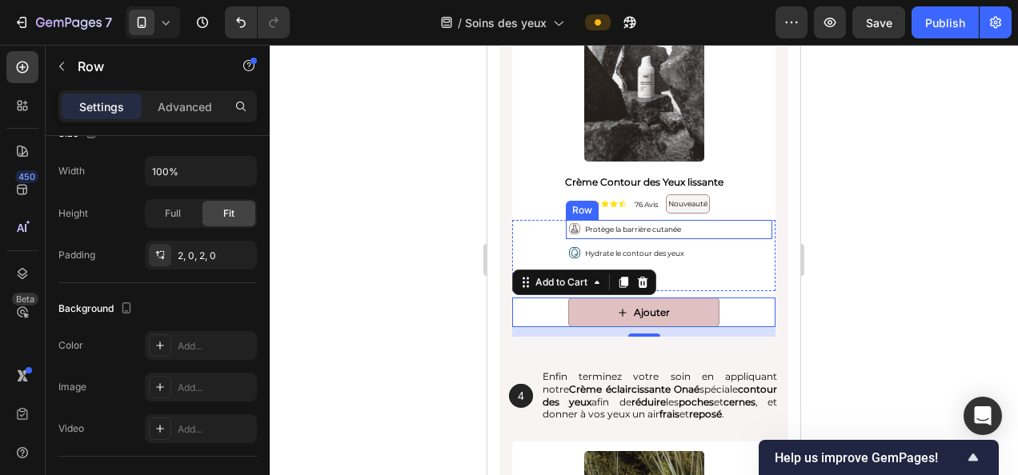
click at [695, 226] on div "Icon Protège la barrière cutanée Text Block Row" at bounding box center [669, 229] width 206 height 19
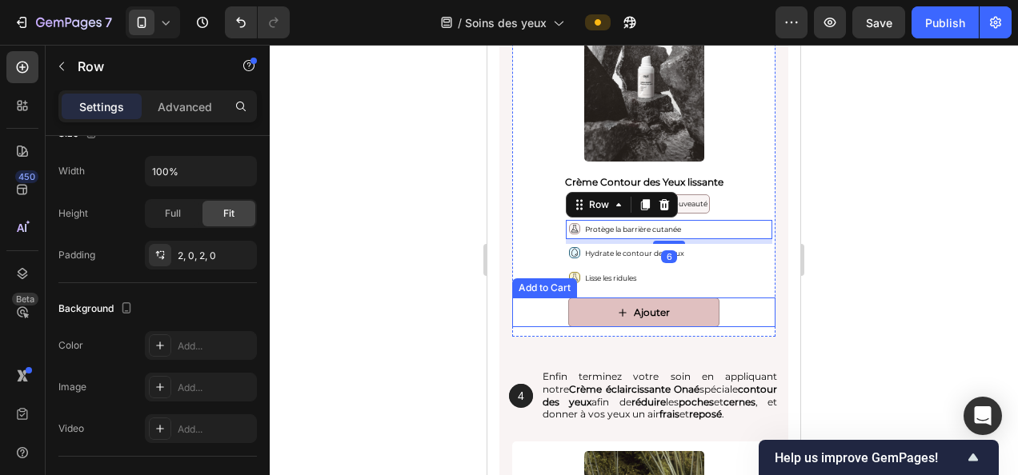
scroll to position [0, 0]
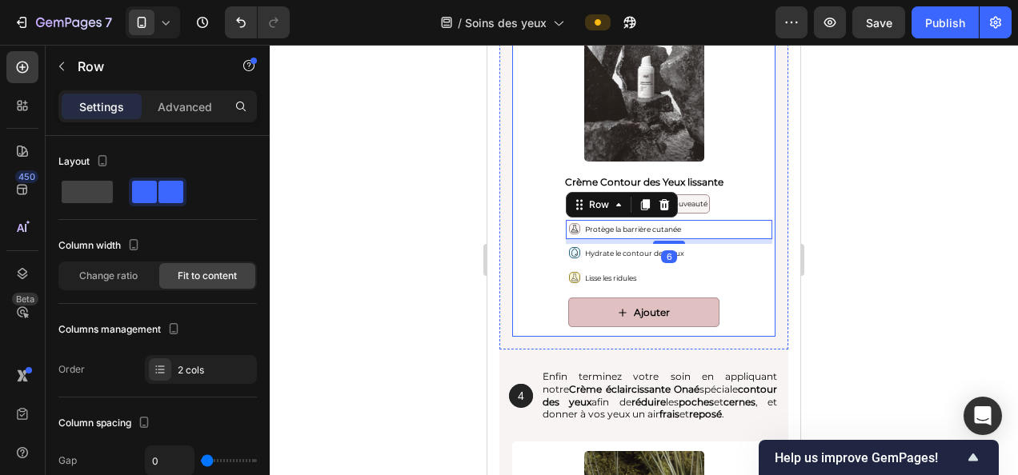
click at [741, 327] on div "Ajouter Add to Cart" at bounding box center [643, 318] width 263 height 40
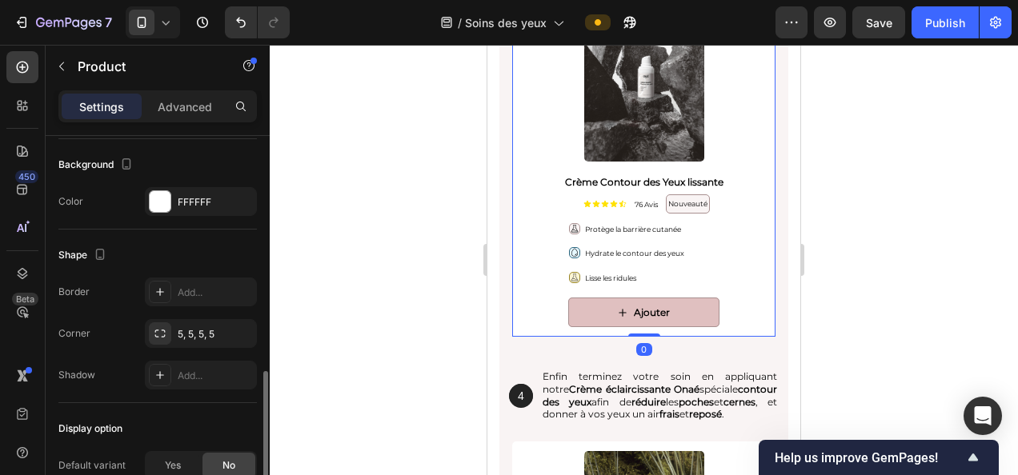
scroll to position [482, 0]
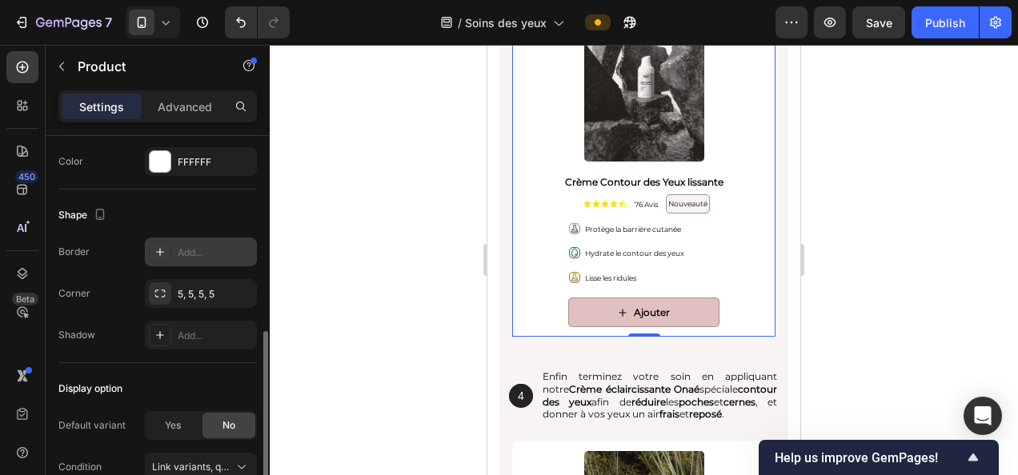
click at [200, 249] on div "Add..." at bounding box center [215, 253] width 75 height 14
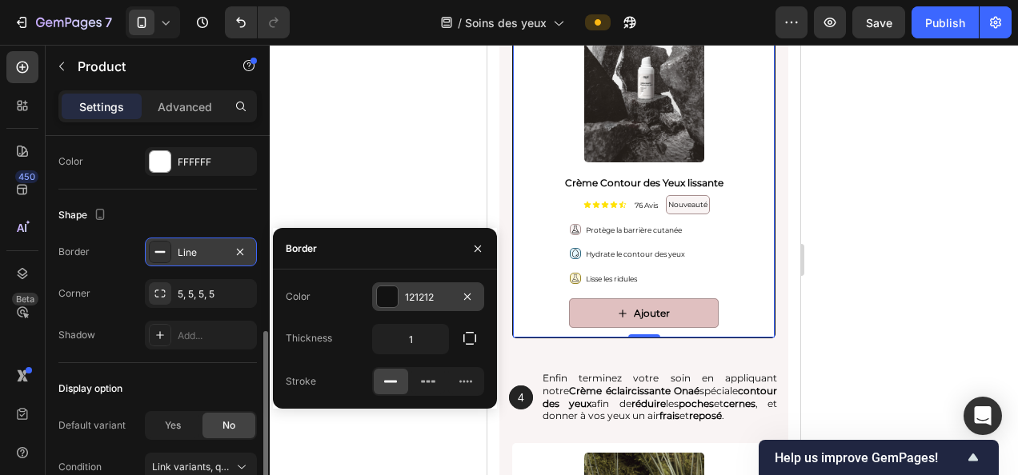
click at [418, 298] on div "121212" at bounding box center [428, 297] width 46 height 14
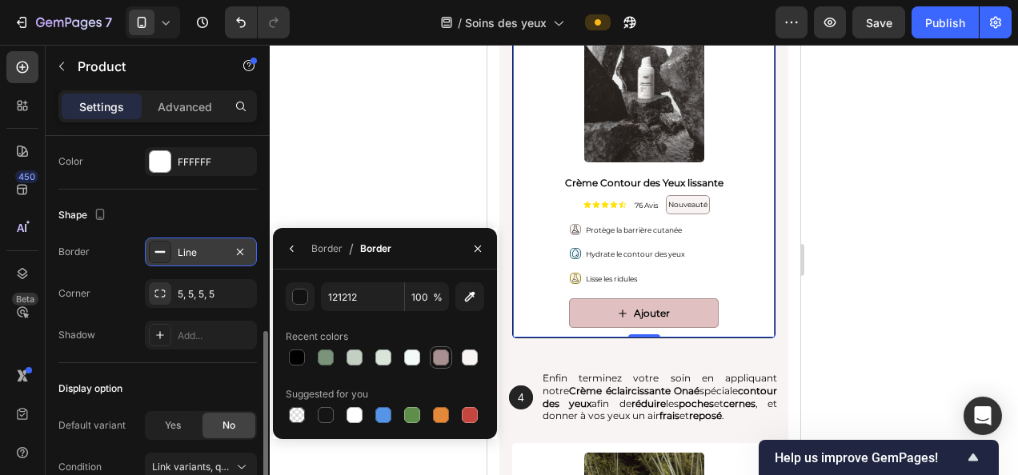
click at [445, 355] on div at bounding box center [441, 358] width 16 height 16
type input "A89090"
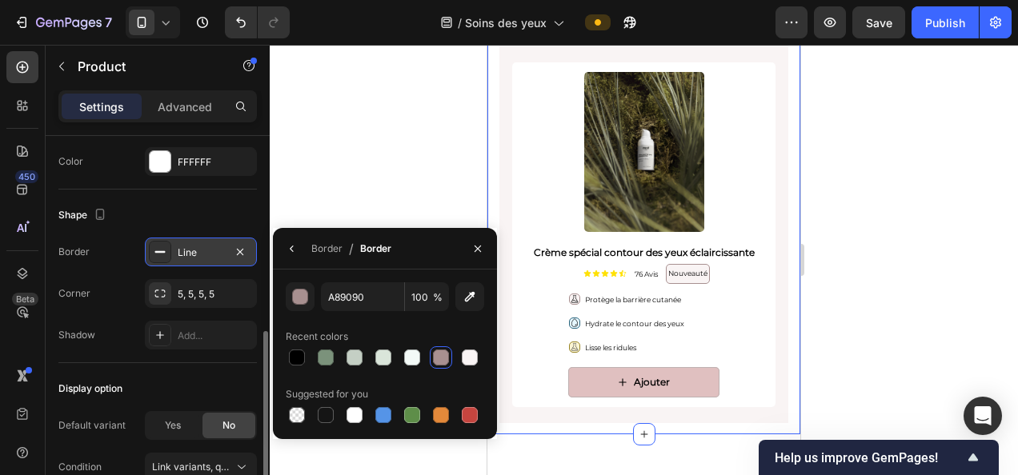
scroll to position [6306, 0]
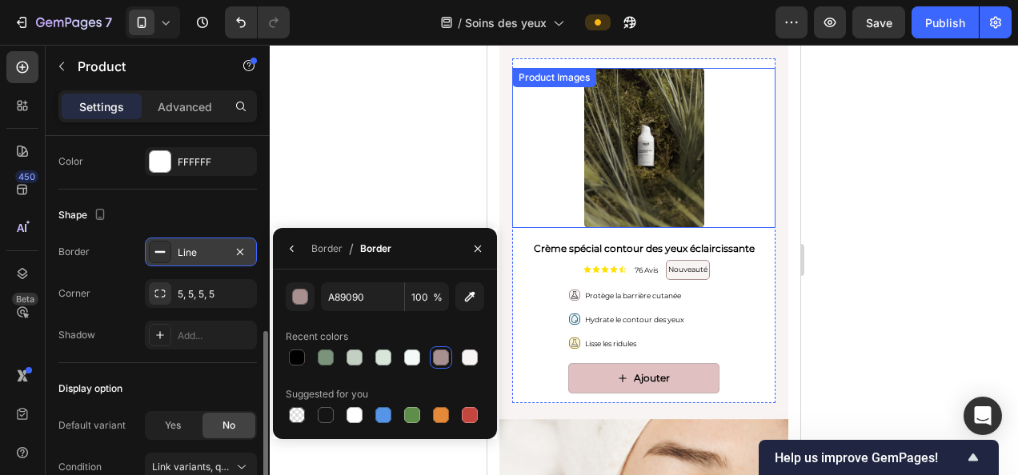
click at [741, 168] on div at bounding box center [643, 148] width 263 height 160
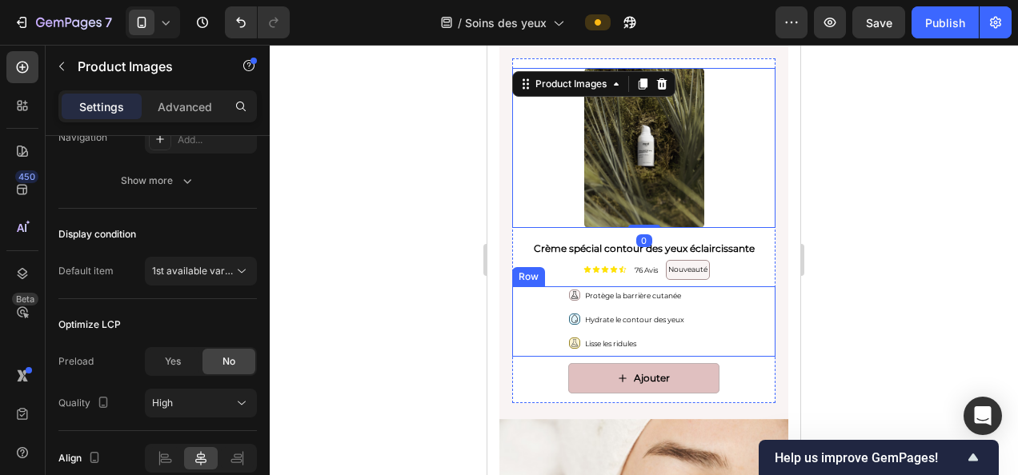
scroll to position [0, 0]
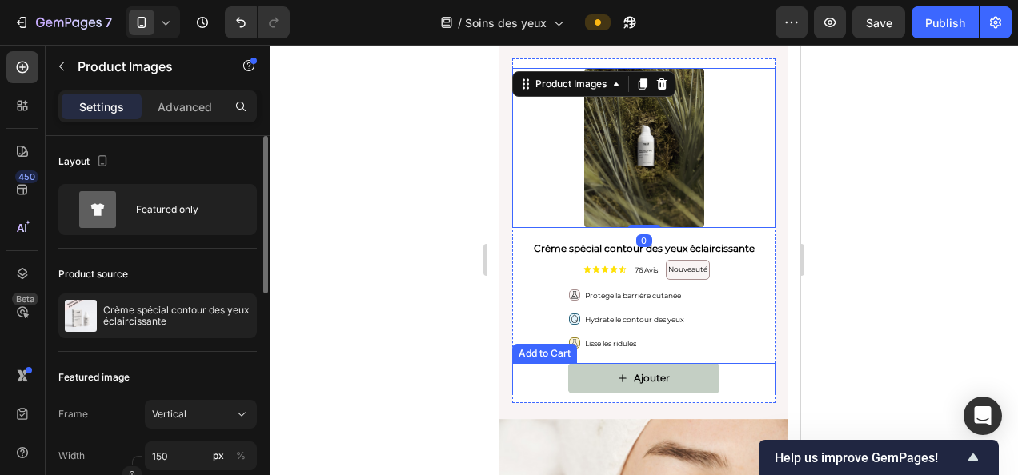
click at [671, 379] on button "Ajouter" at bounding box center [643, 378] width 151 height 30
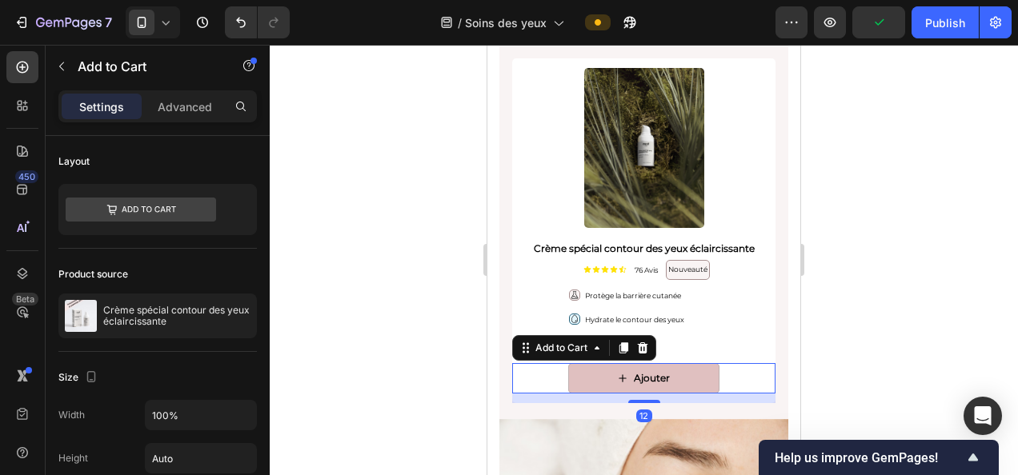
scroll to position [420, 0]
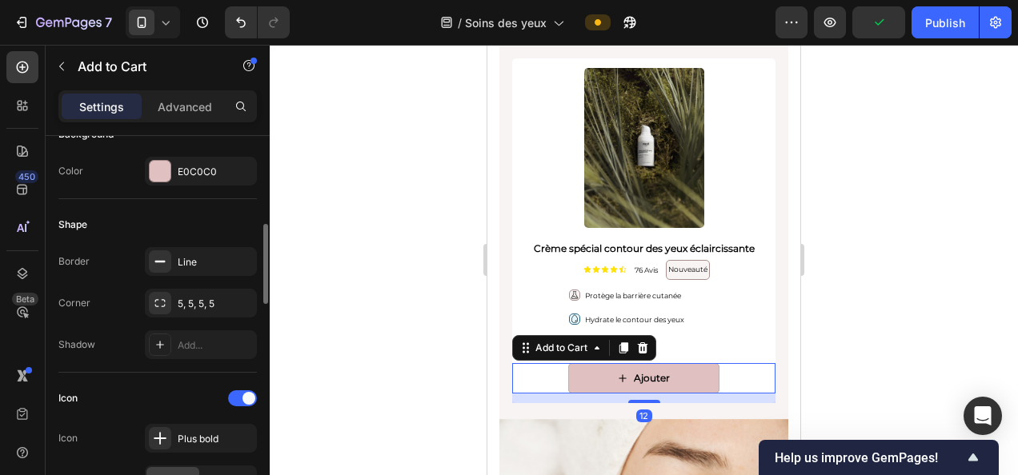
click at [198, 240] on div "Shape Border Line Corner 5, 5, 5, 5 Shadow Add..." at bounding box center [157, 286] width 198 height 174
drag, startPoint x: 198, startPoint y: 240, endPoint x: 190, endPoint y: 269, distance: 29.9
click at [190, 269] on div "Line" at bounding box center [201, 261] width 112 height 29
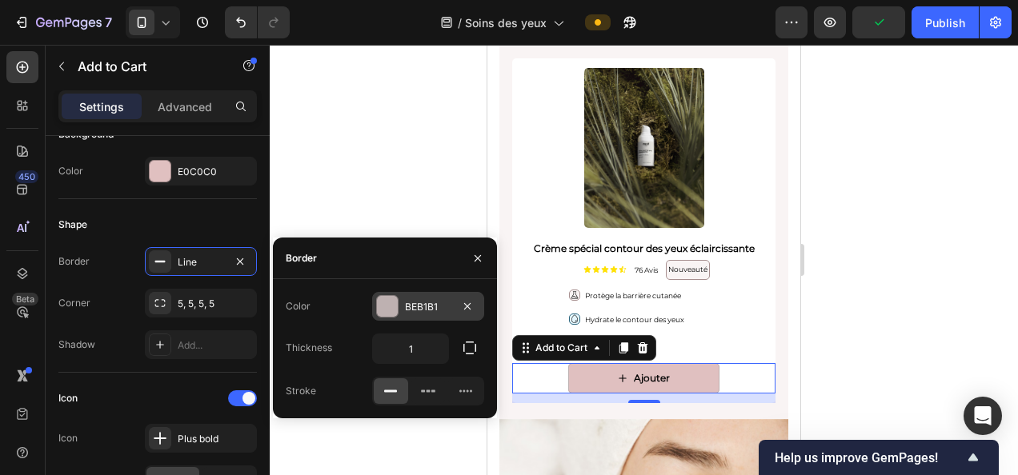
click at [429, 315] on div "BEB1B1" at bounding box center [428, 306] width 112 height 29
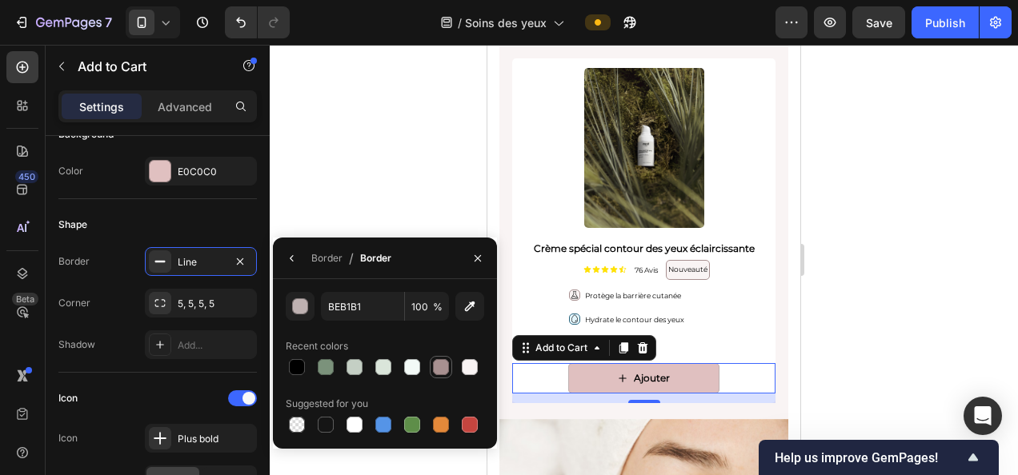
drag, startPoint x: 442, startPoint y: 366, endPoint x: 235, endPoint y: 242, distance: 240.4
click at [442, 366] on div at bounding box center [441, 367] width 16 height 16
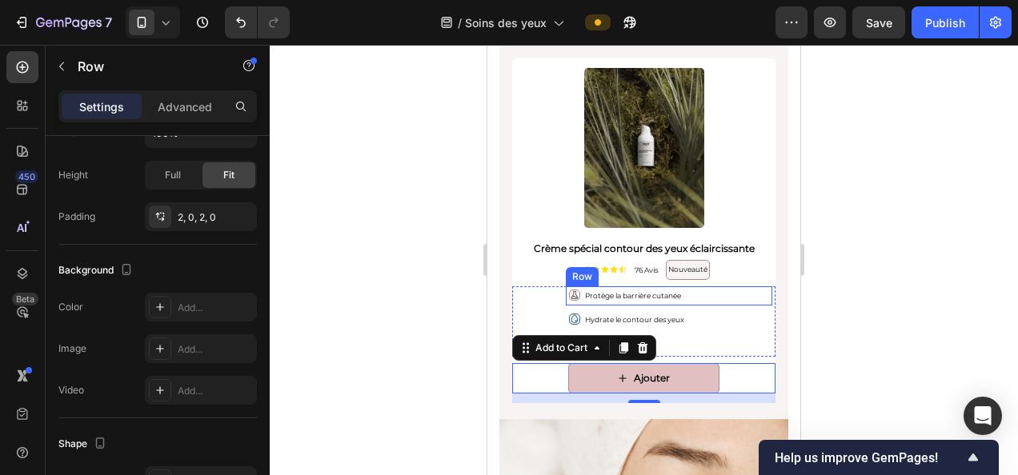
click at [723, 287] on div "Icon Protège la barrière cutanée Text Block Row" at bounding box center [669, 295] width 206 height 19
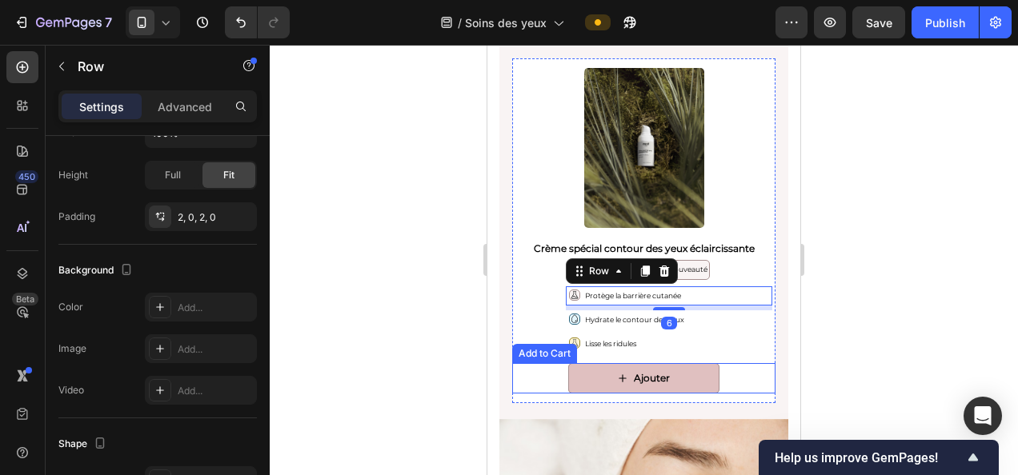
scroll to position [0, 0]
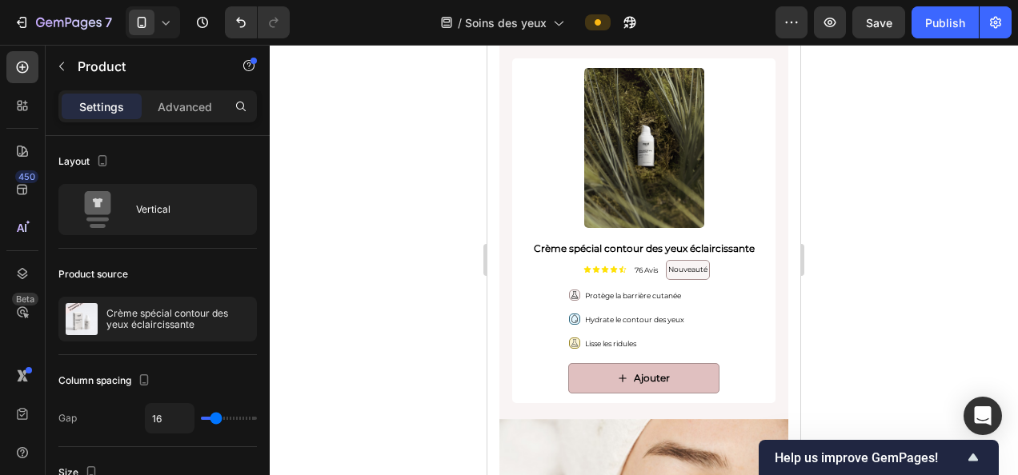
click at [743, 336] on div "Icon Lisse les ridules Text Block Row" at bounding box center [669, 344] width 206 height 19
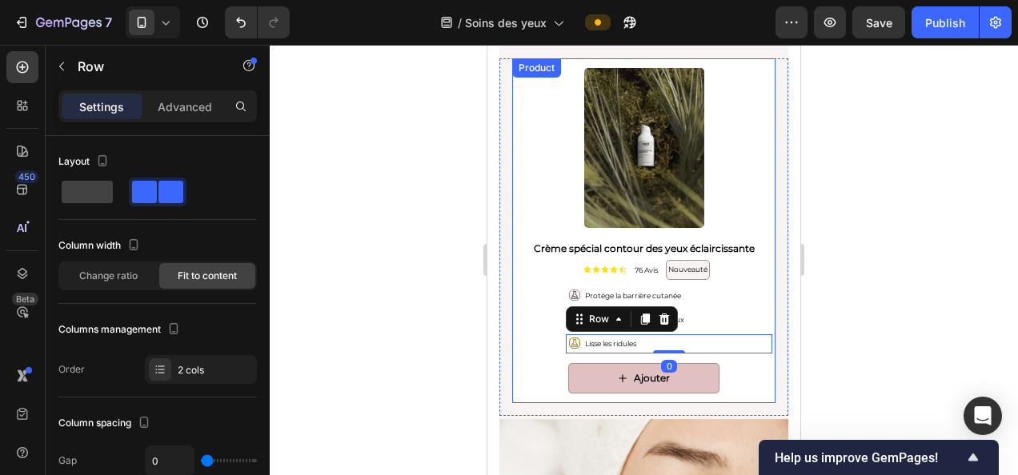
click at [756, 393] on div "Ajouter Add to Cart" at bounding box center [643, 383] width 263 height 40
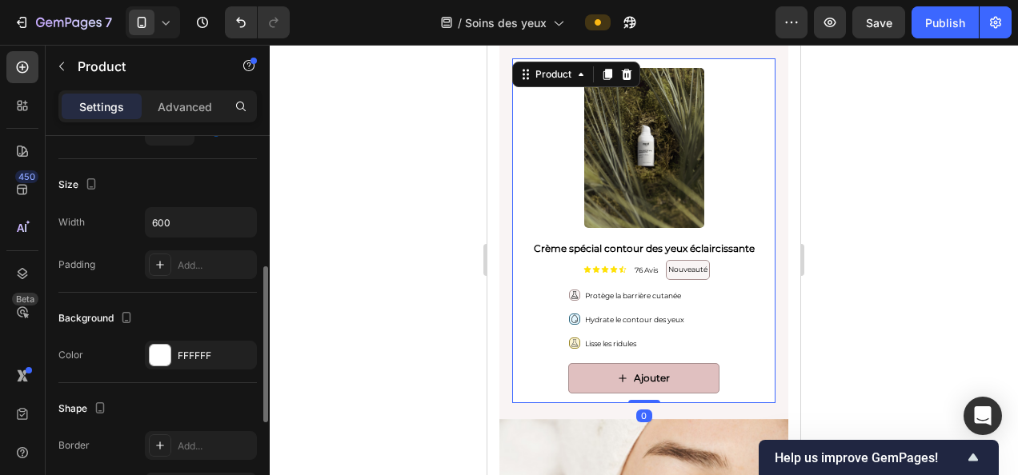
scroll to position [310, 0]
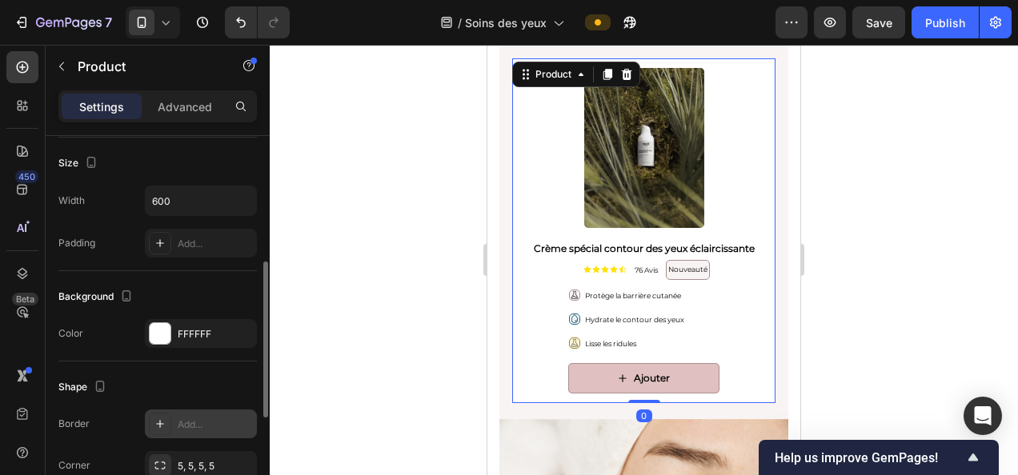
click at [205, 418] on div "Add..." at bounding box center [215, 425] width 75 height 14
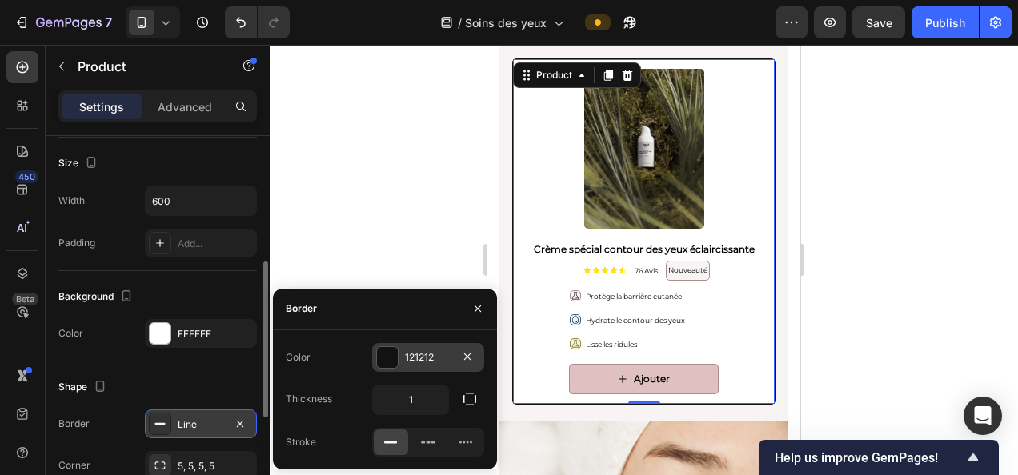
click at [424, 359] on div "121212" at bounding box center [428, 358] width 46 height 14
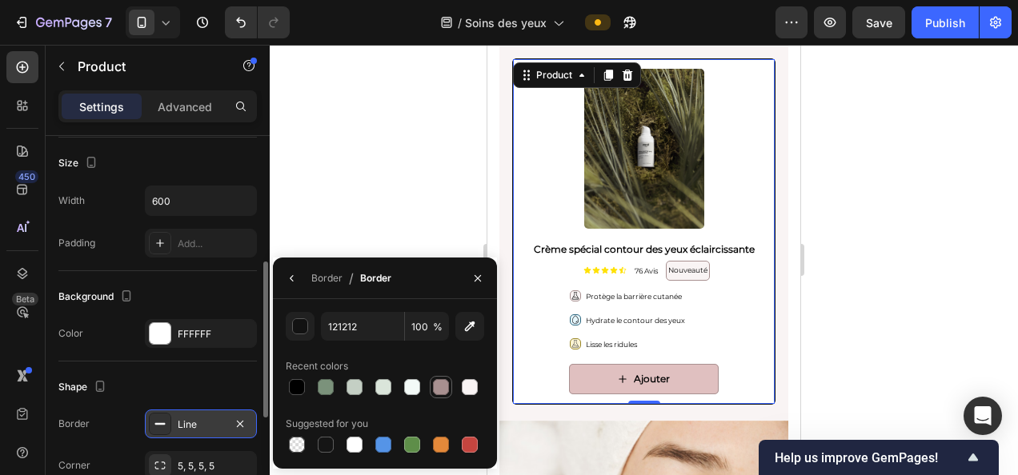
drag, startPoint x: 448, startPoint y: 391, endPoint x: 180, endPoint y: 288, distance: 287.3
click at [448, 391] on div at bounding box center [441, 387] width 16 height 16
type input "A89090"
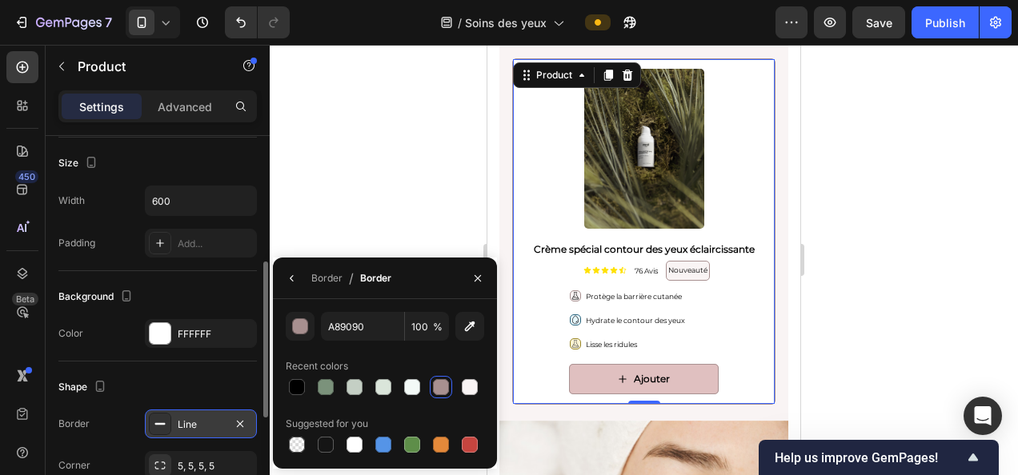
click at [853, 303] on div at bounding box center [644, 260] width 748 height 431
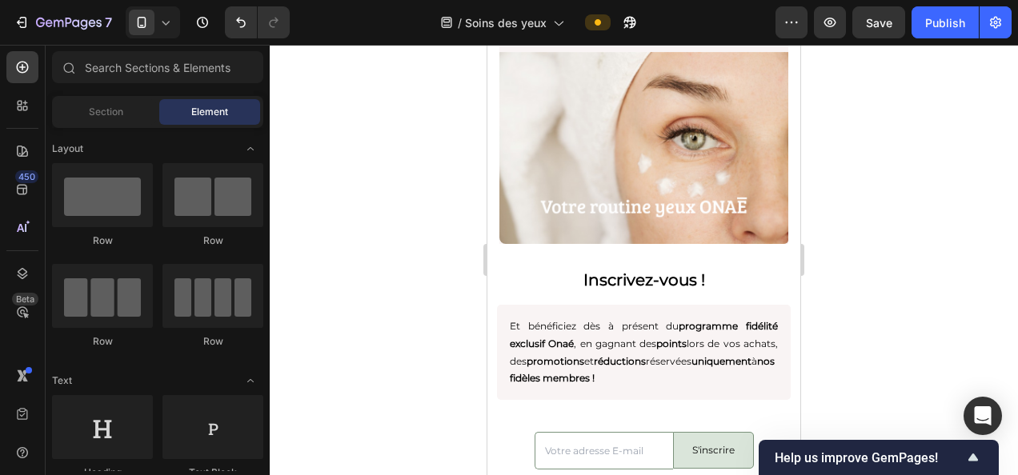
scroll to position [6785, 0]
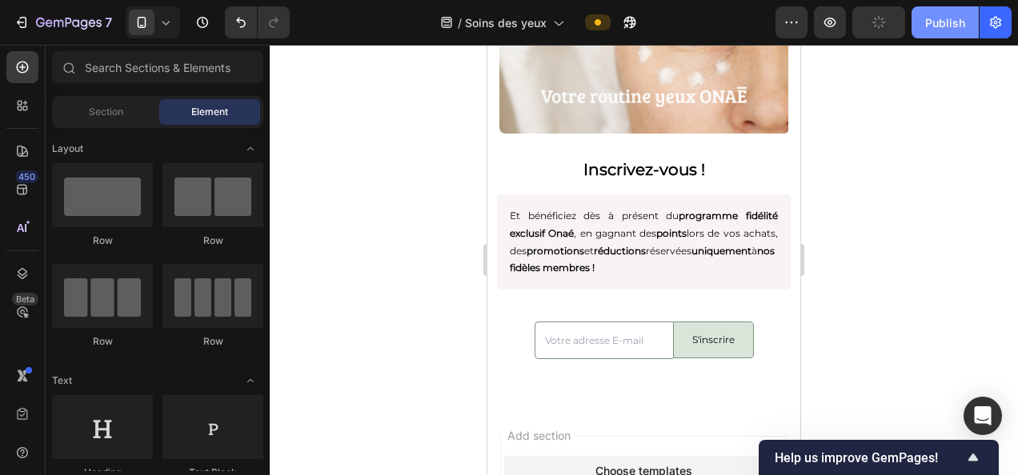
click at [928, 21] on div "Publish" at bounding box center [945, 22] width 40 height 17
